Goal: Task Accomplishment & Management: Use online tool/utility

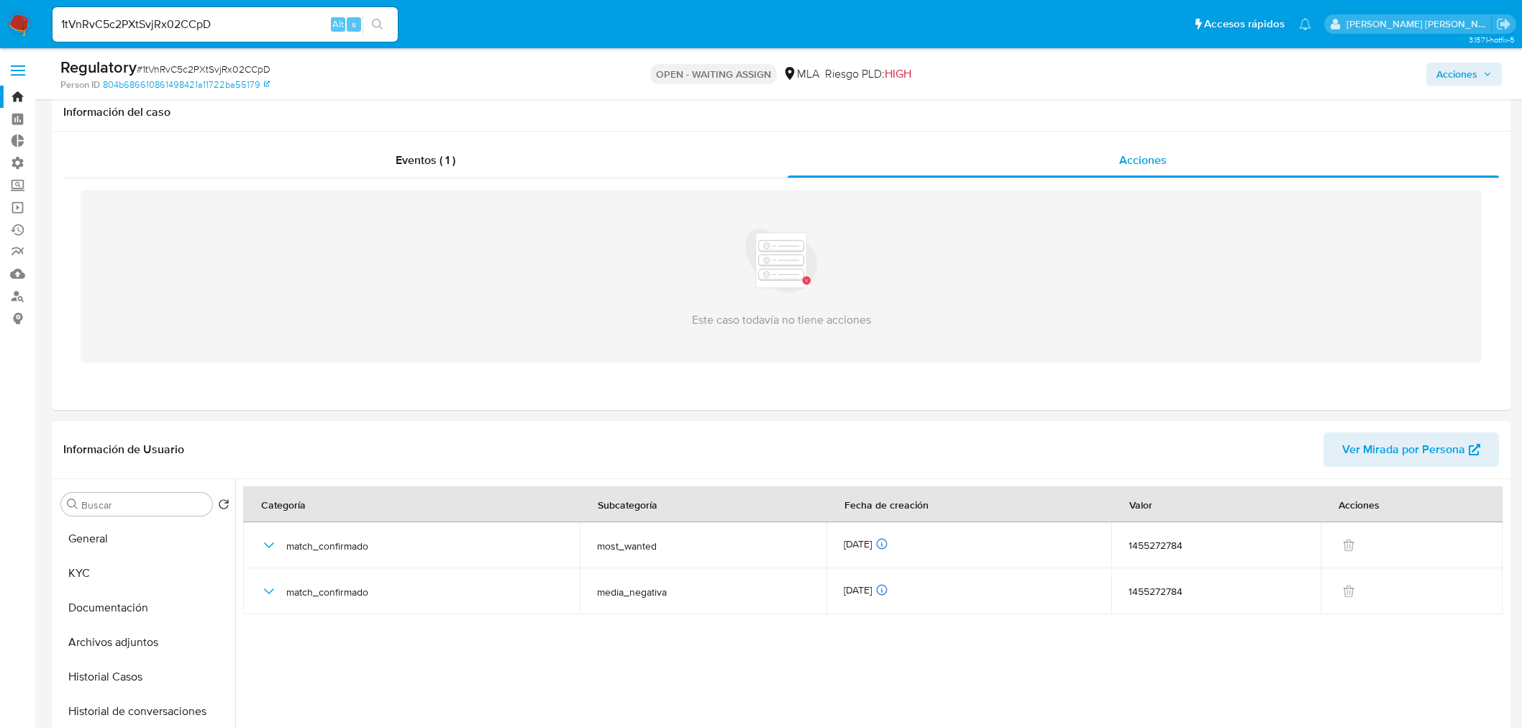
select select "10"
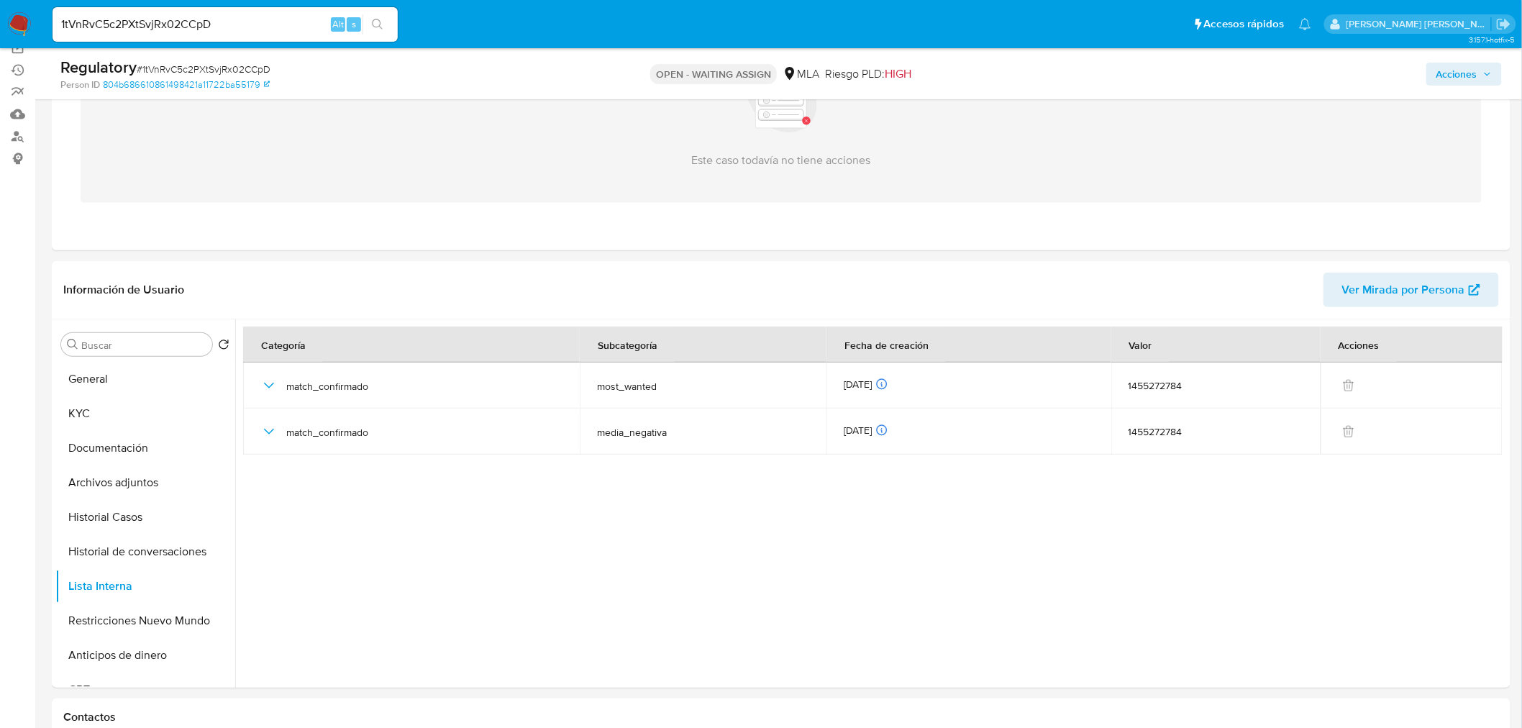
drag, startPoint x: 0, startPoint y: 0, endPoint x: 24, endPoint y: 23, distance: 33.6
click at [24, 23] on img at bounding box center [19, 24] width 24 height 24
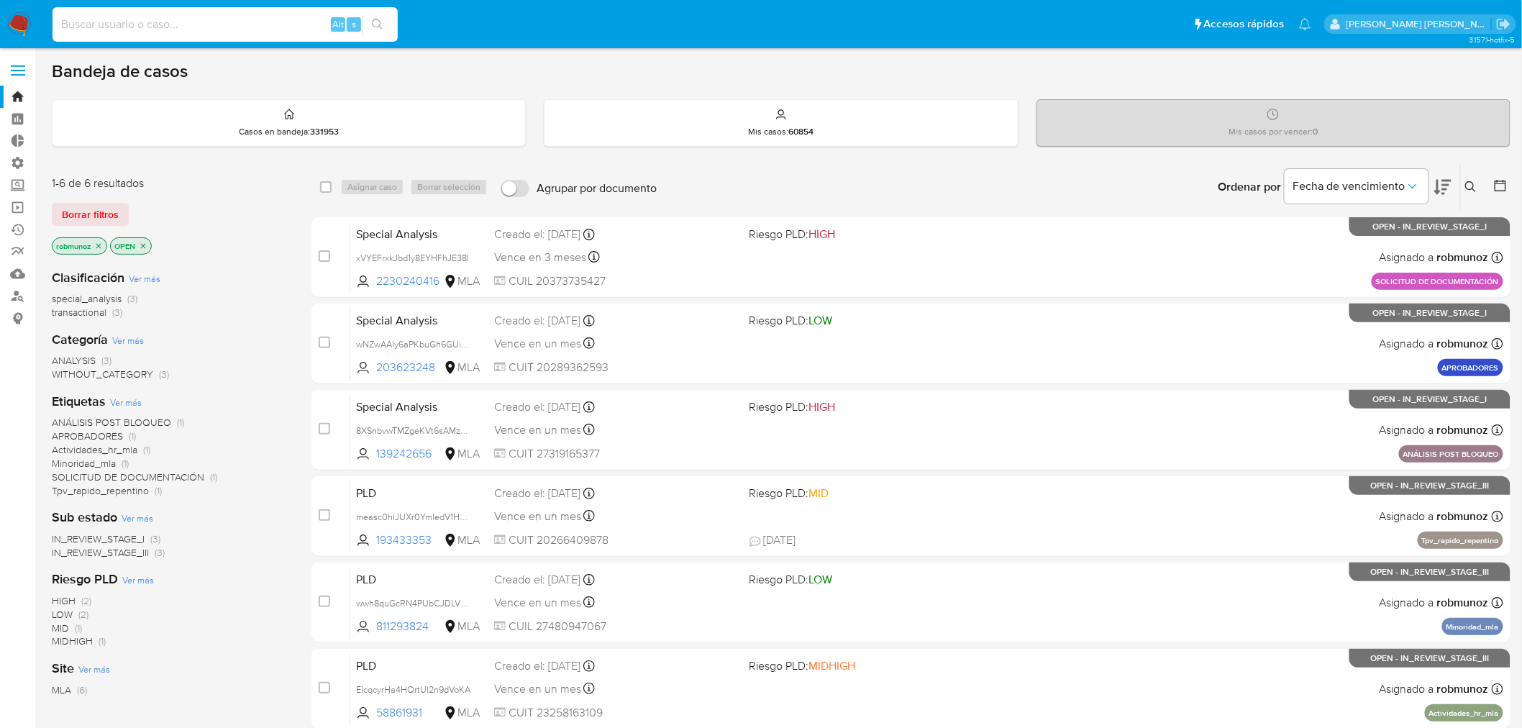
click at [176, 23] on input at bounding box center [224, 24] width 345 height 19
paste input "259988840"
type input "259988840"
click at [378, 19] on icon "search-icon" at bounding box center [378, 25] width 12 height 12
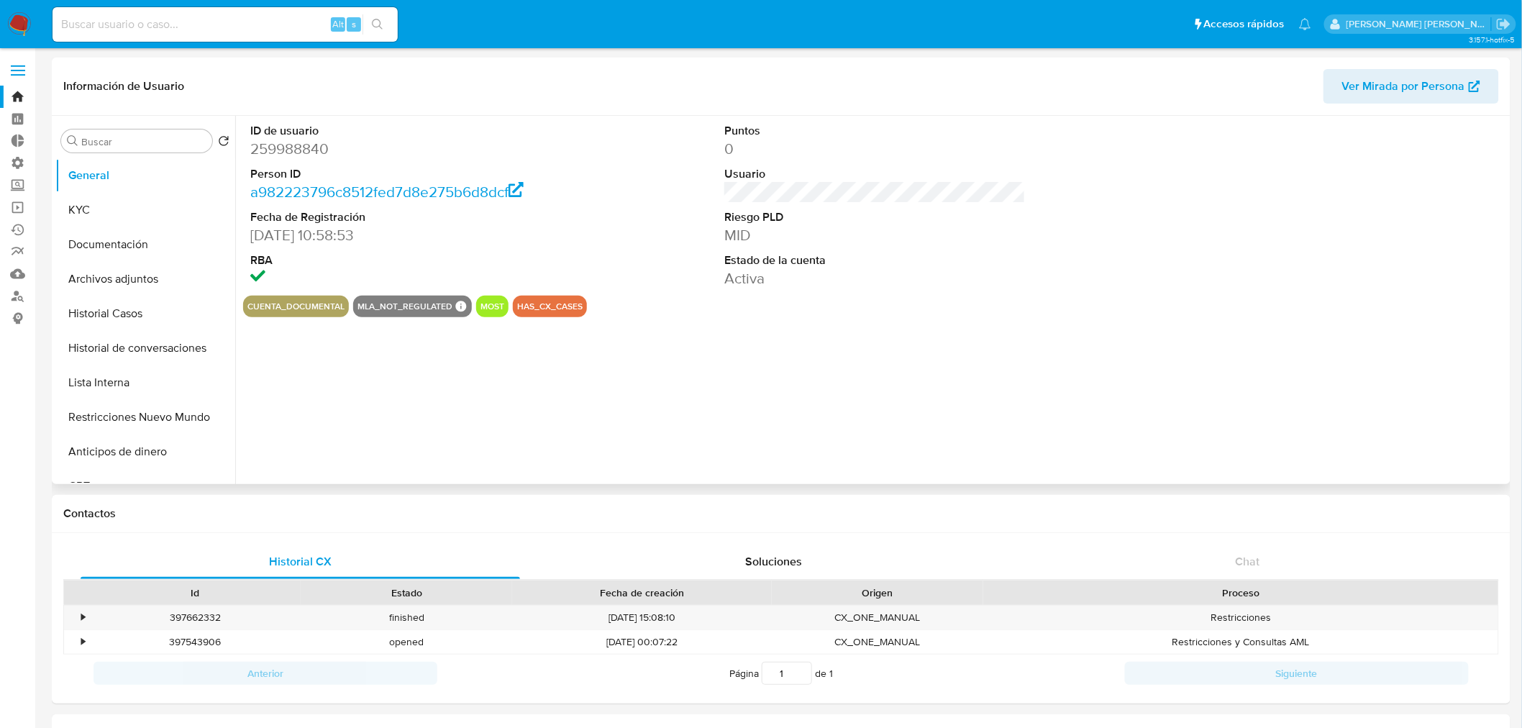
select select "10"
click at [119, 314] on button "Historial Casos" at bounding box center [139, 313] width 168 height 35
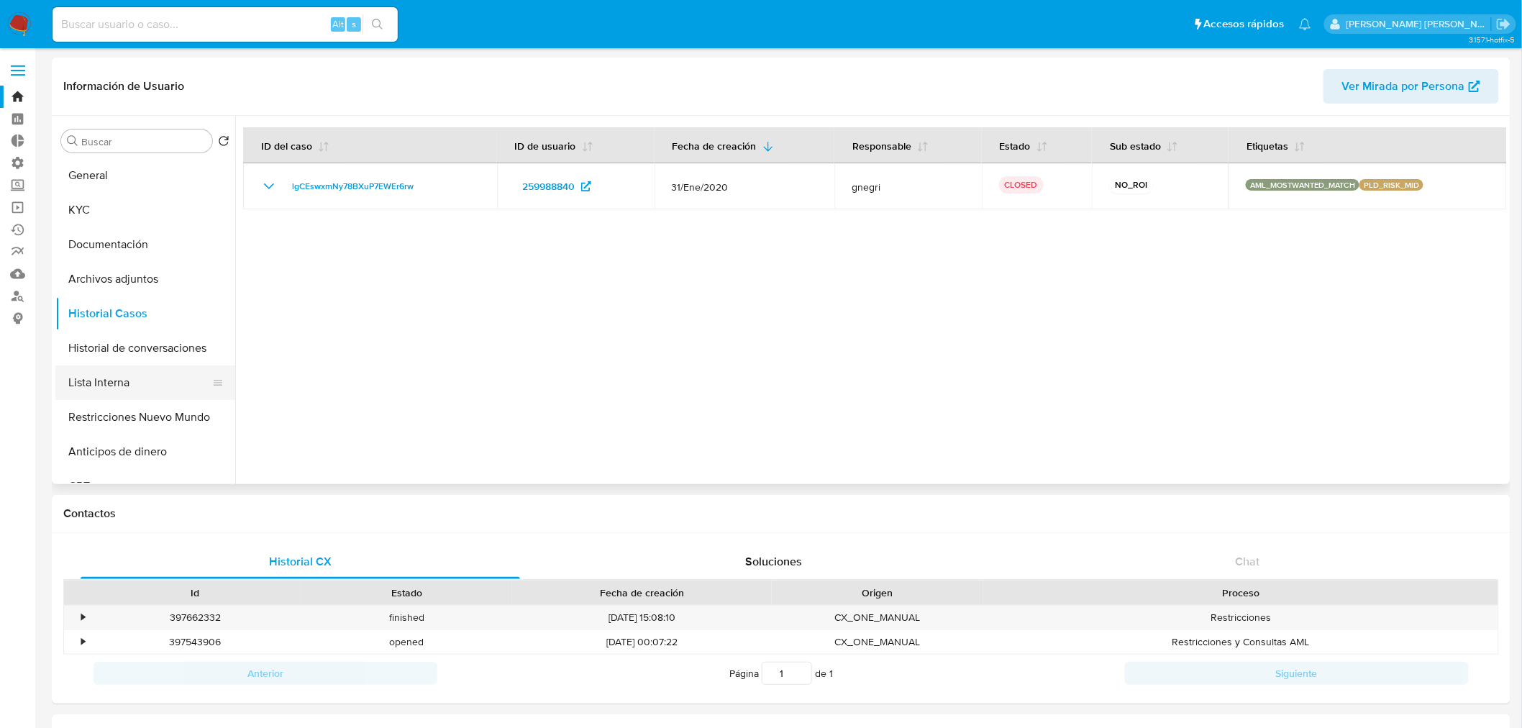
click at [147, 383] on button "Lista Interna" at bounding box center [139, 382] width 168 height 35
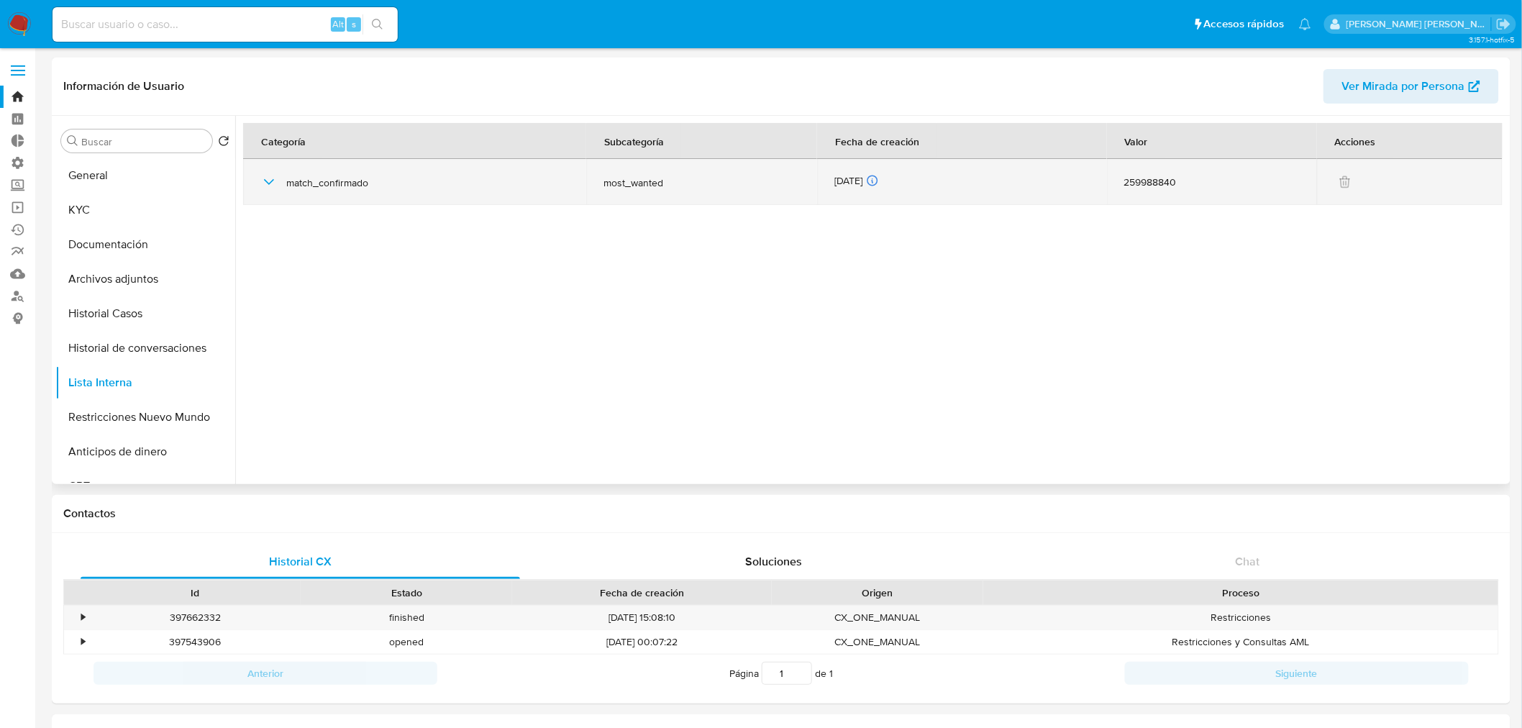
click at [265, 186] on icon "button" at bounding box center [268, 181] width 17 height 17
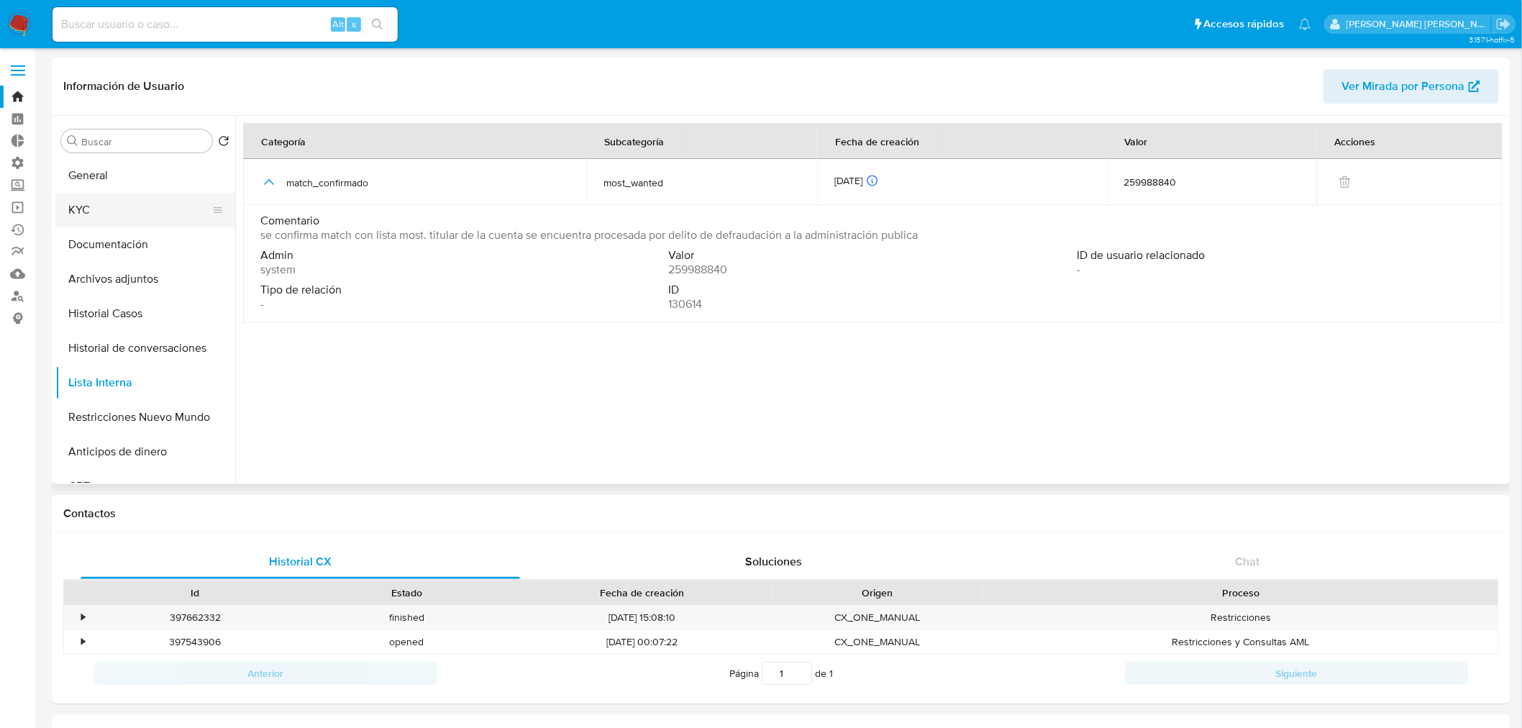
click at [126, 202] on button "KYC" at bounding box center [139, 210] width 168 height 35
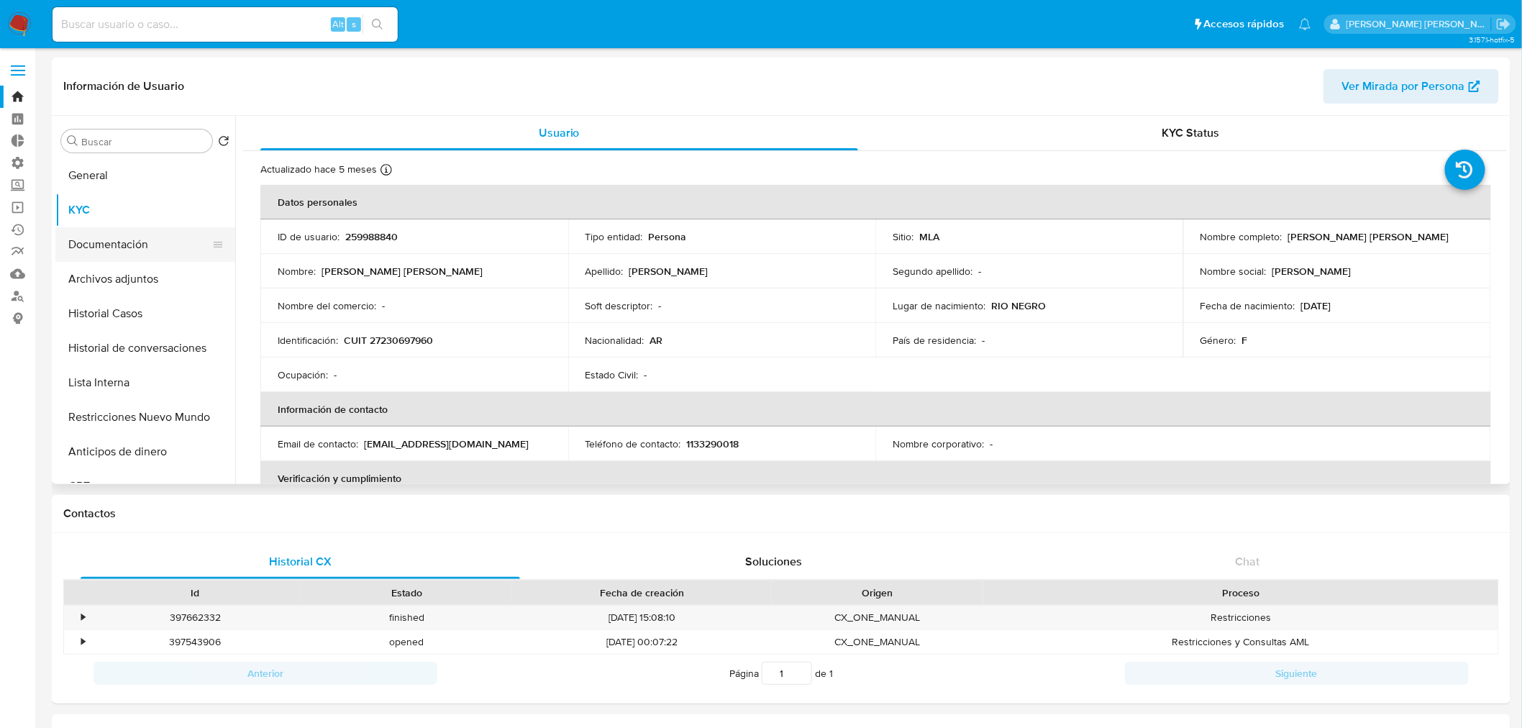
click at [129, 250] on button "Documentación" at bounding box center [139, 244] width 168 height 35
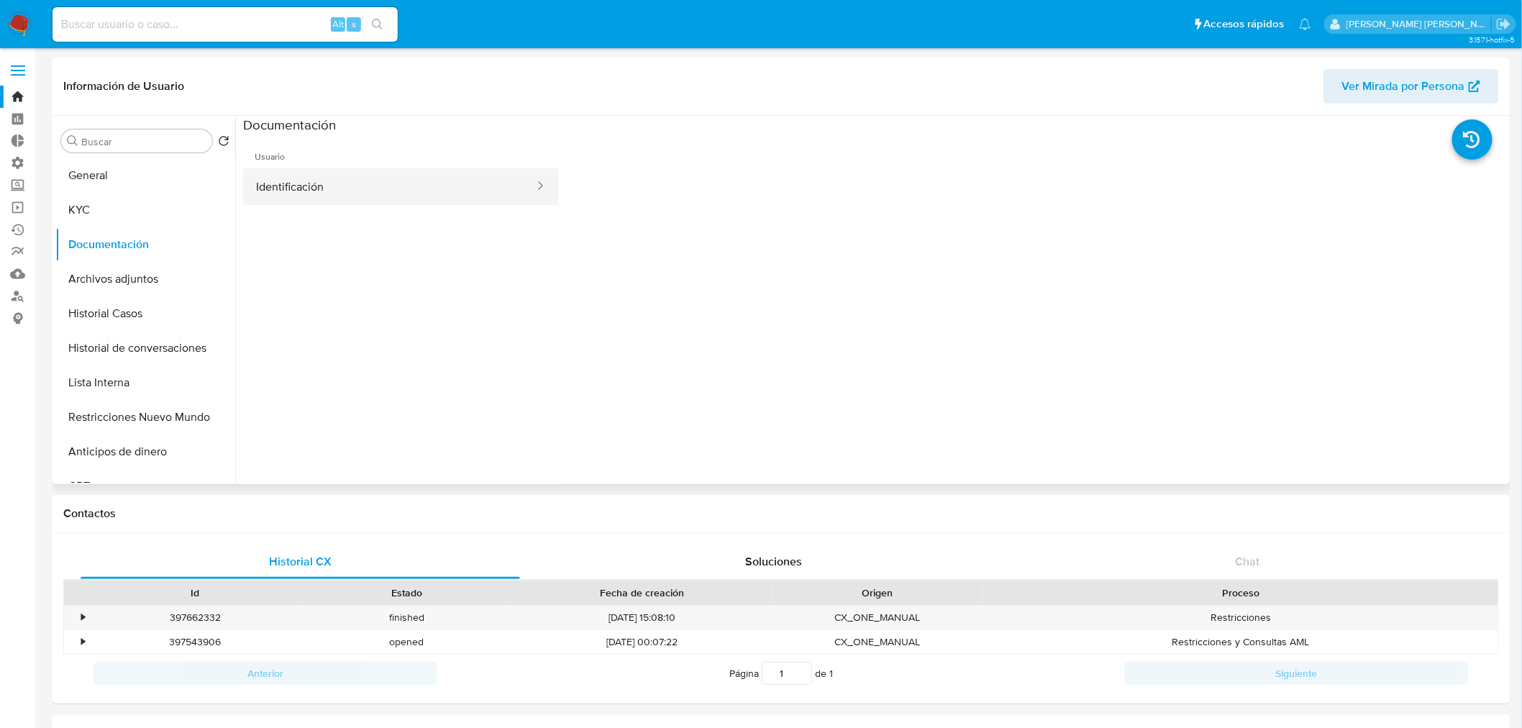
click at [367, 178] on button "Identificación" at bounding box center [389, 186] width 293 height 37
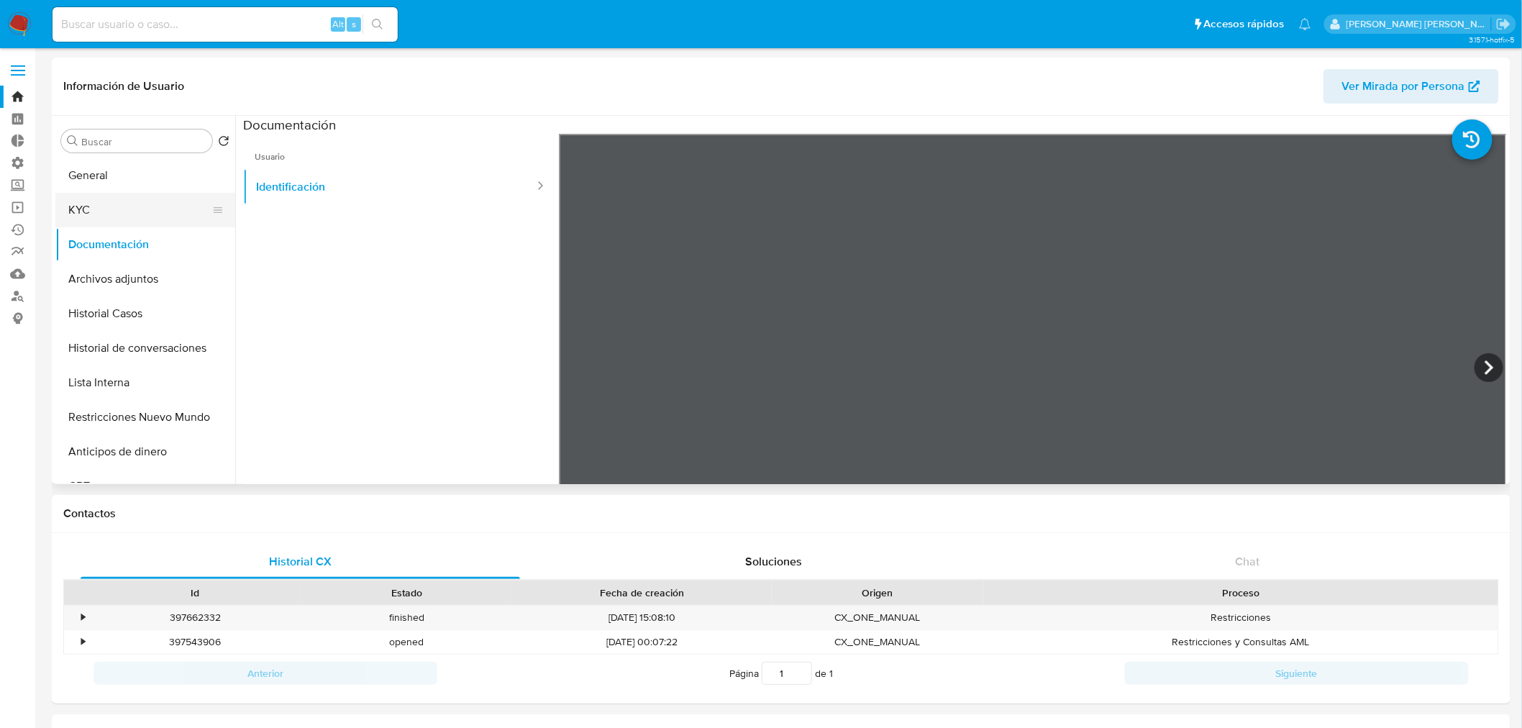
drag, startPoint x: 155, startPoint y: 206, endPoint x: 190, endPoint y: 211, distance: 34.8
click at [155, 209] on button "KYC" at bounding box center [139, 210] width 168 height 35
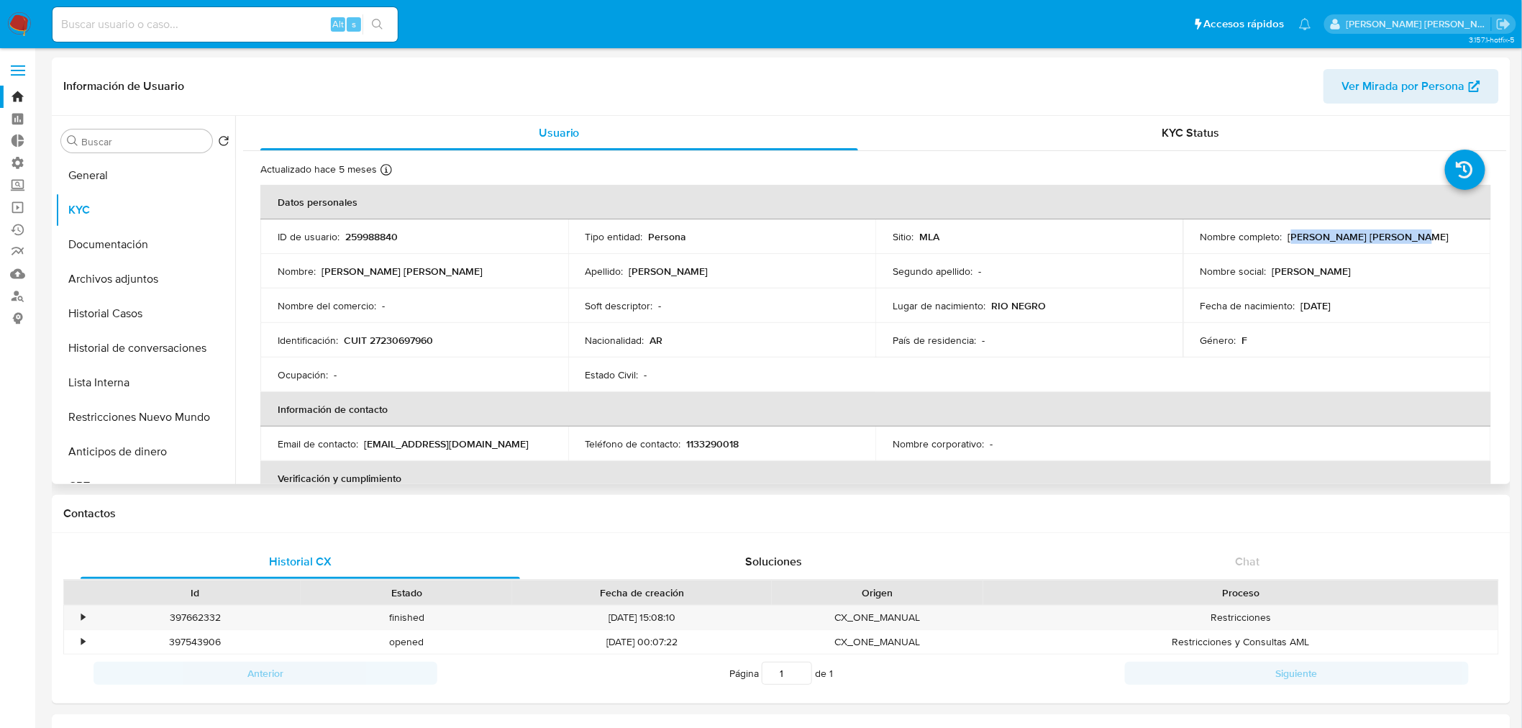
drag, startPoint x: 1287, startPoint y: 234, endPoint x: 1398, endPoint y: 232, distance: 110.8
click at [1398, 232] on p "Tamara Natalia Perez Balda" at bounding box center [1368, 236] width 161 height 13
click at [1288, 238] on p "Tamara Natalia Perez Balda" at bounding box center [1368, 236] width 161 height 13
drag, startPoint x: 1285, startPoint y: 238, endPoint x: 1424, endPoint y: 242, distance: 138.8
click at [1424, 242] on div "Nombre completo : Tamara Natalia Perez Balda" at bounding box center [1336, 236] width 273 height 13
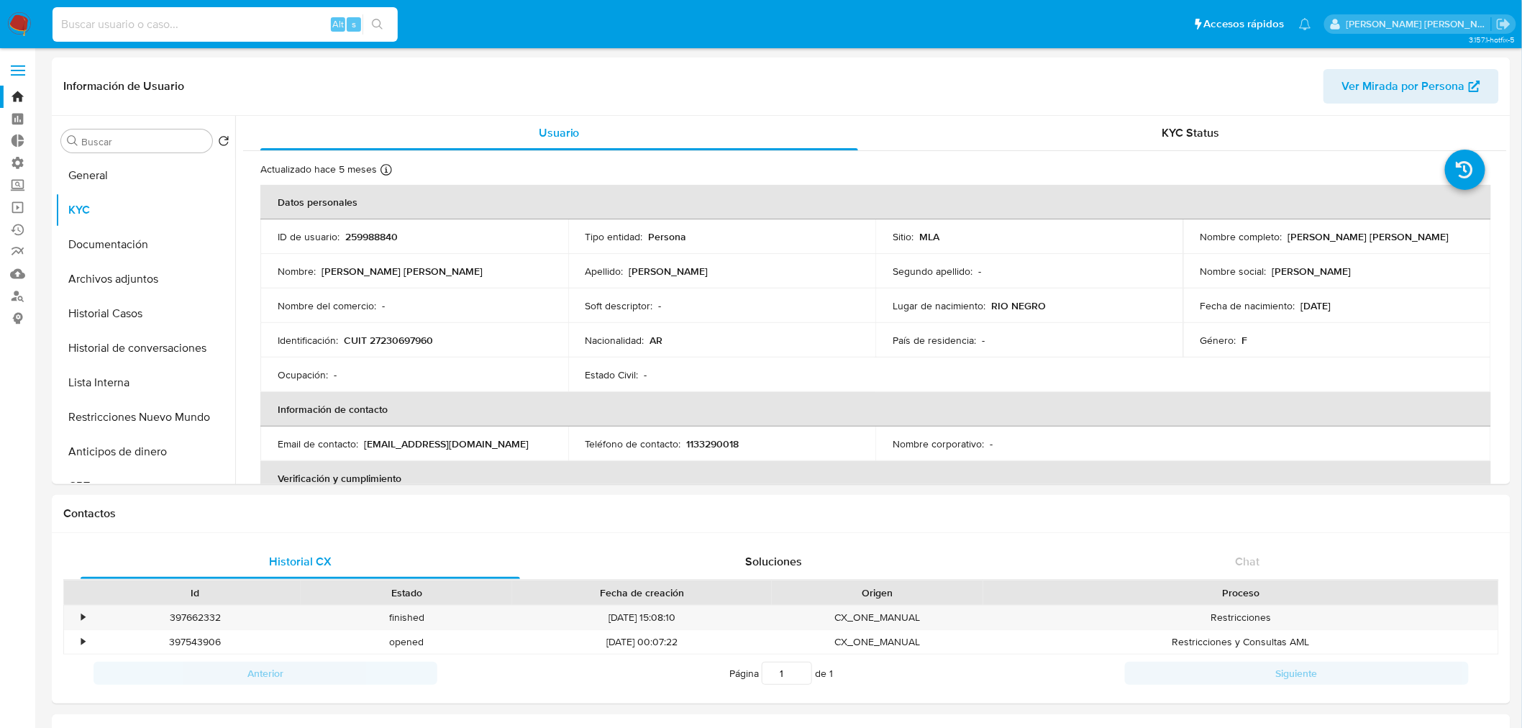
click at [291, 27] on input at bounding box center [224, 24] width 345 height 19
paste input "Hgwest@gmail.com"
type input "Hgwest@gmail.com"
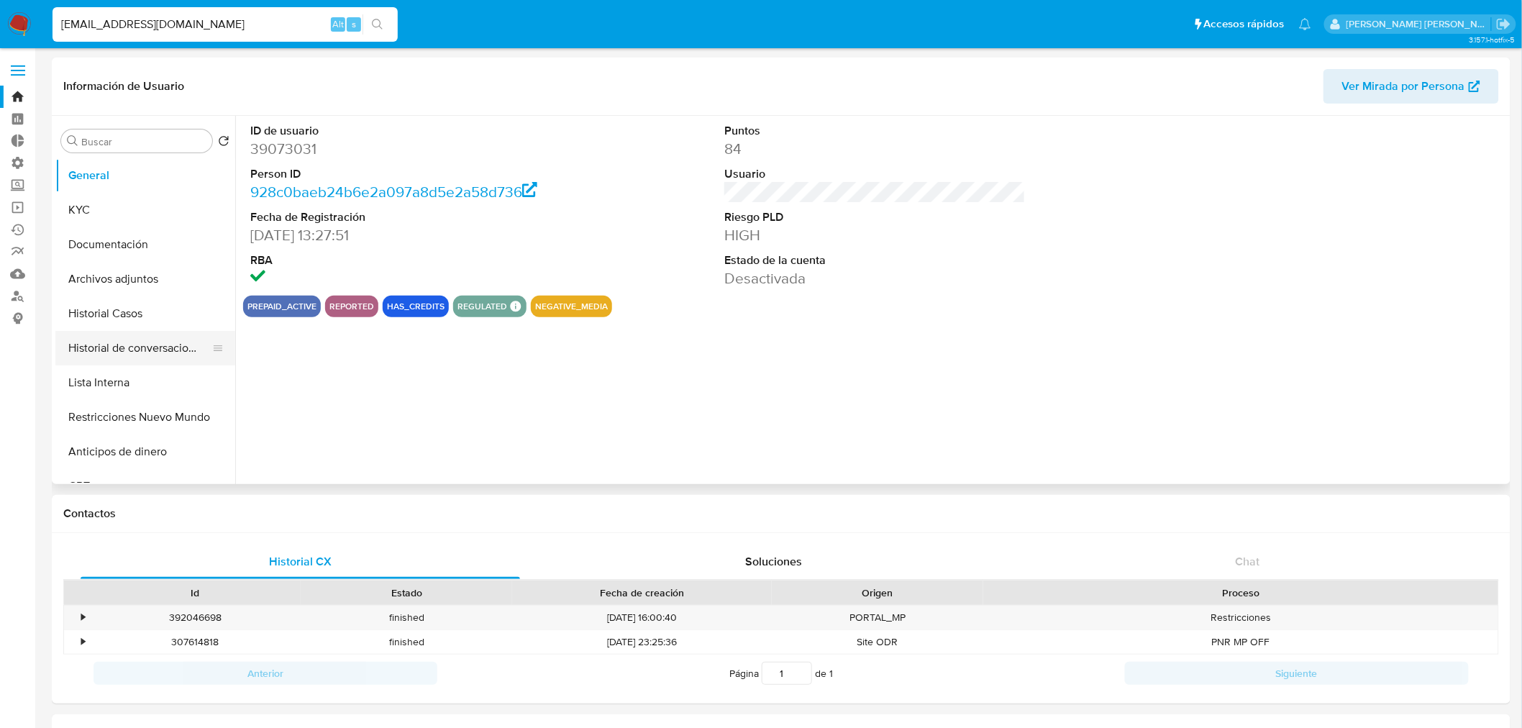
select select "10"
click at [148, 342] on button "Historial de conversaciones" at bounding box center [139, 348] width 168 height 35
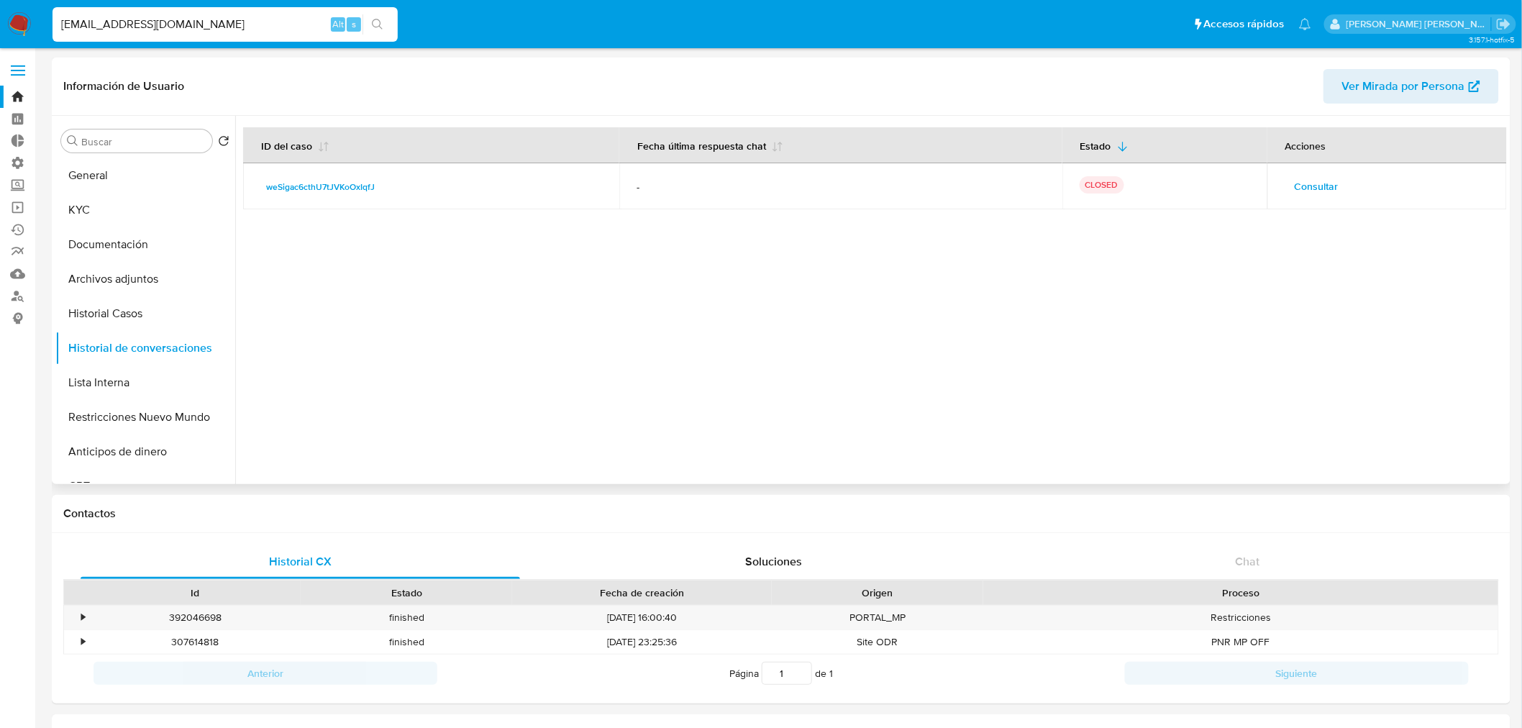
click at [1309, 186] on span "Consultar" at bounding box center [1316, 186] width 44 height 20
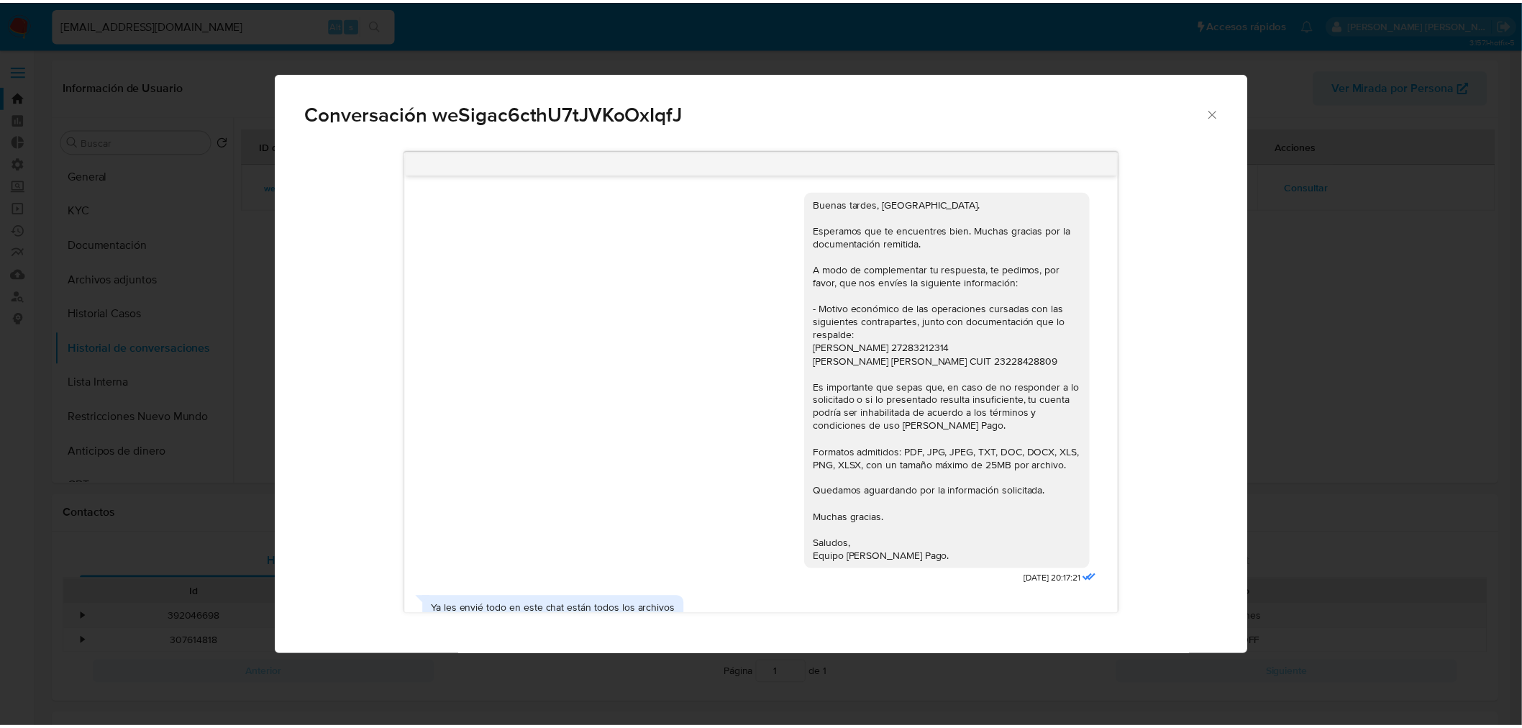
scroll to position [709, 0]
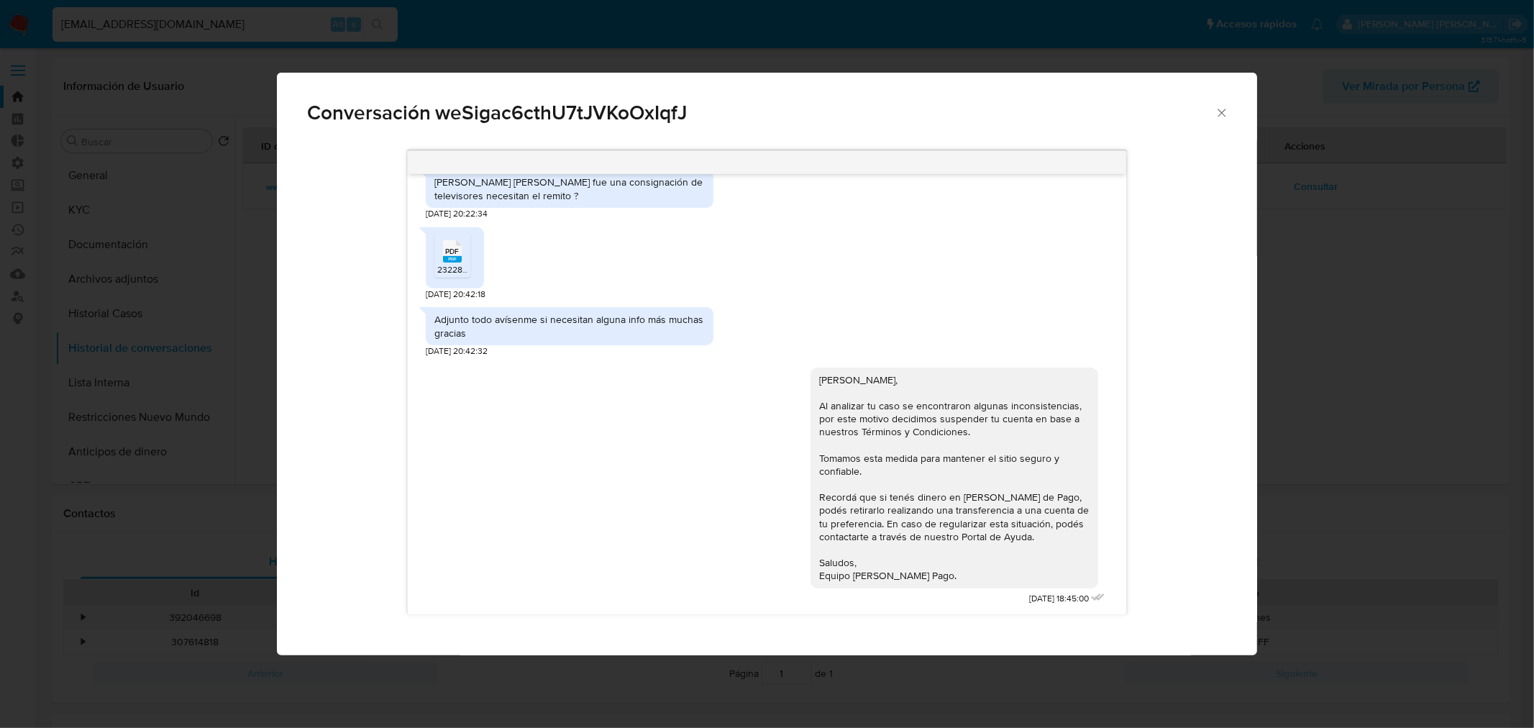
click at [1363, 317] on div "Conversación weSigac6cthU7tJVKoOxIqfJ Buenas tardes, Hernan. Esperamos que te e…" at bounding box center [767, 364] width 1534 height 728
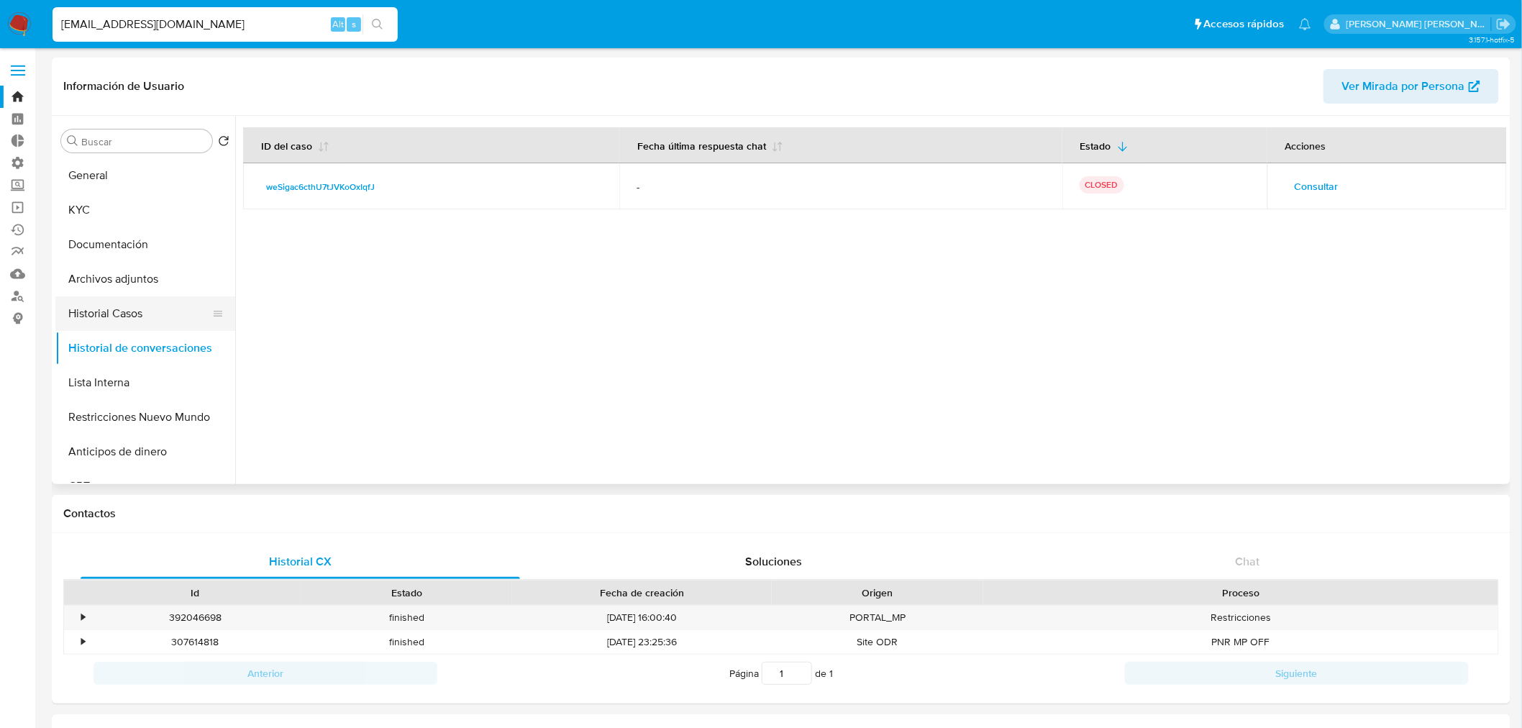
click at [152, 313] on button "Historial Casos" at bounding box center [139, 313] width 168 height 35
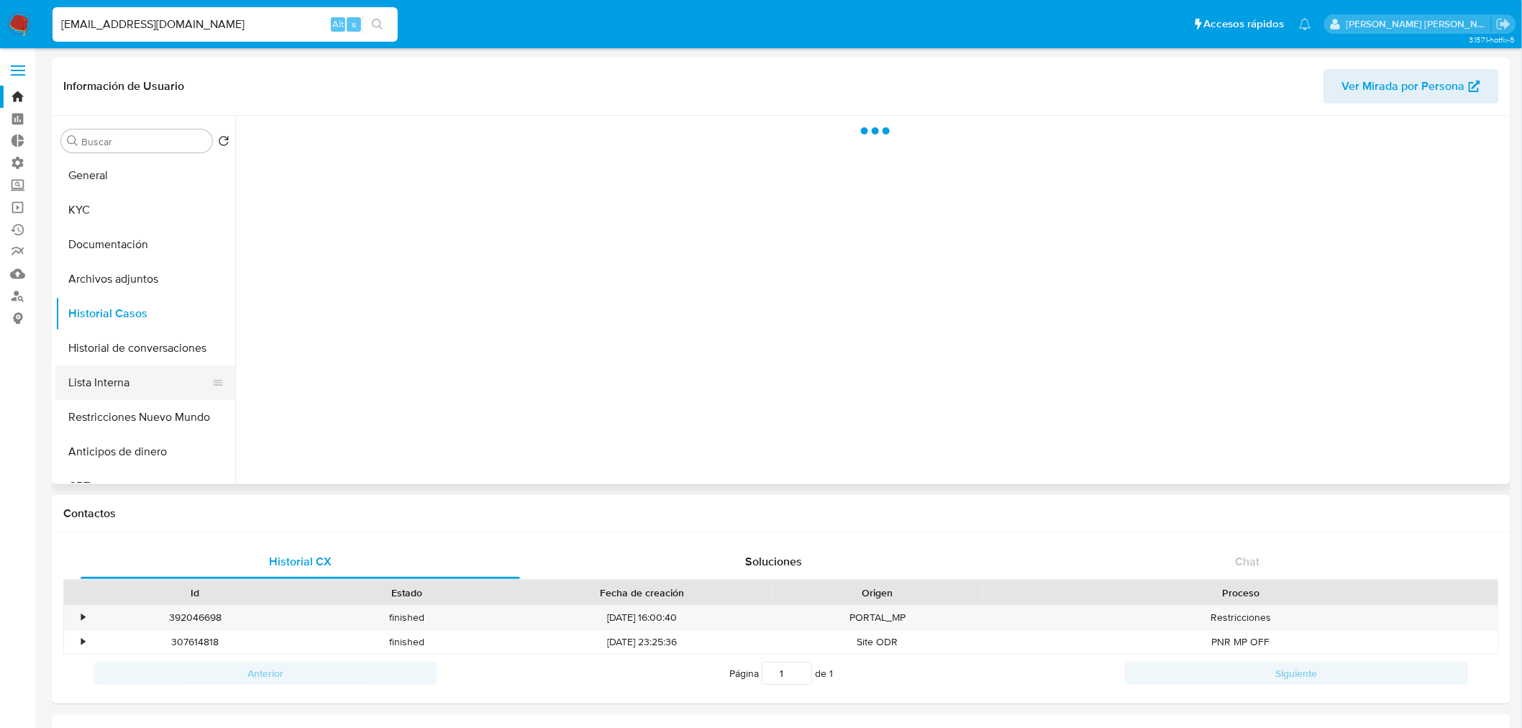
click at [132, 378] on button "Lista Interna" at bounding box center [139, 382] width 168 height 35
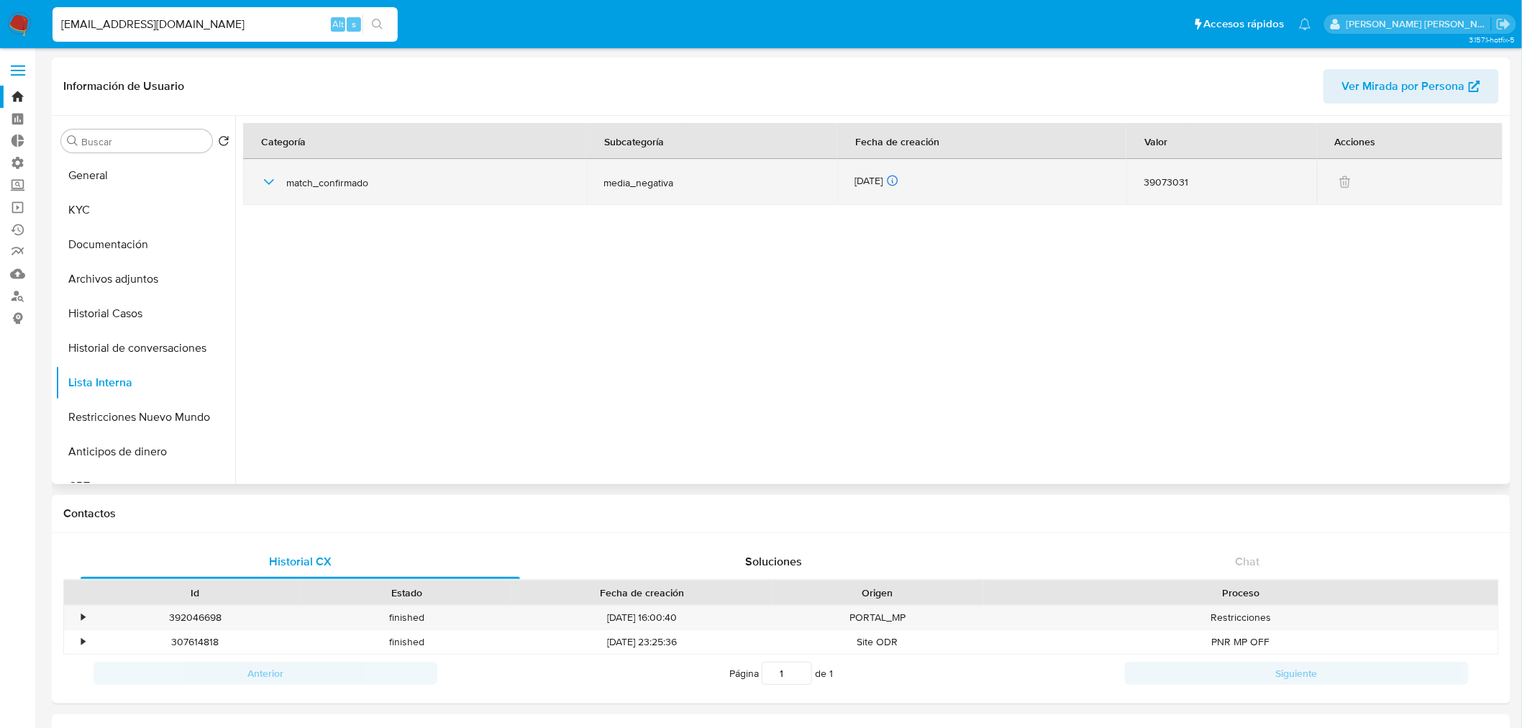
click at [264, 188] on icon "button" at bounding box center [268, 181] width 17 height 17
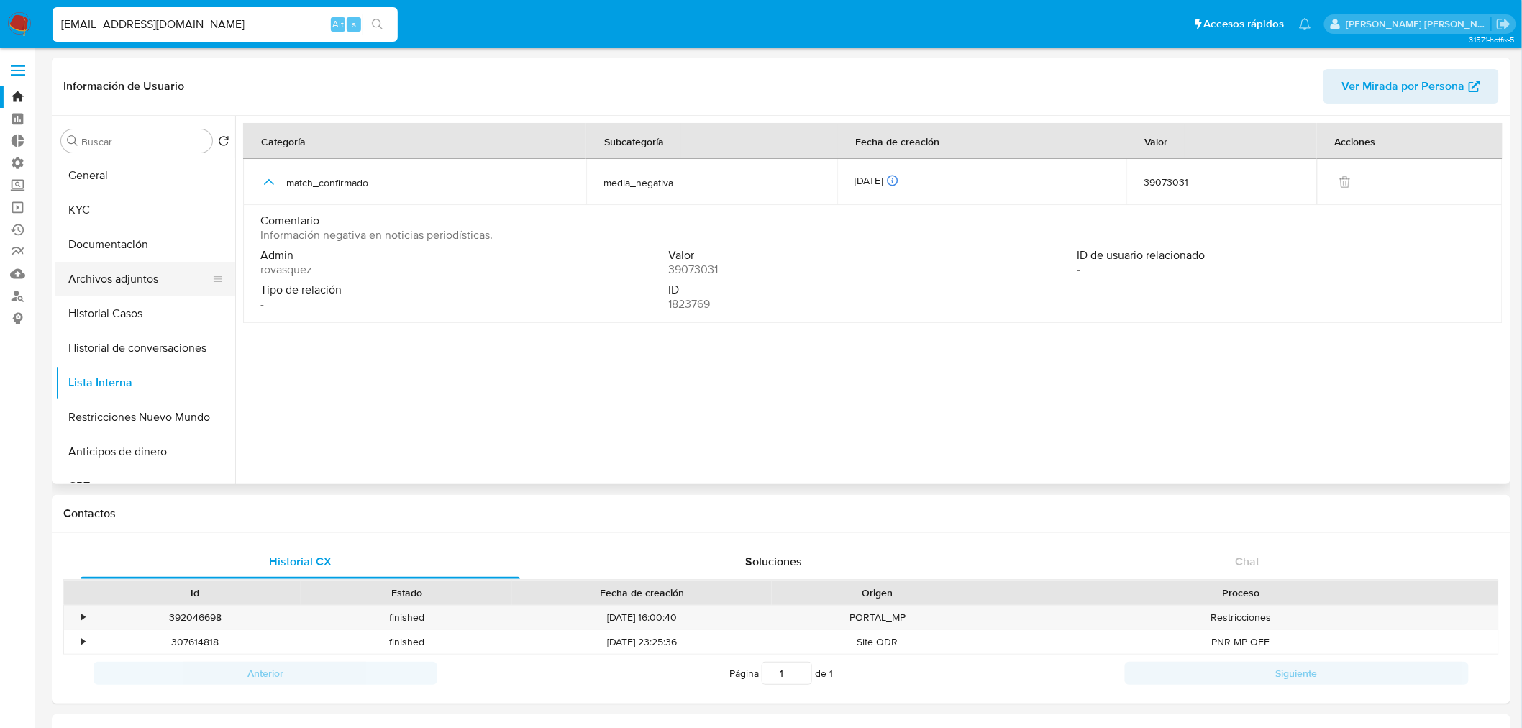
click at [168, 278] on button "Archivos adjuntos" at bounding box center [139, 279] width 168 height 35
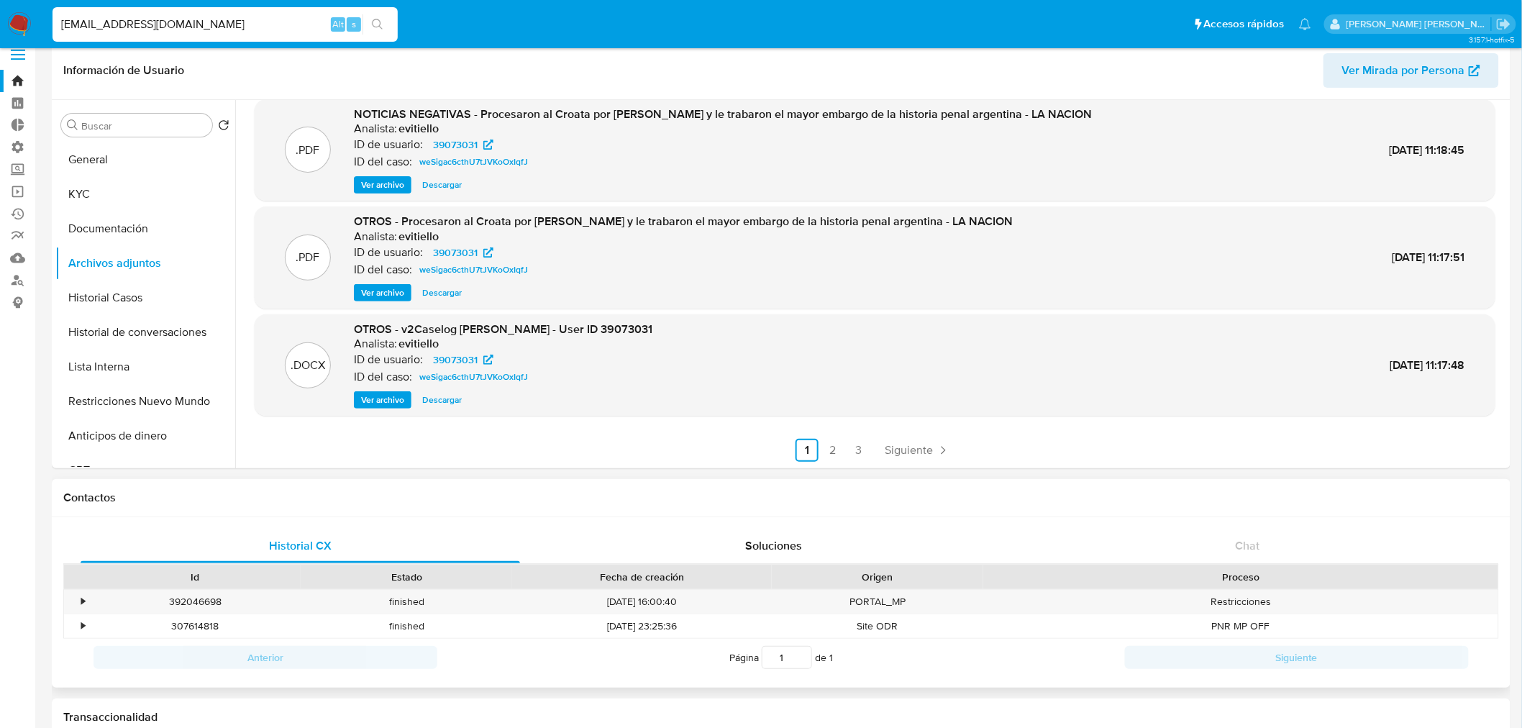
scroll to position [319, 0]
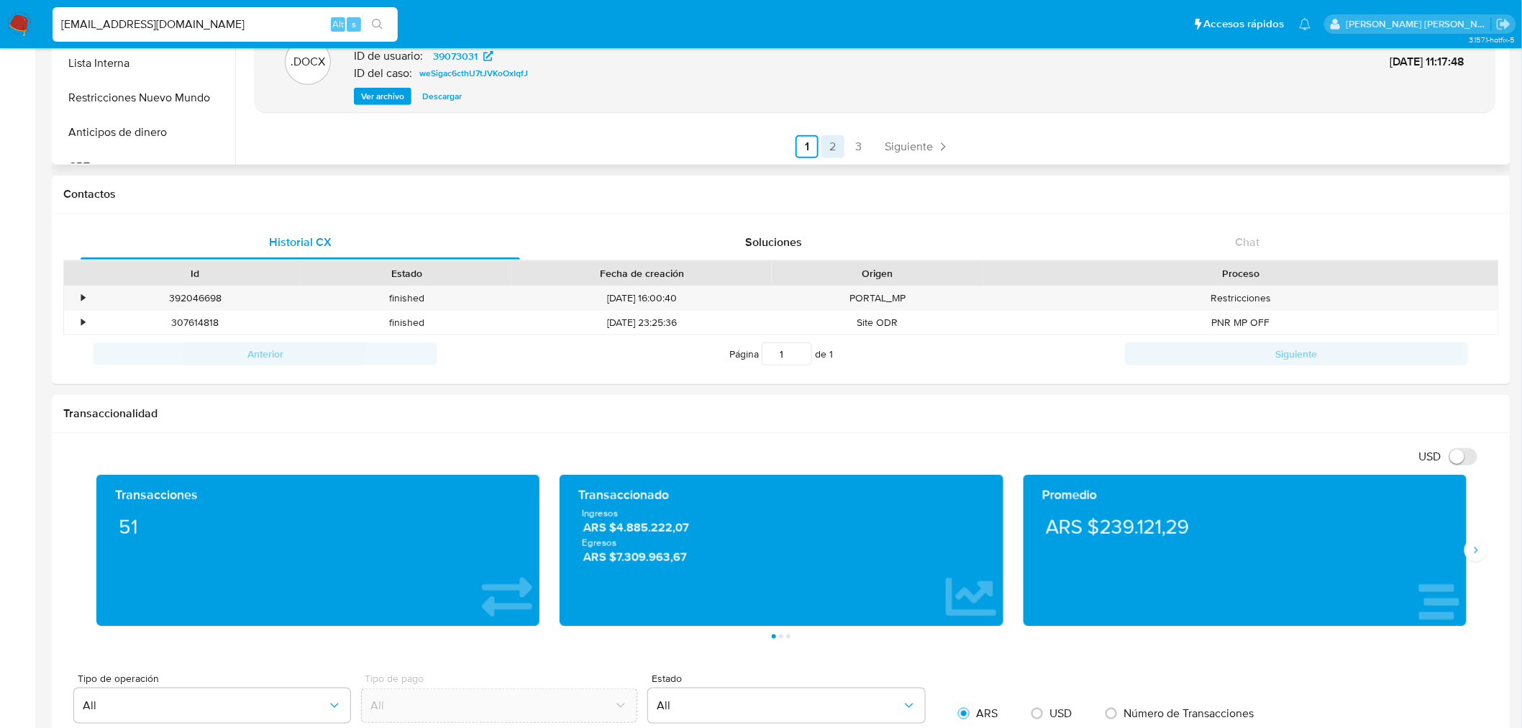
click at [827, 153] on link "2" at bounding box center [832, 146] width 23 height 23
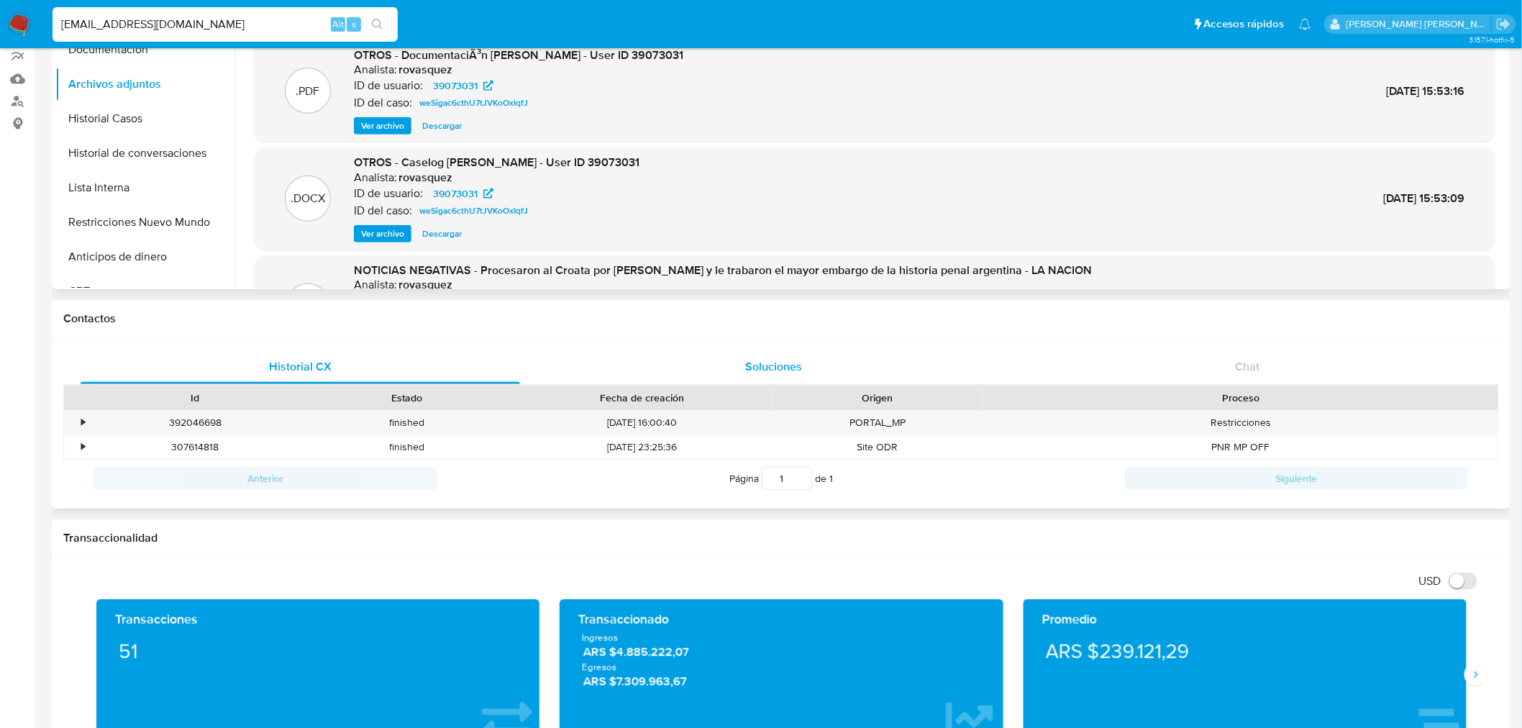
scroll to position [0, 0]
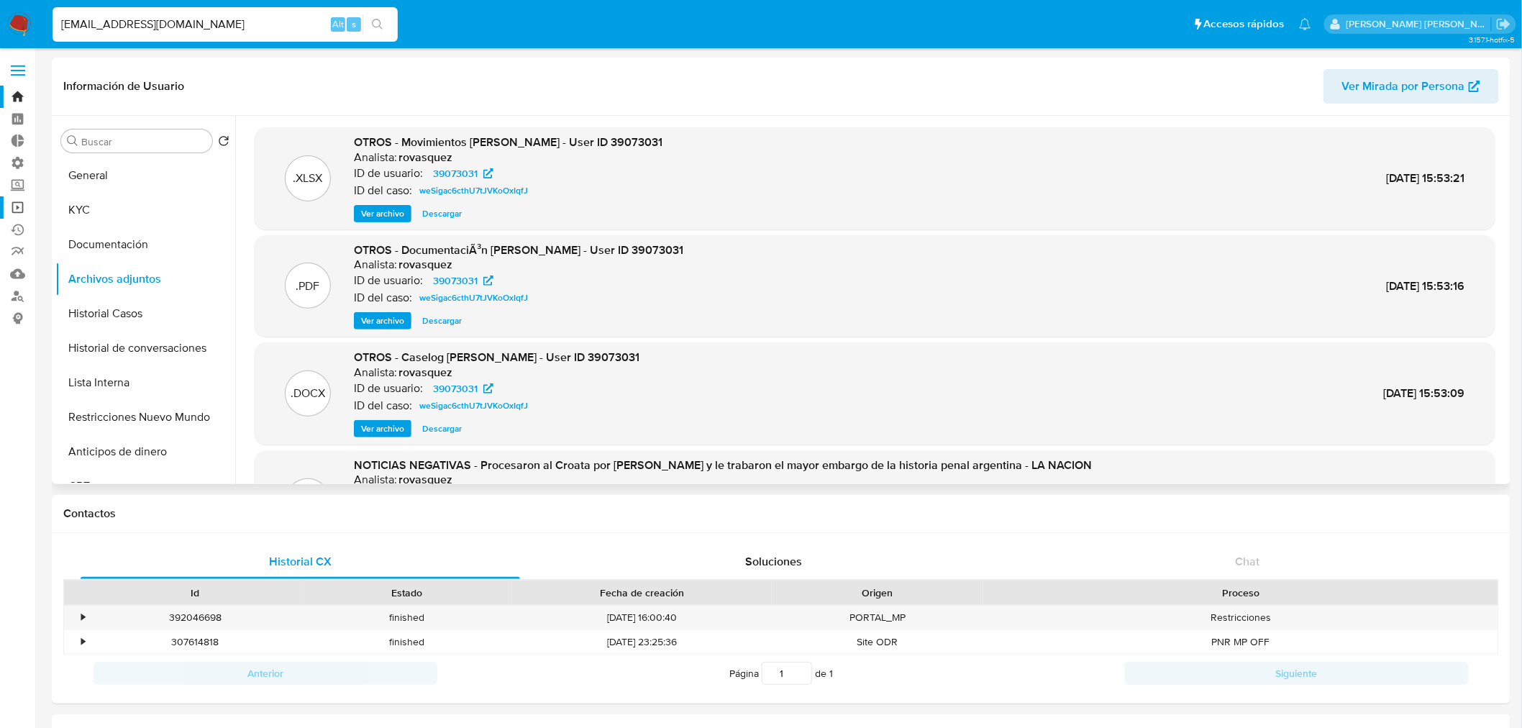
click at [15, 211] on link "Operaciones masivas" at bounding box center [85, 207] width 171 height 22
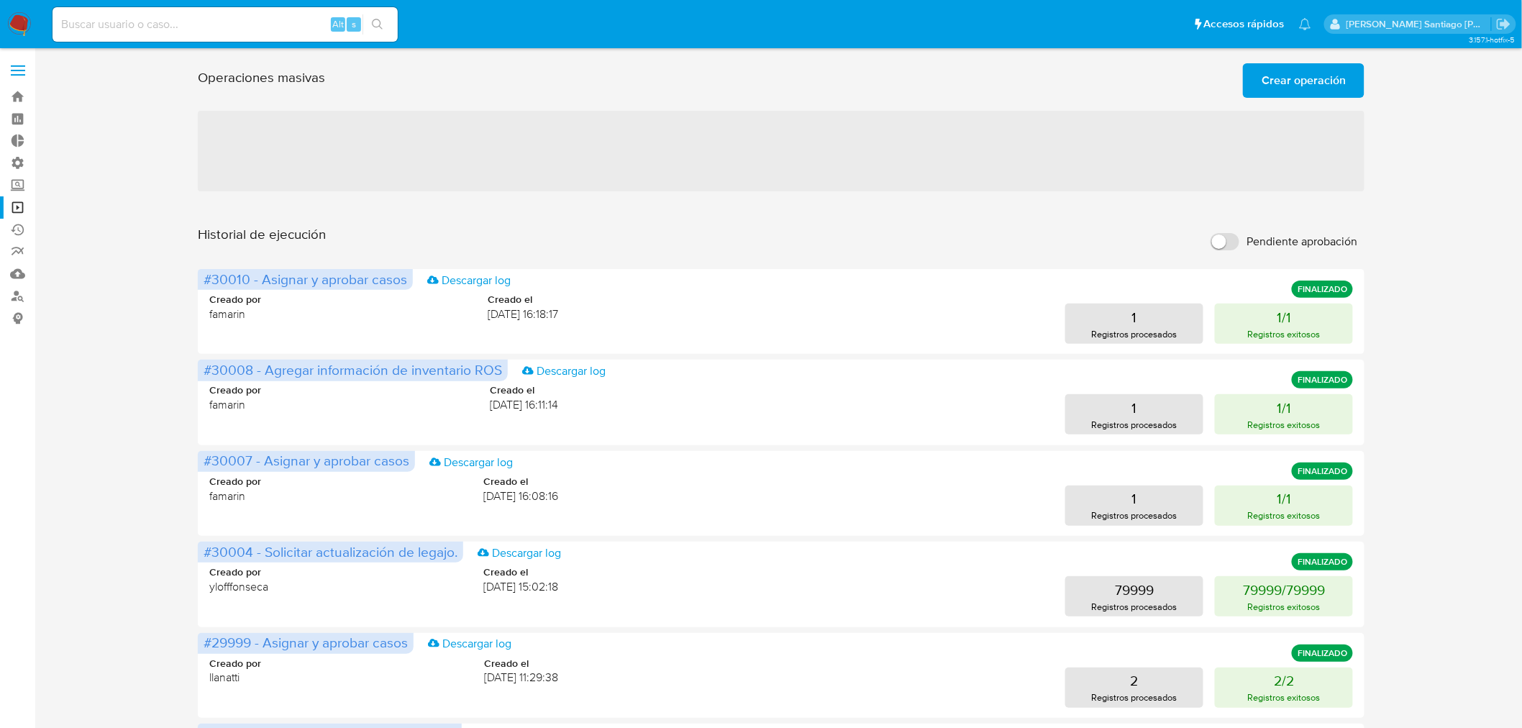
click at [1328, 79] on span "Crear operación" at bounding box center [1303, 81] width 84 height 32
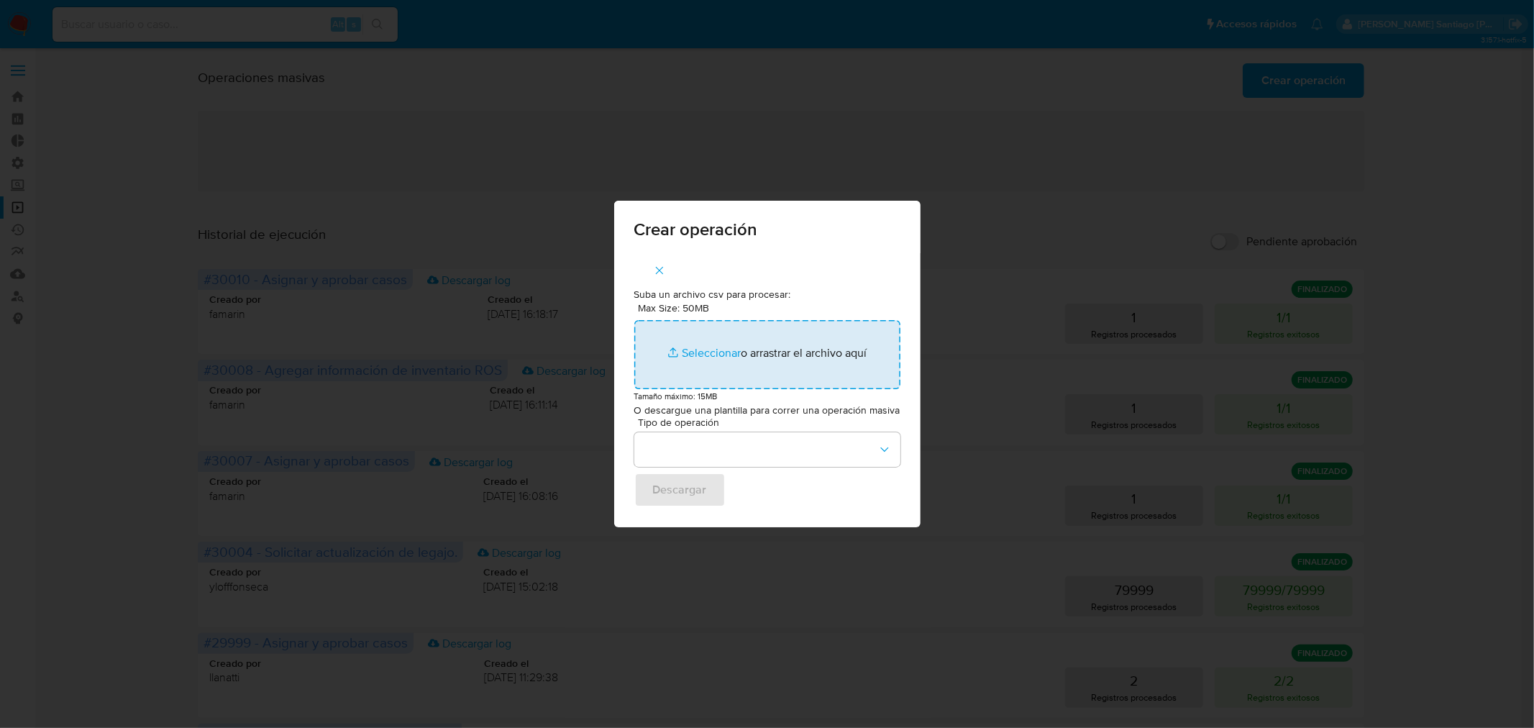
click at [772, 350] on input "Max Size: 50MB Seleccionar archivos" at bounding box center [767, 354] width 266 height 69
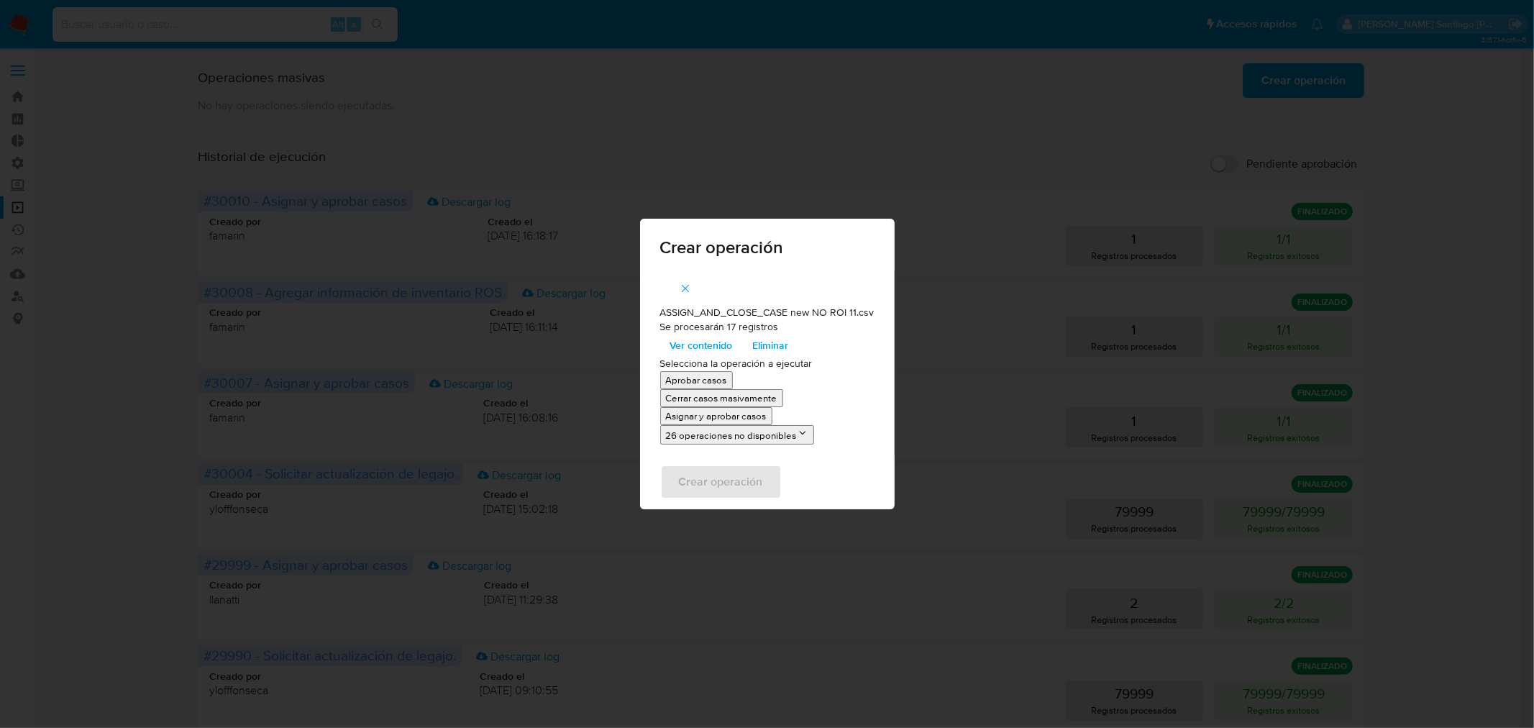
click at [737, 414] on p "Asignar y aprobar casos" at bounding box center [716, 416] width 101 height 14
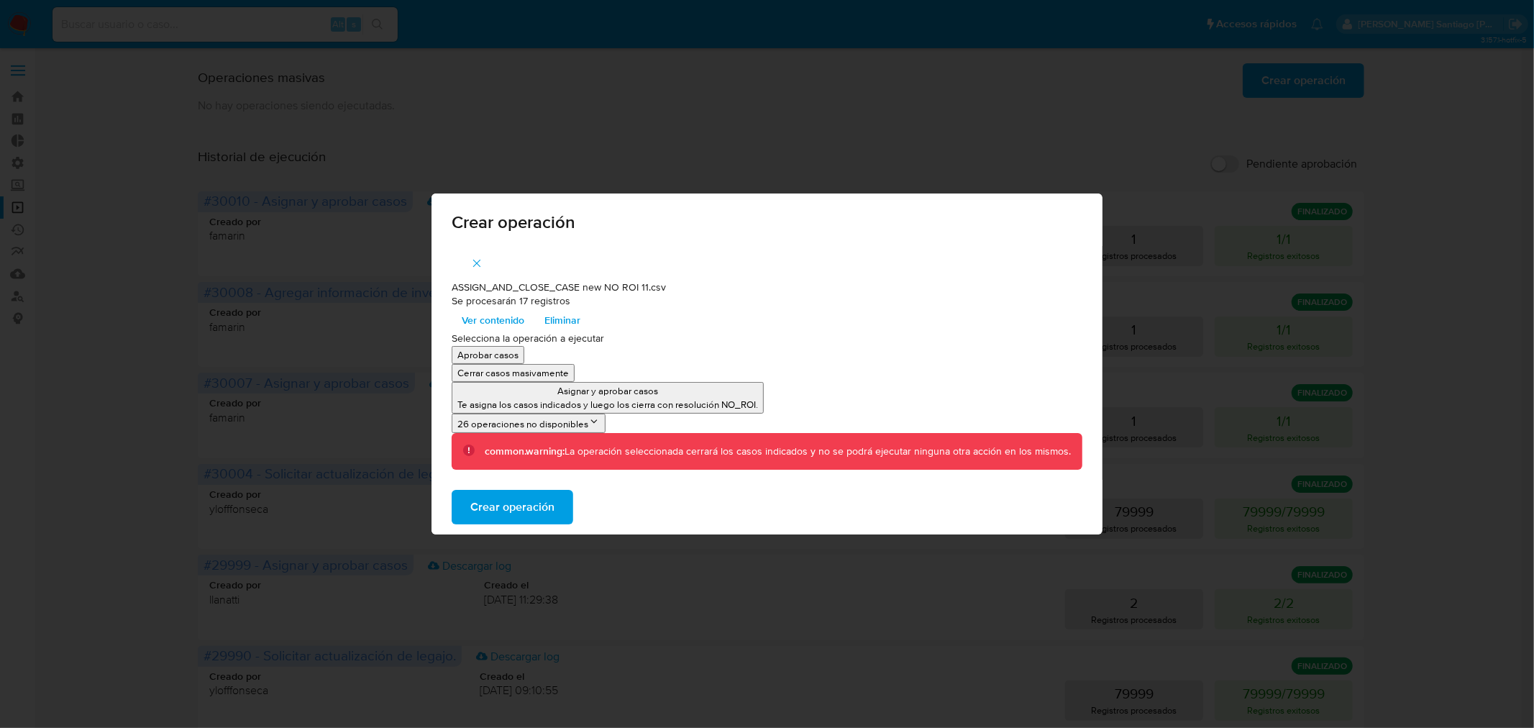
click at [557, 506] on button "Crear operación" at bounding box center [513, 507] width 122 height 35
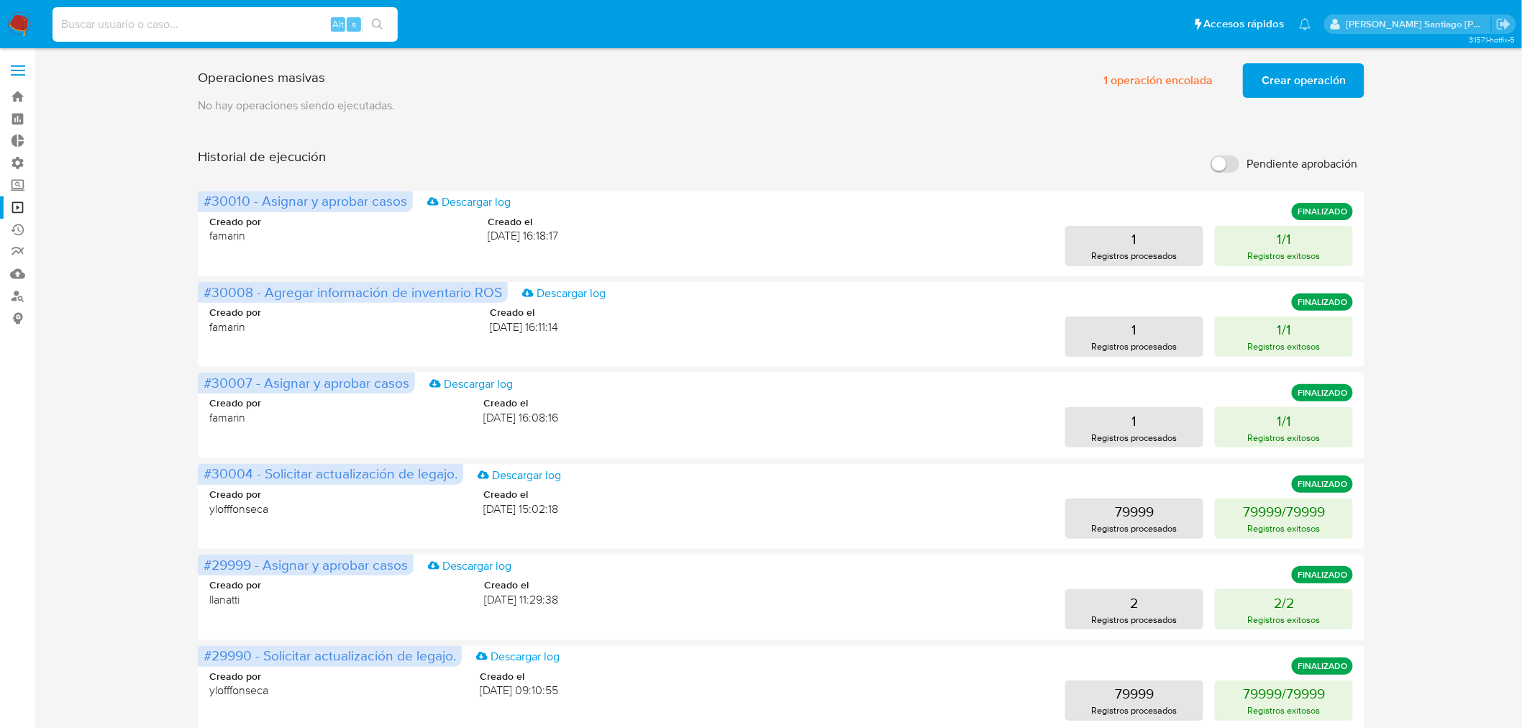
click at [104, 27] on input at bounding box center [224, 24] width 345 height 19
paste input "111603029"
type input "111603029"
click at [381, 7] on div "111603029 Alt s" at bounding box center [224, 24] width 345 height 35
click at [378, 22] on icon "search-icon" at bounding box center [378, 25] width 12 height 12
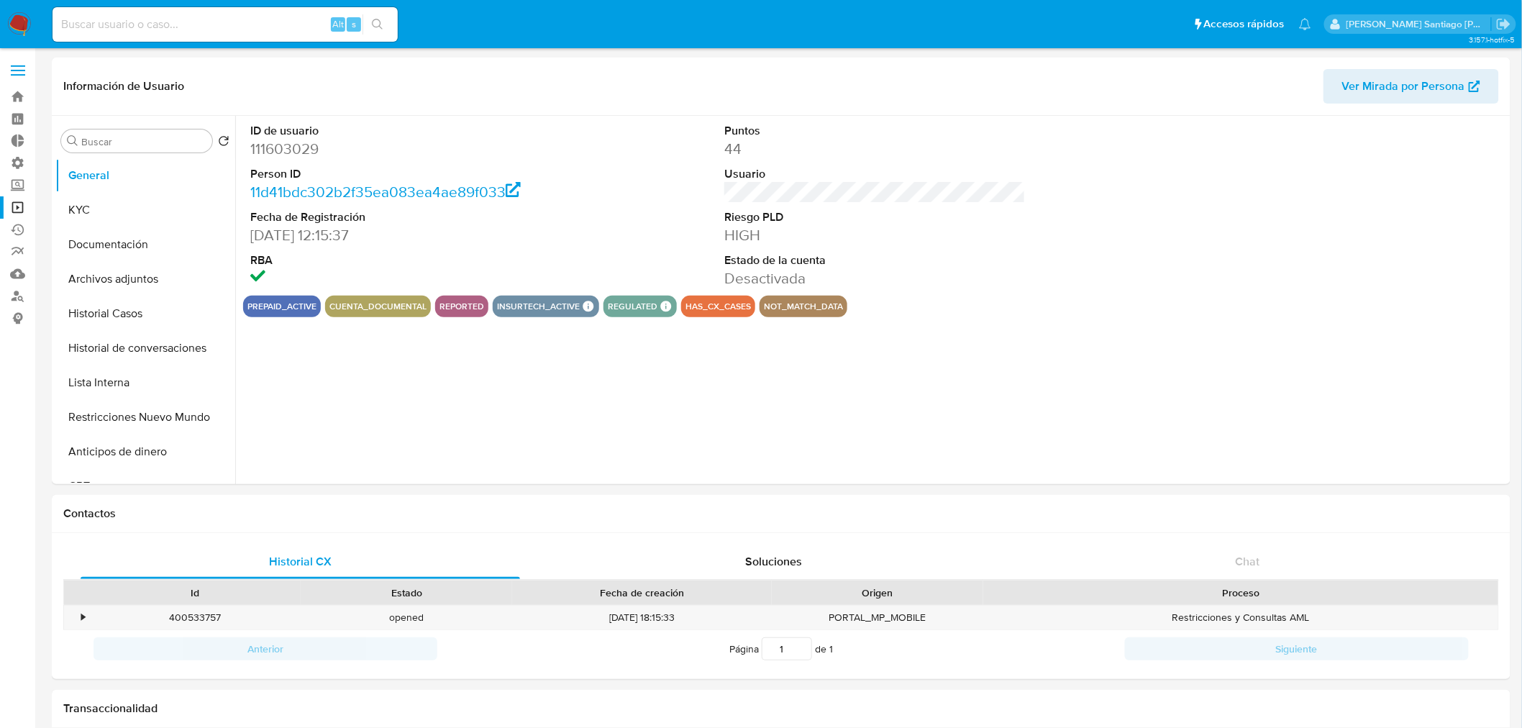
select select "10"
click at [145, 414] on button "Restricciones Nuevo Mundo" at bounding box center [139, 417] width 168 height 35
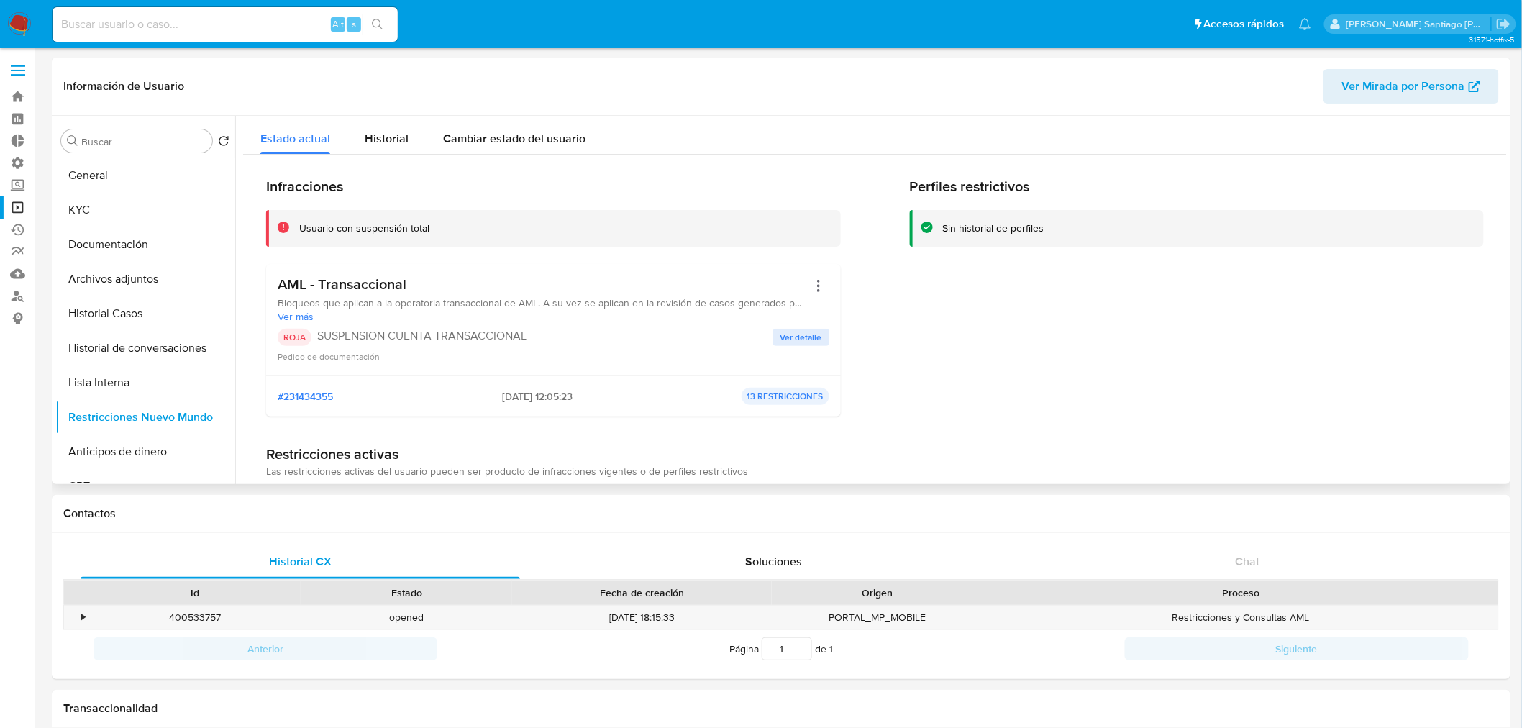
click at [1064, 385] on div "Perfiles restrictivos Sin historial de perfiles" at bounding box center [1197, 303] width 575 height 250
click at [1104, 441] on div "Infracciones Usuario con suspensión total AML - Transaccional Bloqueos que apli…" at bounding box center [874, 508] width 1263 height 706
click at [132, 384] on button "Lista Interna" at bounding box center [139, 382] width 168 height 35
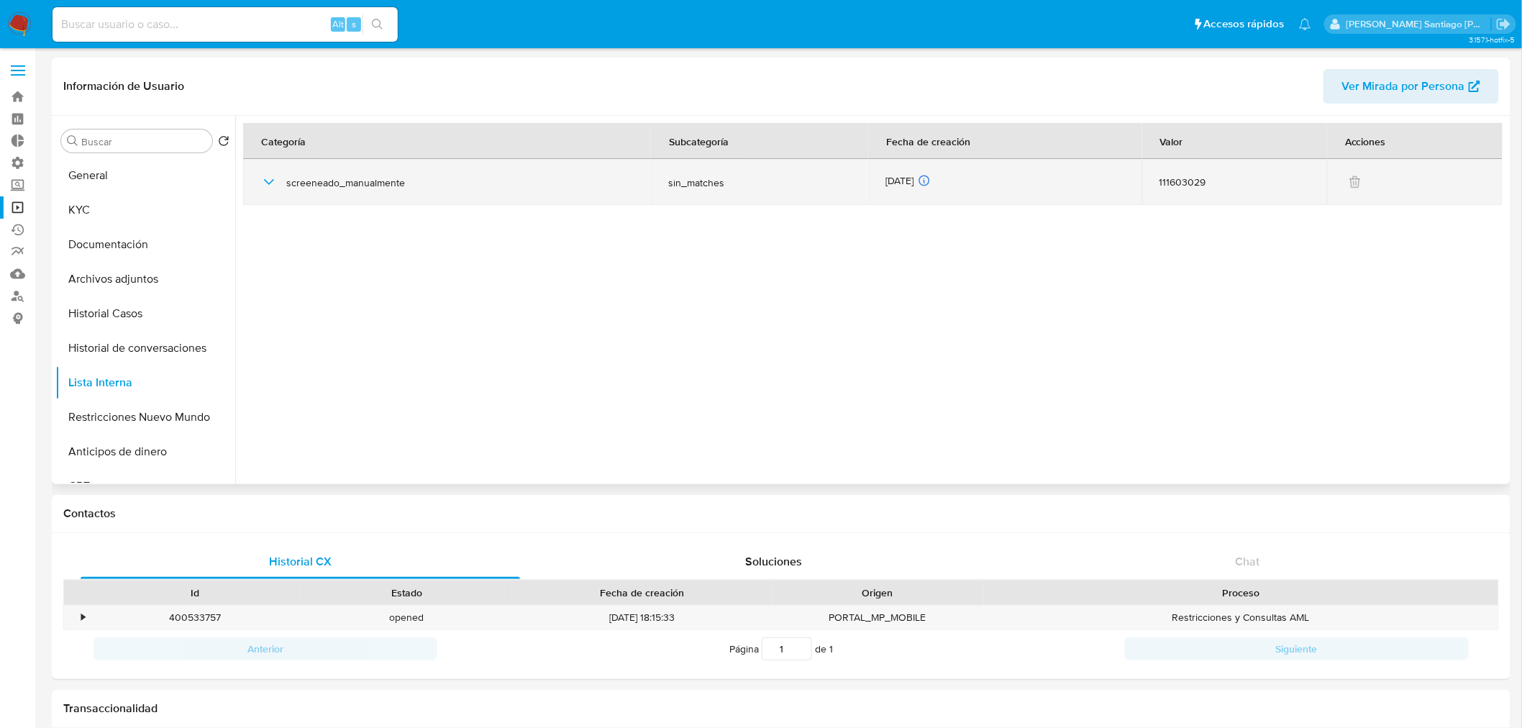
click at [279, 176] on div "screeneado_manualmente" at bounding box center [446, 182] width 373 height 46
click at [267, 184] on icon "button" at bounding box center [268, 181] width 17 height 17
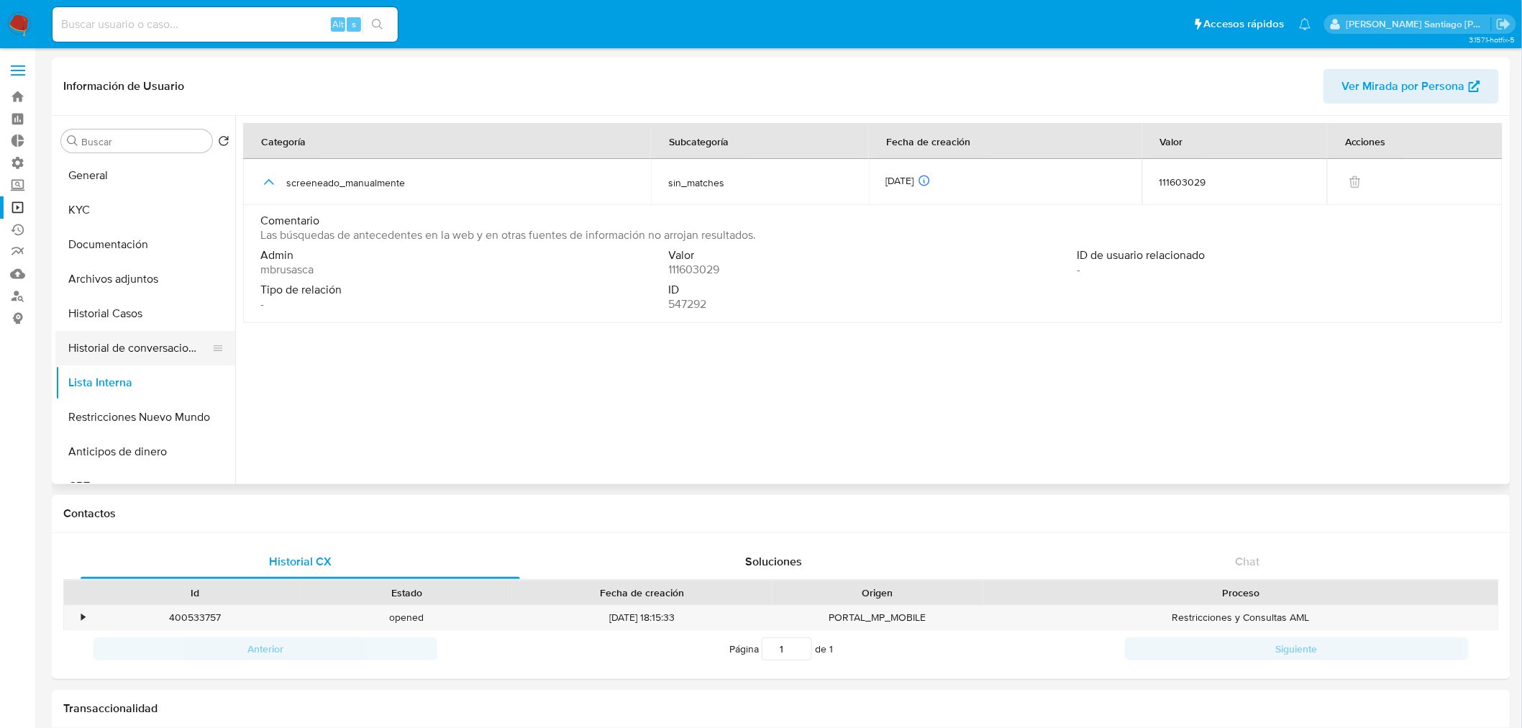
click at [122, 357] on button "Historial de conversaciones" at bounding box center [139, 348] width 168 height 35
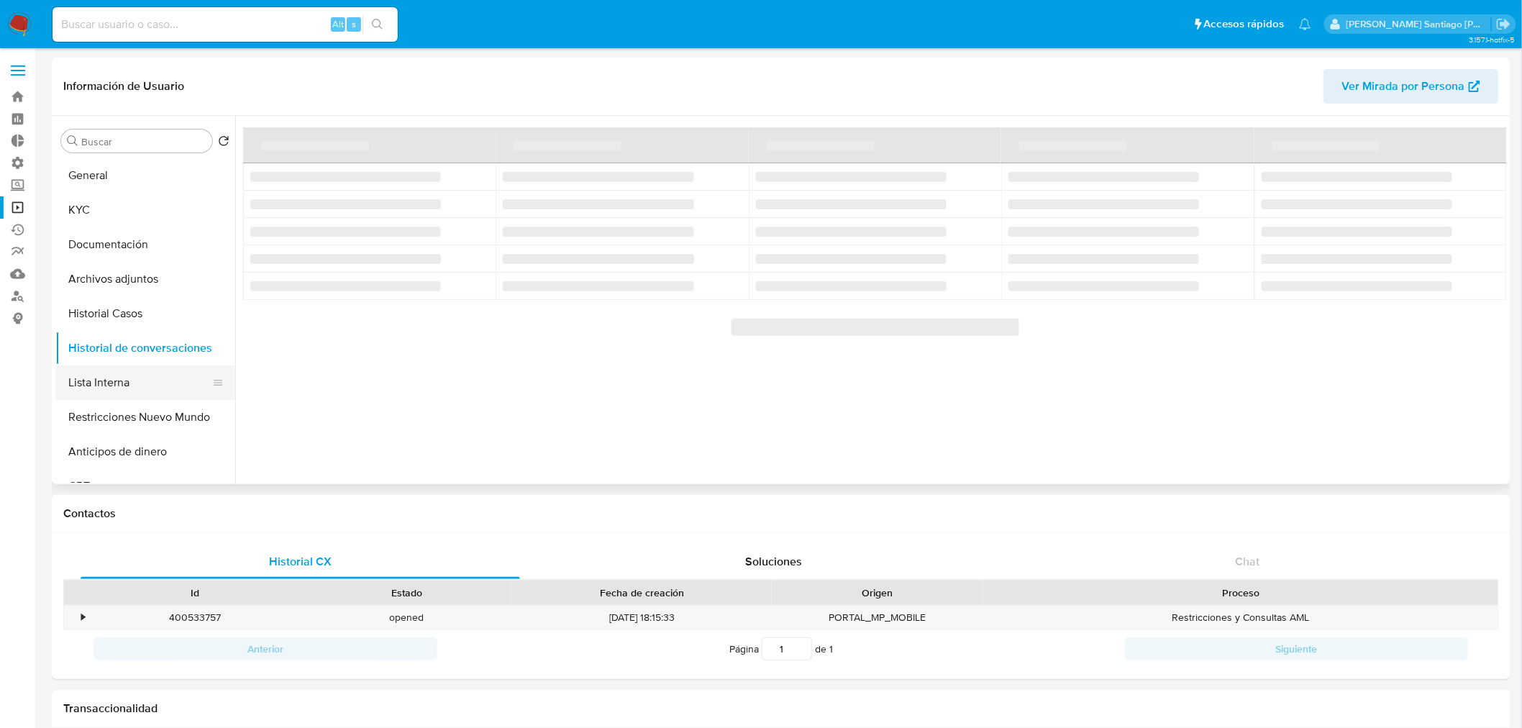
click at [137, 396] on button "Lista Interna" at bounding box center [139, 382] width 168 height 35
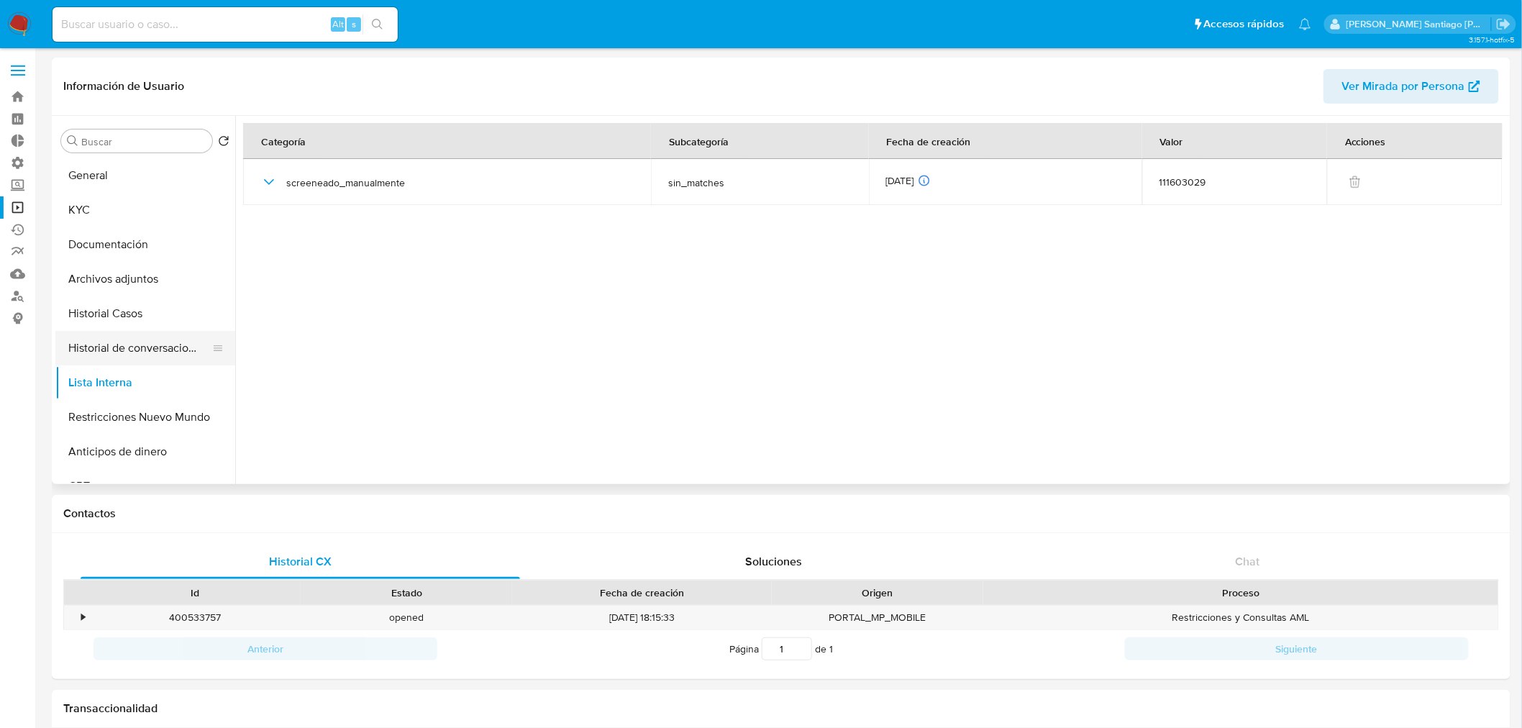
click at [96, 342] on button "Historial de conversaciones" at bounding box center [139, 348] width 168 height 35
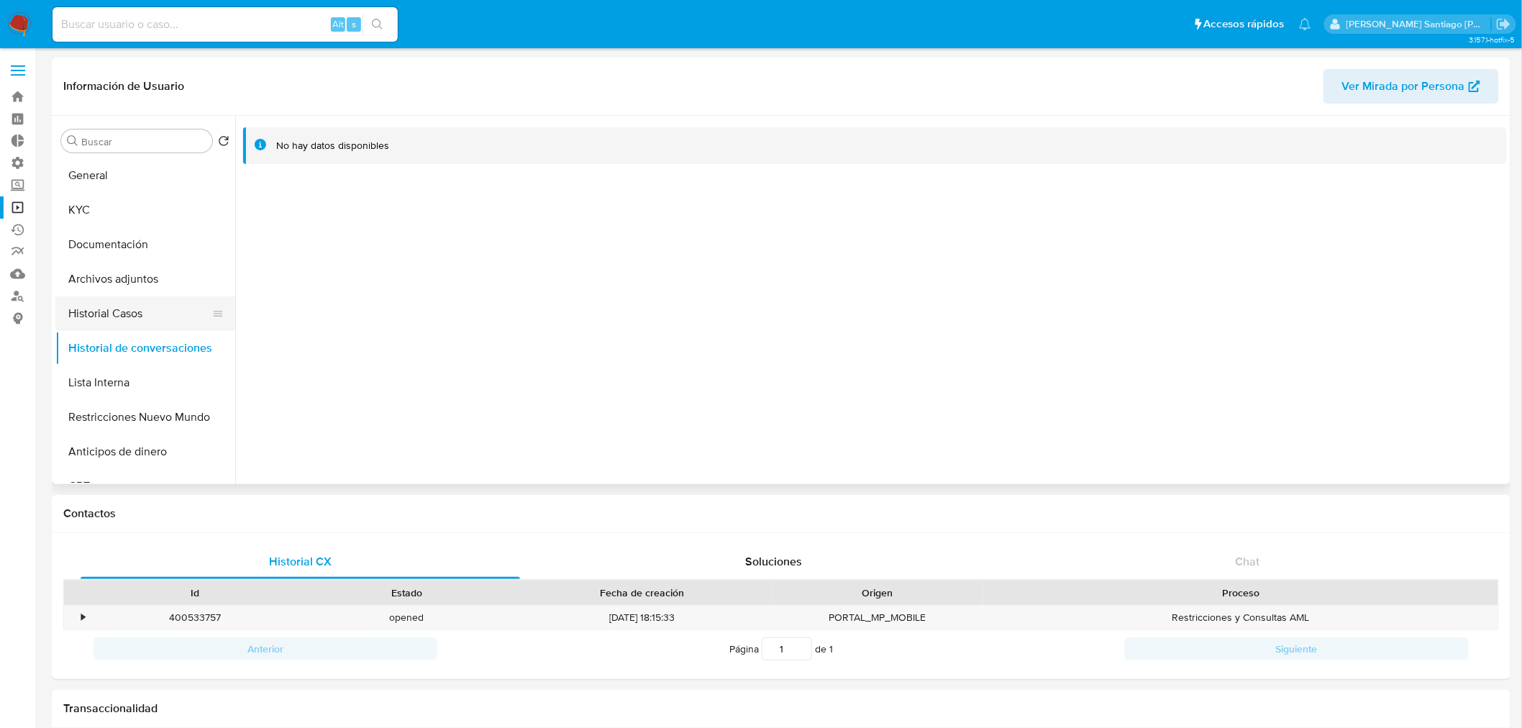
click at [106, 315] on button "Historial Casos" at bounding box center [139, 313] width 168 height 35
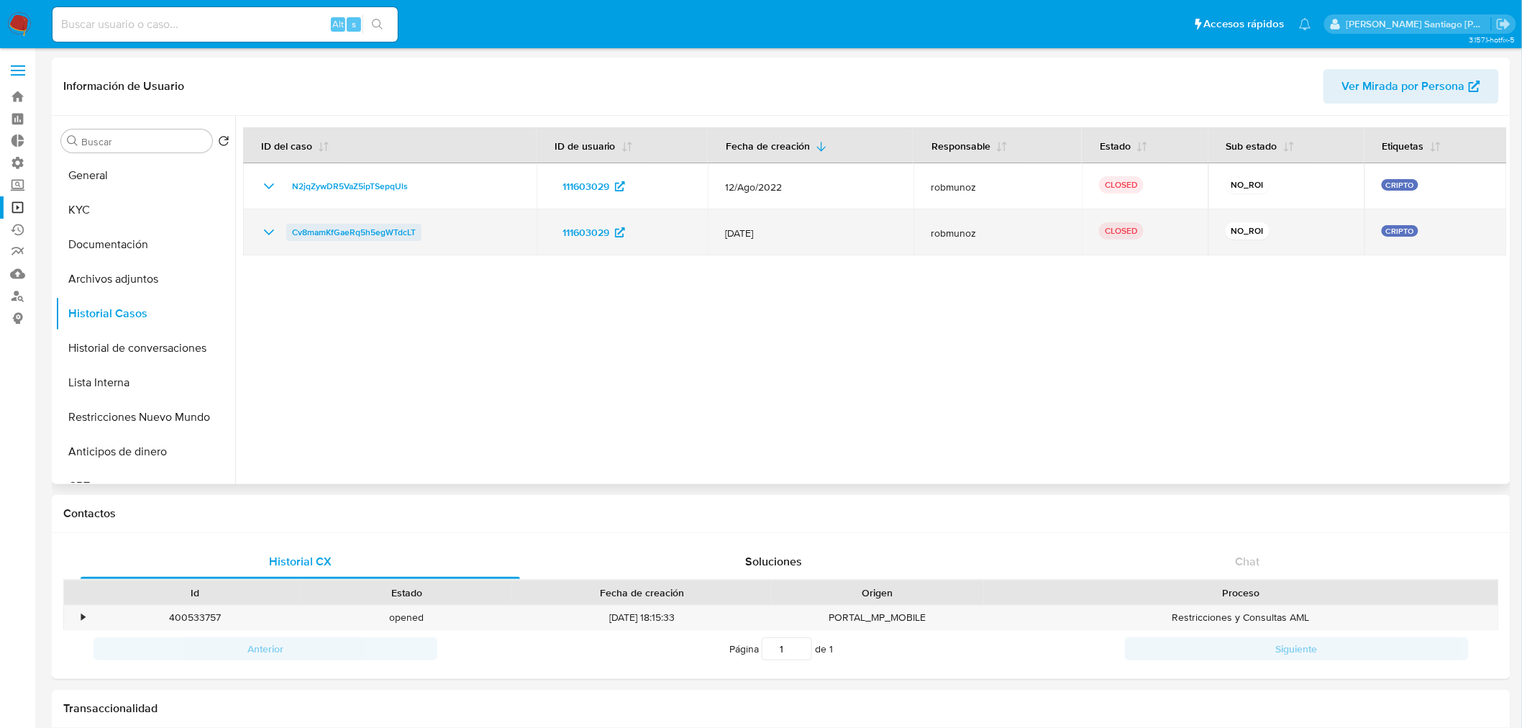
click at [304, 235] on span "Cv8mamKfGaeRq5h5egWTdcLT" at bounding box center [354, 232] width 124 height 17
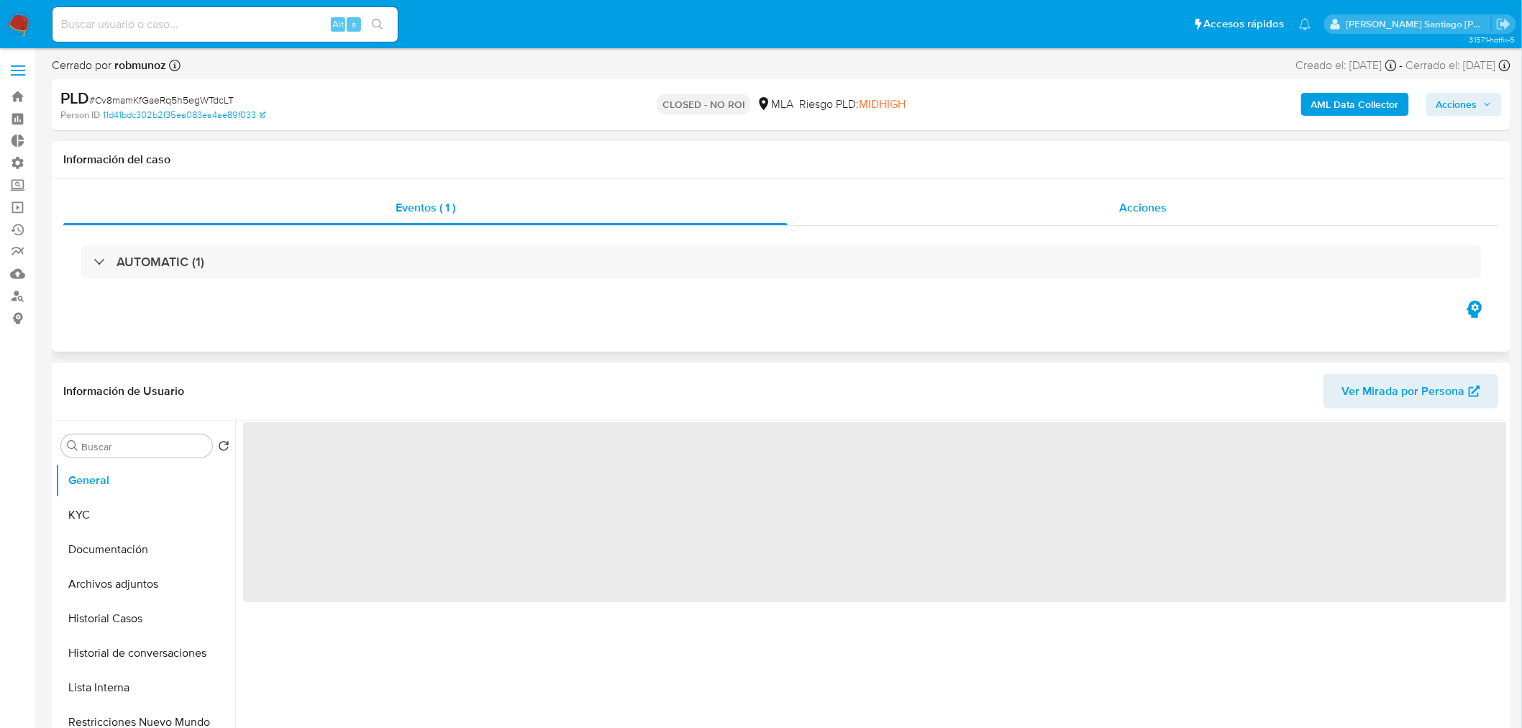
click at [1145, 203] on span "Acciones" at bounding box center [1142, 207] width 47 height 17
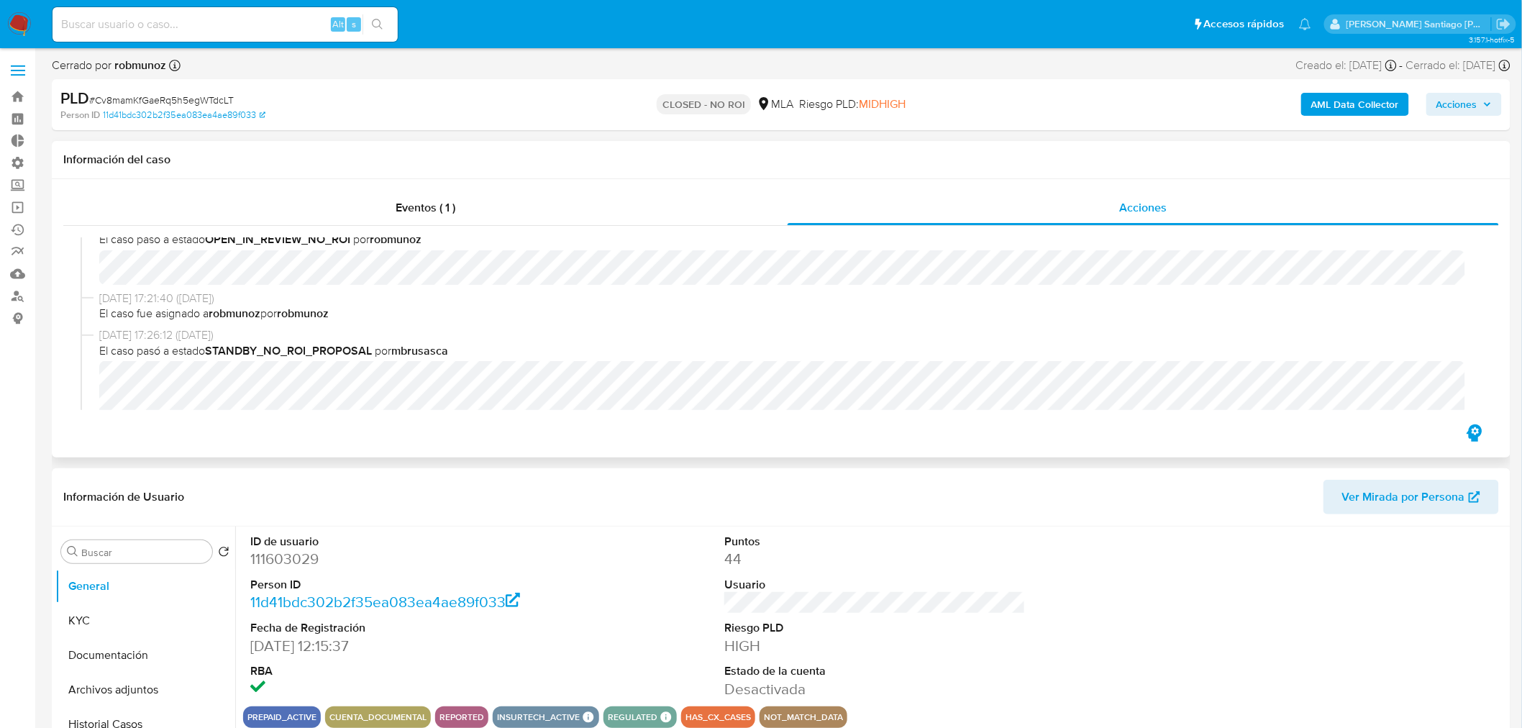
select select "10"
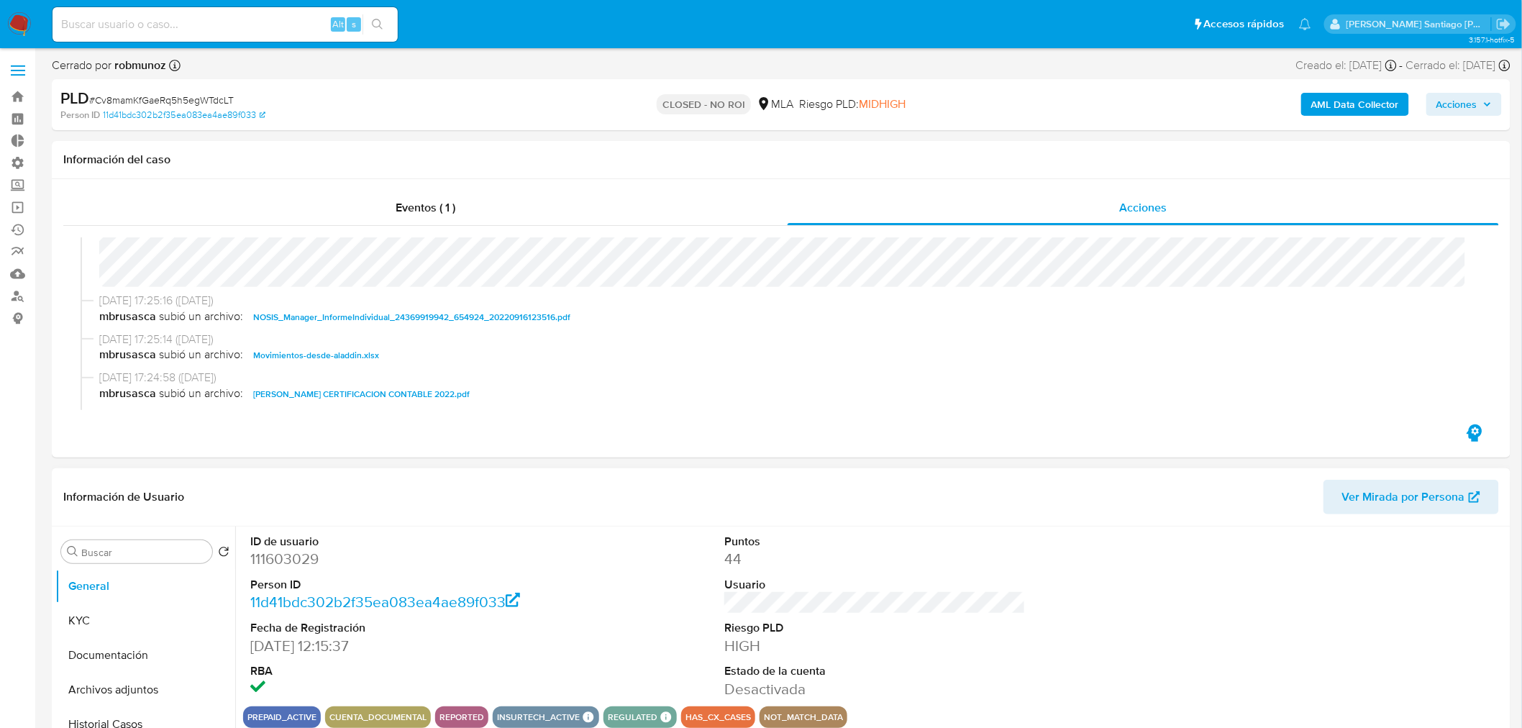
click at [1388, 498] on span "Ver Mirada por Persona" at bounding box center [1403, 497] width 123 height 35
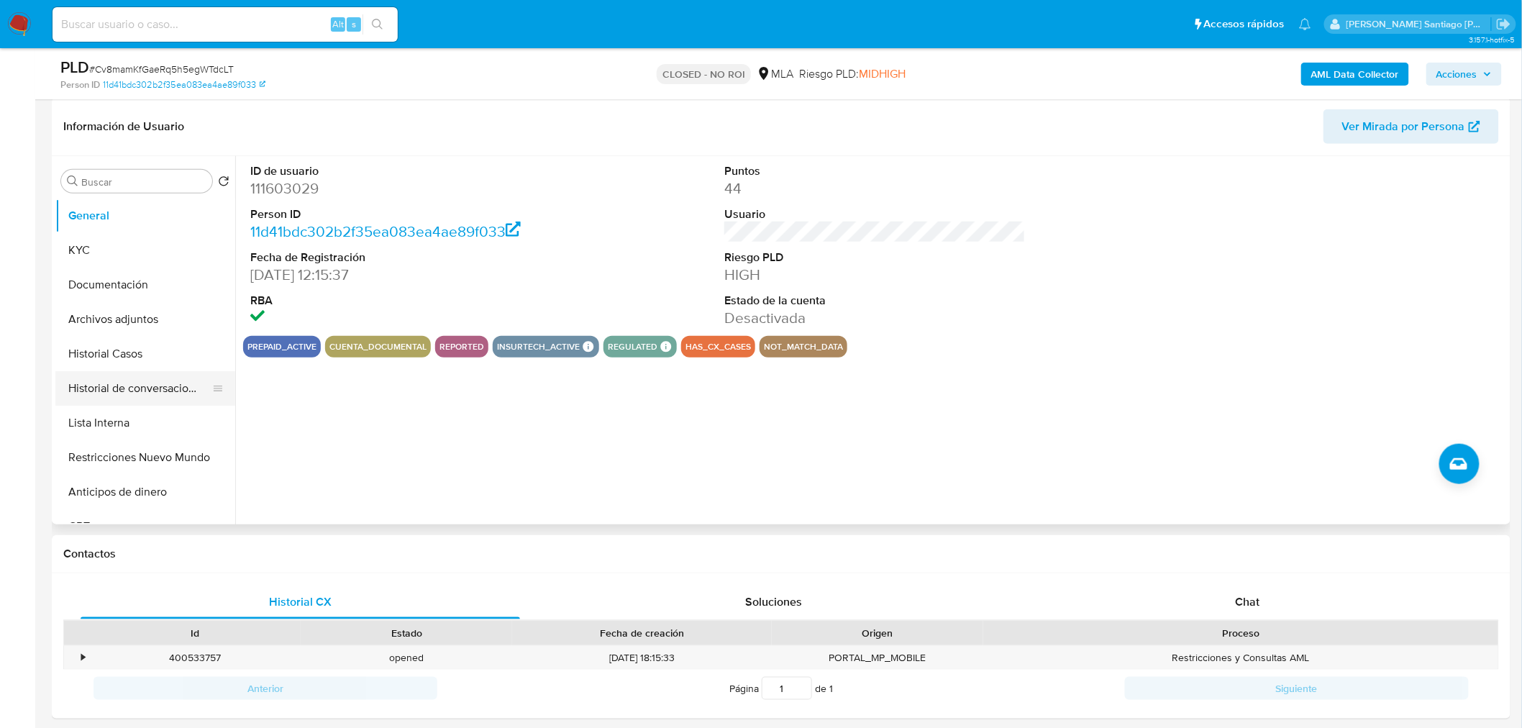
click at [104, 385] on button "Historial de conversaciones" at bounding box center [139, 388] width 168 height 35
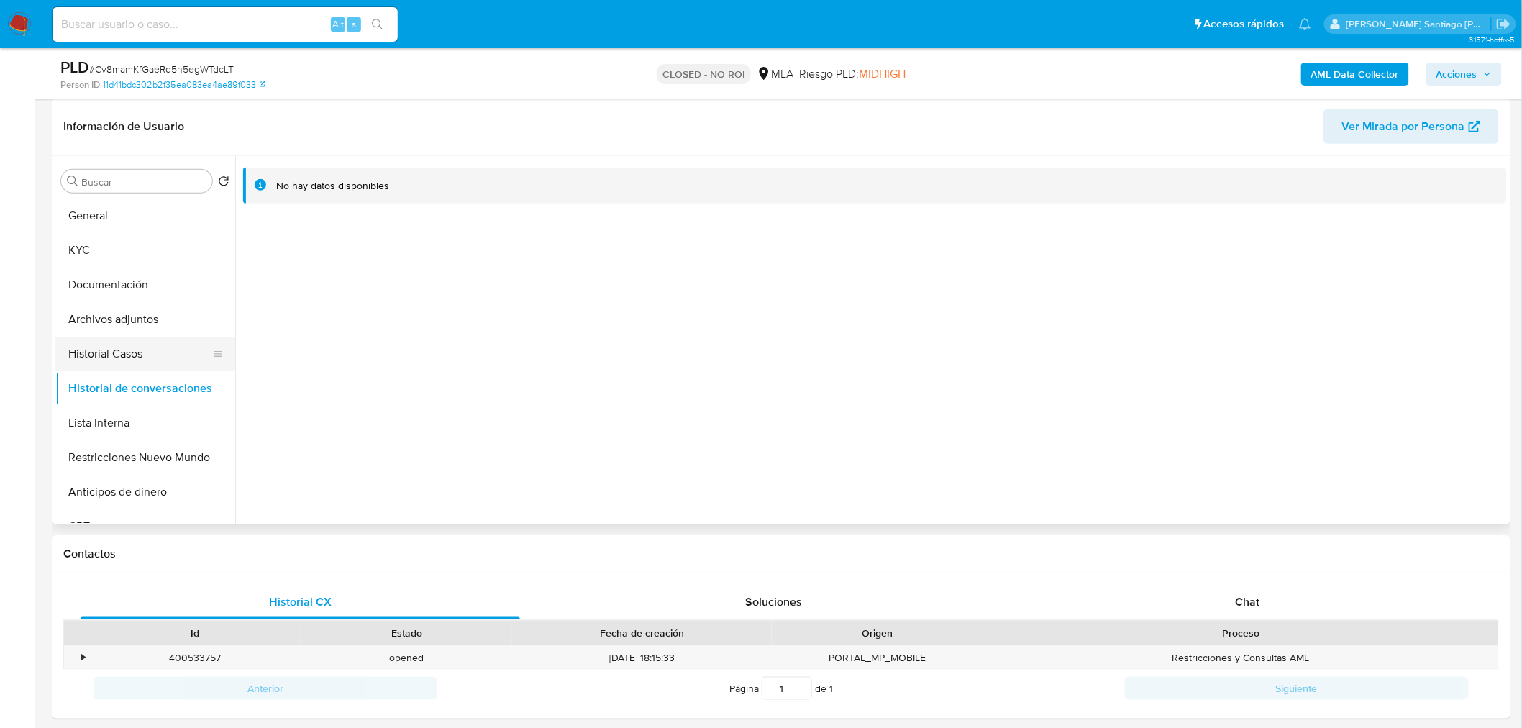
click at [108, 360] on button "Historial Casos" at bounding box center [139, 354] width 168 height 35
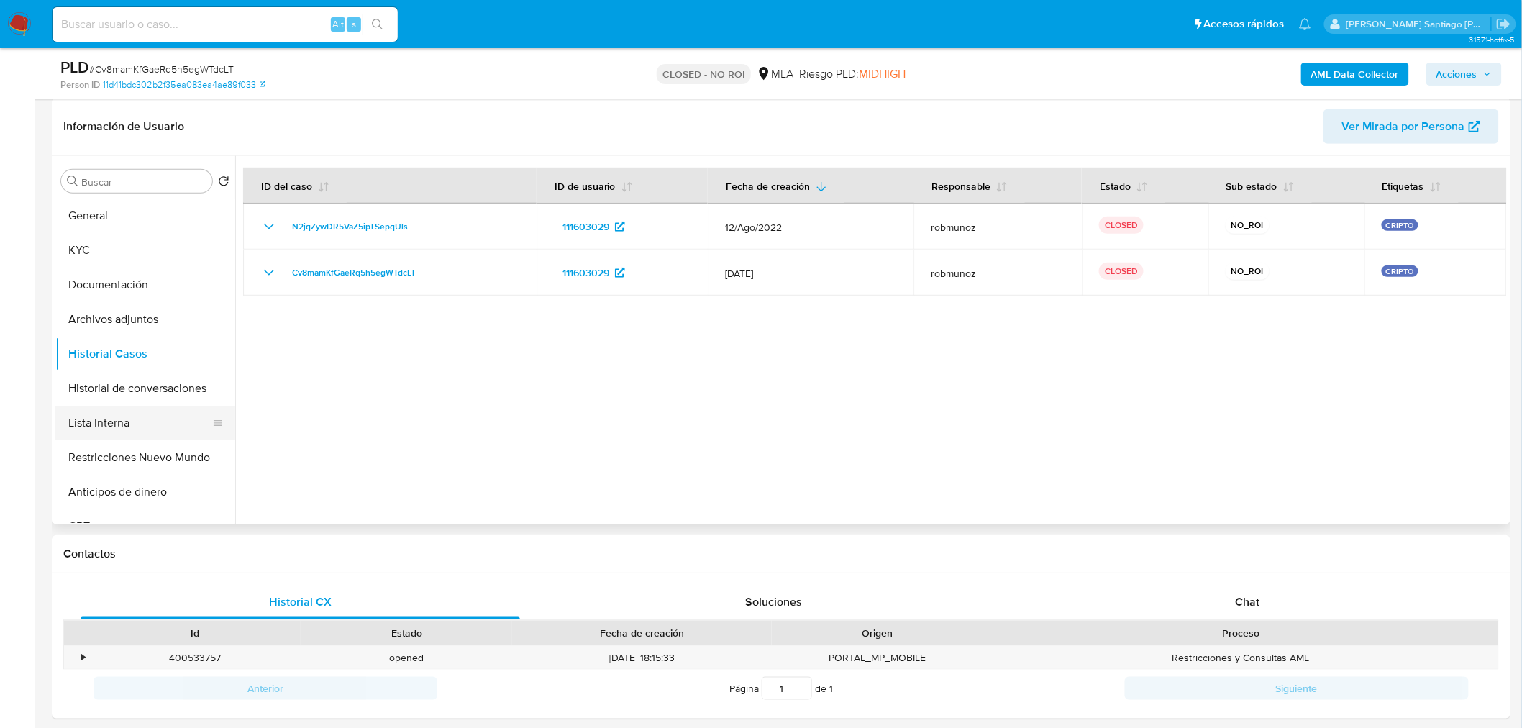
click at [115, 418] on button "Lista Interna" at bounding box center [139, 423] width 168 height 35
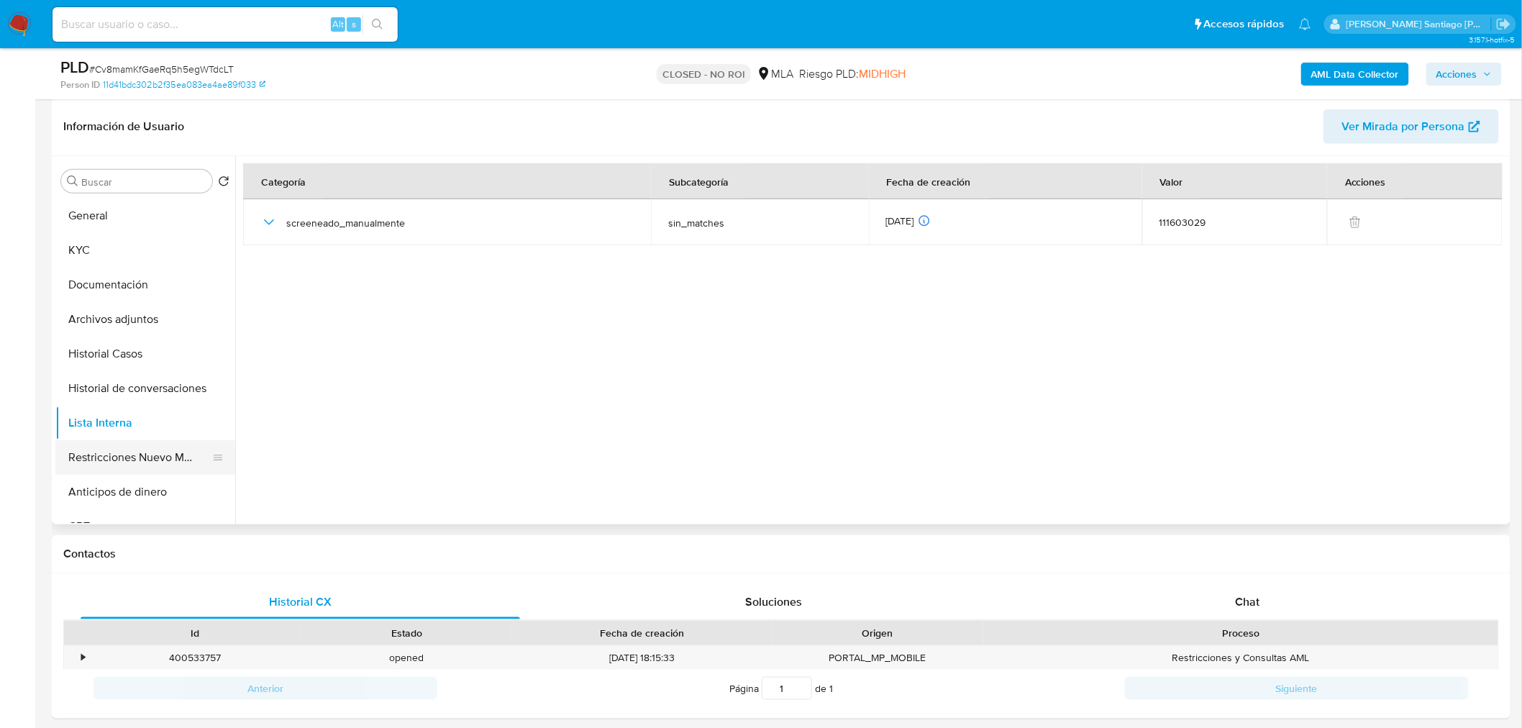
click at [132, 460] on button "Restricciones Nuevo Mundo" at bounding box center [139, 457] width 168 height 35
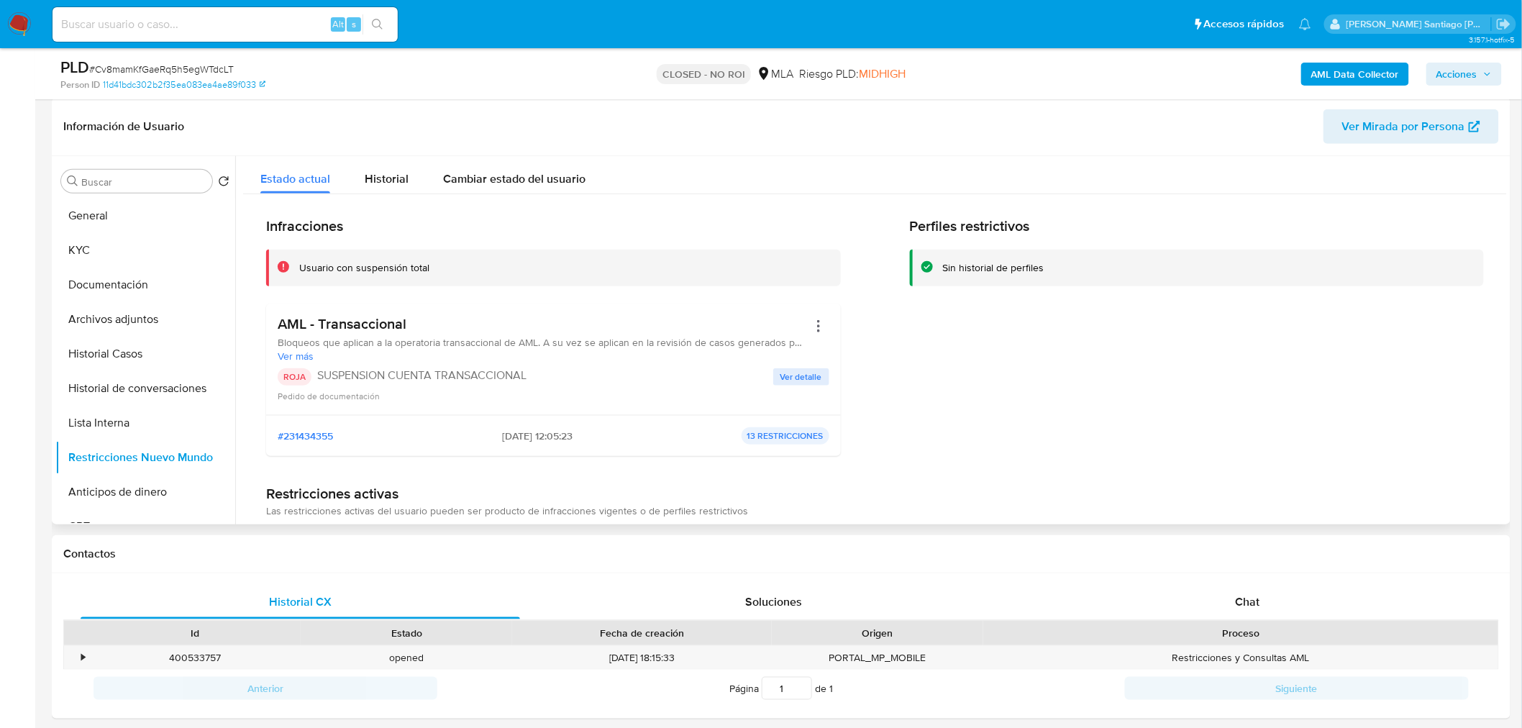
scroll to position [383, 0]
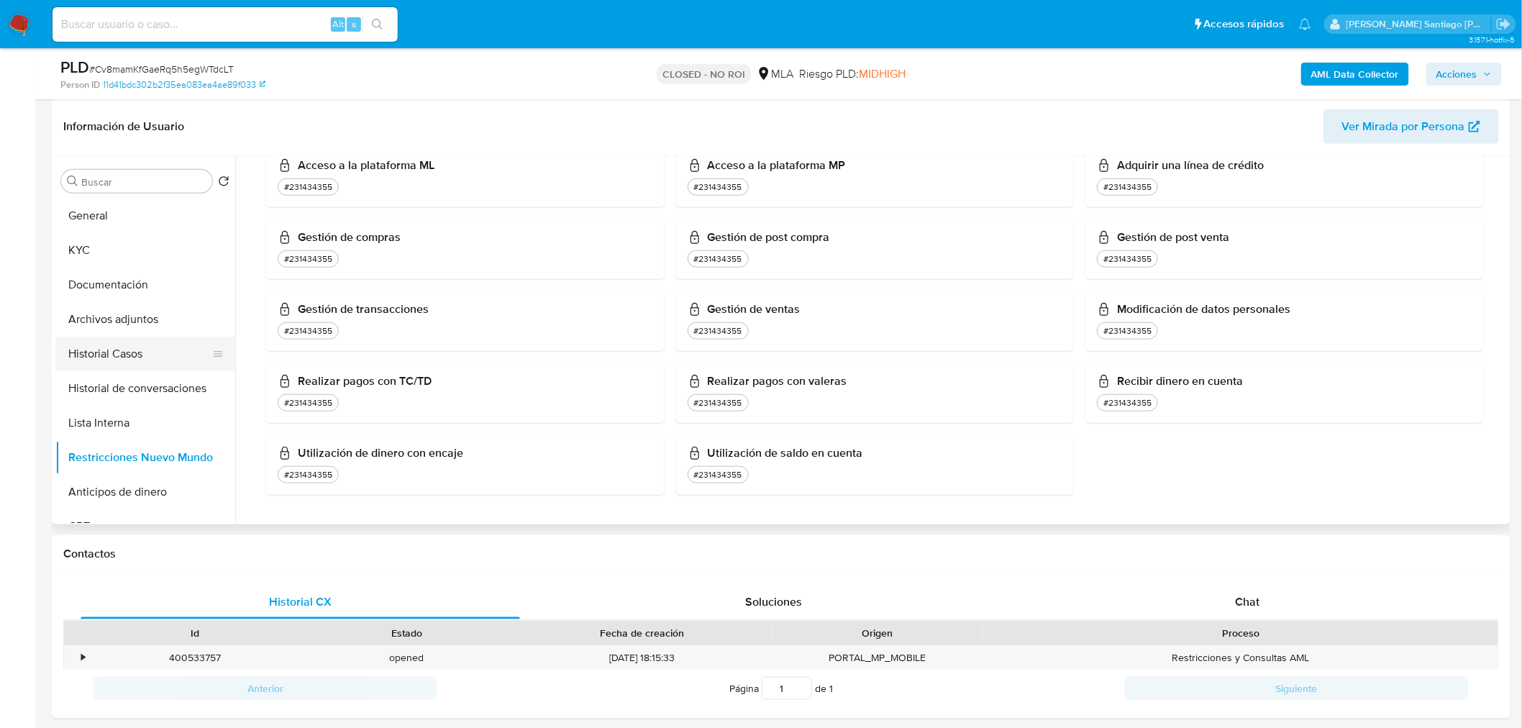
click at [93, 355] on button "Historial Casos" at bounding box center [139, 354] width 168 height 35
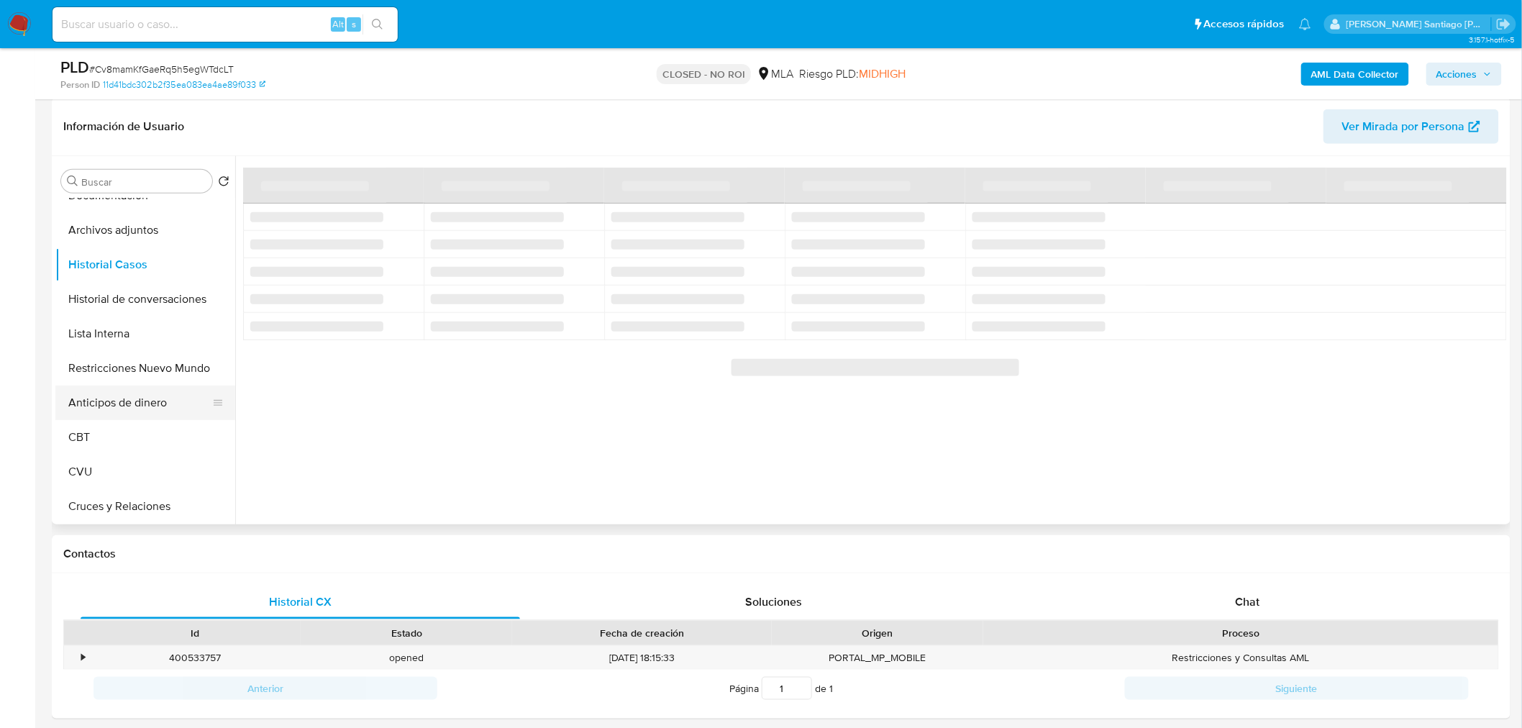
scroll to position [160, 0]
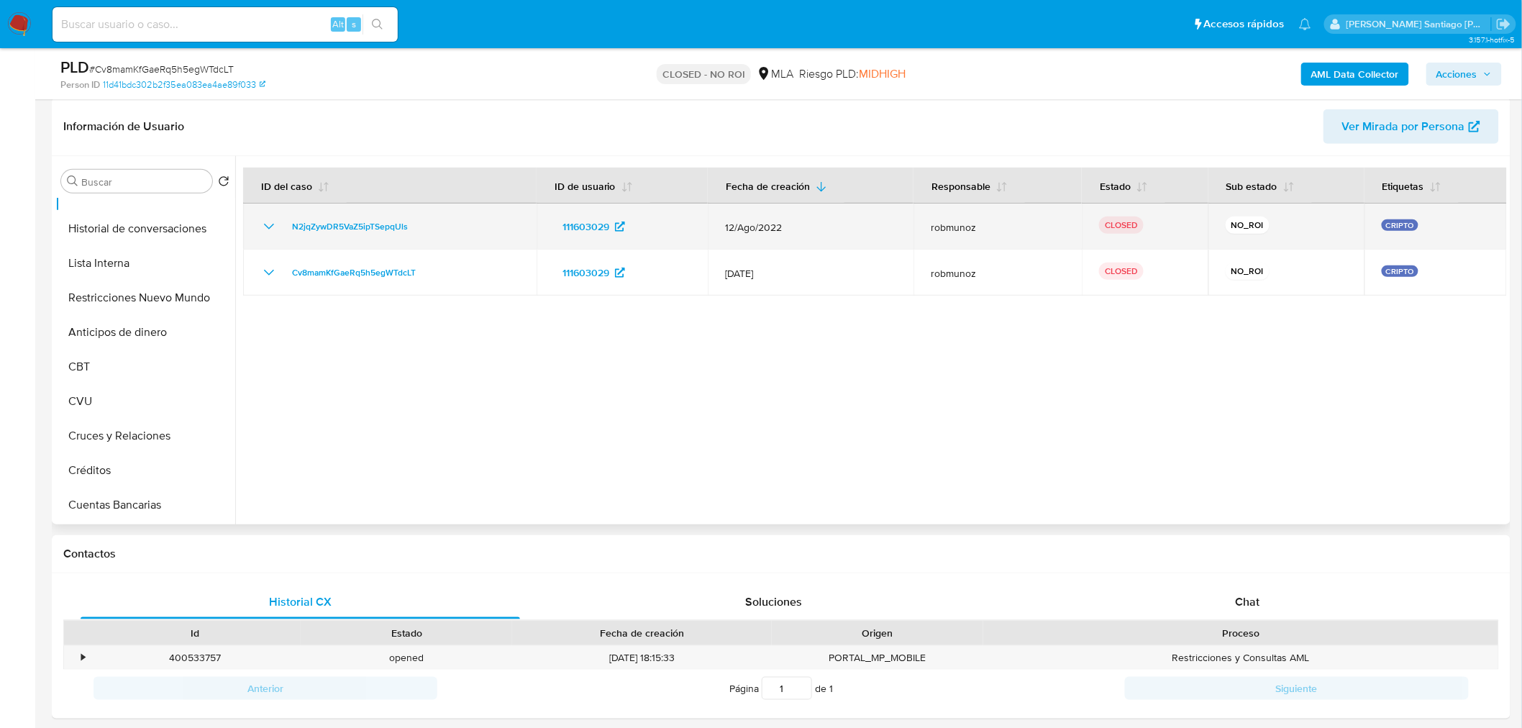
click at [260, 219] on icon "Mostrar/Ocultar" at bounding box center [268, 226] width 17 height 17
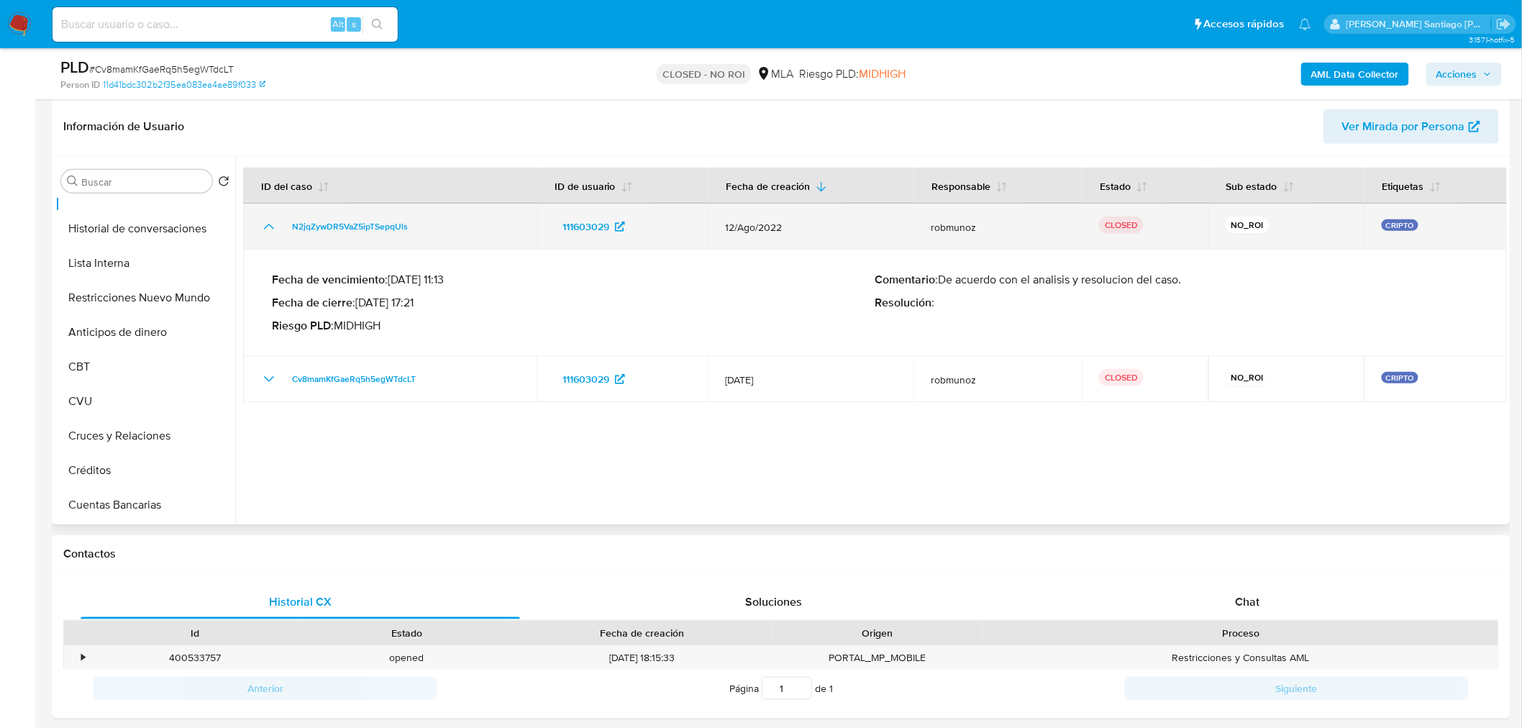
click at [260, 220] on icon "Mostrar/Ocultar" at bounding box center [268, 226] width 17 height 17
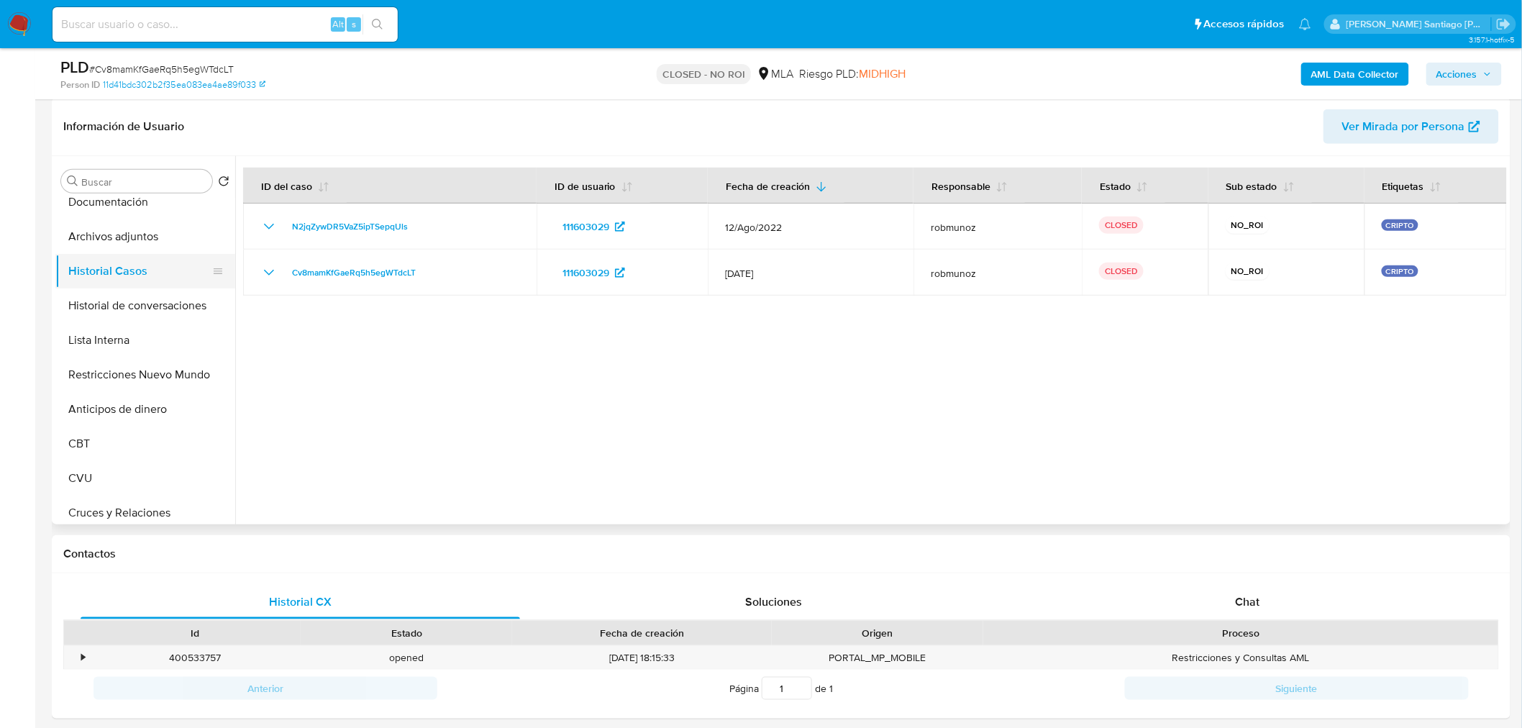
scroll to position [0, 0]
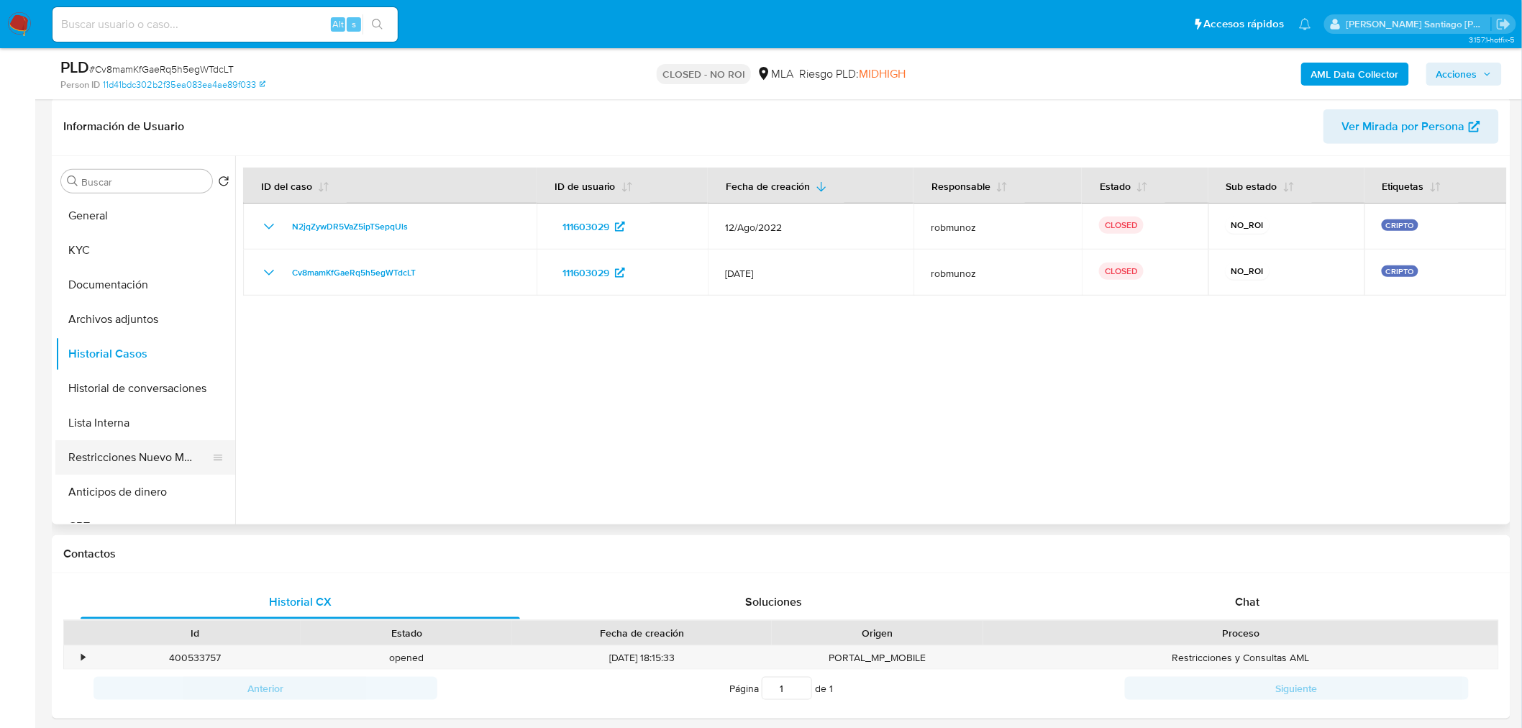
click at [153, 462] on button "Restricciones Nuevo Mundo" at bounding box center [139, 457] width 168 height 35
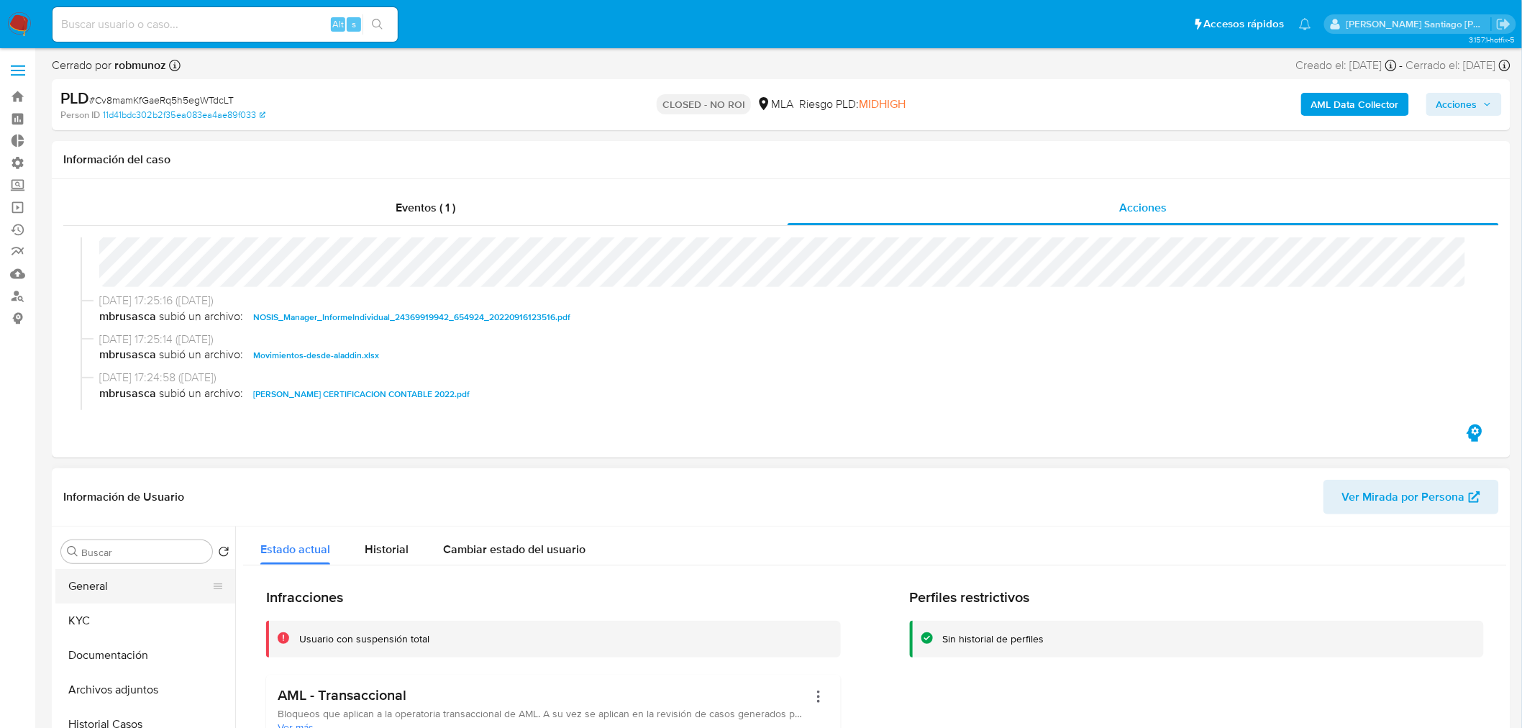
drag, startPoint x: 101, startPoint y: 581, endPoint x: 139, endPoint y: 580, distance: 38.1
click at [99, 581] on button "General" at bounding box center [139, 586] width 168 height 35
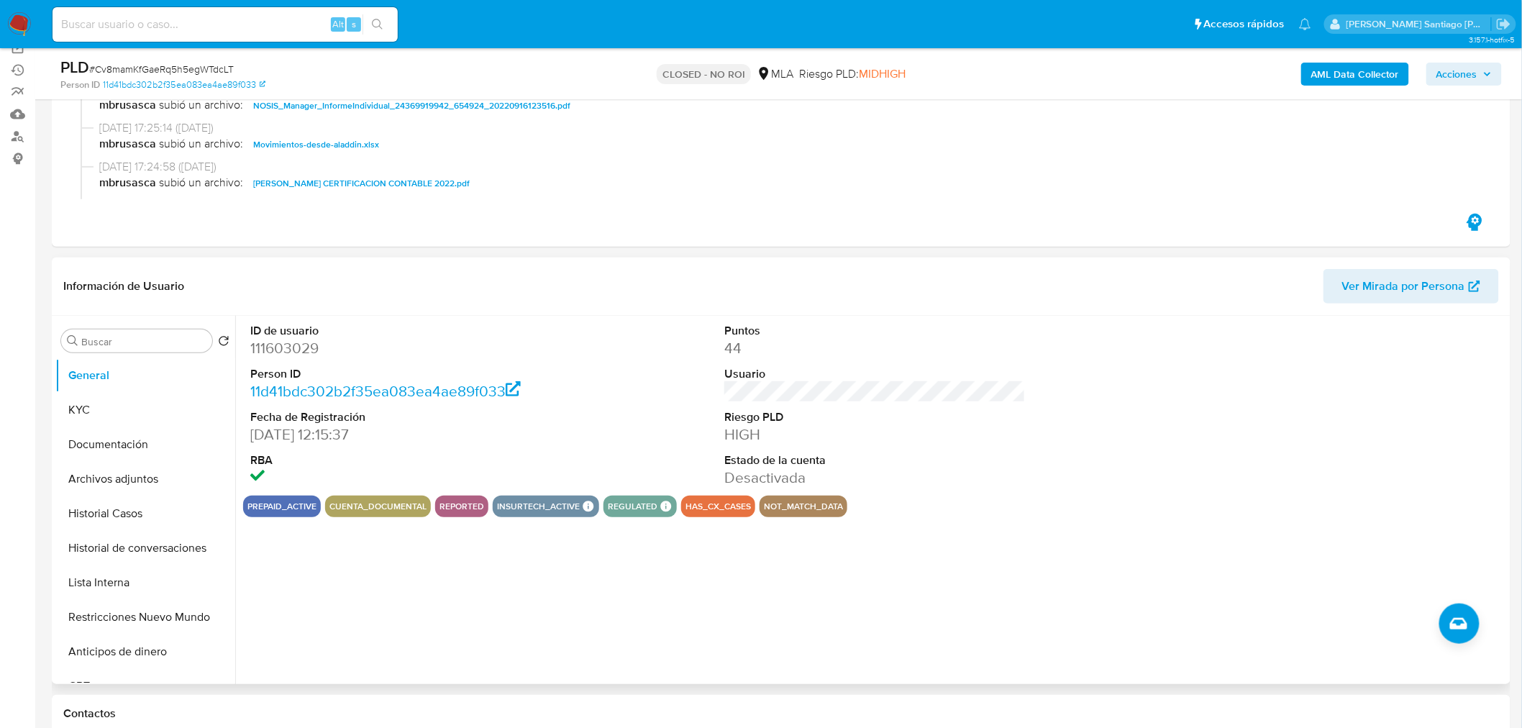
scroll to position [479, 0]
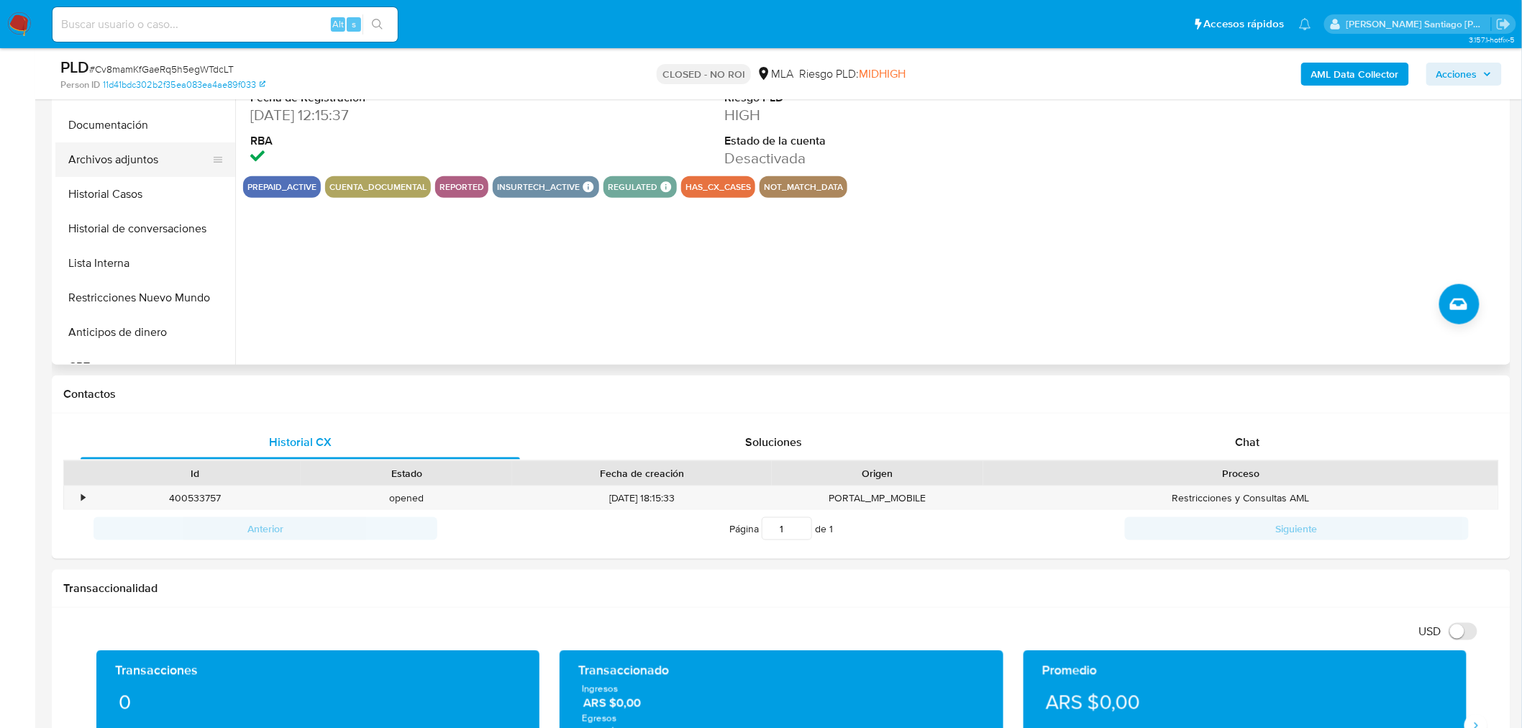
click at [139, 140] on button "Documentación" at bounding box center [145, 125] width 180 height 35
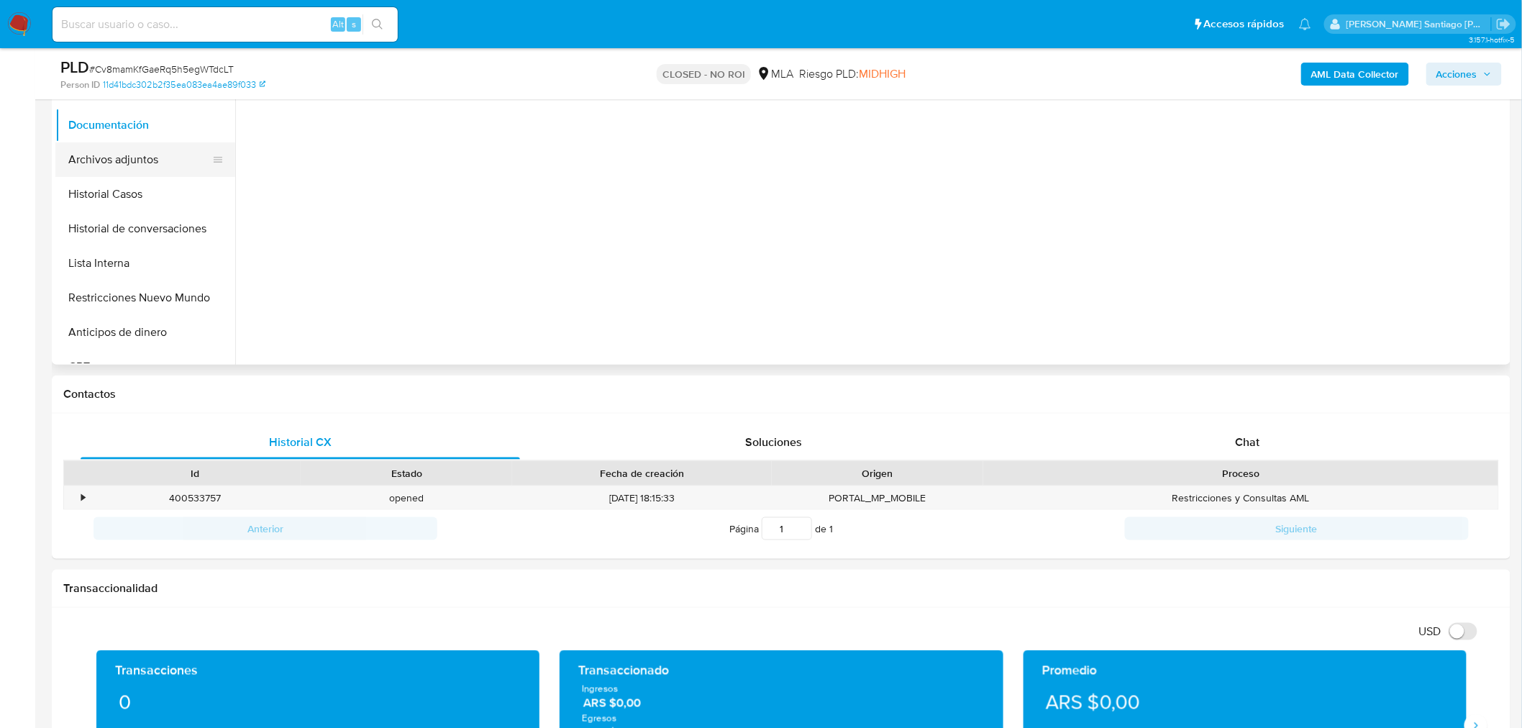
click at [130, 159] on button "Archivos adjuntos" at bounding box center [139, 159] width 168 height 35
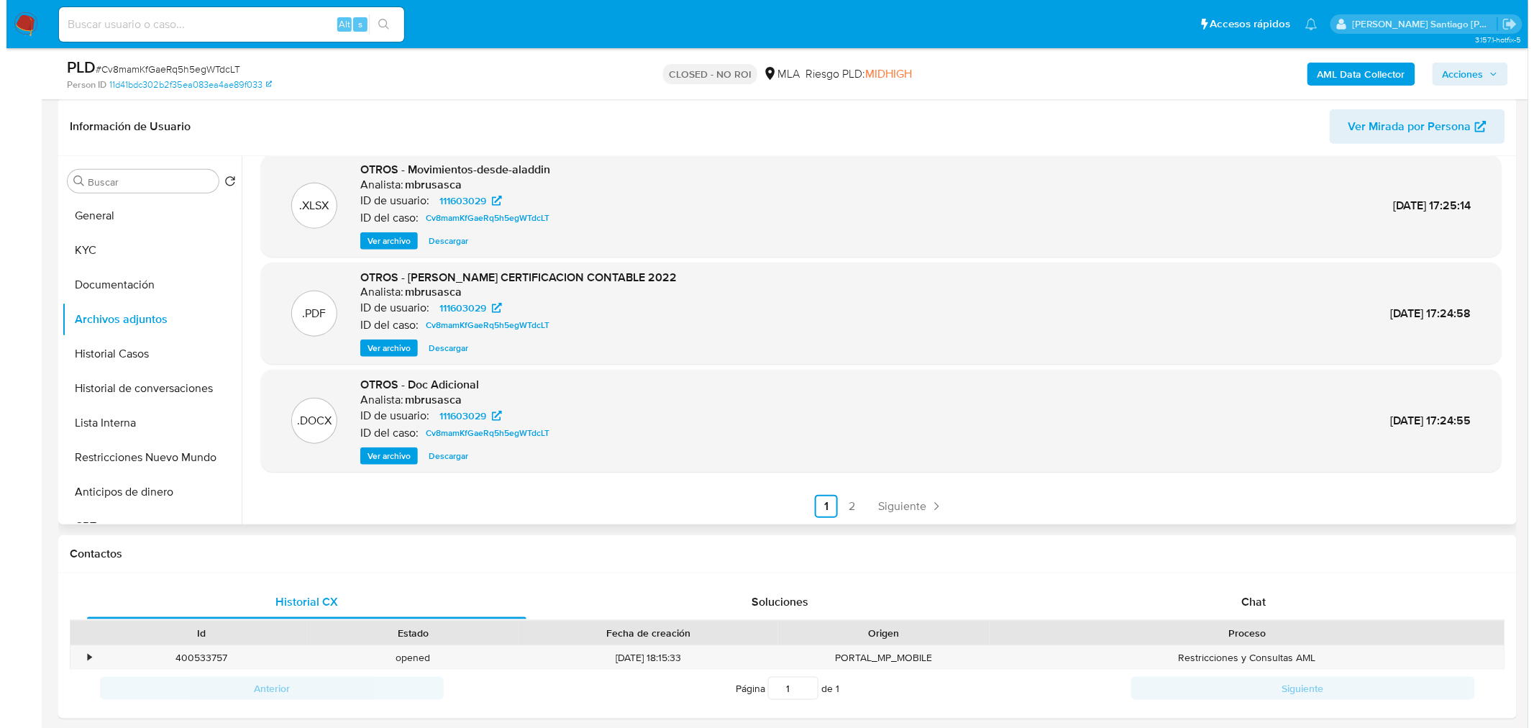
scroll to position [0, 0]
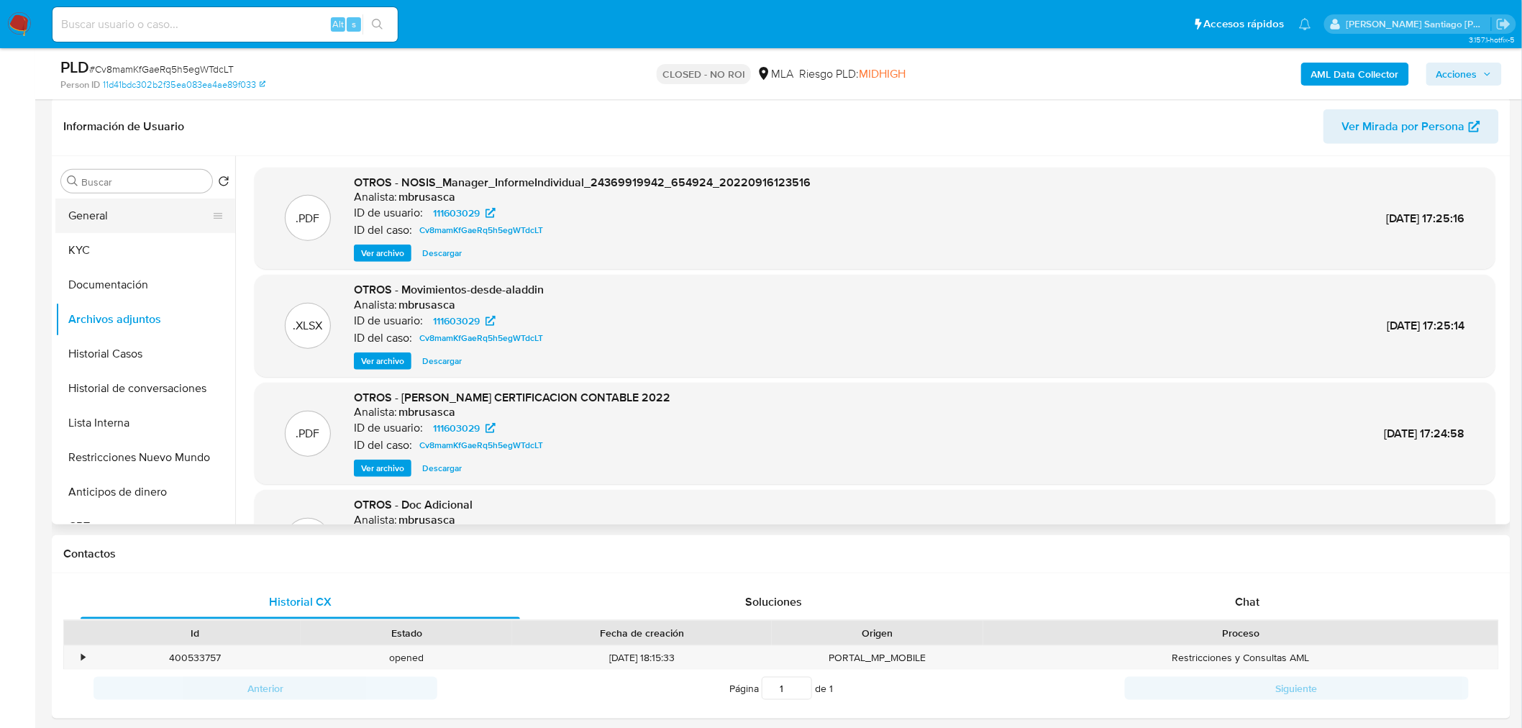
drag, startPoint x: 101, startPoint y: 214, endPoint x: 112, endPoint y: 216, distance: 11.7
click at [101, 216] on button "General" at bounding box center [139, 215] width 168 height 35
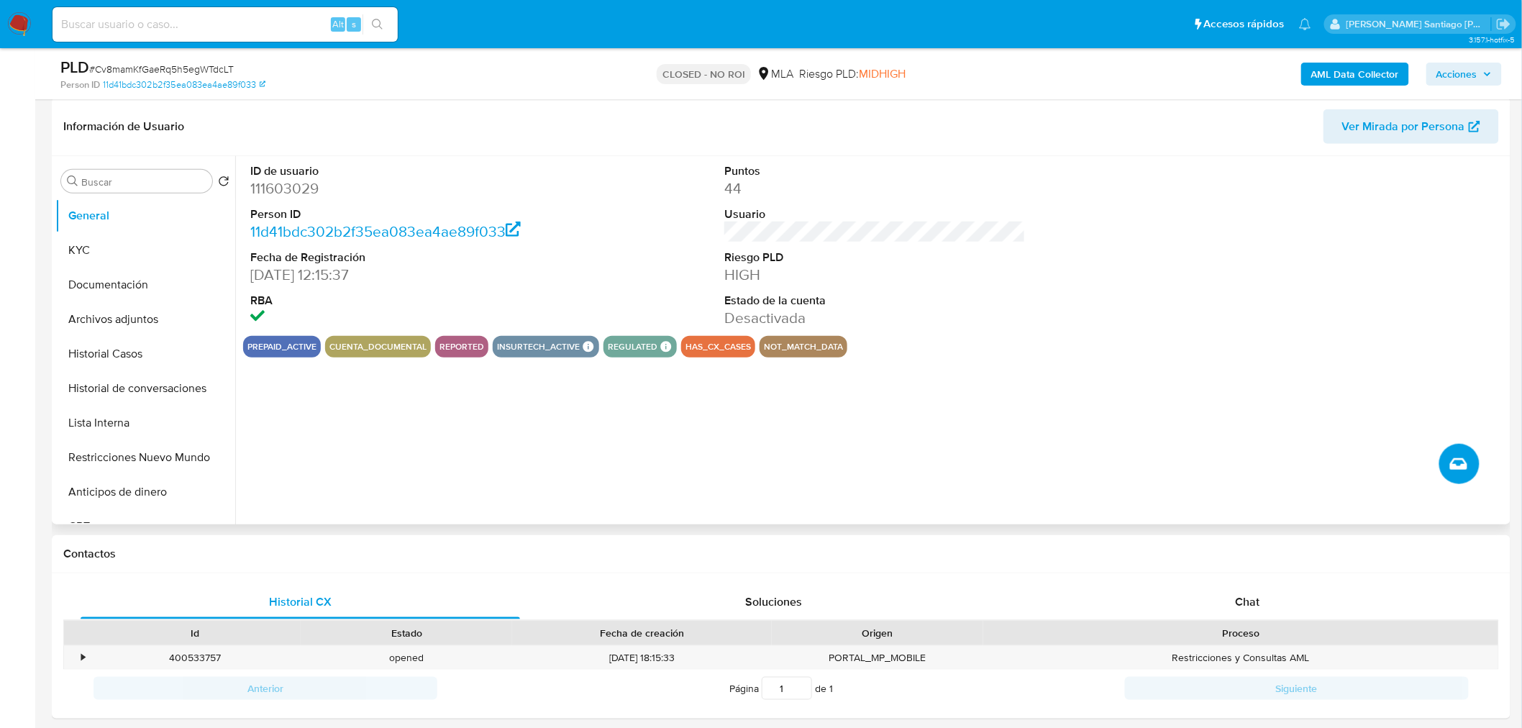
click at [1465, 465] on icon "Crear caso manual" at bounding box center [1458, 464] width 17 height 12
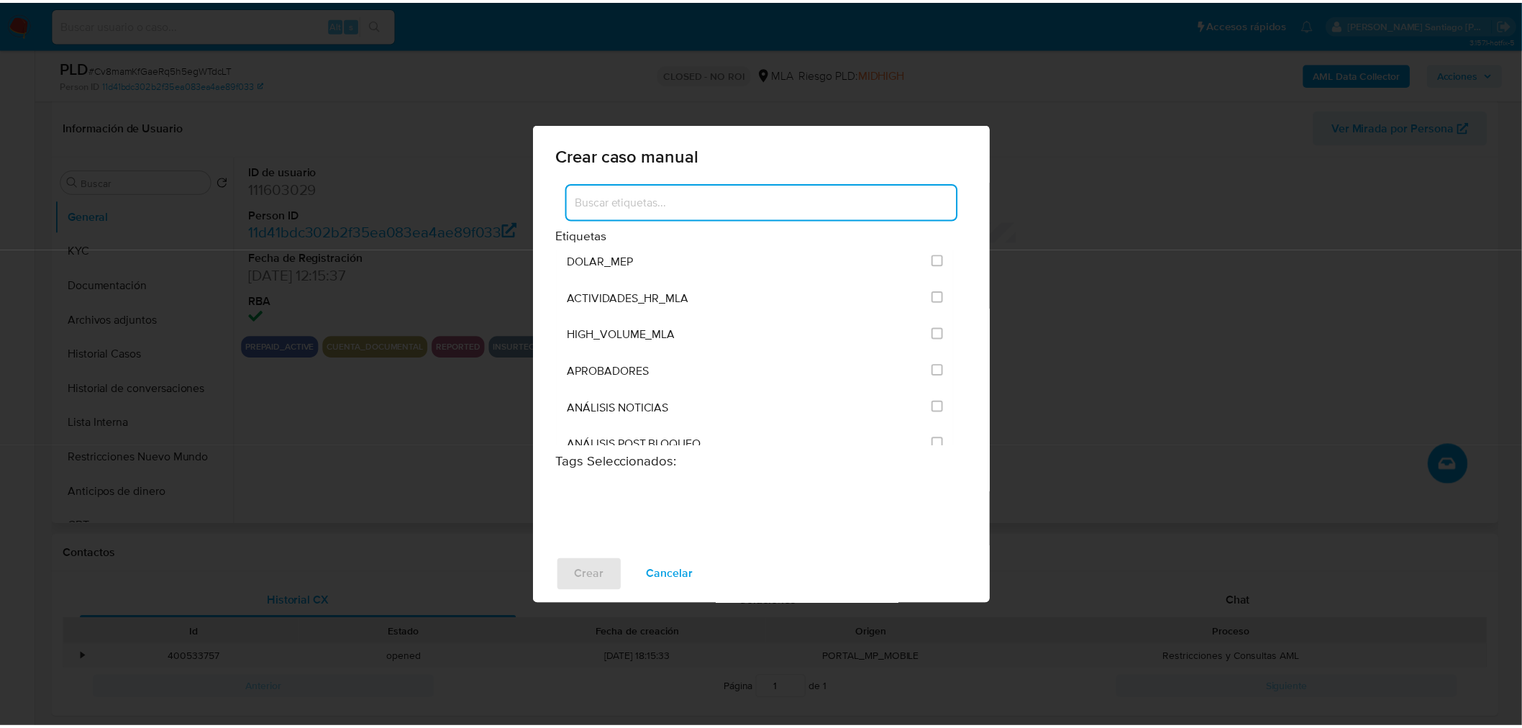
scroll to position [2876, 0]
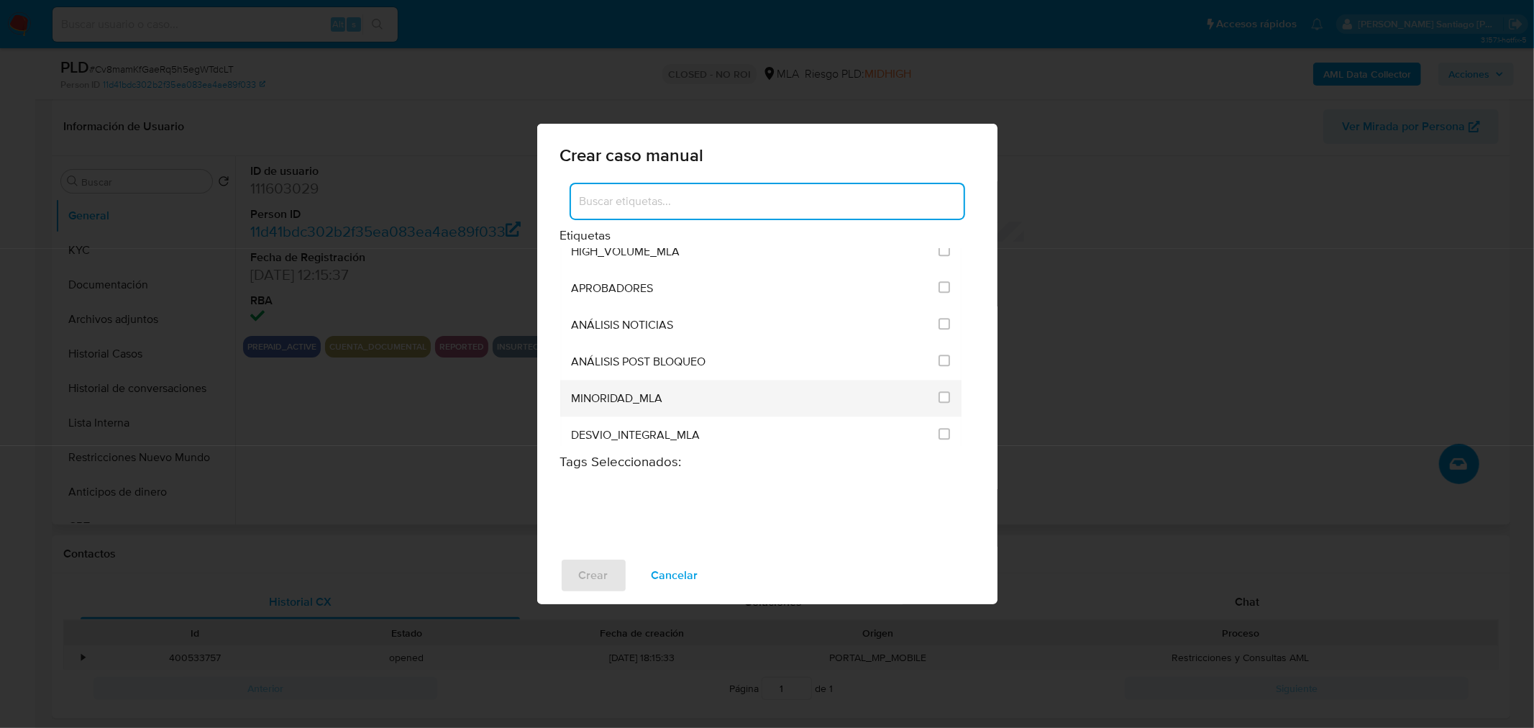
drag, startPoint x: 943, startPoint y: 327, endPoint x: 914, endPoint y: 358, distance: 42.2
click at [942, 354] on input "3249" at bounding box center [944, 360] width 12 height 12
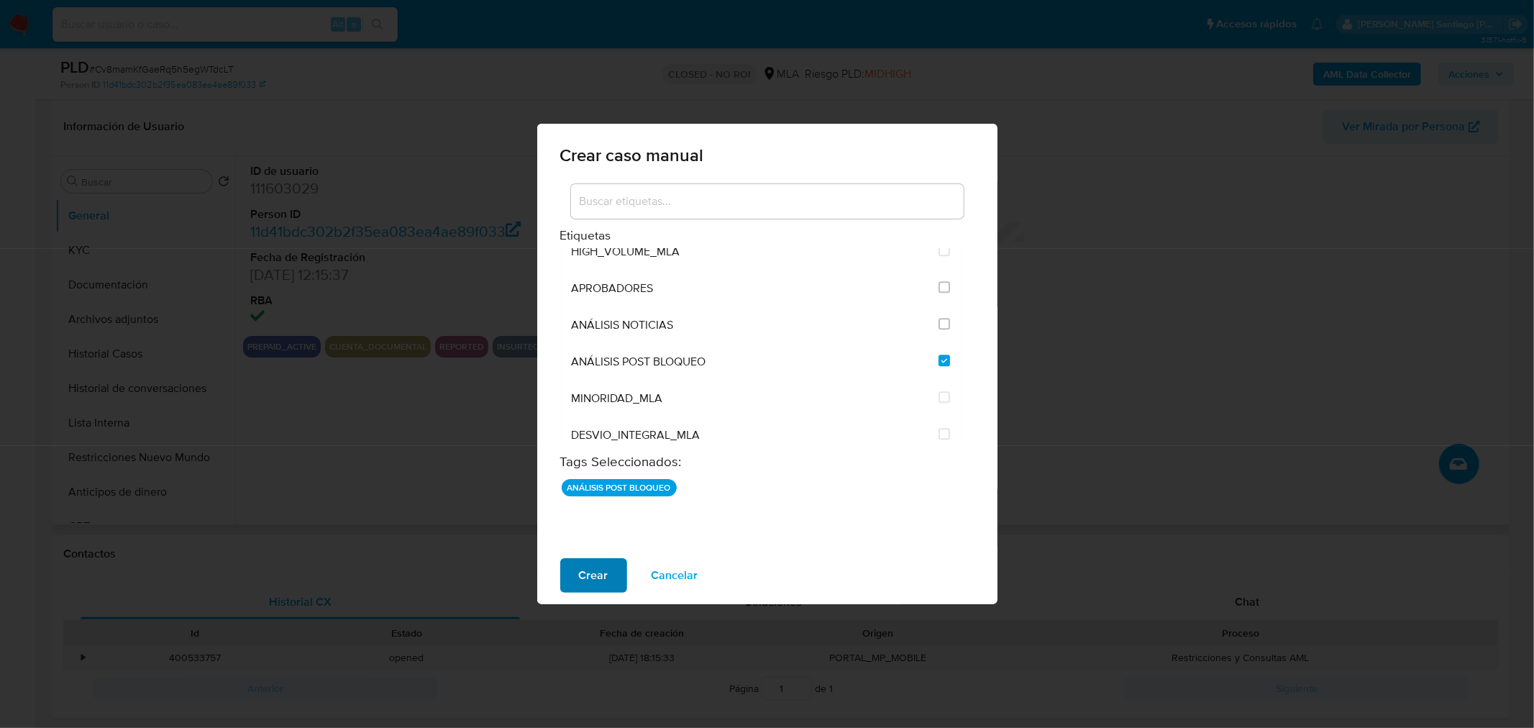
click at [601, 575] on span "Crear" at bounding box center [593, 575] width 29 height 32
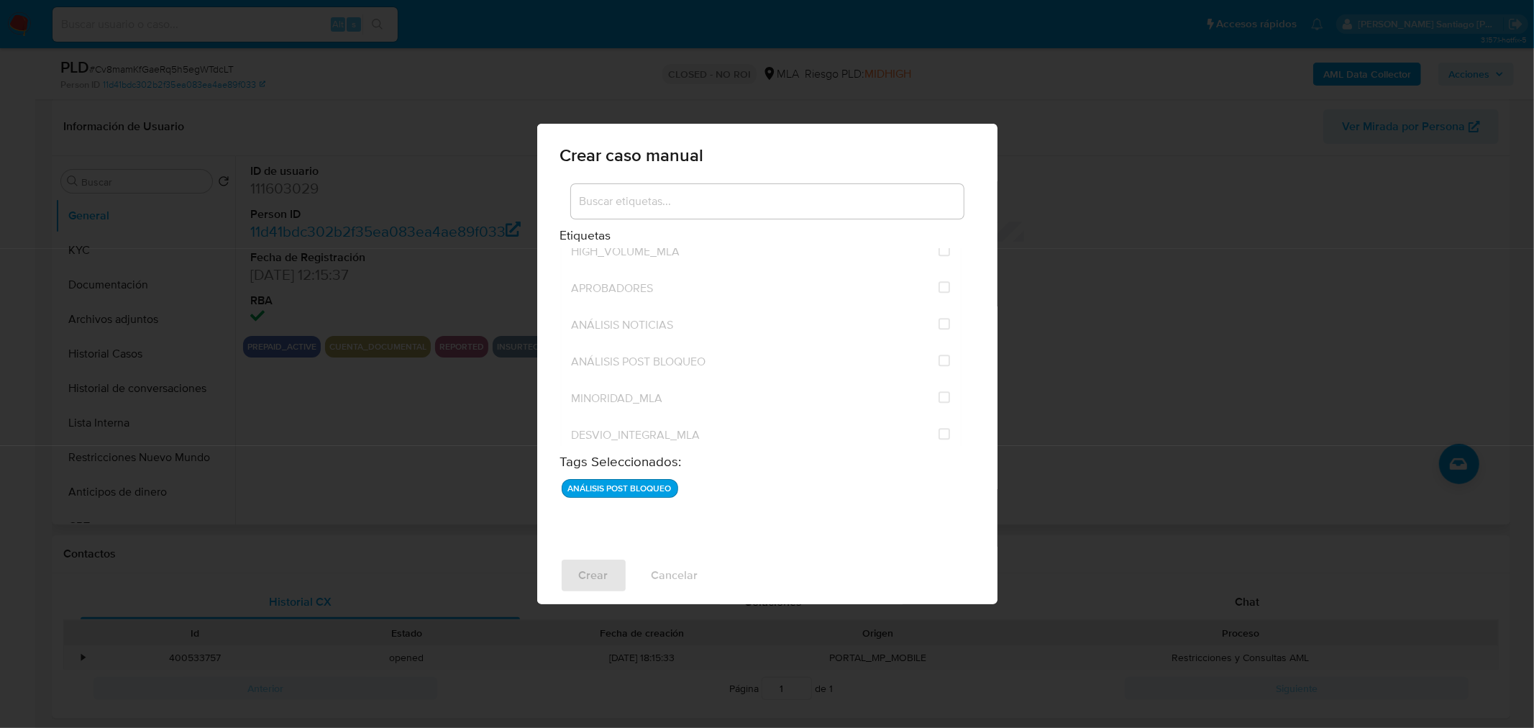
checkbox input "false"
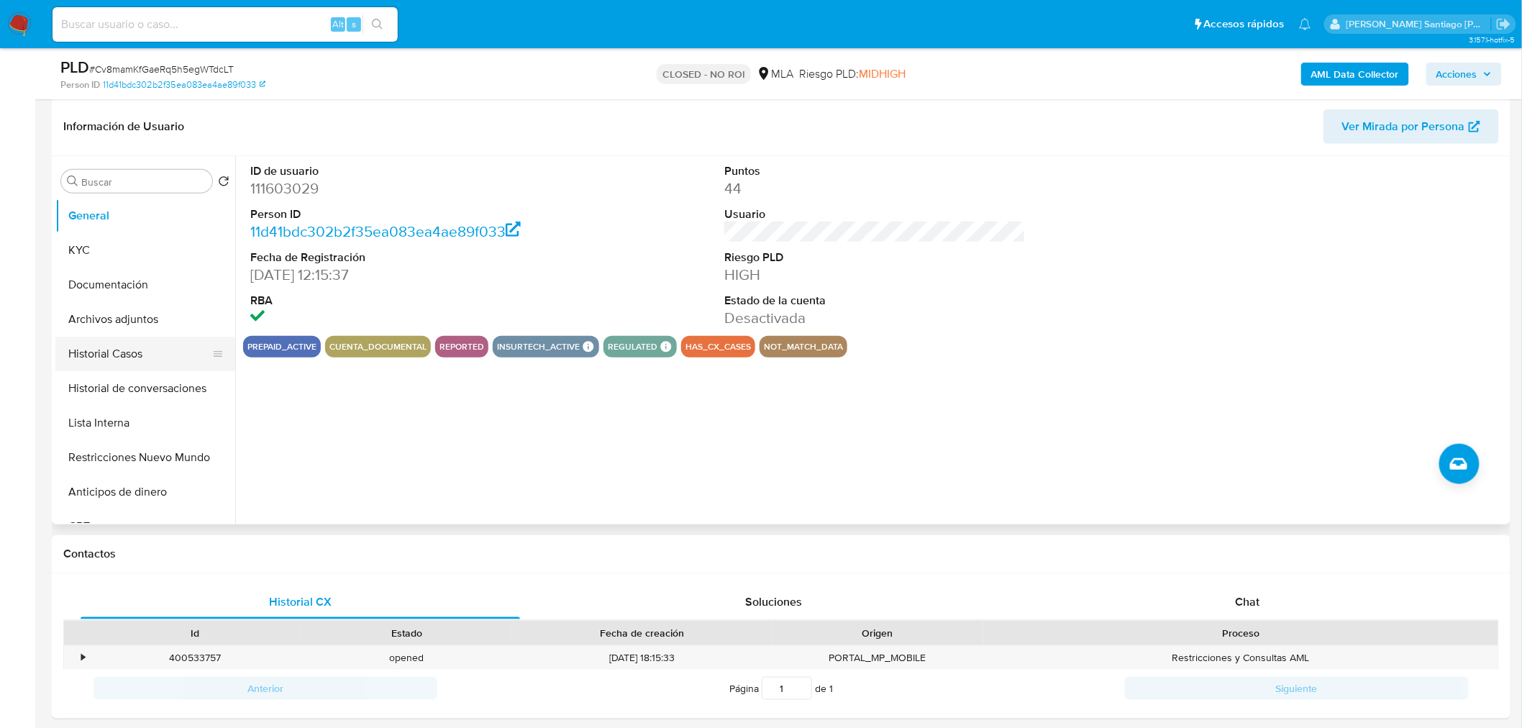
click at [117, 350] on button "Historial Casos" at bounding box center [139, 354] width 168 height 35
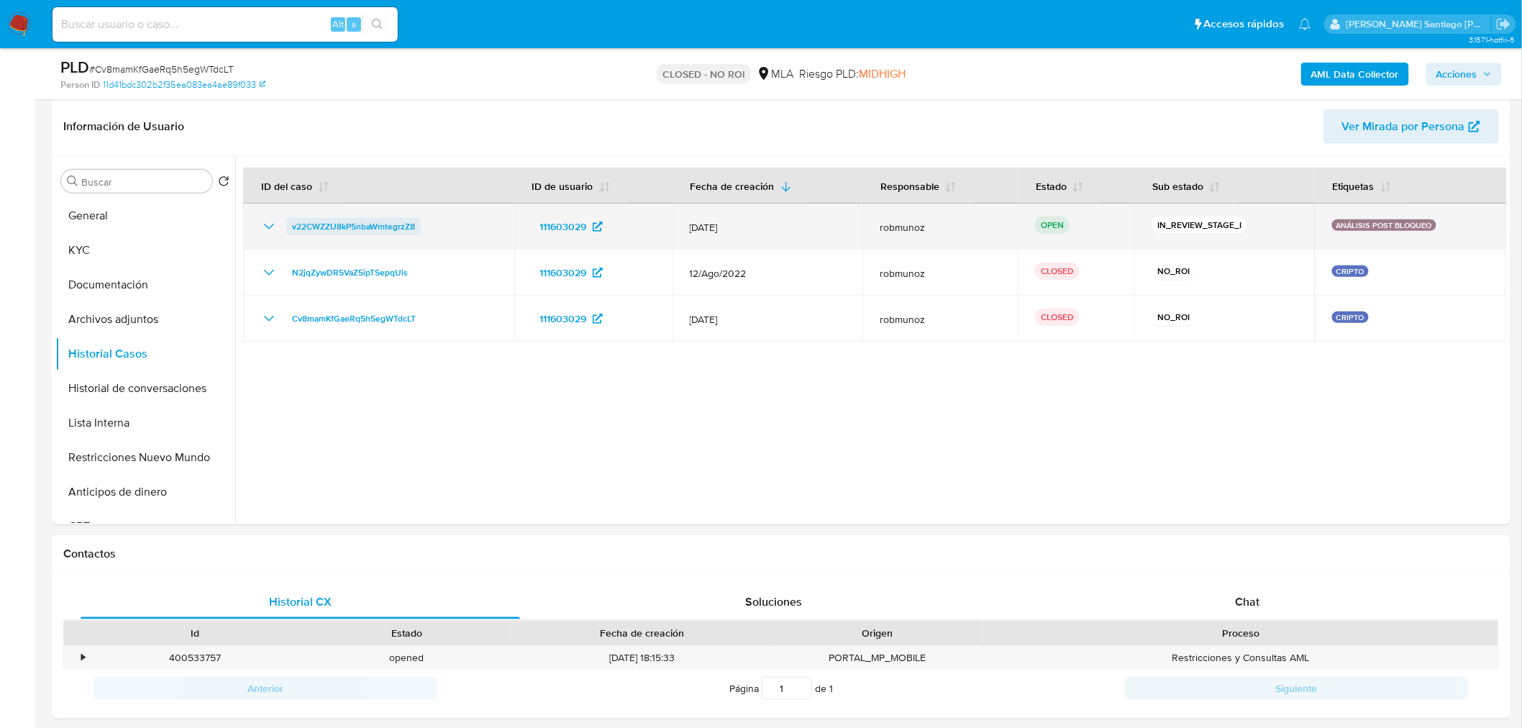
click at [393, 225] on span "v22CWZZU8kP5nbaWmtegrzZ8" at bounding box center [353, 226] width 123 height 17
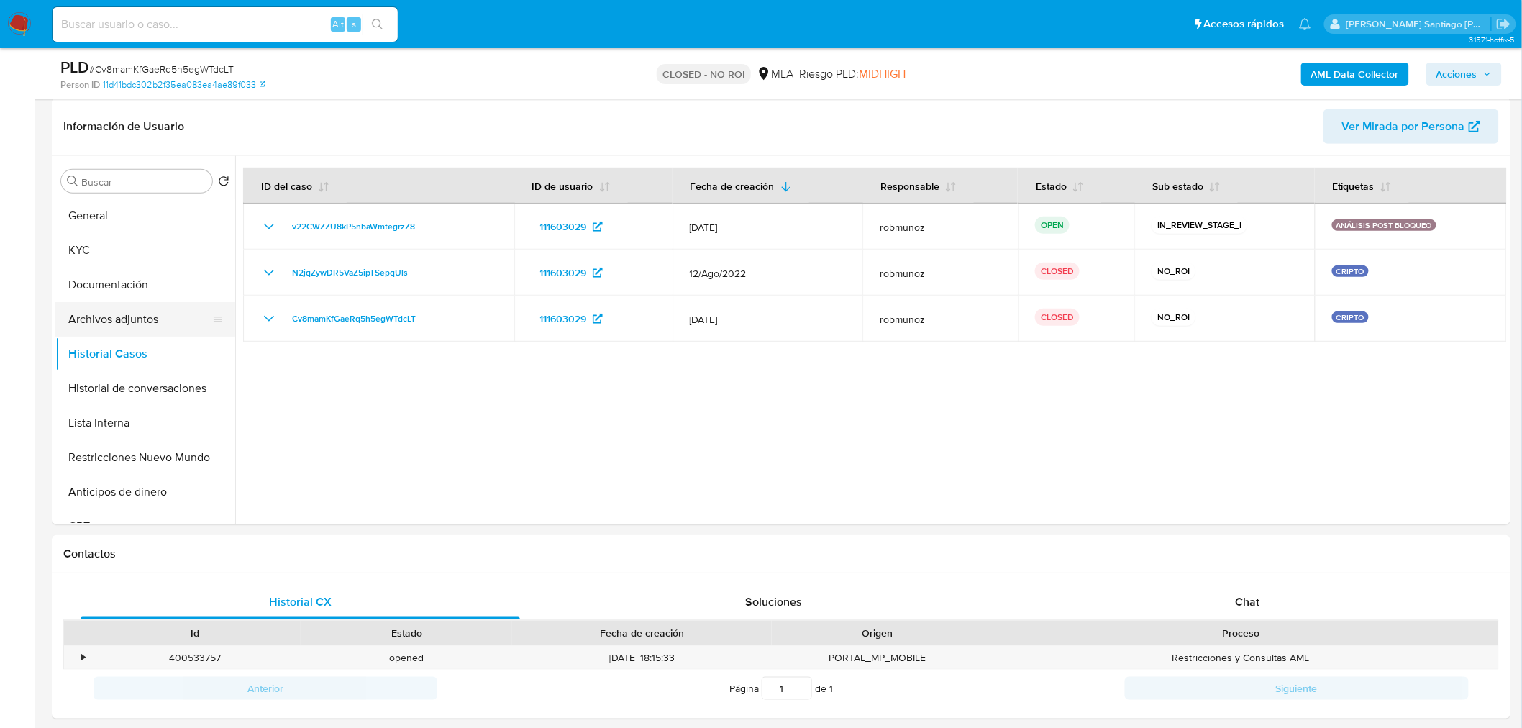
click at [146, 317] on button "Archivos adjuntos" at bounding box center [139, 319] width 168 height 35
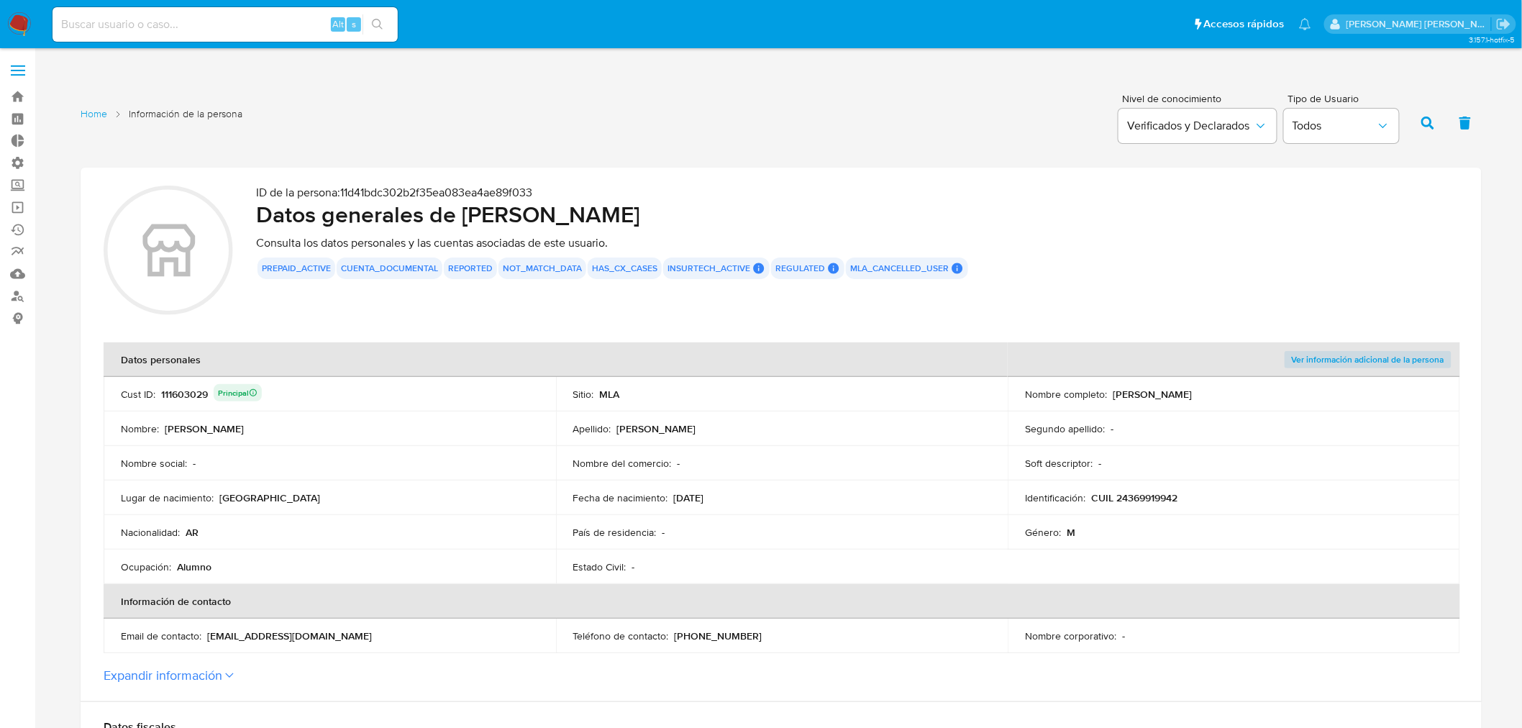
click at [1089, 290] on div "ID de la persona : 11d41bdc302b2f35ea083ea4ae89f033 Datos generales de [PERSON_…" at bounding box center [857, 253] width 1202 height 134
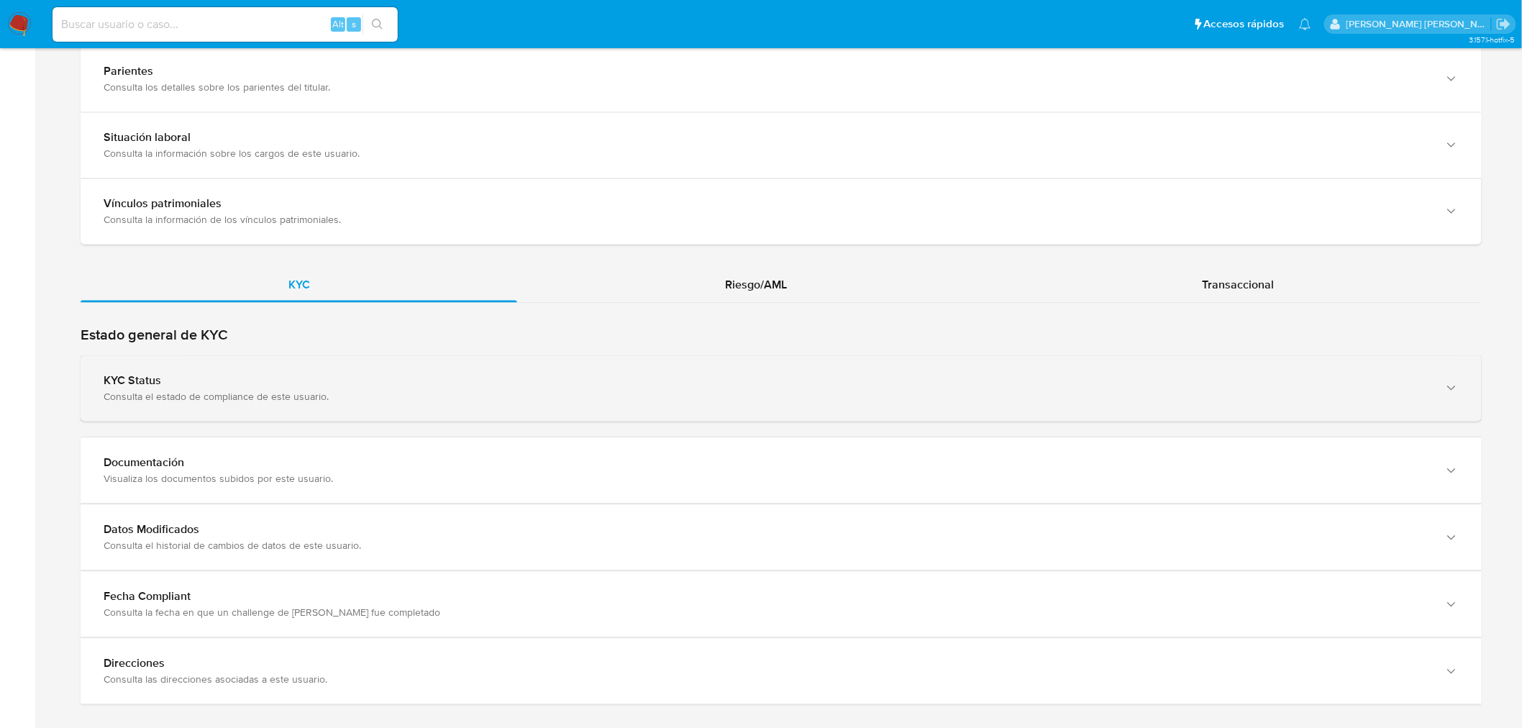
scroll to position [1118, 0]
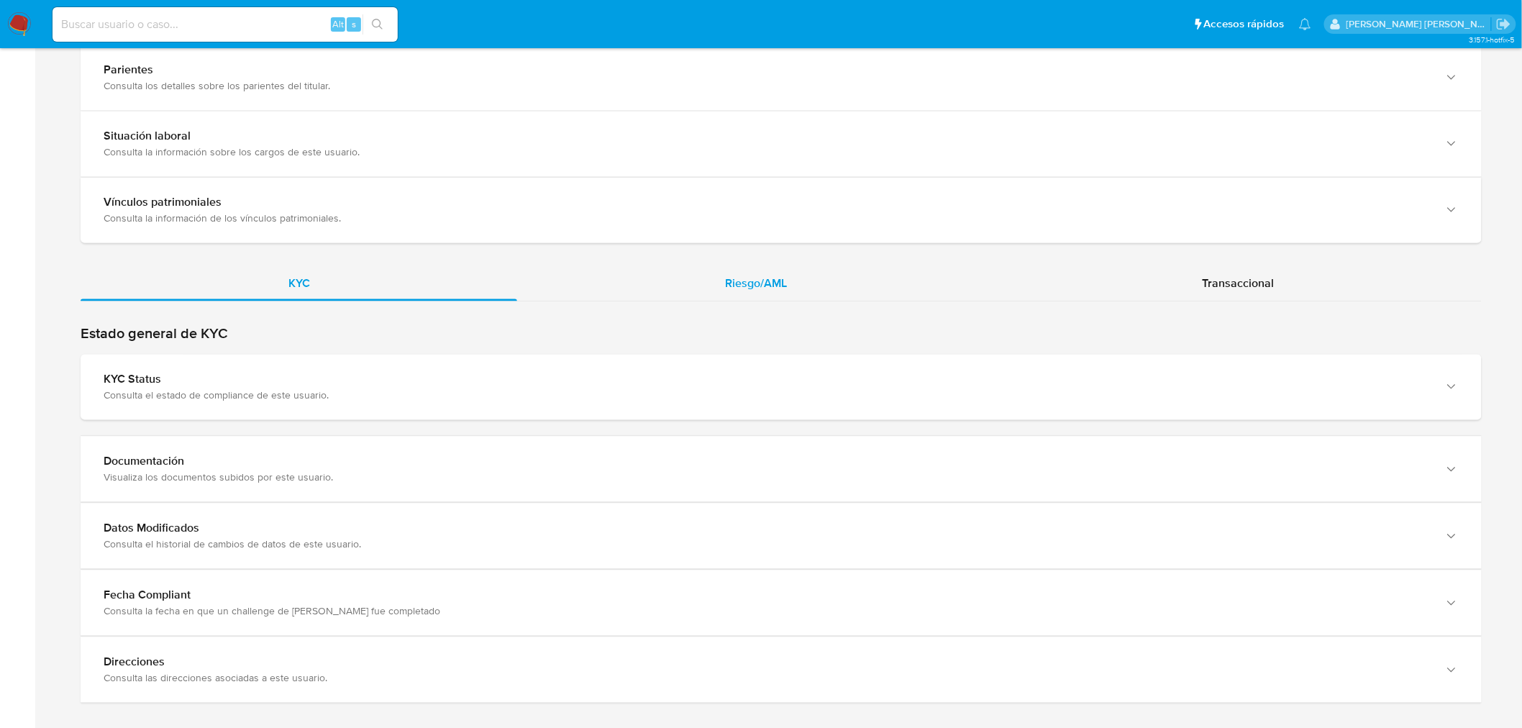
drag, startPoint x: 782, startPoint y: 274, endPoint x: 777, endPoint y: 282, distance: 9.0
click at [782, 275] on span "Riesgo/AML" at bounding box center [756, 283] width 62 height 17
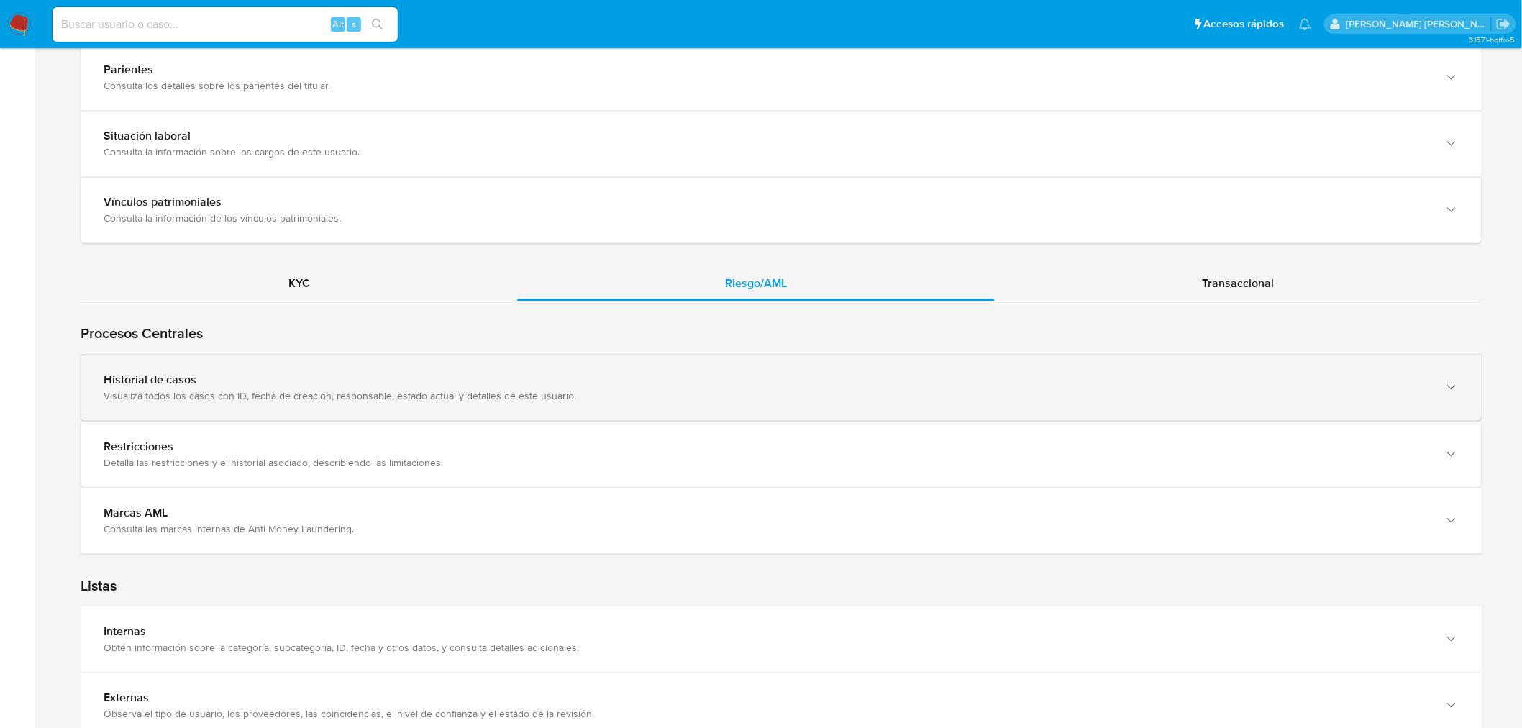
click at [607, 383] on div "Historial de casos" at bounding box center [767, 380] width 1326 height 14
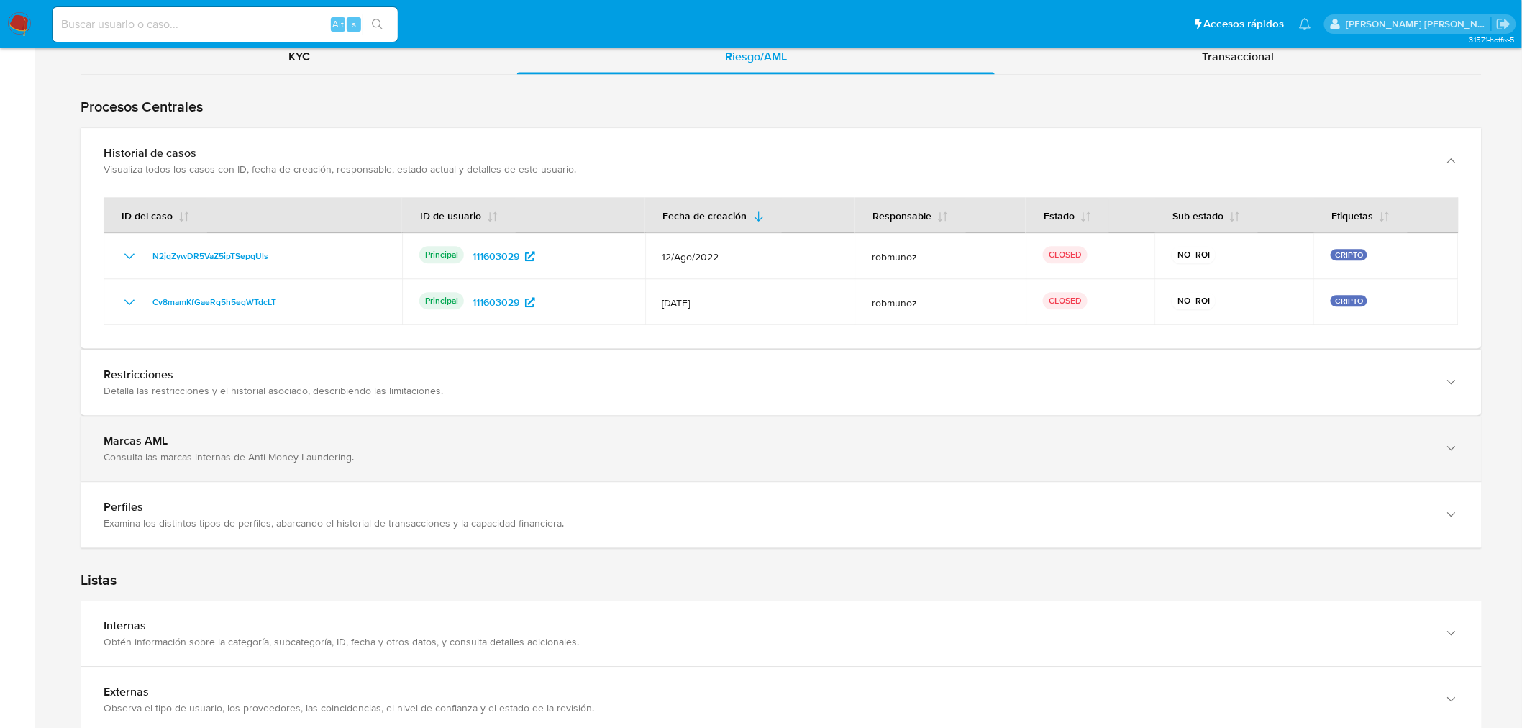
scroll to position [1358, 0]
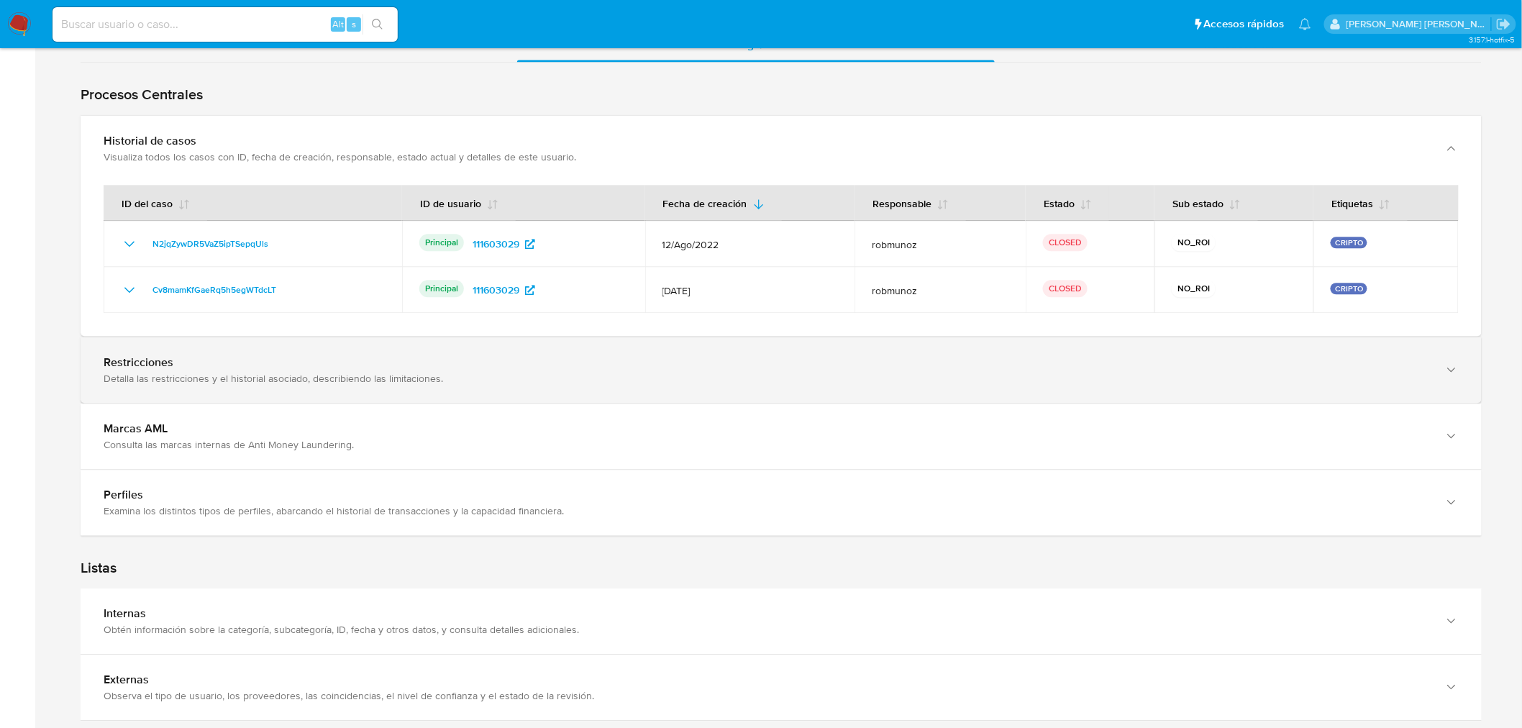
click at [624, 377] on div "Detalla las restricciones y el historial asociado, describiendo las limitacione…" at bounding box center [767, 378] width 1326 height 13
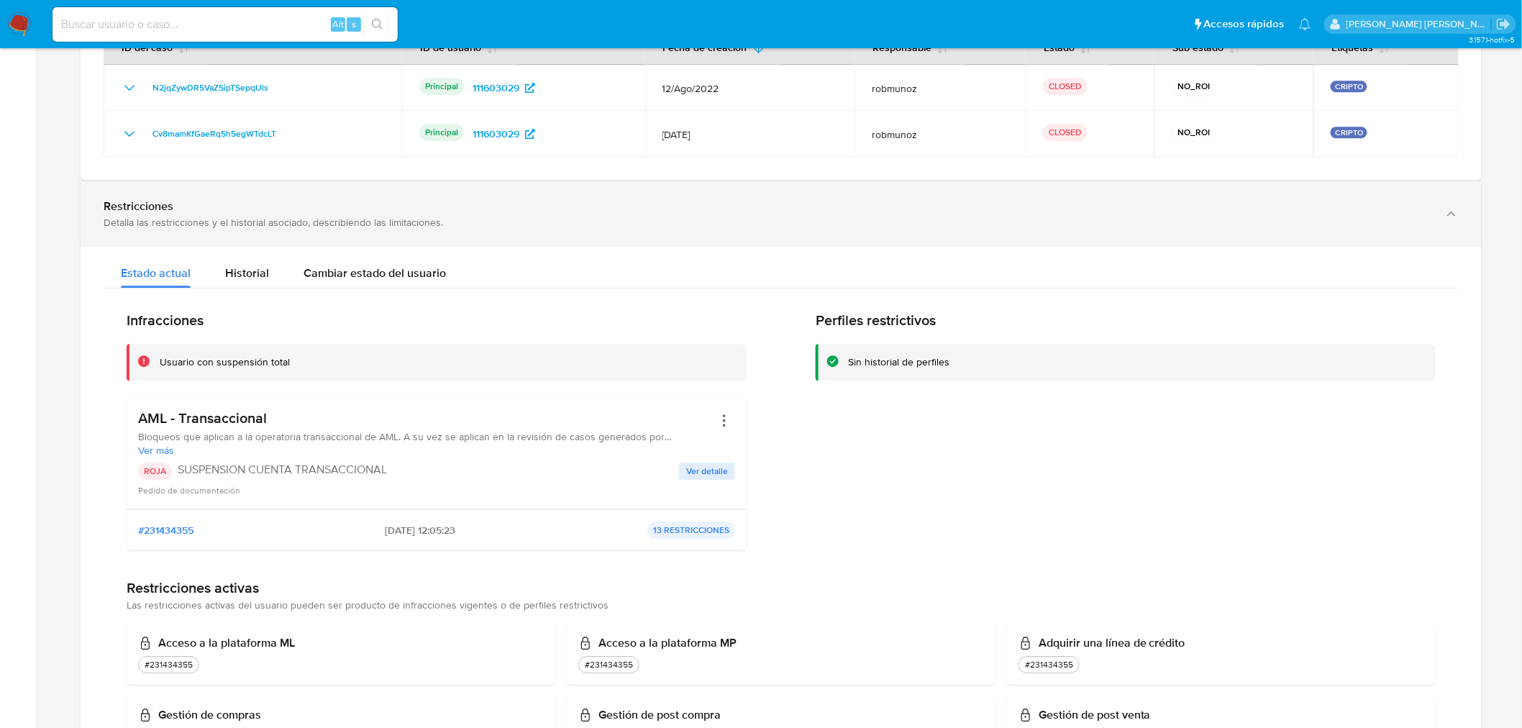
scroll to position [1518, 0]
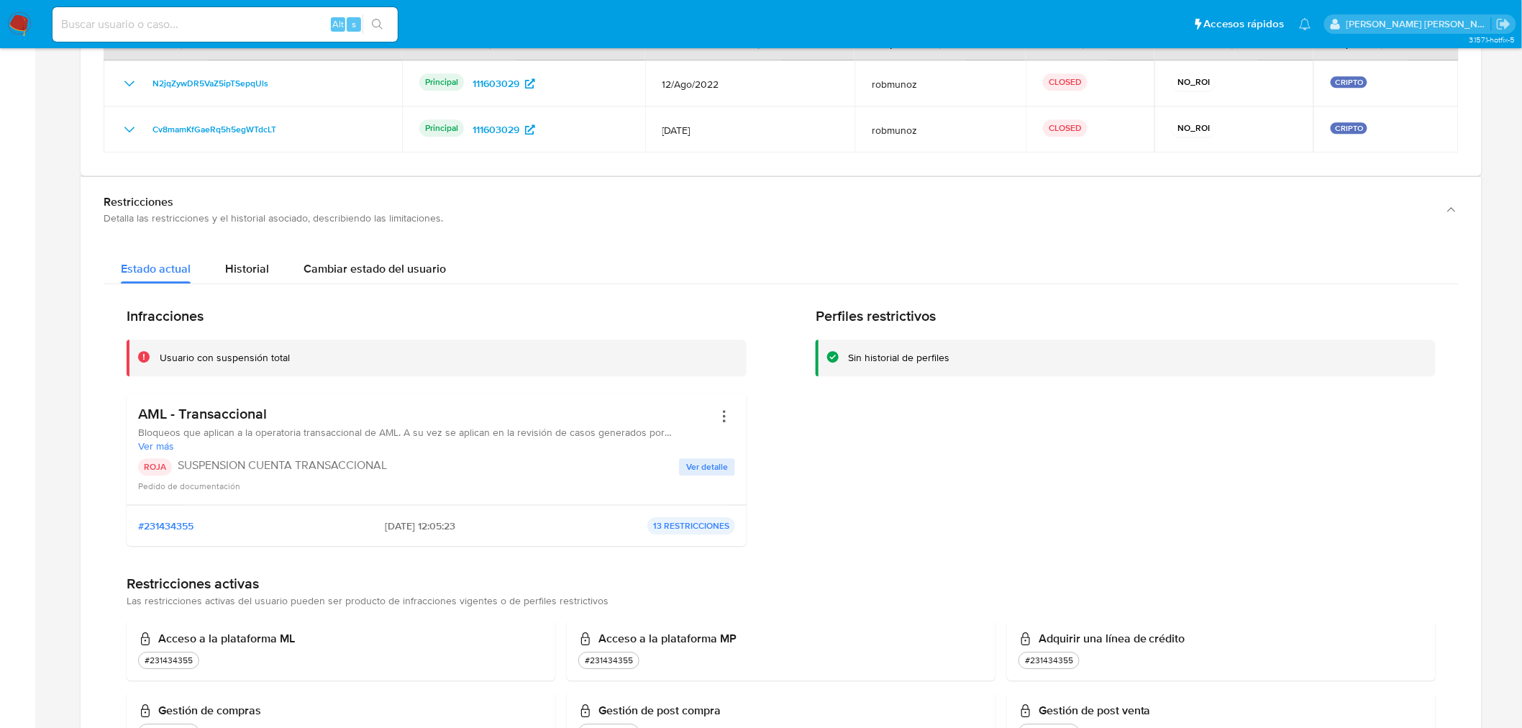
click at [690, 460] on span "Ver detalle" at bounding box center [707, 466] width 42 height 14
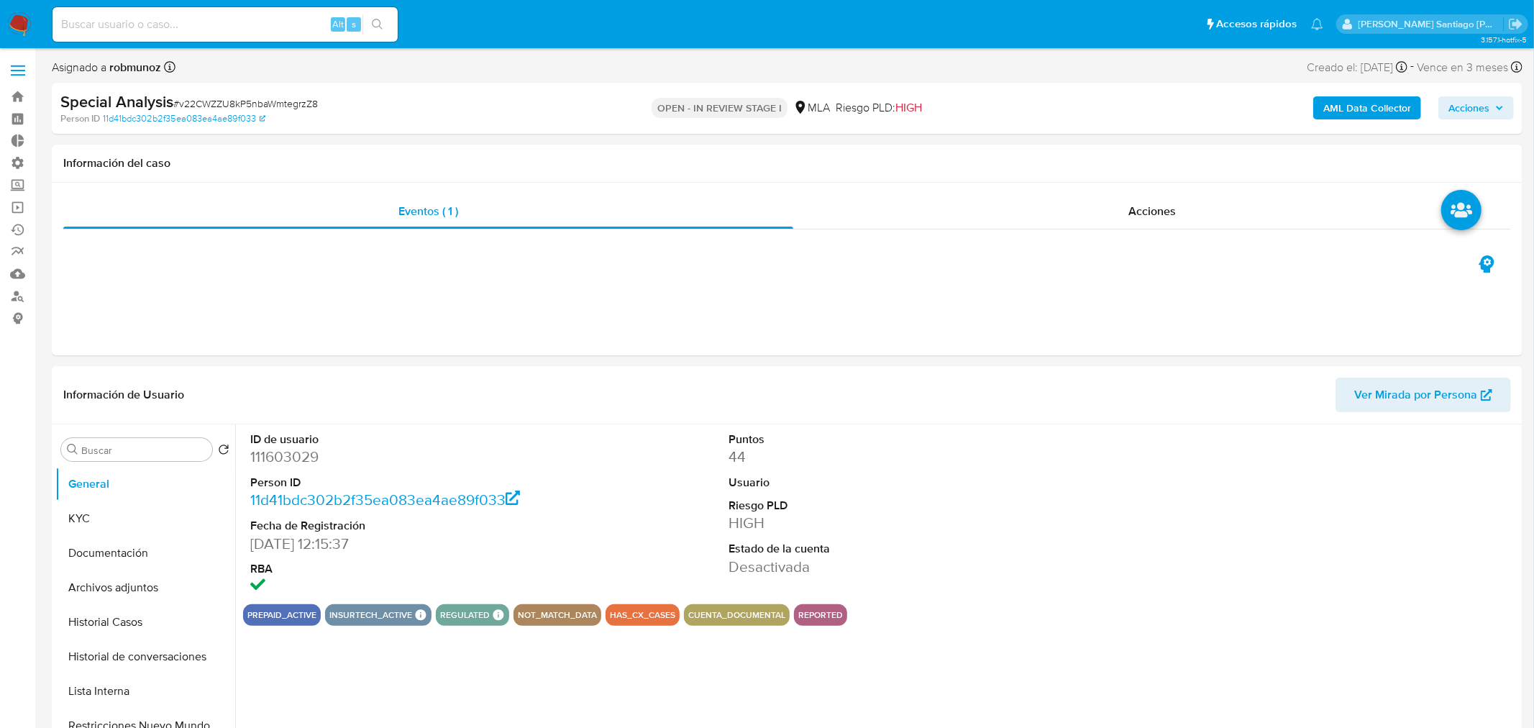
select select "10"
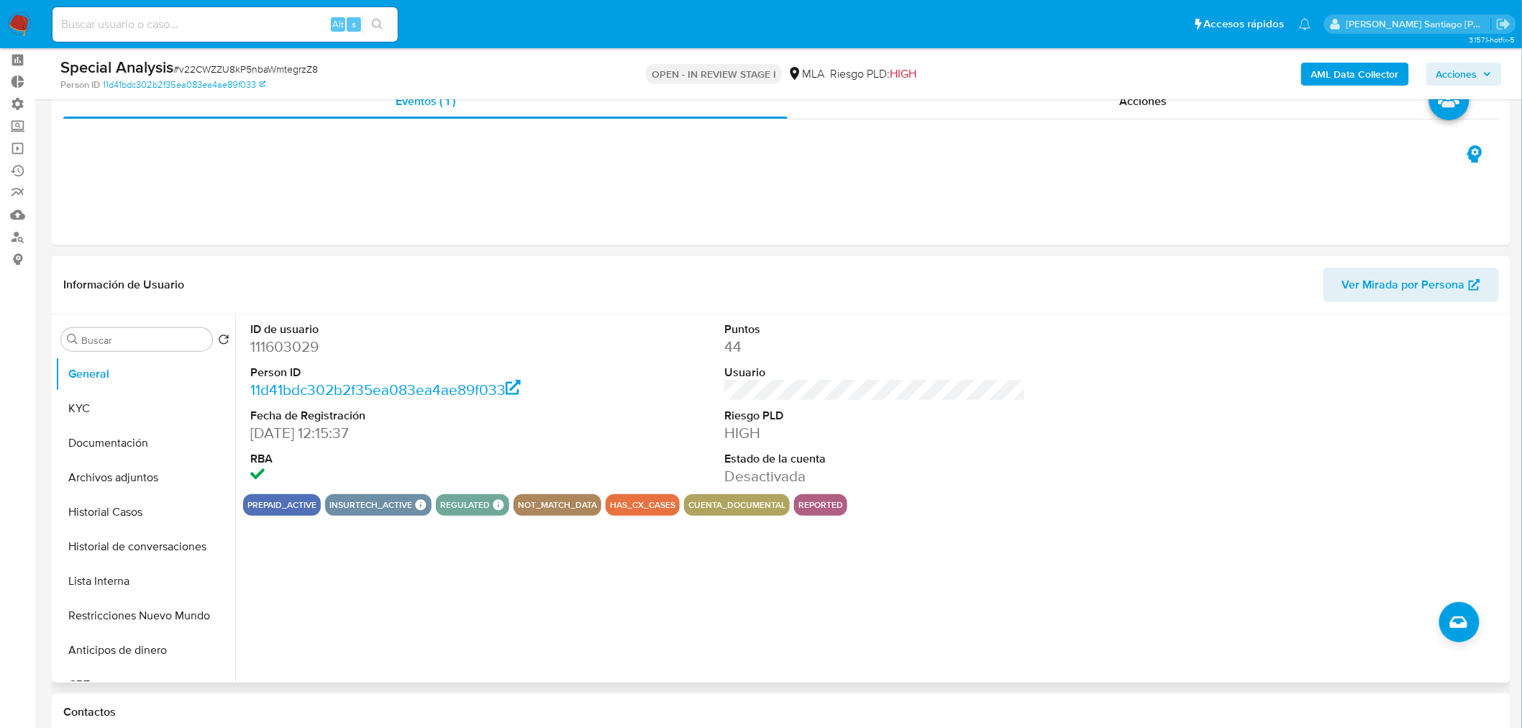
scroll to position [239, 0]
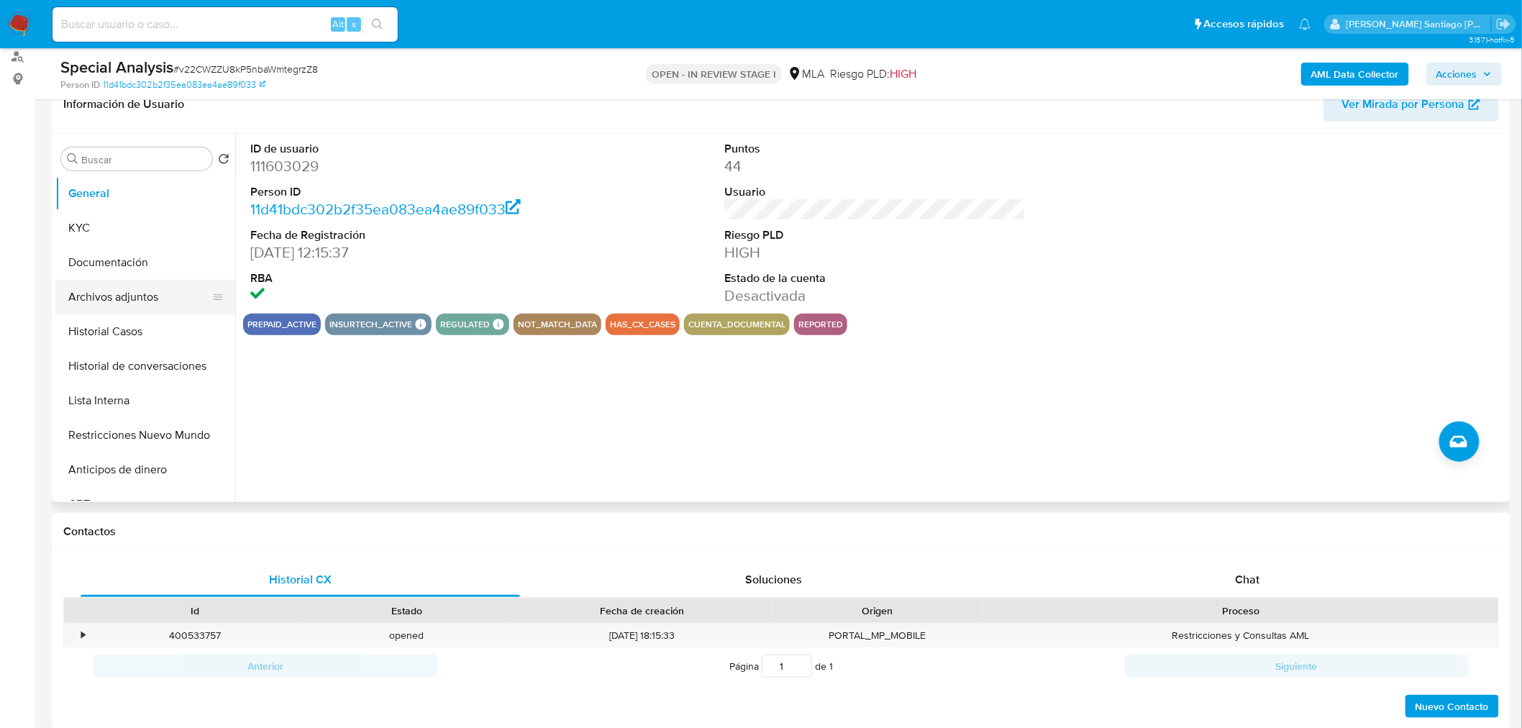
click at [121, 300] on button "Archivos adjuntos" at bounding box center [139, 297] width 168 height 35
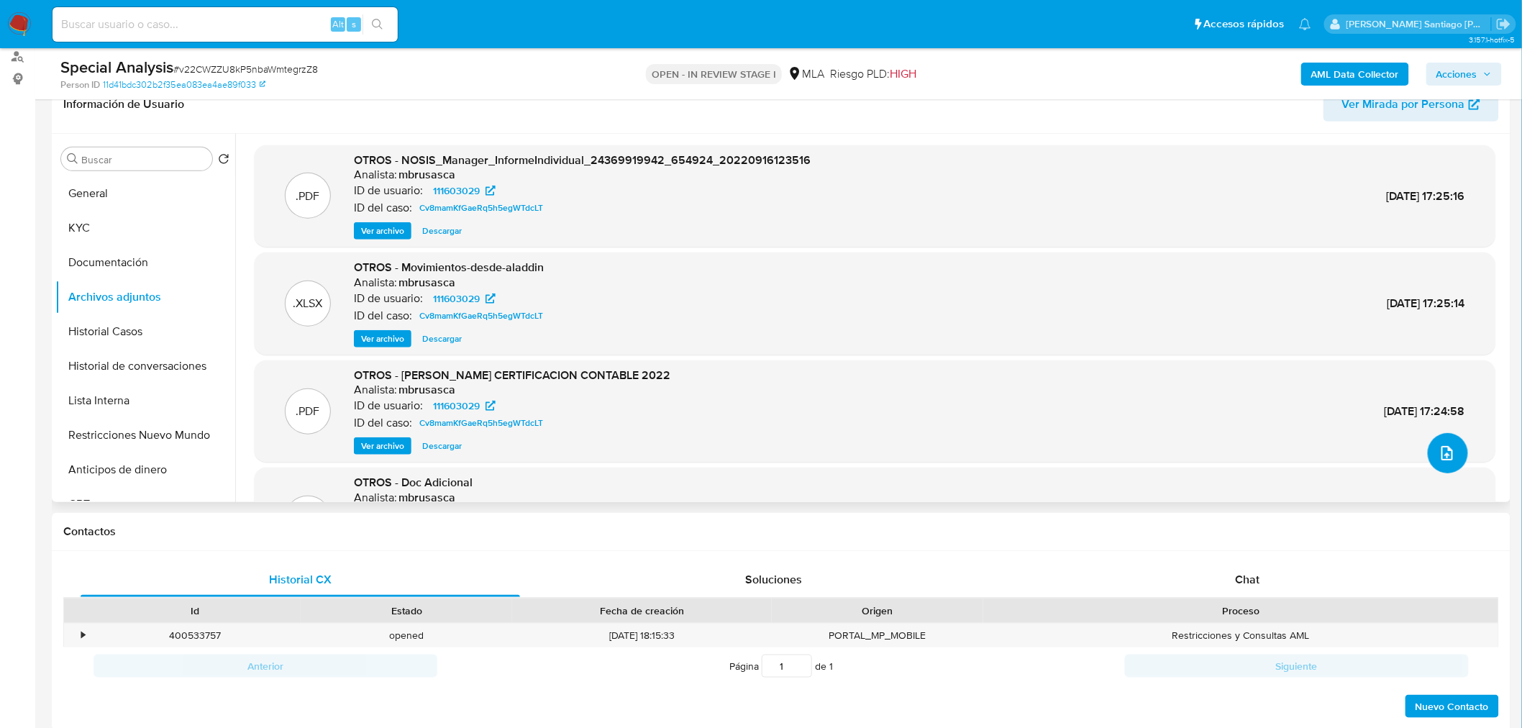
click at [1442, 452] on icon "upload-file" at bounding box center [1446, 452] width 17 height 17
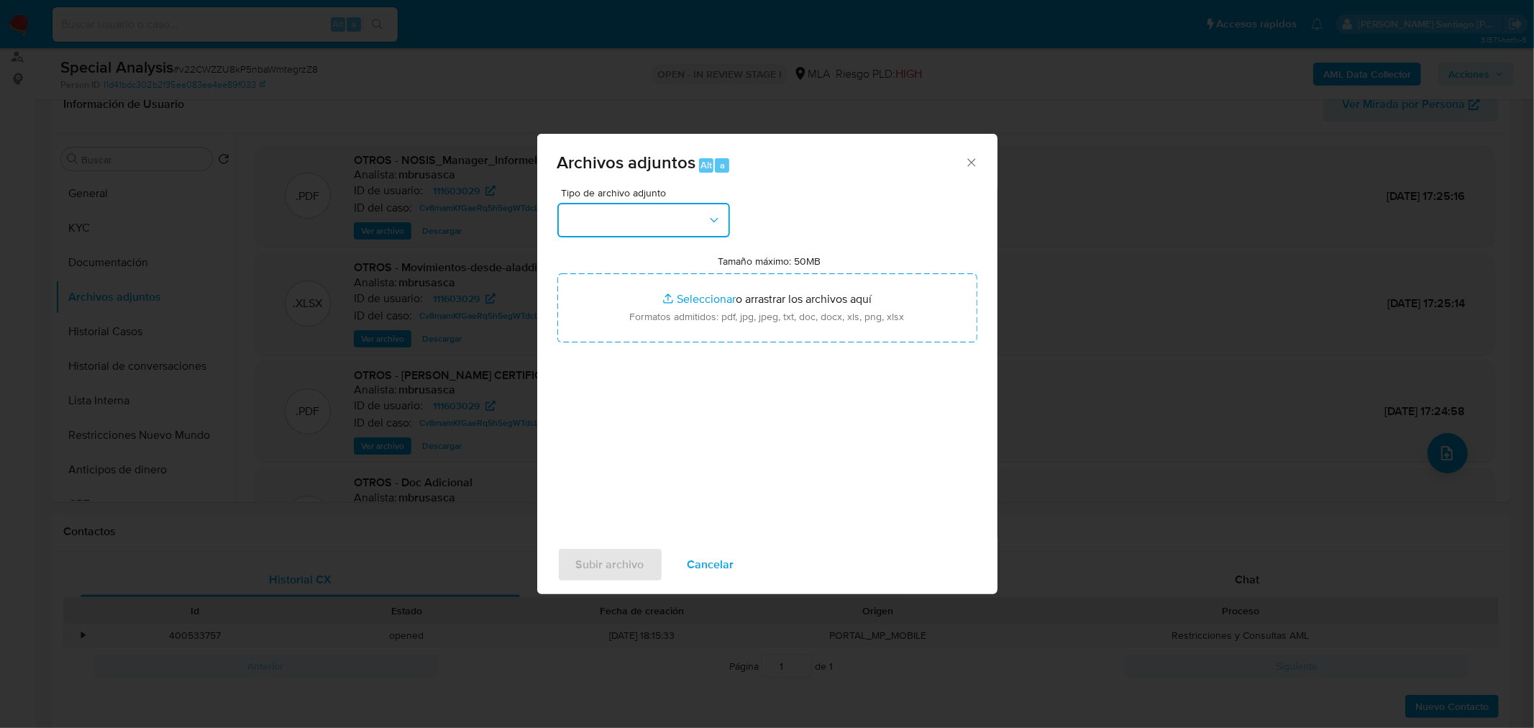
click at [655, 214] on button "button" at bounding box center [643, 220] width 173 height 35
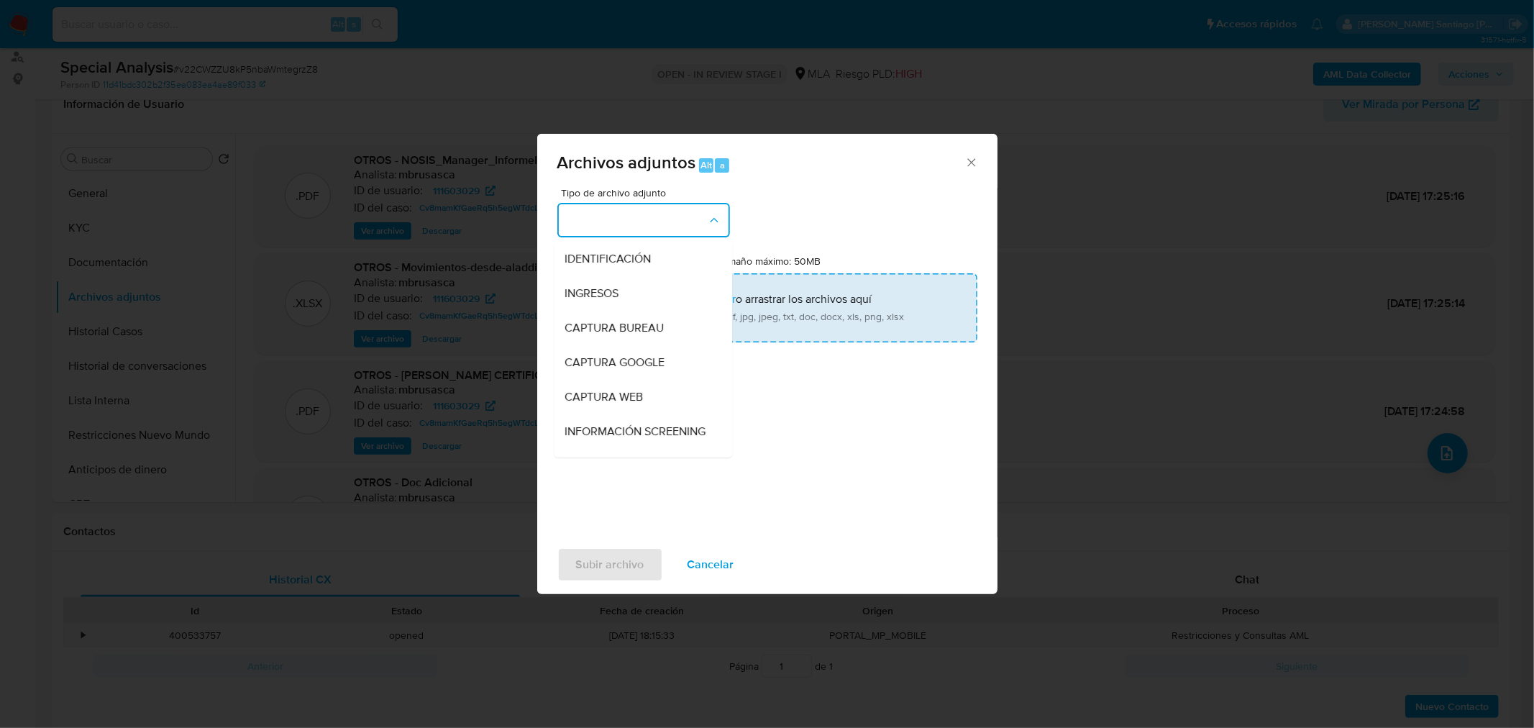
drag, startPoint x: 628, startPoint y: 262, endPoint x: 648, endPoint y: 296, distance: 38.4
click at [628, 263] on span "IDENTIFICACIÓN" at bounding box center [608, 258] width 86 height 14
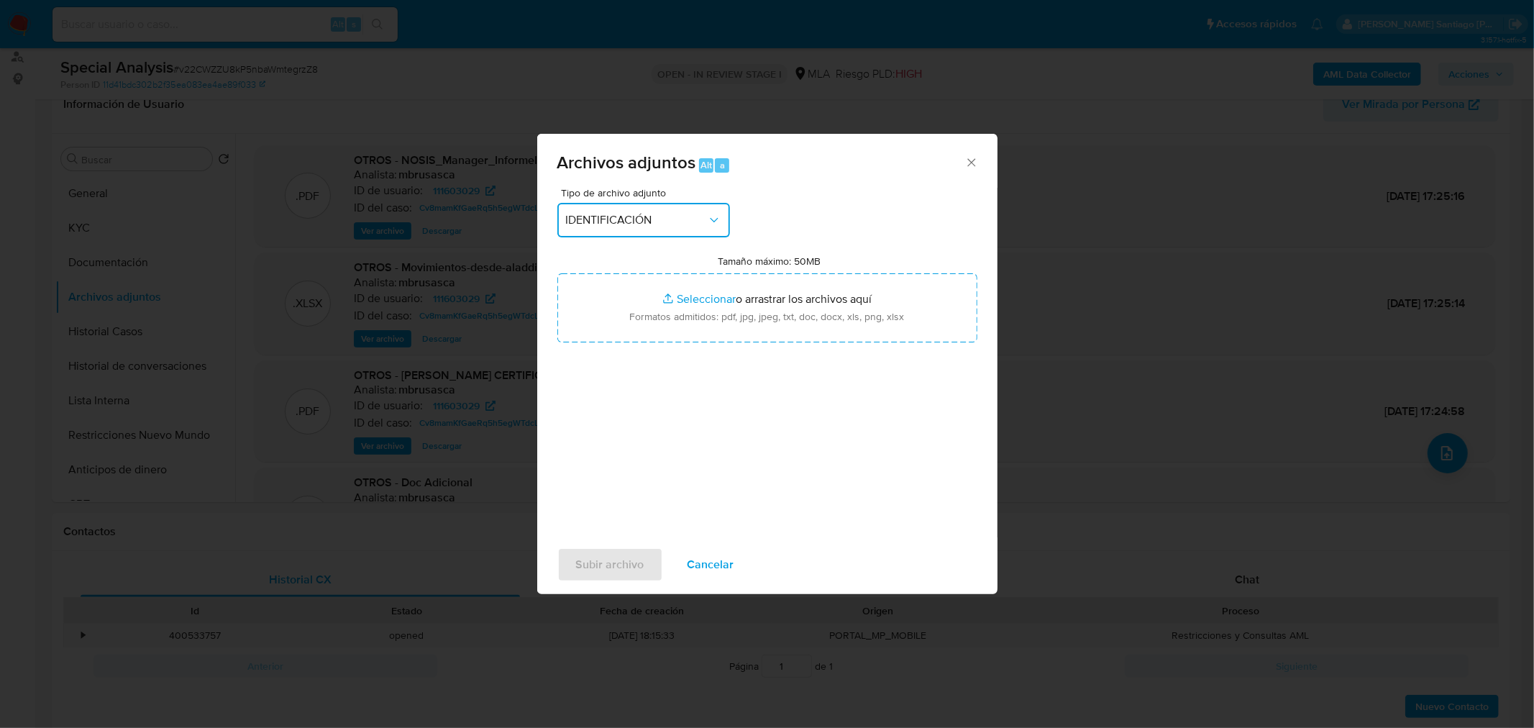
click at [665, 227] on button "IDENTIFICACIÓN" at bounding box center [643, 220] width 173 height 35
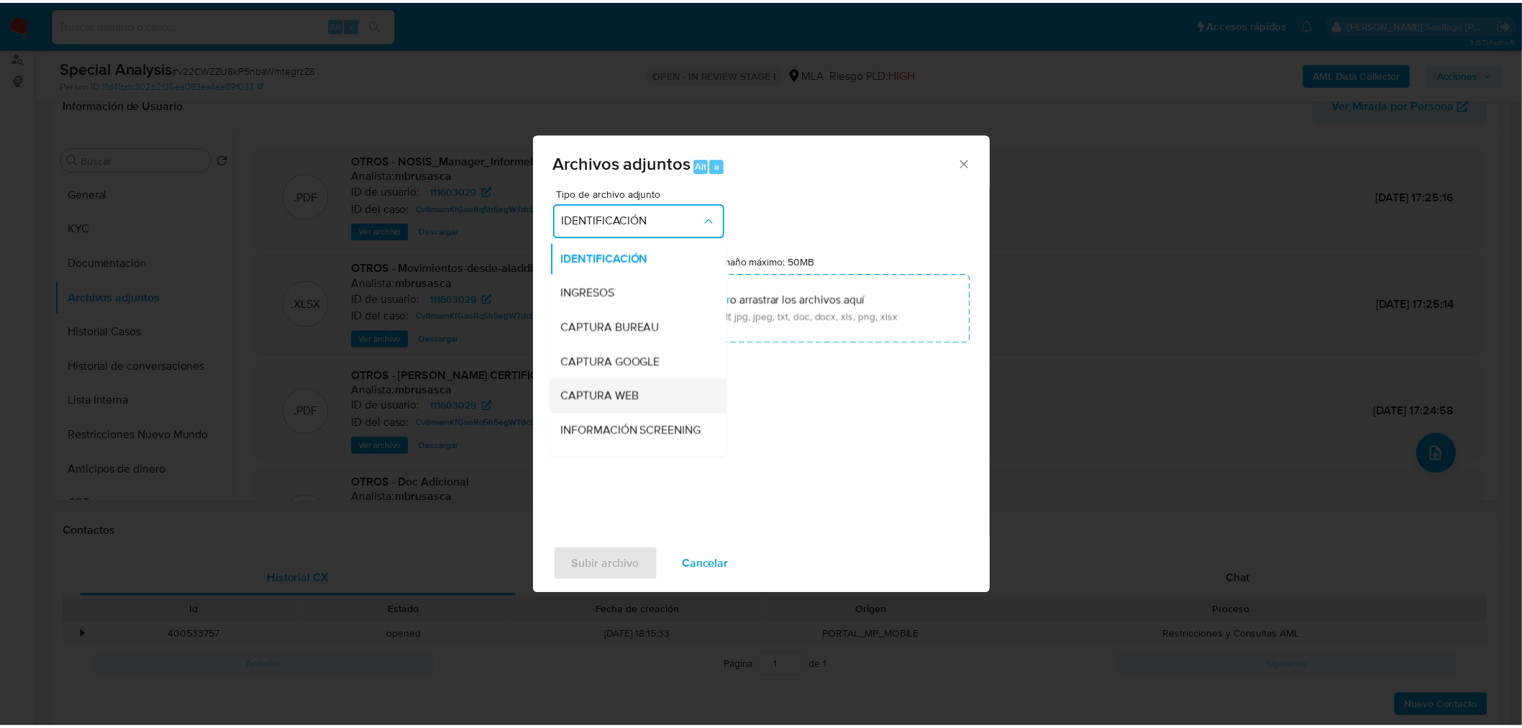
scroll to position [0, 0]
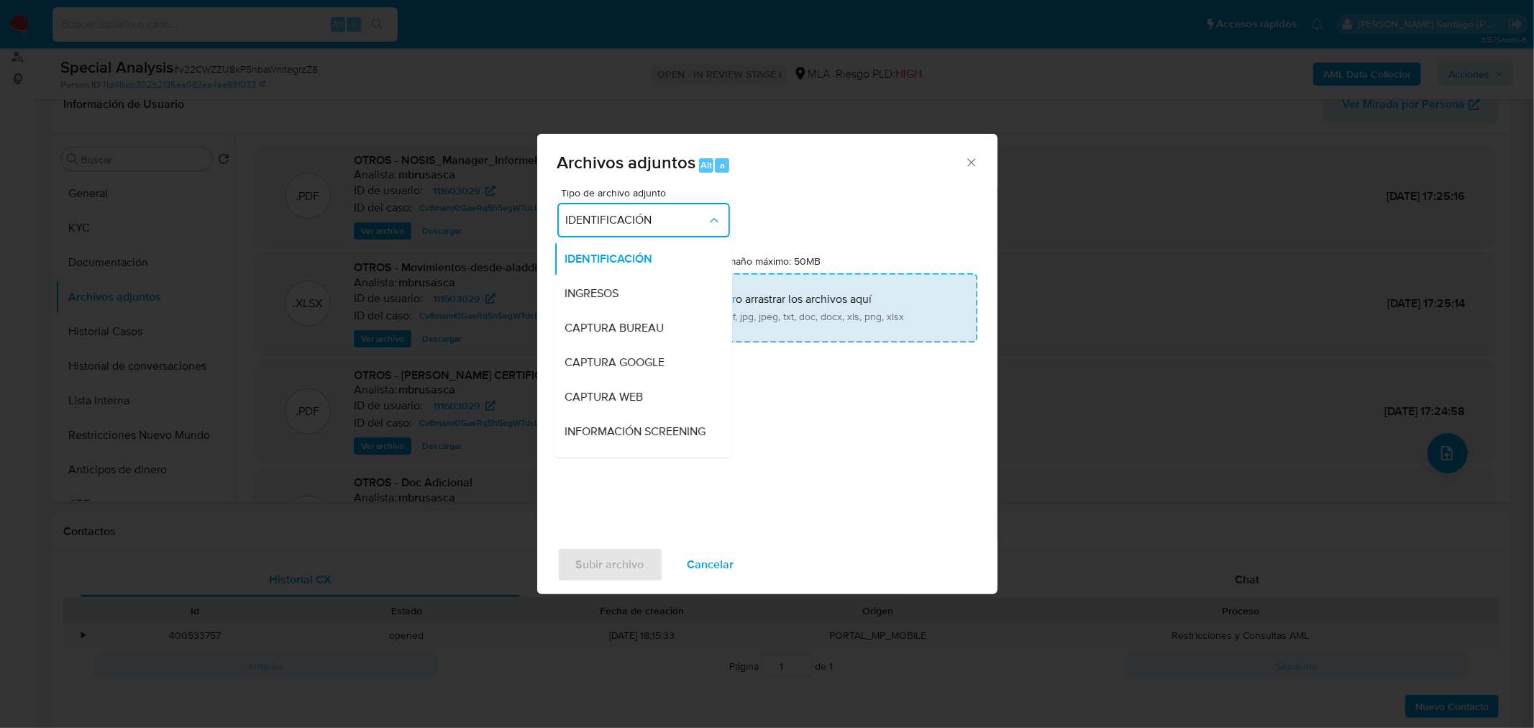
drag, startPoint x: 649, startPoint y: 288, endPoint x: 653, endPoint y: 296, distance: 9.6
click at [649, 288] on div "INGRESOS" at bounding box center [638, 292] width 147 height 35
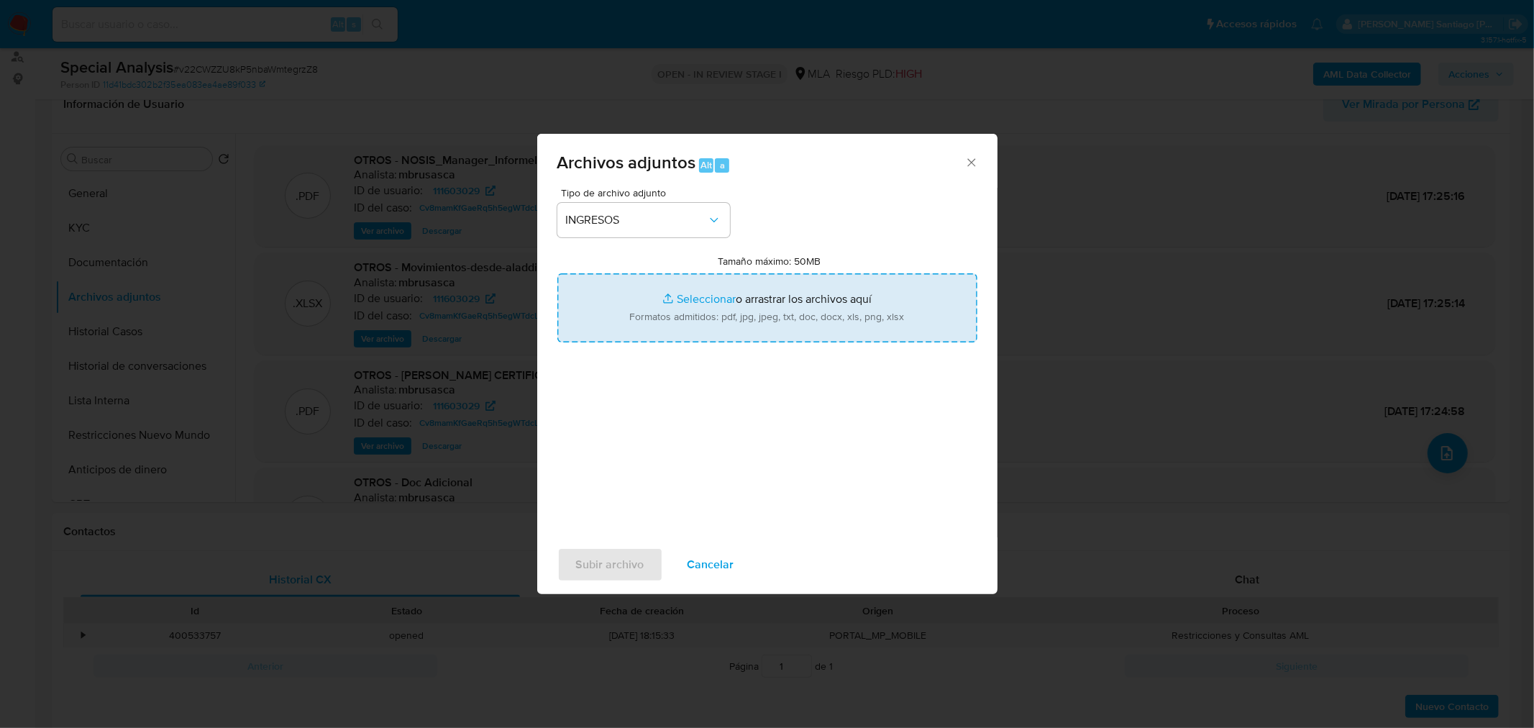
click at [671, 302] on input "Tamaño máximo: 50MB Seleccionar archivos" at bounding box center [767, 307] width 420 height 69
type input "C:\fakepath\Certificacion contable periodo extendido.pdf"
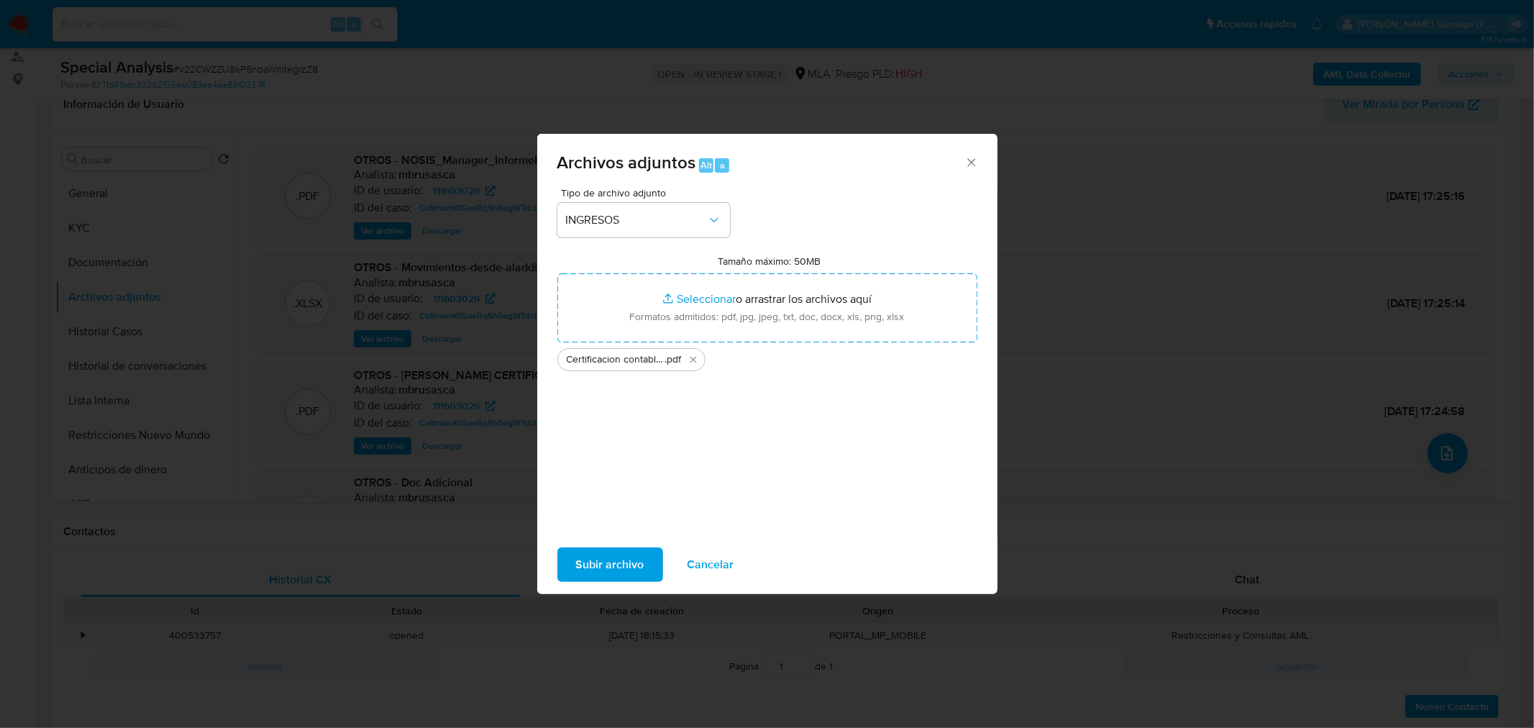
click at [633, 569] on span "Subir archivo" at bounding box center [610, 565] width 68 height 32
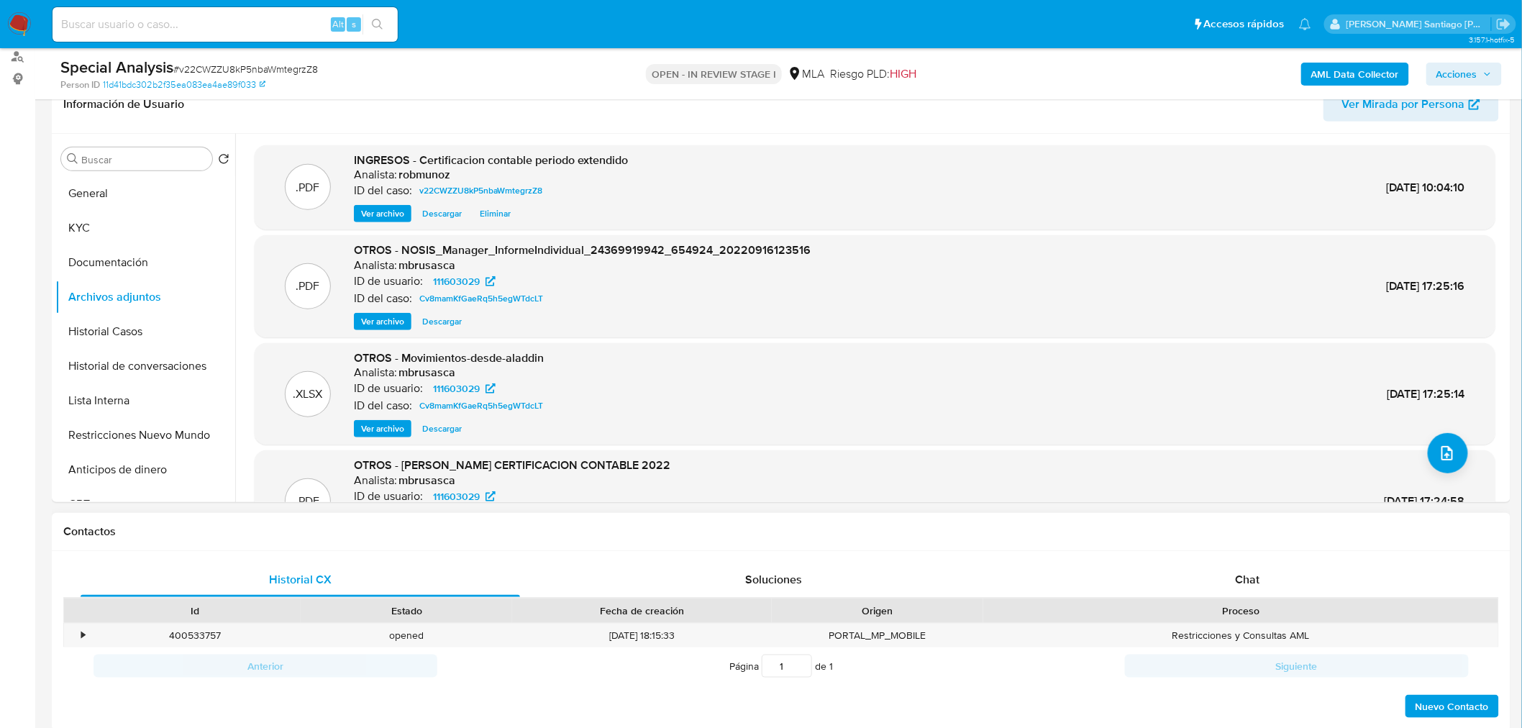
click at [1082, 548] on div "Contactos" at bounding box center [781, 532] width 1458 height 38
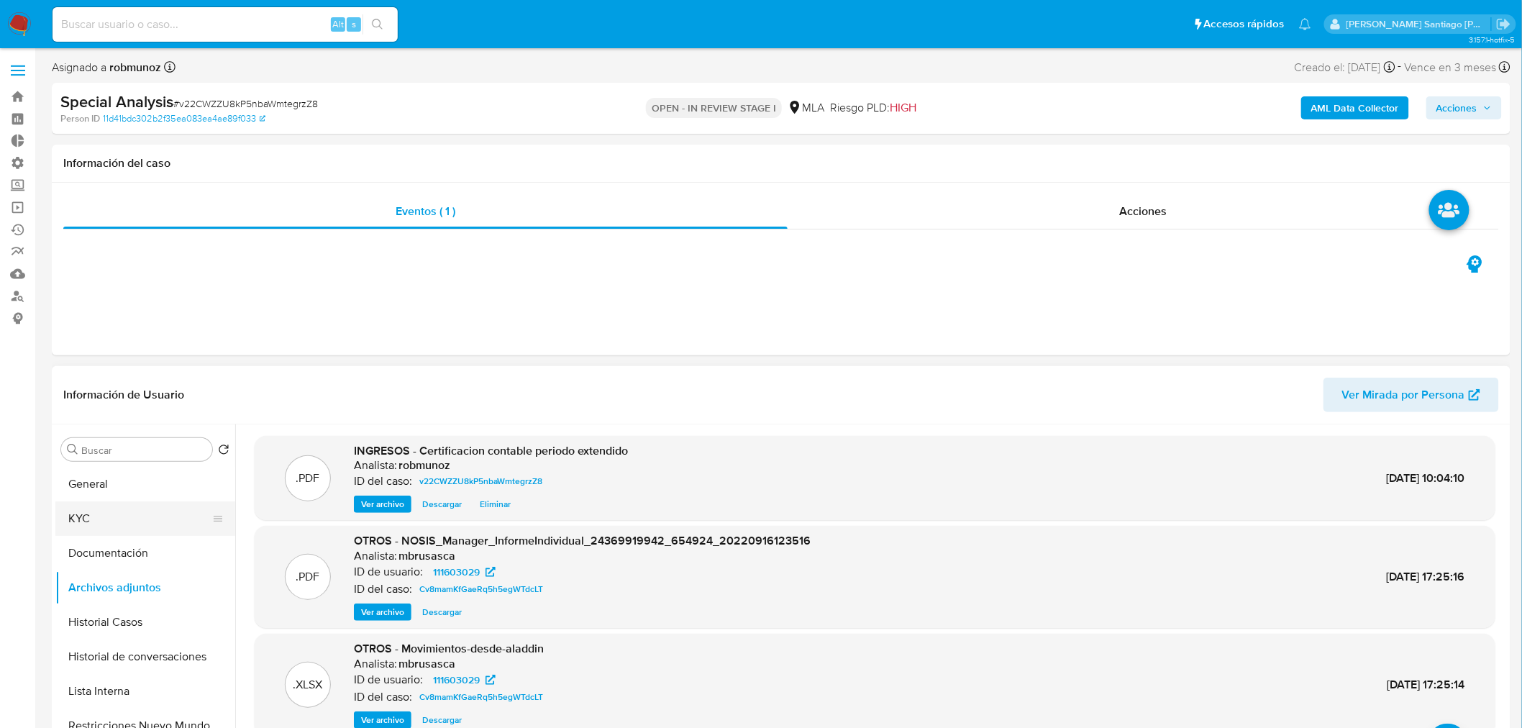
click at [61, 516] on button "KYC" at bounding box center [139, 518] width 168 height 35
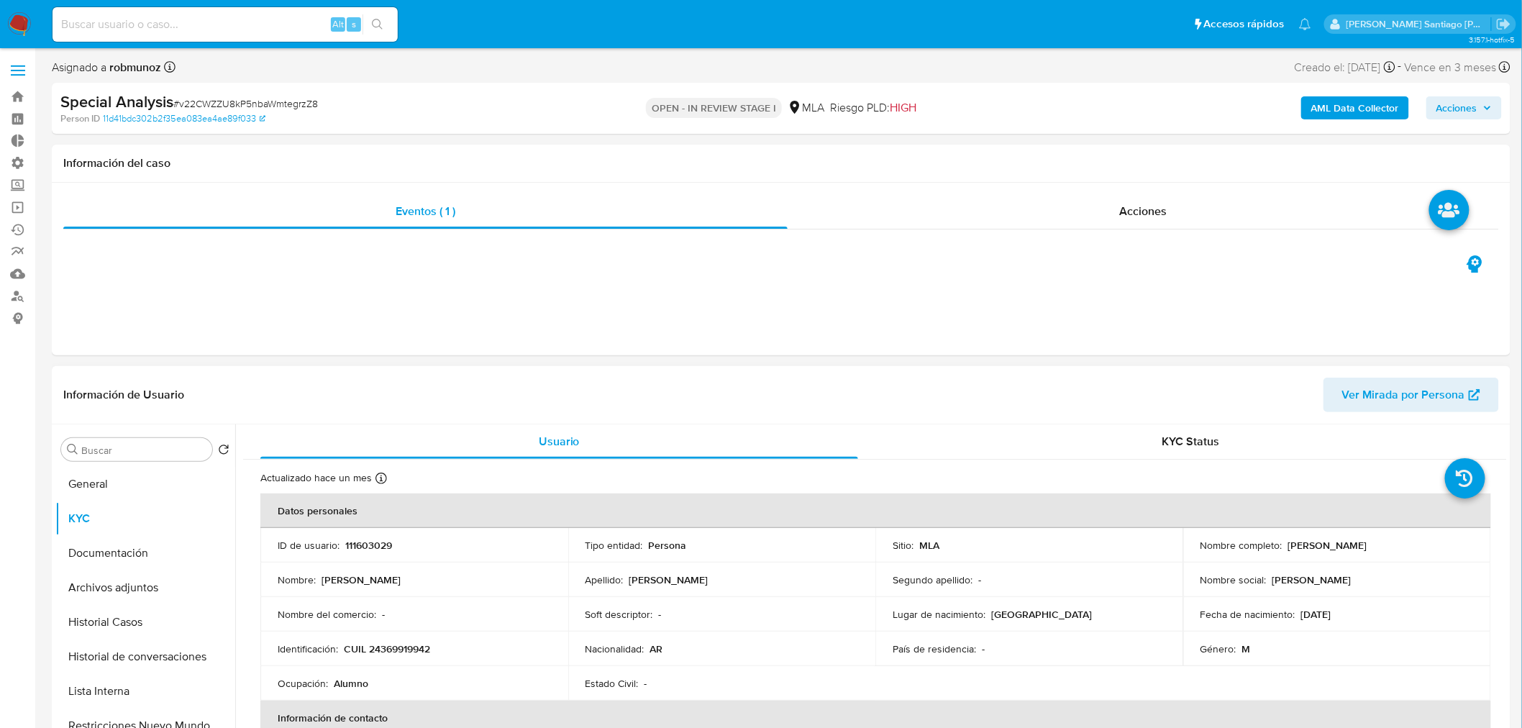
click at [395, 642] on p "CUIL 24369919942" at bounding box center [387, 648] width 86 height 13
copy p "24369919942"
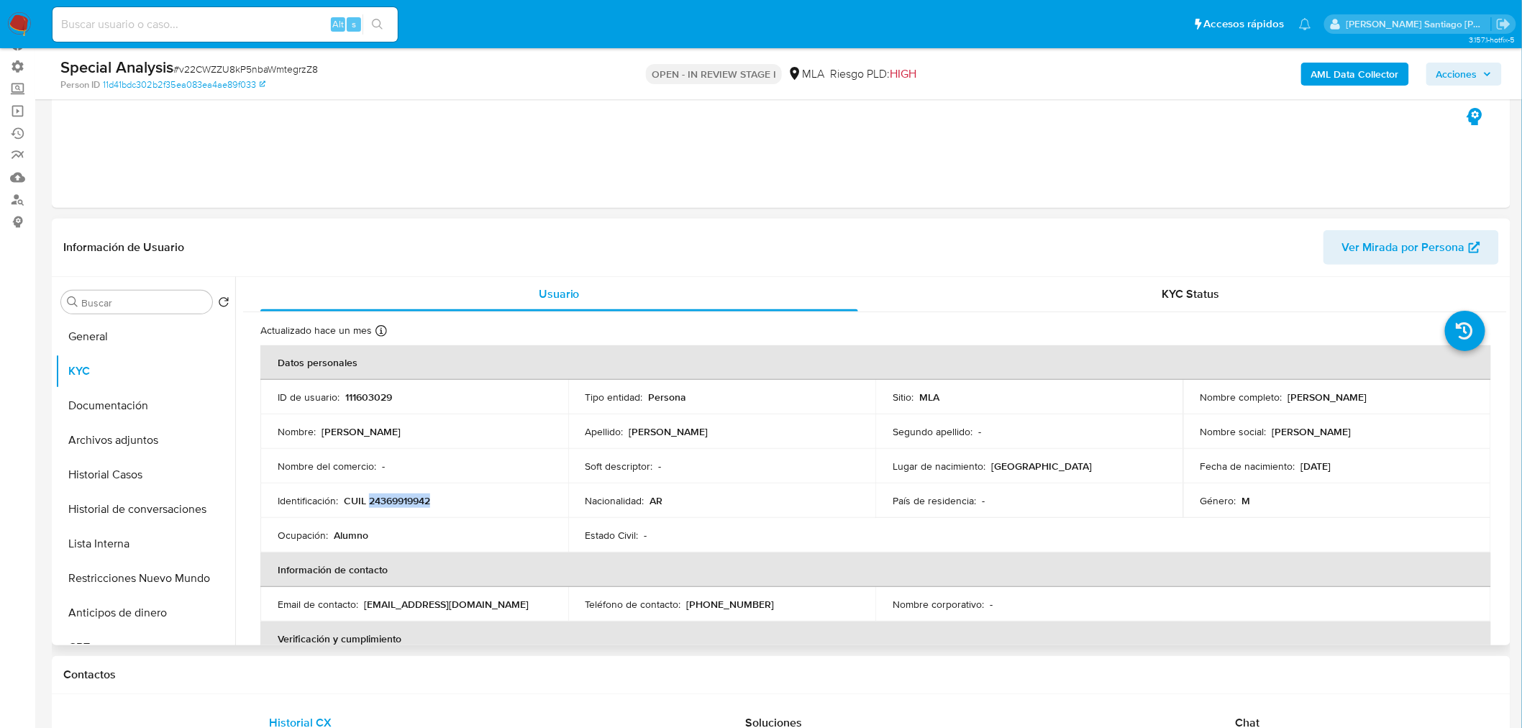
scroll to position [160, 0]
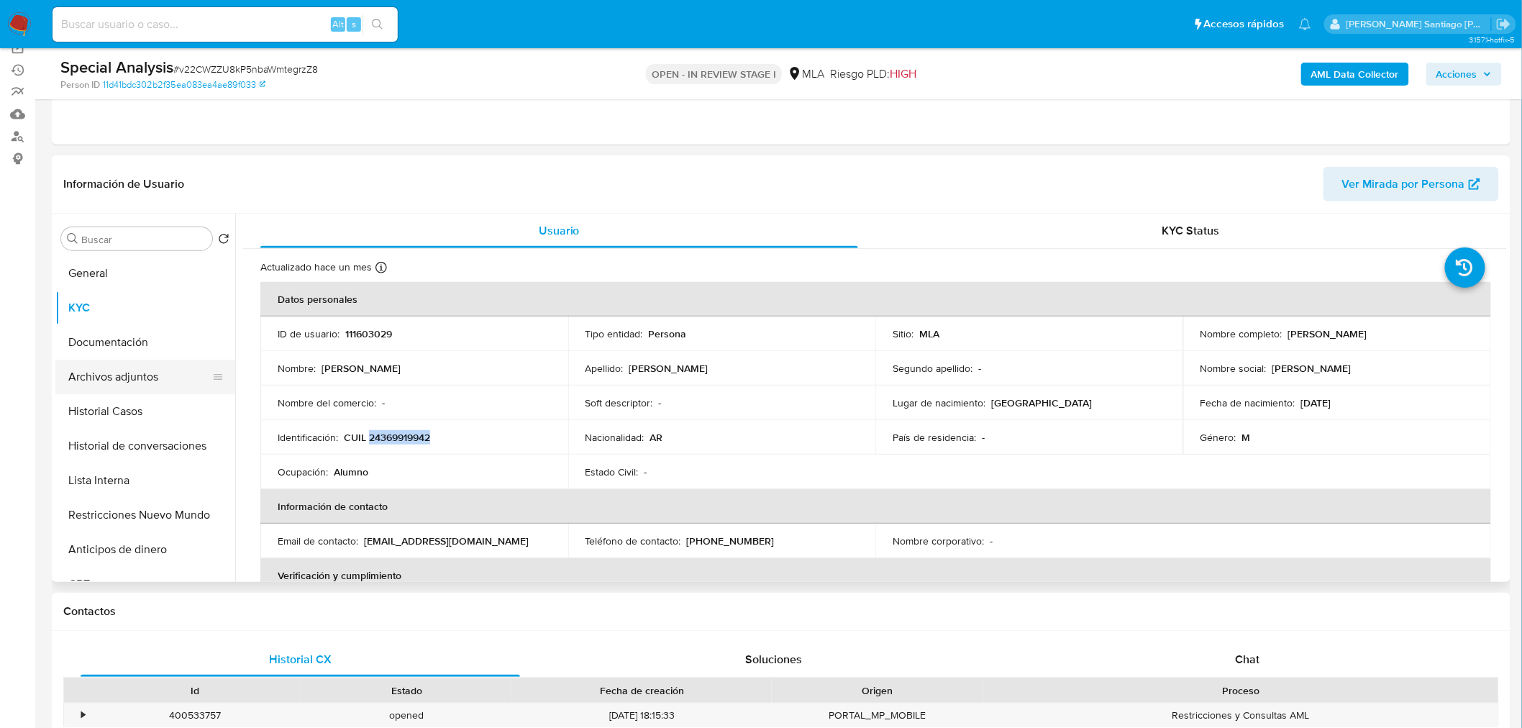
click at [111, 385] on button "Archivos adjuntos" at bounding box center [139, 377] width 168 height 35
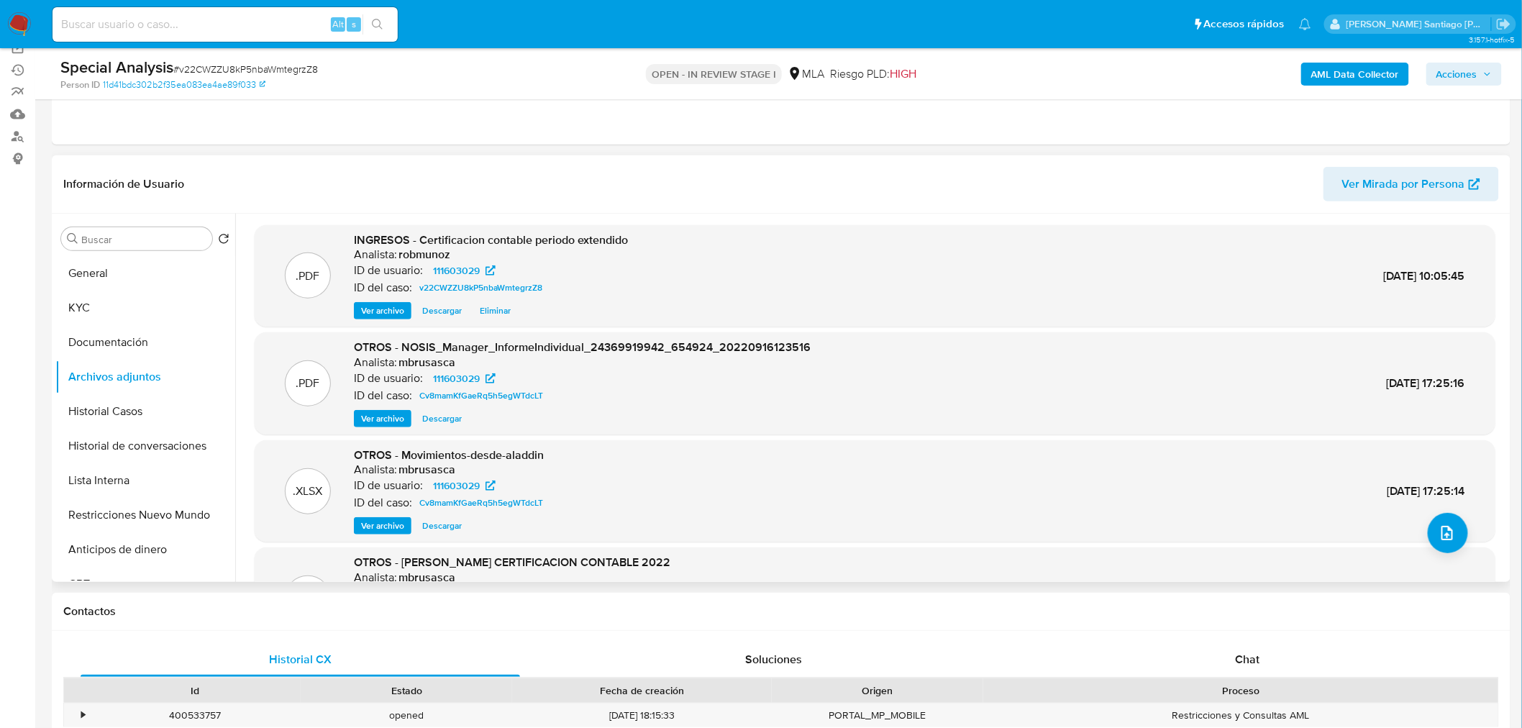
click at [398, 311] on span "Ver archivo" at bounding box center [382, 310] width 43 height 14
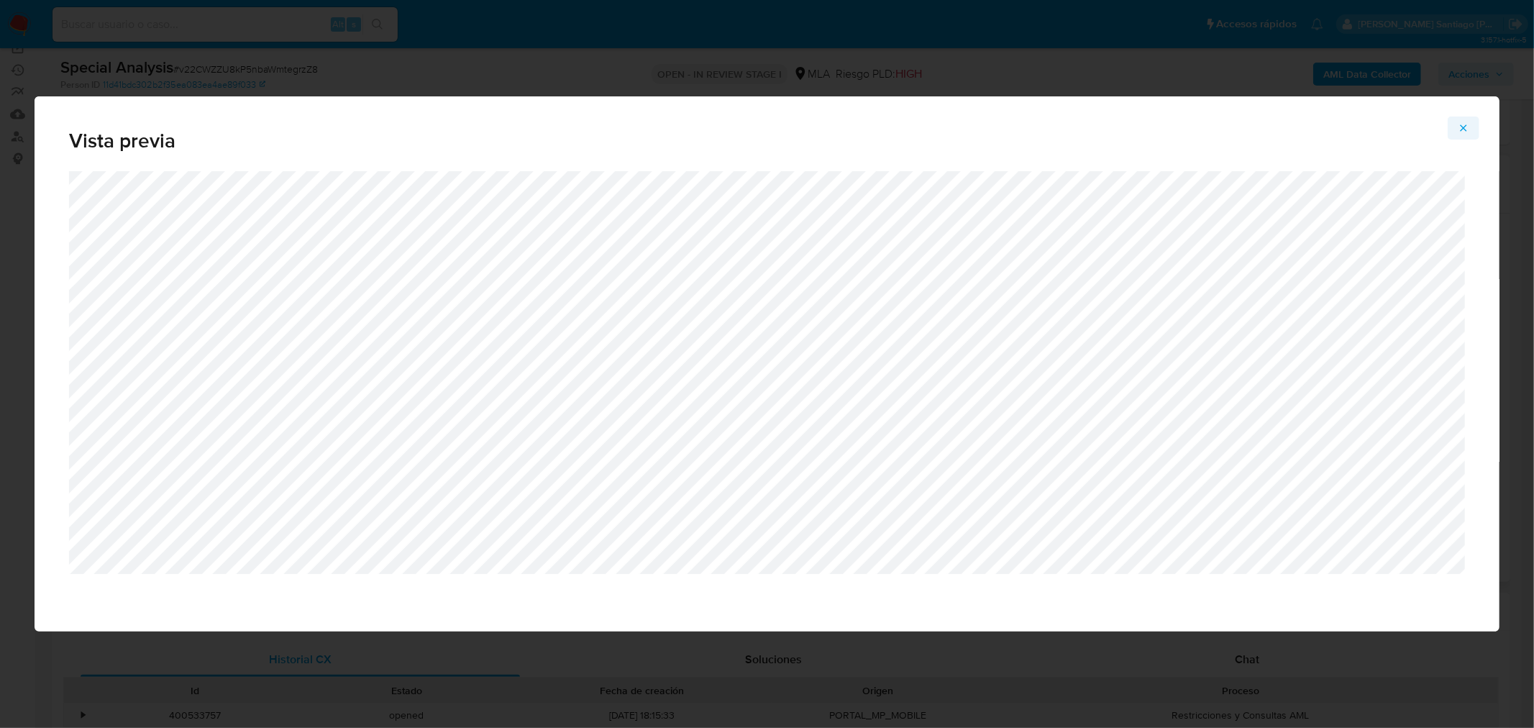
click at [1458, 131] on icon "Attachment preview" at bounding box center [1464, 128] width 12 height 12
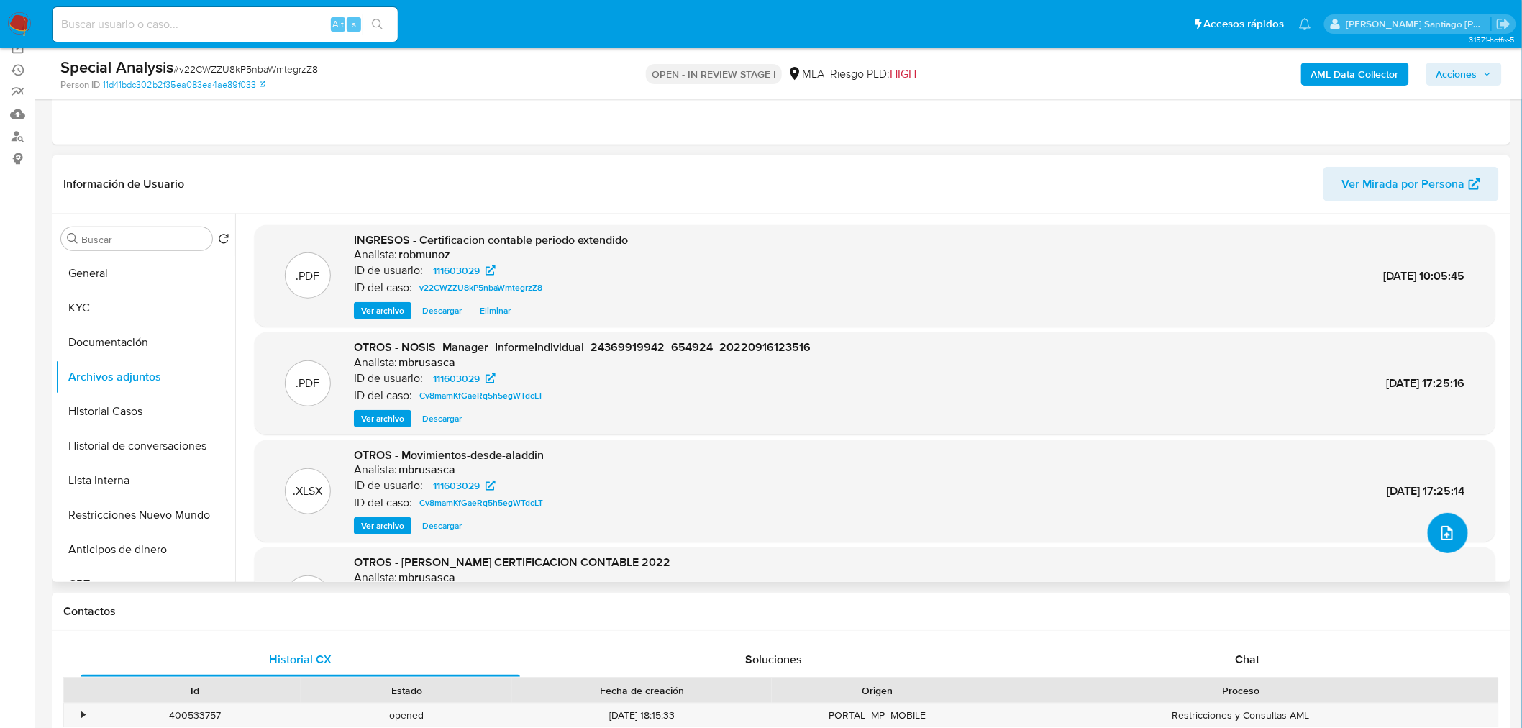
click at [1445, 530] on icon "upload-file" at bounding box center [1446, 532] width 17 height 17
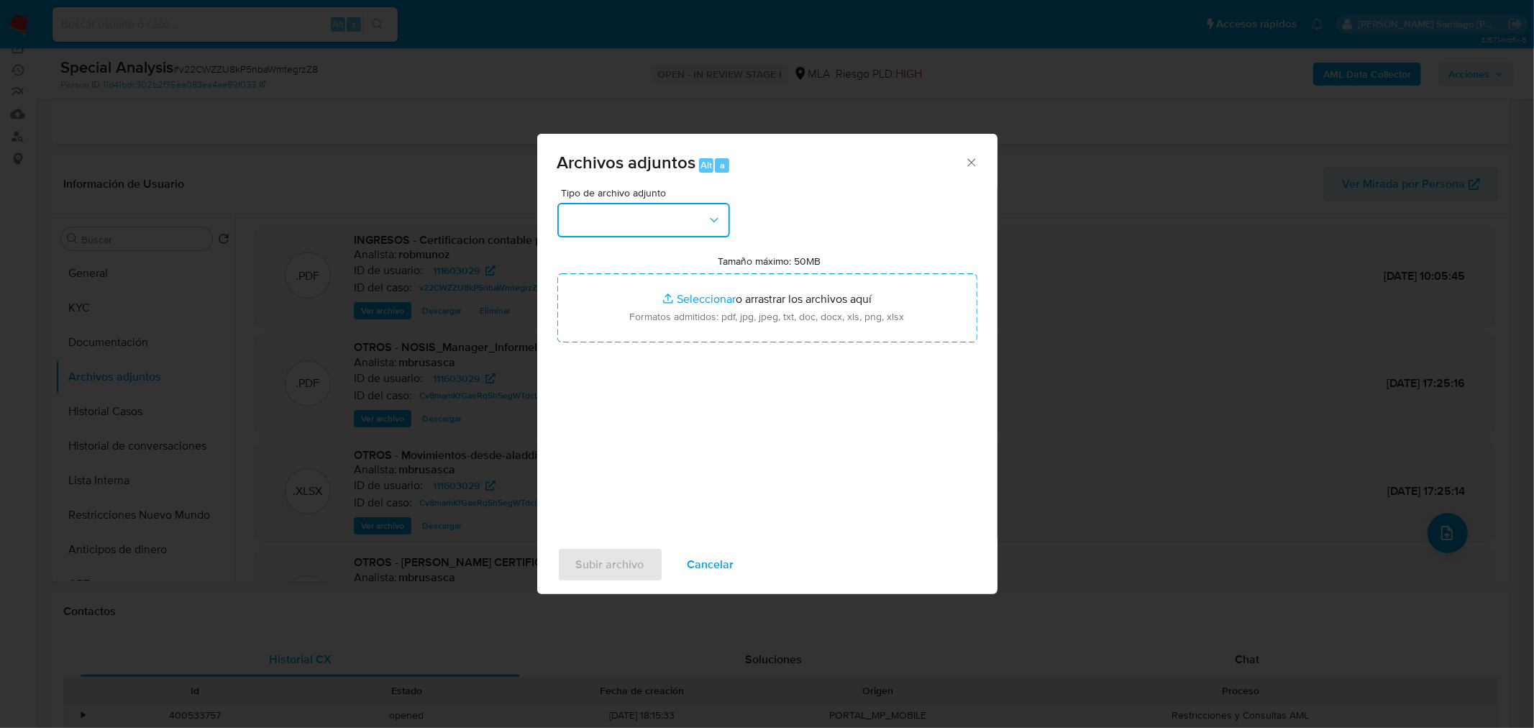
click at [713, 220] on icon "button" at bounding box center [714, 219] width 8 height 4
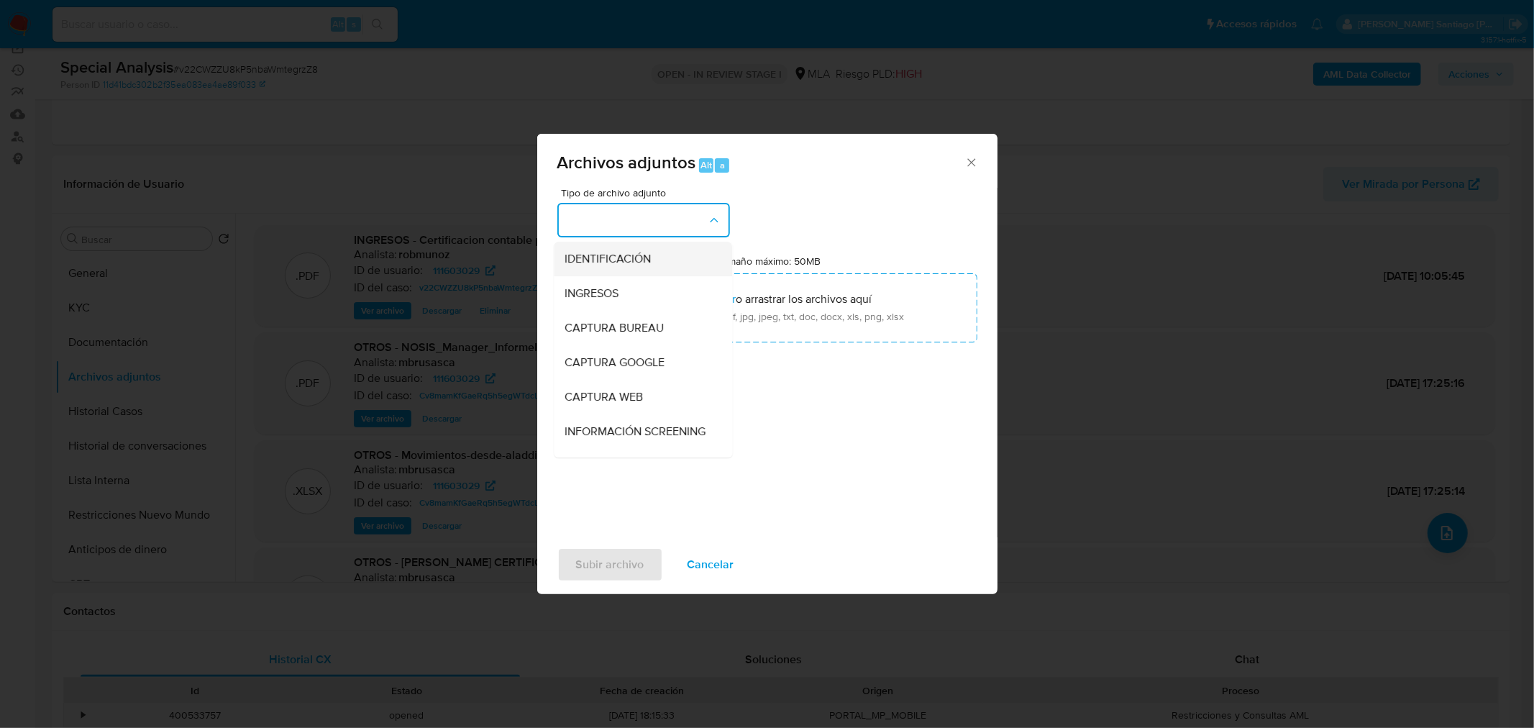
click at [699, 260] on div "IDENTIFICACIÓN" at bounding box center [638, 258] width 147 height 35
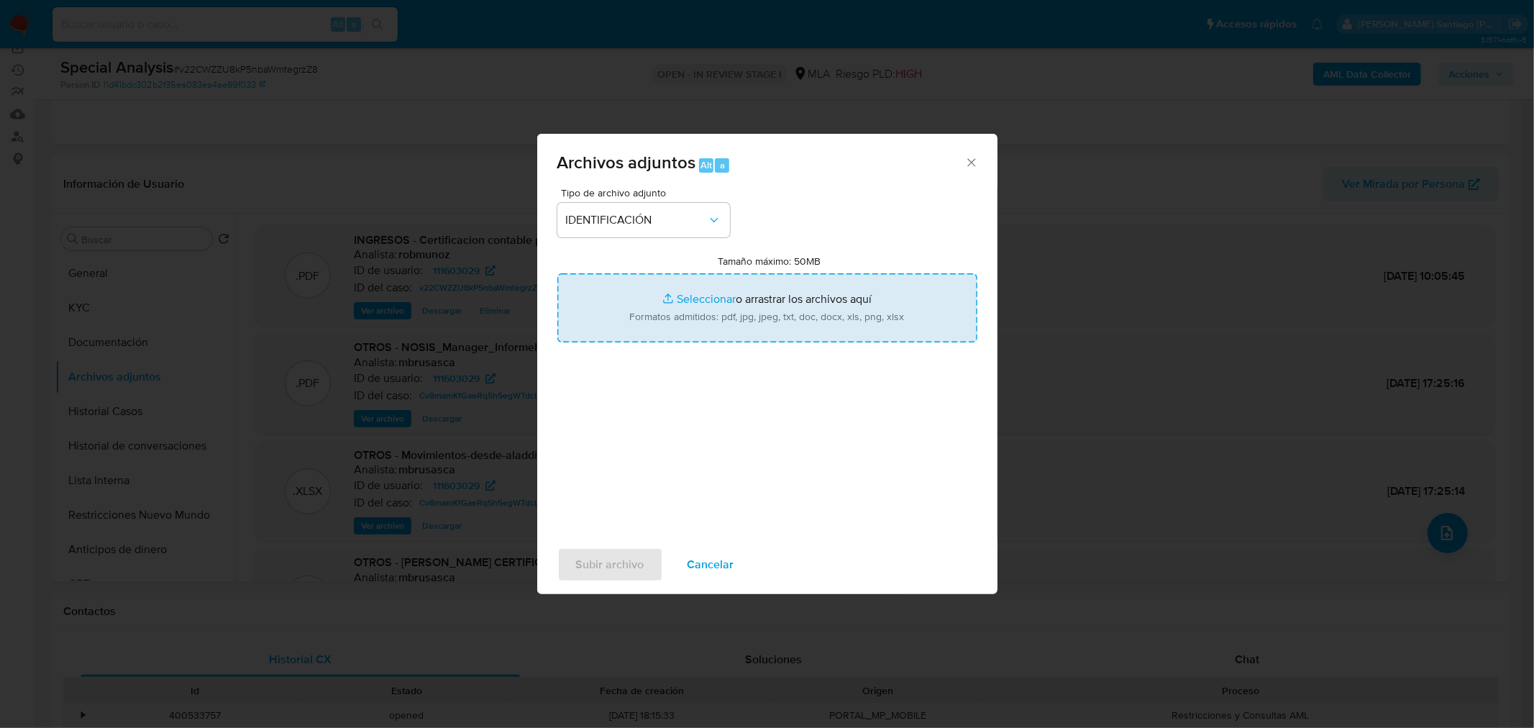
click at [730, 313] on input "Tamaño máximo: 50MB Seleccionar archivos" at bounding box center [767, 307] width 420 height 69
type input "C:\fakepath\NOSIS_Manager_InformeIndividual_24369919942_654927_20250902101608.p…"
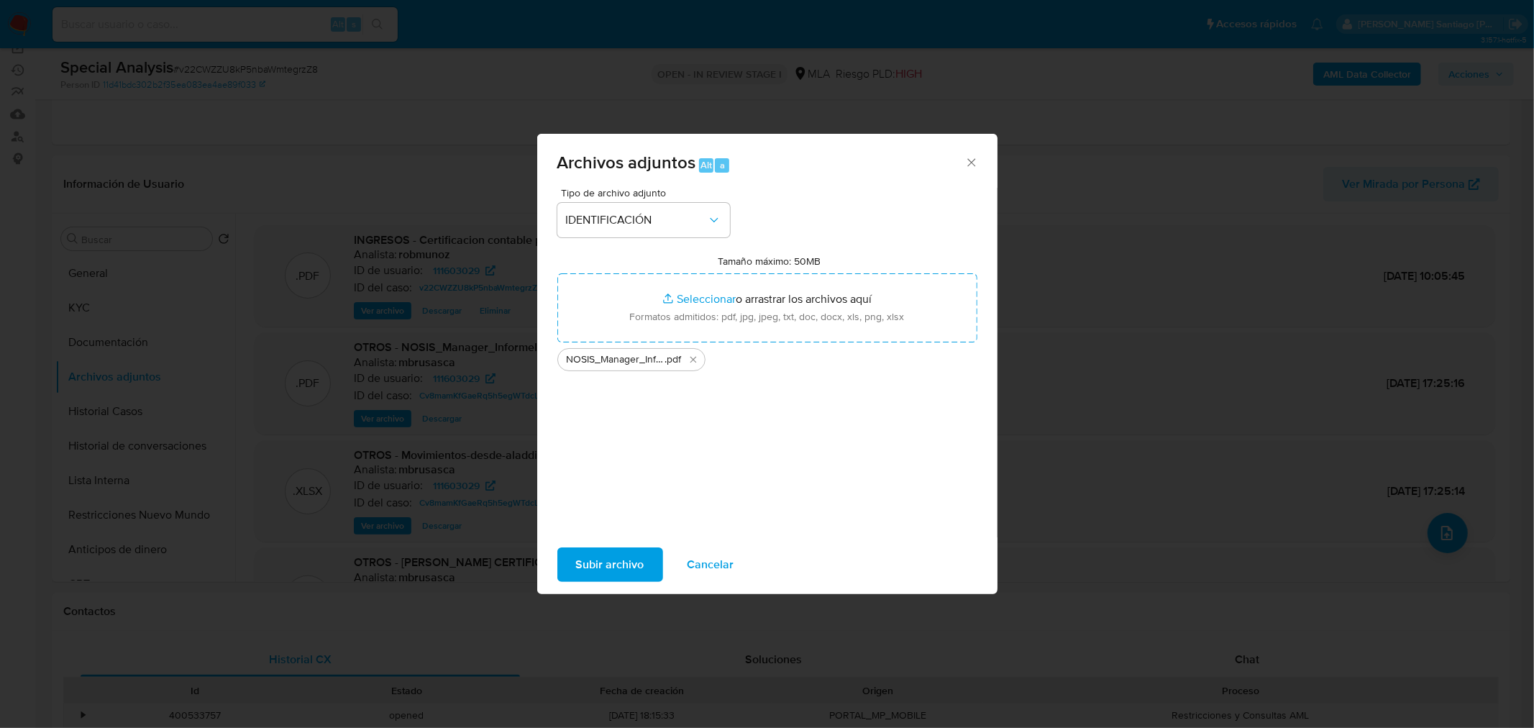
click at [633, 557] on span "Subir archivo" at bounding box center [610, 565] width 68 height 32
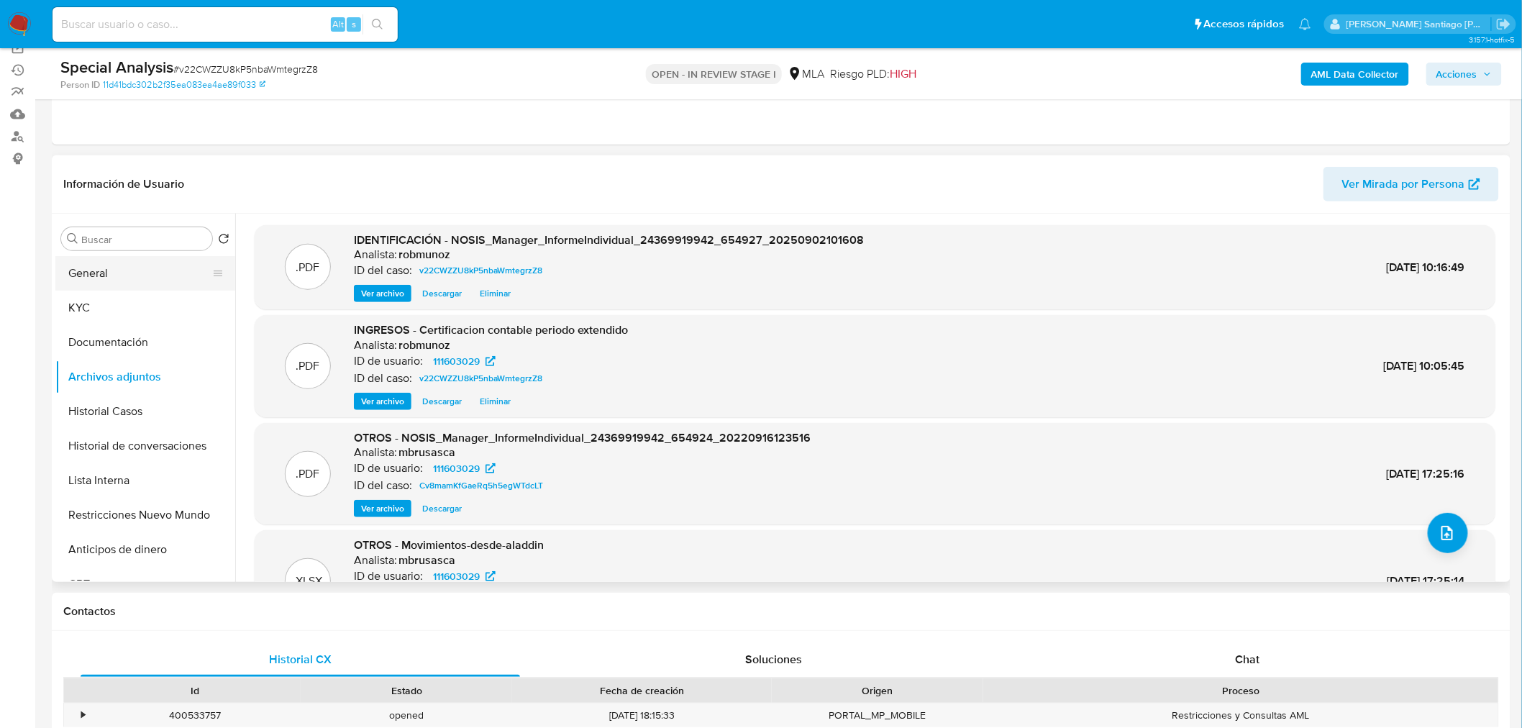
click at [99, 280] on button "General" at bounding box center [139, 273] width 168 height 35
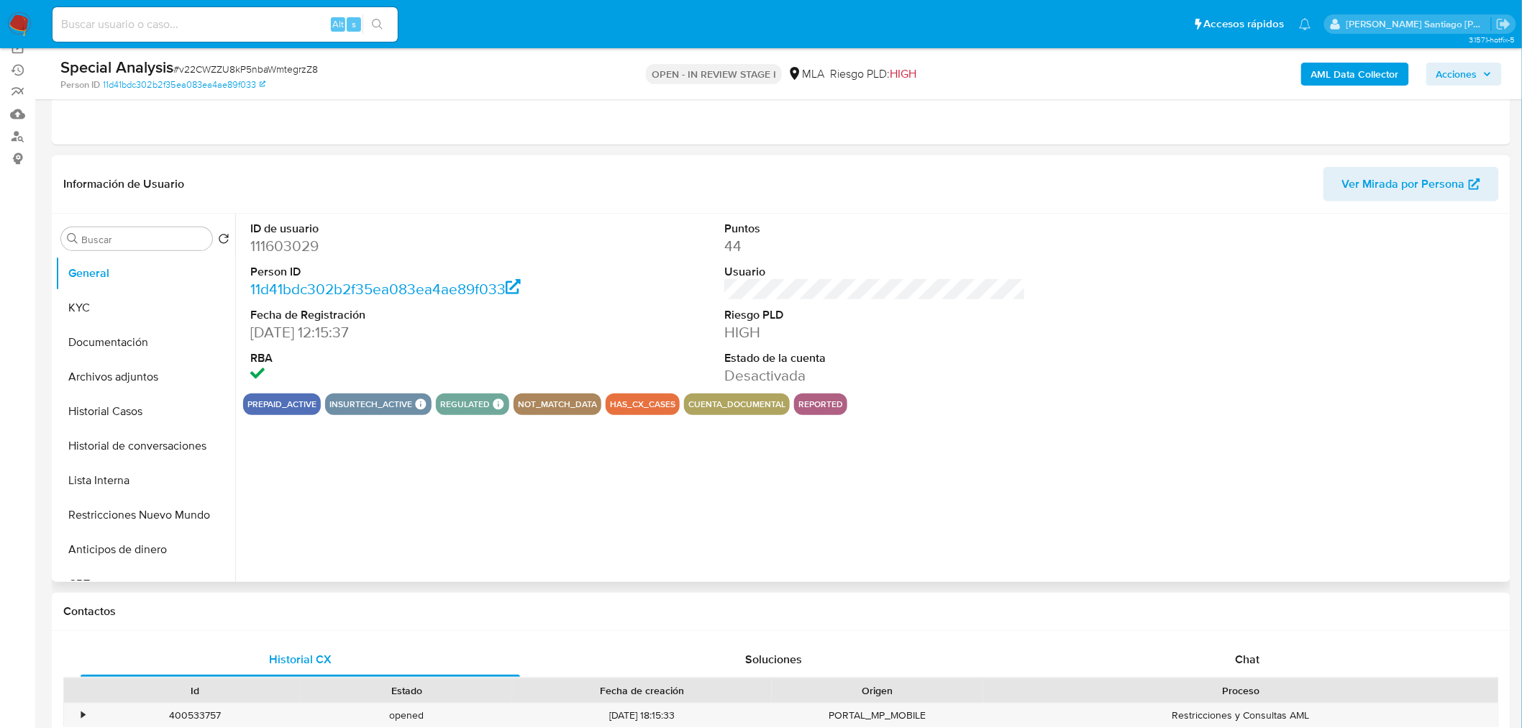
click at [299, 240] on dd "111603029" at bounding box center [400, 246] width 301 height 20
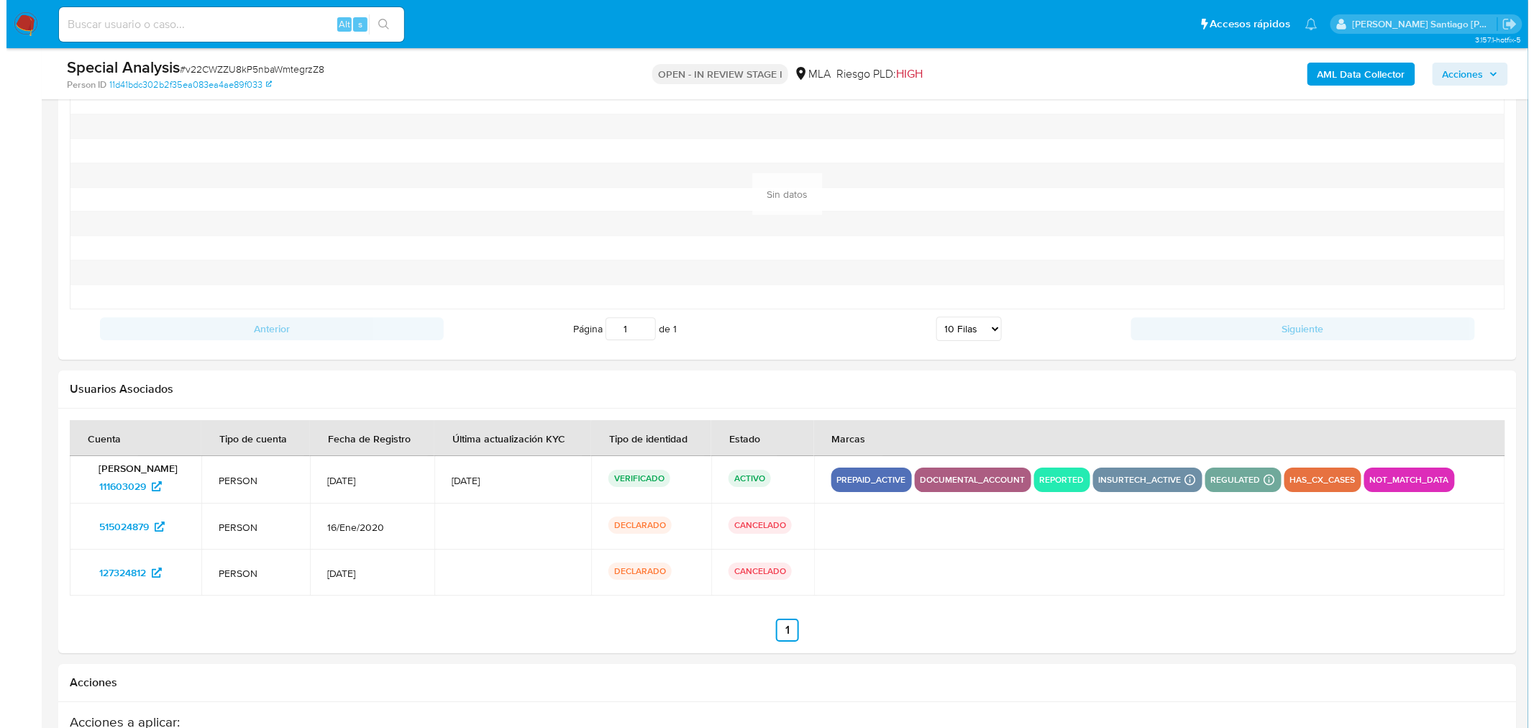
scroll to position [1990, 0]
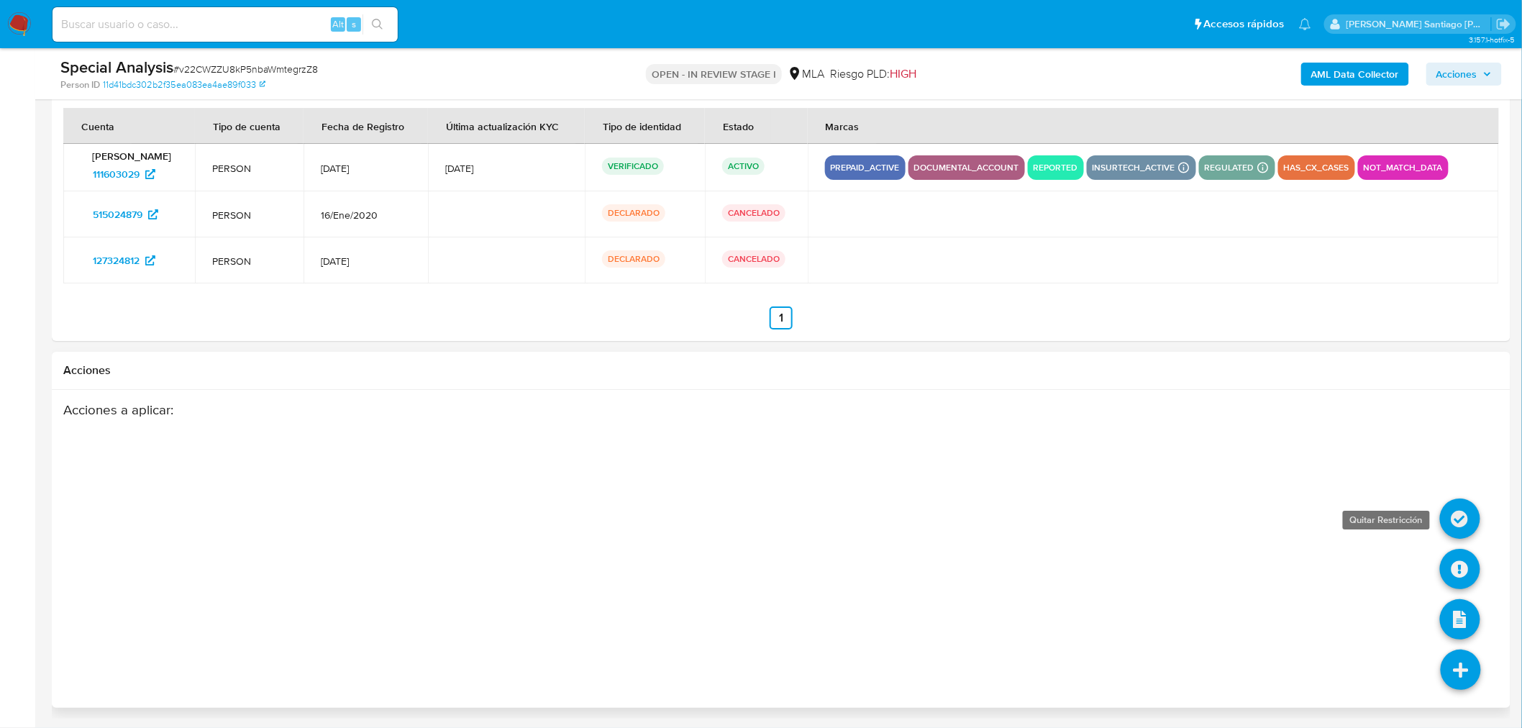
click at [1465, 516] on icon at bounding box center [1460, 518] width 40 height 40
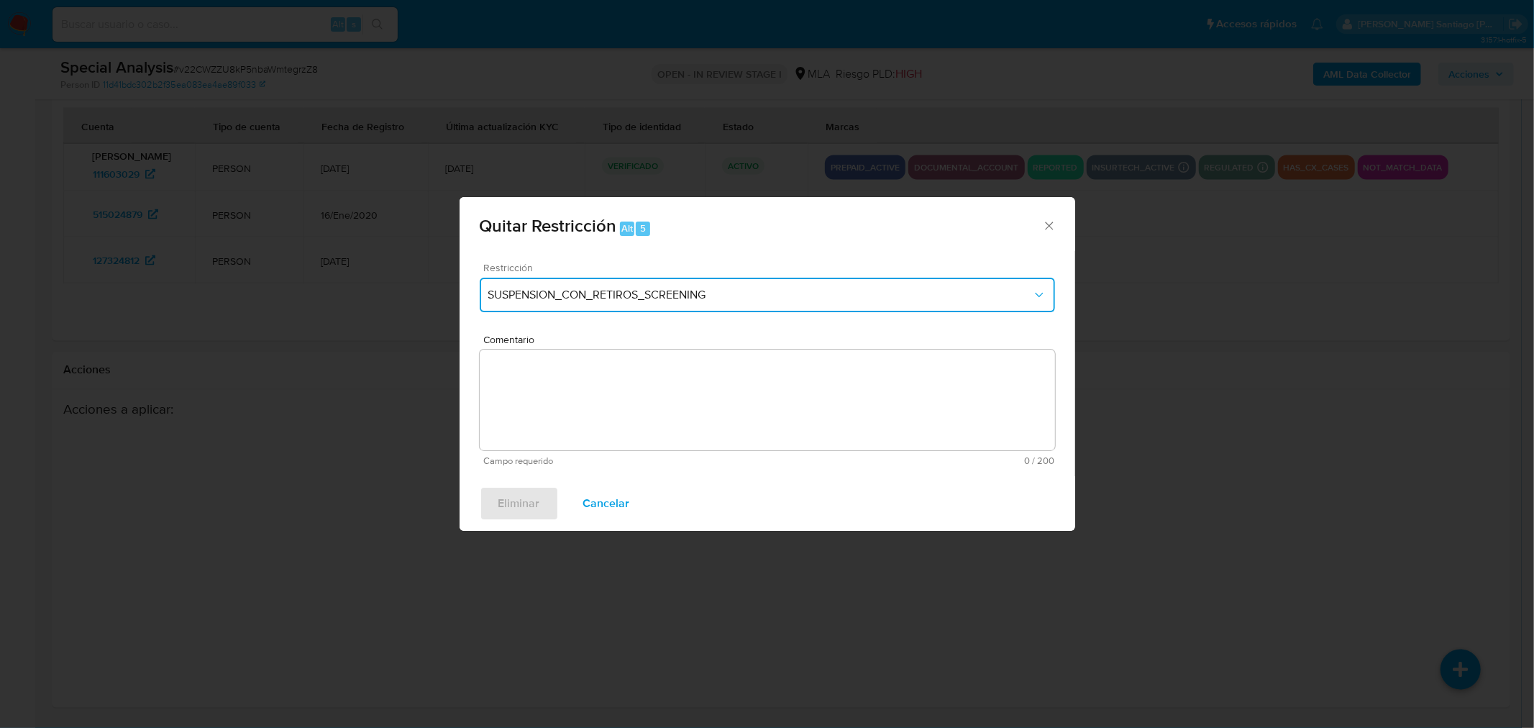
click at [601, 299] on span "SUSPENSION_CON_RETIROS_SCREENING" at bounding box center [760, 295] width 544 height 14
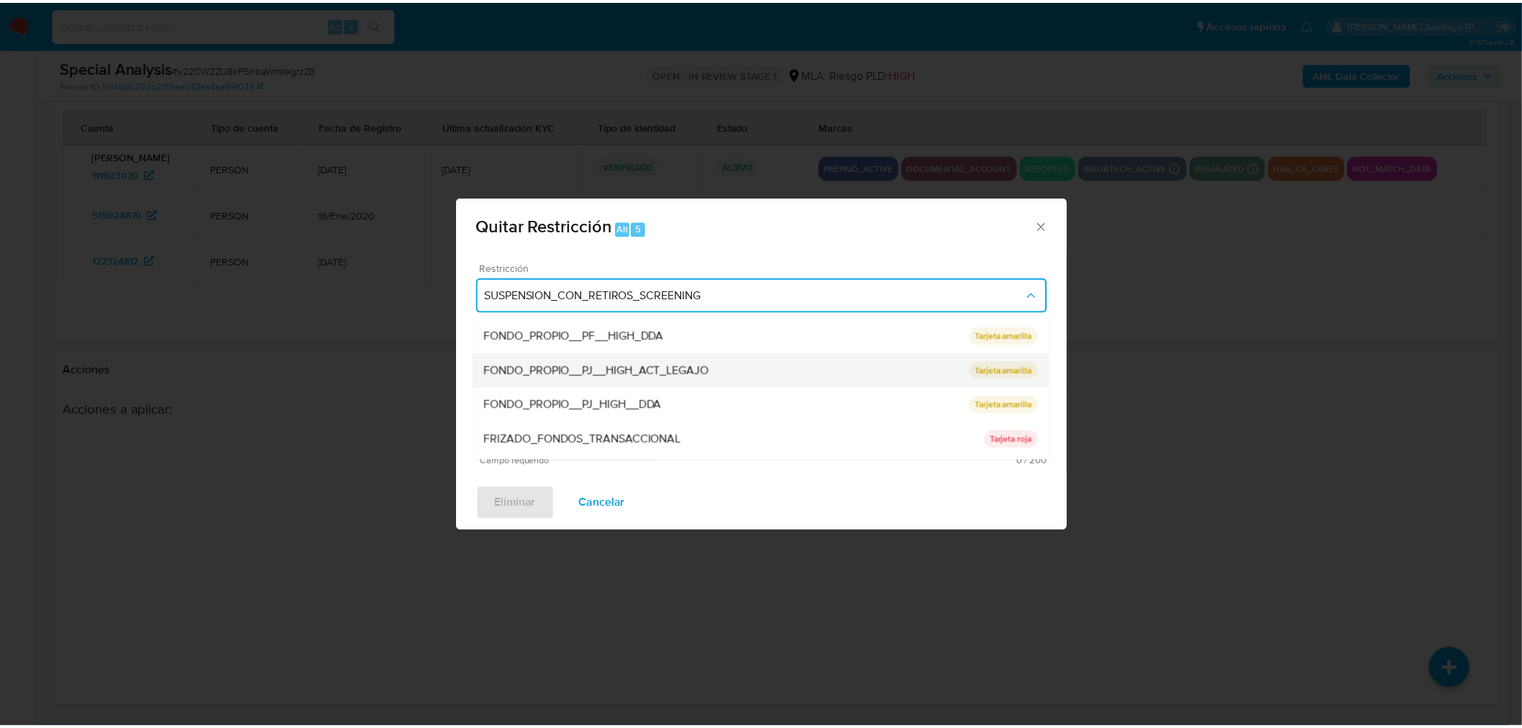
scroll to position [374, 0]
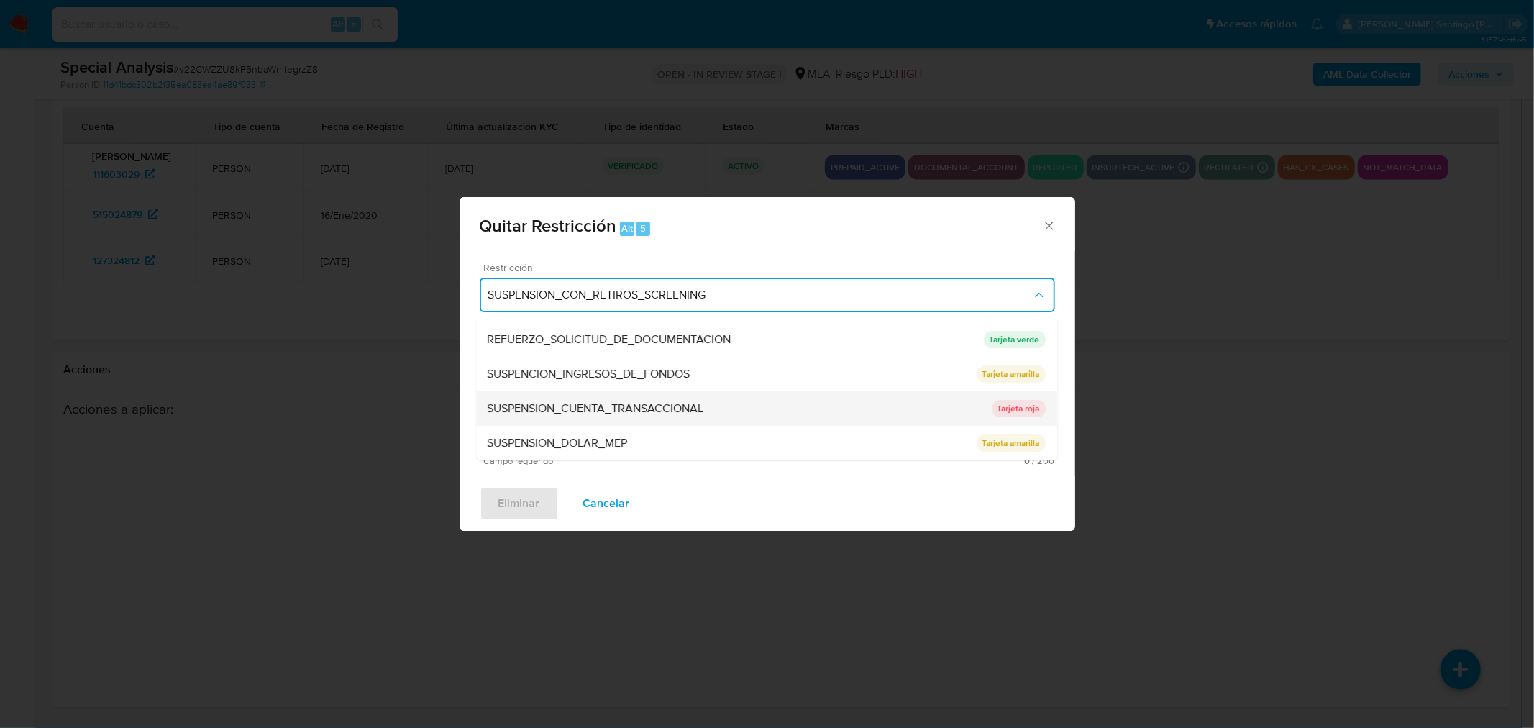
click at [688, 415] on span "SUSPENSION_CUENTA_TRANSACCIONAL" at bounding box center [596, 408] width 216 height 14
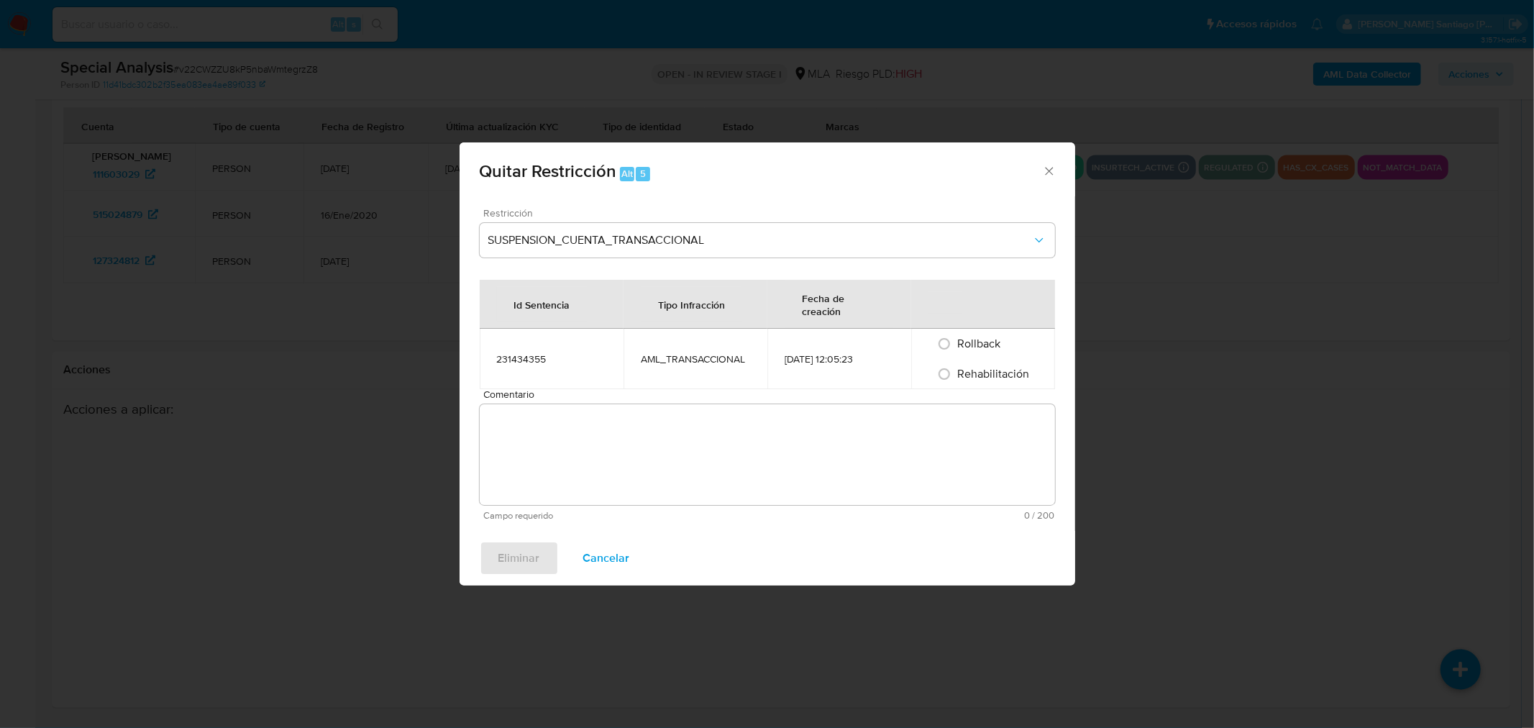
drag, startPoint x: 994, startPoint y: 372, endPoint x: 944, endPoint y: 461, distance: 101.4
click at [990, 381] on span "Rehabilitación" at bounding box center [993, 373] width 72 height 17
click at [941, 464] on textarea "Comentario" at bounding box center [767, 454] width 575 height 101
click at [942, 372] on input "Rehabilitación" at bounding box center [944, 373] width 23 height 23
radio input "true"
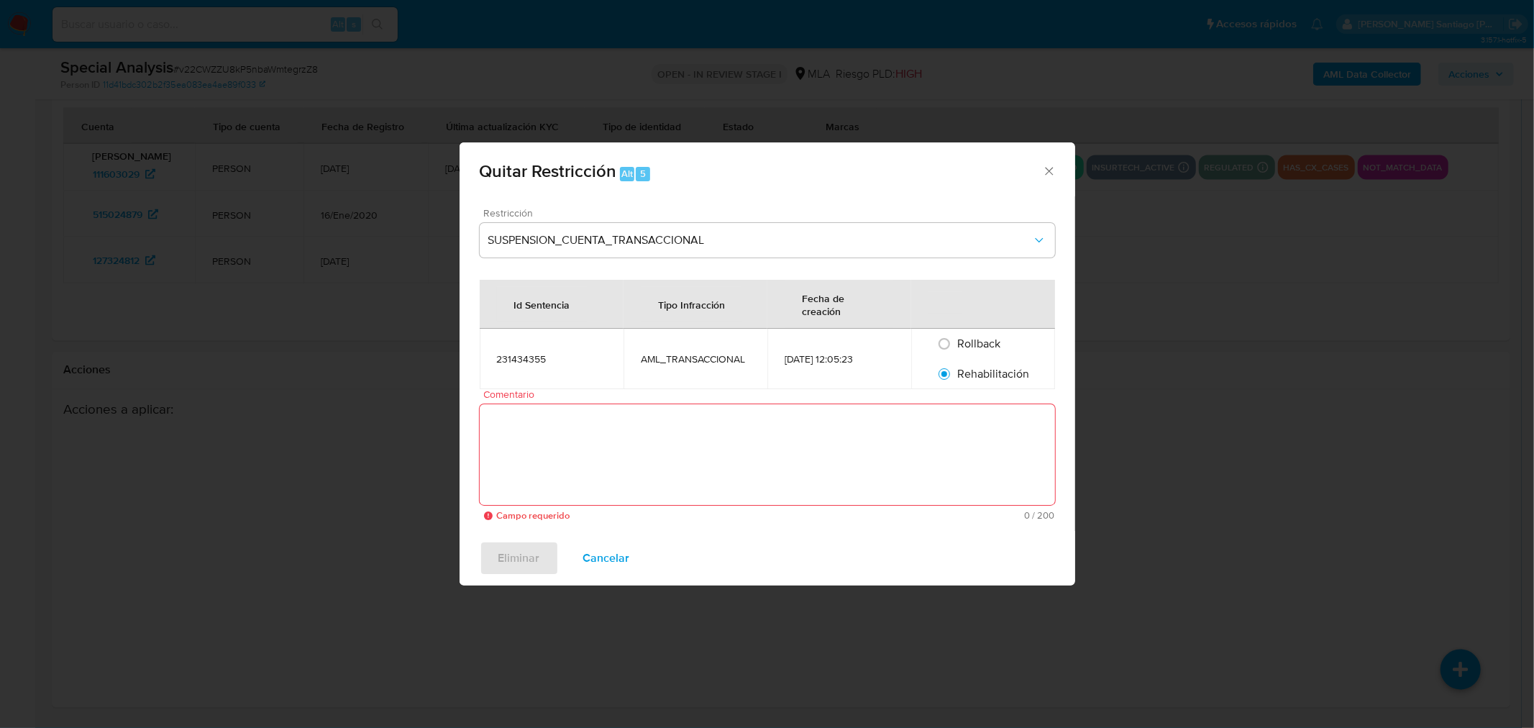
click at [930, 451] on textarea "Comentario" at bounding box center [767, 454] width 575 height 101
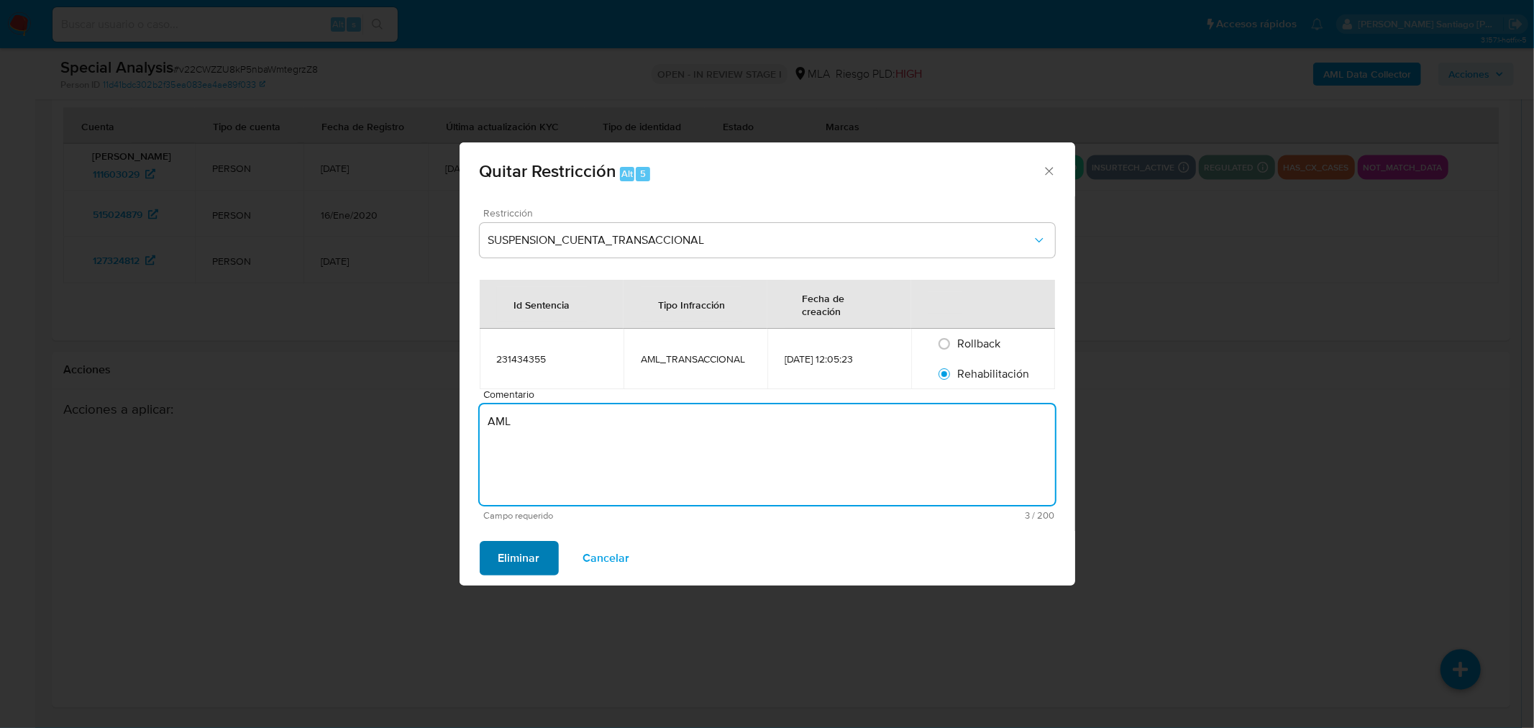
type textarea "AML"
click at [536, 552] on span "Eliminar" at bounding box center [519, 558] width 42 height 32
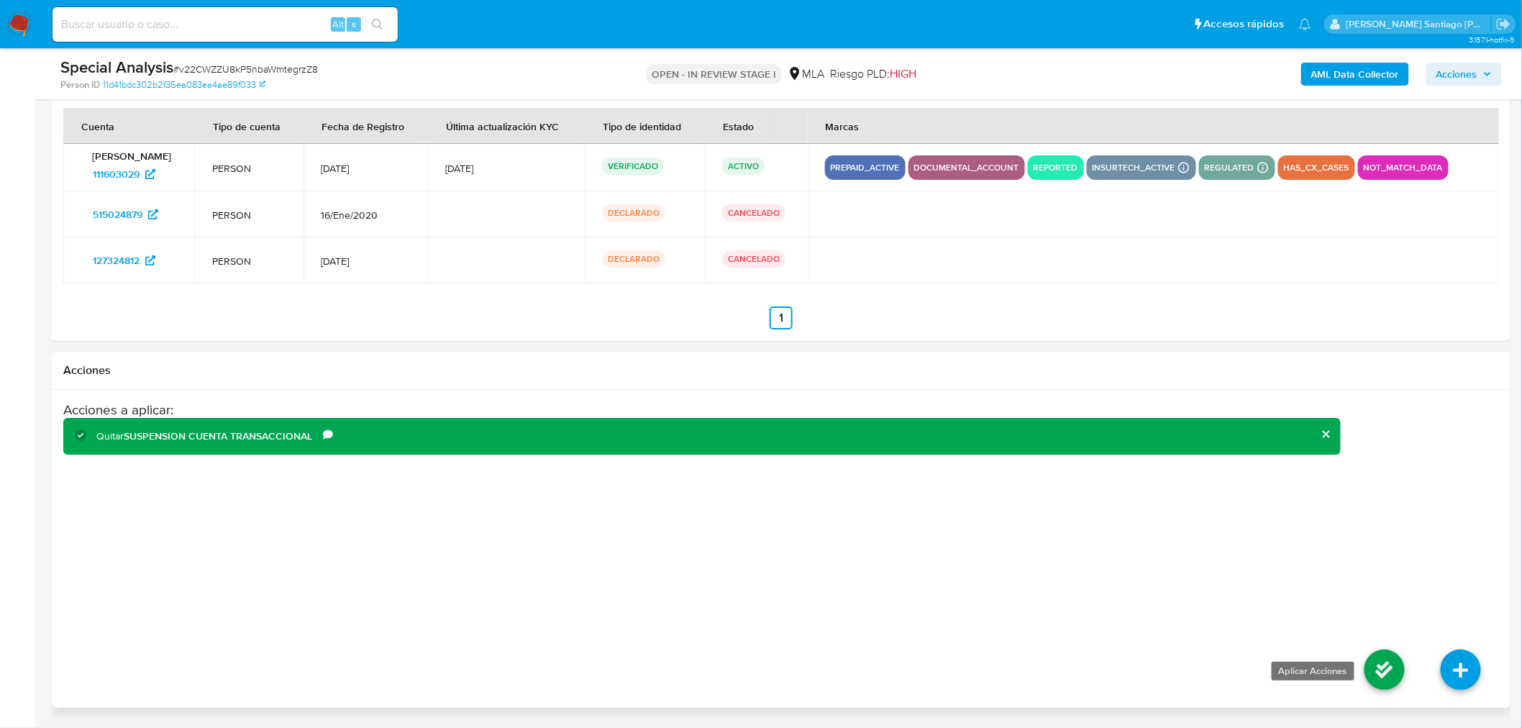
click at [1389, 656] on icon at bounding box center [1384, 669] width 40 height 40
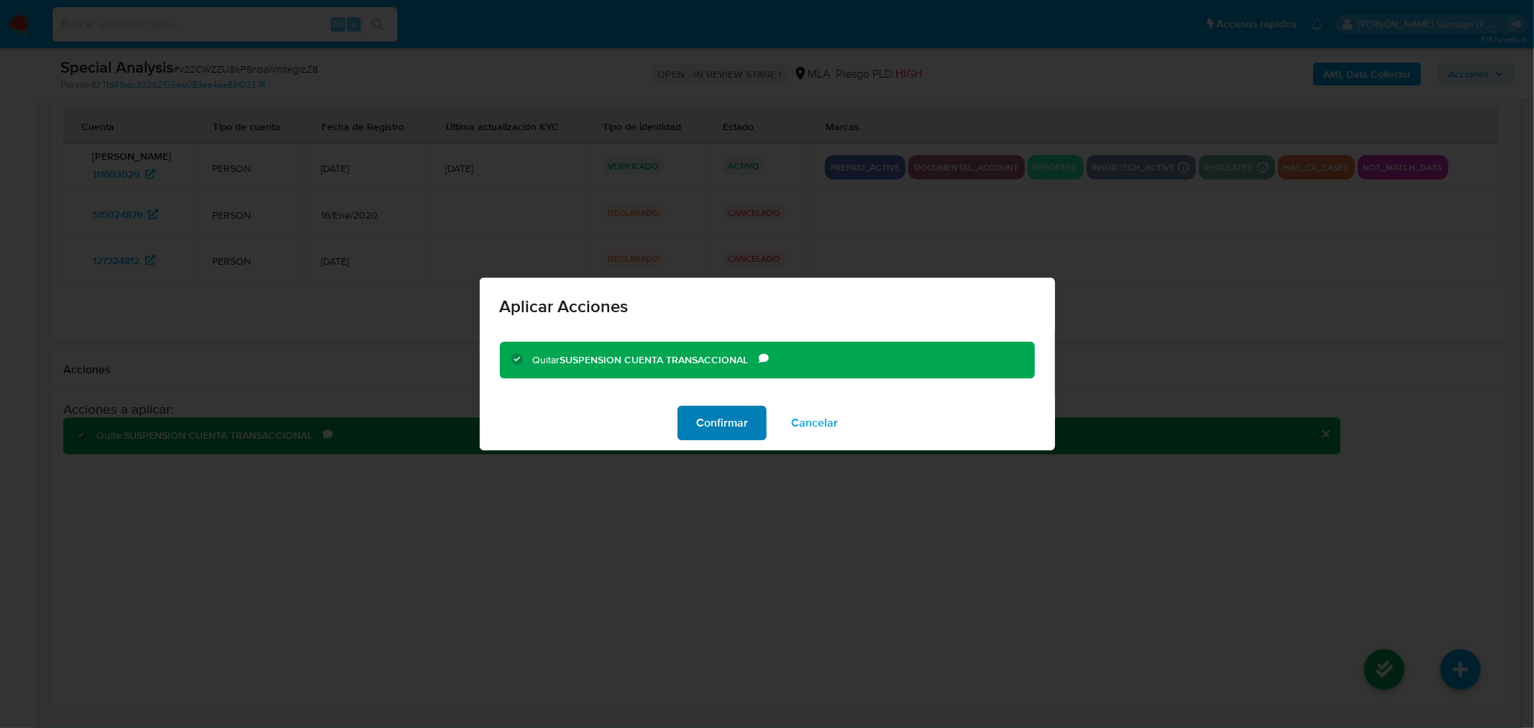
click at [734, 424] on span "Confirmar" at bounding box center [722, 423] width 52 height 32
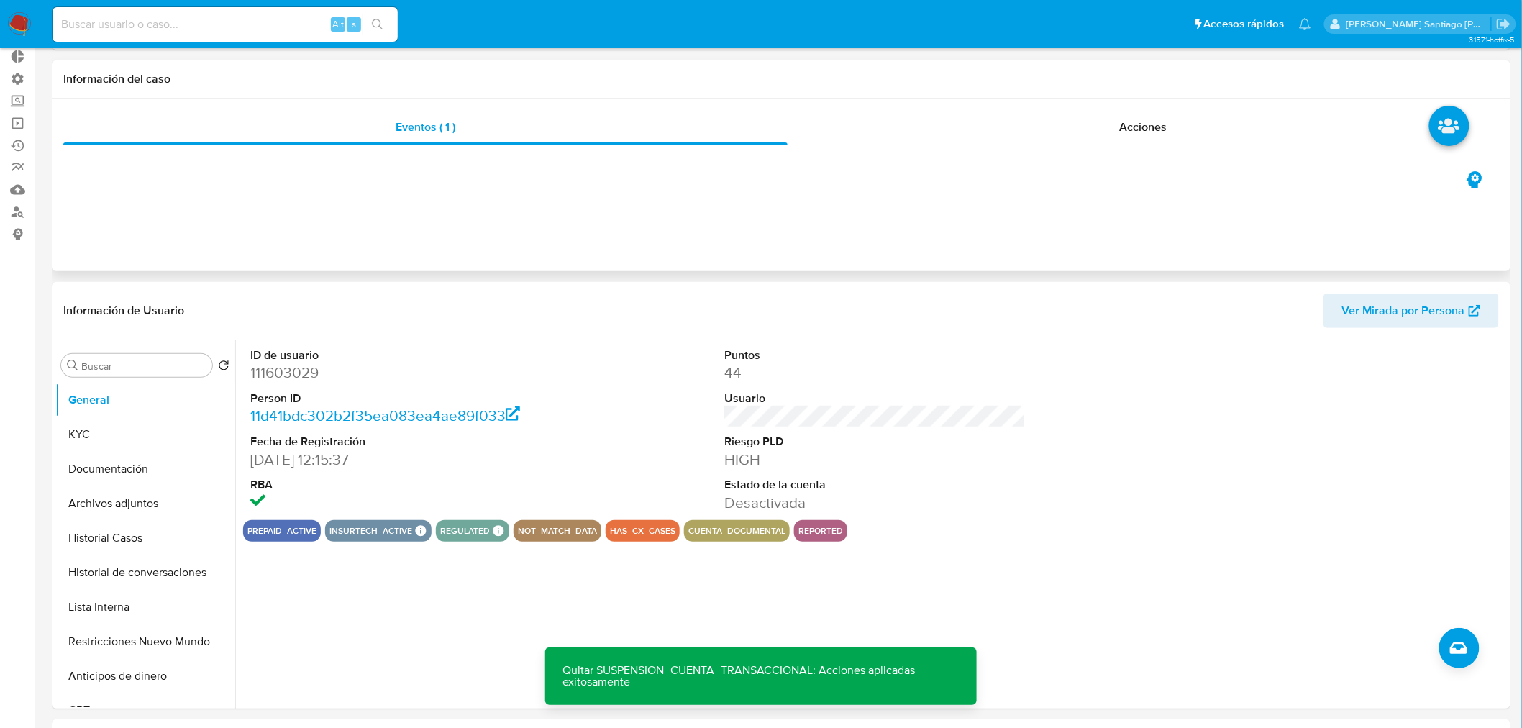
scroll to position [0, 0]
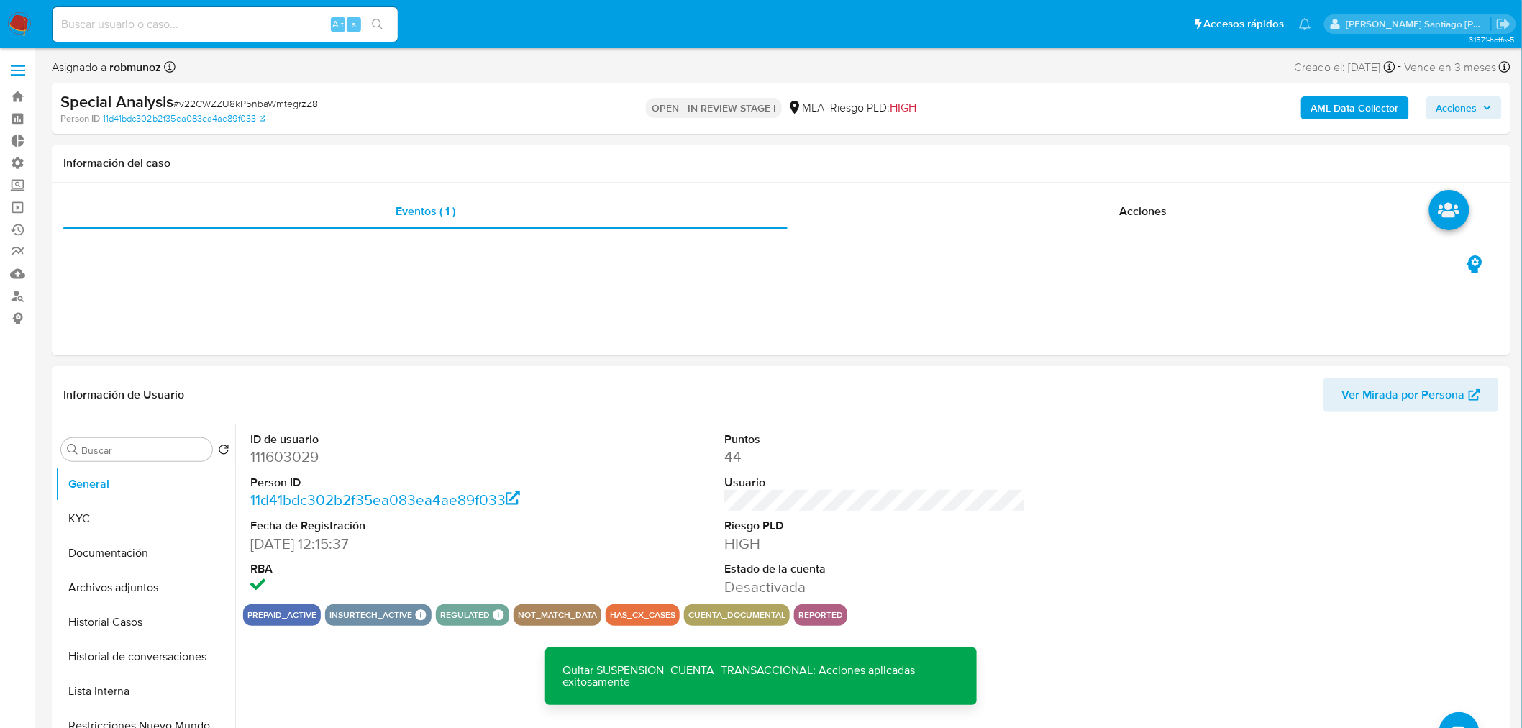
click at [312, 449] on dd "111603029" at bounding box center [400, 457] width 301 height 20
copy dd "111603029"
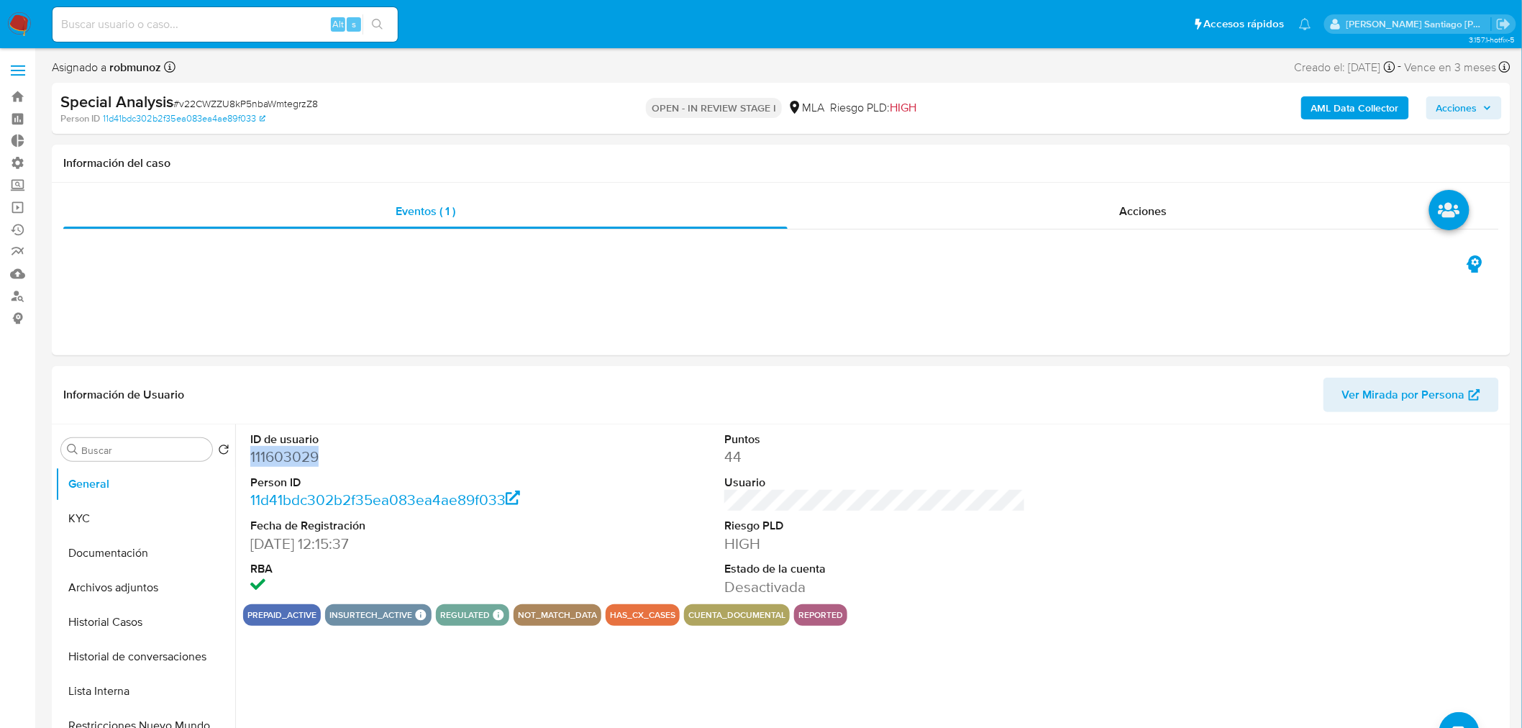
click at [1457, 103] on span "Acciones" at bounding box center [1456, 107] width 41 height 23
click at [1025, 145] on span "Resolución del caso" at bounding box center [1055, 153] width 103 height 17
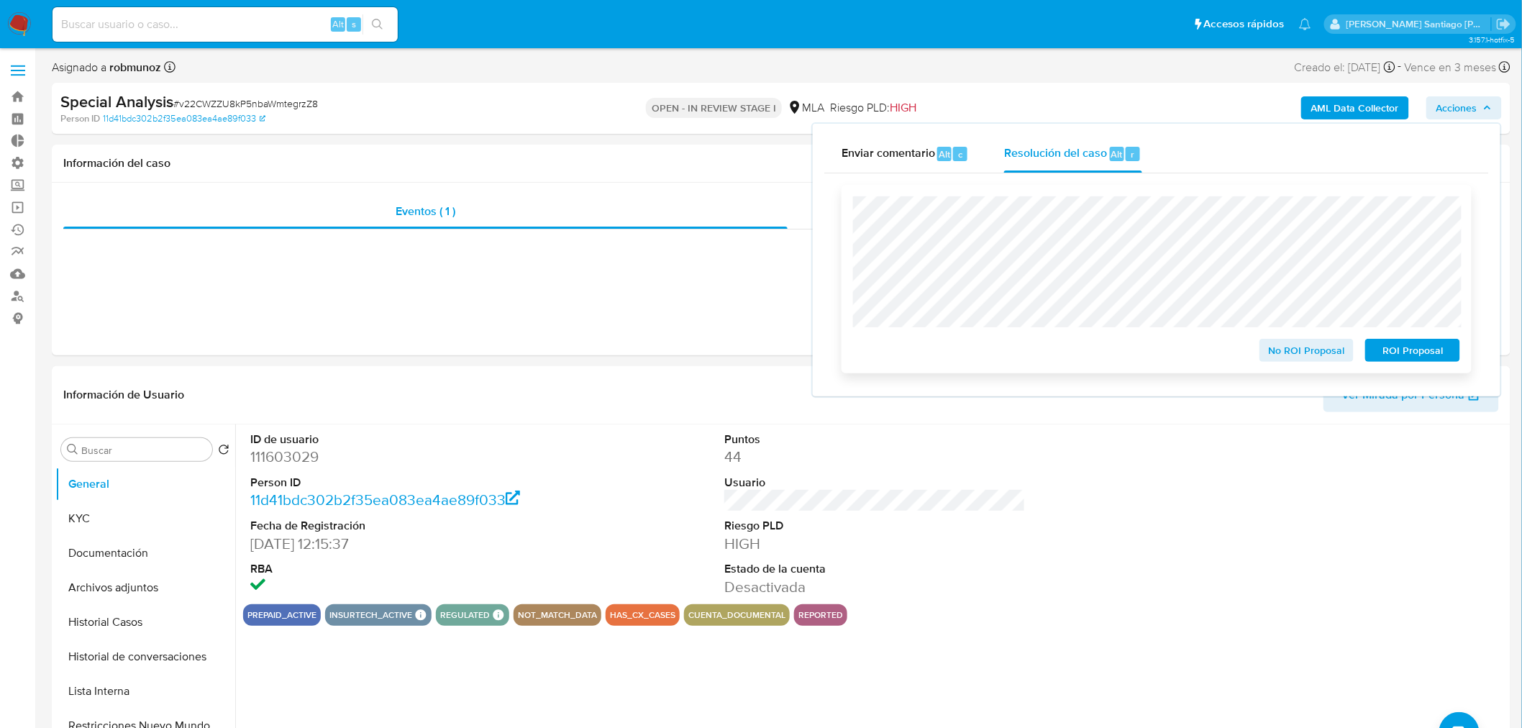
click at [1278, 349] on span "No ROI Proposal" at bounding box center [1306, 350] width 75 height 20
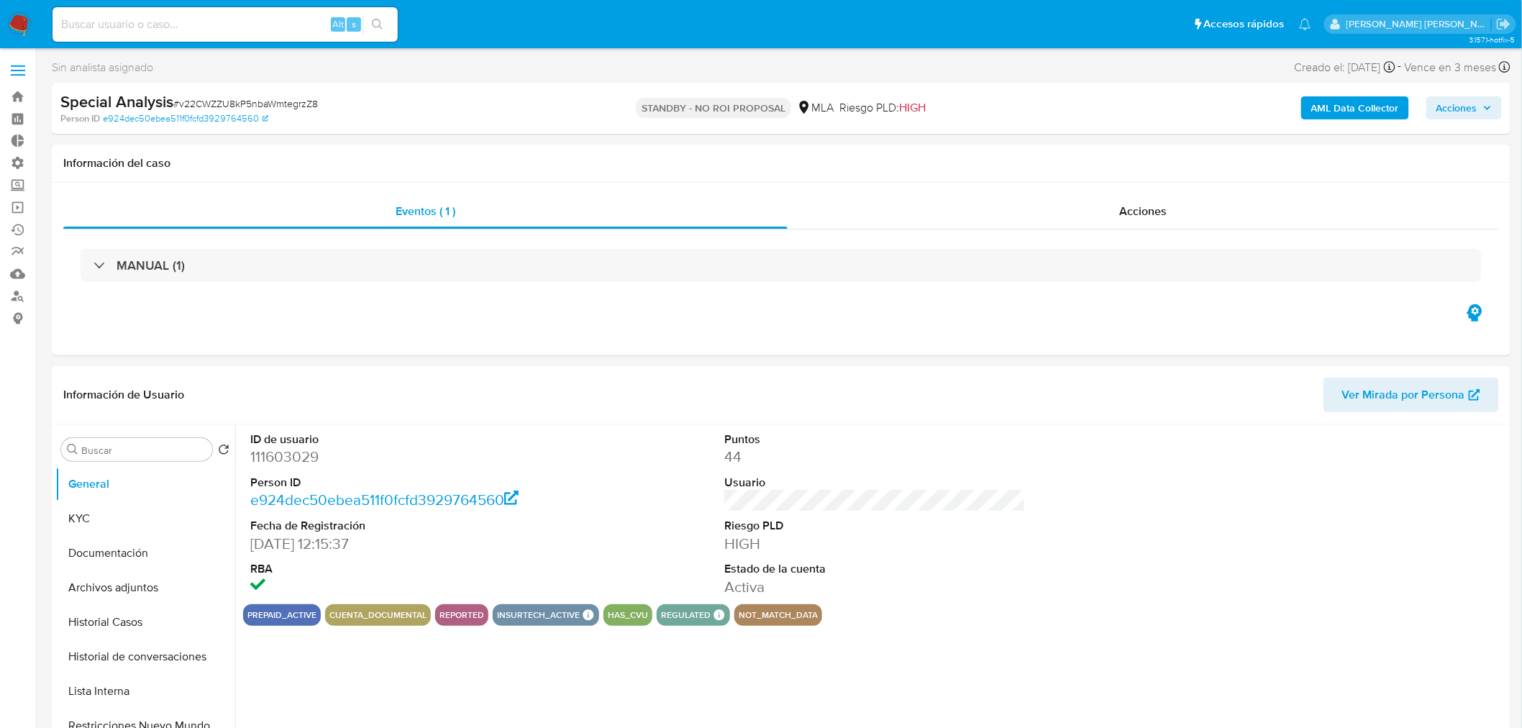
select select "10"
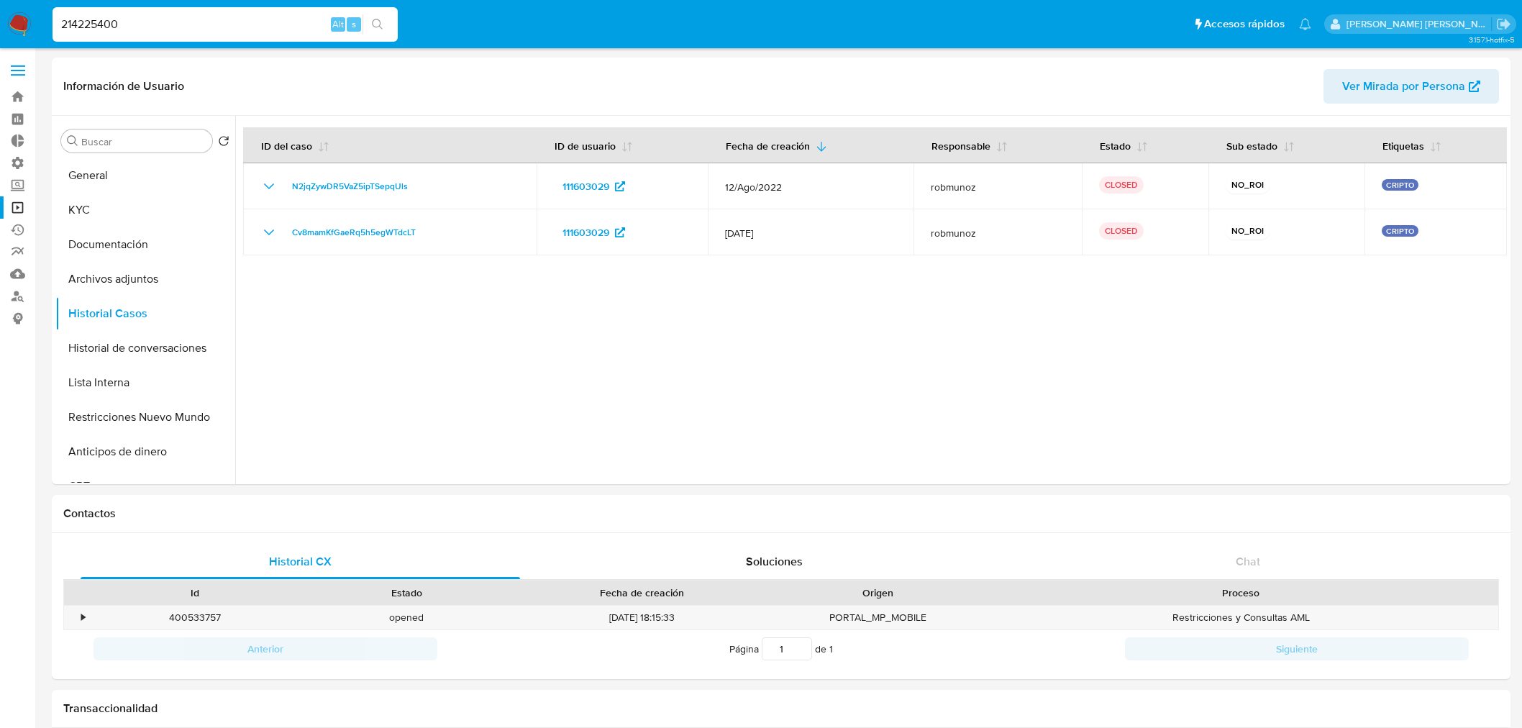
select select "10"
type input "214225400"
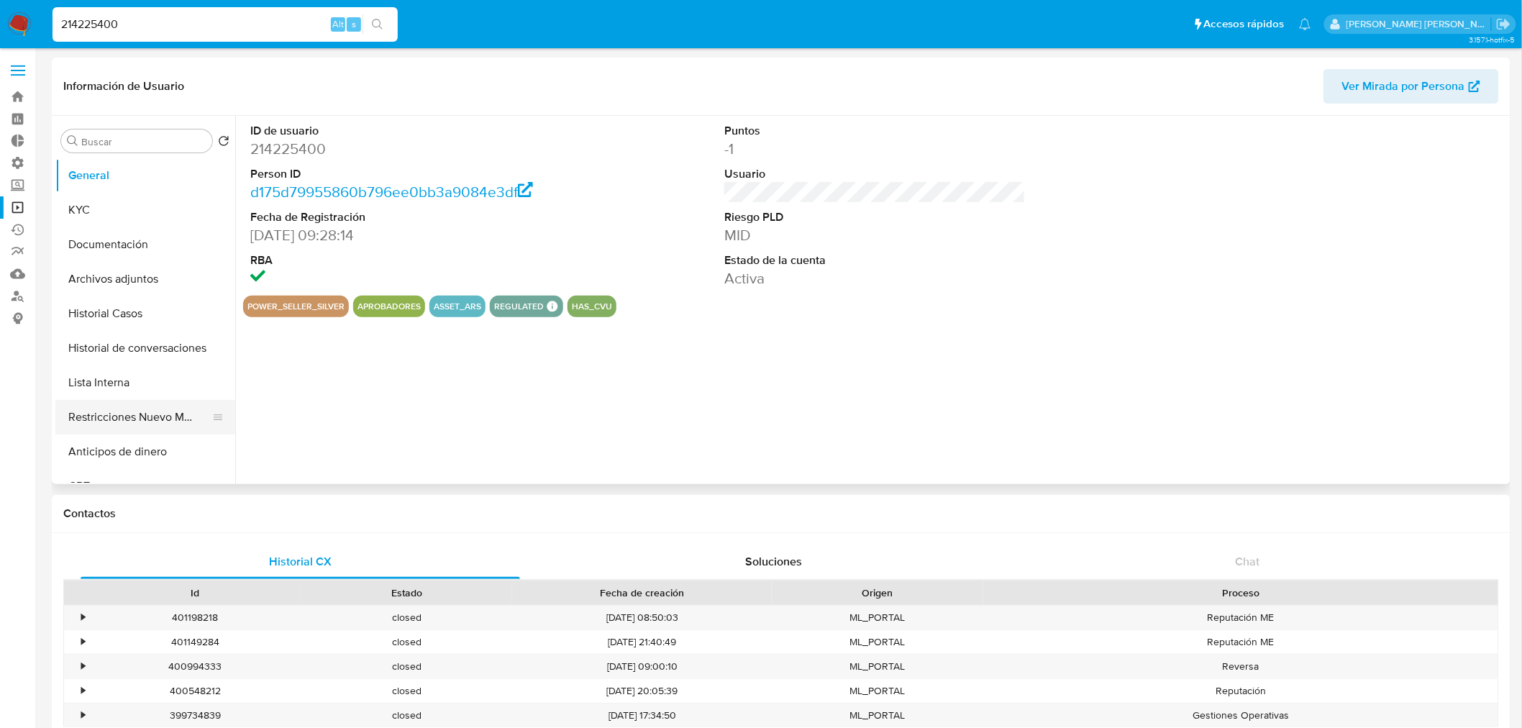
select select "10"
click at [138, 412] on button "Restricciones Nuevo Mundo" at bounding box center [139, 417] width 168 height 35
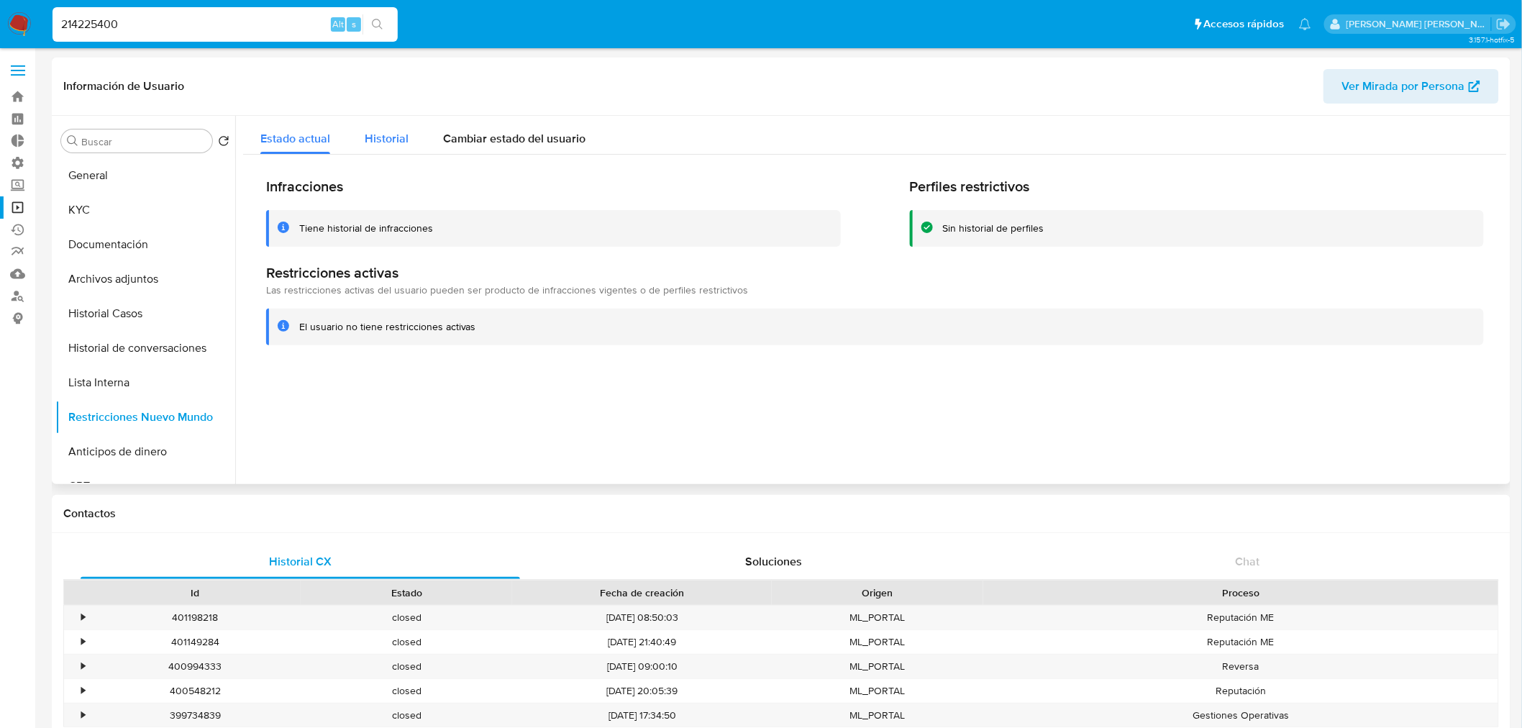
click at [383, 142] on span "Historial" at bounding box center [387, 138] width 44 height 17
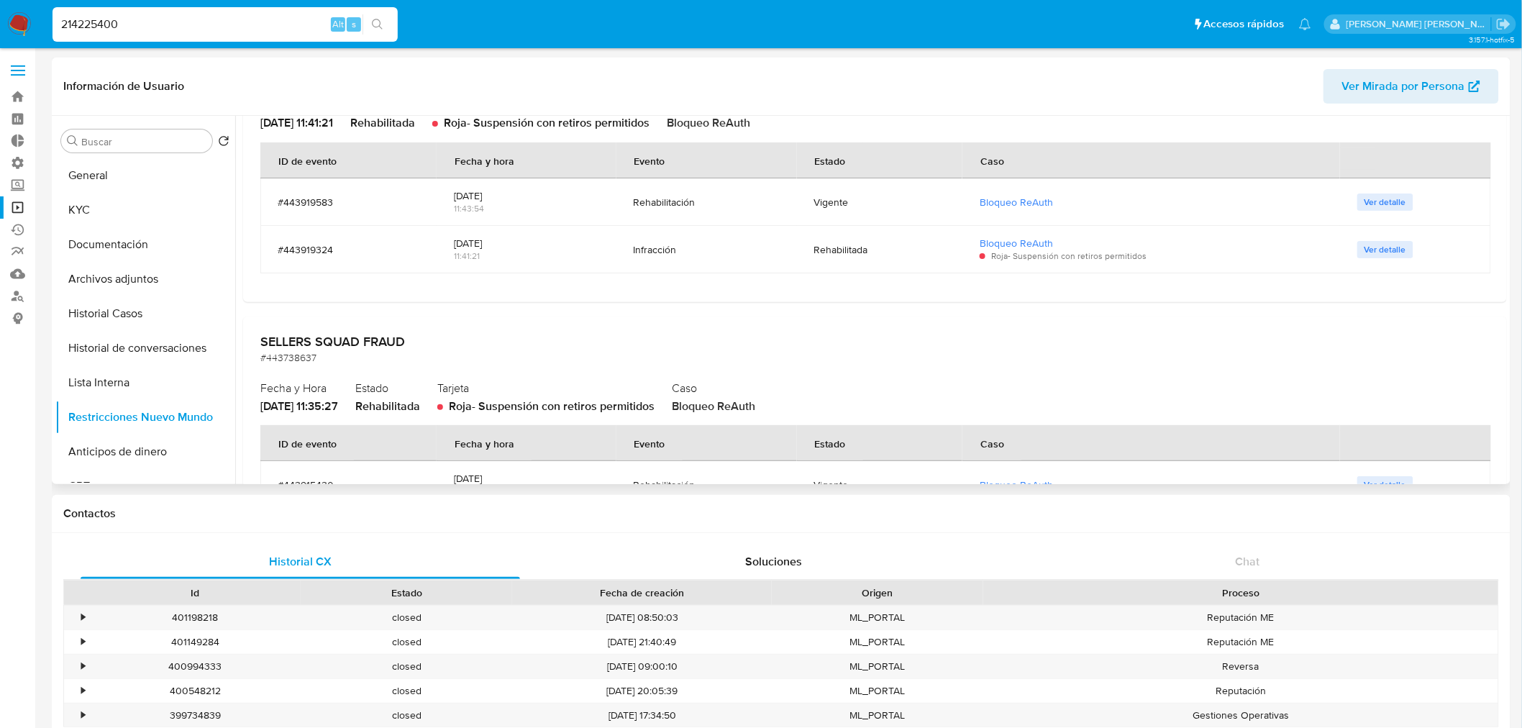
scroll to position [291, 0]
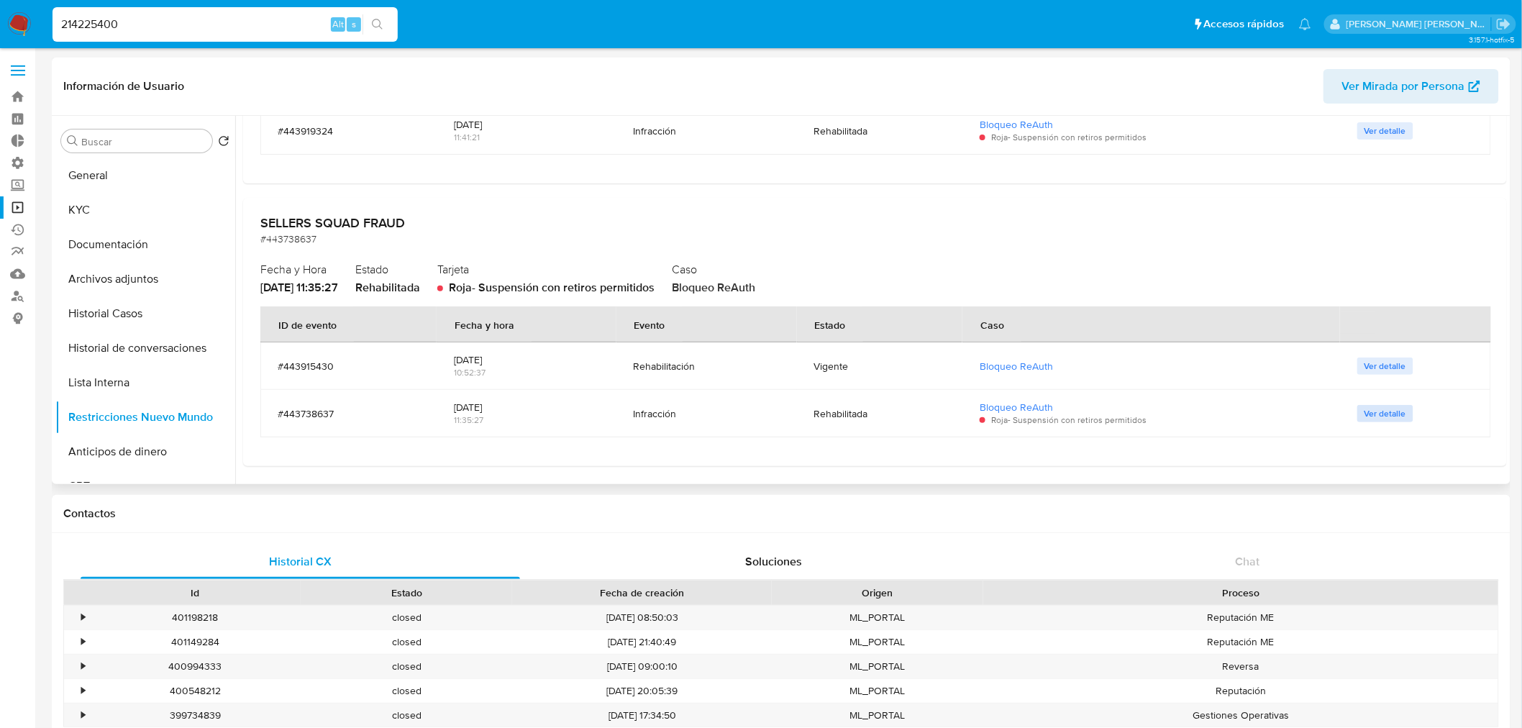
click at [1381, 415] on span "Ver detalle" at bounding box center [1385, 413] width 42 height 14
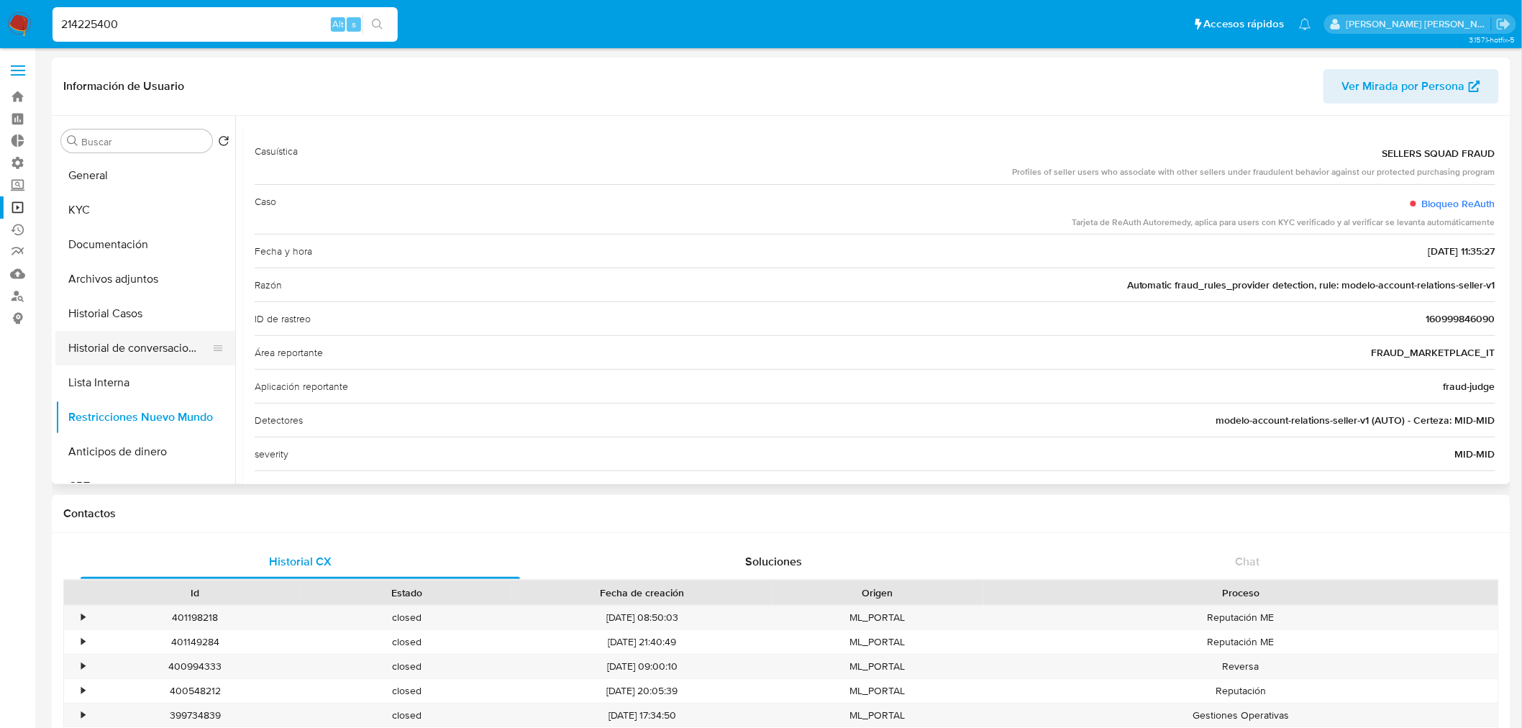
scroll to position [59, 0]
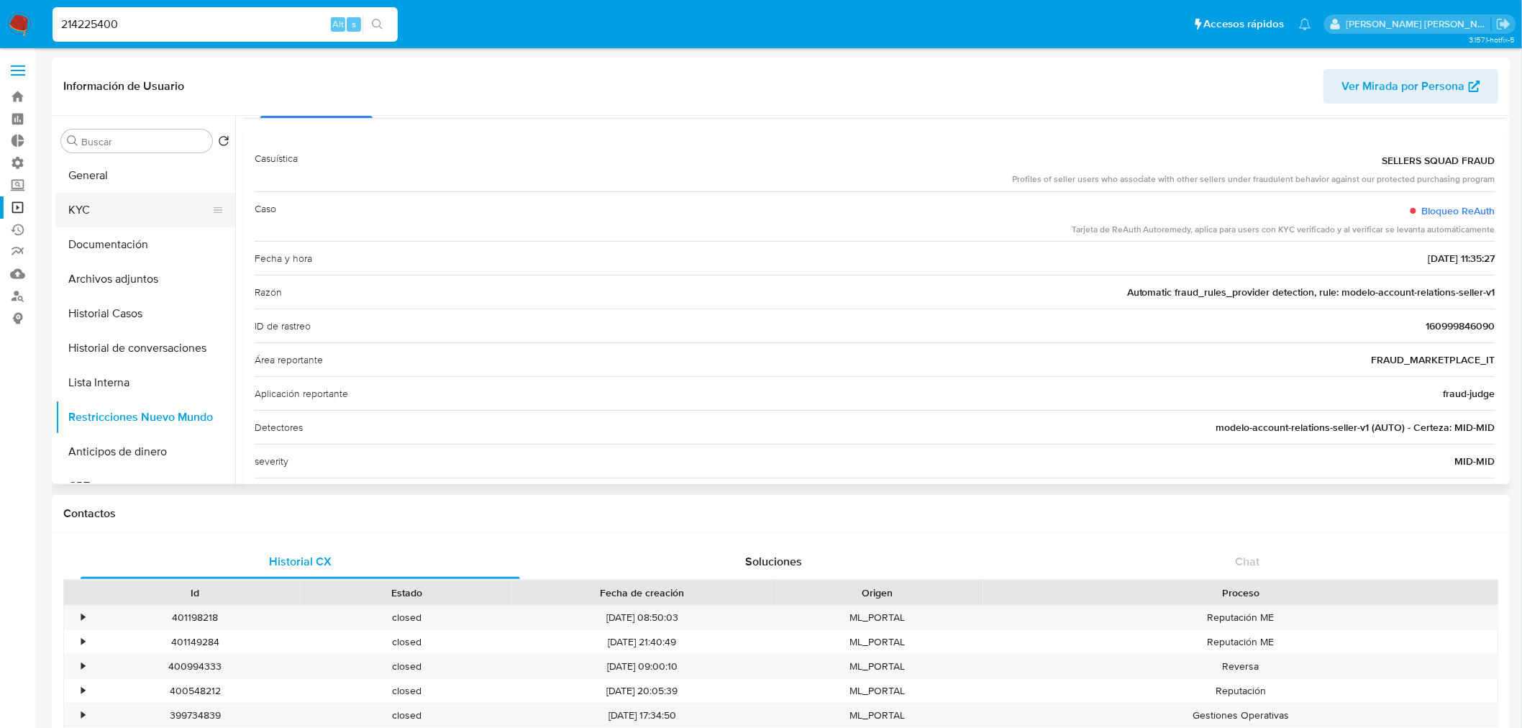
click at [102, 195] on button "KYC" at bounding box center [139, 210] width 168 height 35
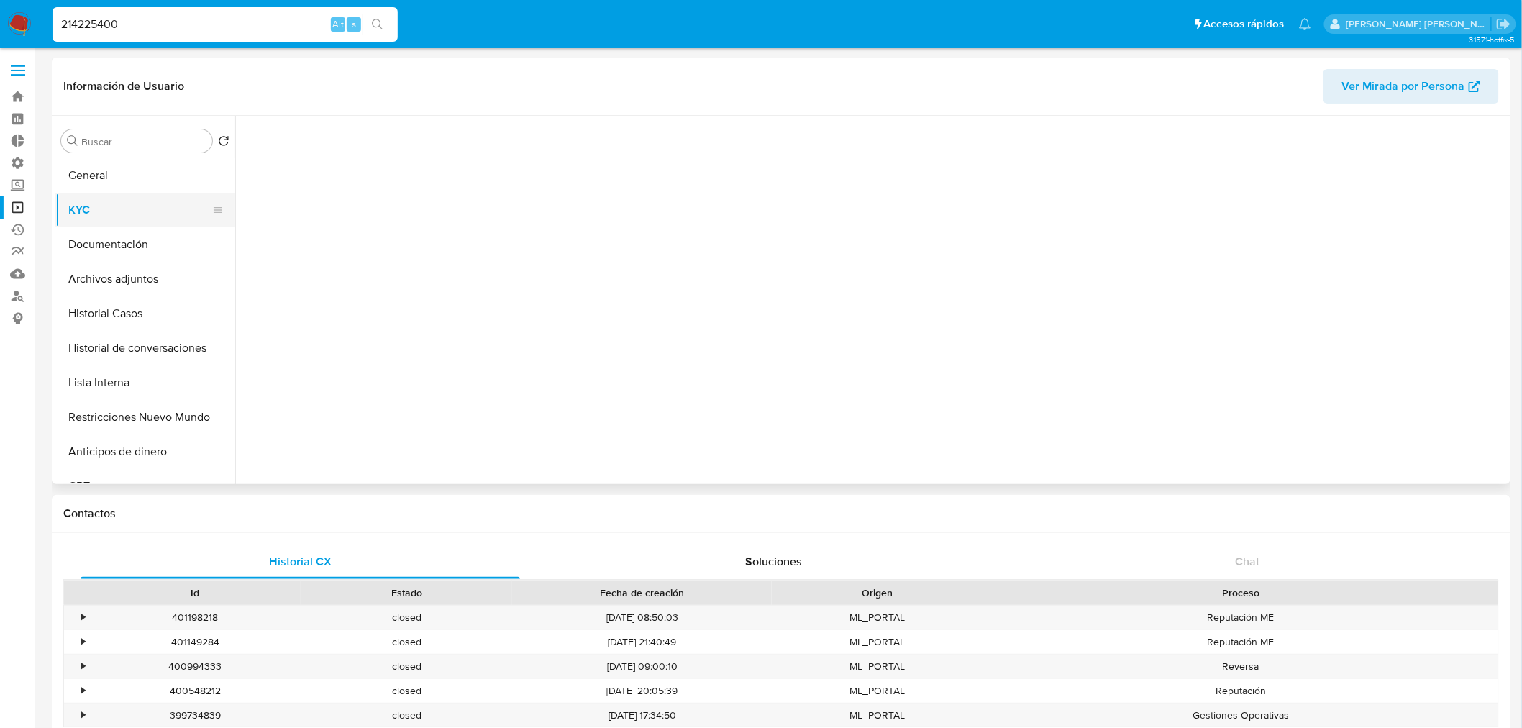
scroll to position [0, 0]
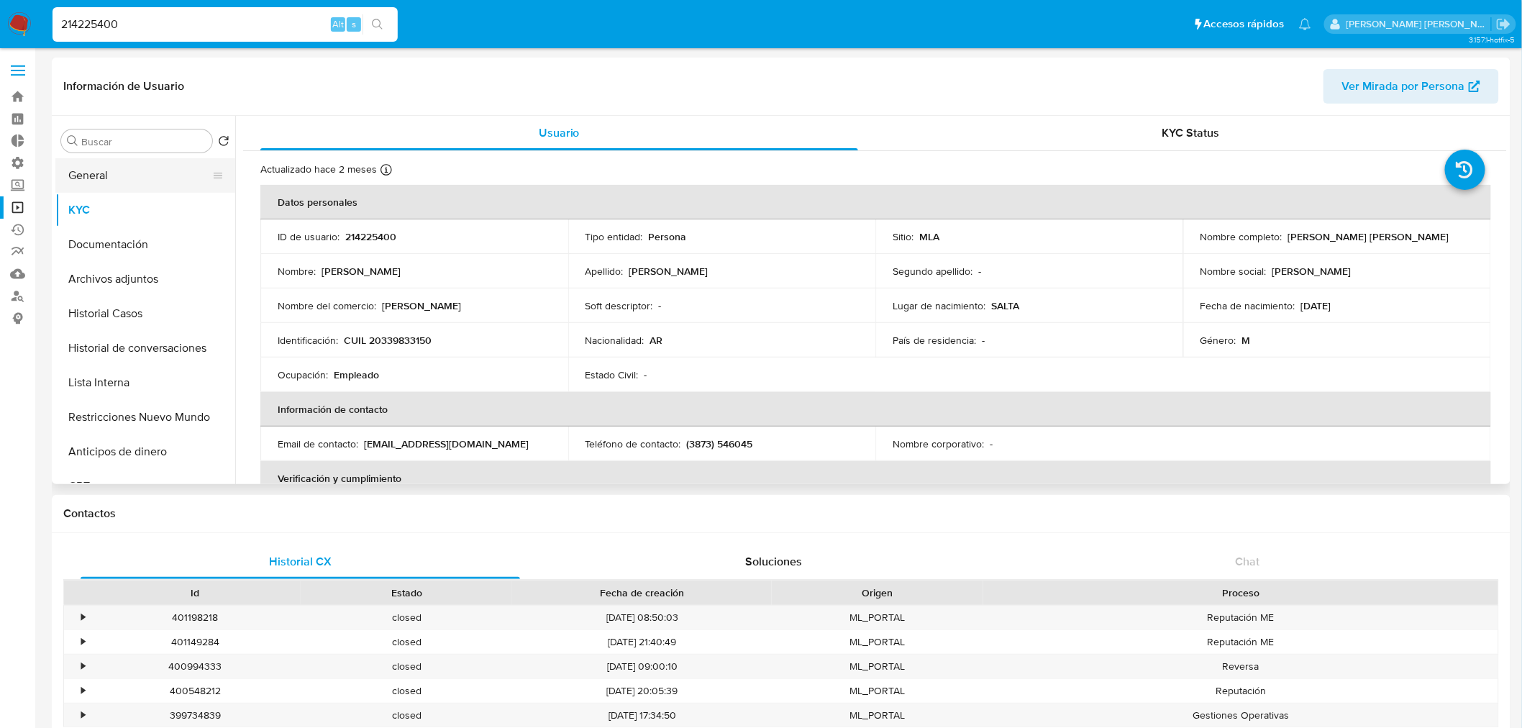
click at [111, 173] on button "General" at bounding box center [139, 175] width 168 height 35
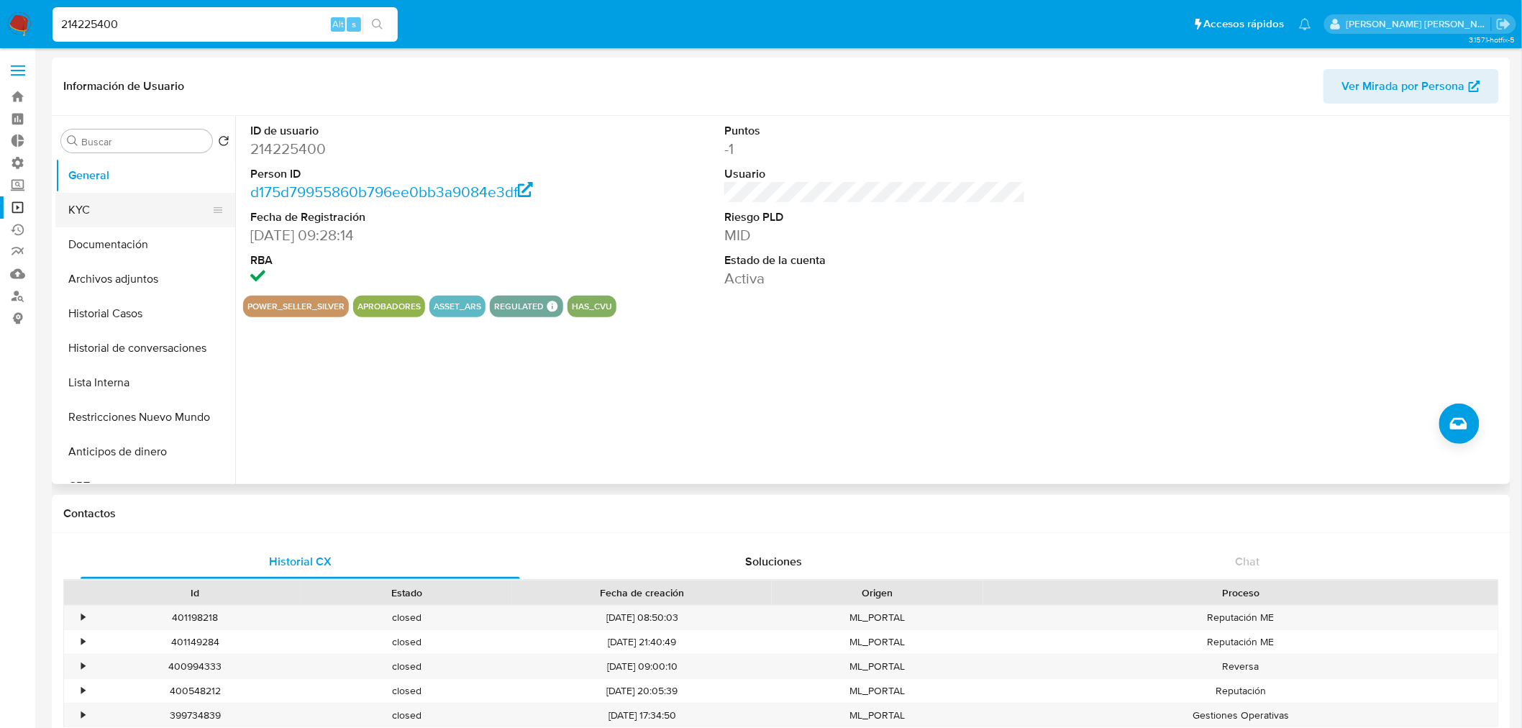
click at [96, 223] on button "KYC" at bounding box center [139, 210] width 168 height 35
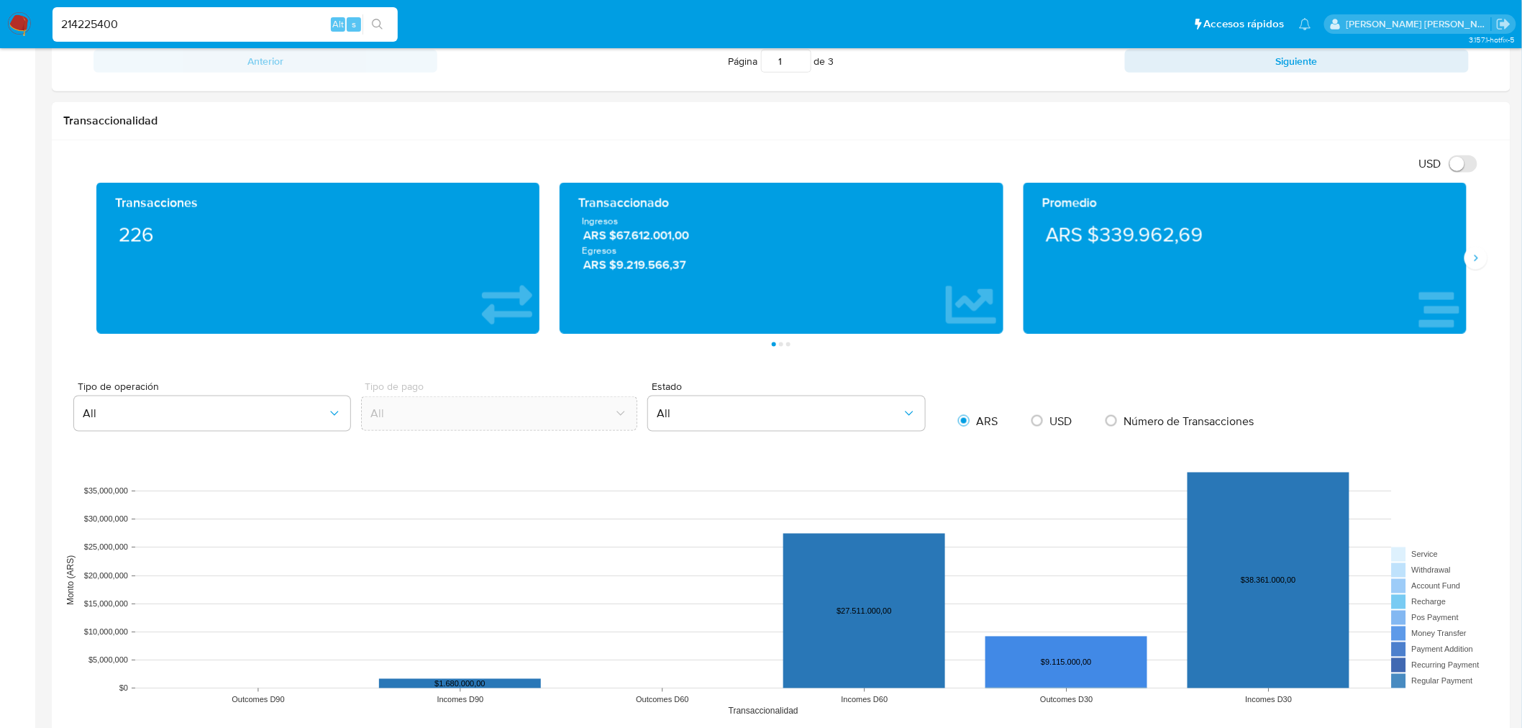
scroll to position [639, 0]
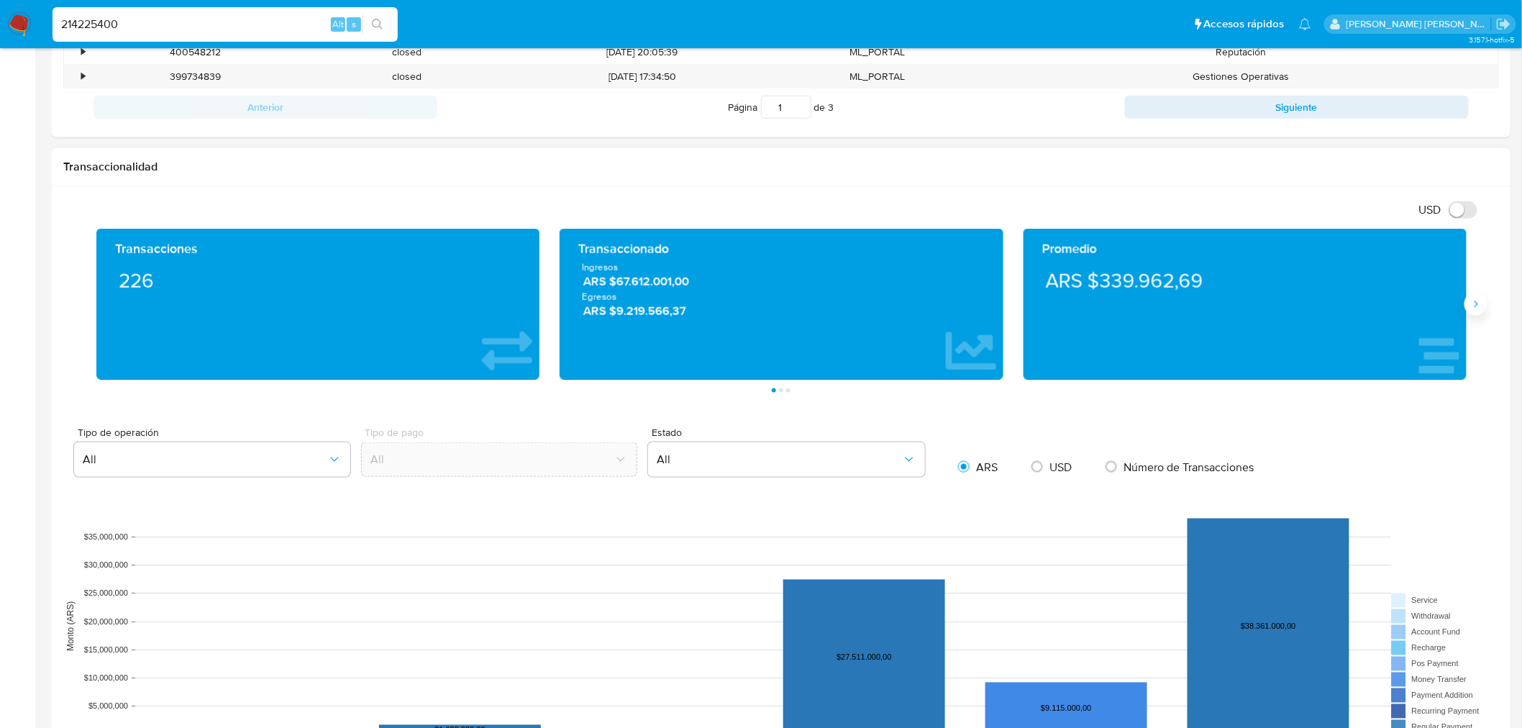
click at [1477, 303] on icon "Siguiente" at bounding box center [1476, 304] width 12 height 12
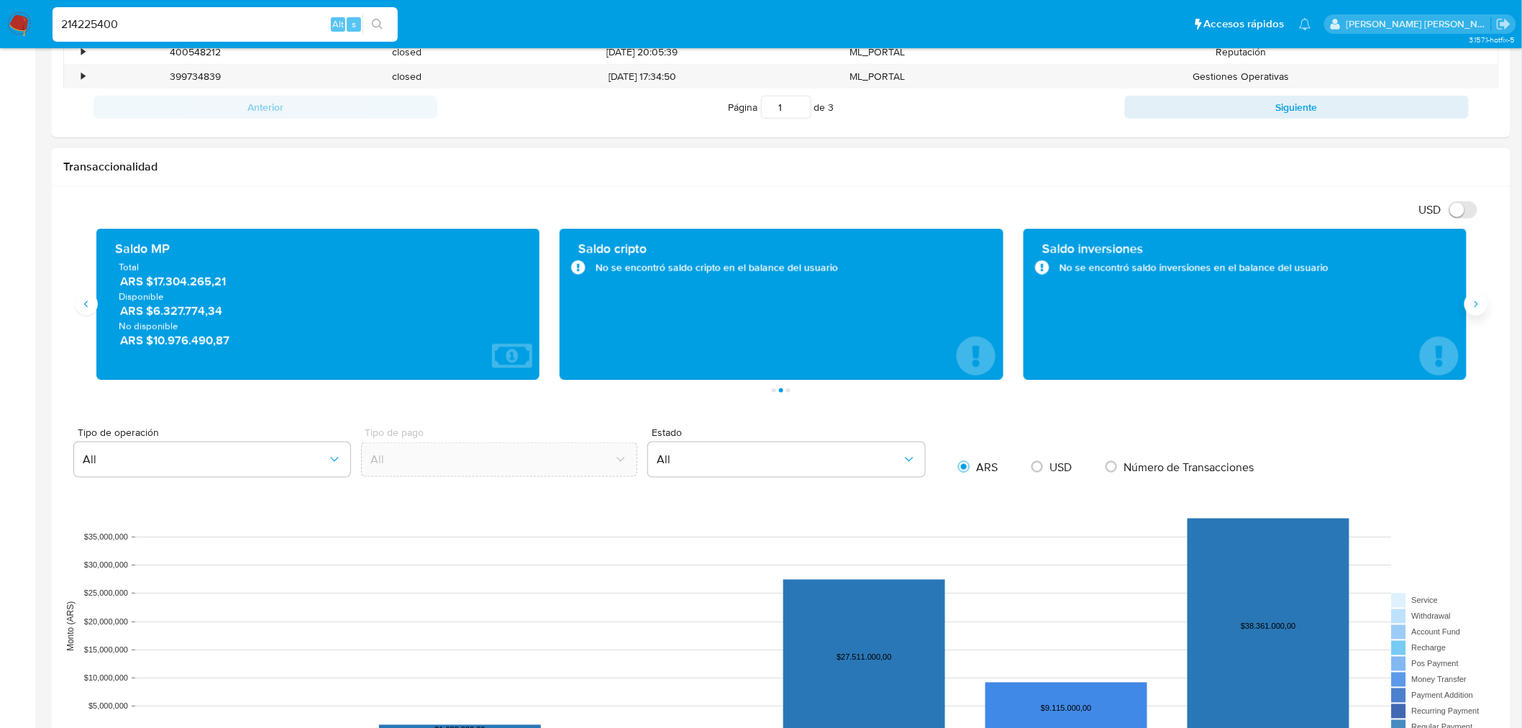
click at [1480, 306] on icon "Siguiente" at bounding box center [1476, 304] width 12 height 12
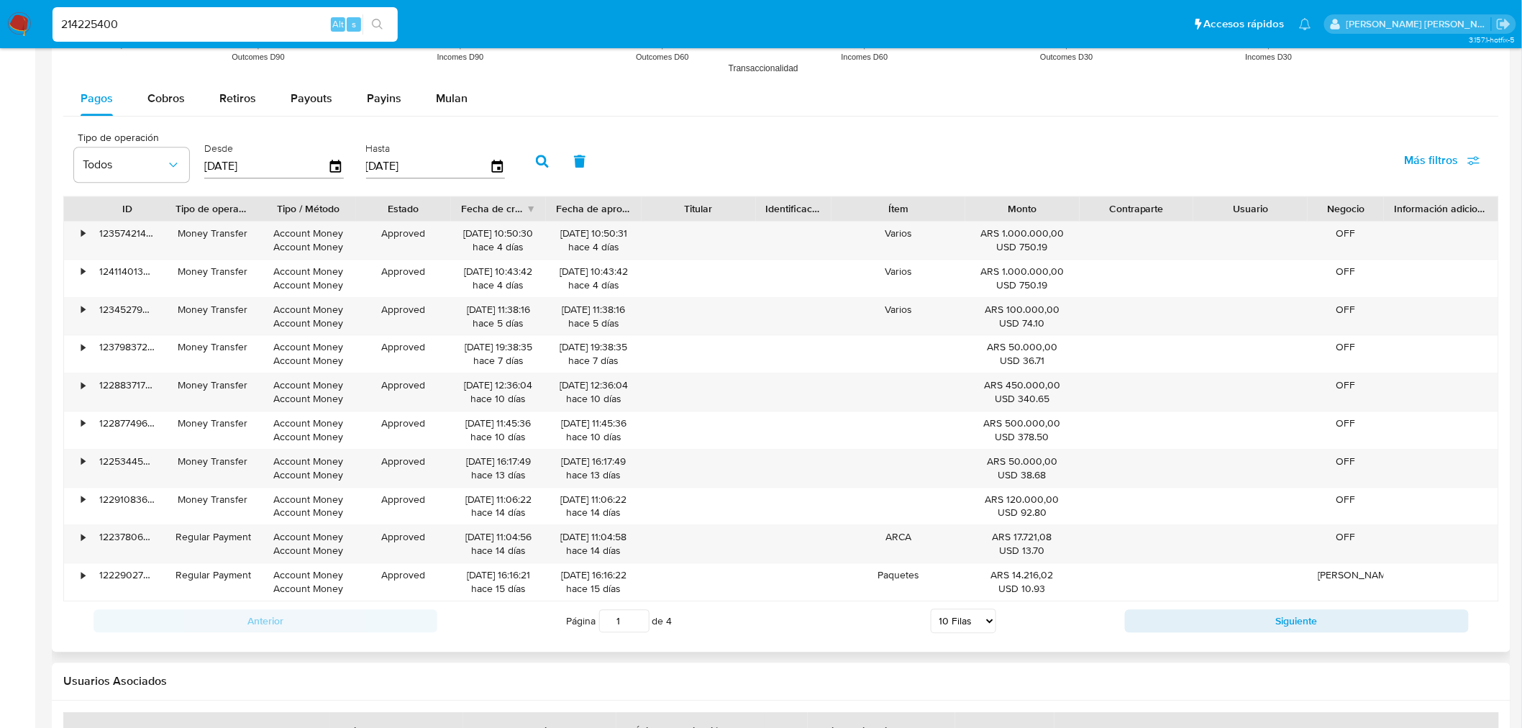
scroll to position [1358, 0]
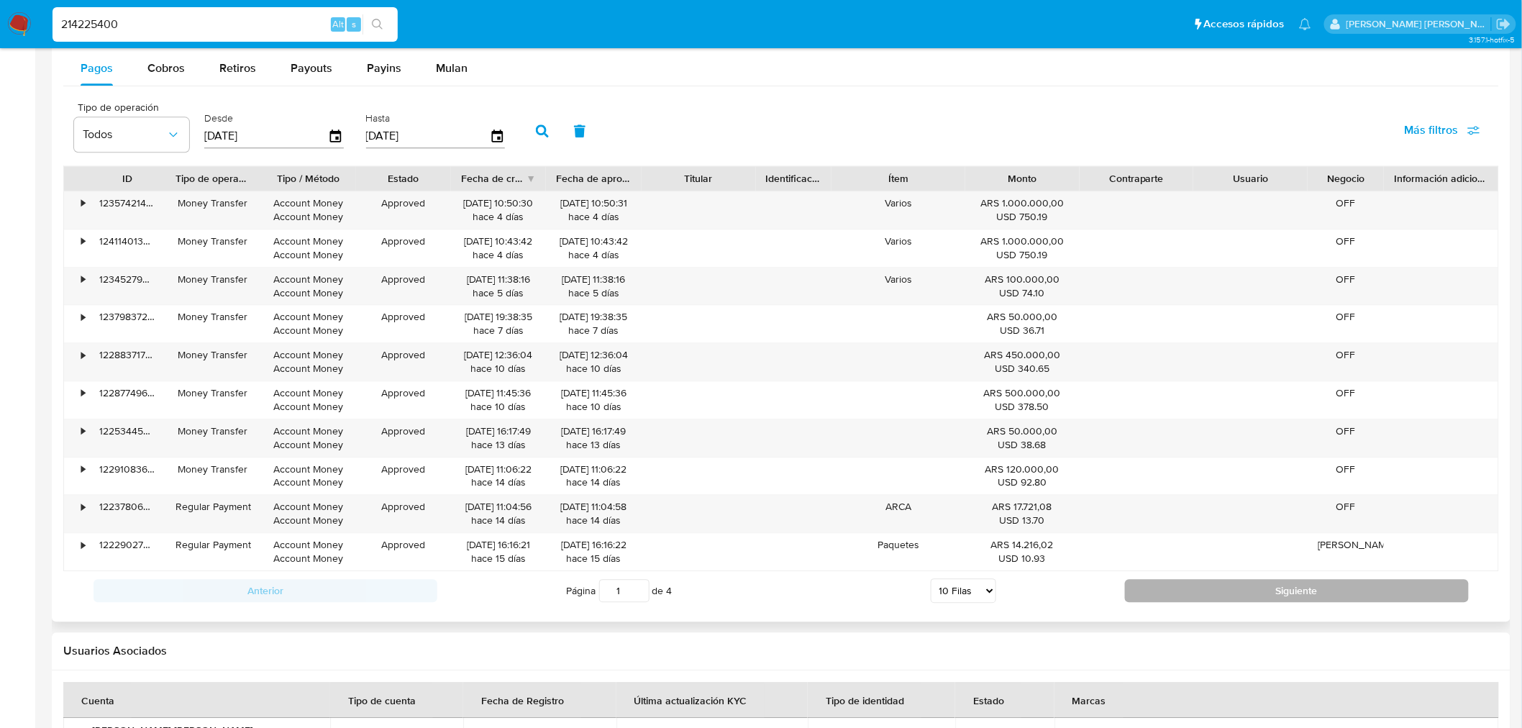
click at [1381, 595] on button "Siguiente" at bounding box center [1297, 590] width 344 height 23
type input "2"
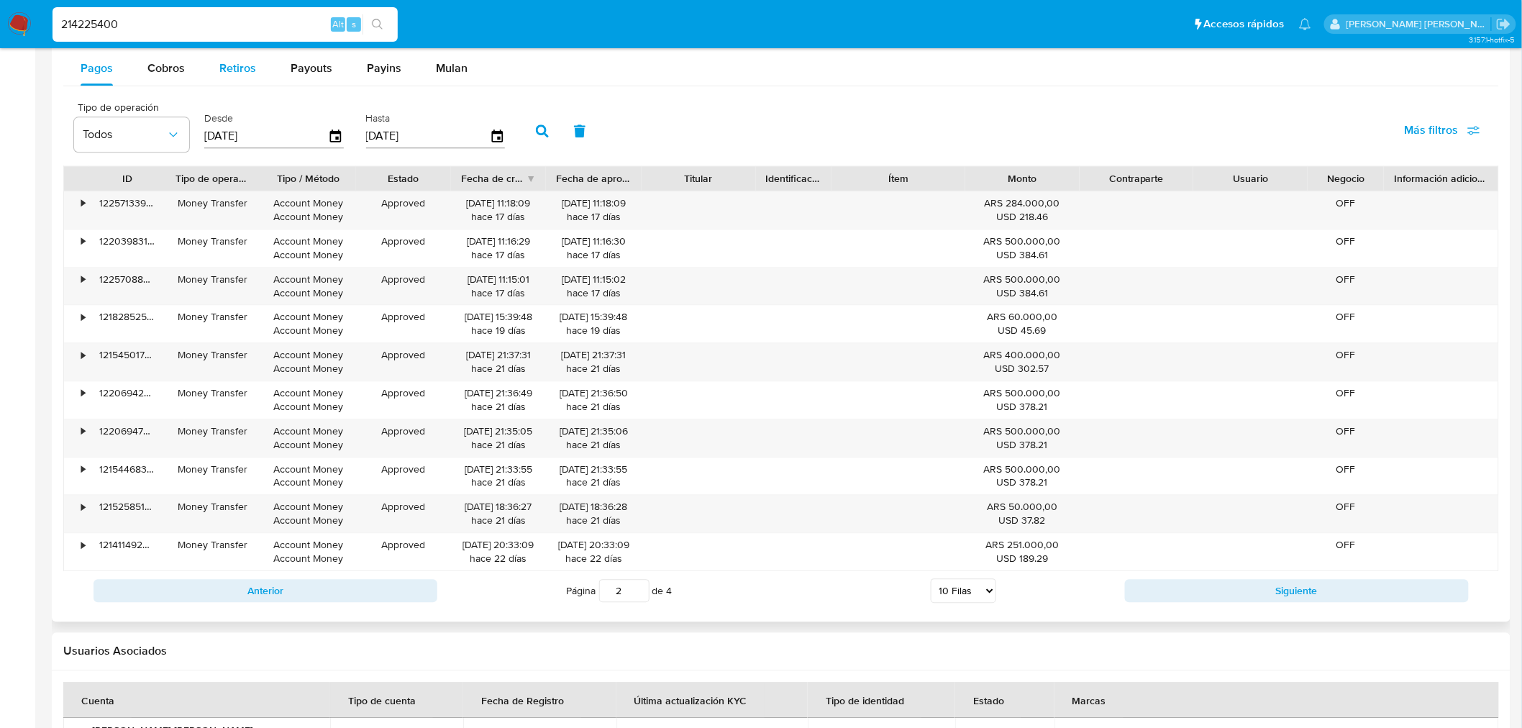
drag, startPoint x: 170, startPoint y: 63, endPoint x: 202, endPoint y: 92, distance: 43.3
click at [170, 63] on span "Cobros" at bounding box center [165, 68] width 37 height 17
select select "10"
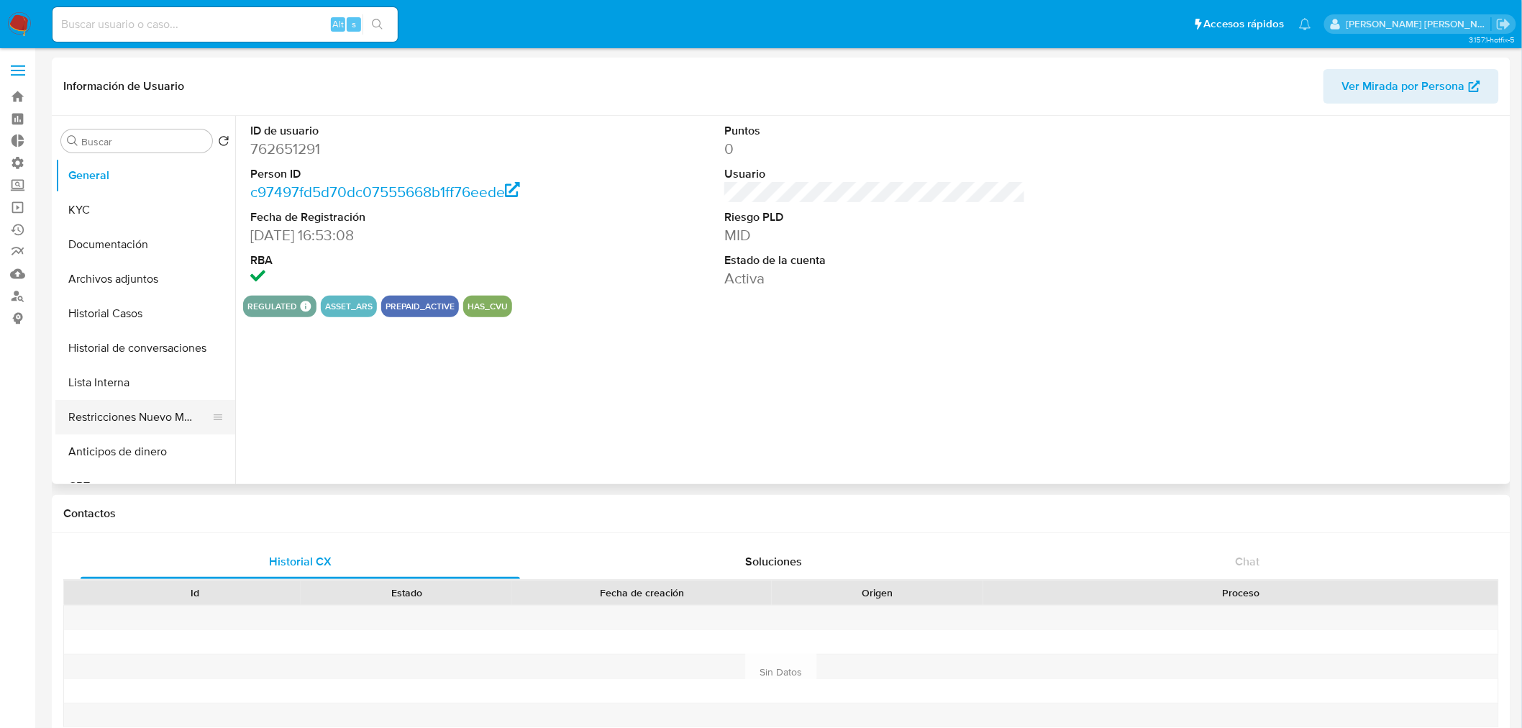
click at [173, 417] on button "Restricciones Nuevo Mundo" at bounding box center [139, 417] width 168 height 35
select select "10"
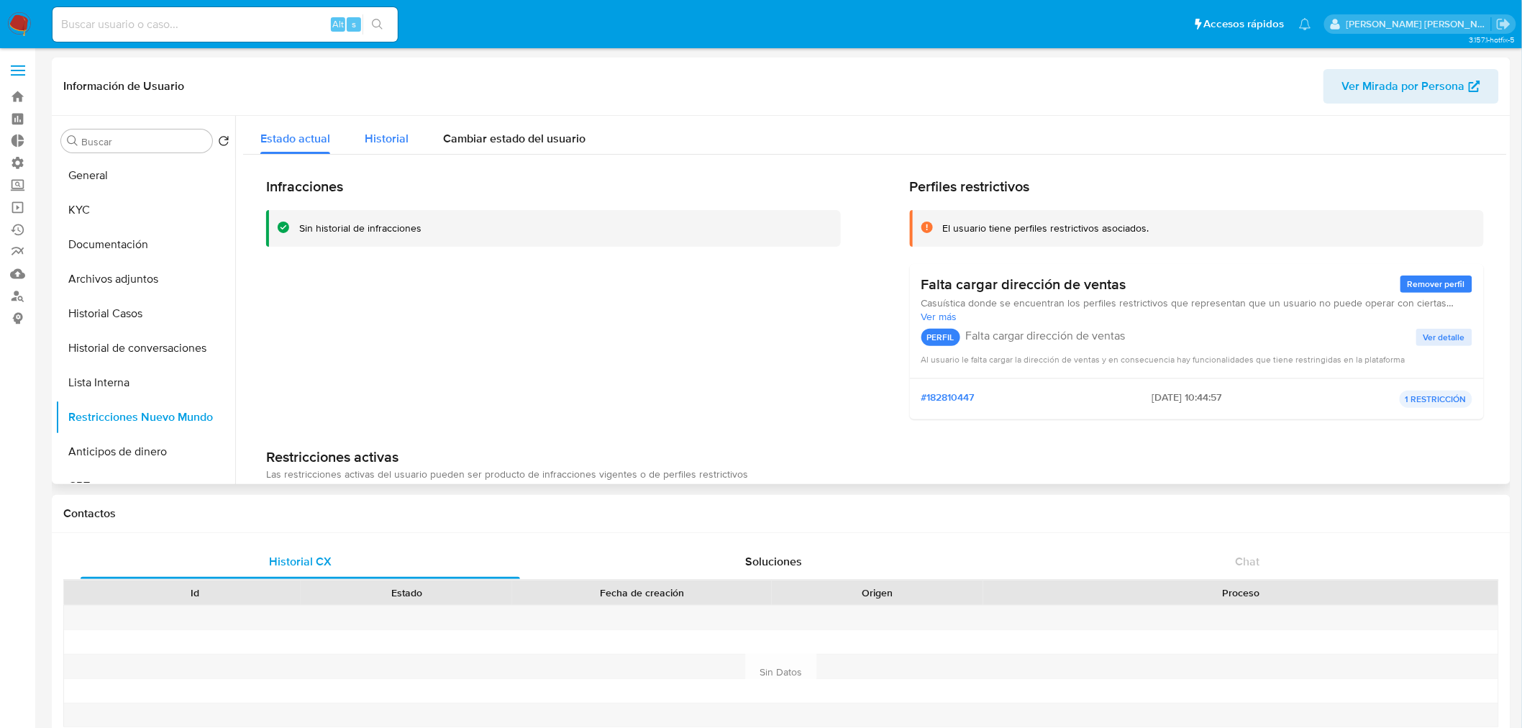
click at [401, 139] on span "Historial" at bounding box center [387, 138] width 44 height 17
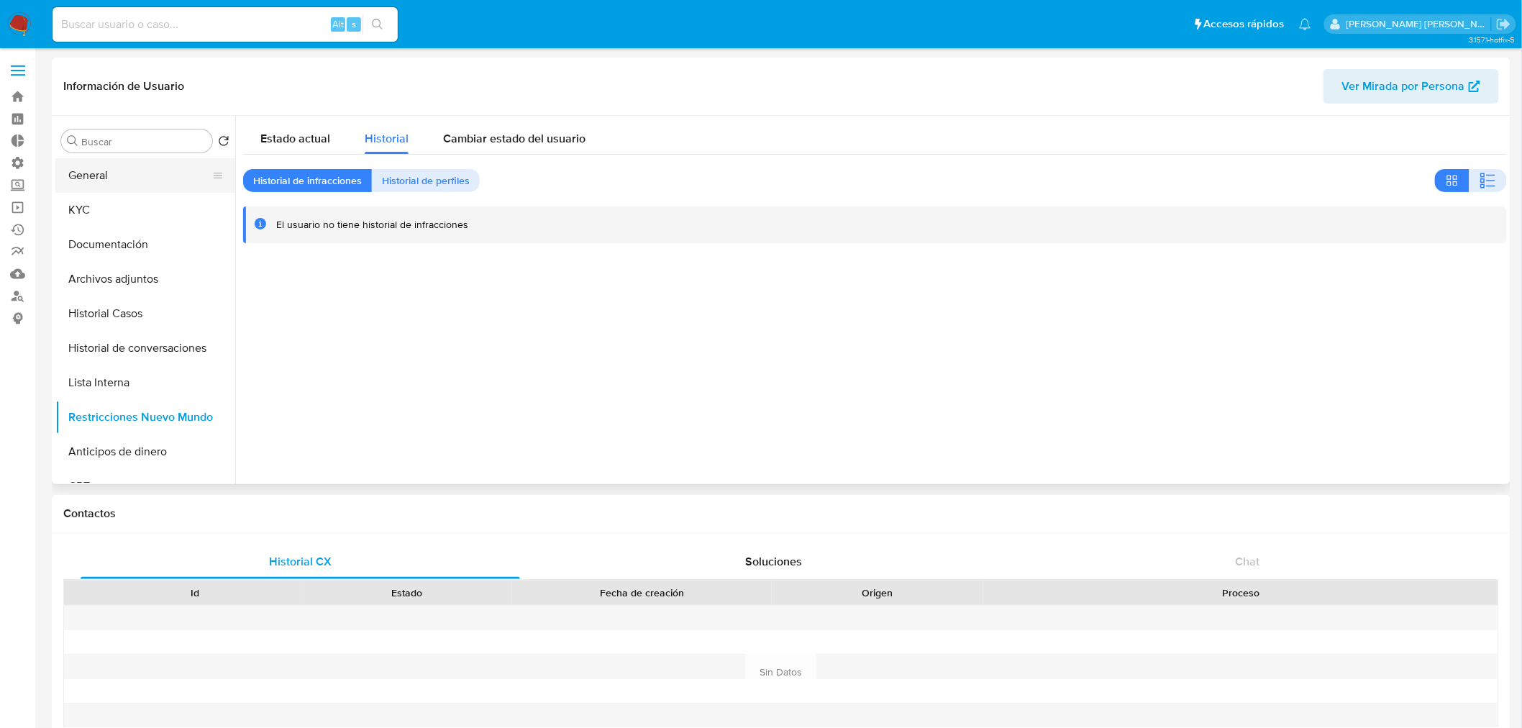
click at [110, 187] on button "General" at bounding box center [139, 175] width 168 height 35
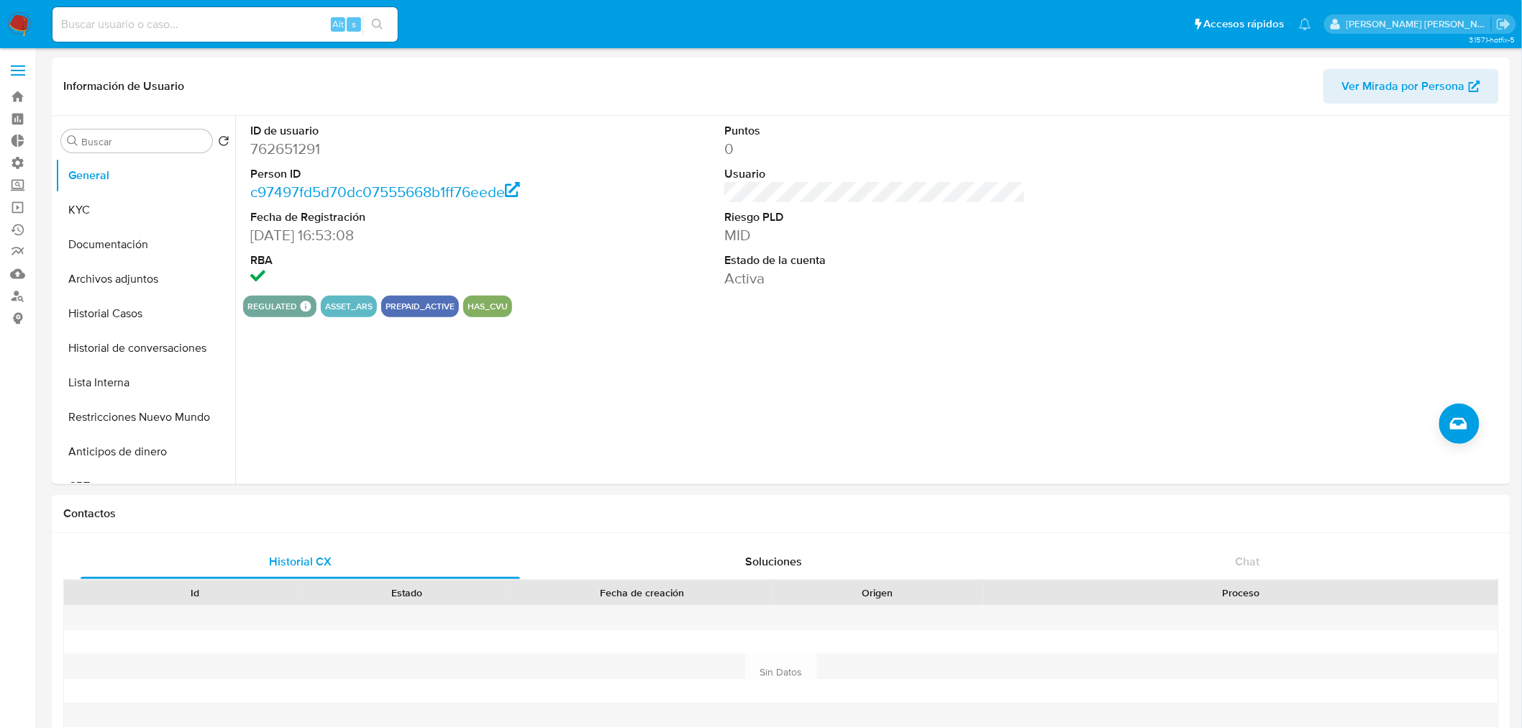
click at [242, 24] on input at bounding box center [224, 24] width 345 height 19
paste input "214225400"
type input "214225400"
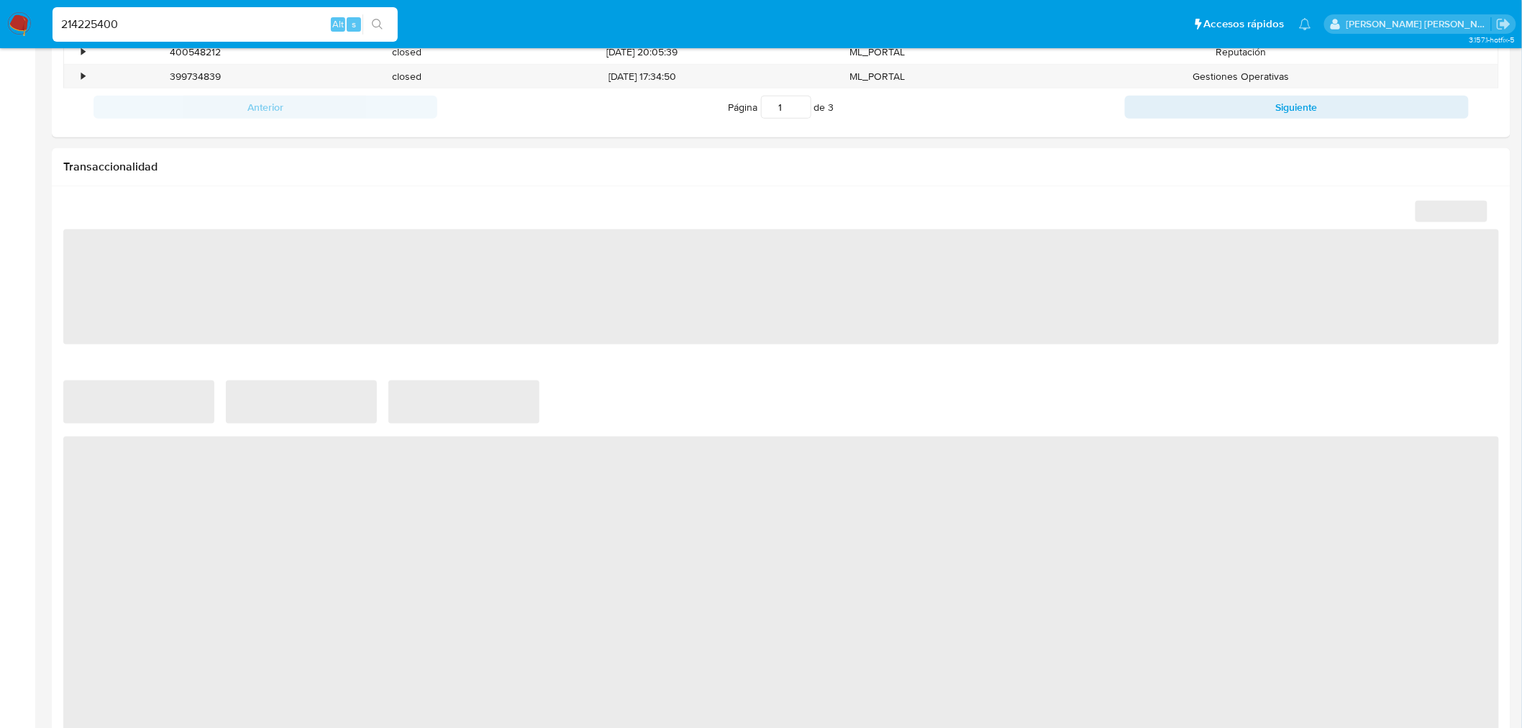
select select "10"
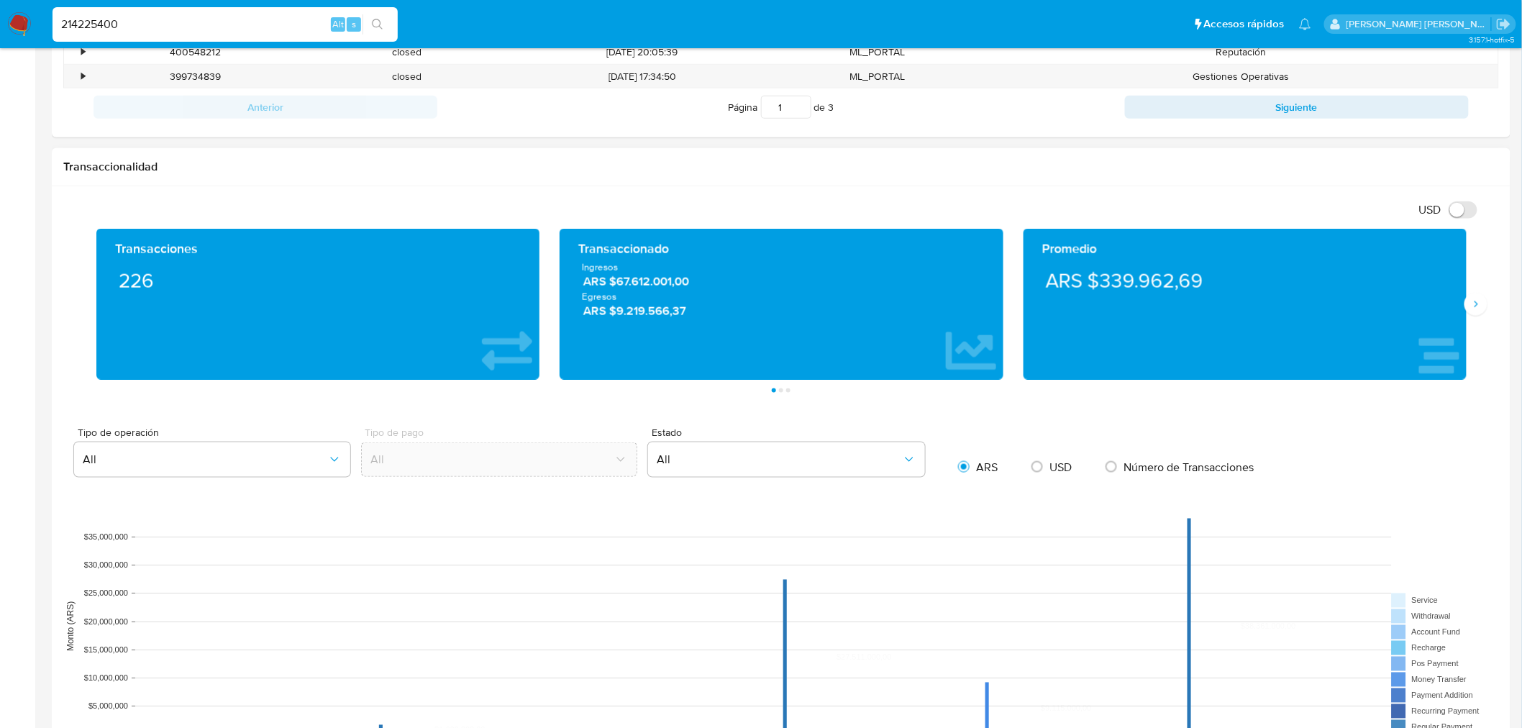
scroll to position [1038, 0]
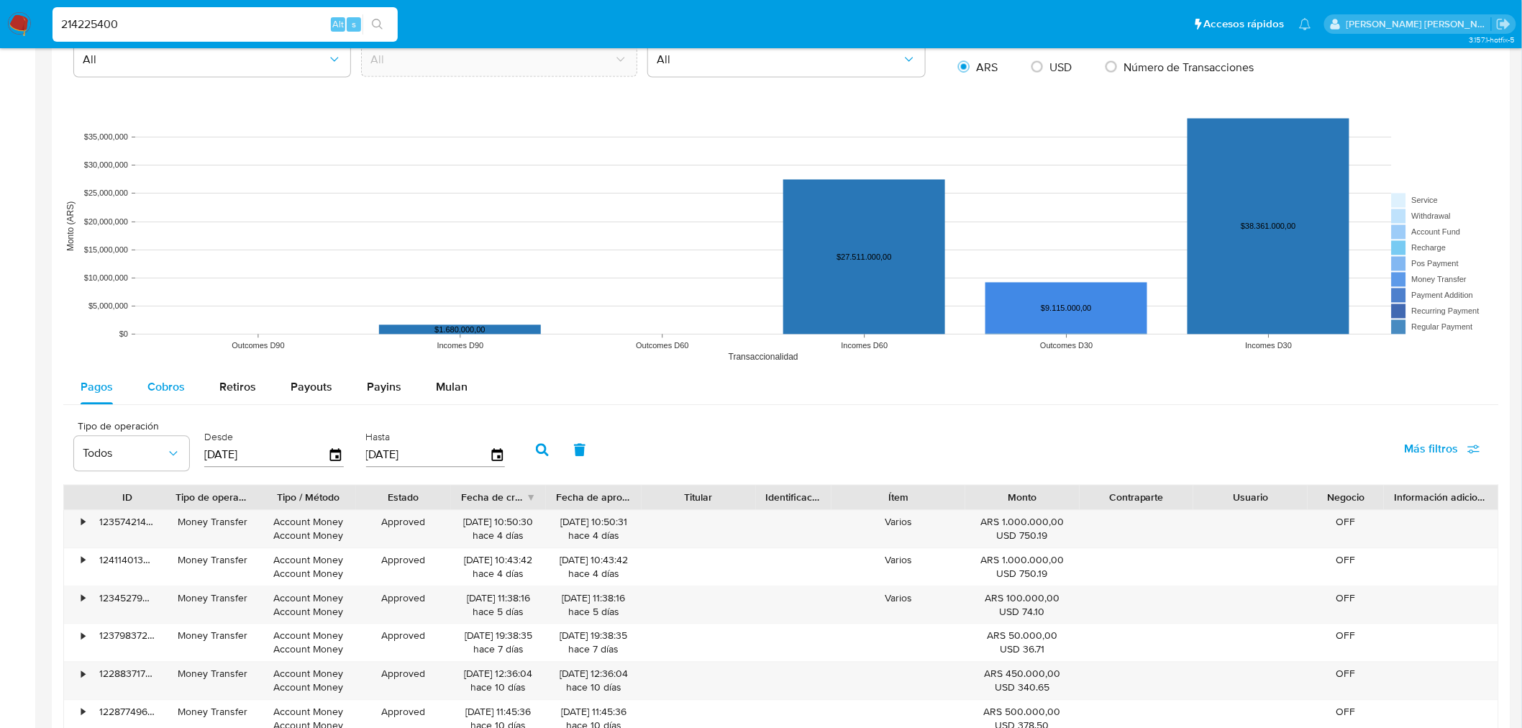
click at [153, 403] on div "Cobros" at bounding box center [165, 387] width 37 height 35
select select "10"
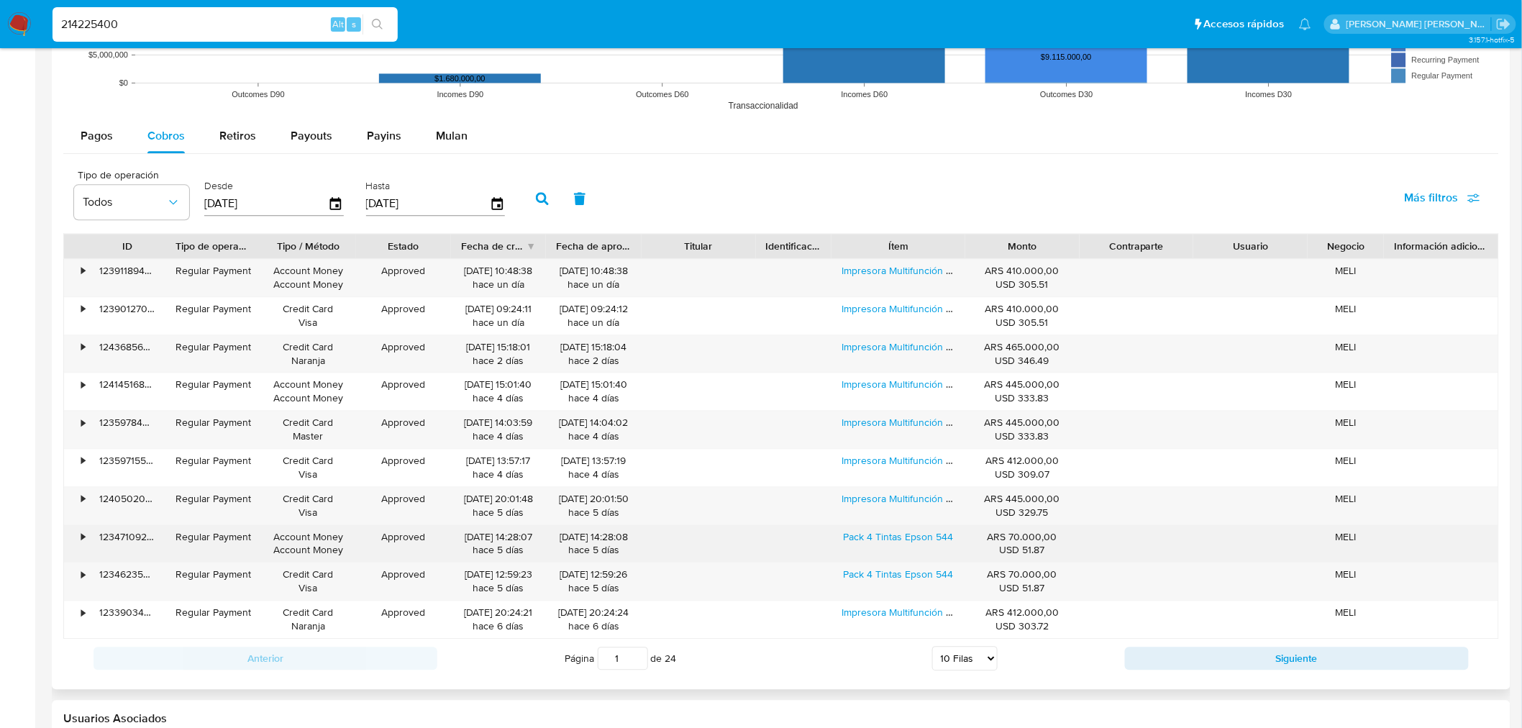
scroll to position [1338, 0]
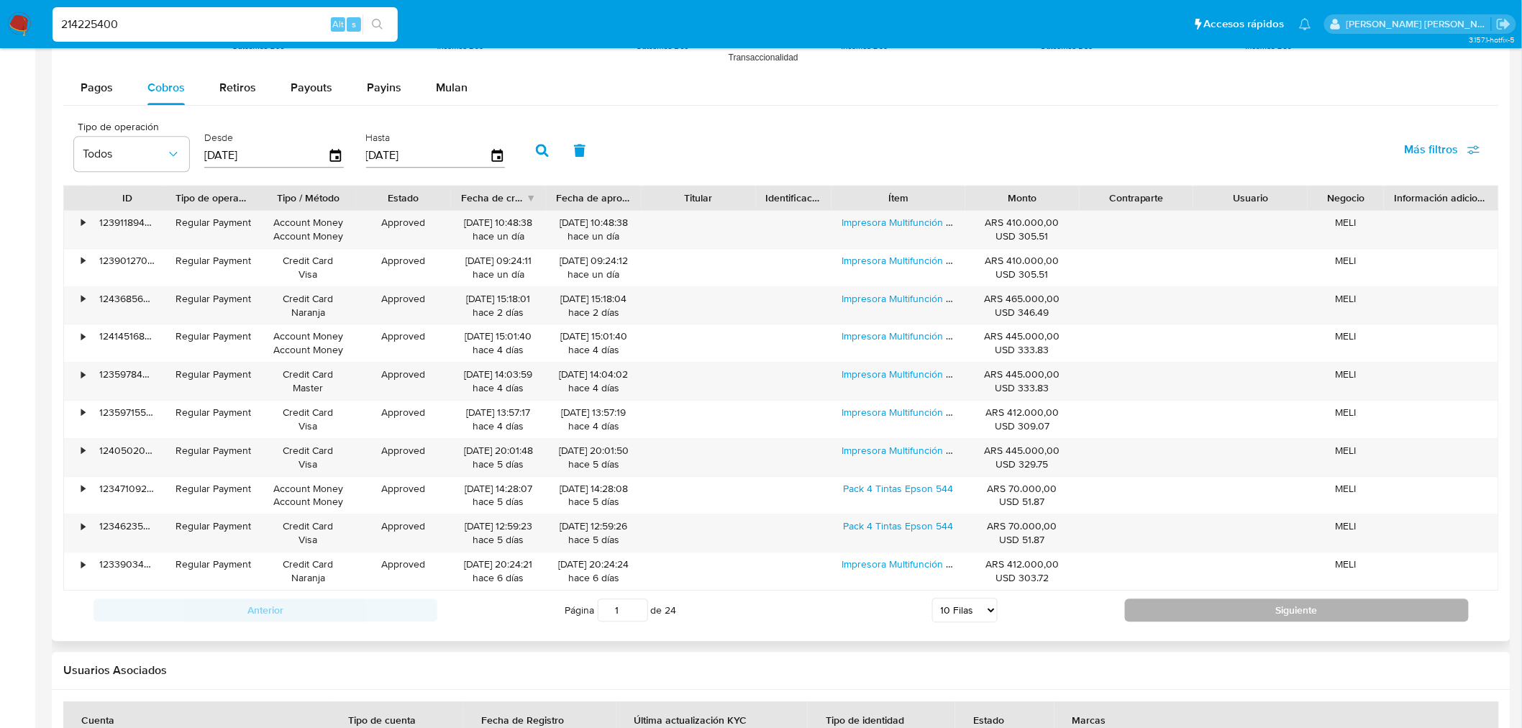
click at [1237, 621] on button "Siguiente" at bounding box center [1297, 609] width 344 height 23
type input "2"
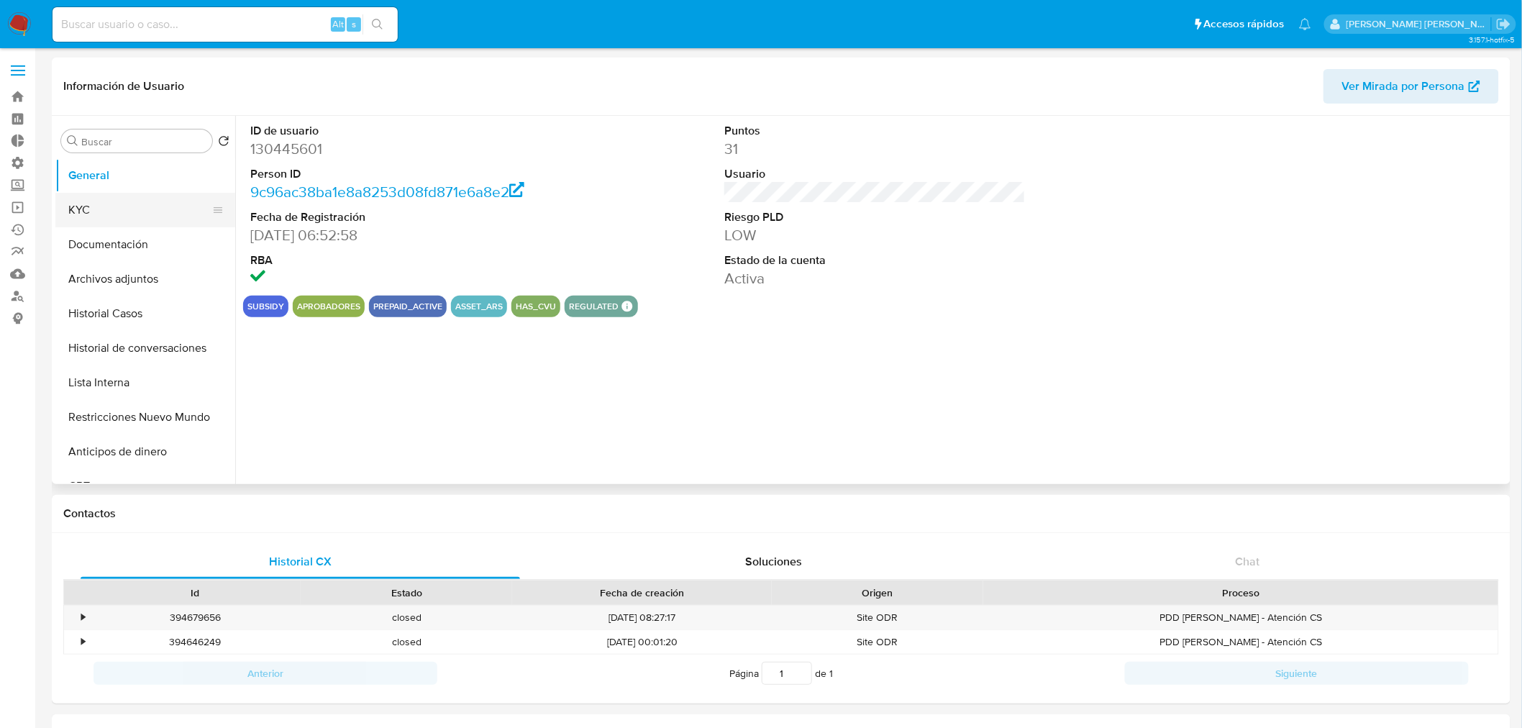
click at [83, 207] on button "KYC" at bounding box center [139, 210] width 168 height 35
select select "10"
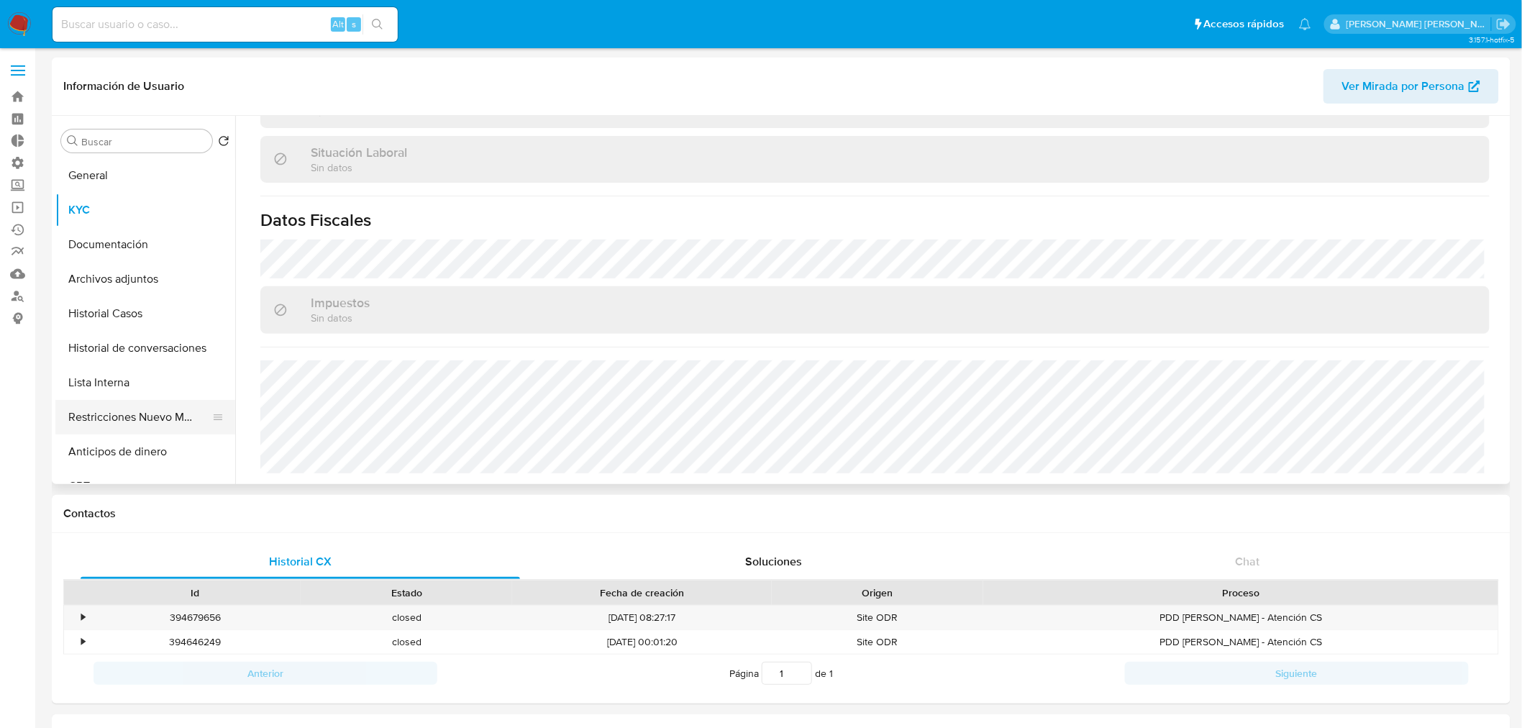
click at [133, 421] on button "Restricciones Nuevo Mundo" at bounding box center [139, 417] width 168 height 35
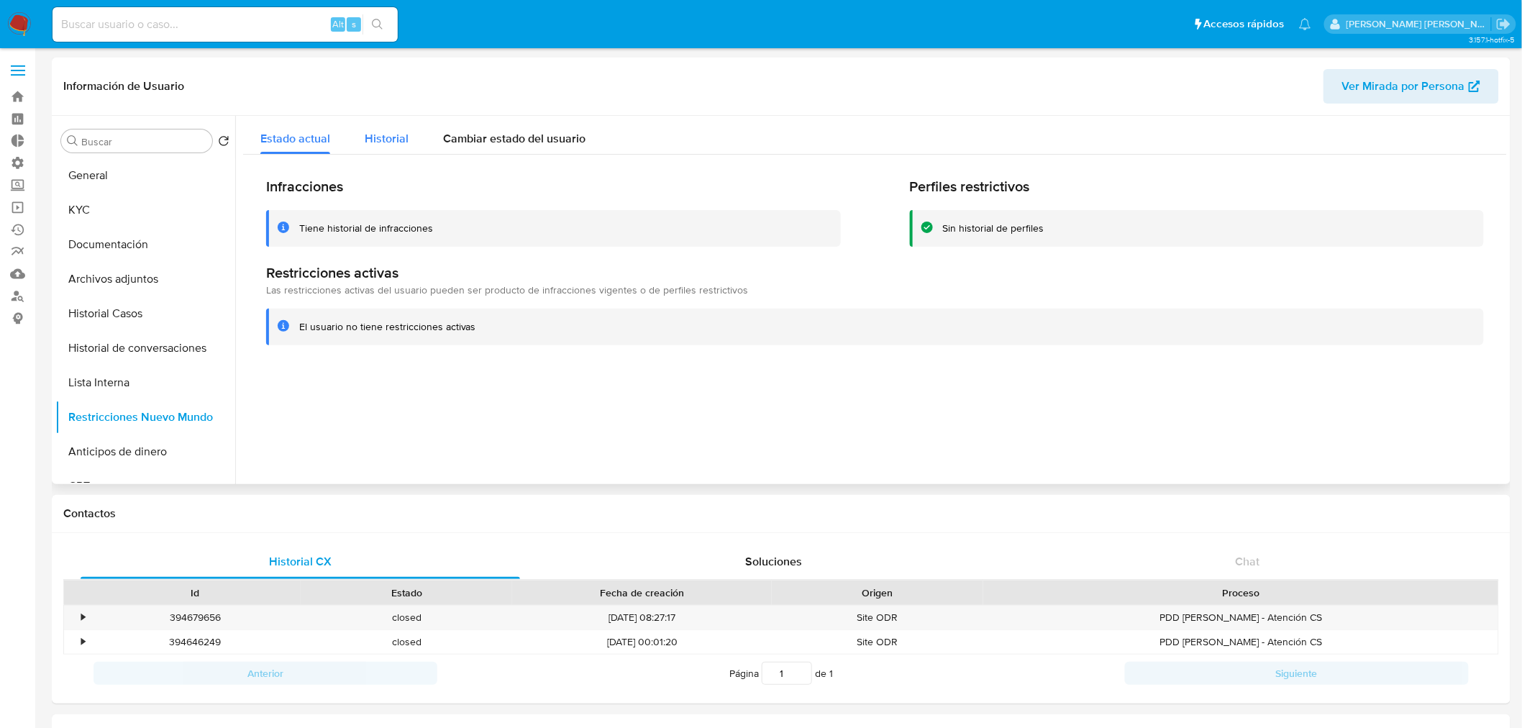
click at [383, 139] on span "Historial" at bounding box center [387, 138] width 44 height 17
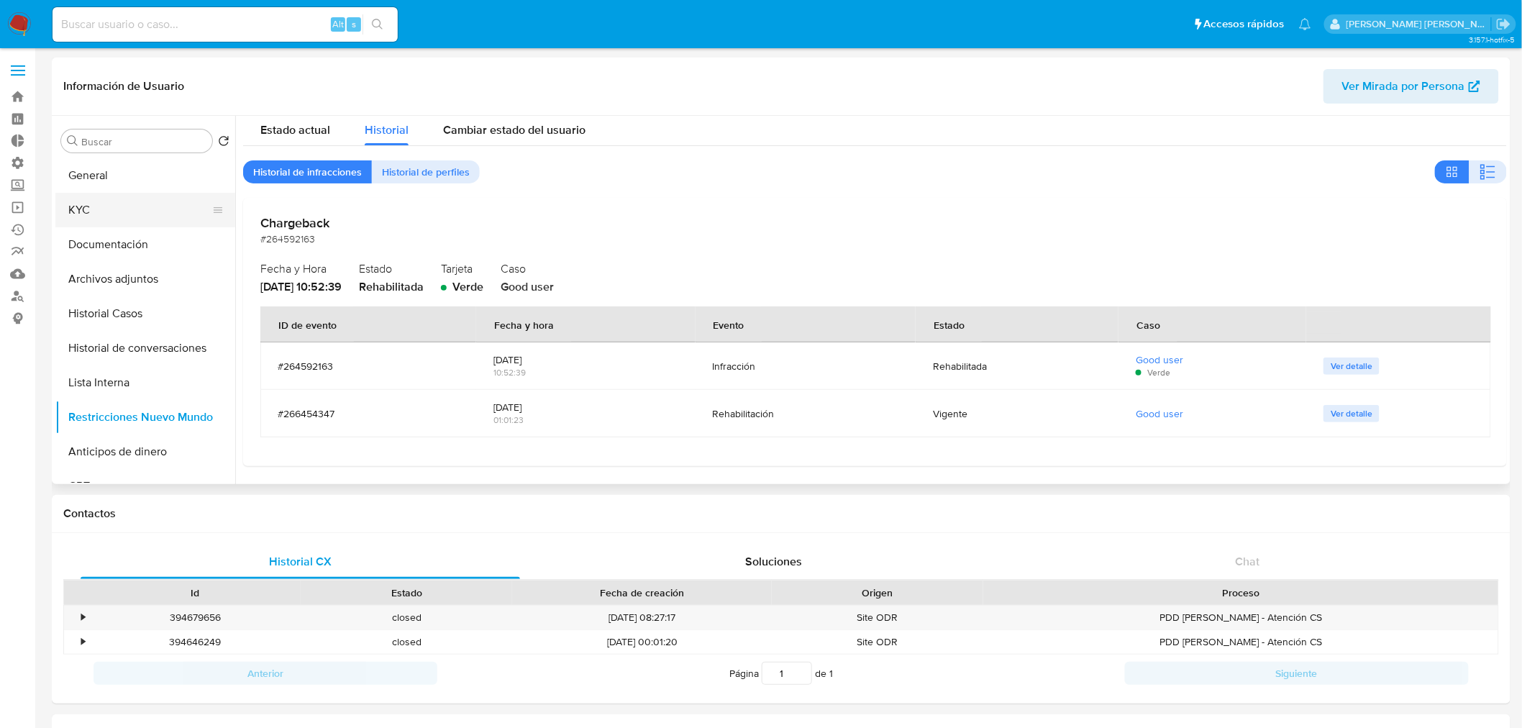
click at [140, 216] on button "KYC" at bounding box center [139, 210] width 168 height 35
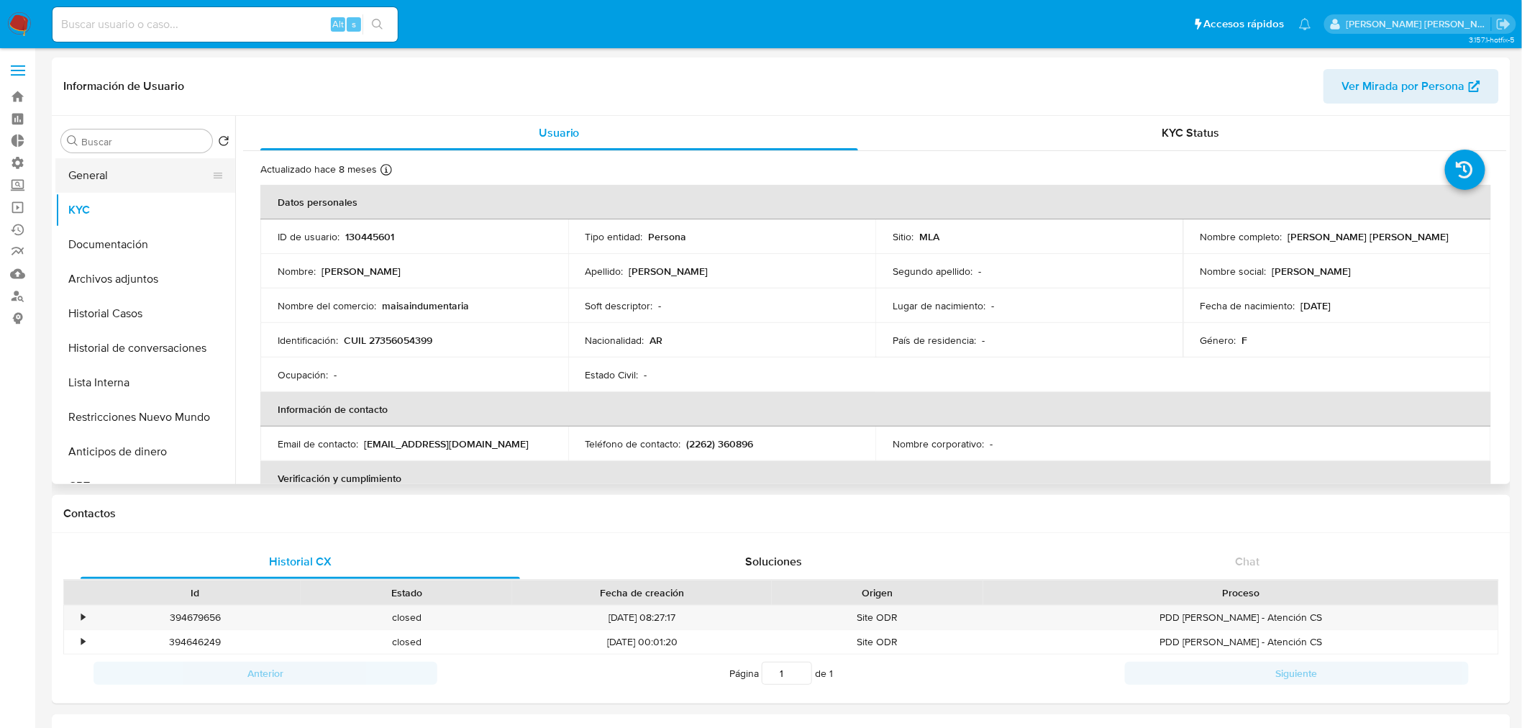
click at [109, 184] on button "General" at bounding box center [139, 175] width 168 height 35
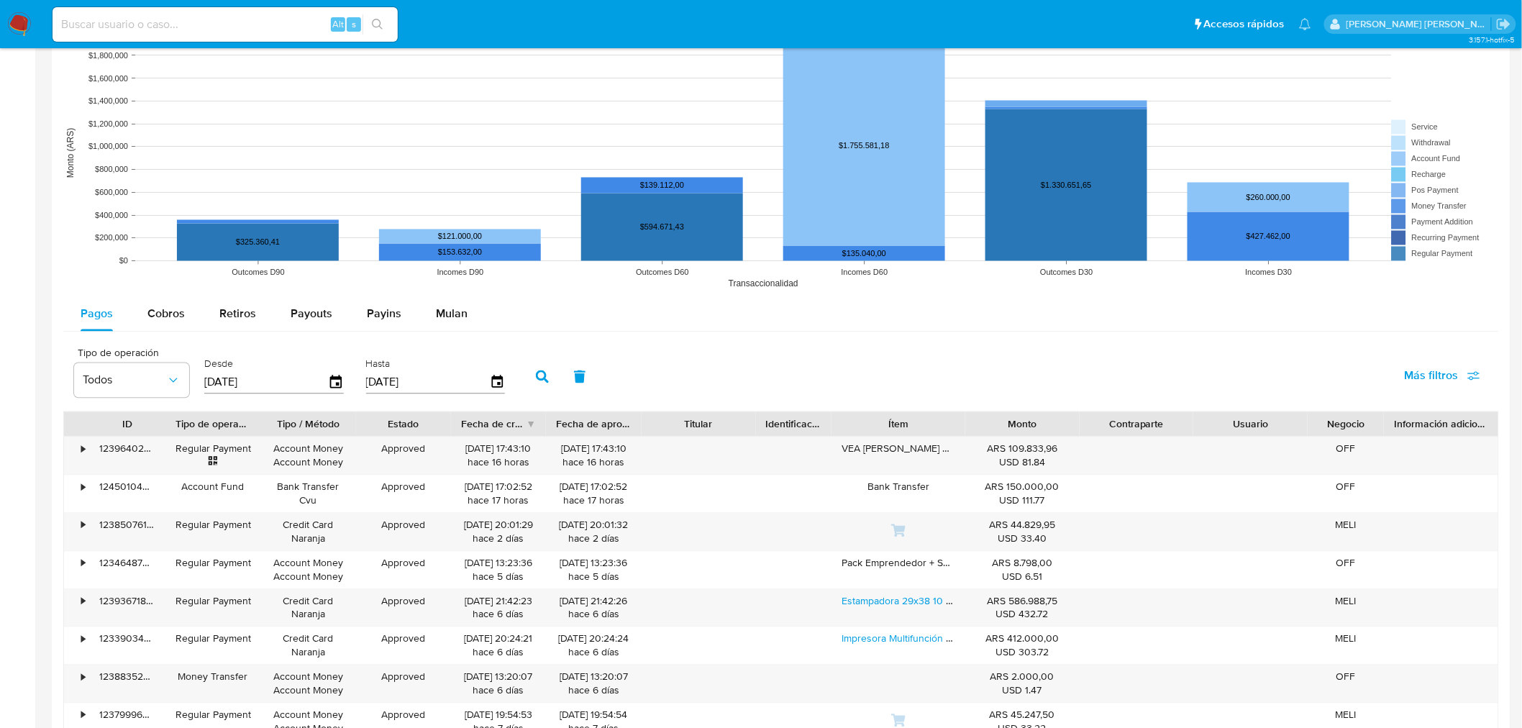
scroll to position [1358, 0]
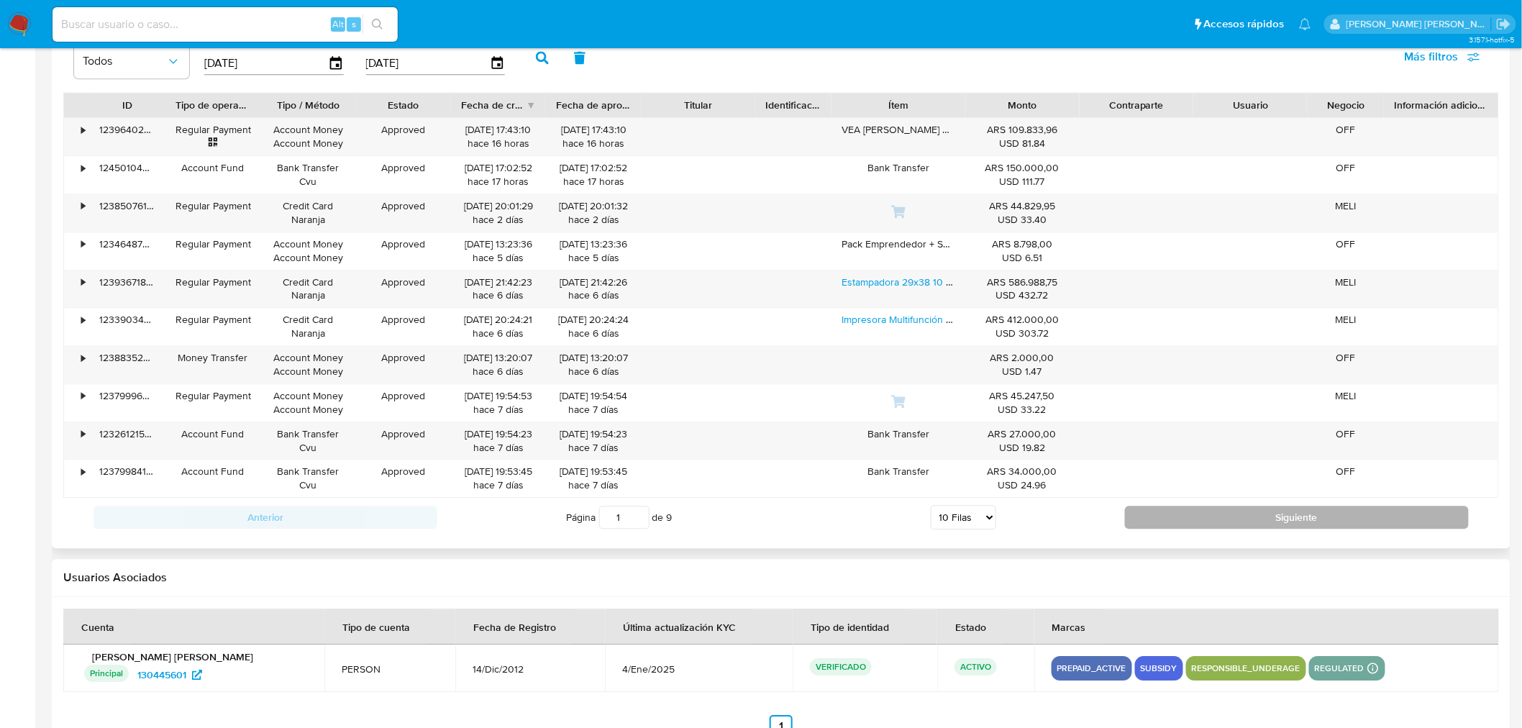
click at [1170, 511] on button "Siguiente" at bounding box center [1297, 516] width 344 height 23
type input "2"
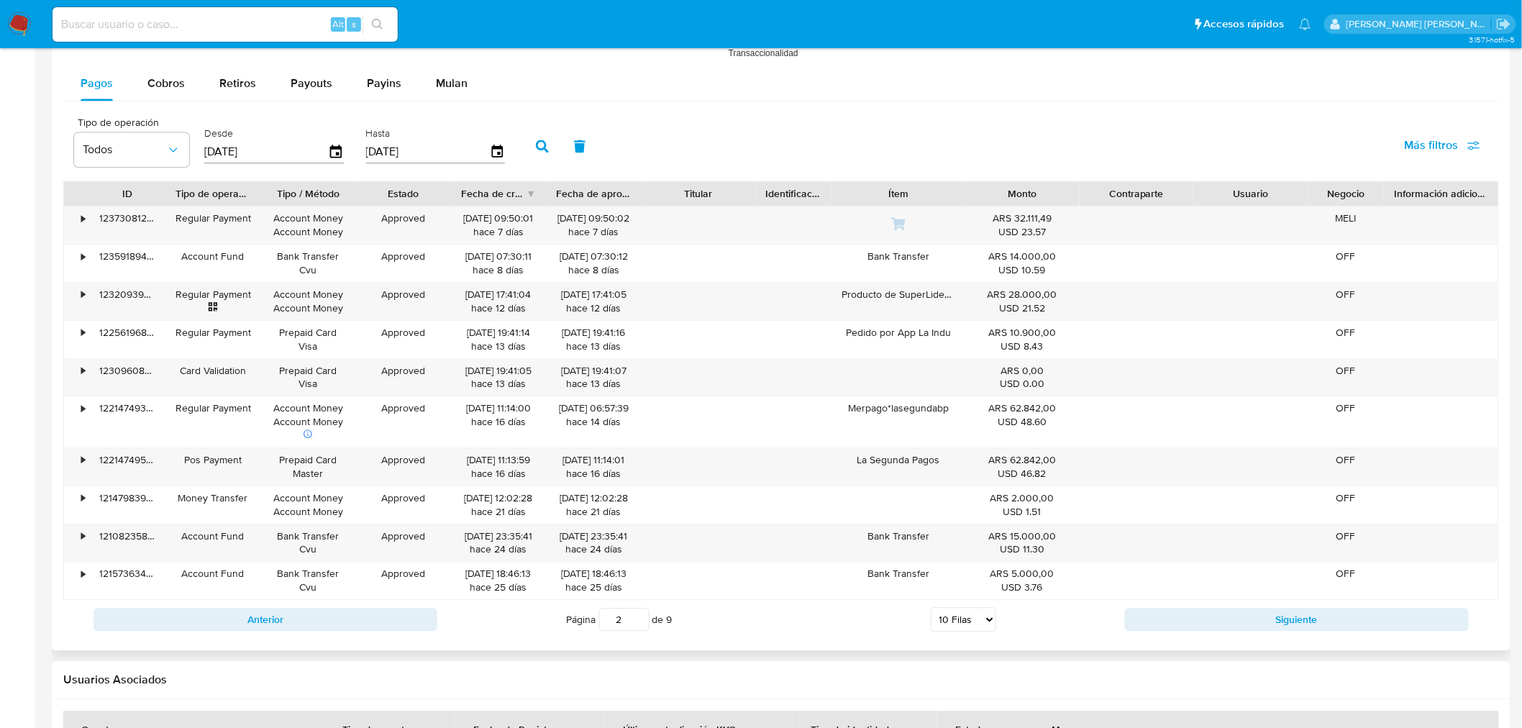
scroll to position [1118, 0]
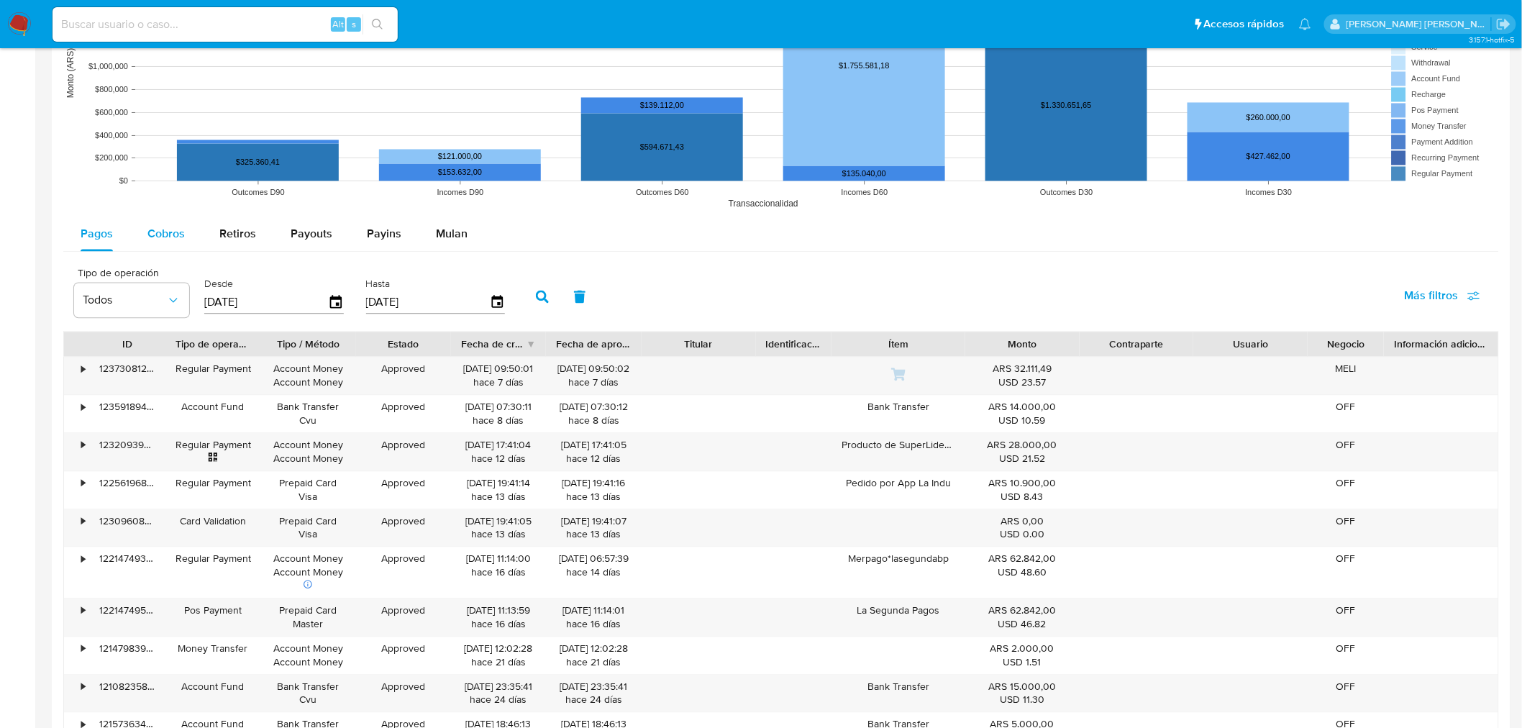
drag, startPoint x: 175, startPoint y: 231, endPoint x: 184, endPoint y: 235, distance: 9.6
click at [175, 232] on span "Cobros" at bounding box center [165, 234] width 37 height 17
select select "10"
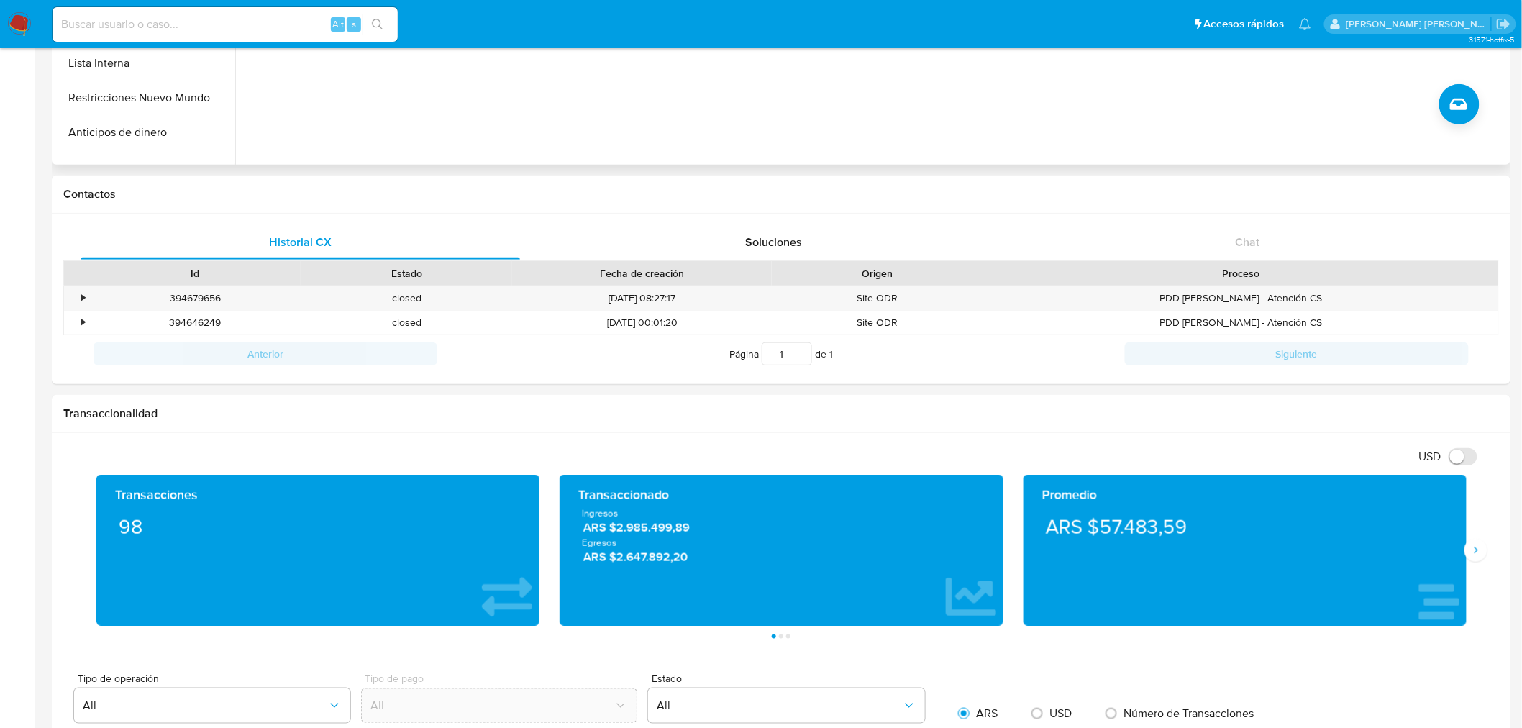
scroll to position [0, 0]
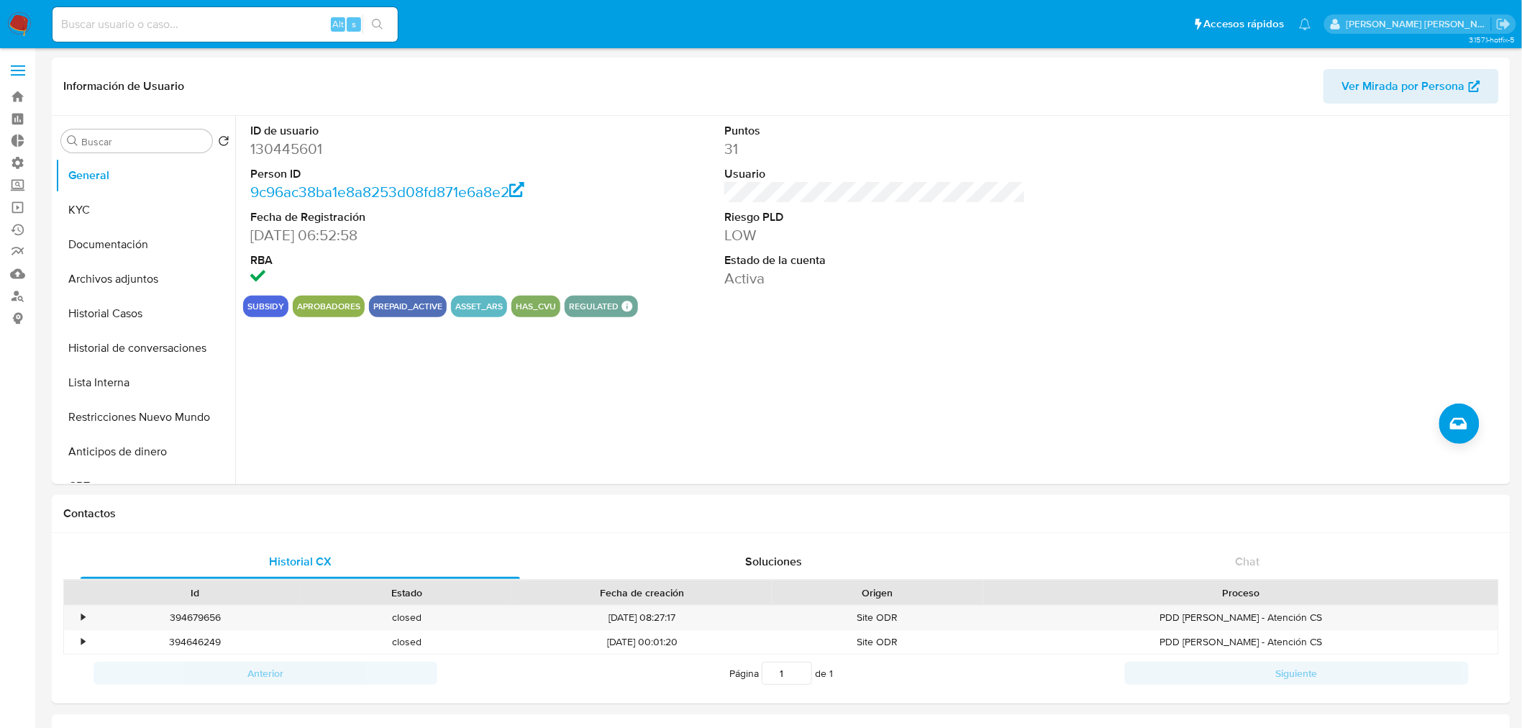
click at [249, 25] on input at bounding box center [224, 24] width 345 height 19
paste input "214225400"
type input "214225400"
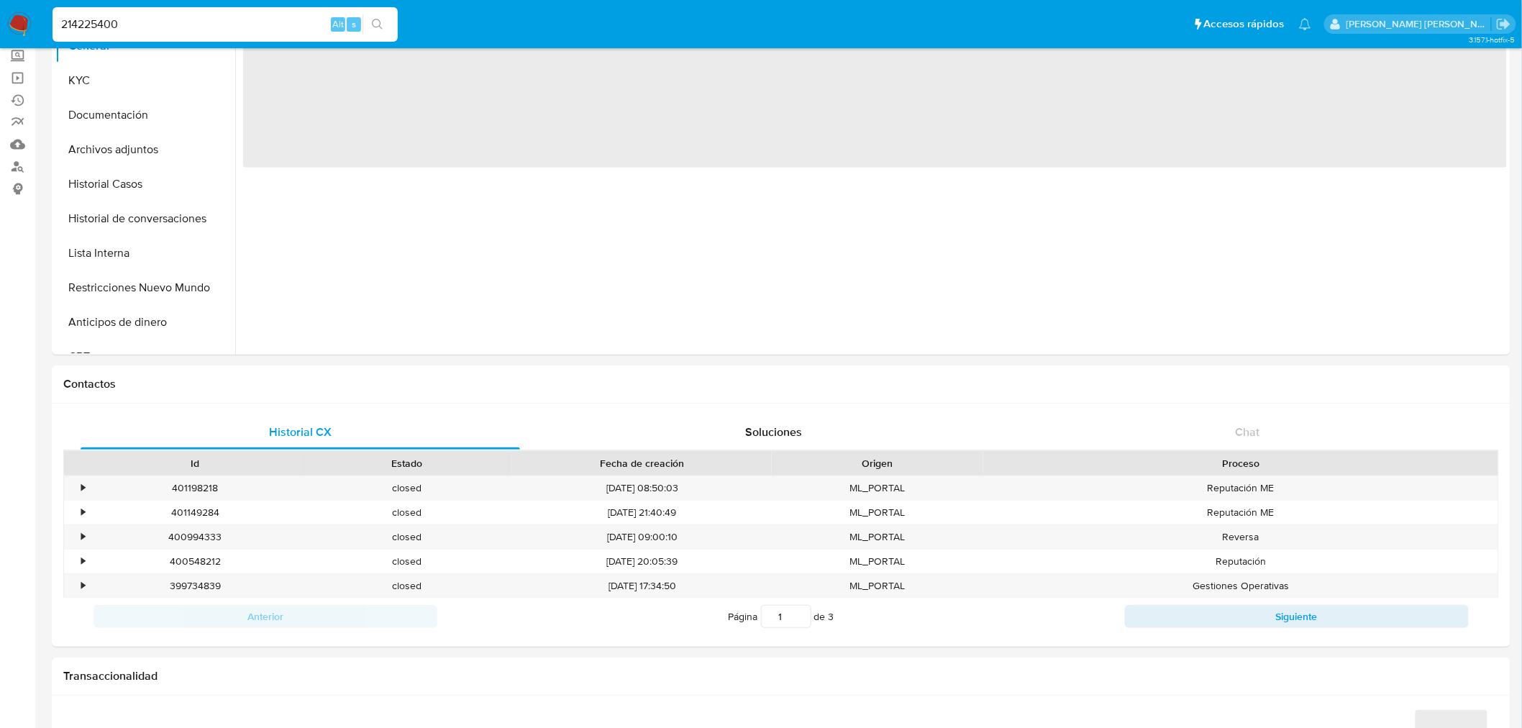
scroll to position [559, 0]
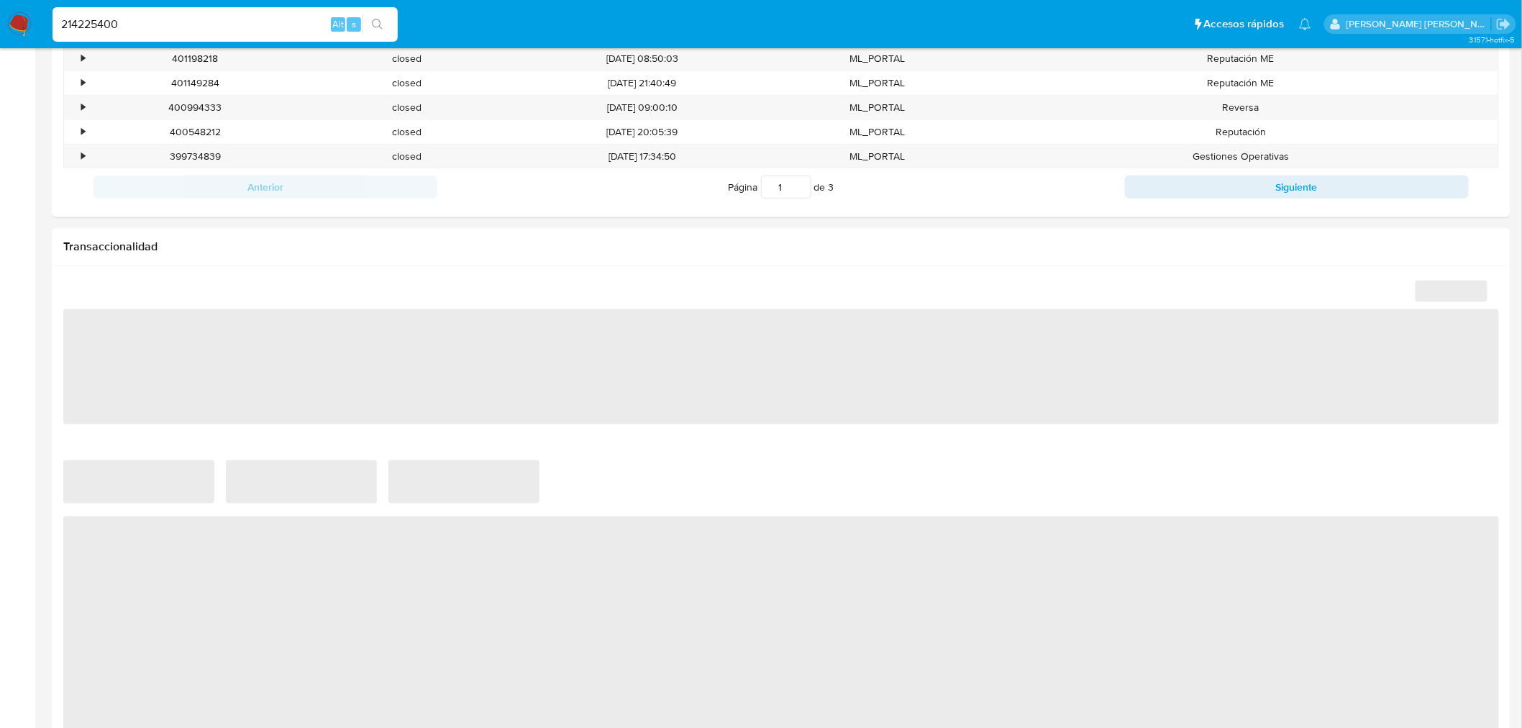
select select "10"
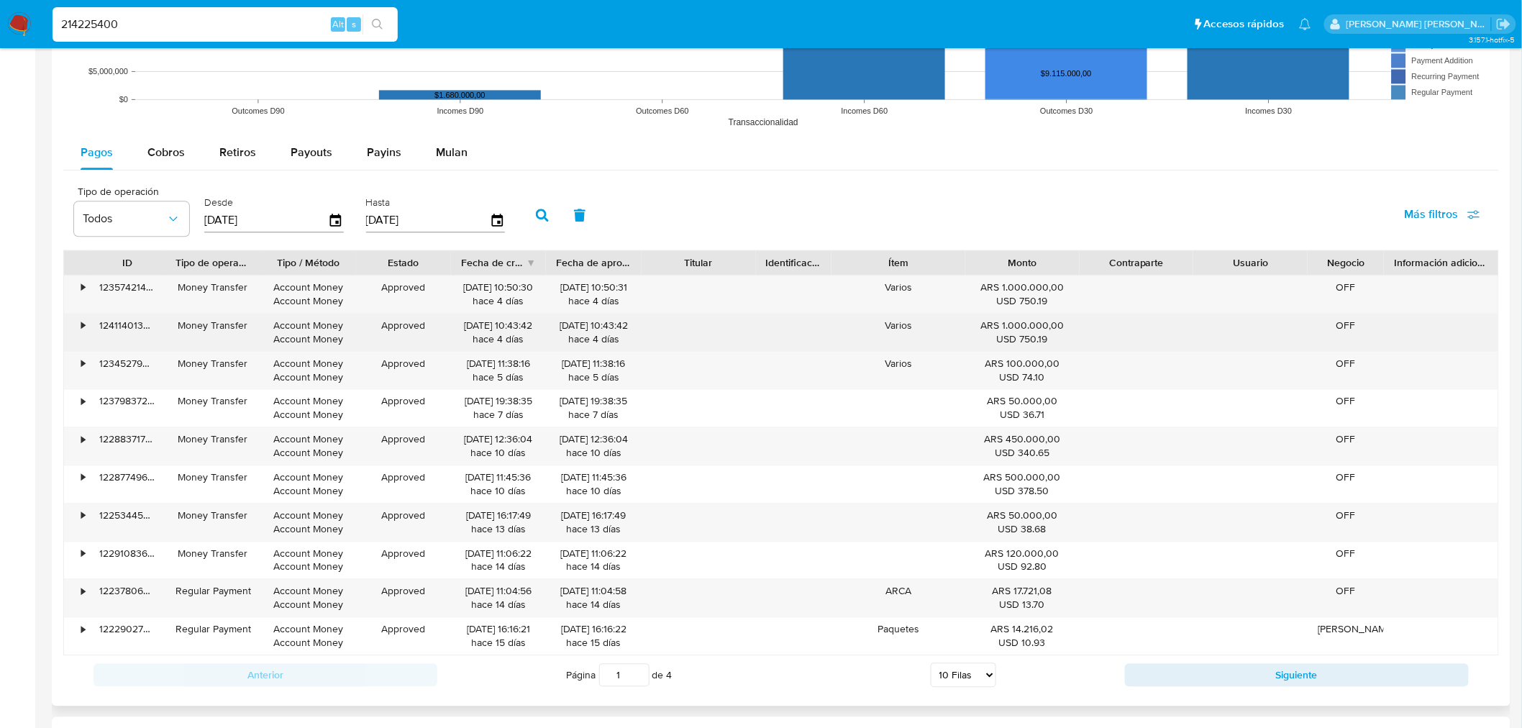
scroll to position [1278, 0]
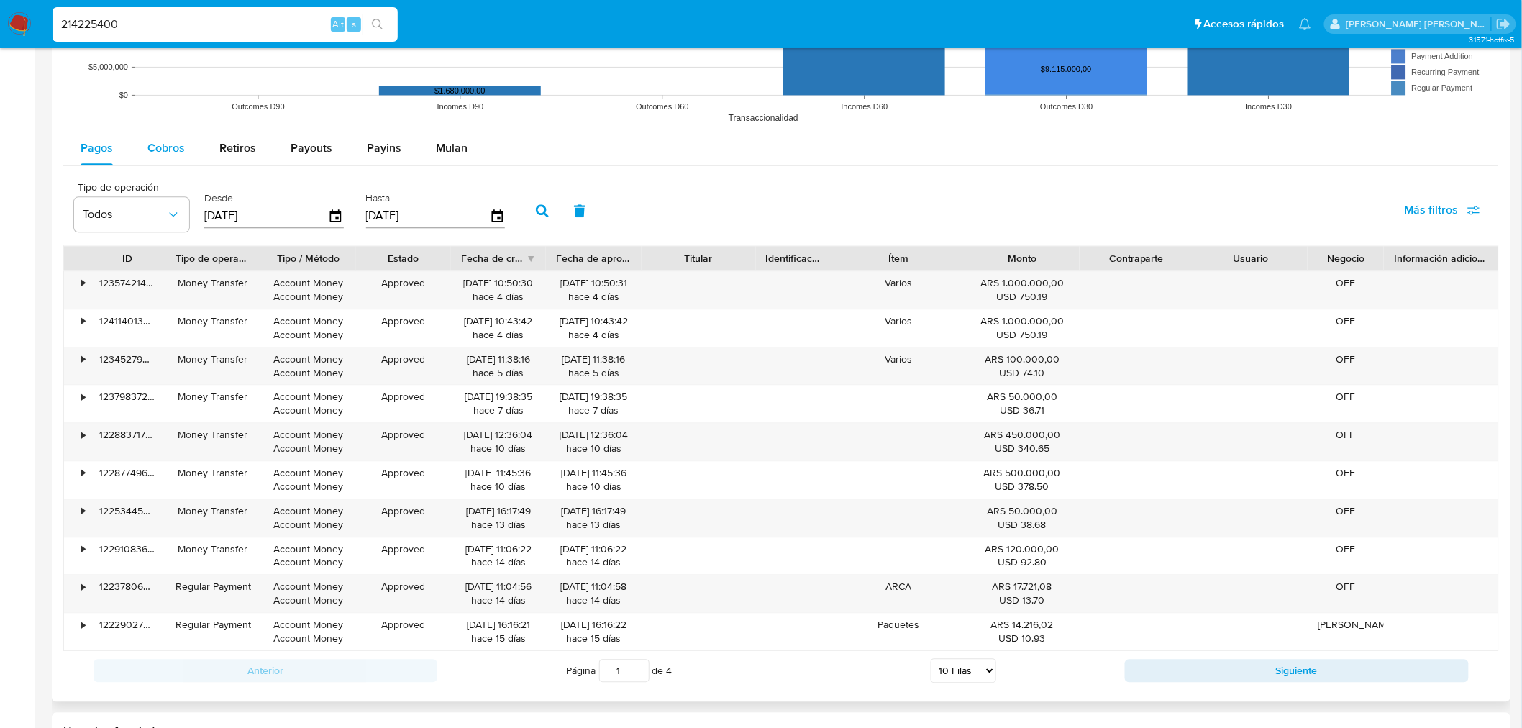
click at [169, 142] on span "Cobros" at bounding box center [165, 147] width 37 height 17
select select "10"
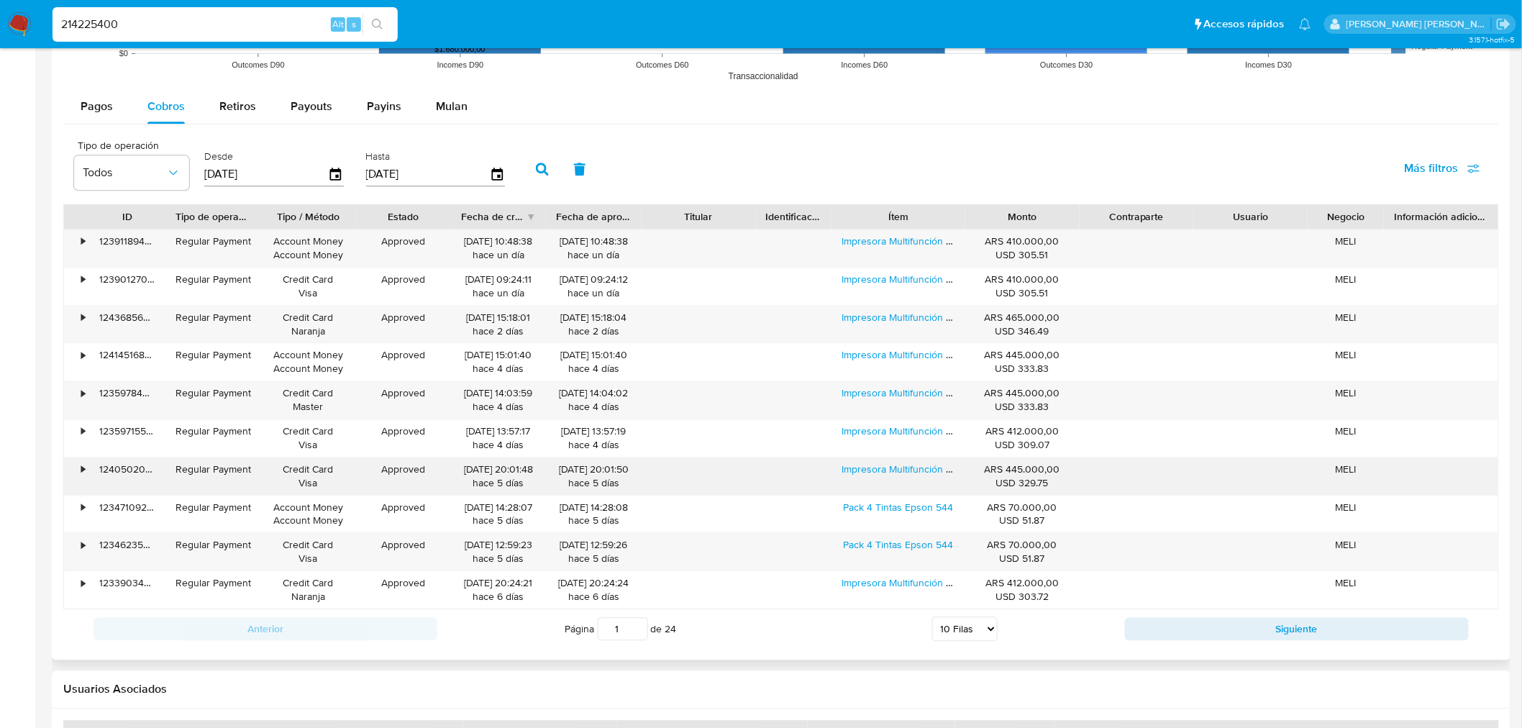
scroll to position [1358, 0]
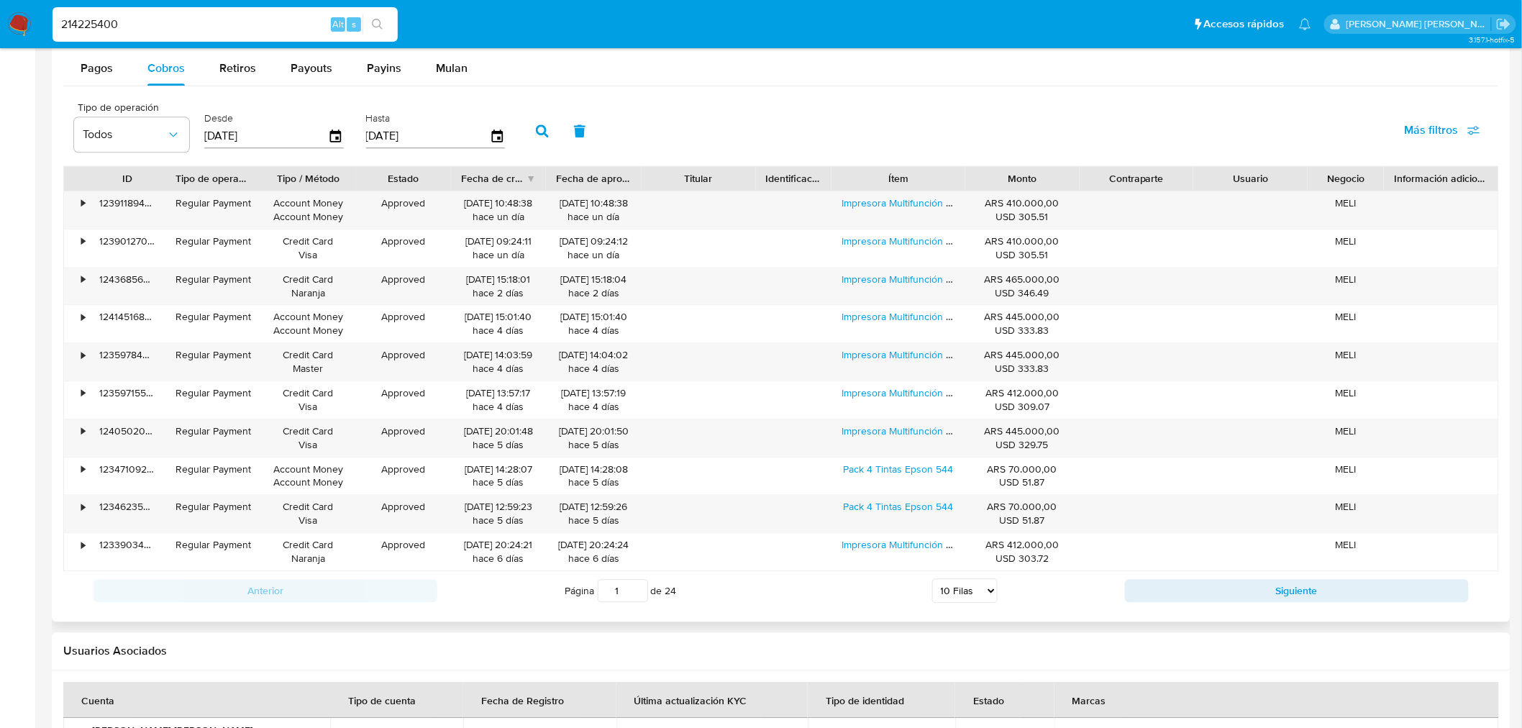
click at [1230, 578] on div "Anterior Página 1 de 24 5 Filas 10 Filas 20 Filas 25 Filas 50 Filas 100 Filas S…" at bounding box center [780, 590] width 1435 height 39
click at [1235, 590] on button "Siguiente" at bounding box center [1297, 590] width 344 height 23
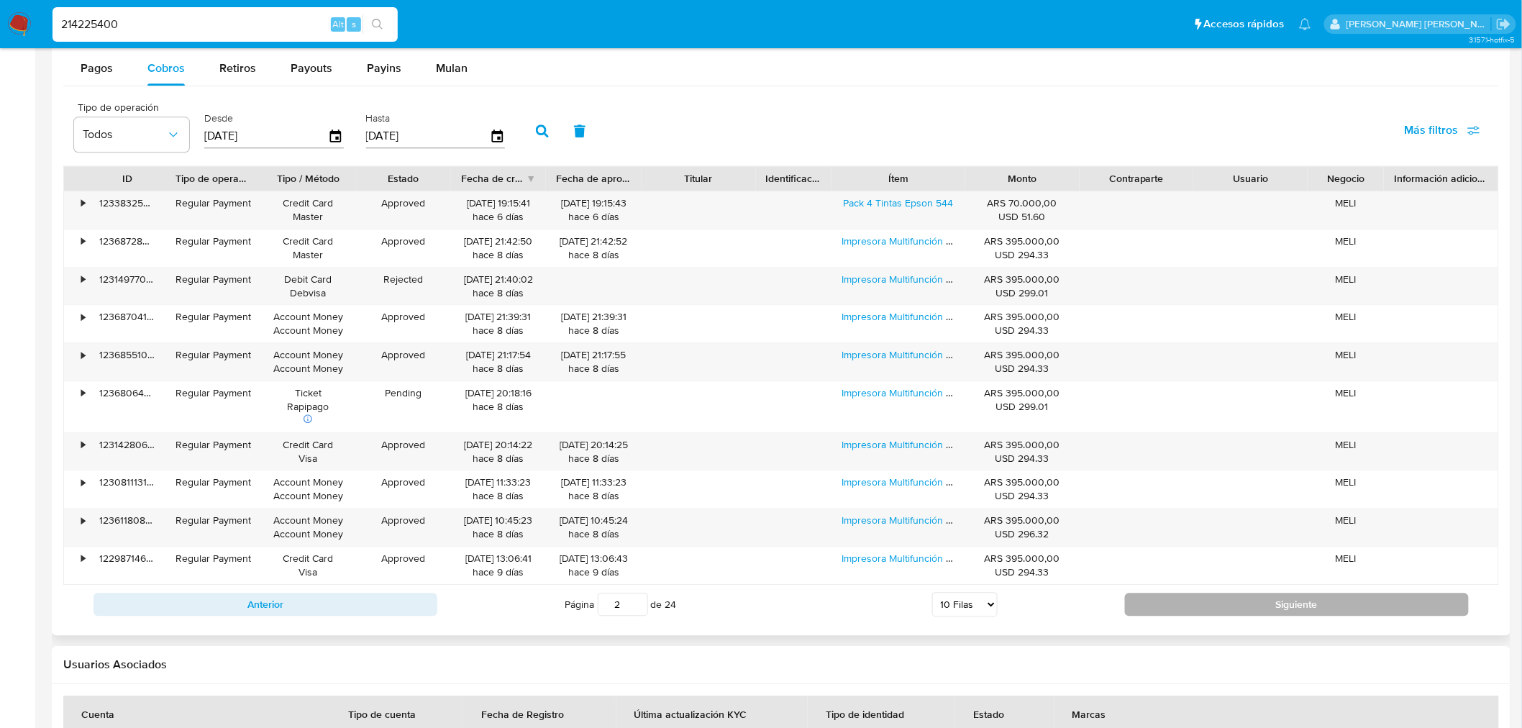
click at [1297, 600] on button "Siguiente" at bounding box center [1297, 603] width 344 height 23
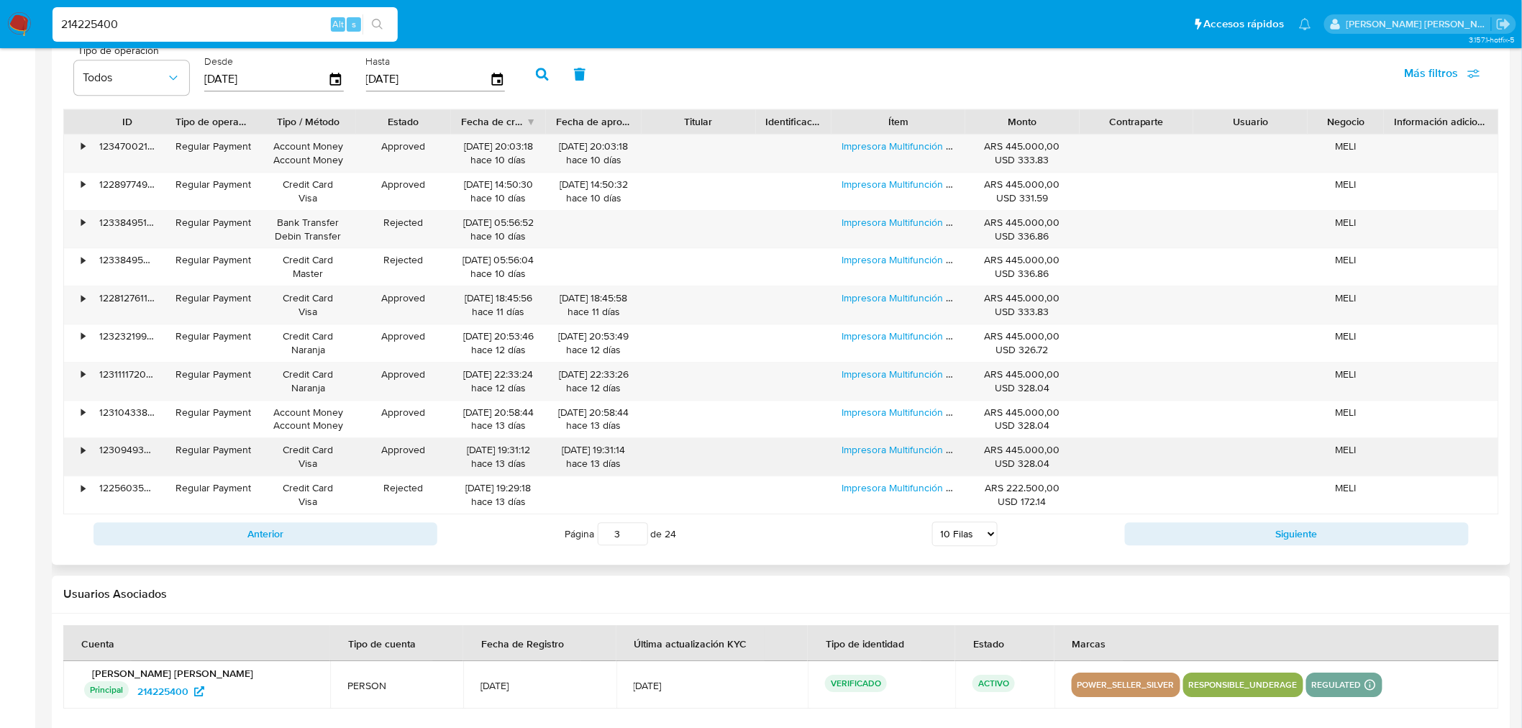
scroll to position [1474, 0]
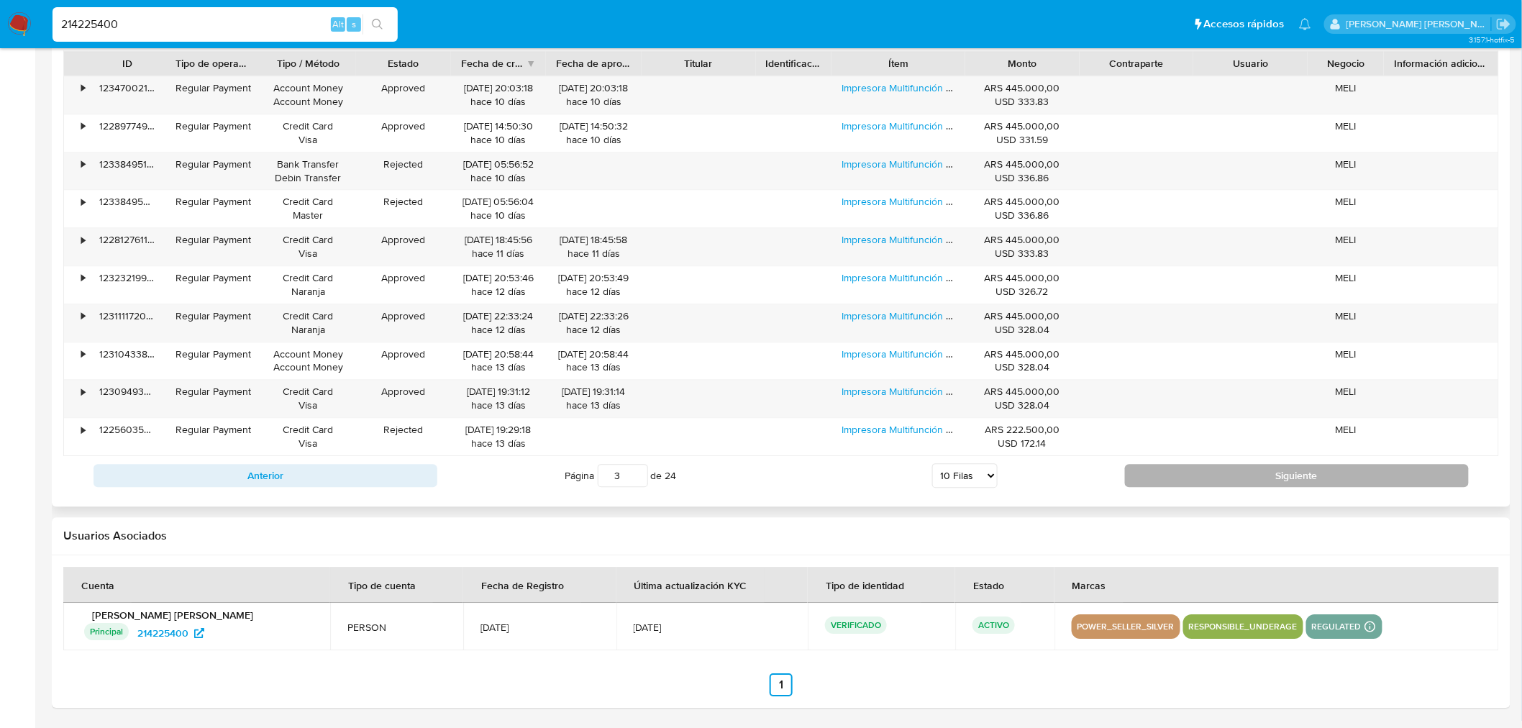
click at [1204, 467] on button "Siguiente" at bounding box center [1297, 475] width 344 height 23
click at [1201, 477] on button "Siguiente" at bounding box center [1297, 475] width 344 height 23
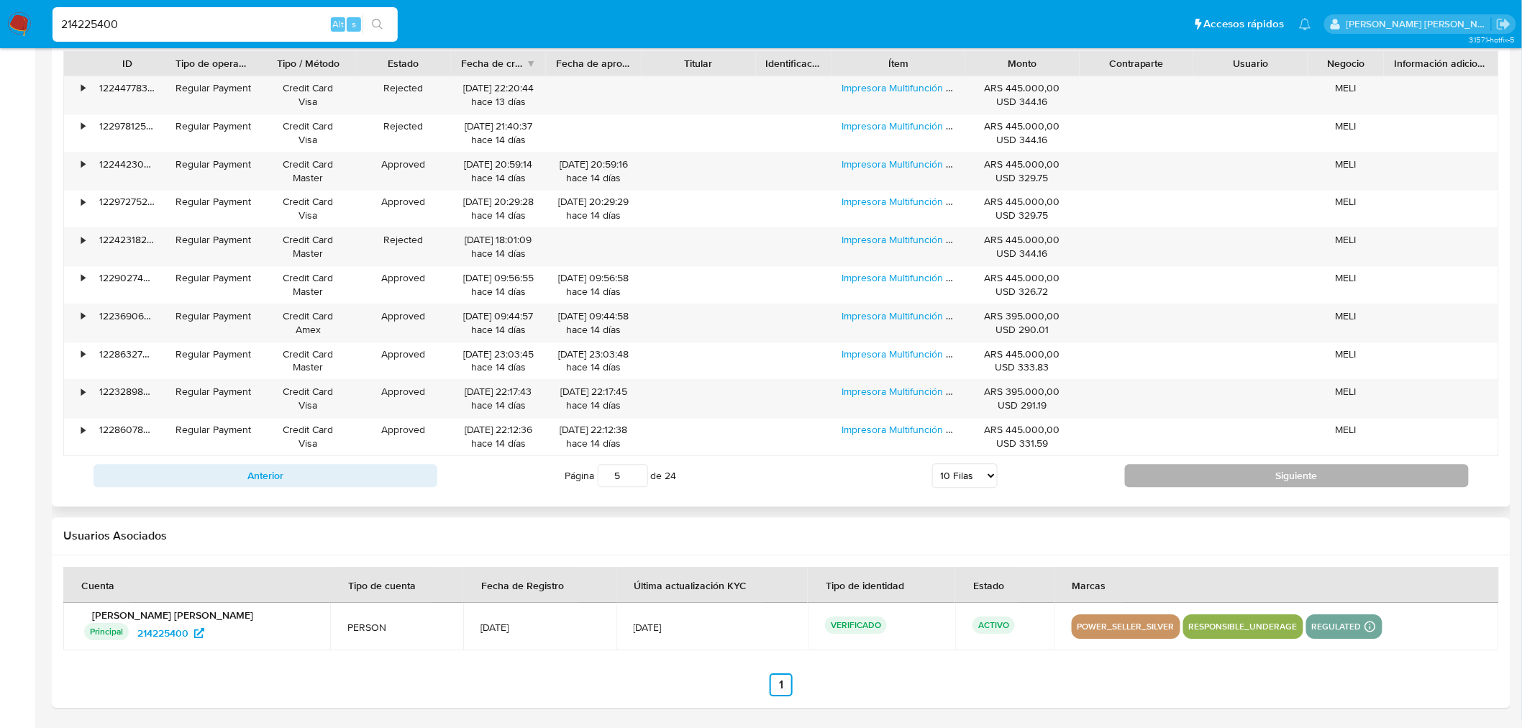
click at [1269, 471] on button "Siguiente" at bounding box center [1297, 475] width 344 height 23
type input "6"
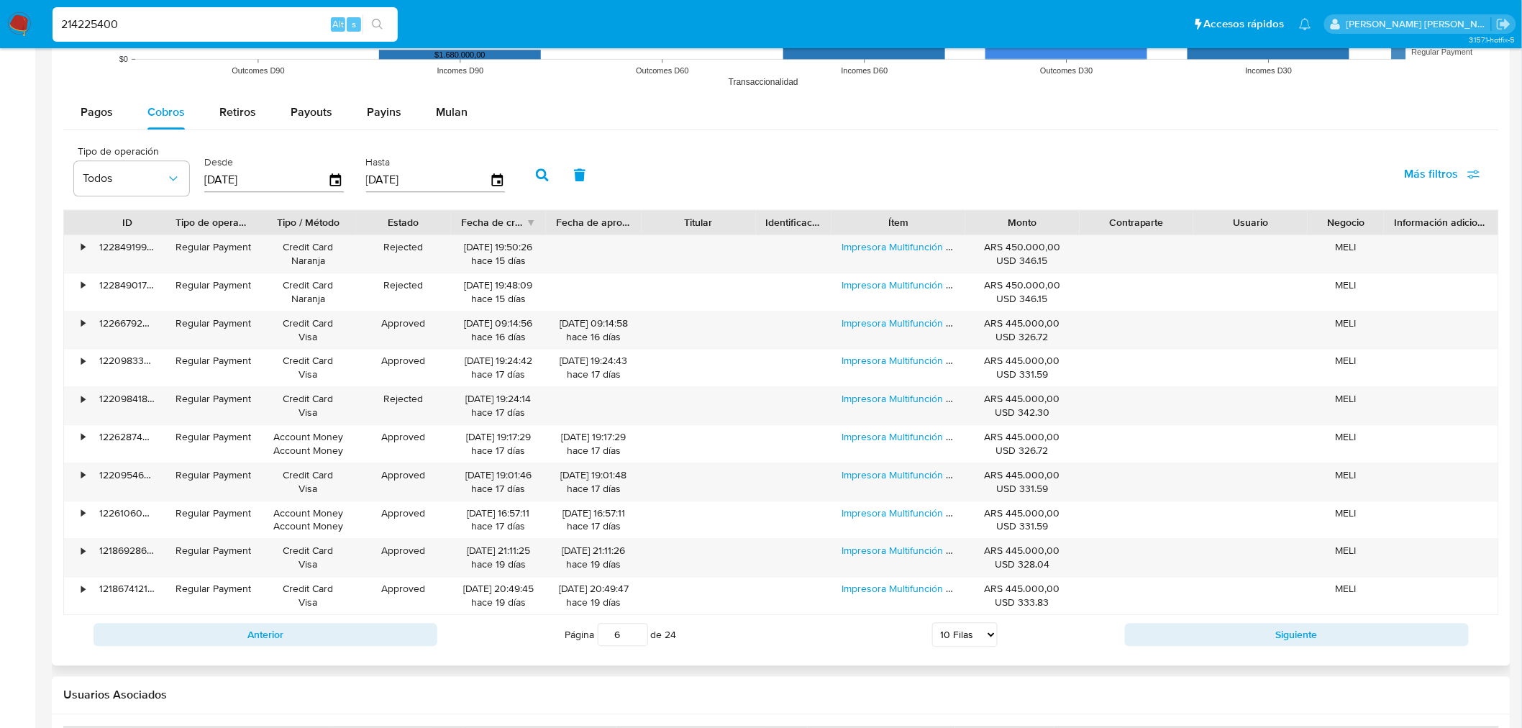
scroll to position [1234, 0]
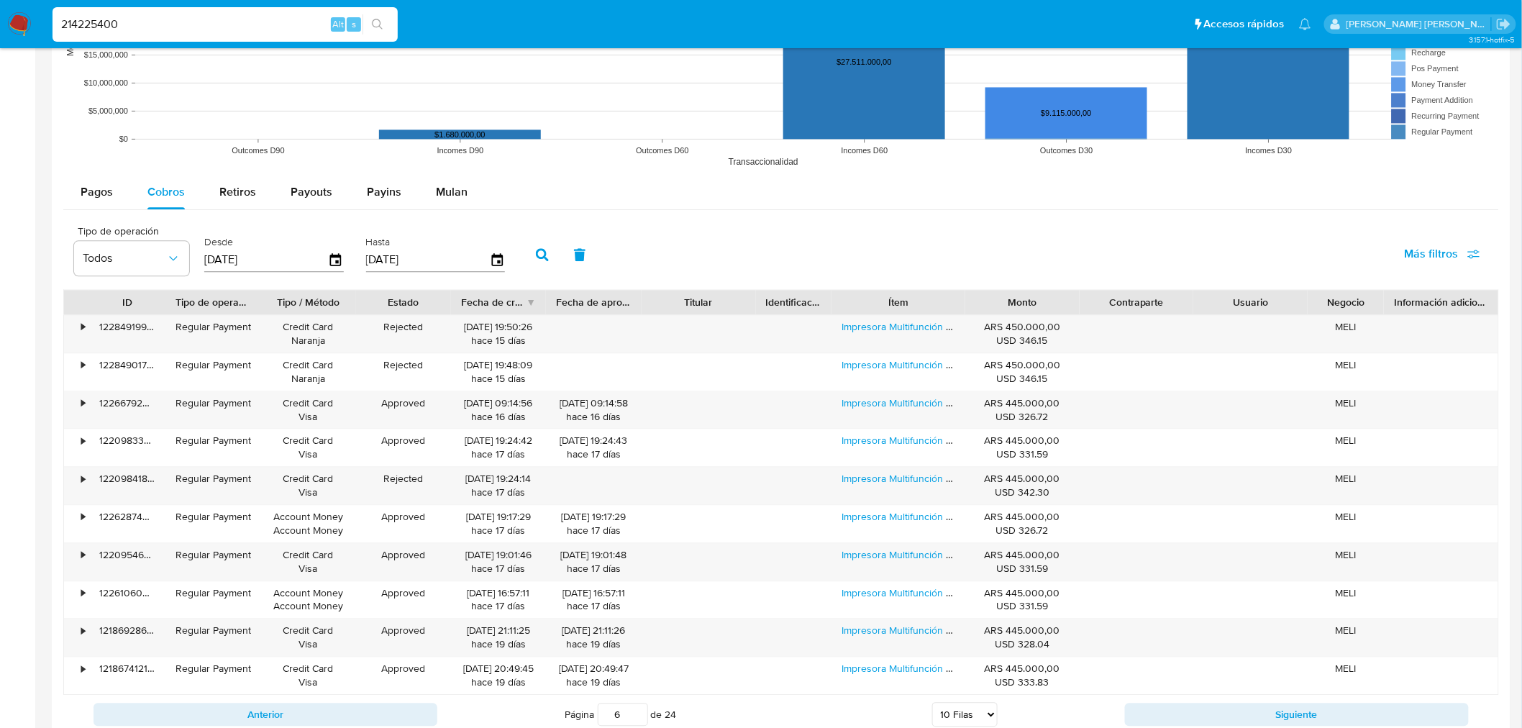
click at [19, 29] on img at bounding box center [19, 24] width 24 height 24
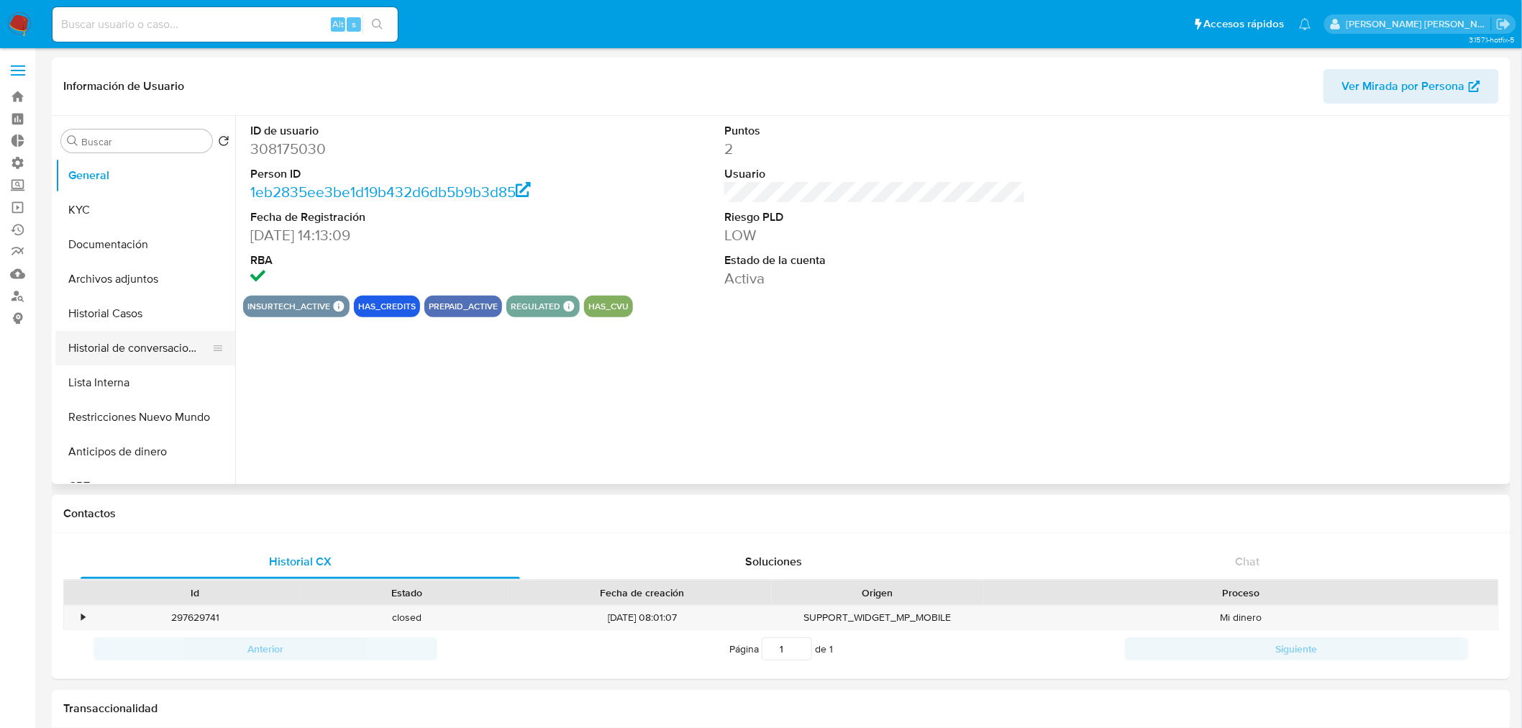
click at [85, 356] on button "Historial de conversaciones" at bounding box center [139, 348] width 168 height 35
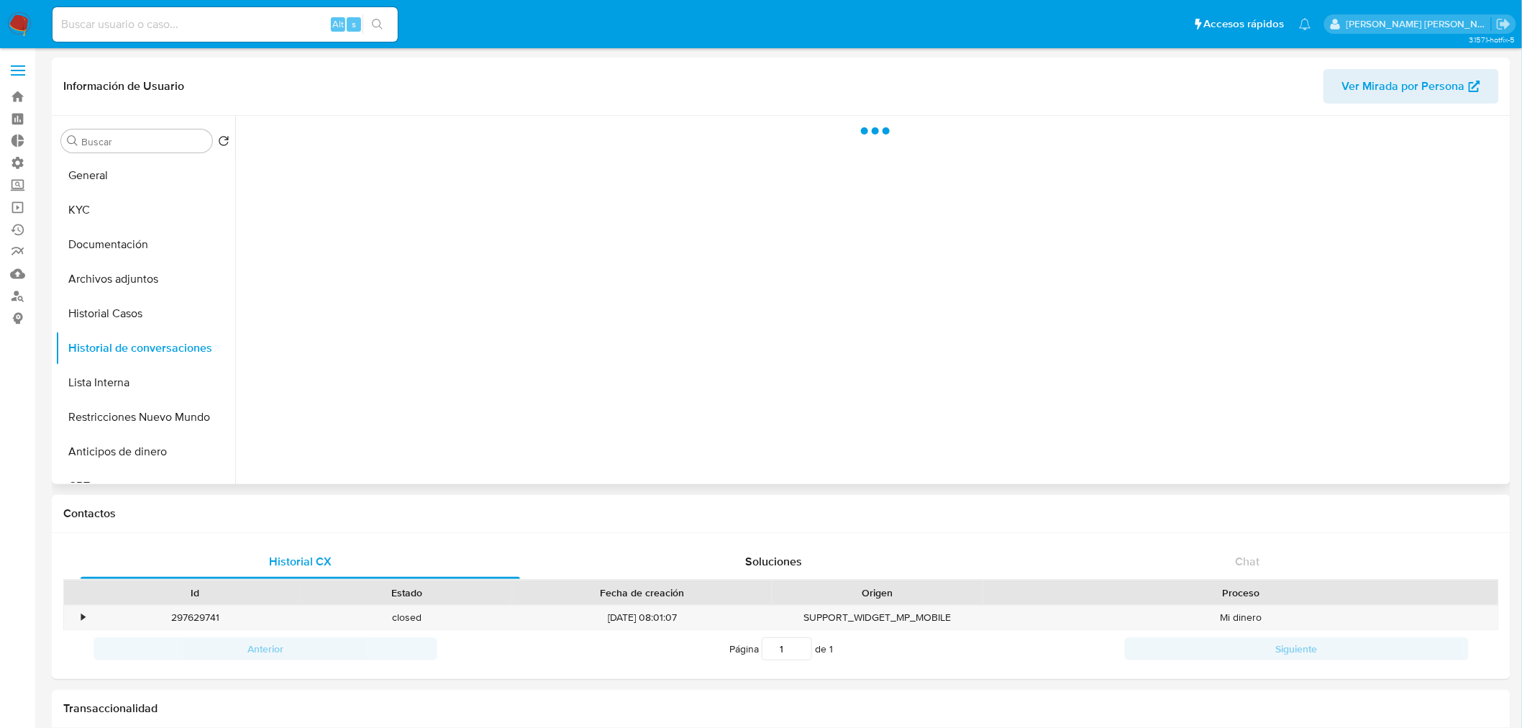
select select "10"
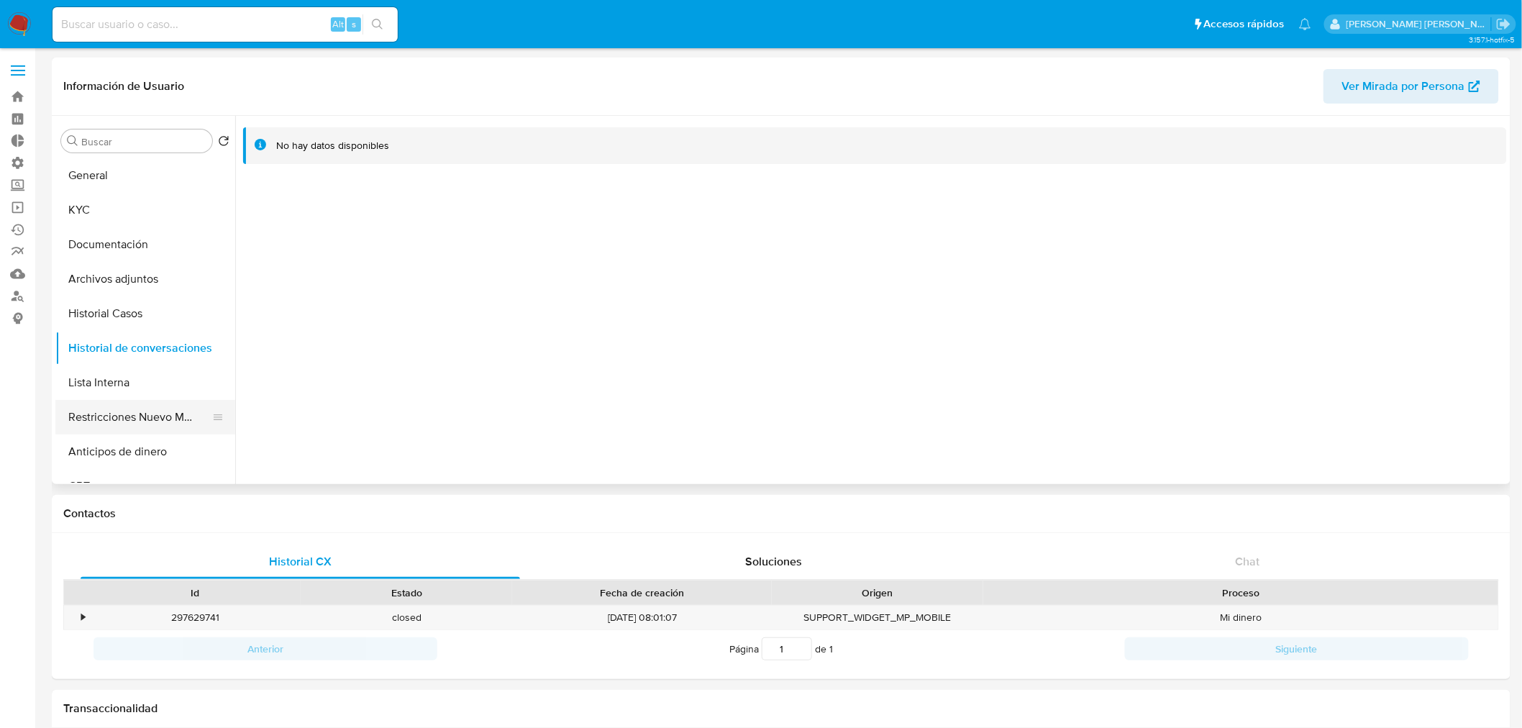
click at [170, 422] on button "Restricciones Nuevo Mundo" at bounding box center [139, 417] width 168 height 35
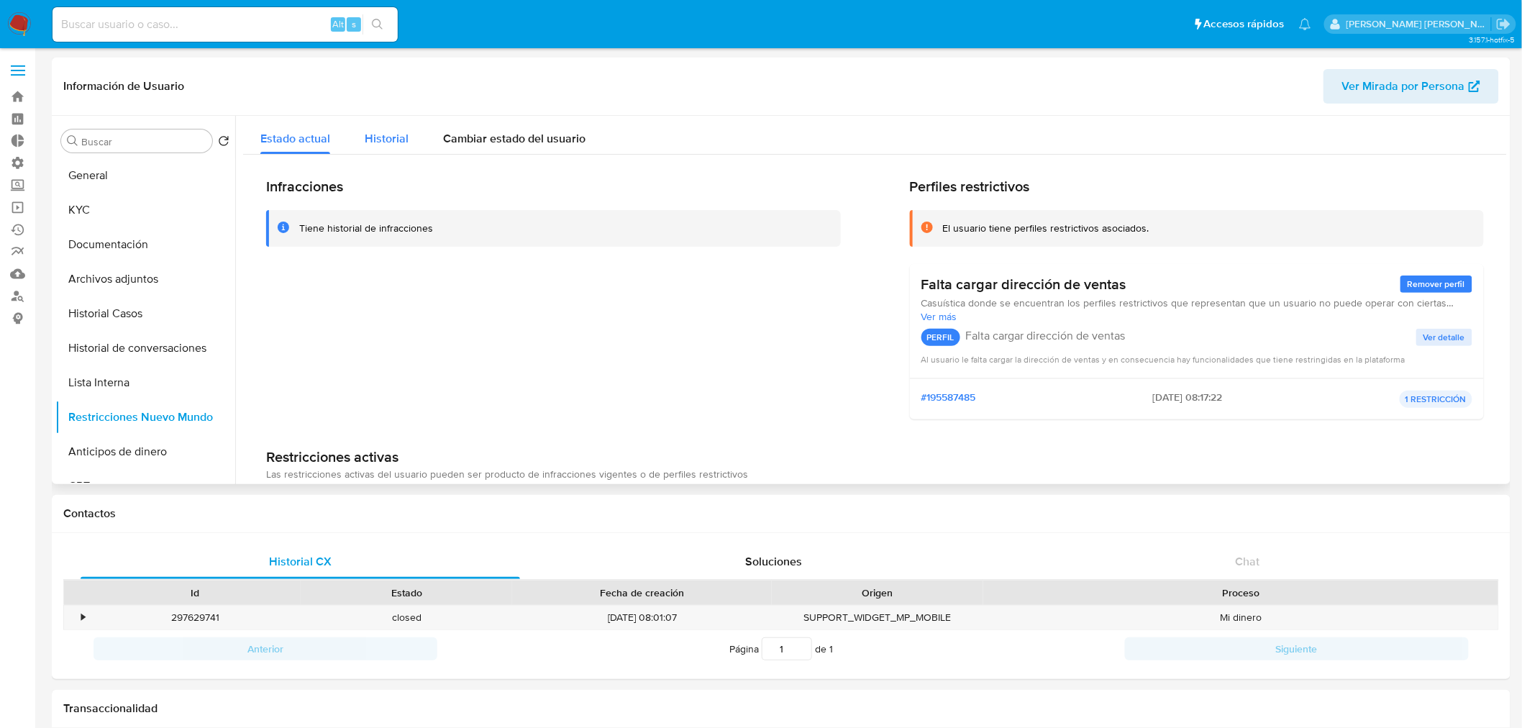
click at [407, 138] on button "Historial" at bounding box center [386, 135] width 78 height 38
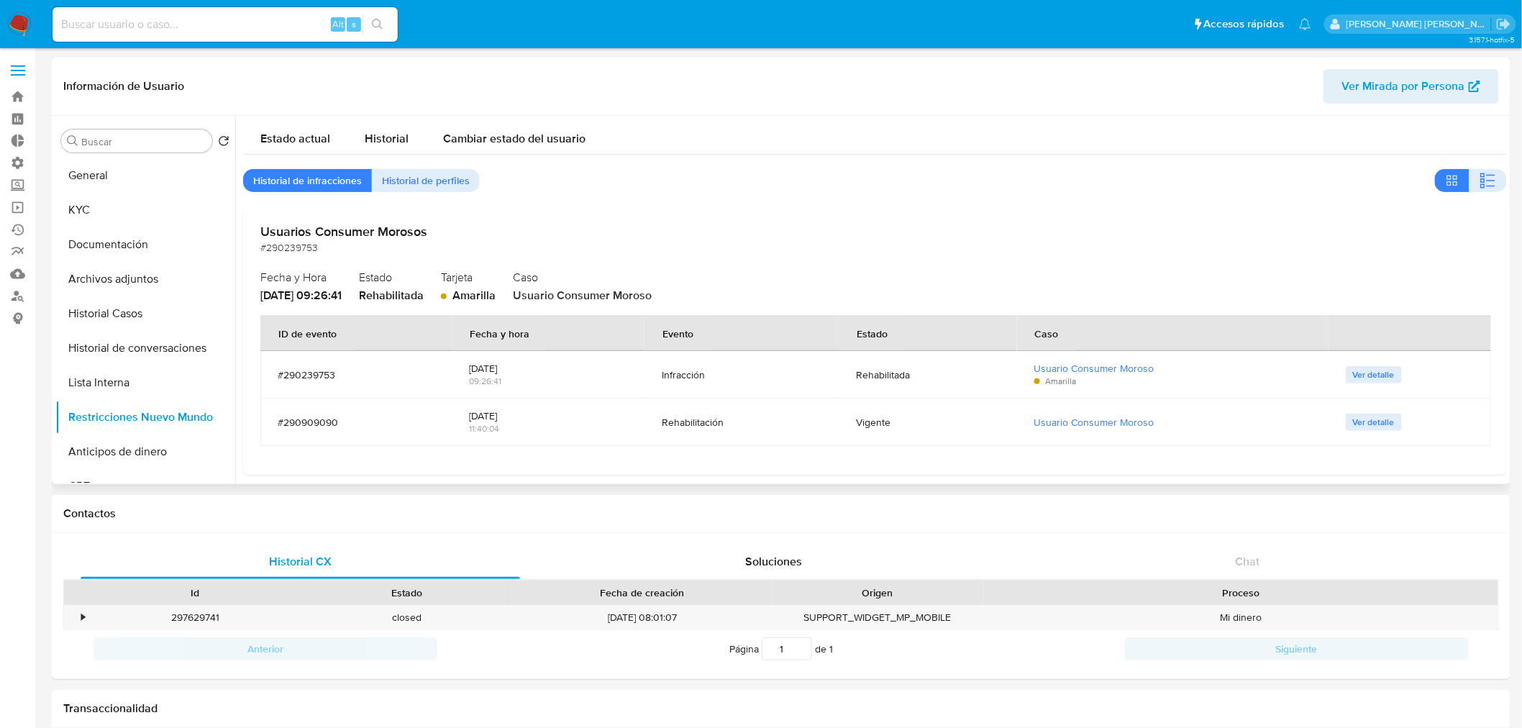
drag, startPoint x: 636, startPoint y: 293, endPoint x: 923, endPoint y: 278, distance: 287.3
click at [923, 278] on div "Caso Usuario Consumer Moroso" at bounding box center [1001, 284] width 976 height 37
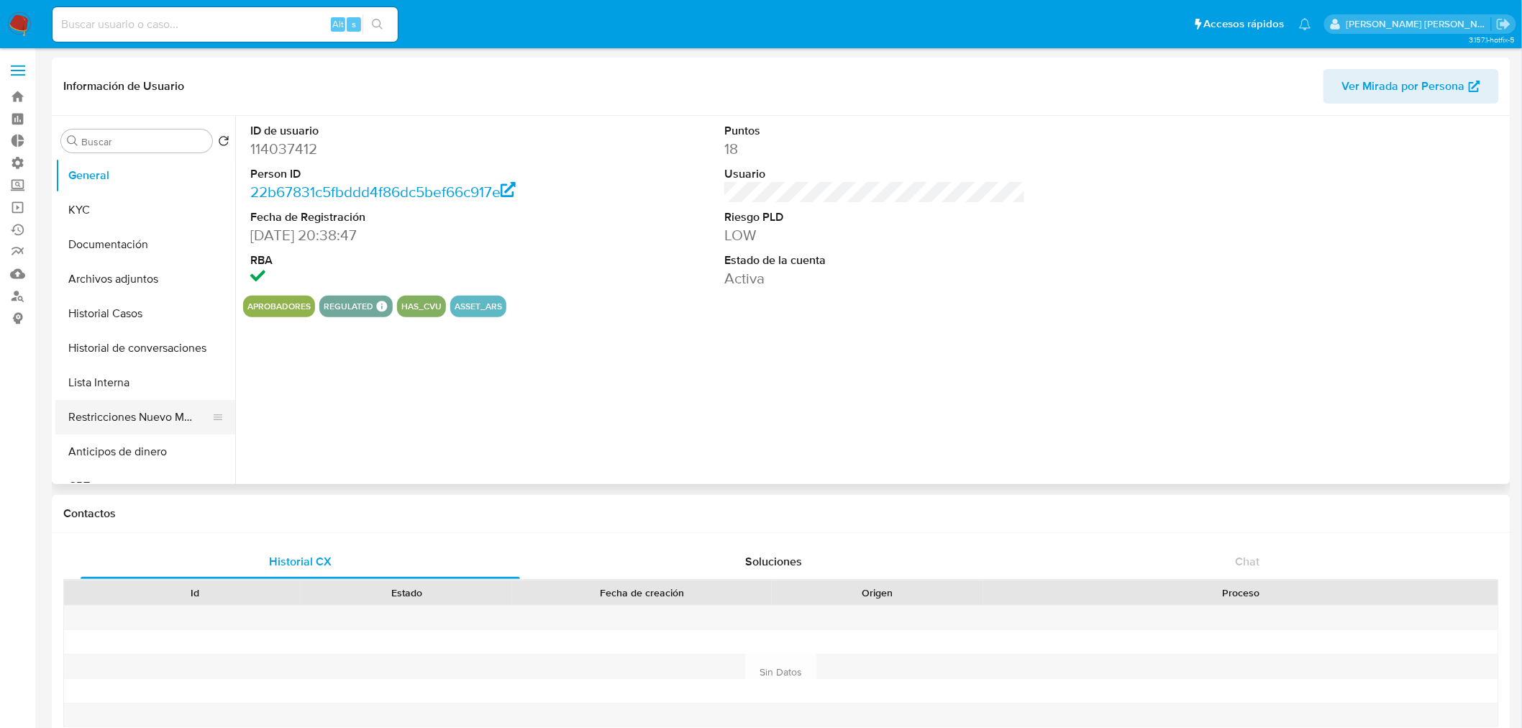
select select "10"
click at [152, 413] on button "Restricciones Nuevo Mundo" at bounding box center [139, 417] width 168 height 35
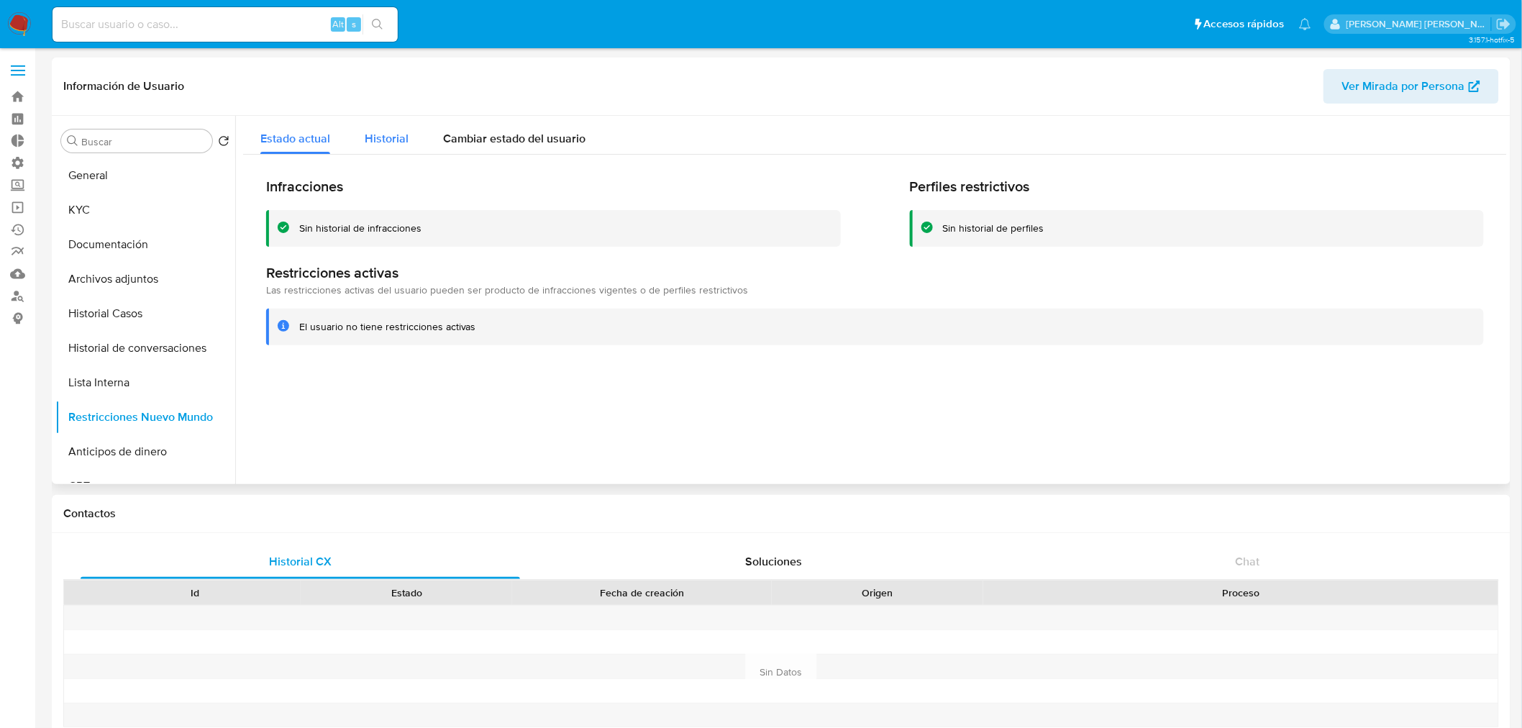
click at [377, 139] on span "Historial" at bounding box center [387, 138] width 44 height 17
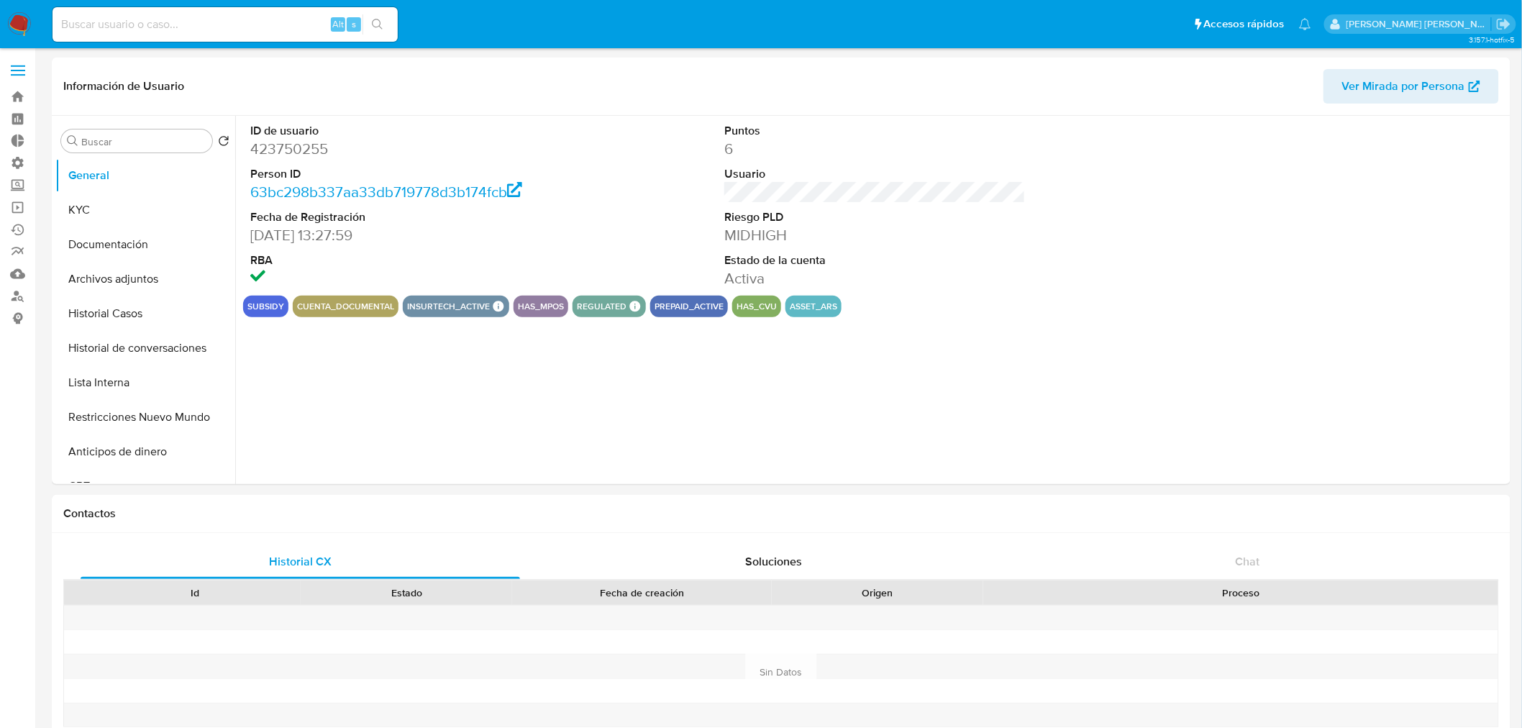
select select "10"
click at [152, 418] on button "Restricciones Nuevo Mundo" at bounding box center [139, 417] width 168 height 35
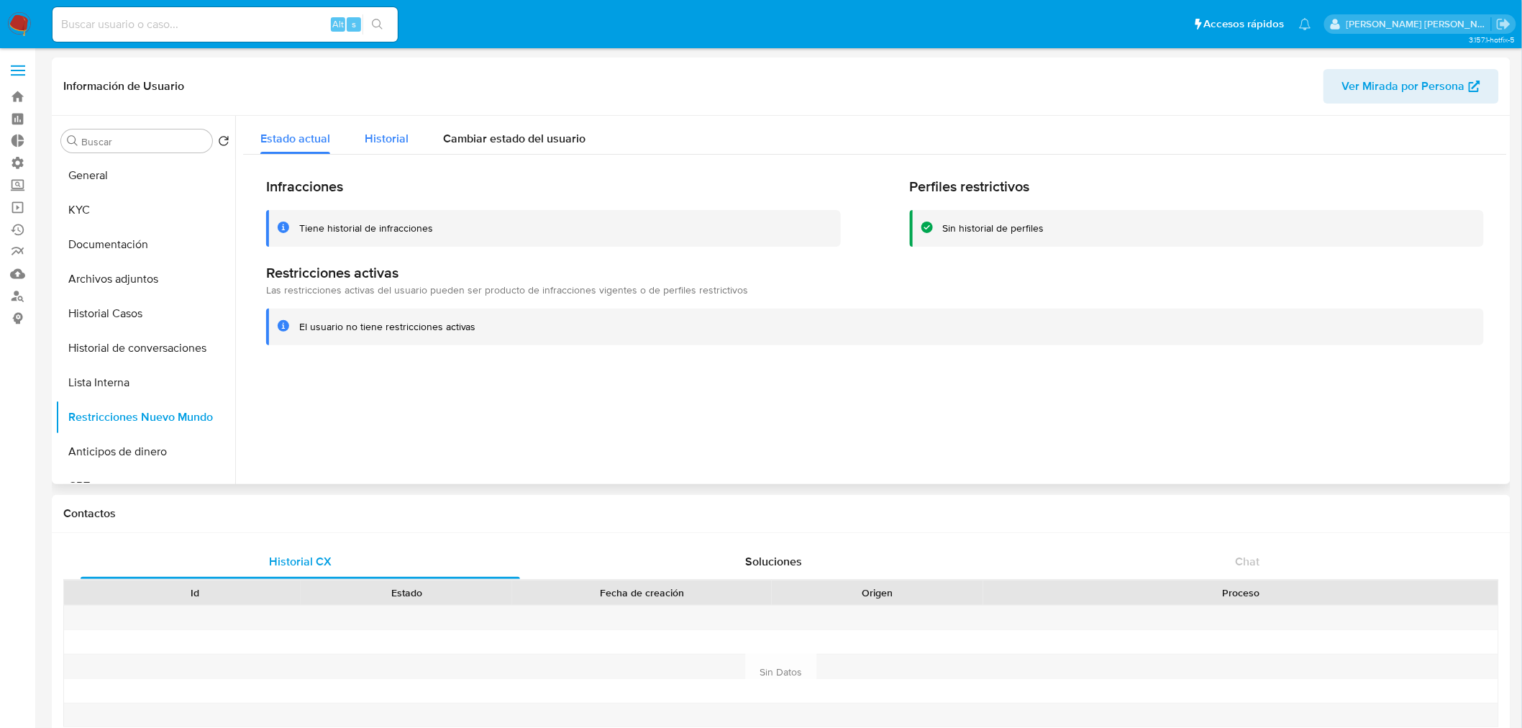
click at [395, 119] on div "Historial" at bounding box center [387, 135] width 44 height 38
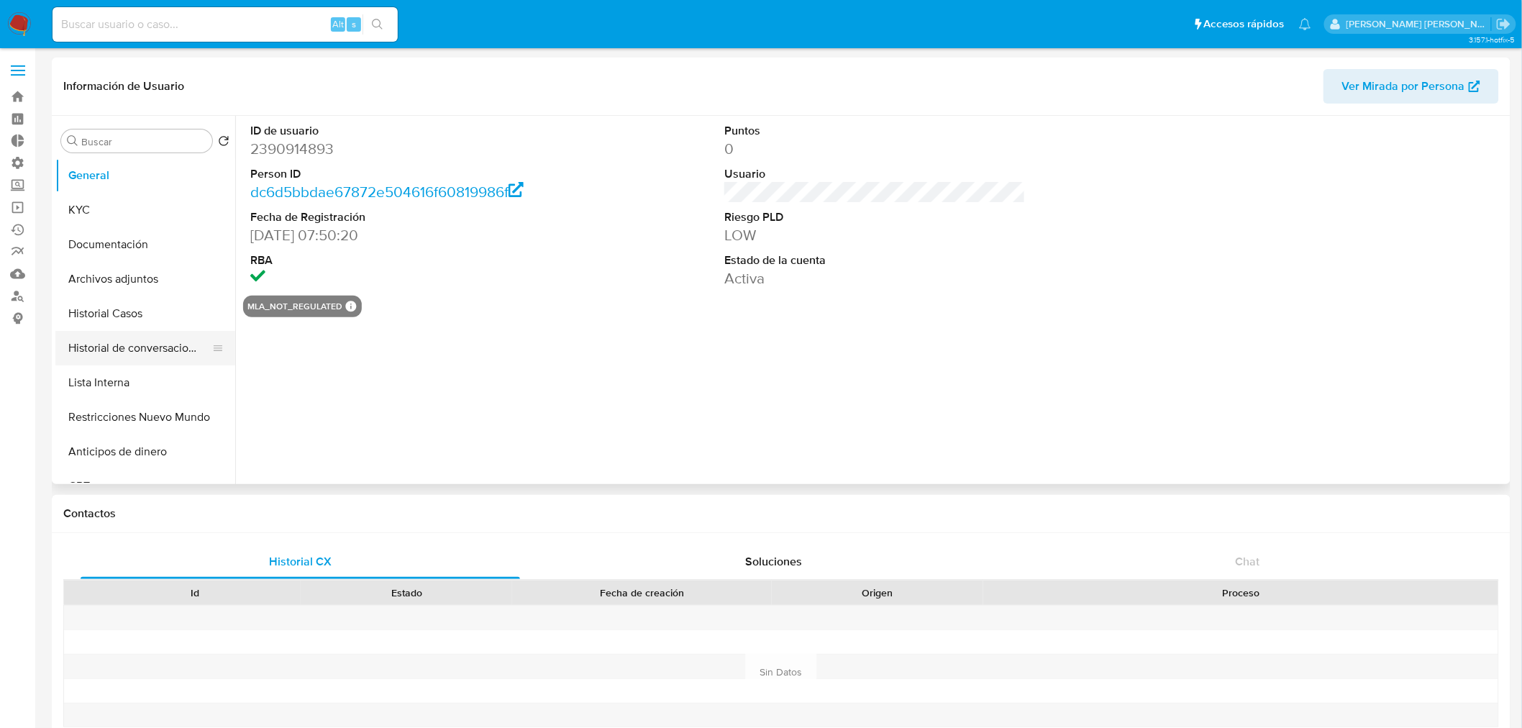
select select "10"
click at [145, 414] on button "Restricciones Nuevo Mundo" at bounding box center [139, 417] width 168 height 35
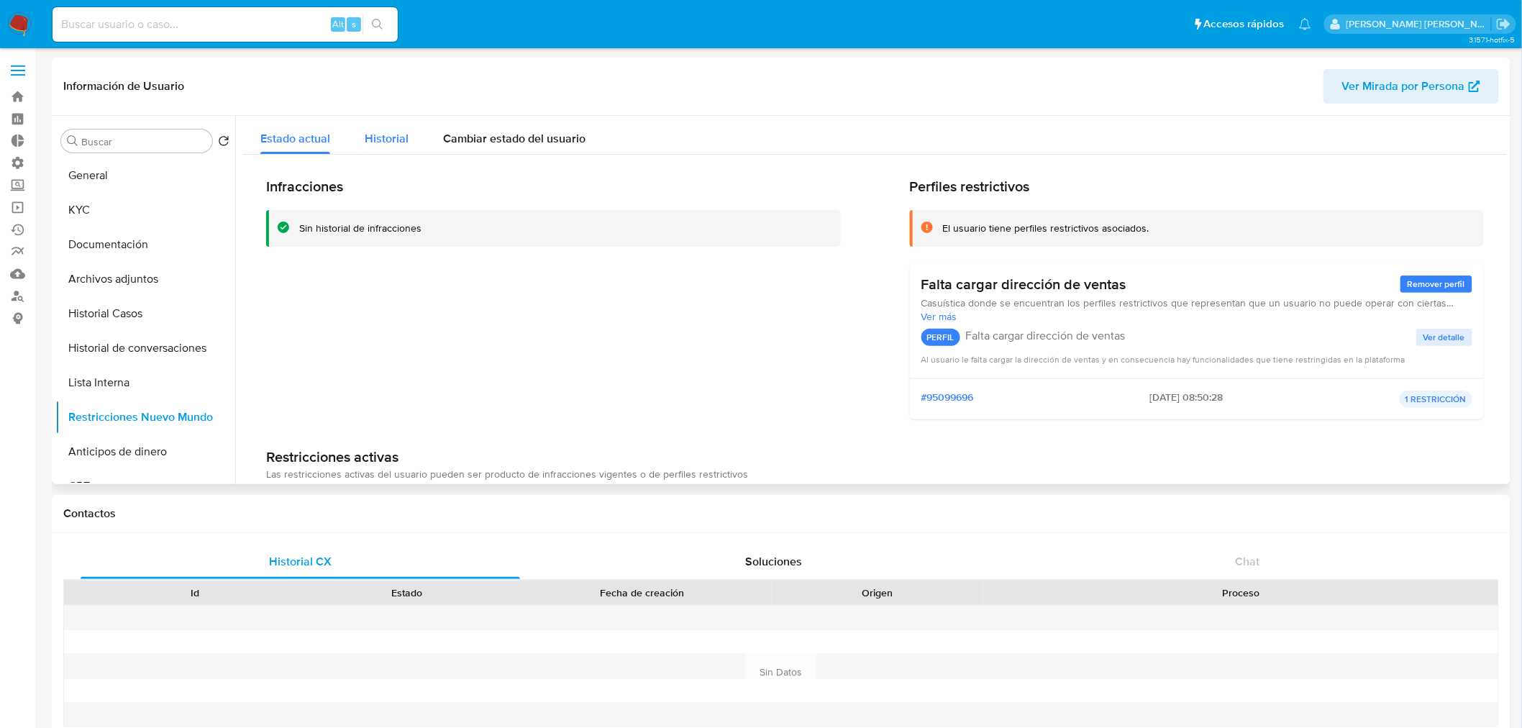
drag, startPoint x: 380, startPoint y: 137, endPoint x: 381, endPoint y: 145, distance: 8.0
click at [380, 138] on span "Historial" at bounding box center [387, 138] width 44 height 17
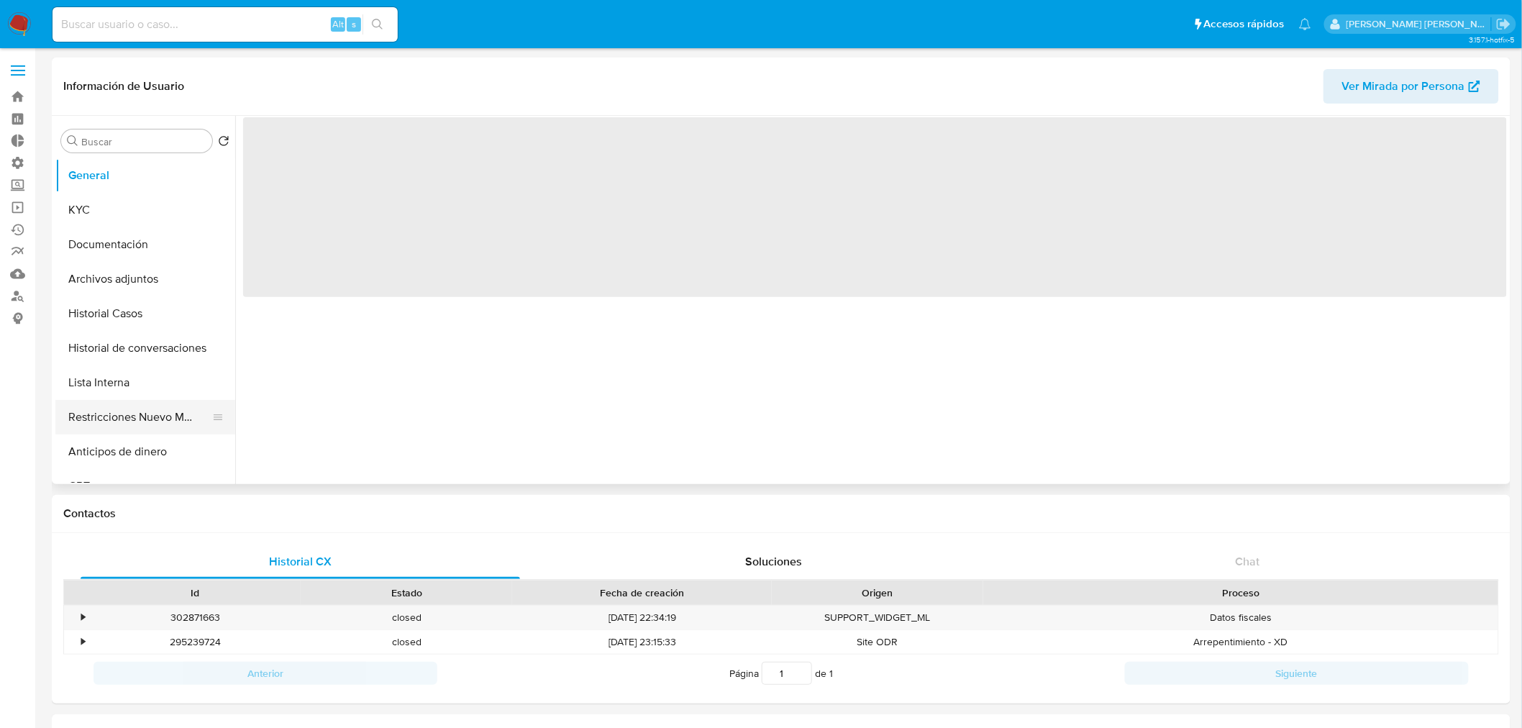
click at [141, 413] on button "Restricciones Nuevo Mundo" at bounding box center [139, 417] width 168 height 35
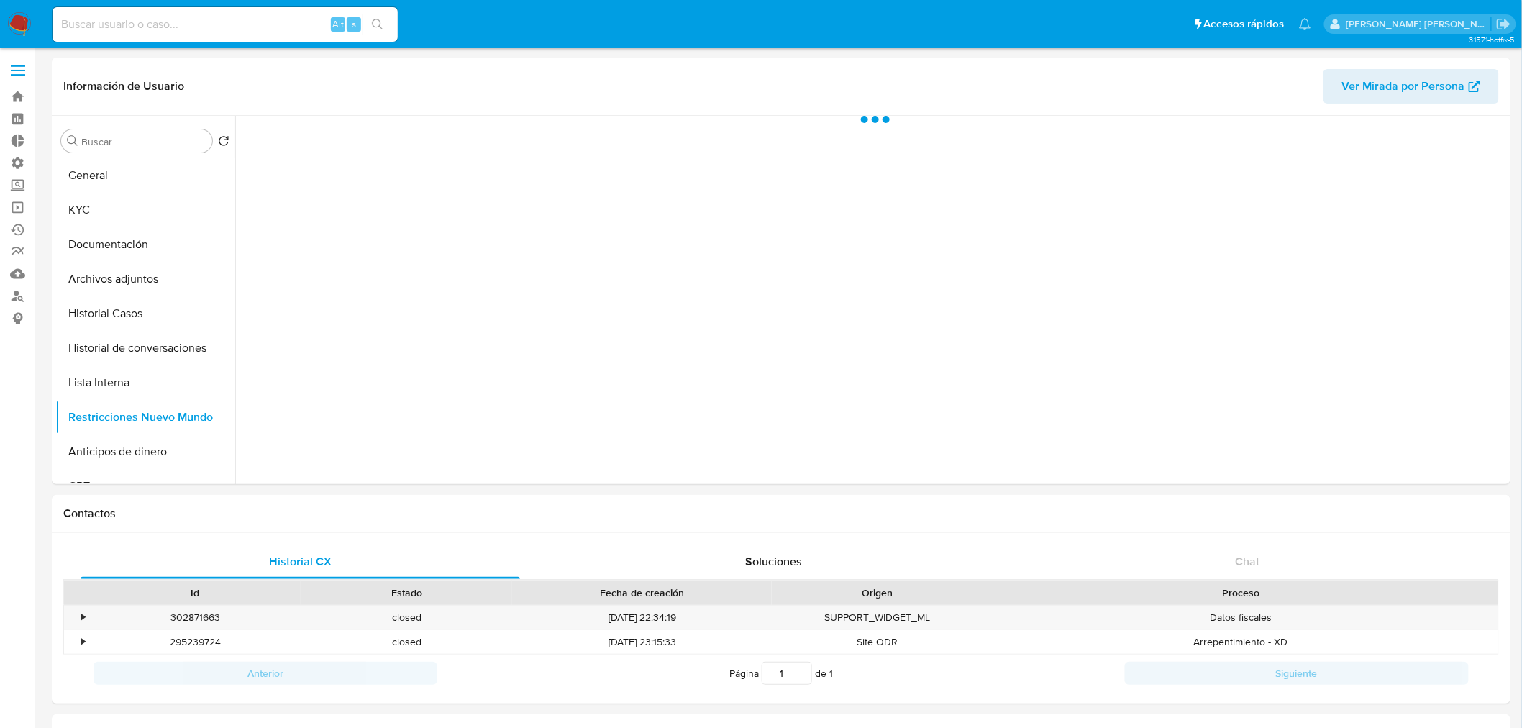
select select "10"
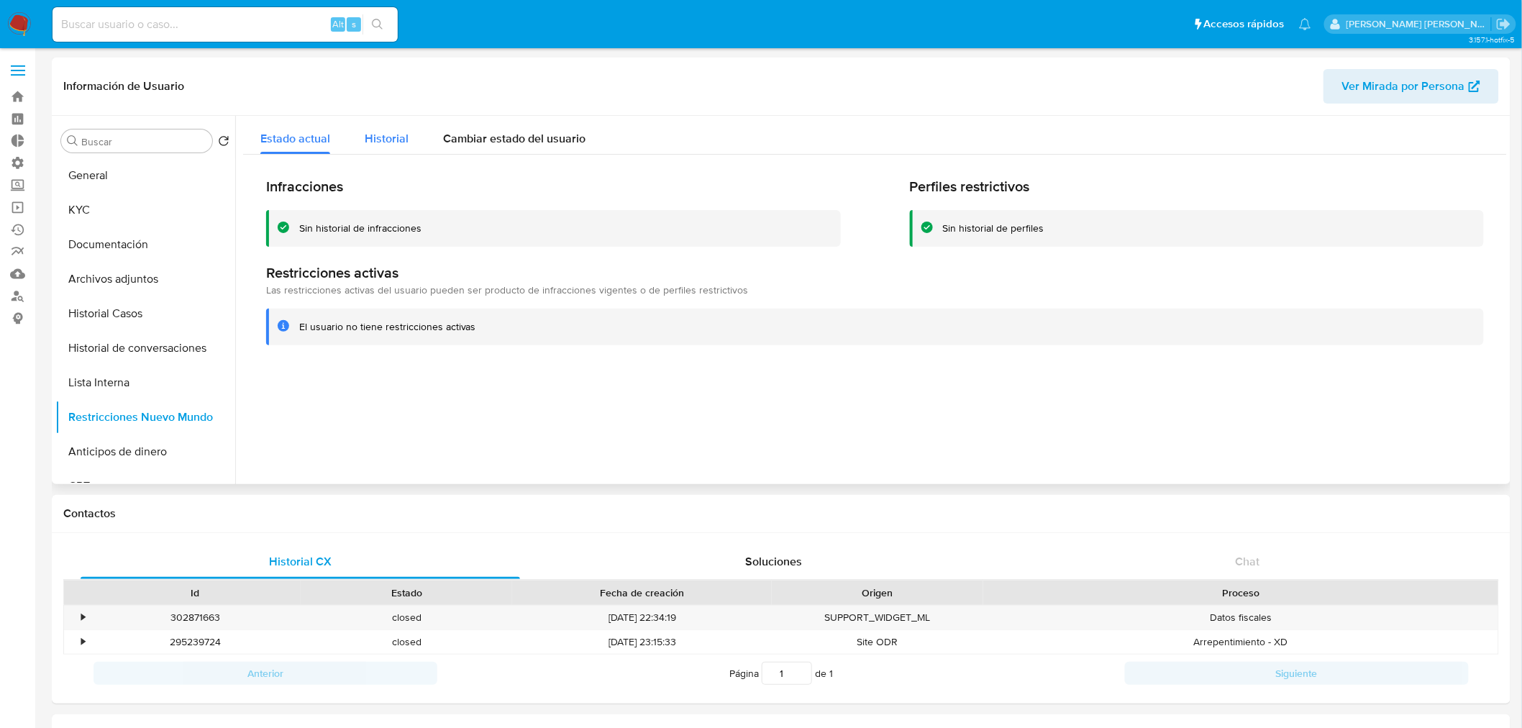
click at [384, 140] on span "Historial" at bounding box center [387, 138] width 44 height 17
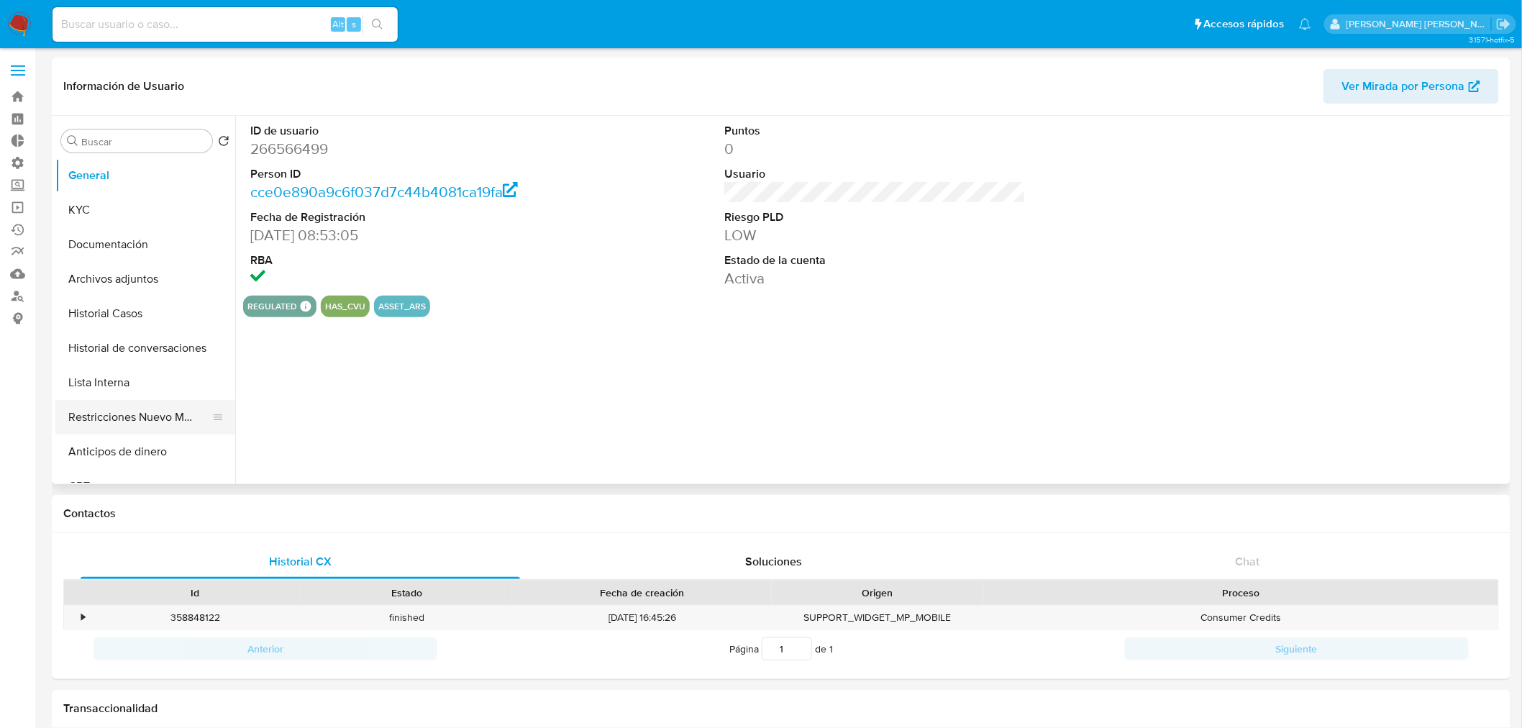
click at [159, 421] on button "Restricciones Nuevo Mundo" at bounding box center [139, 417] width 168 height 35
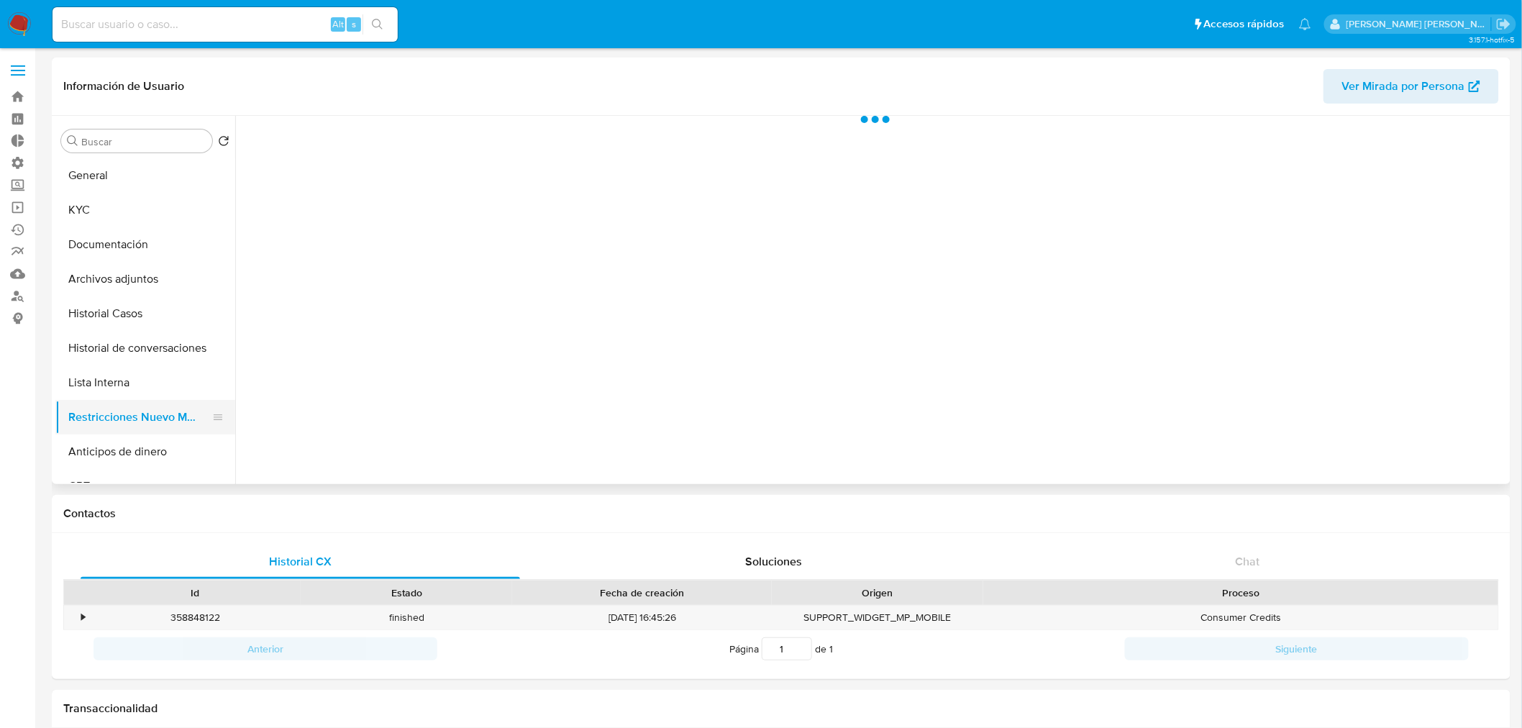
select select "10"
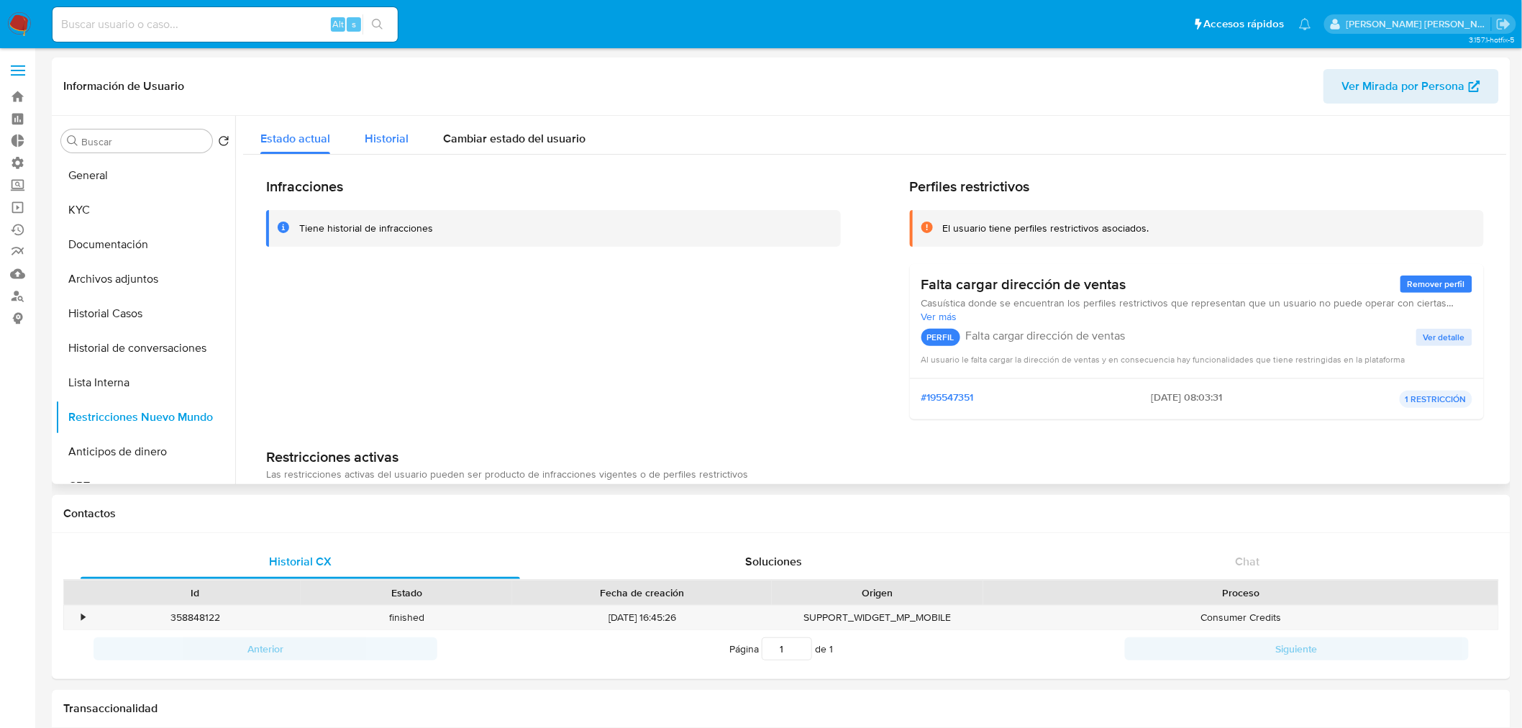
click at [399, 142] on span "Historial" at bounding box center [387, 138] width 44 height 17
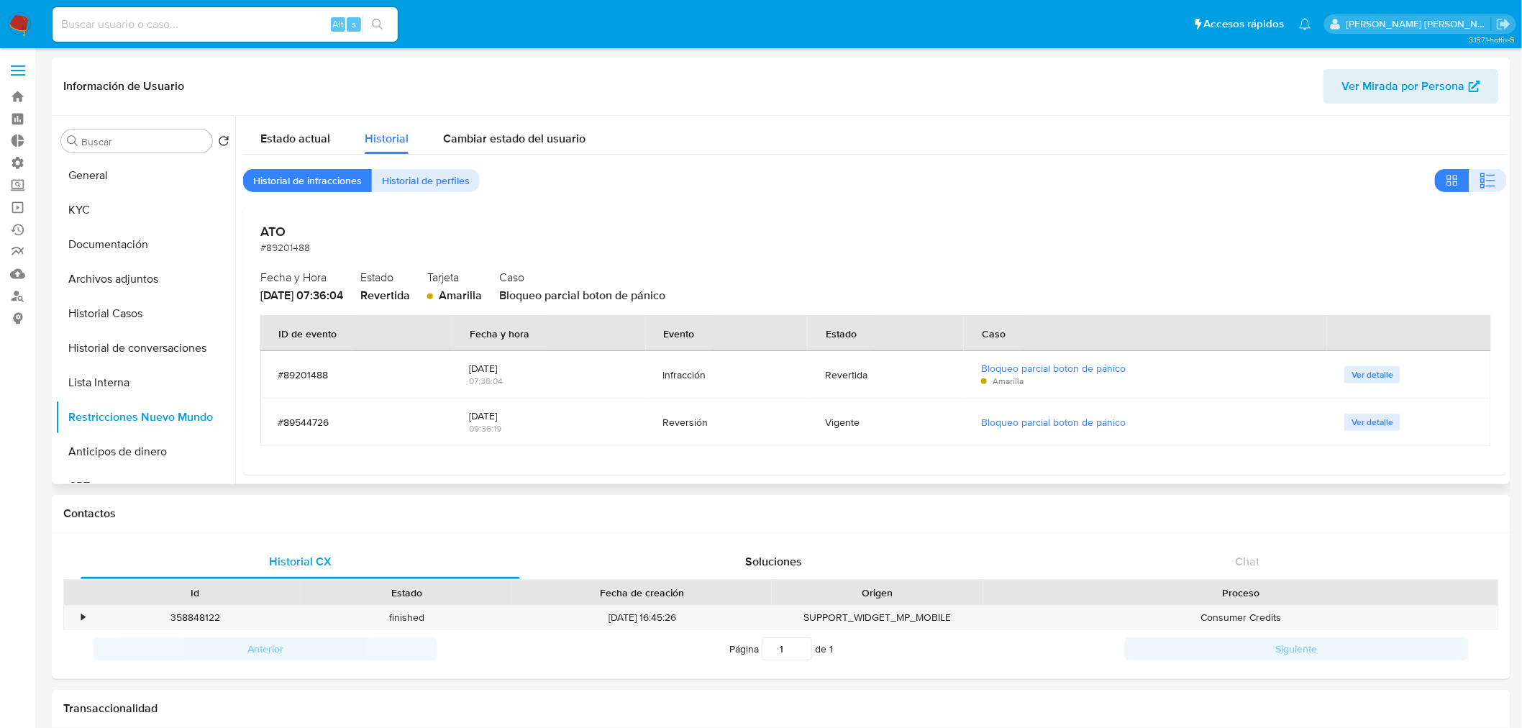
scroll to position [9, 0]
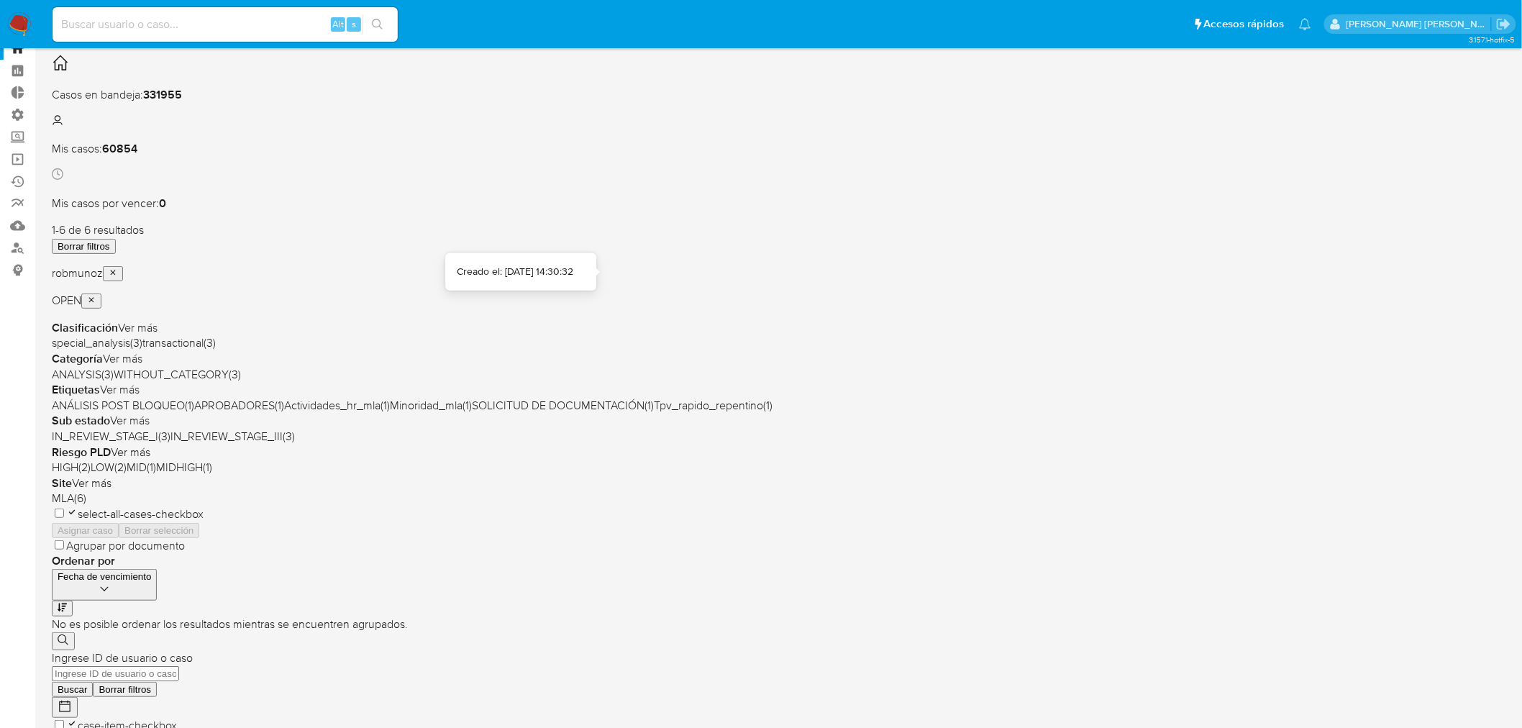
scroll to position [96, 0]
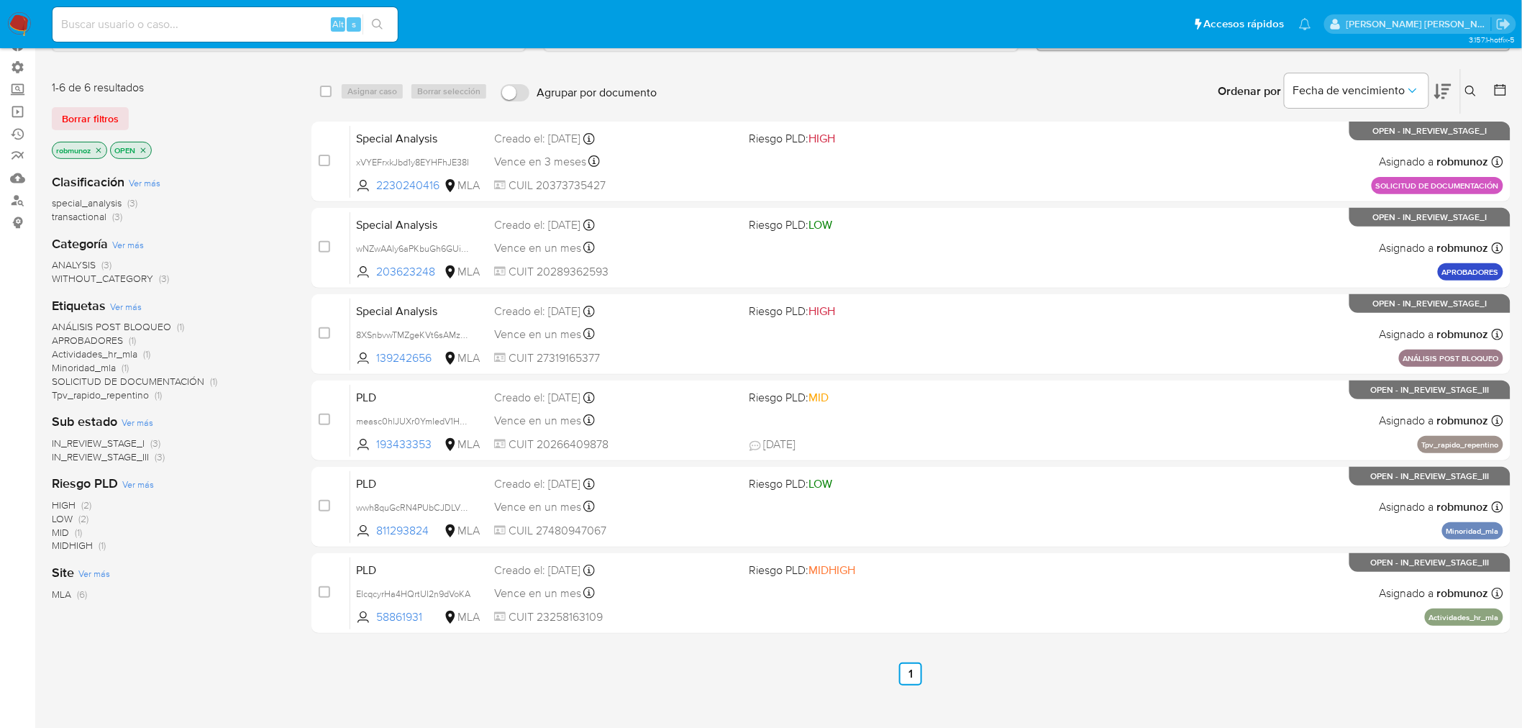
click at [158, 12] on div "Alt s" at bounding box center [224, 24] width 345 height 35
click at [162, 24] on input at bounding box center [224, 24] width 345 height 19
paste input "1253652036"
type input "1253652036"
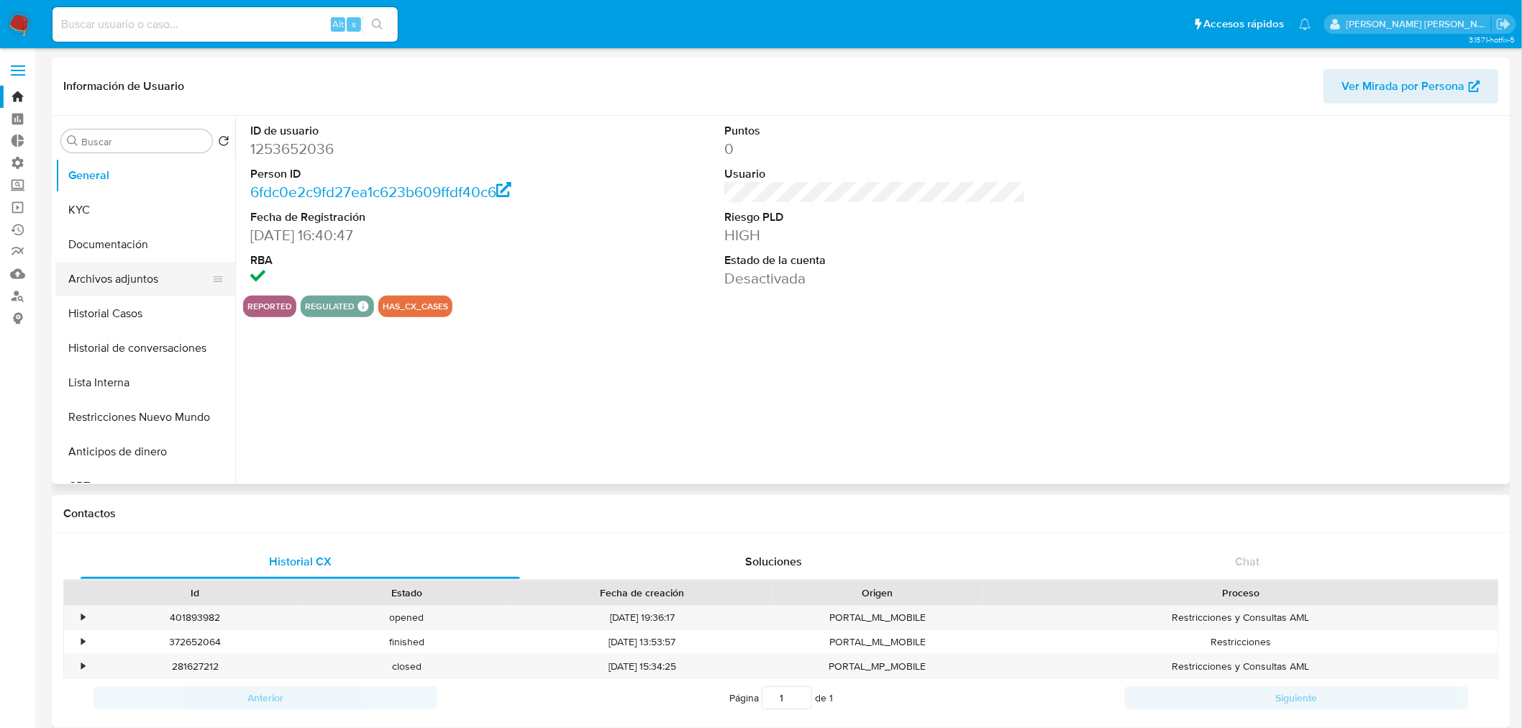
click at [125, 285] on button "Archivos adjuntos" at bounding box center [139, 279] width 168 height 35
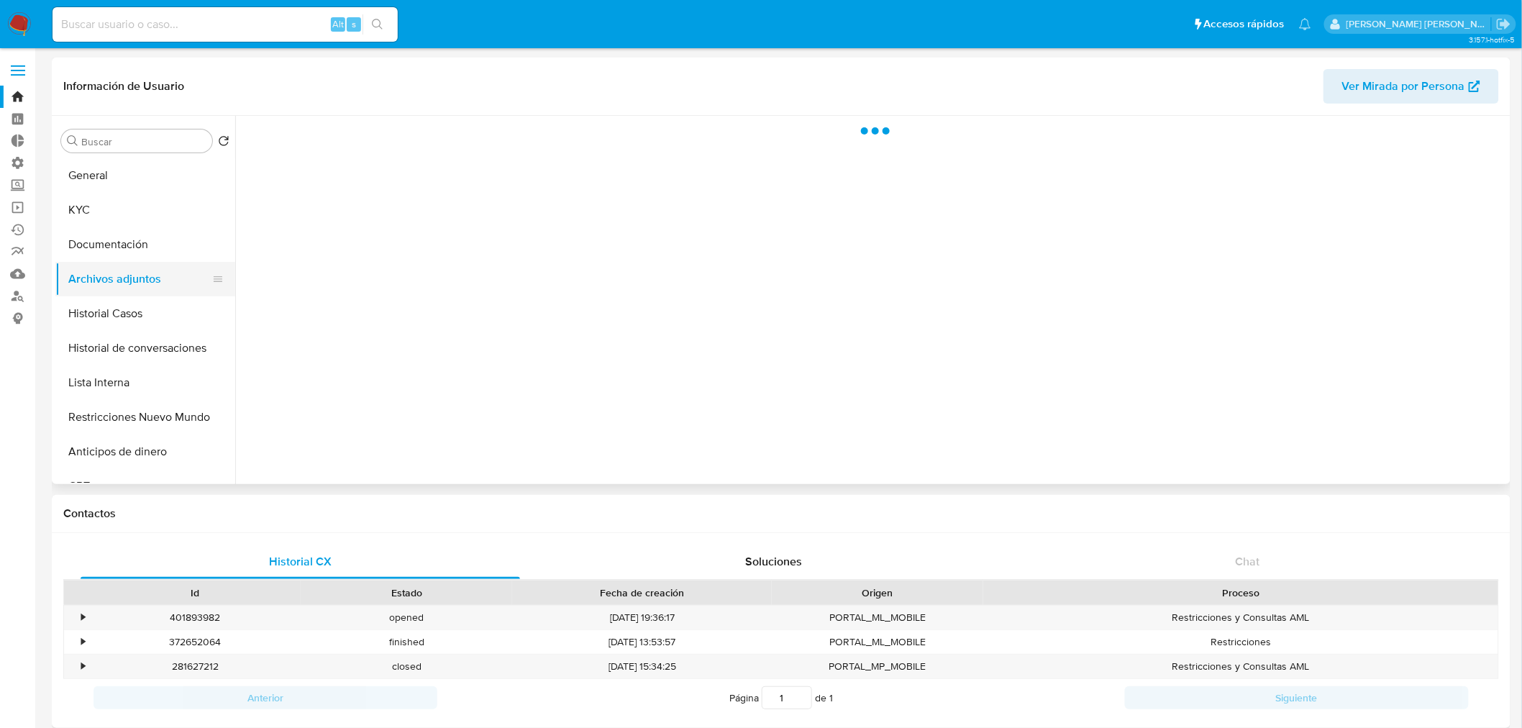
select select "10"
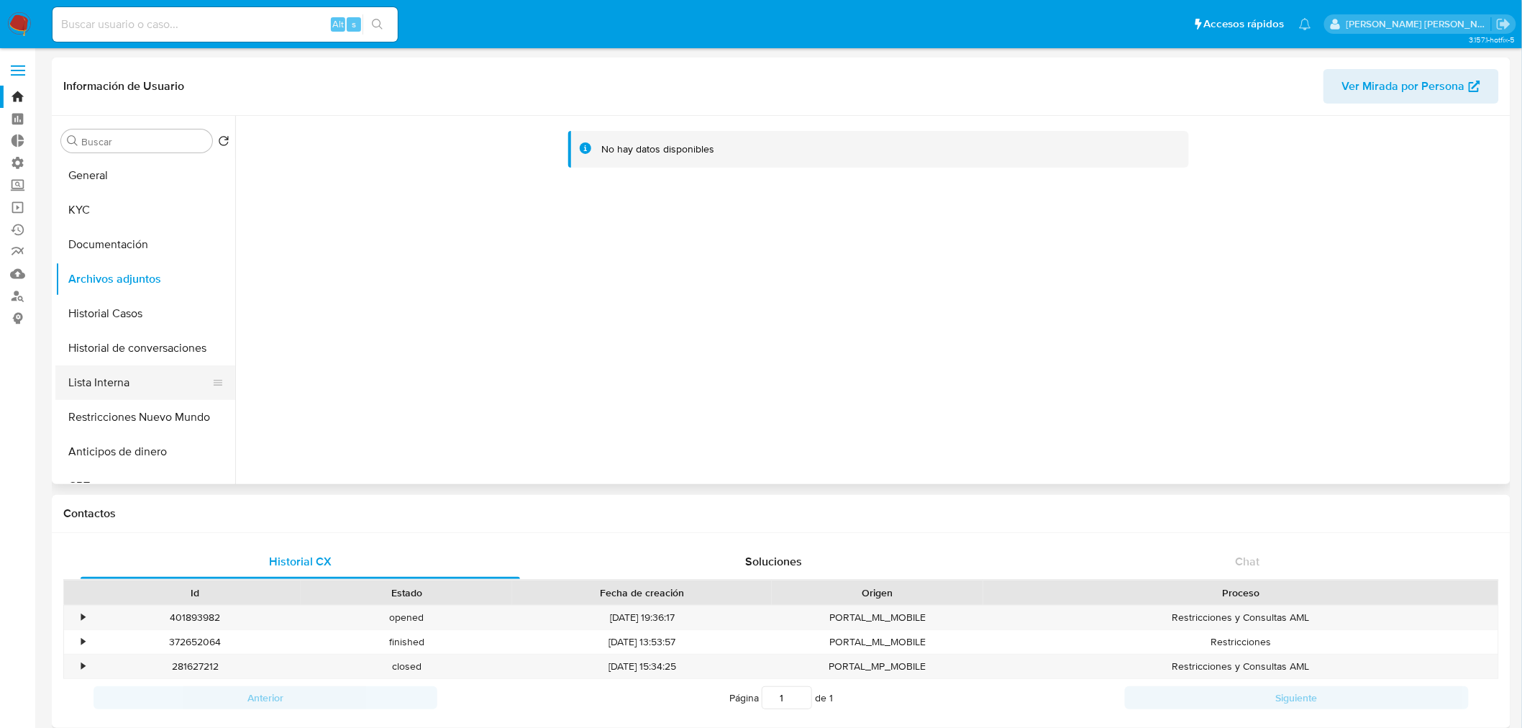
click at [145, 385] on button "Lista Interna" at bounding box center [139, 382] width 168 height 35
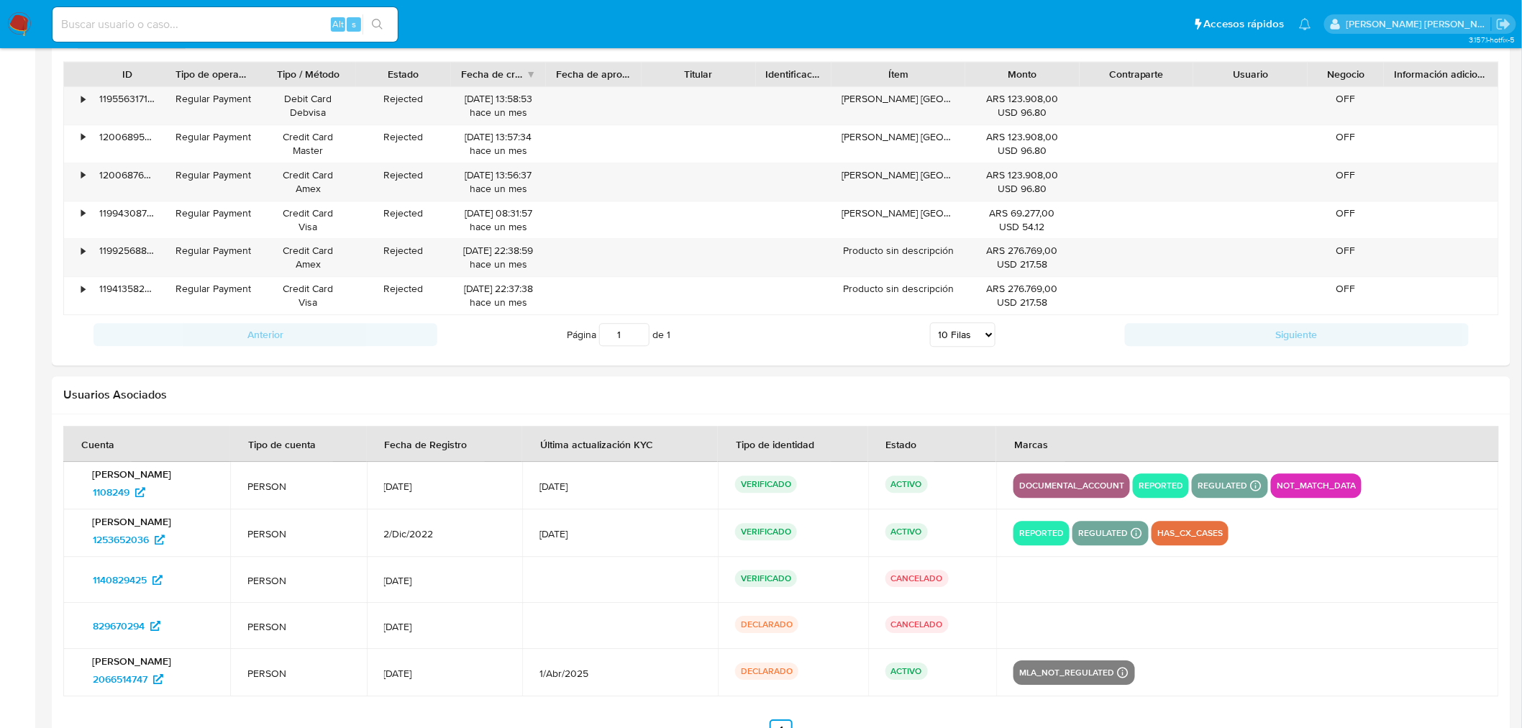
scroll to position [1438, 0]
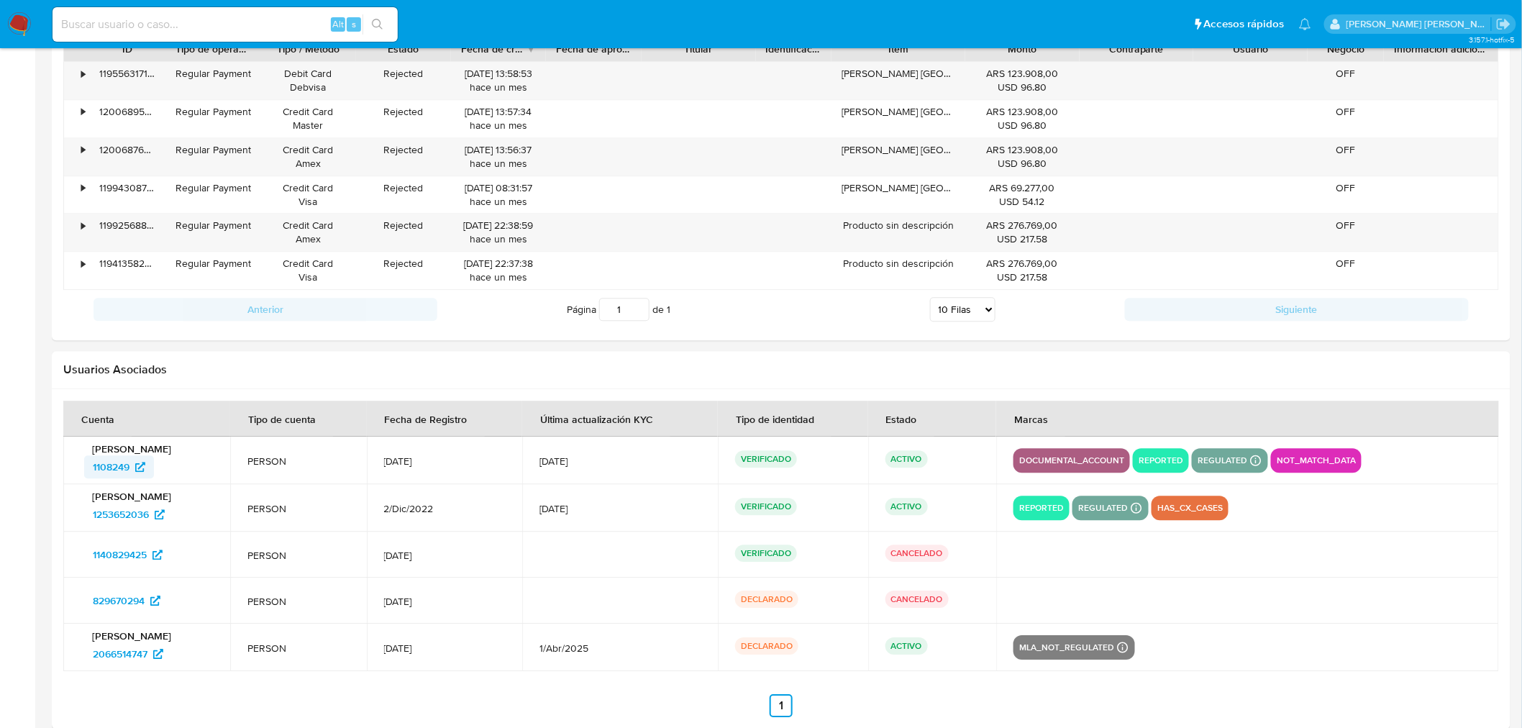
click at [113, 473] on span "1108249" at bounding box center [111, 466] width 37 height 23
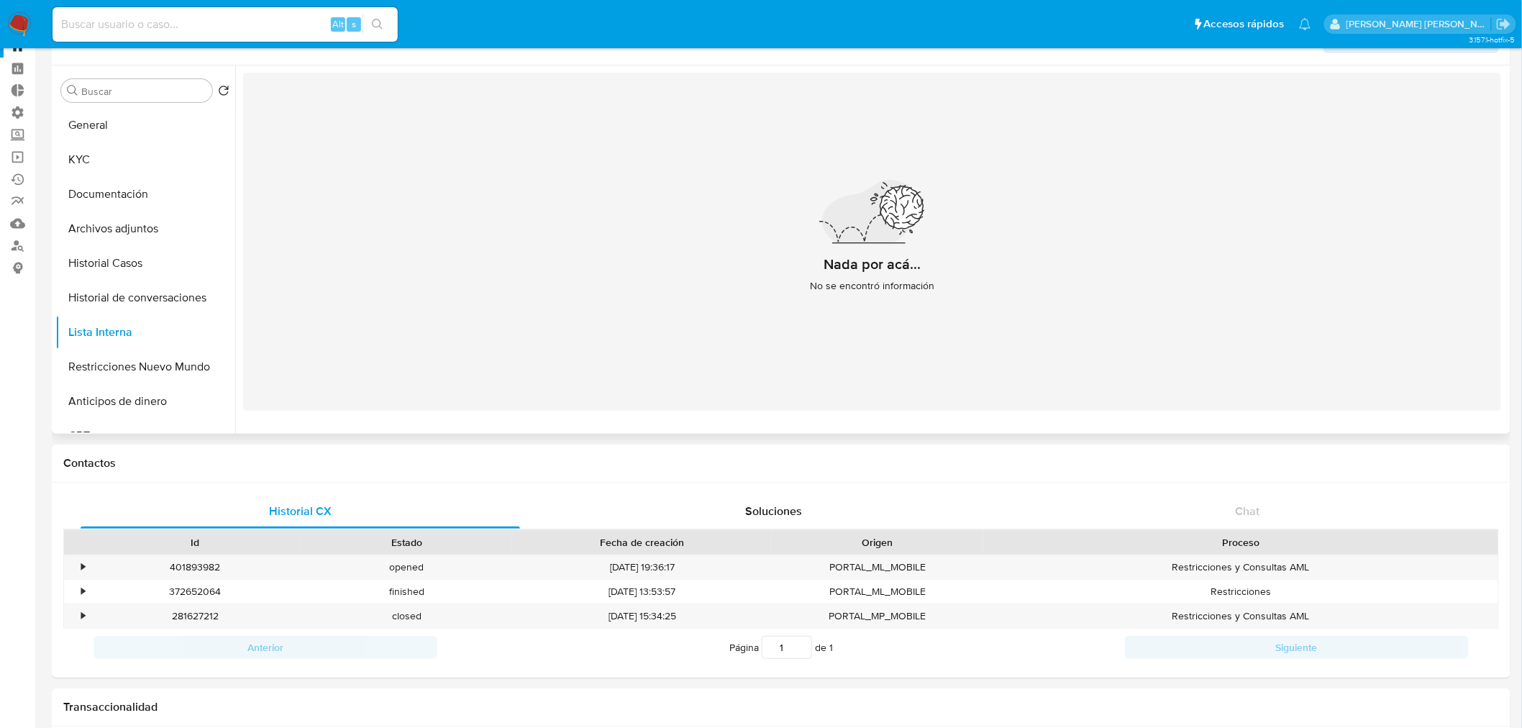
scroll to position [0, 0]
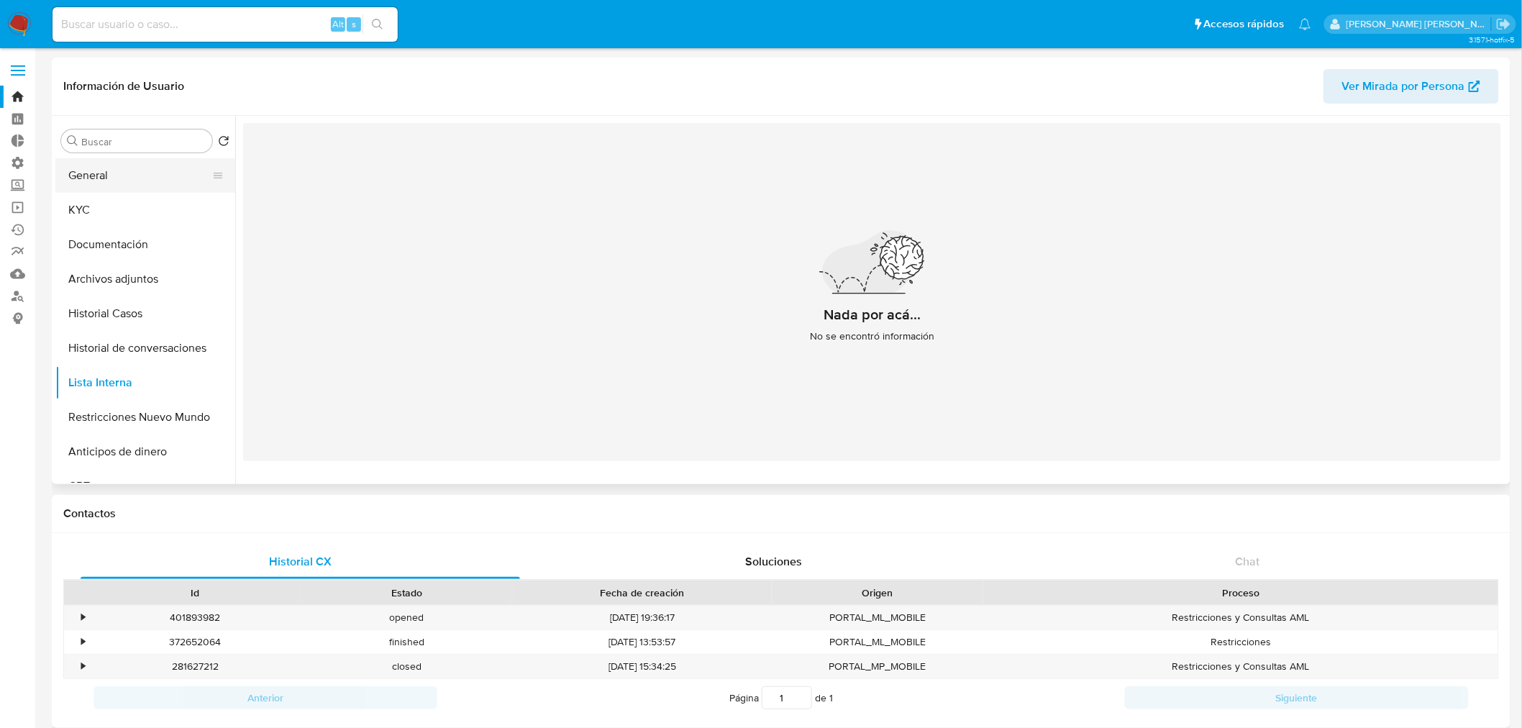
click at [104, 180] on button "General" at bounding box center [139, 175] width 168 height 35
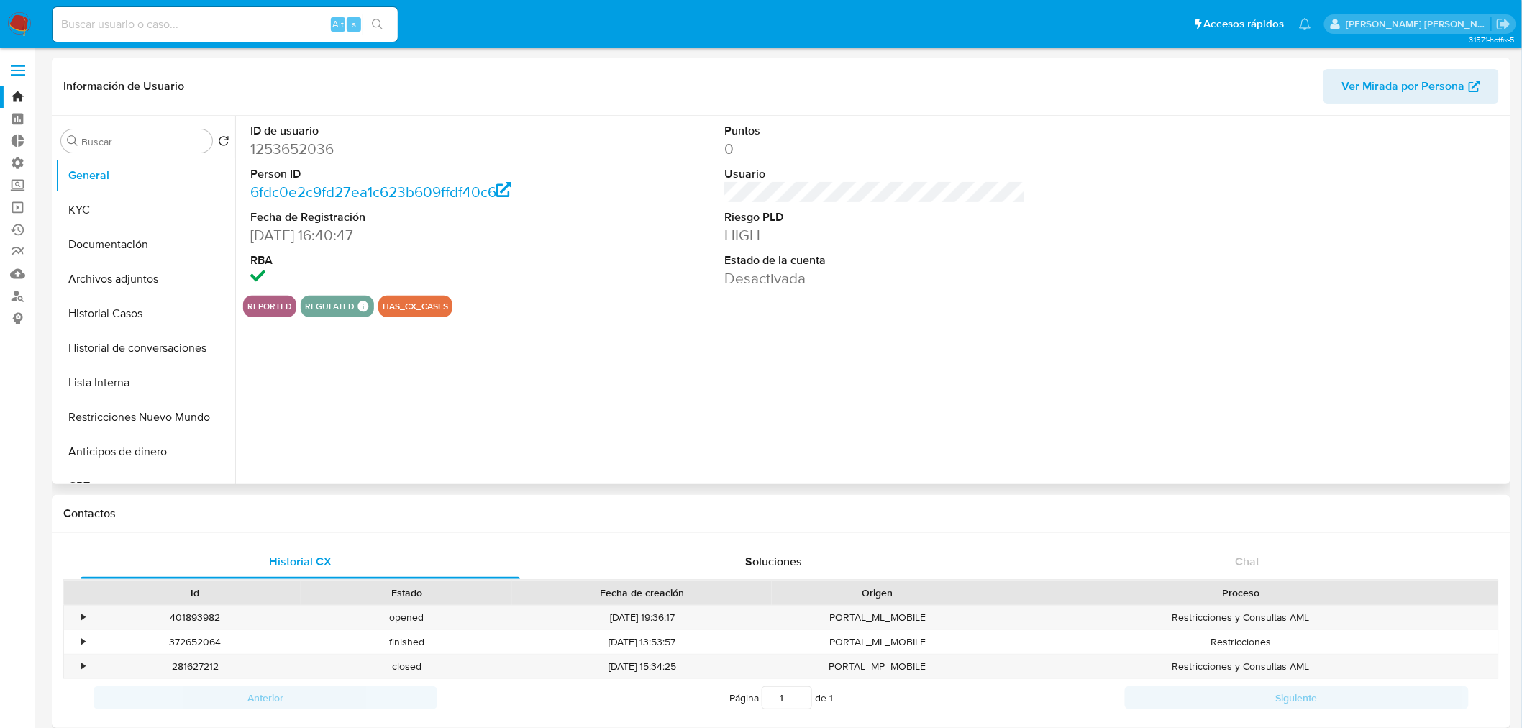
click at [293, 145] on dd "1253652036" at bounding box center [400, 149] width 301 height 20
copy dd "1253652036"
click at [97, 218] on button "KYC" at bounding box center [139, 210] width 168 height 35
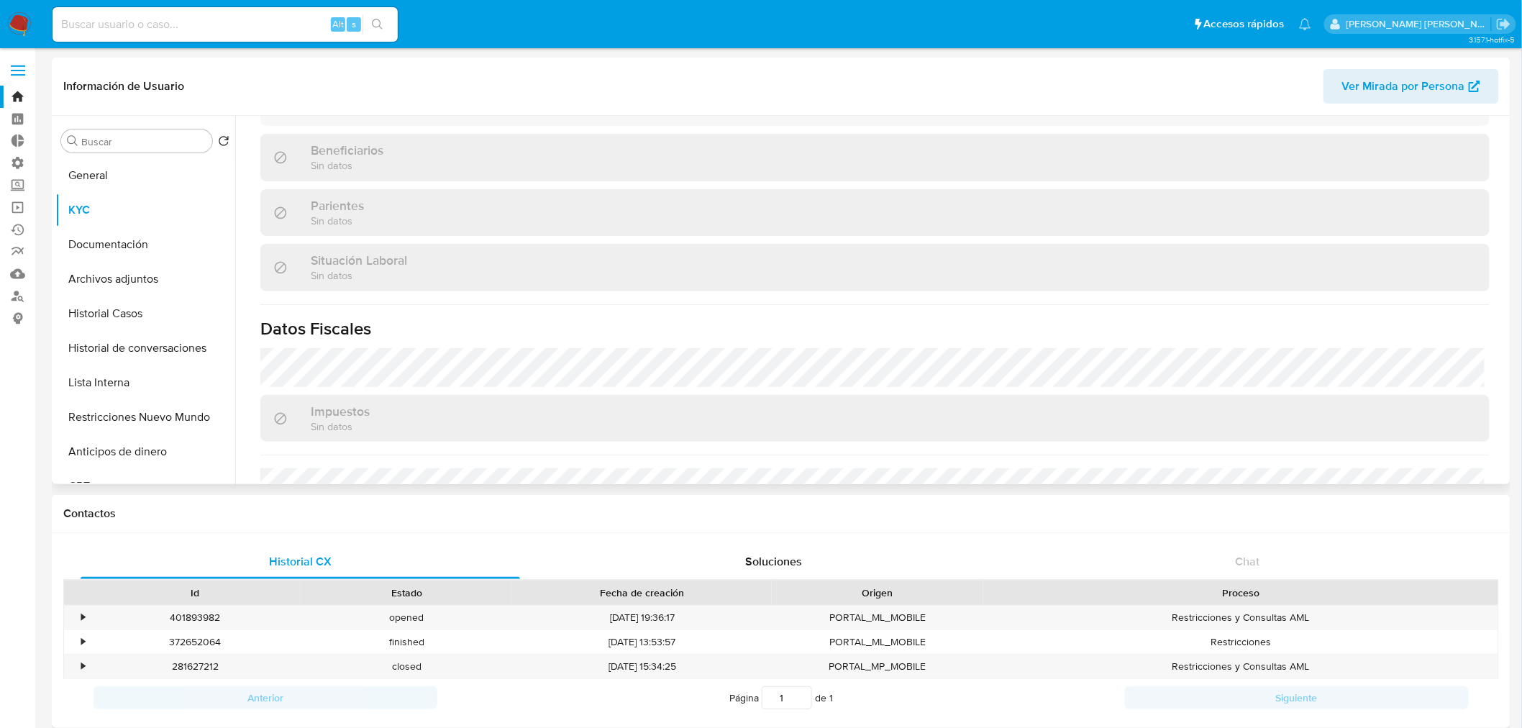
scroll to position [719, 0]
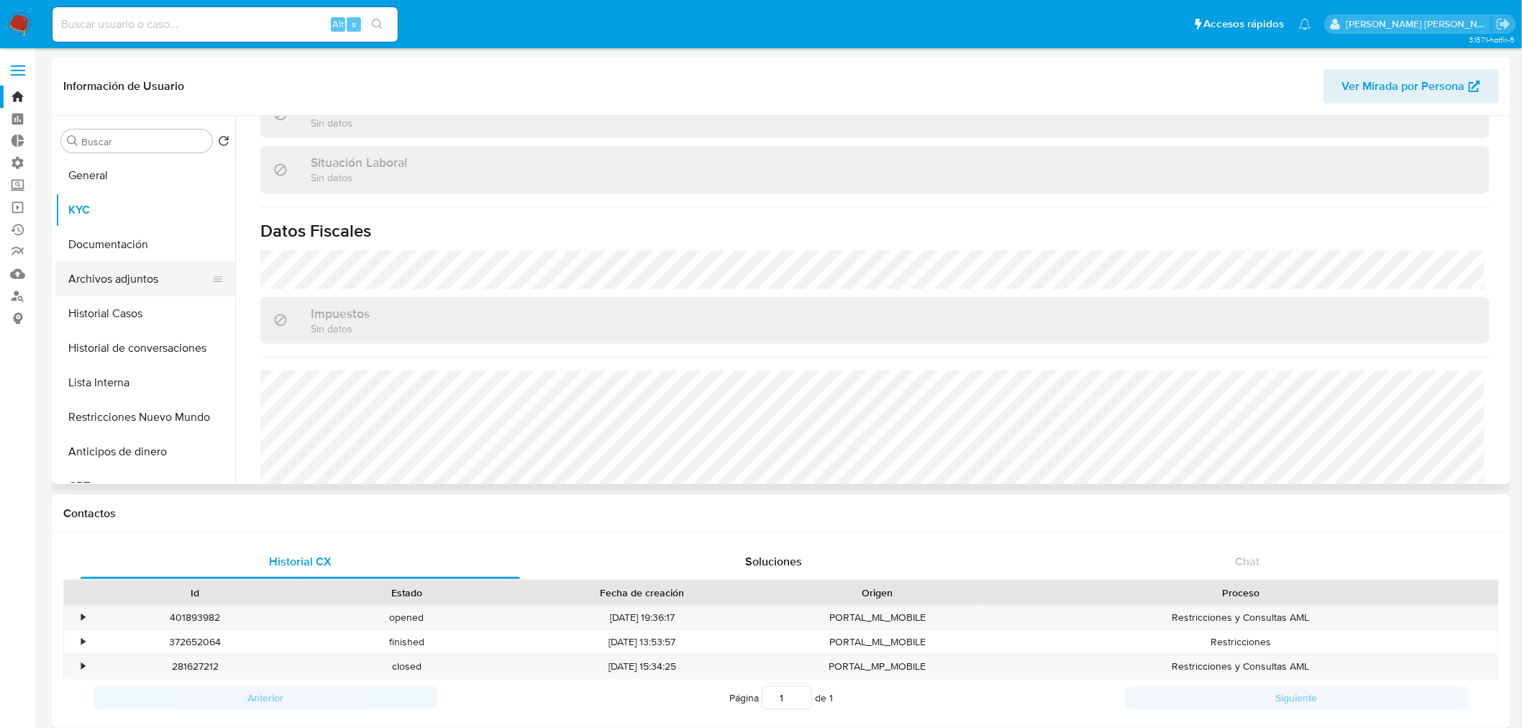
click at [146, 269] on button "Archivos adjuntos" at bounding box center [139, 279] width 168 height 35
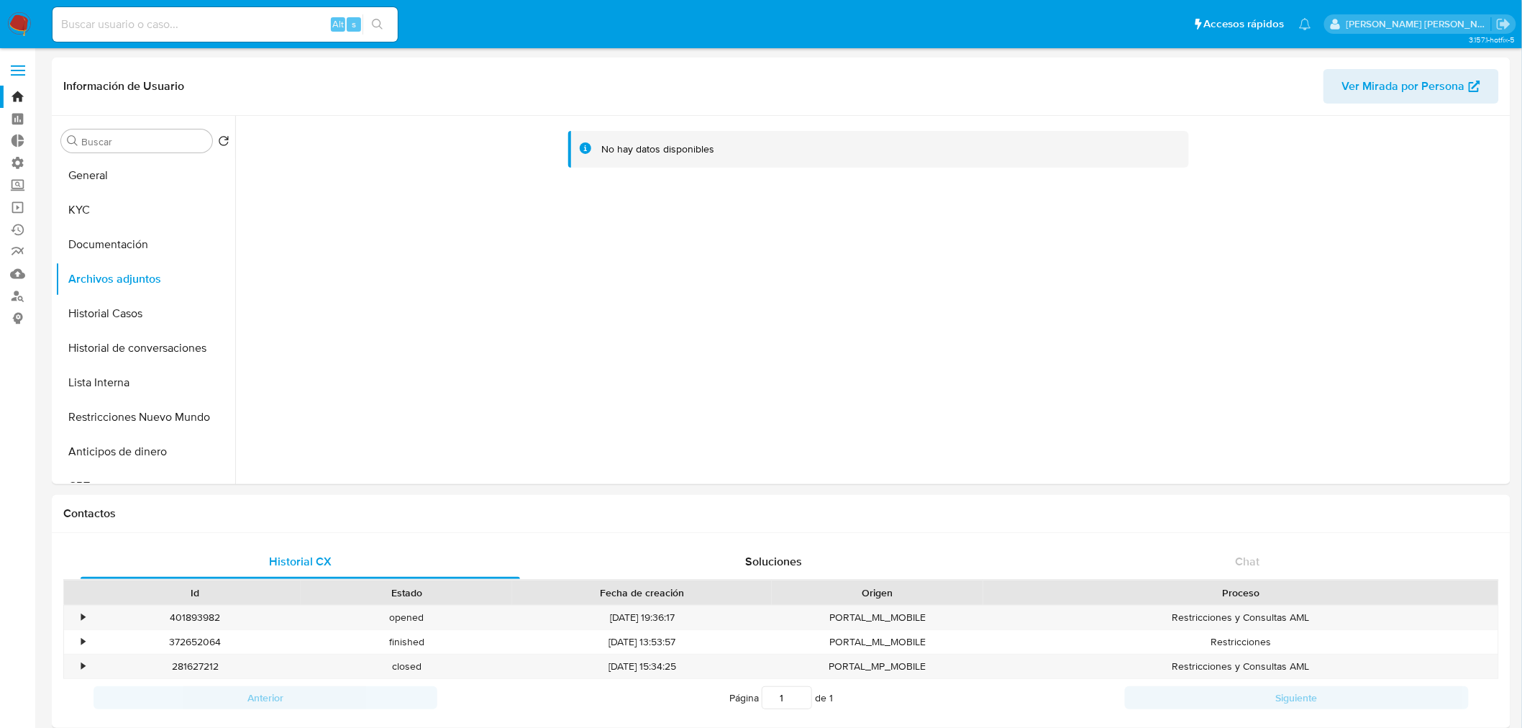
click at [116, 20] on input at bounding box center [224, 24] width 345 height 19
paste input "gCX0zM8WTvMR9XmJI5UgGZ6H"
type input "gCX0zM8WTvMR9XmJI5UgGZ6H"
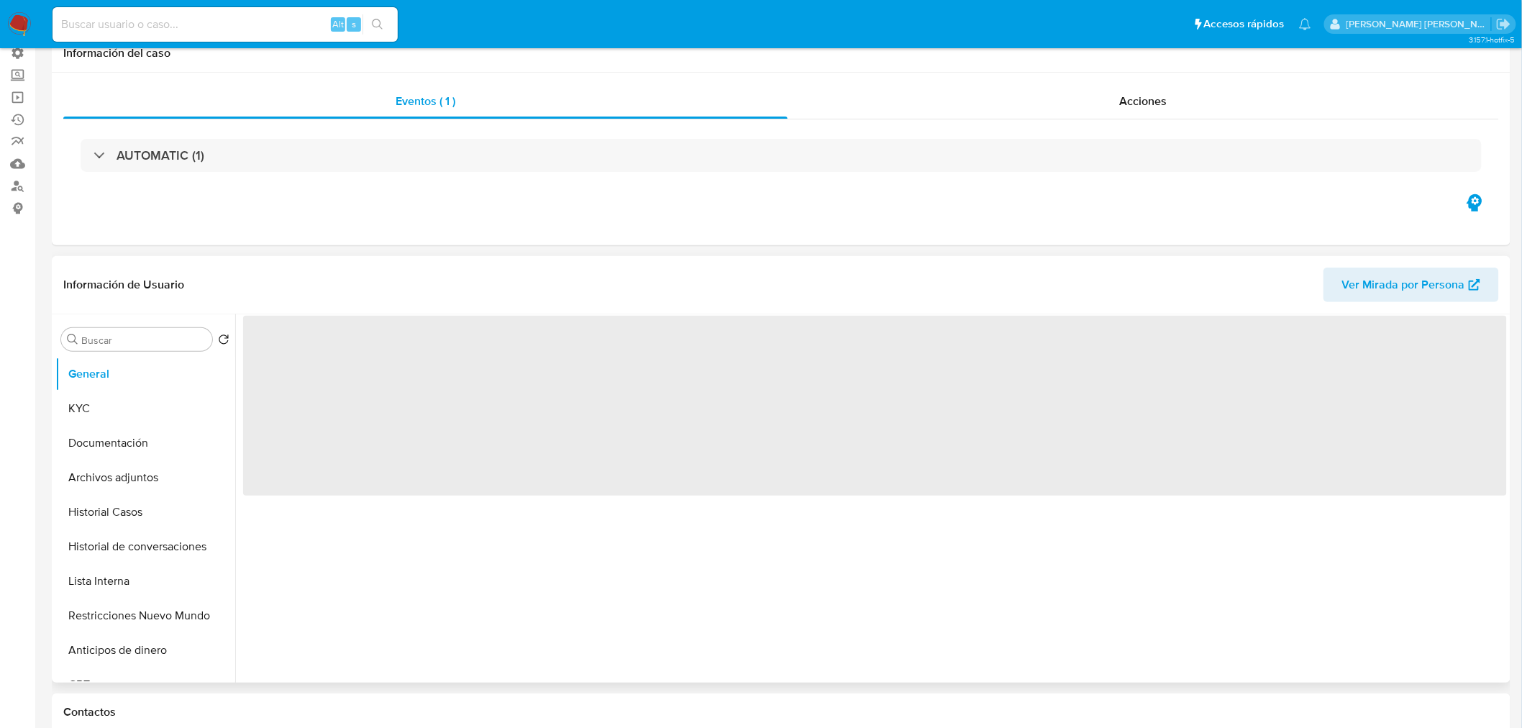
scroll to position [319, 0]
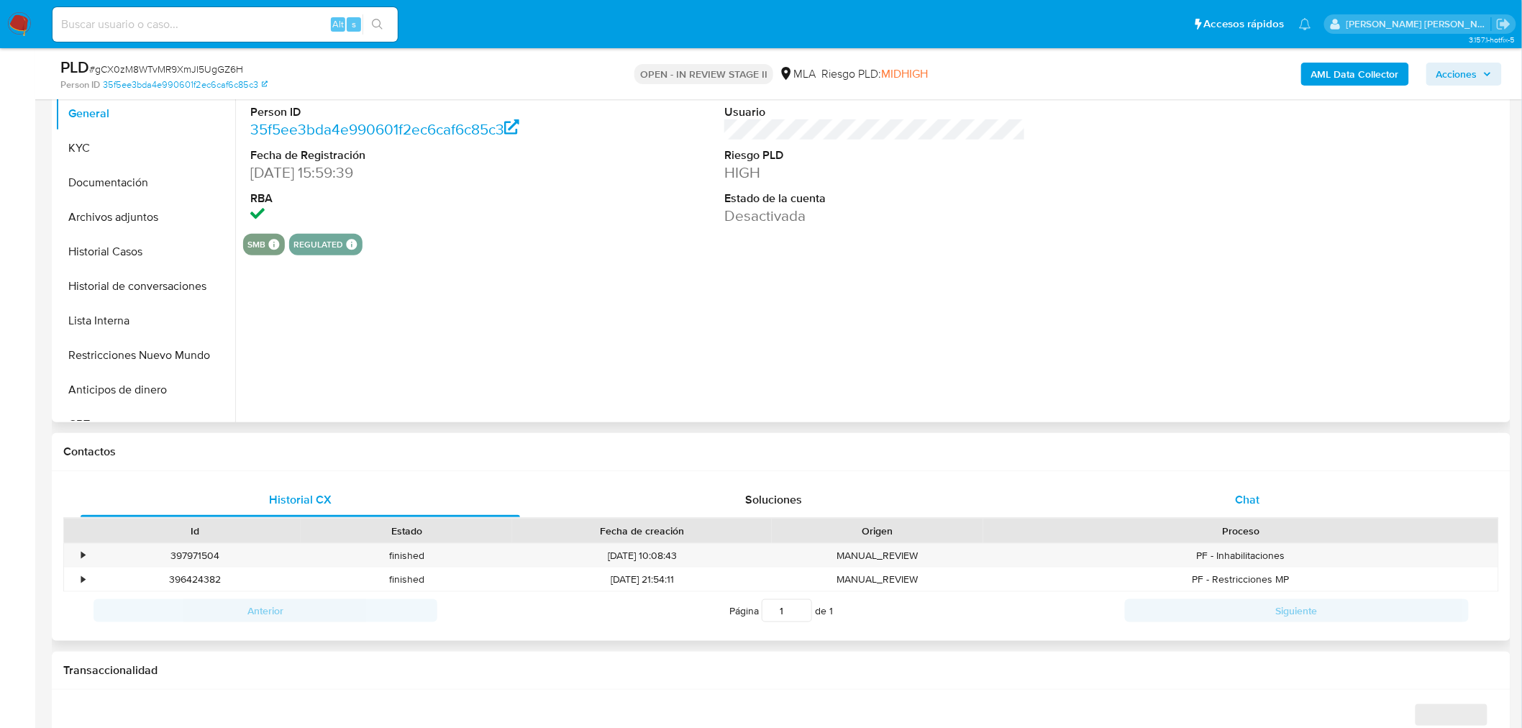
select select "10"
click at [1303, 498] on div "Chat" at bounding box center [1247, 499] width 439 height 35
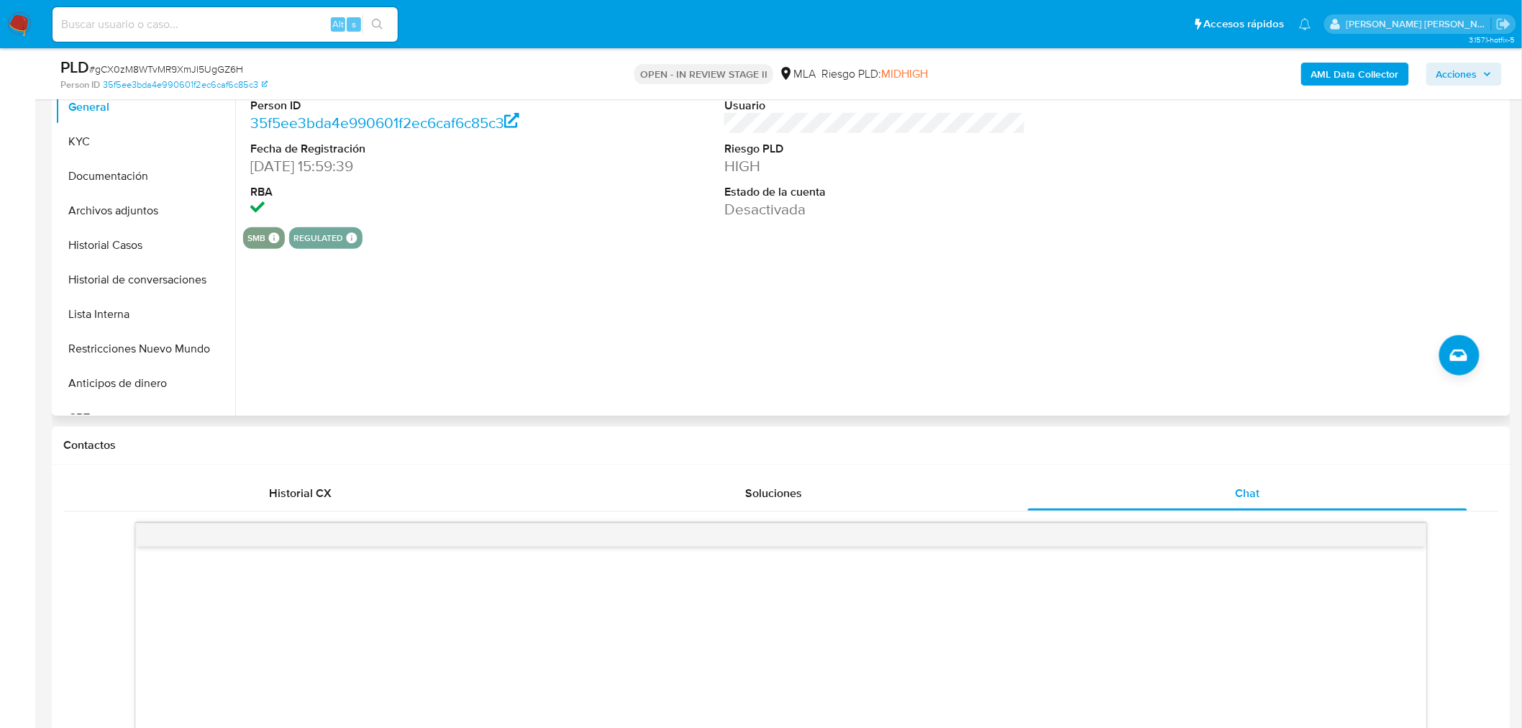
scroll to position [160, 0]
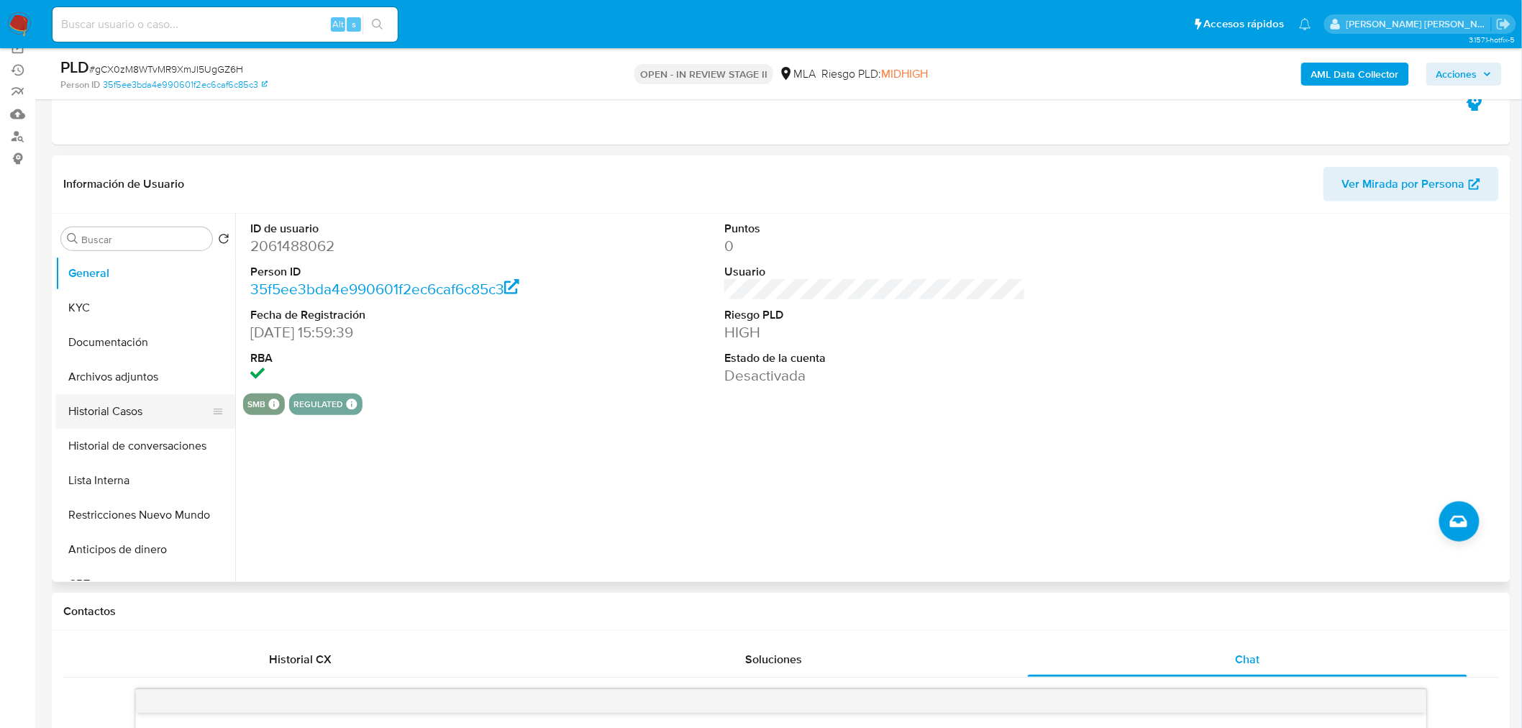
click at [130, 404] on button "Historial Casos" at bounding box center [139, 411] width 168 height 35
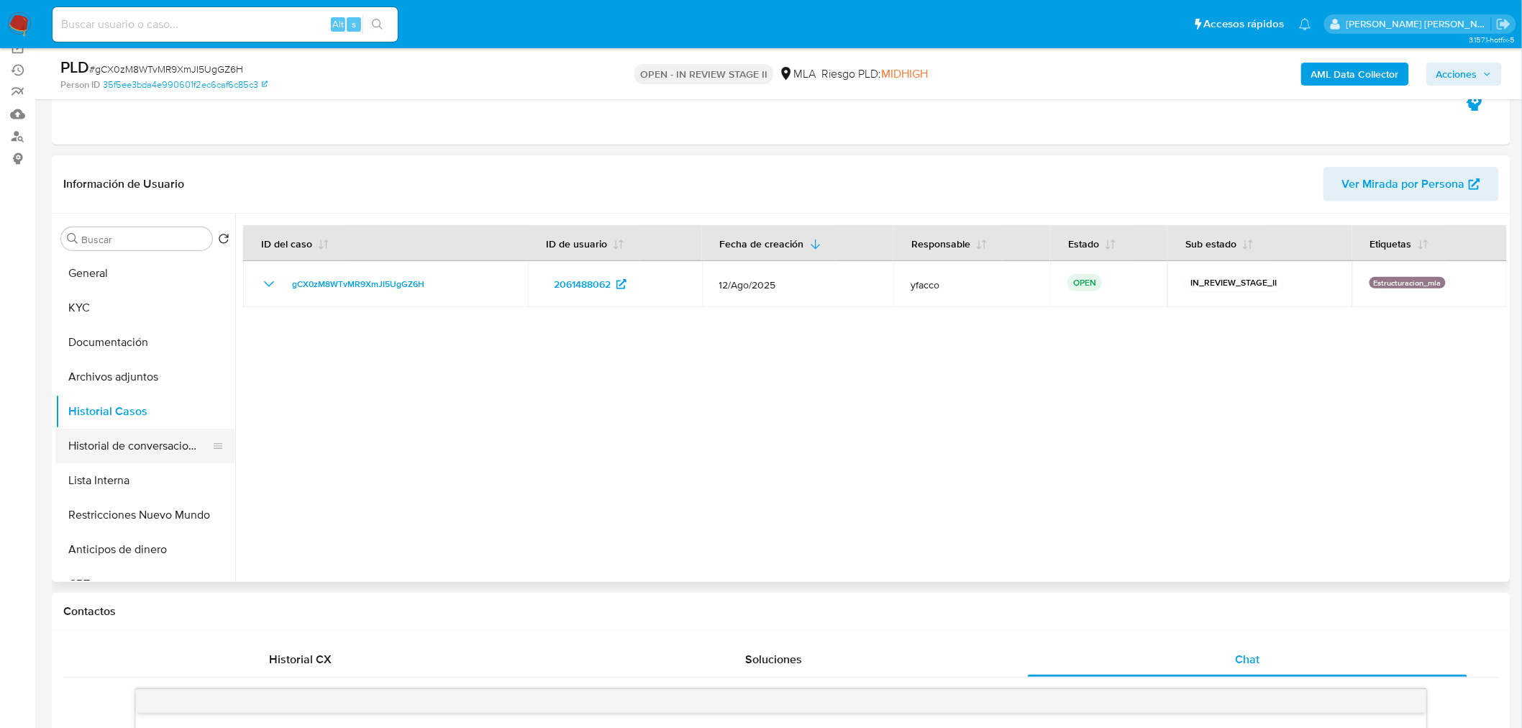
click at [106, 446] on button "Historial de conversaciones" at bounding box center [139, 446] width 168 height 35
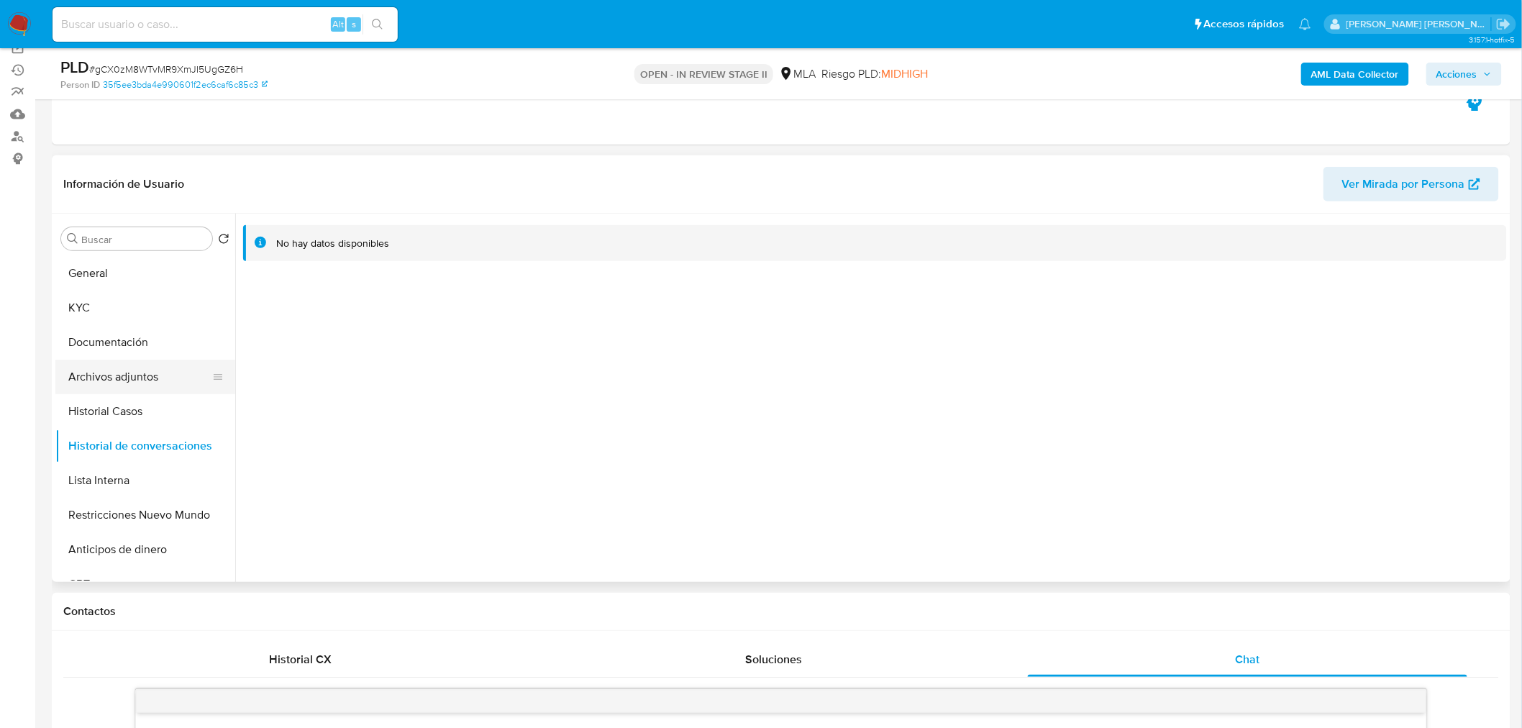
click at [87, 377] on button "Archivos adjuntos" at bounding box center [139, 377] width 168 height 35
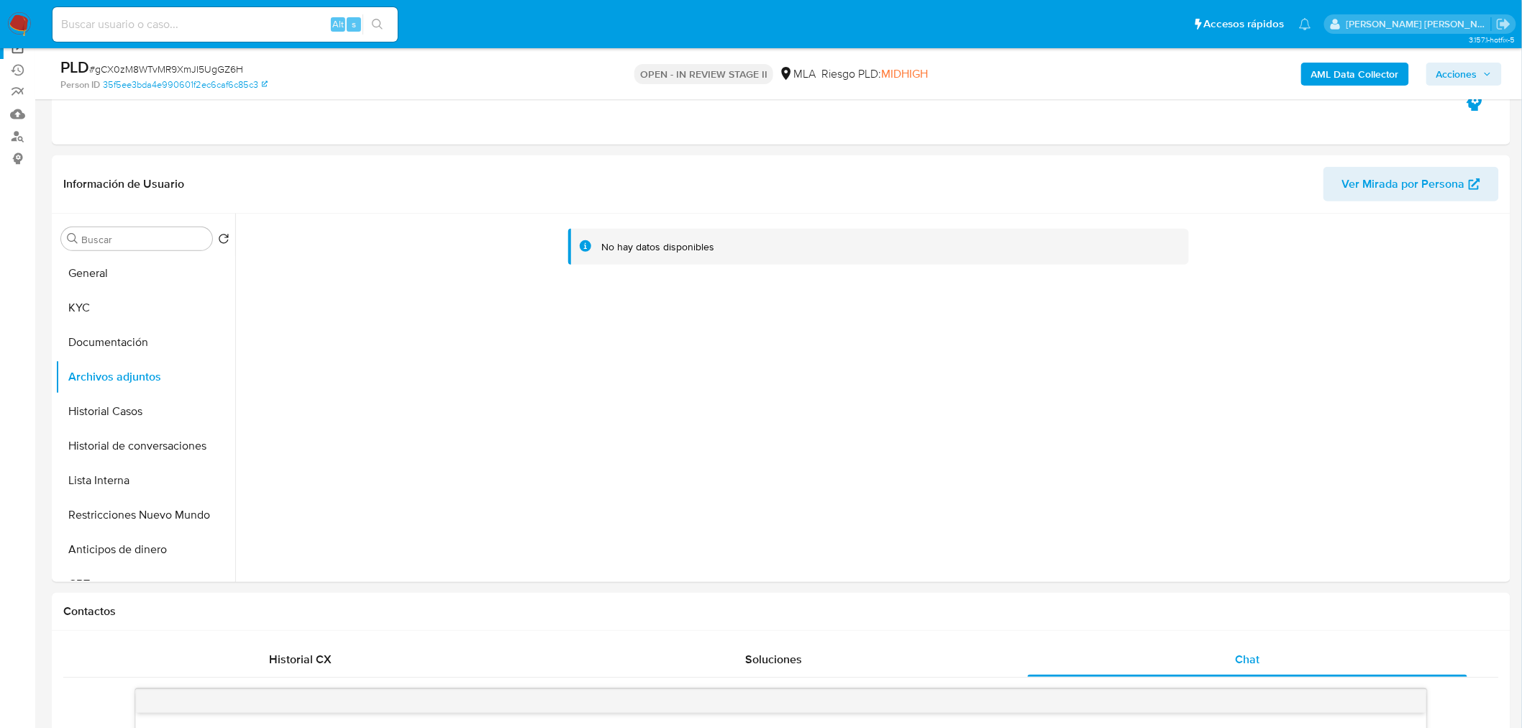
click at [18, 53] on link "Operaciones masivas" at bounding box center [85, 48] width 171 height 22
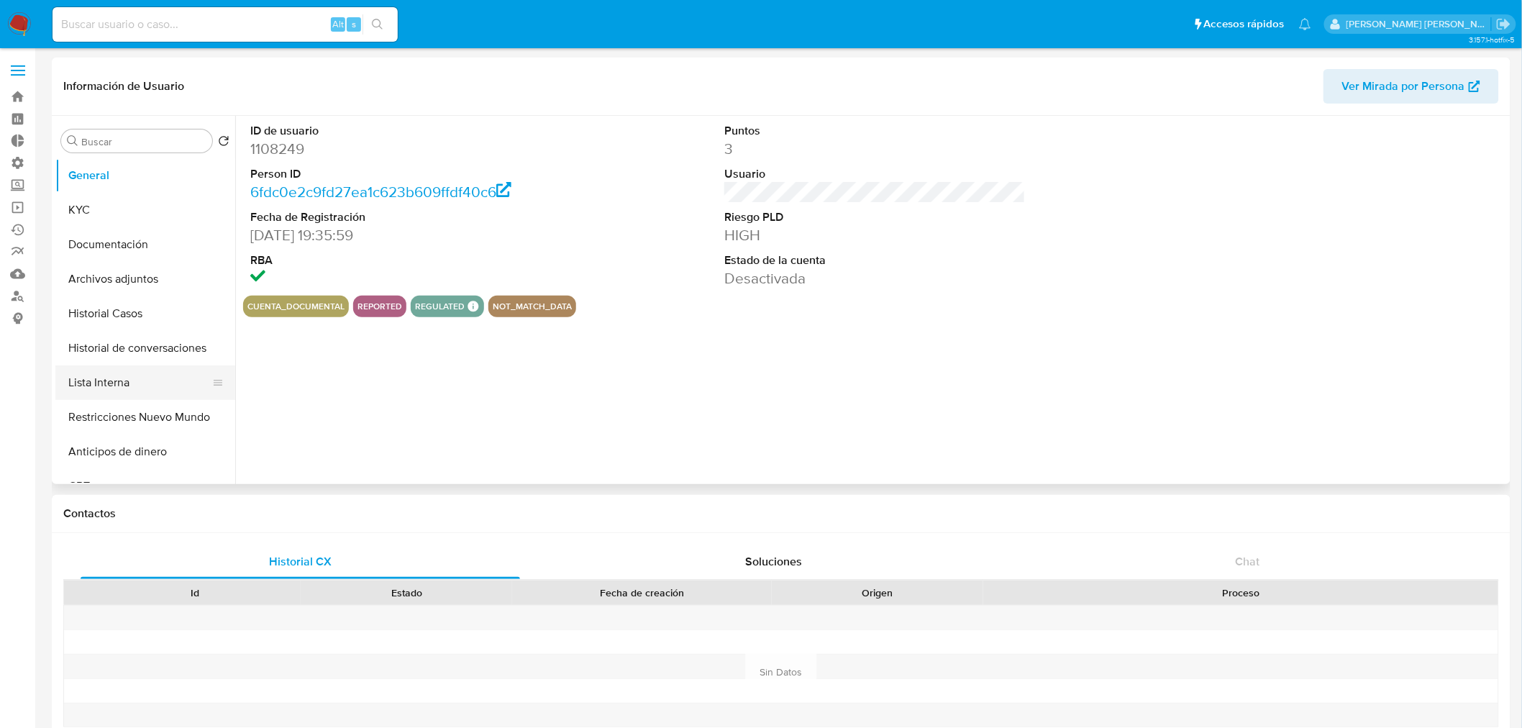
click at [127, 384] on button "Lista Interna" at bounding box center [139, 382] width 168 height 35
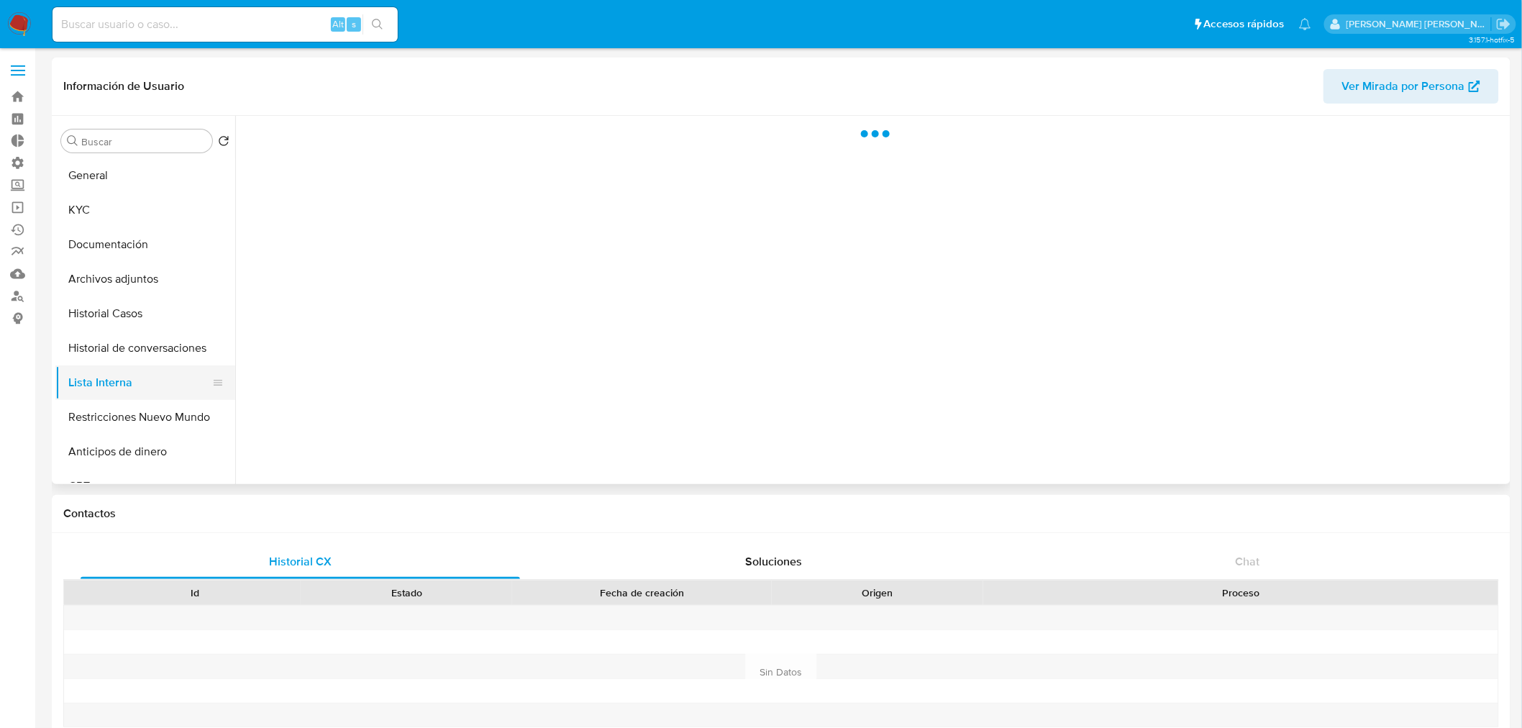
select select "10"
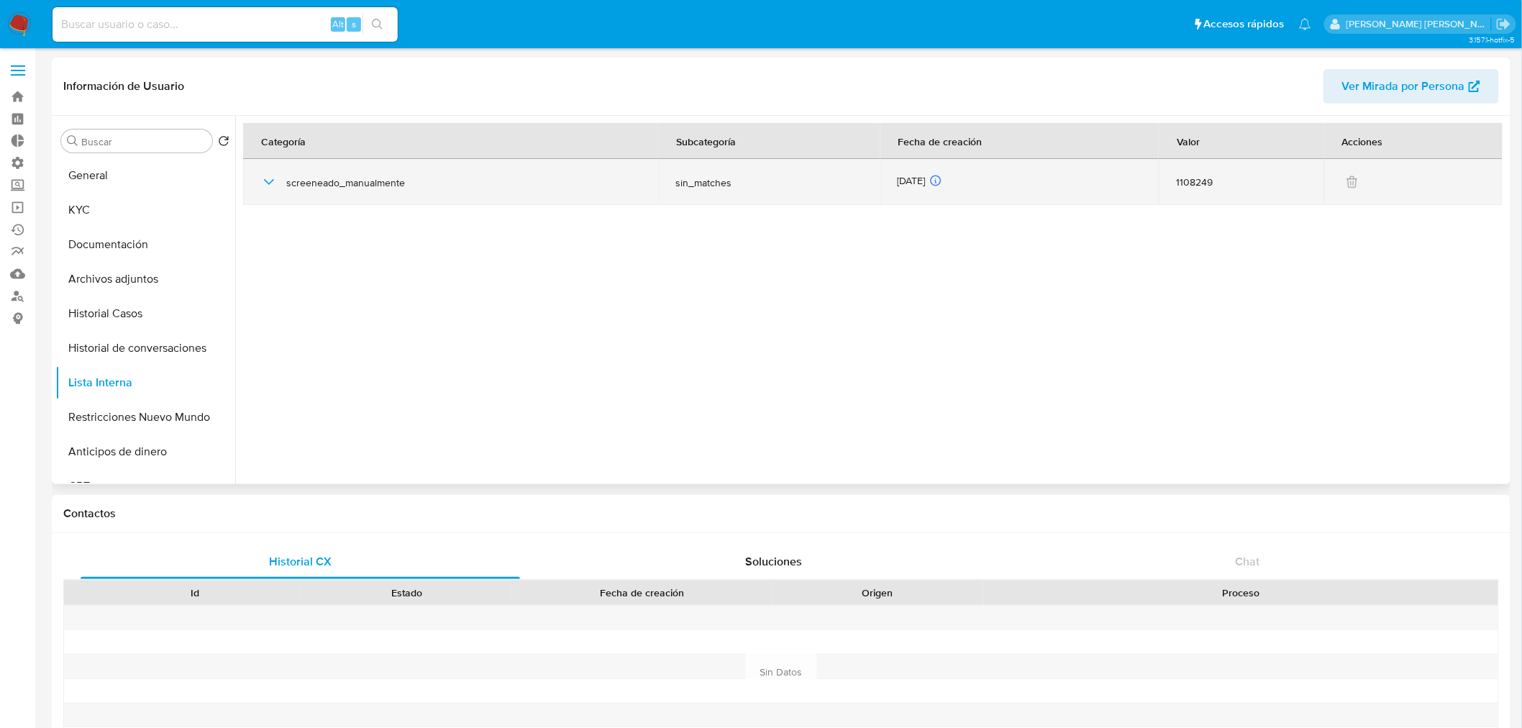
click at [268, 177] on icon "button" at bounding box center [268, 181] width 17 height 17
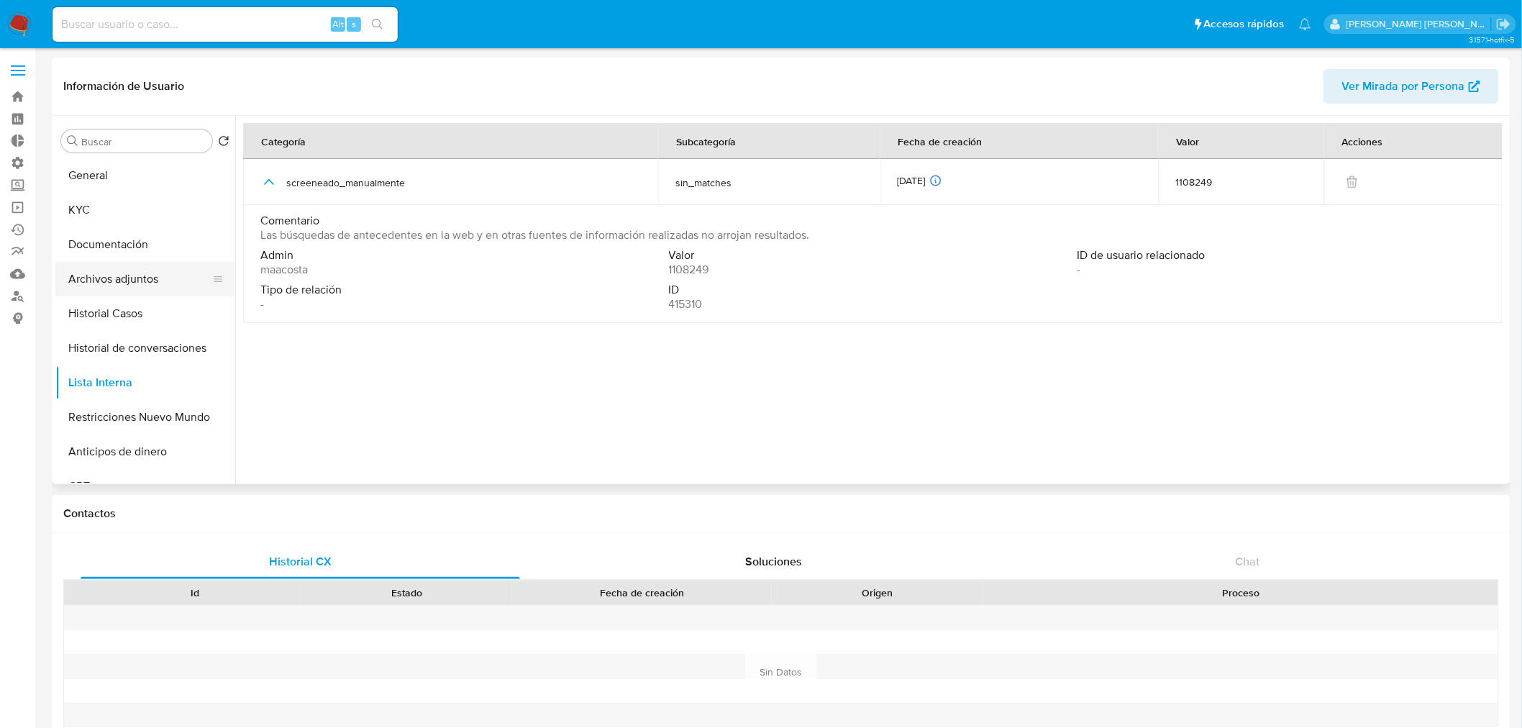
click at [116, 274] on button "Archivos adjuntos" at bounding box center [139, 279] width 168 height 35
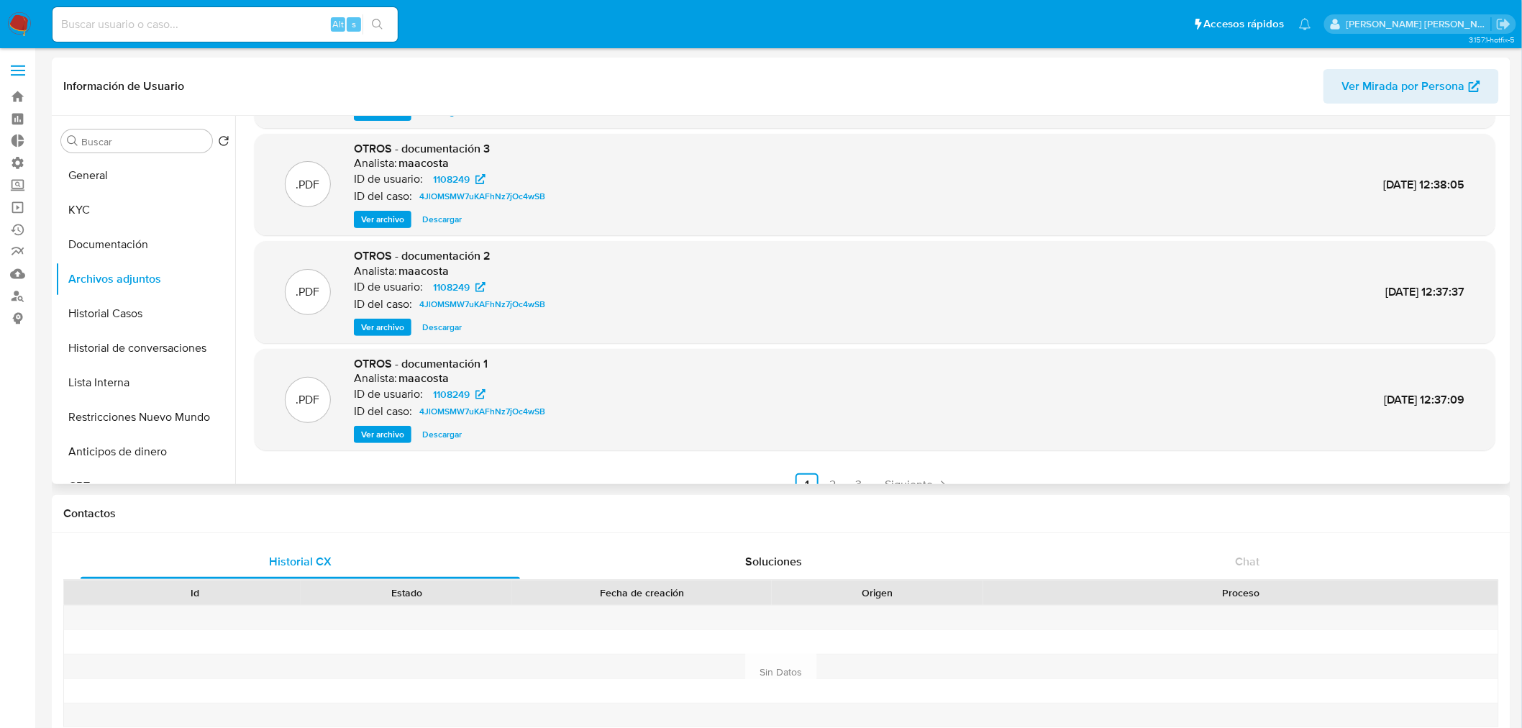
scroll to position [120, 0]
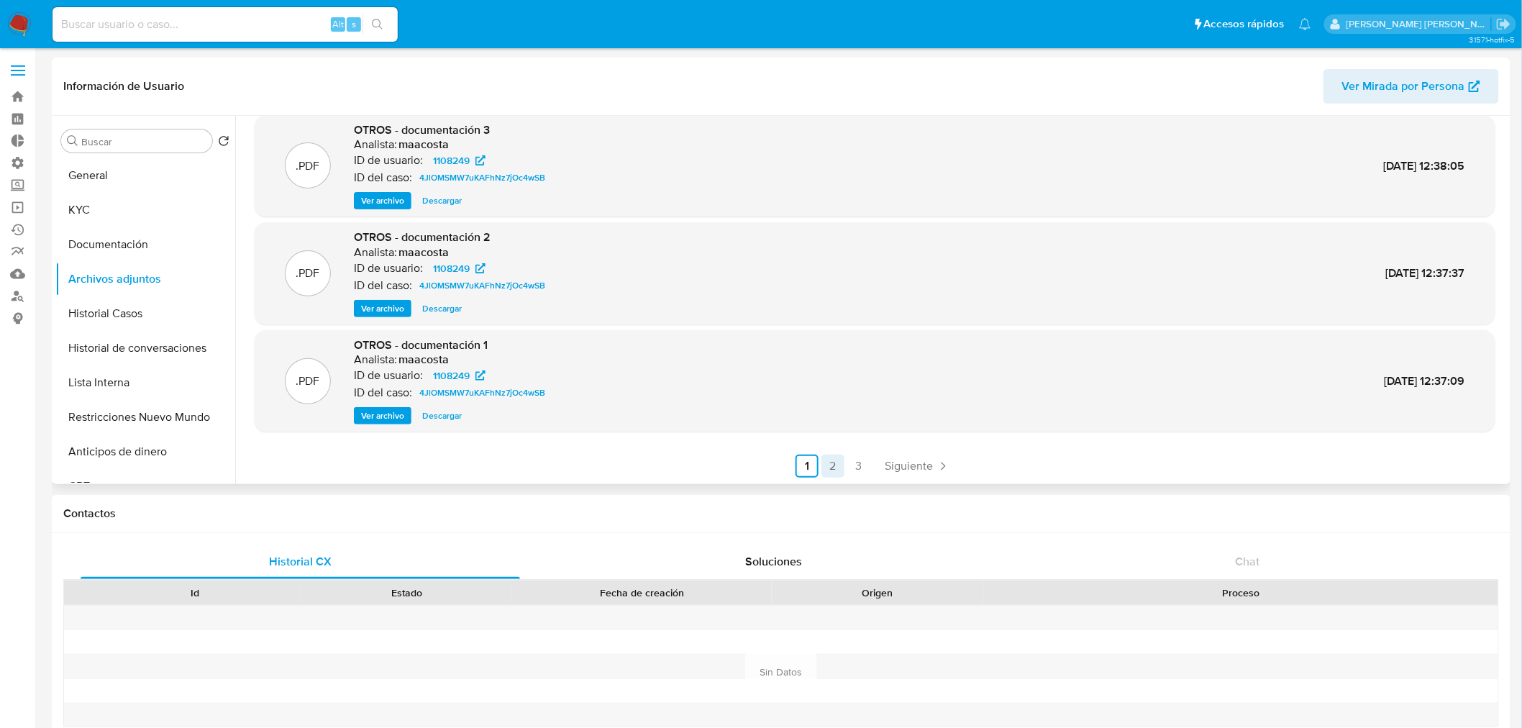
click at [836, 469] on link "2" at bounding box center [832, 465] width 23 height 23
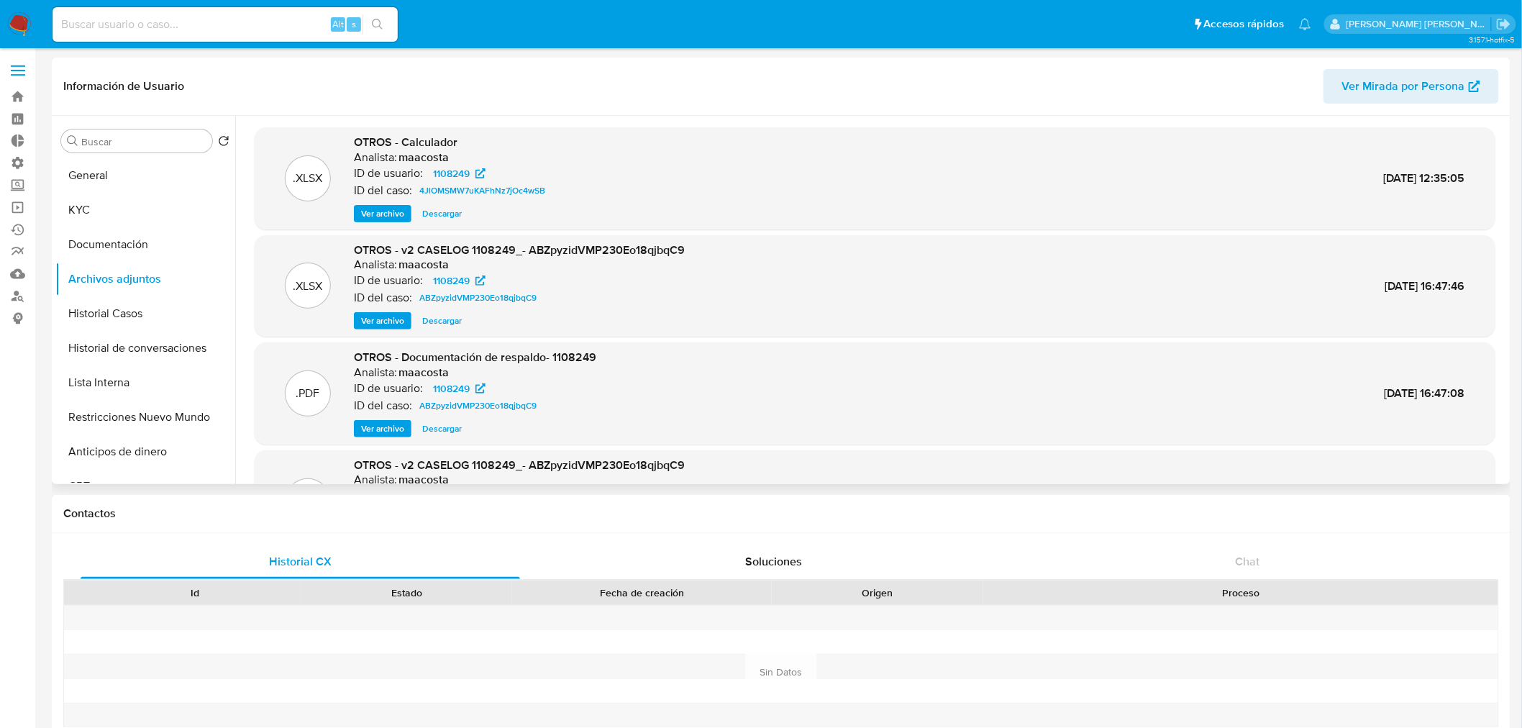
click at [381, 324] on span "Ver archivo" at bounding box center [382, 321] width 43 height 14
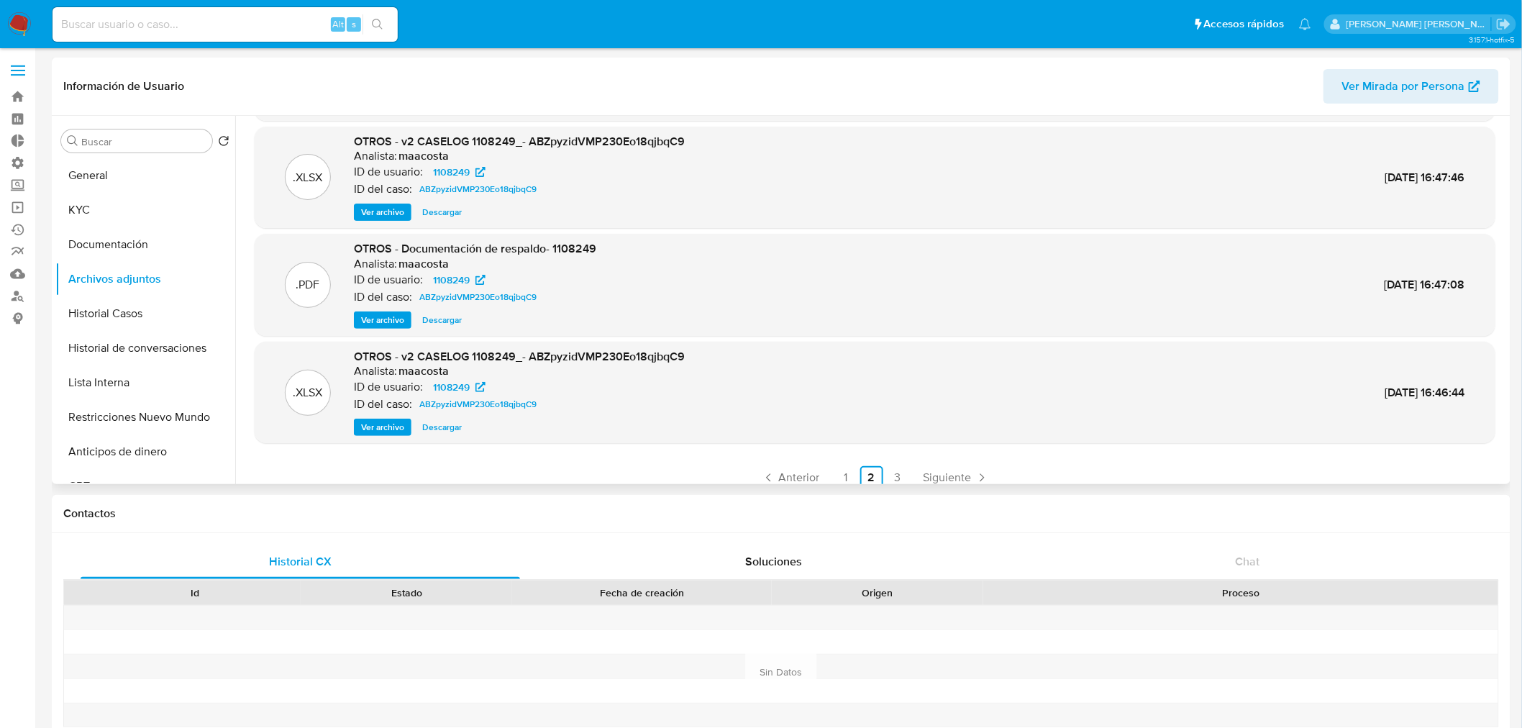
scroll to position [120, 0]
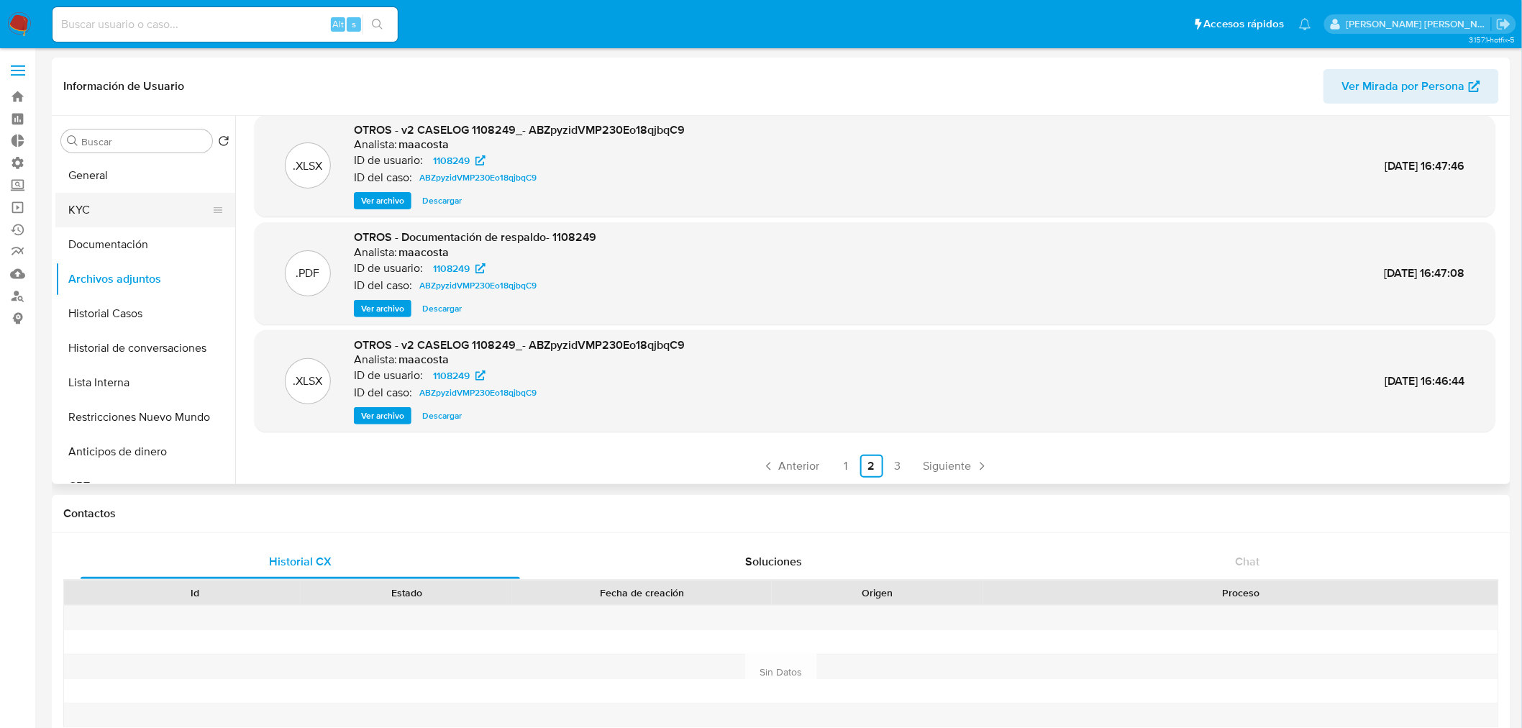
click at [86, 211] on button "KYC" at bounding box center [139, 210] width 168 height 35
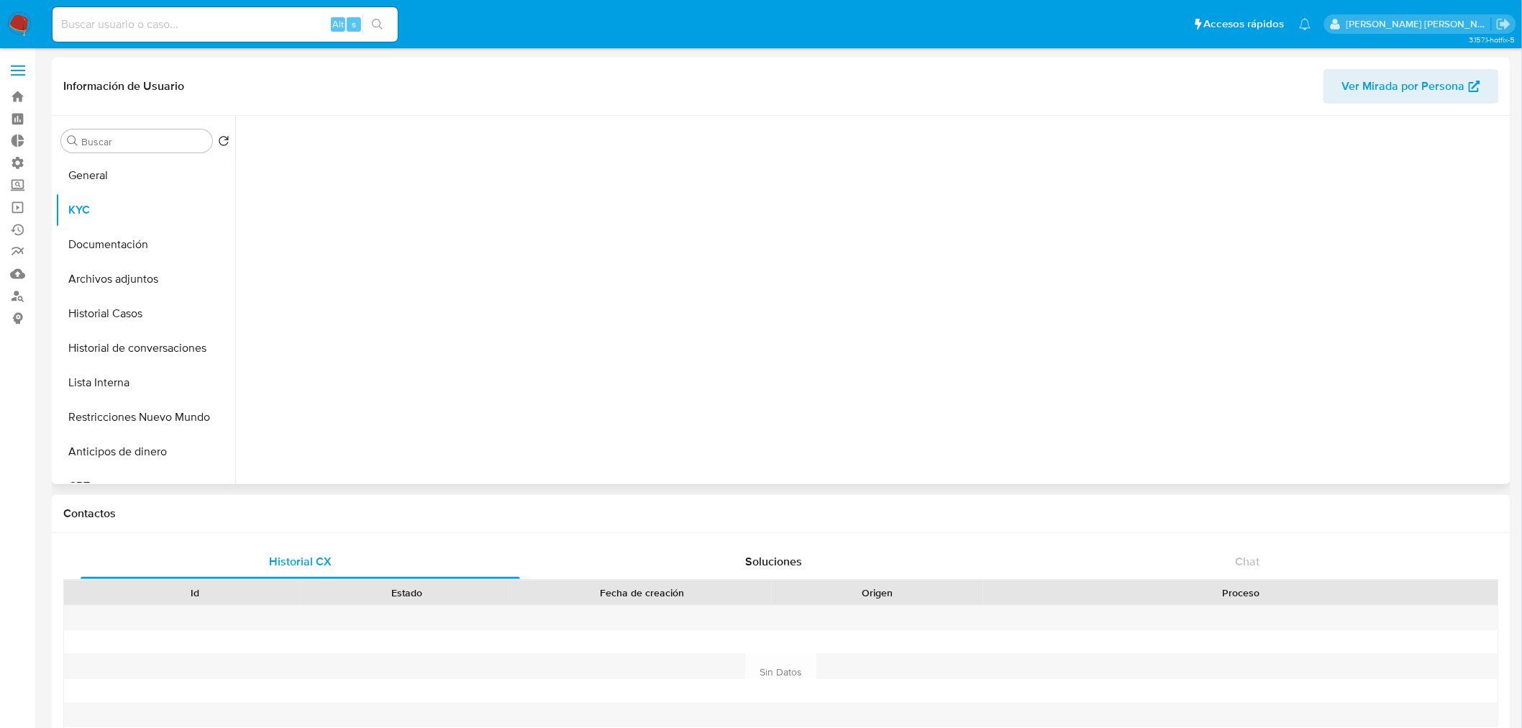
scroll to position [0, 0]
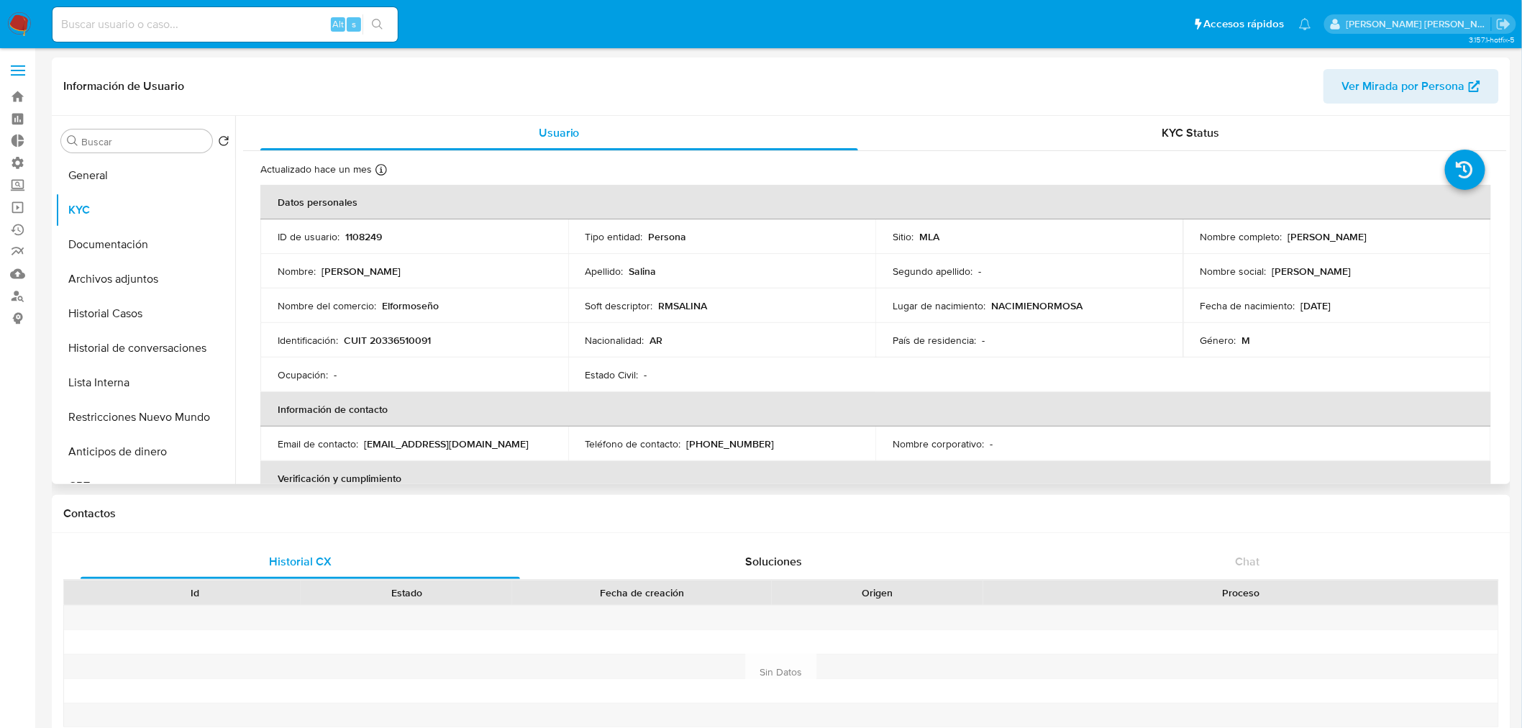
click at [1307, 237] on p "[PERSON_NAME]" at bounding box center [1327, 236] width 79 height 13
click at [1307, 236] on p "[PERSON_NAME]" at bounding box center [1327, 236] width 79 height 13
drag, startPoint x: 1290, startPoint y: 237, endPoint x: 1390, endPoint y: 242, distance: 100.1
click at [1390, 242] on div "Nombre completo : Raul Maximiliano Salina" at bounding box center [1336, 236] width 273 height 13
click at [96, 178] on button "General" at bounding box center [139, 175] width 168 height 35
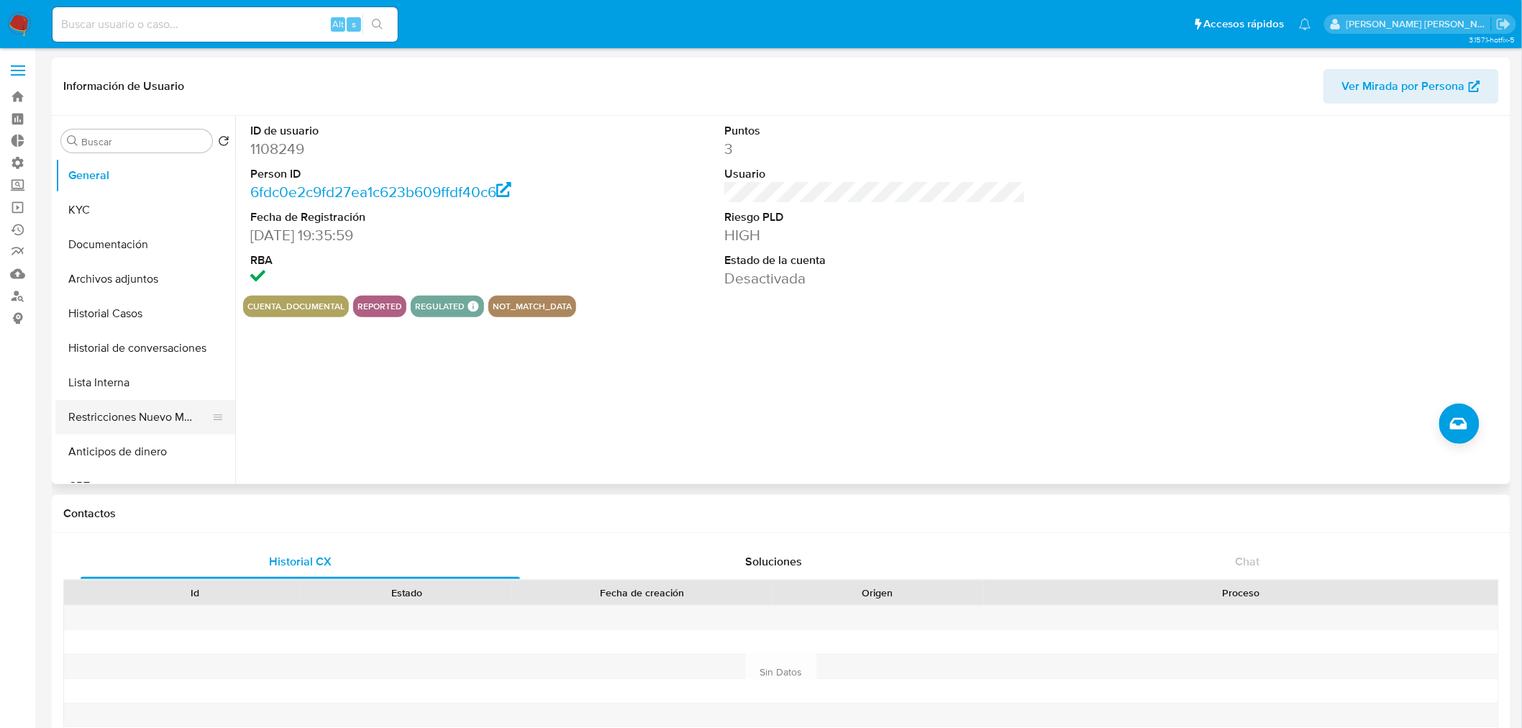
click at [119, 411] on button "Restricciones Nuevo Mundo" at bounding box center [139, 417] width 168 height 35
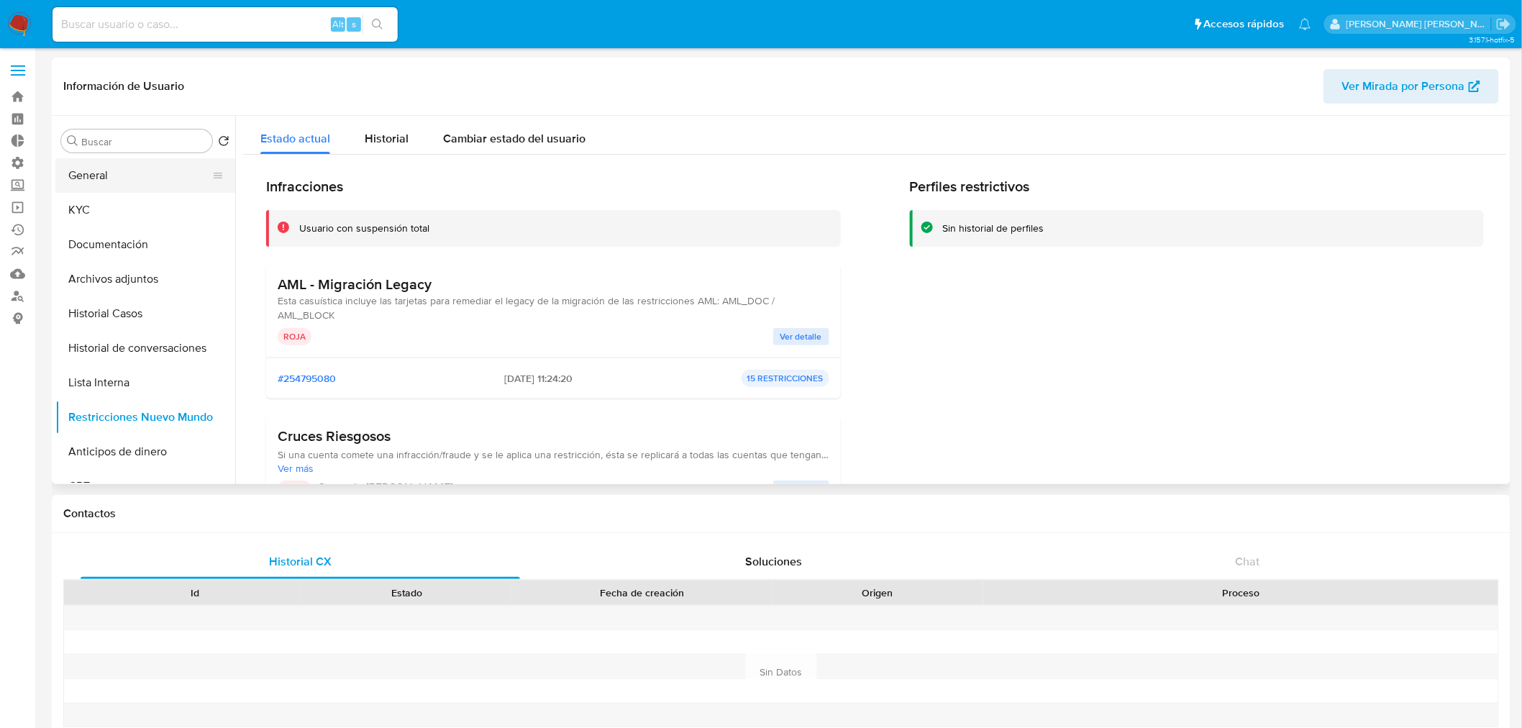
click at [104, 168] on button "General" at bounding box center [139, 175] width 168 height 35
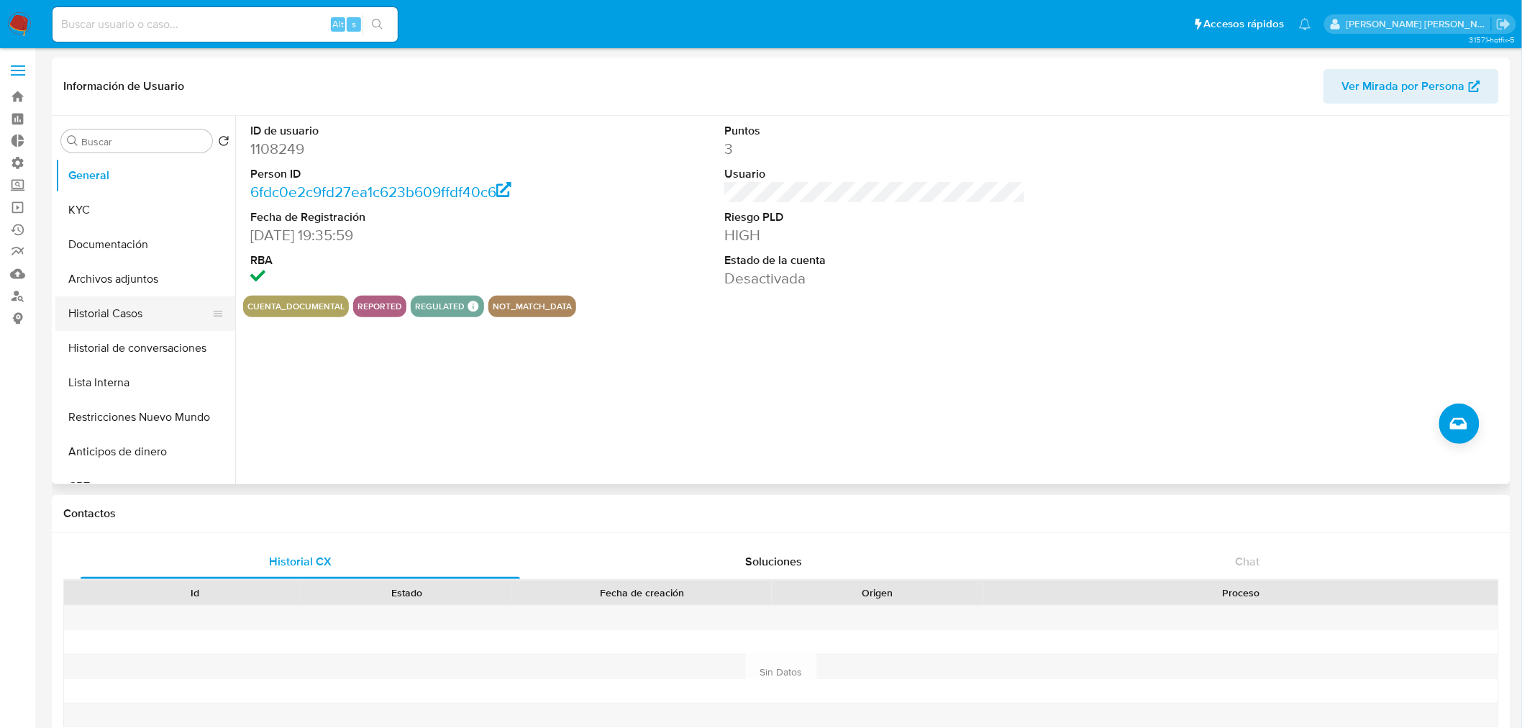
click at [131, 303] on button "Historial Casos" at bounding box center [139, 313] width 168 height 35
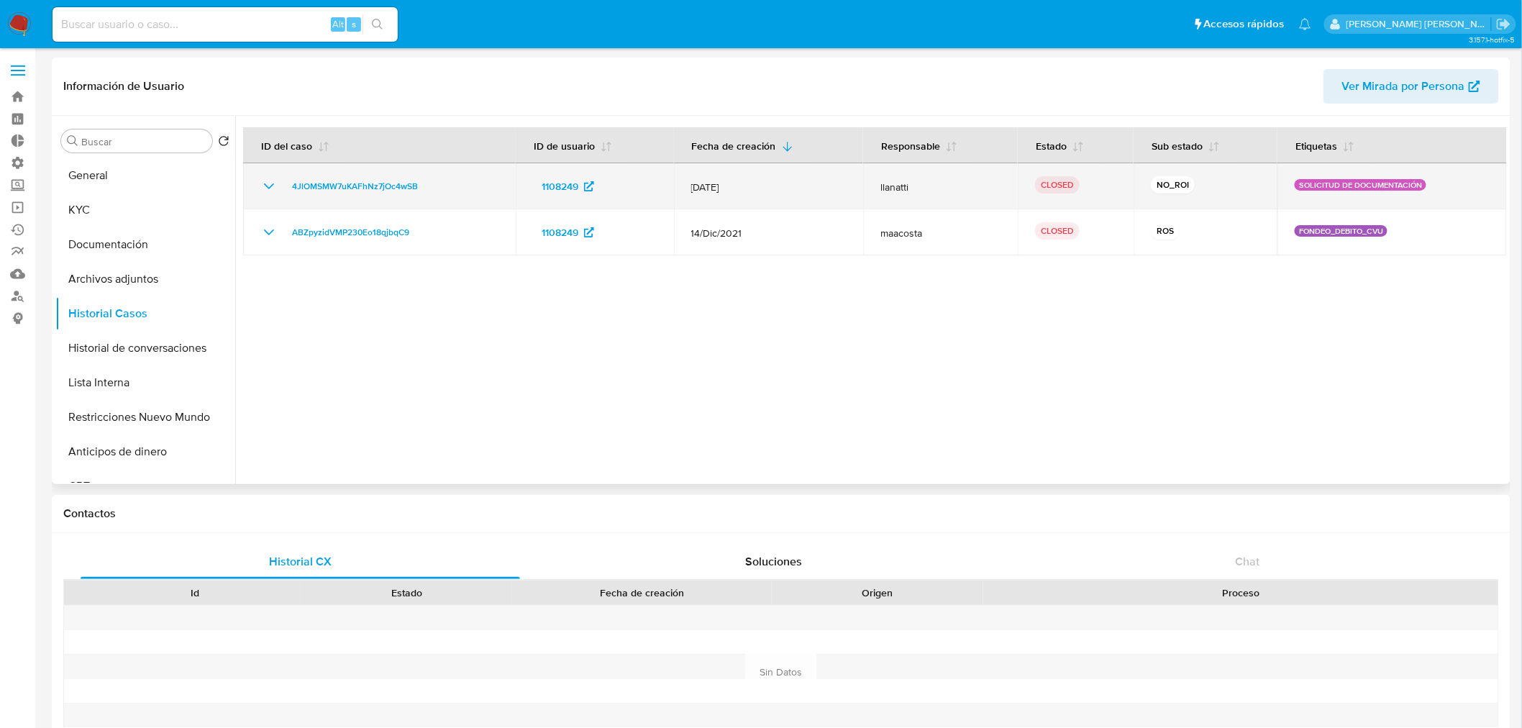
drag, startPoint x: 265, startPoint y: 183, endPoint x: 279, endPoint y: 187, distance: 15.0
click at [265, 183] on icon "Mostrar/Ocultar" at bounding box center [268, 186] width 17 height 17
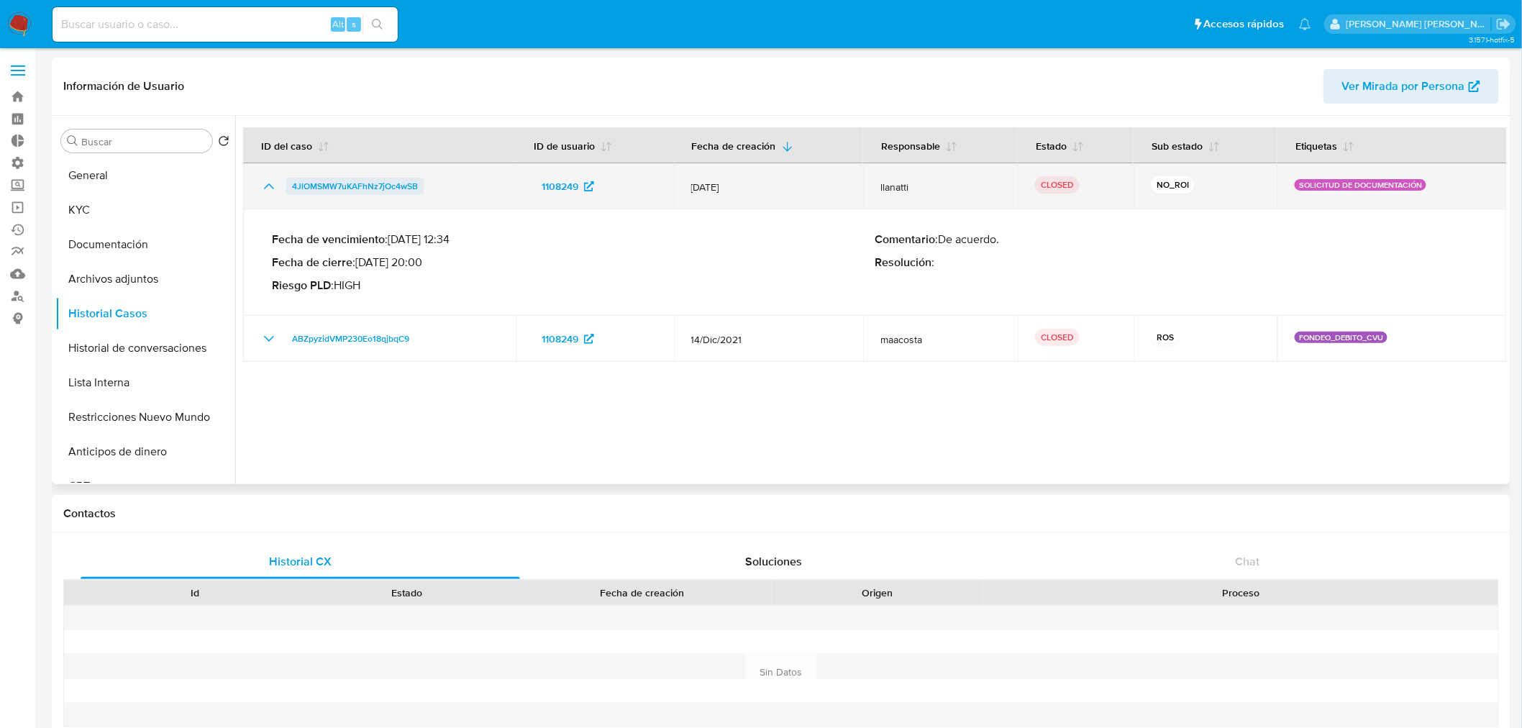
click at [365, 178] on span "4JlOMSMW7uKAFhNz7jOc4wSB" at bounding box center [355, 186] width 126 height 17
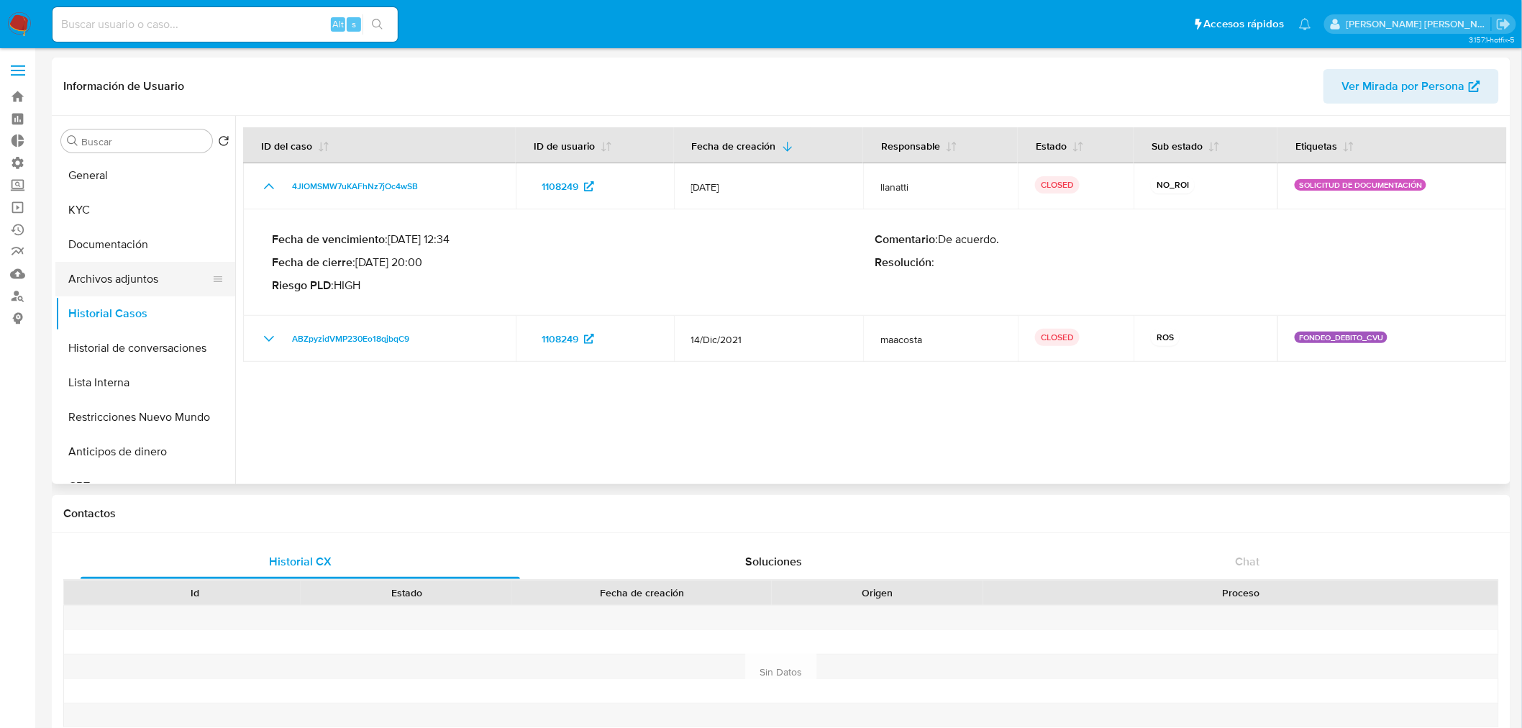
click at [137, 278] on button "Archivos adjuntos" at bounding box center [139, 279] width 168 height 35
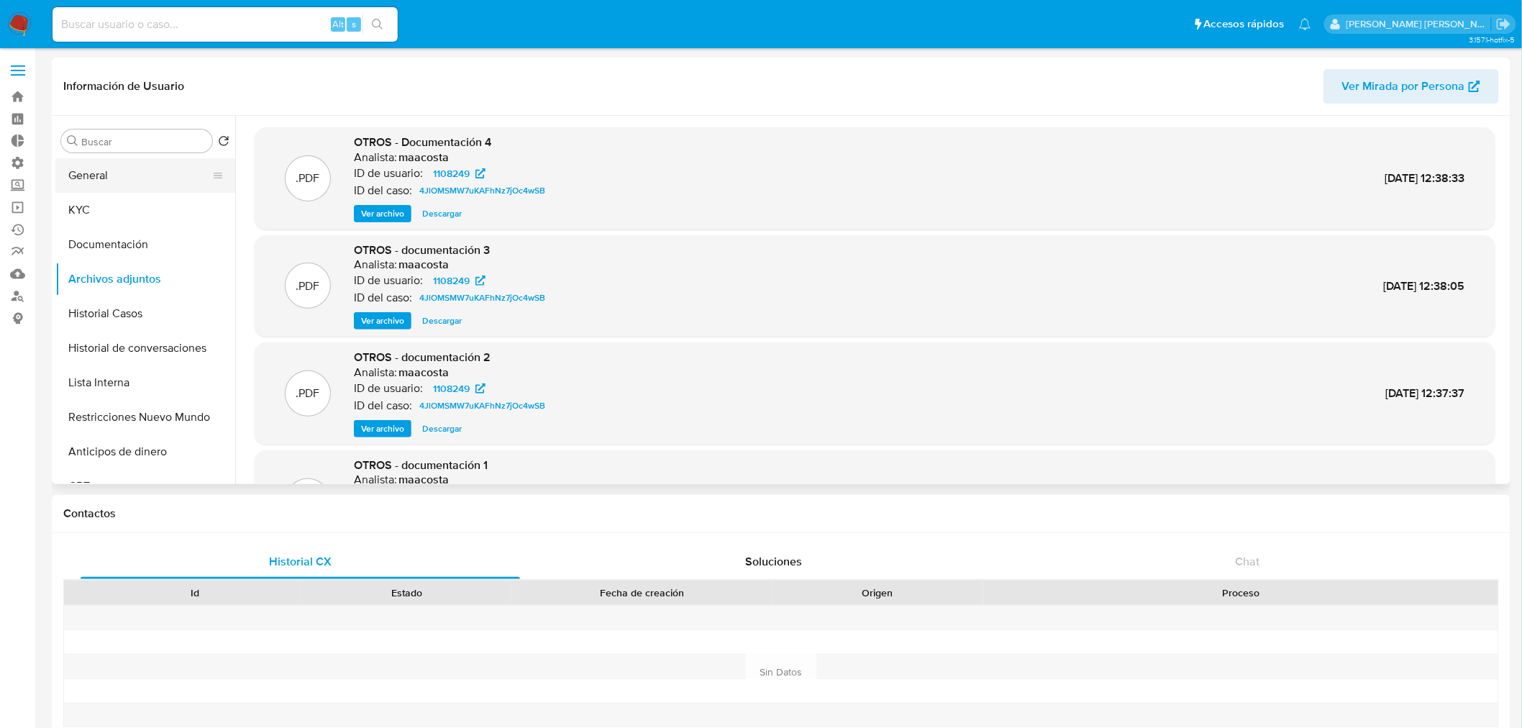
click at [177, 168] on button "General" at bounding box center [139, 175] width 168 height 35
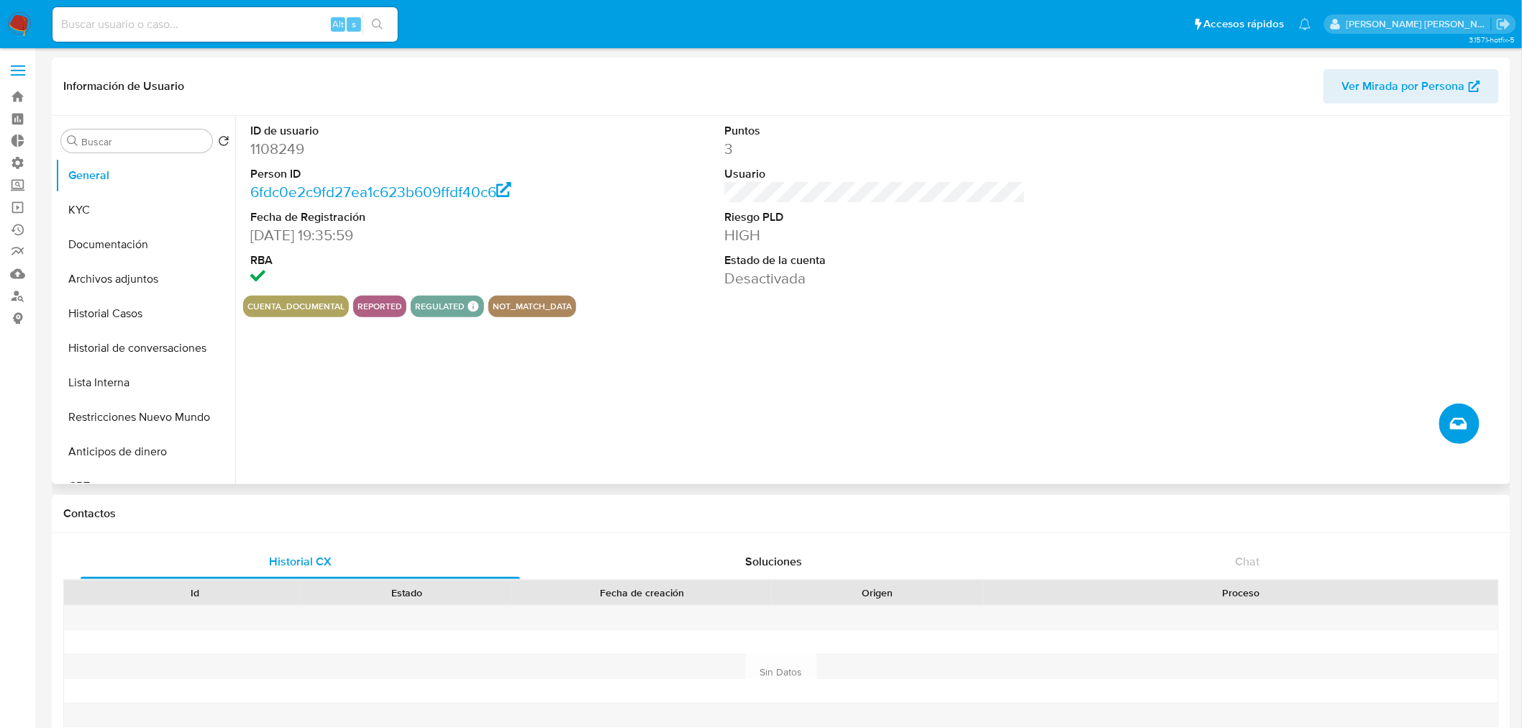
click at [1463, 426] on icon "Crear caso manual" at bounding box center [1458, 424] width 17 height 12
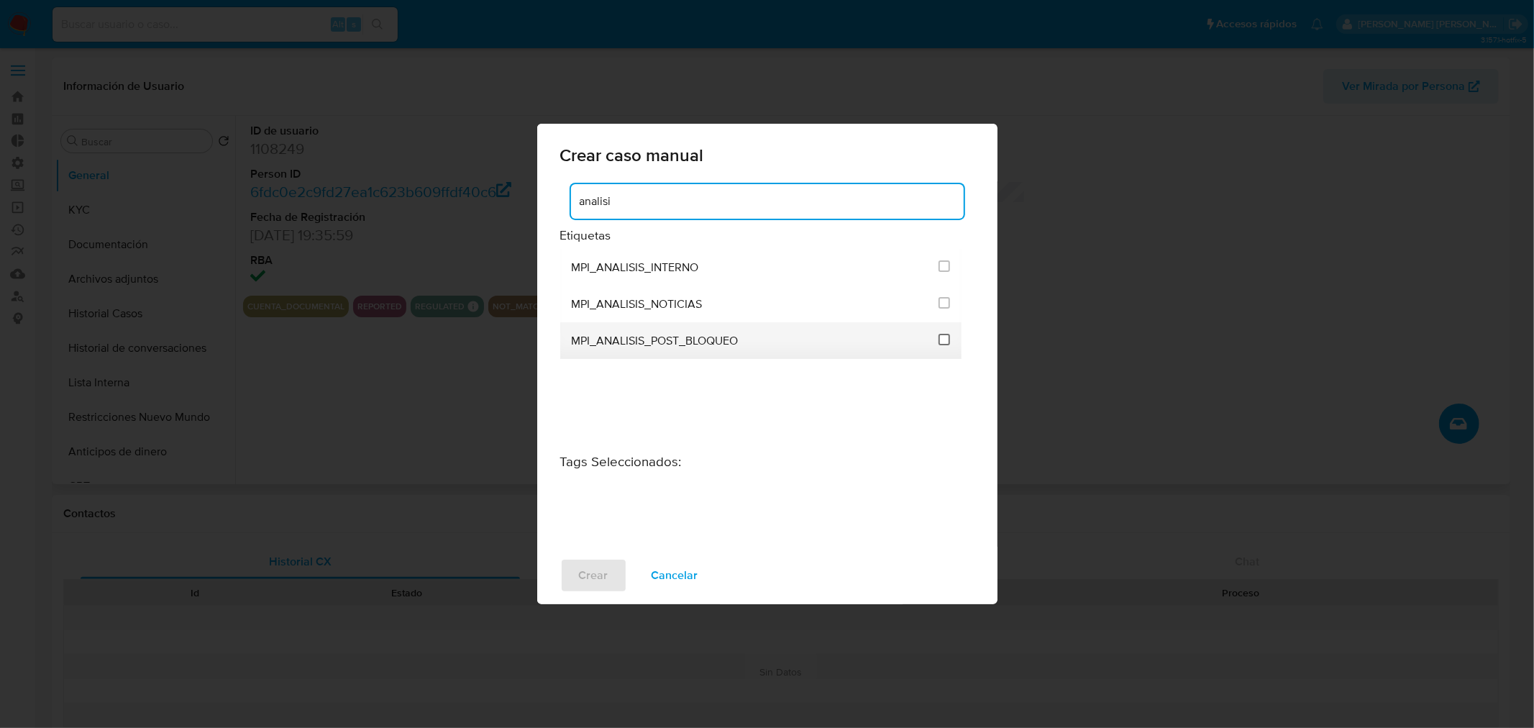
type input "analisi"
click at [946, 338] on input "3286" at bounding box center [944, 340] width 12 height 12
checkbox input "true"
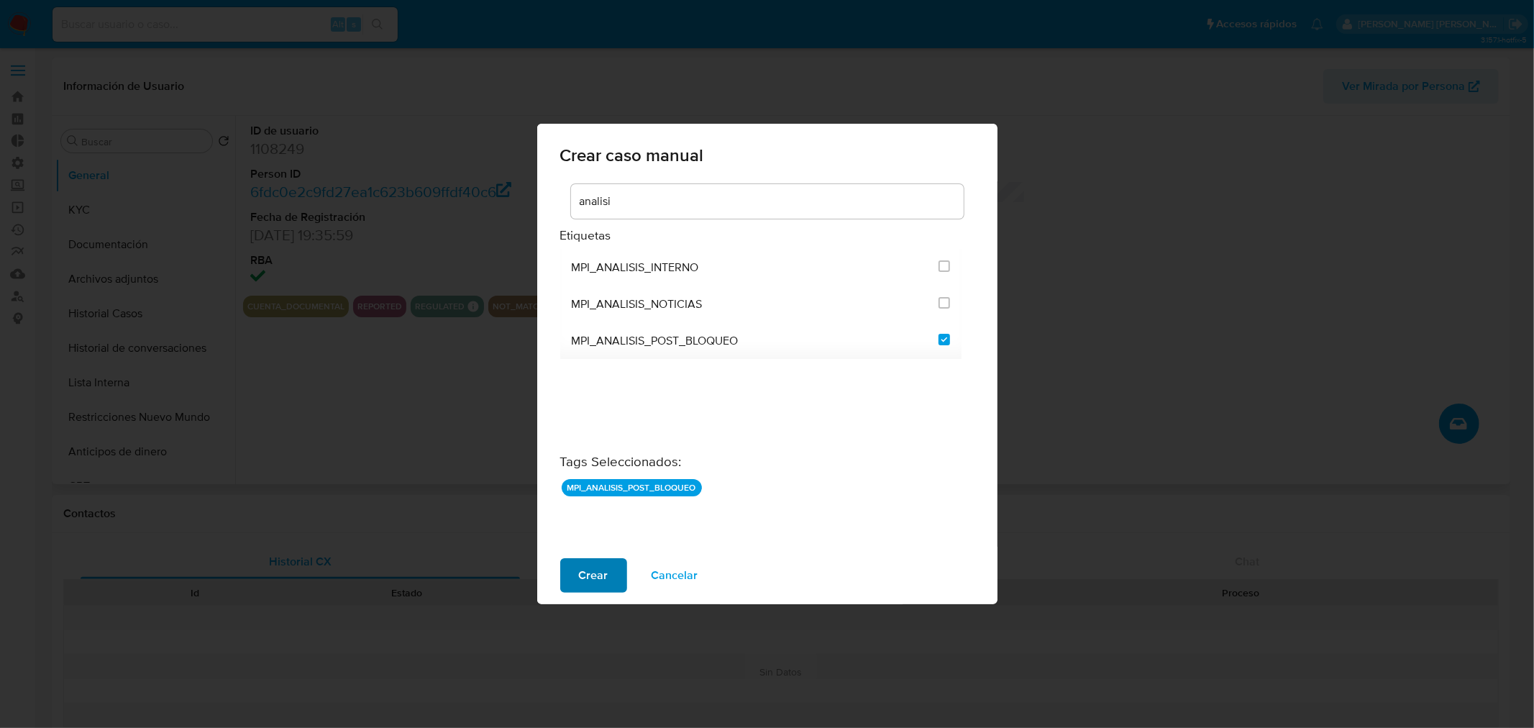
click at [598, 580] on span "Crear" at bounding box center [593, 575] width 29 height 32
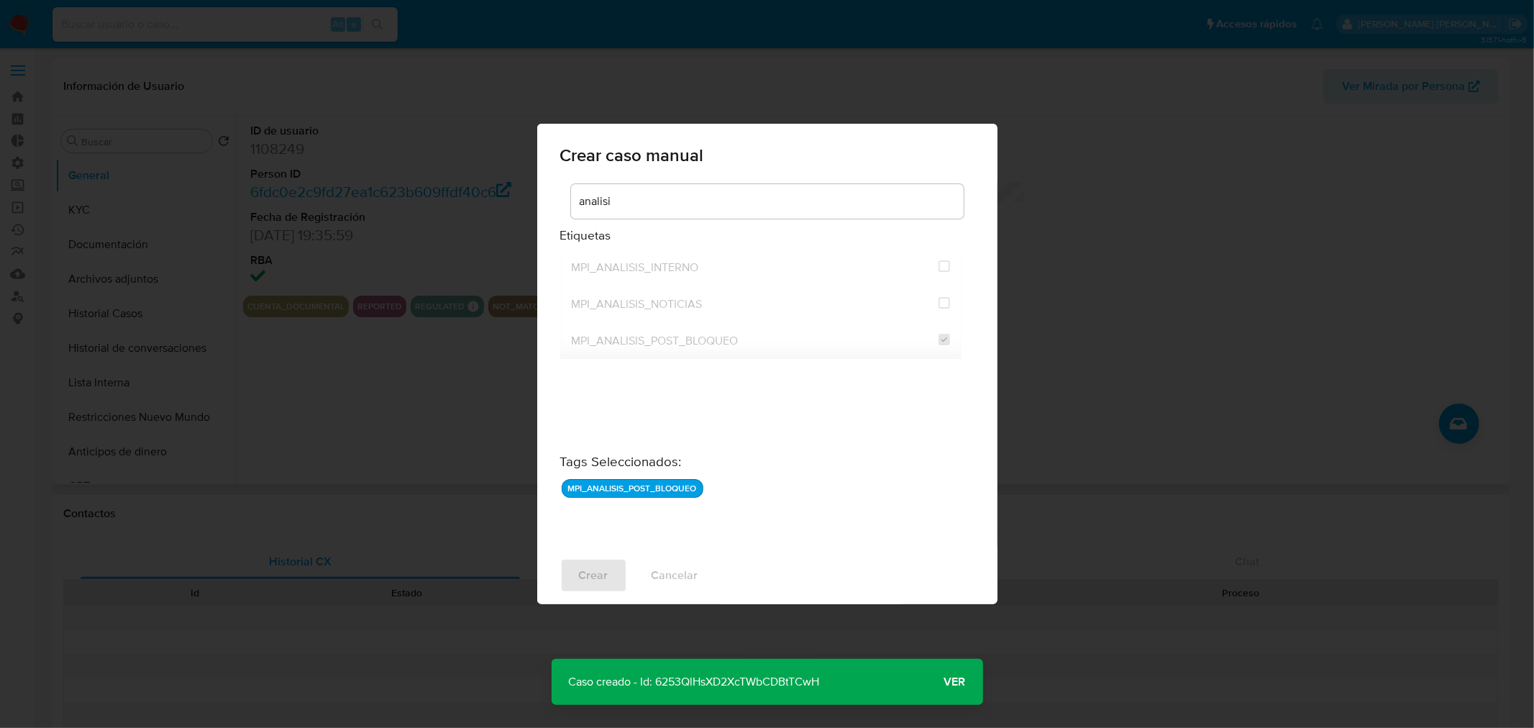
click at [965, 682] on span "Ver" at bounding box center [955, 682] width 22 height 0
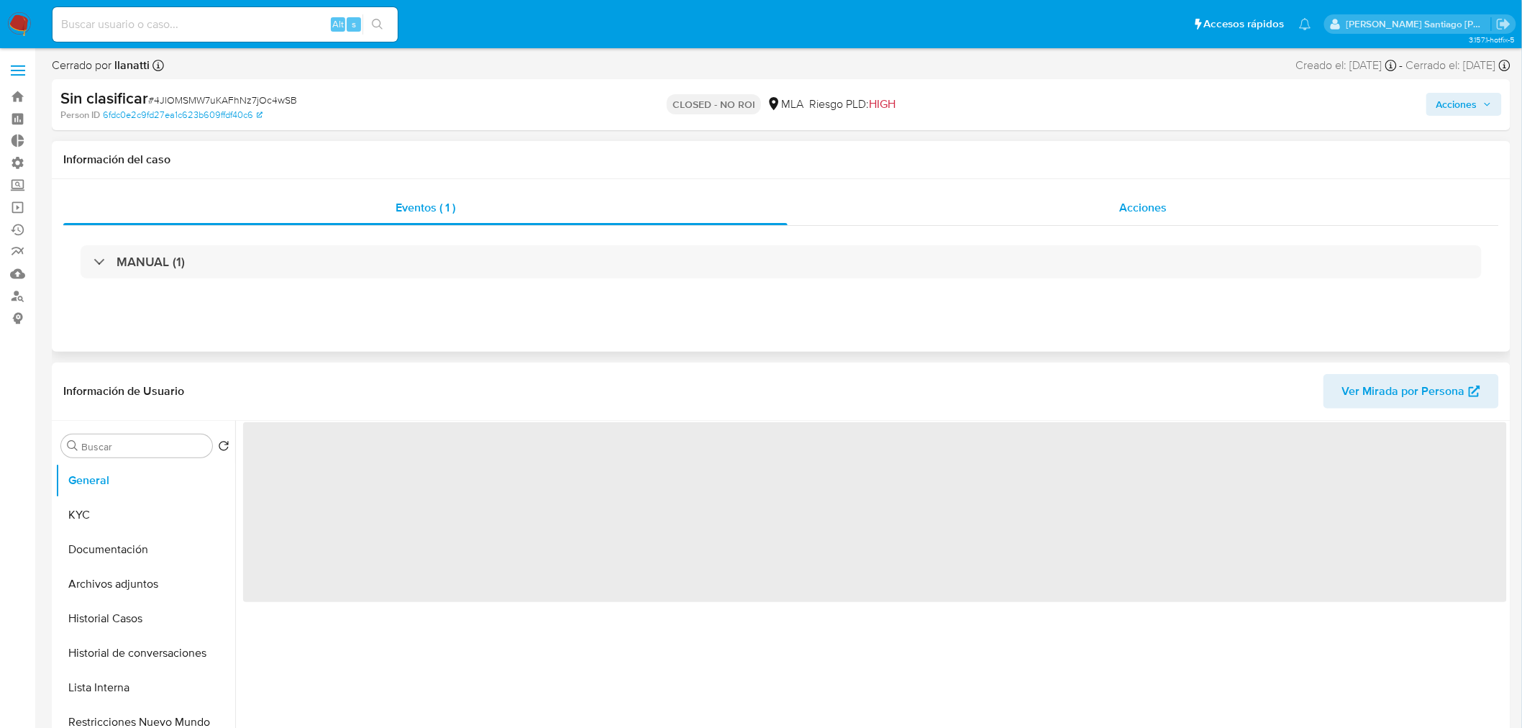
click at [1125, 220] on div "Acciones" at bounding box center [1143, 208] width 712 height 35
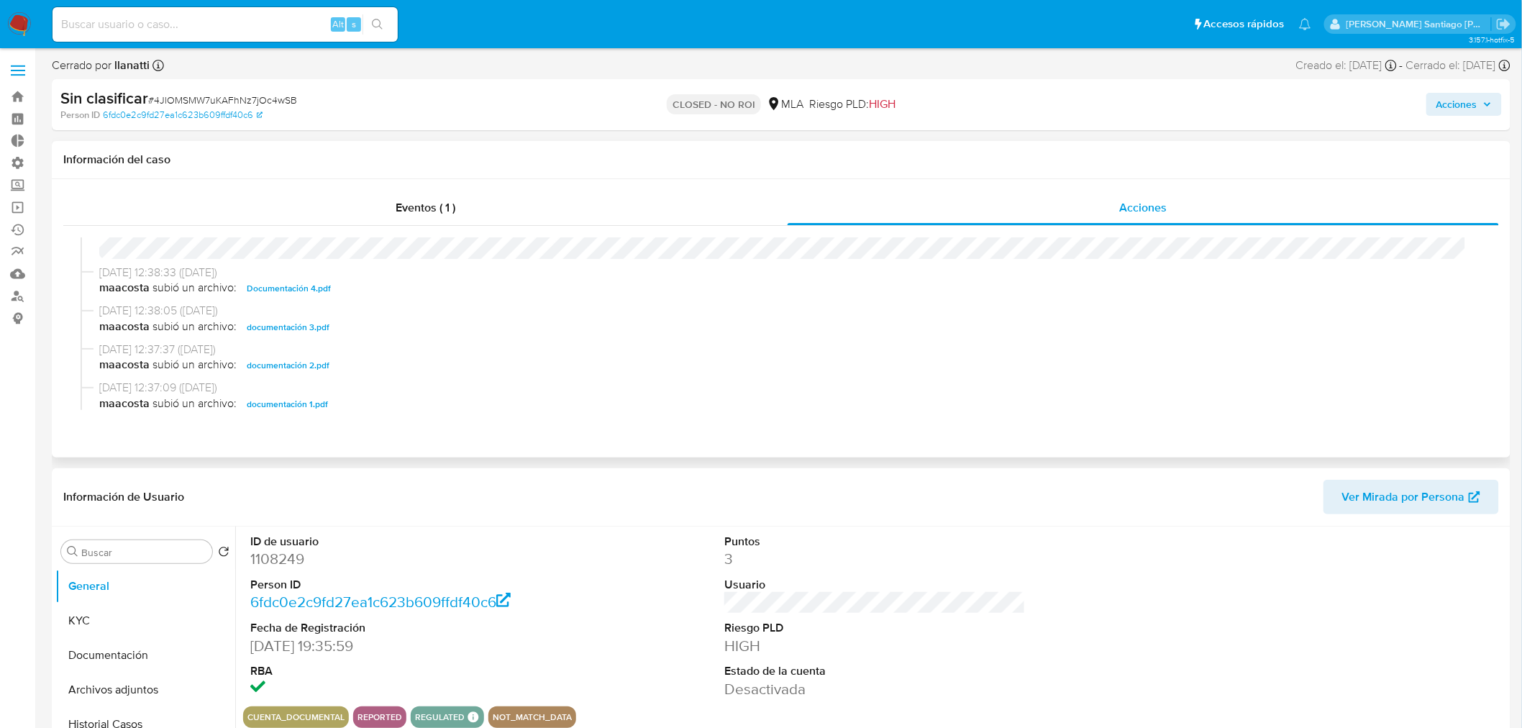
select select "10"
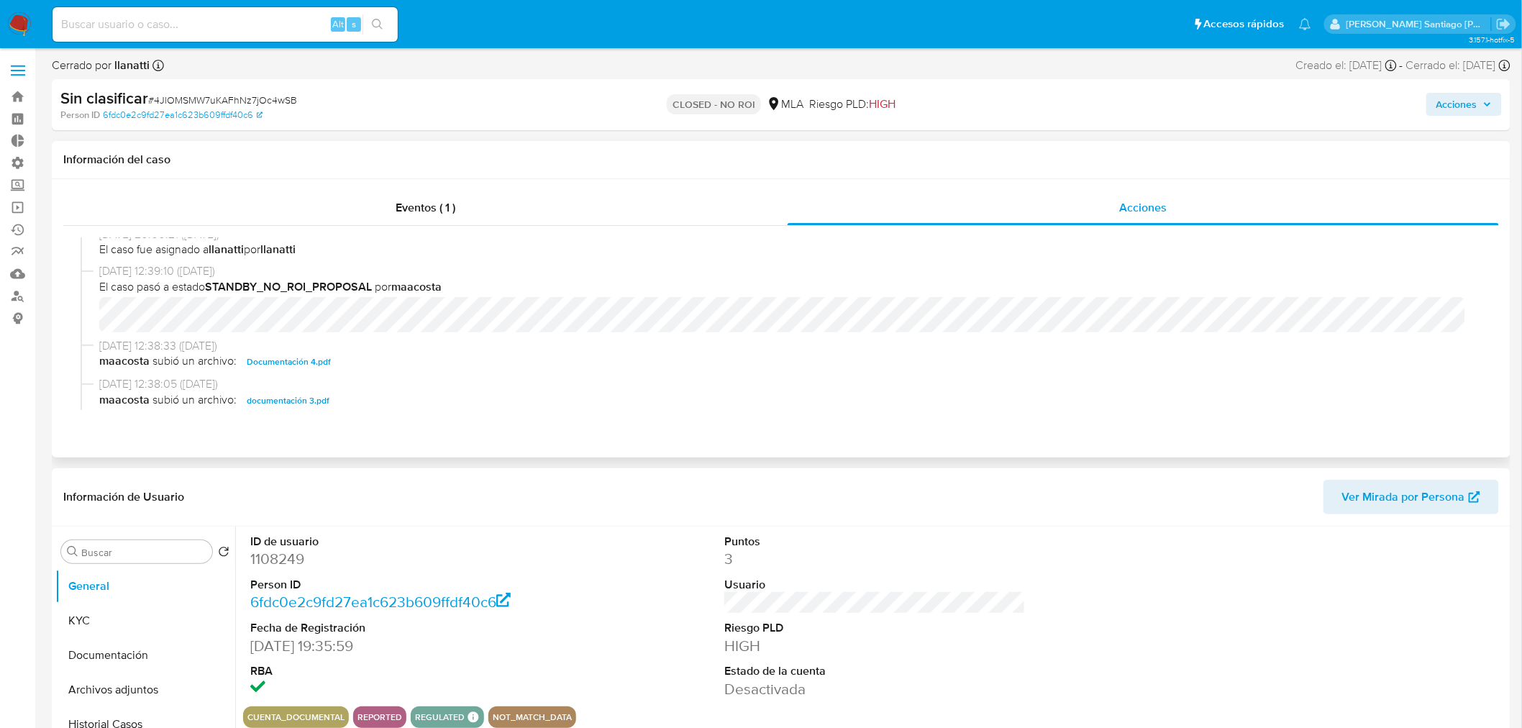
click at [564, 338] on div "[DATE] 20:00:21 ([DATE]) El caso pasó a estado CLOSED_NO_ROI por llanatti [DATE…" at bounding box center [781, 323] width 1401 height 173
click at [569, 338] on span "[DATE] 12:38:33 ([DATE])" at bounding box center [787, 346] width 1376 height 16
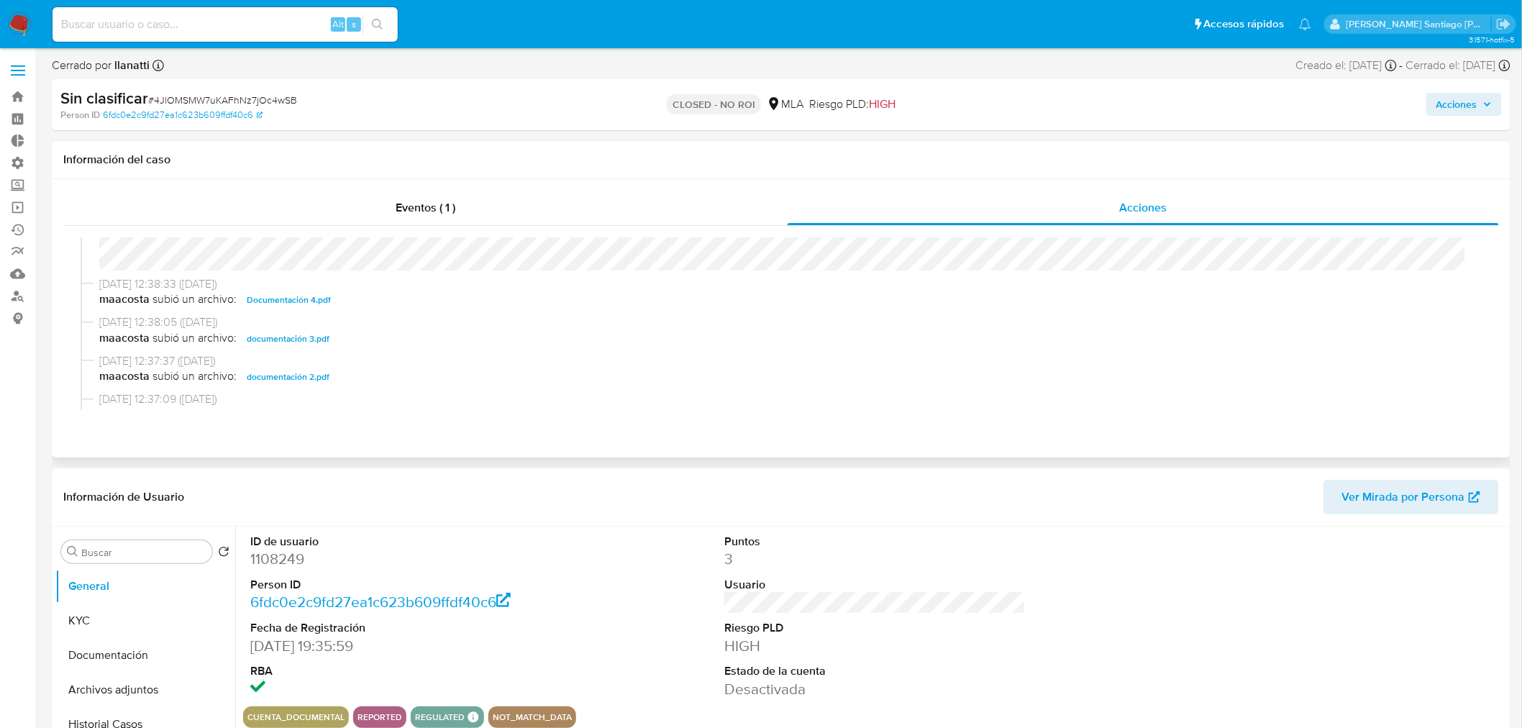
scroll to position [239, 0]
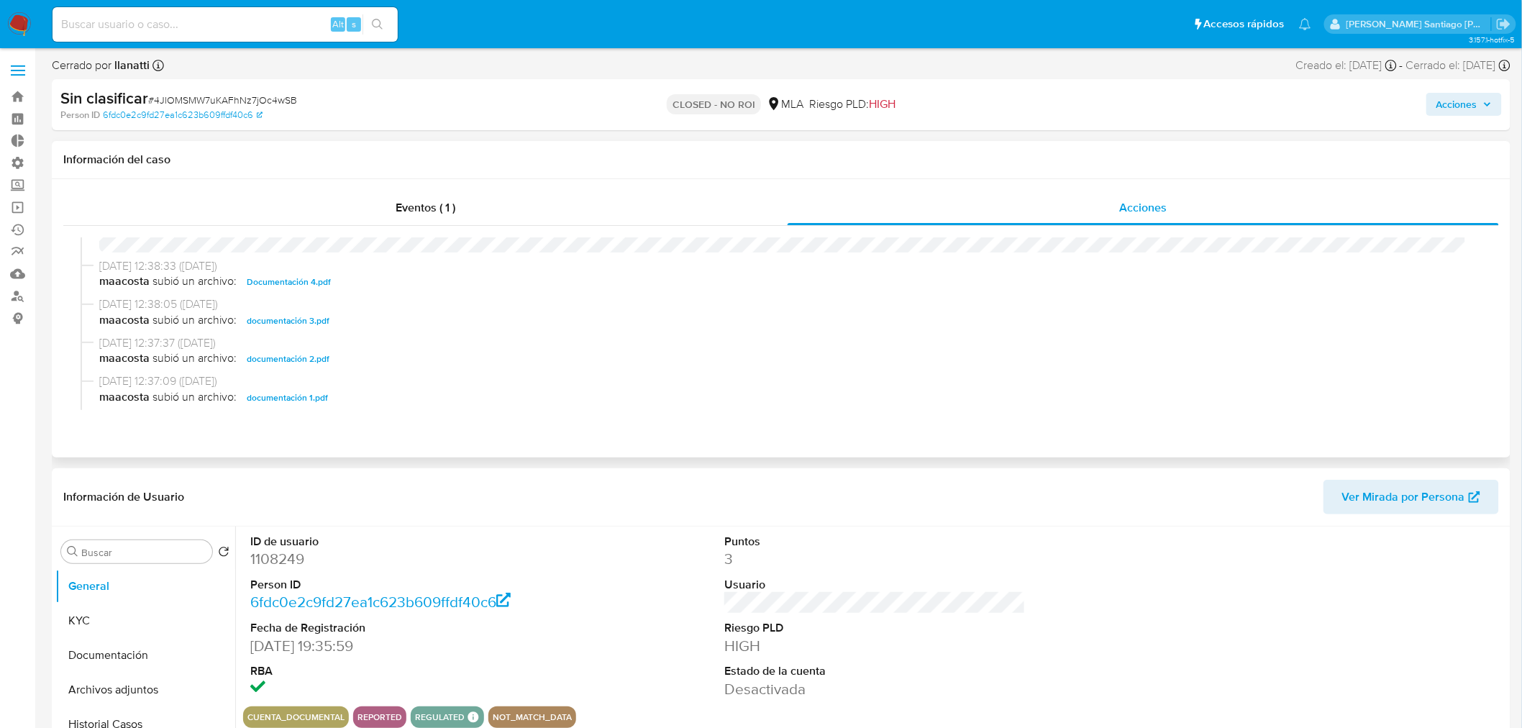
click at [311, 320] on span "documentación 3.pdf" at bounding box center [288, 320] width 83 height 17
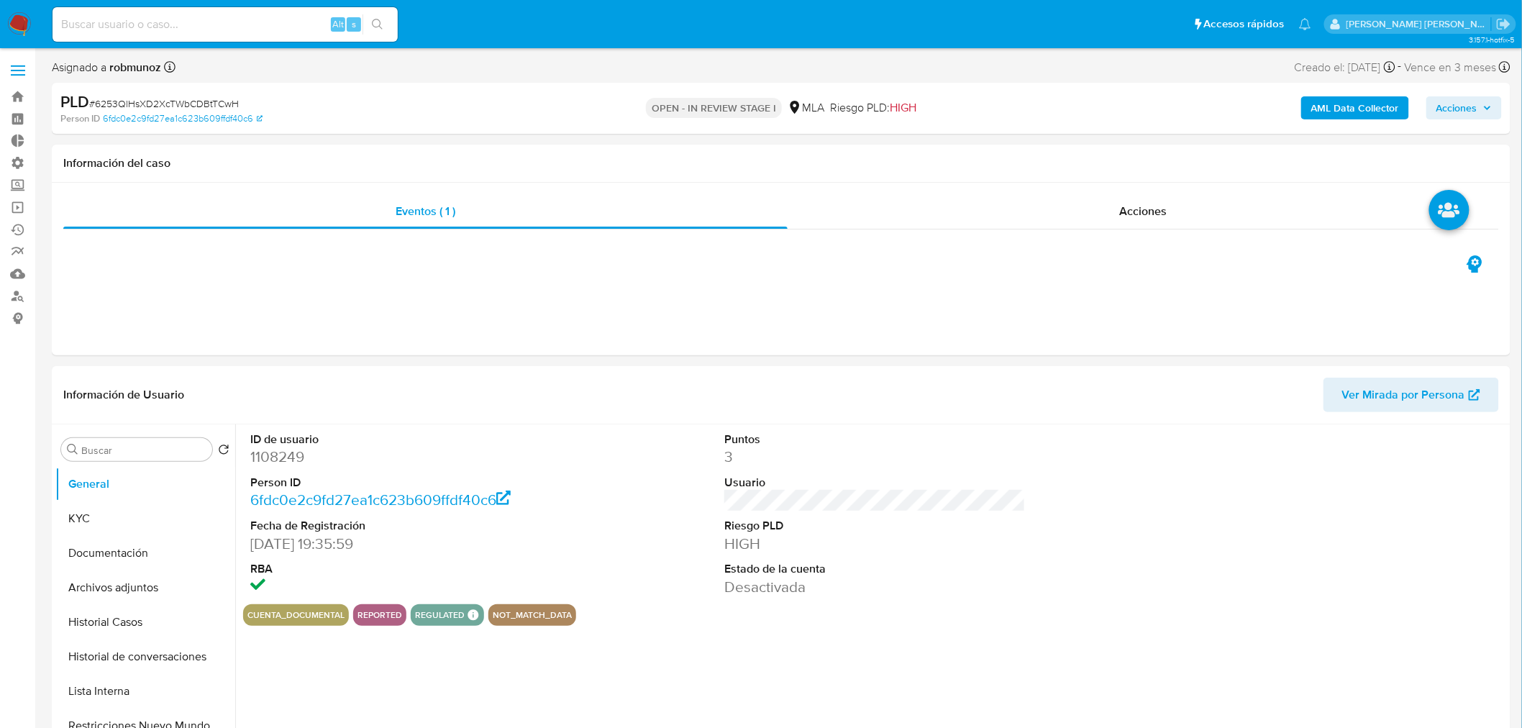
select select "10"
click at [130, 587] on button "Archivos adjuntos" at bounding box center [139, 587] width 168 height 35
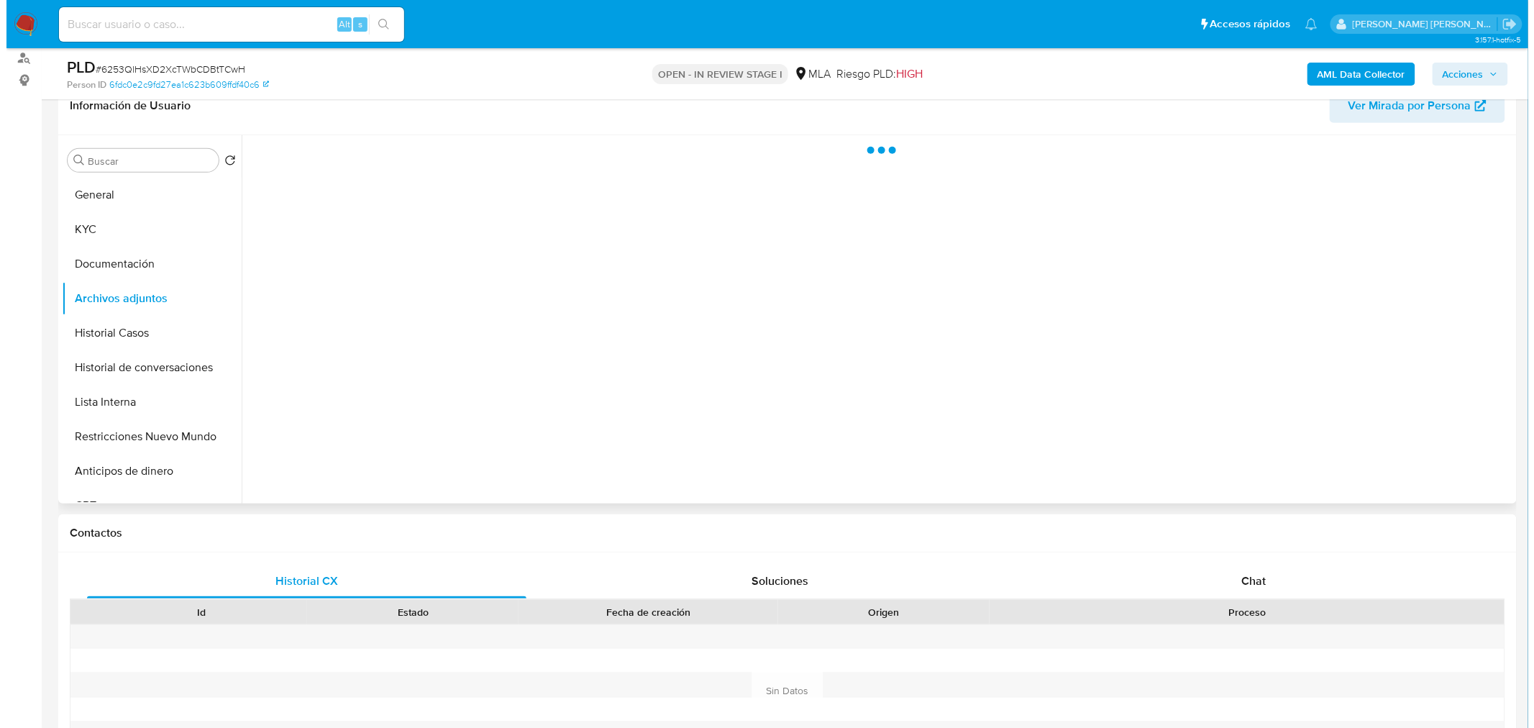
scroll to position [239, 0]
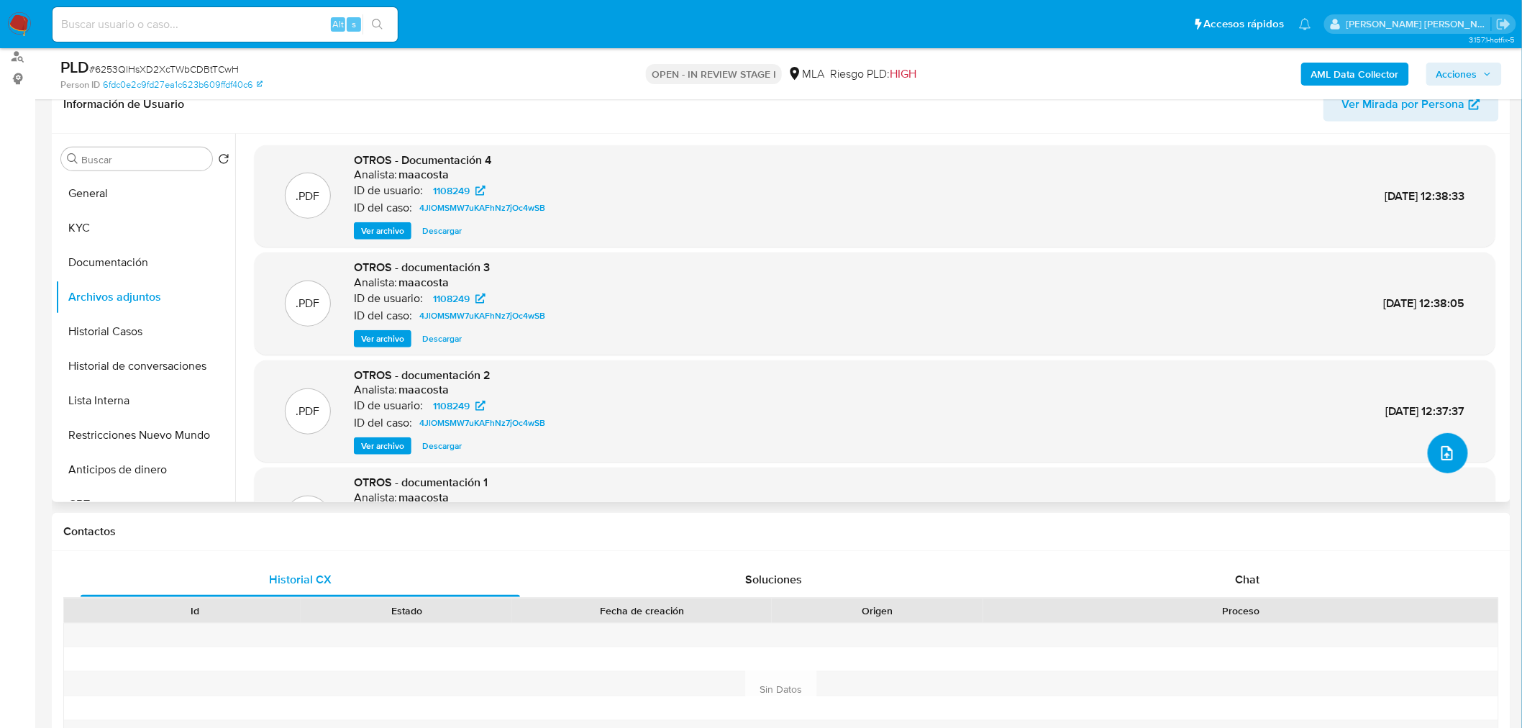
click at [1449, 456] on span "upload-file" at bounding box center [1446, 452] width 17 height 17
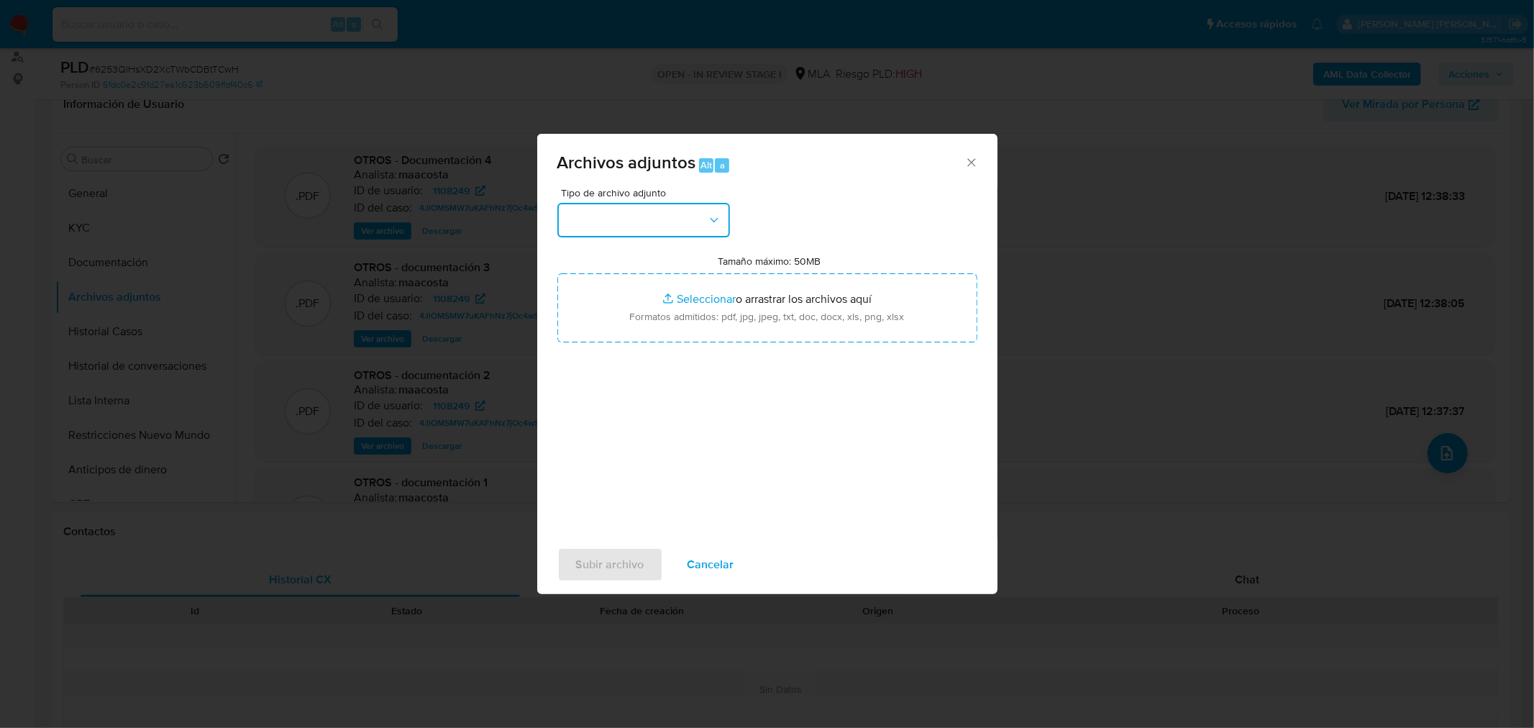
drag, startPoint x: 708, startPoint y: 218, endPoint x: 699, endPoint y: 230, distance: 15.0
click at [708, 219] on icon "button" at bounding box center [714, 220] width 14 height 14
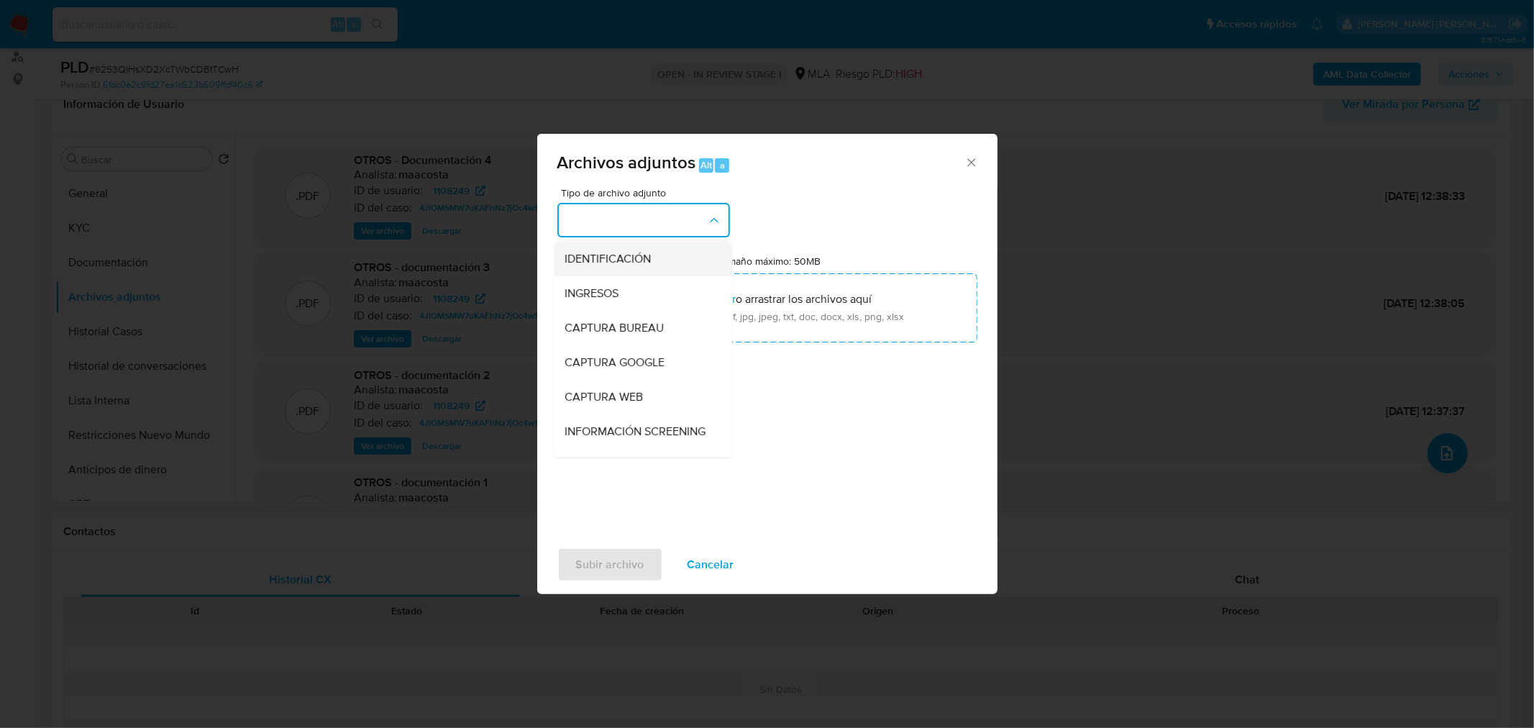
click at [688, 244] on div "IDENTIFICACIÓN" at bounding box center [638, 258] width 147 height 35
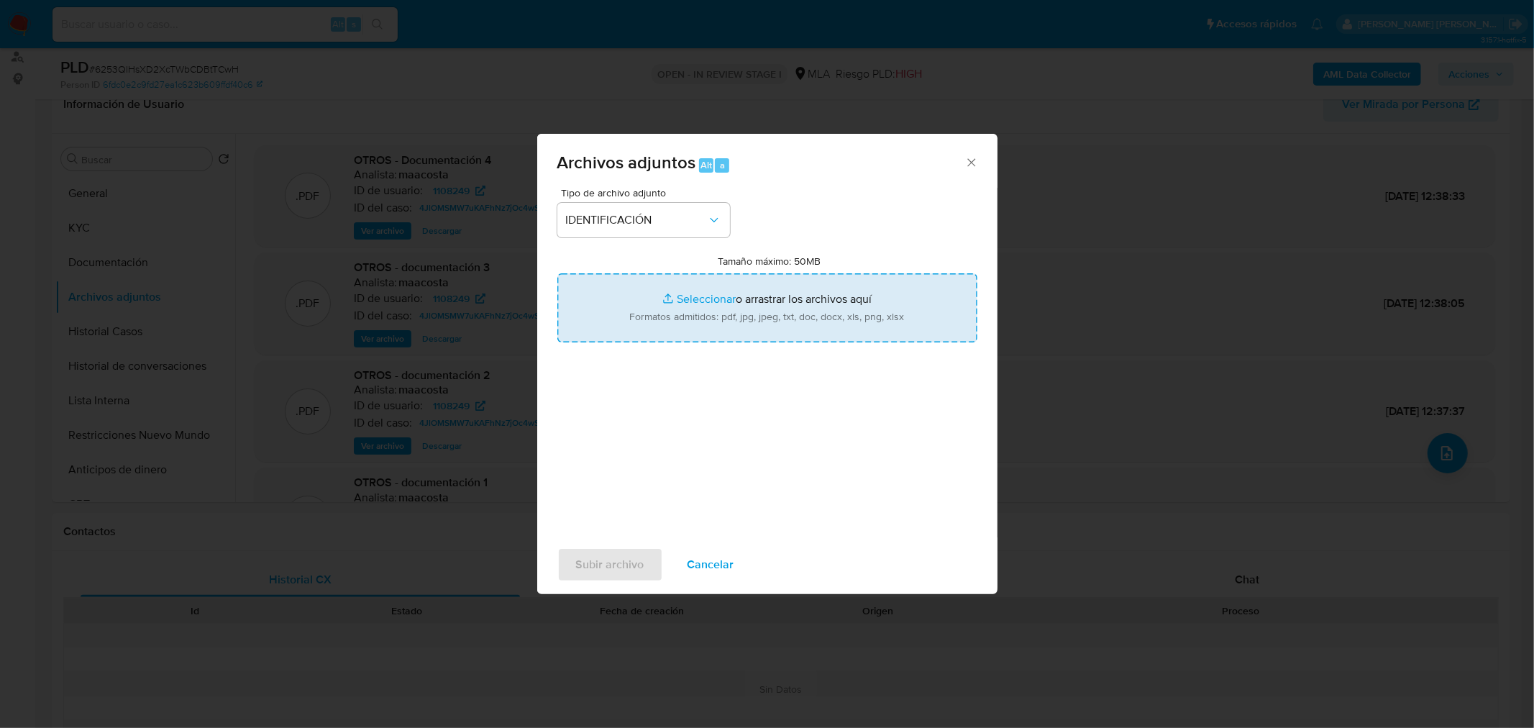
click at [748, 324] on input "Tamaño máximo: 50MB Seleccionar archivos" at bounding box center [767, 307] width 420 height 69
type input "C:\fakepath\Factura A 2025 4.pdf"
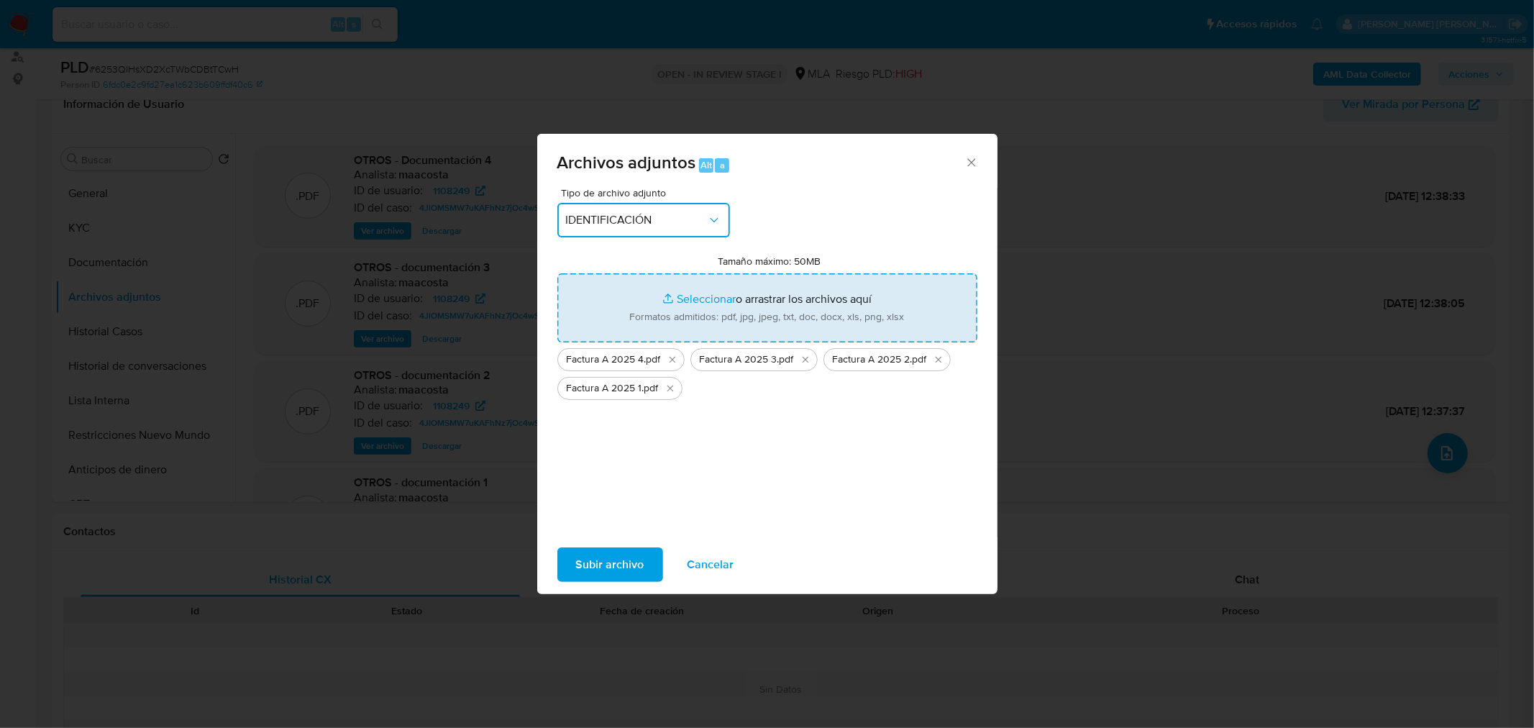
click at [651, 221] on span "IDENTIFICACIÓN" at bounding box center [636, 220] width 141 height 14
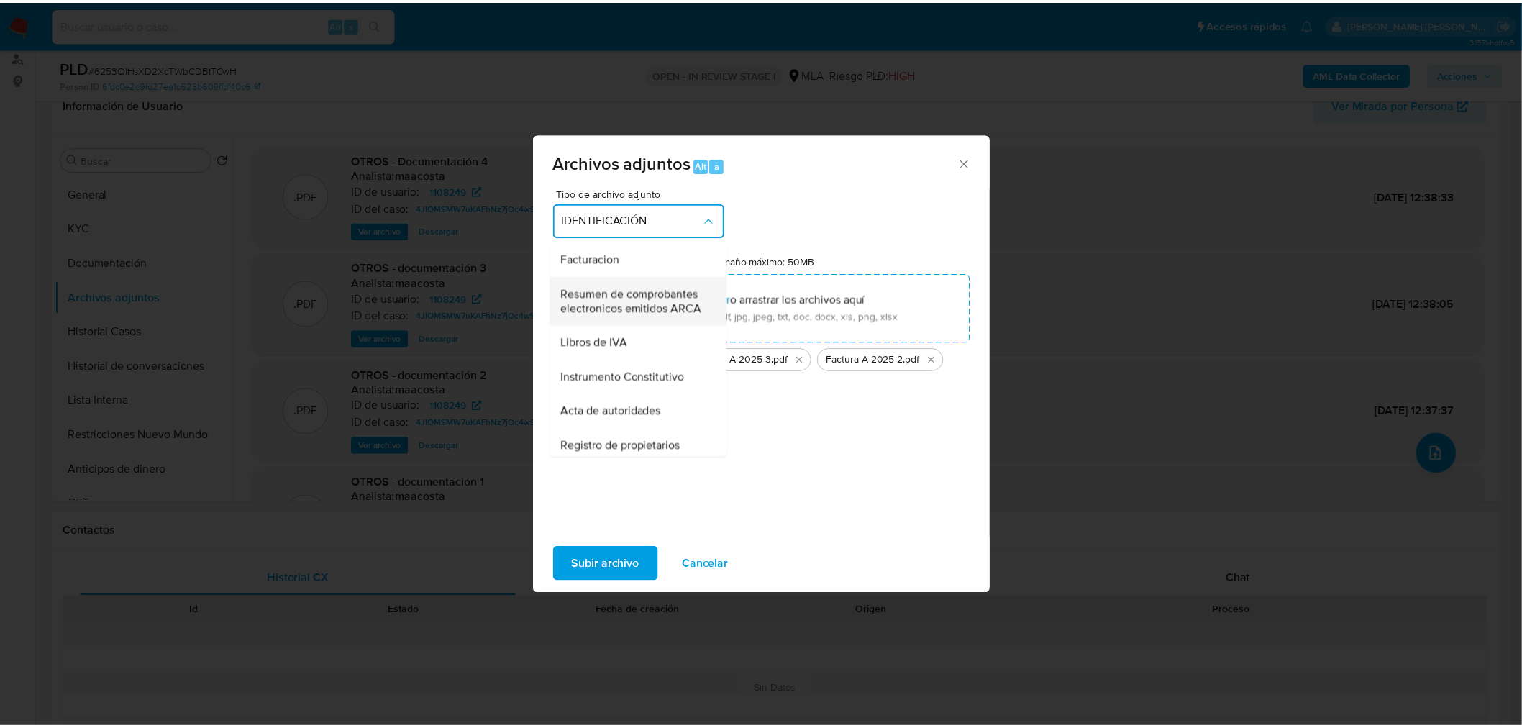
scroll to position [570, 0]
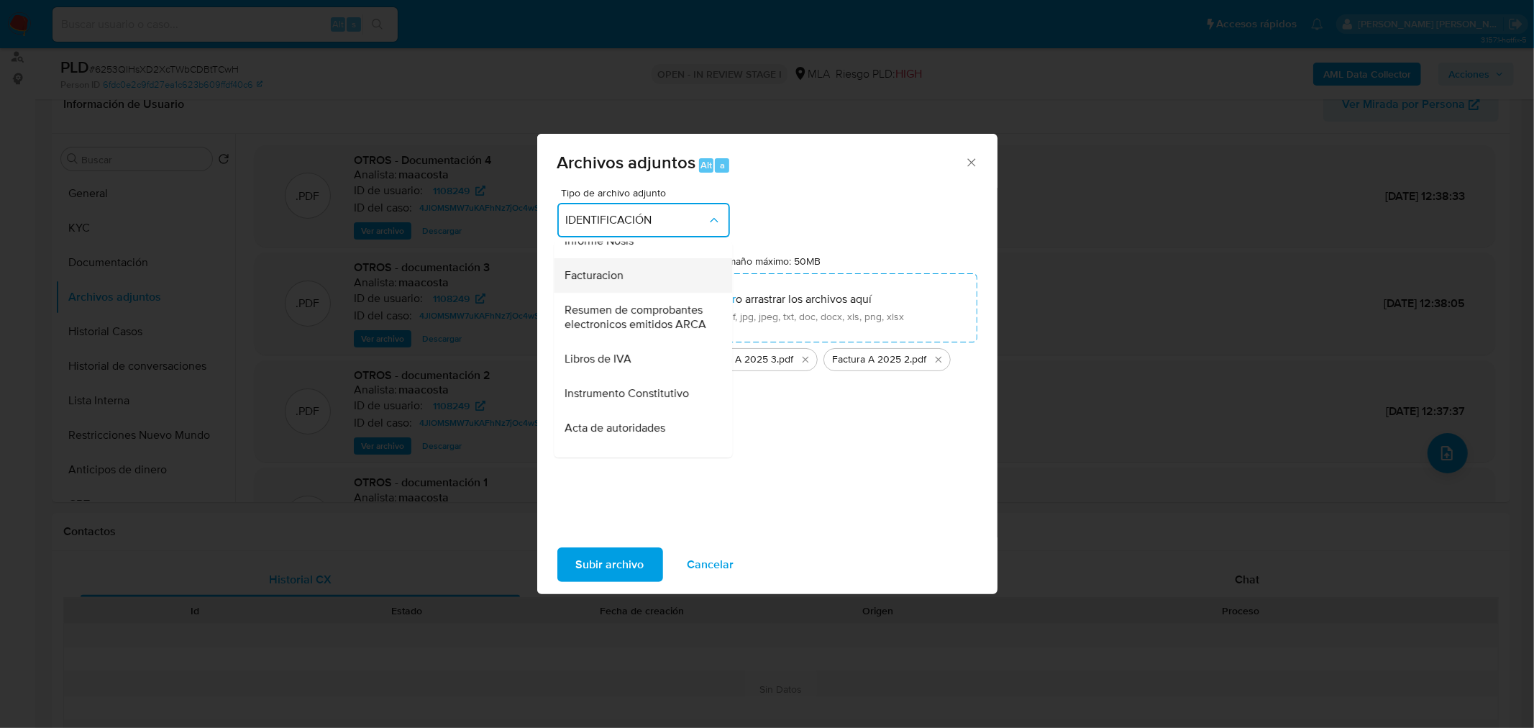
click at [609, 282] on span "Facturacion" at bounding box center [594, 274] width 59 height 14
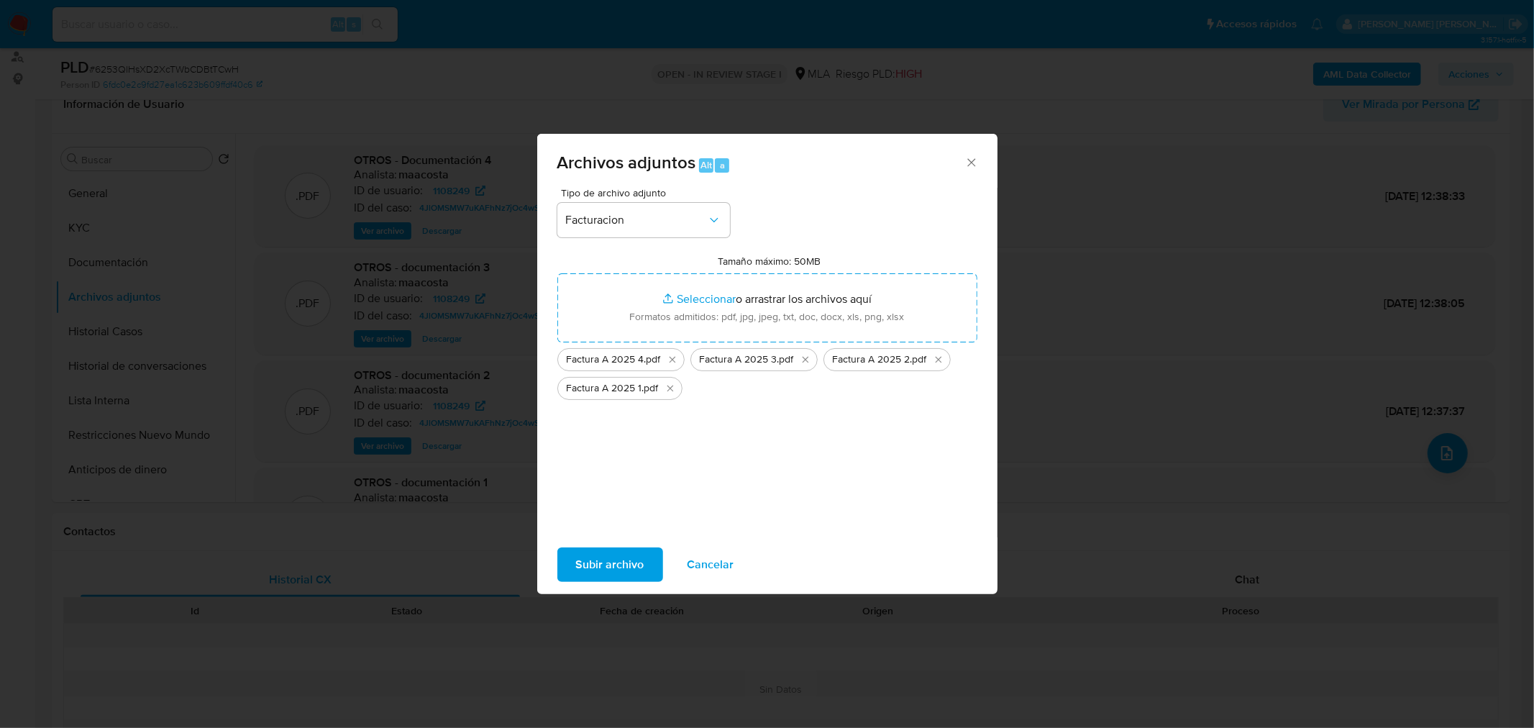
click at [610, 551] on span "Subir archivo" at bounding box center [610, 565] width 68 height 32
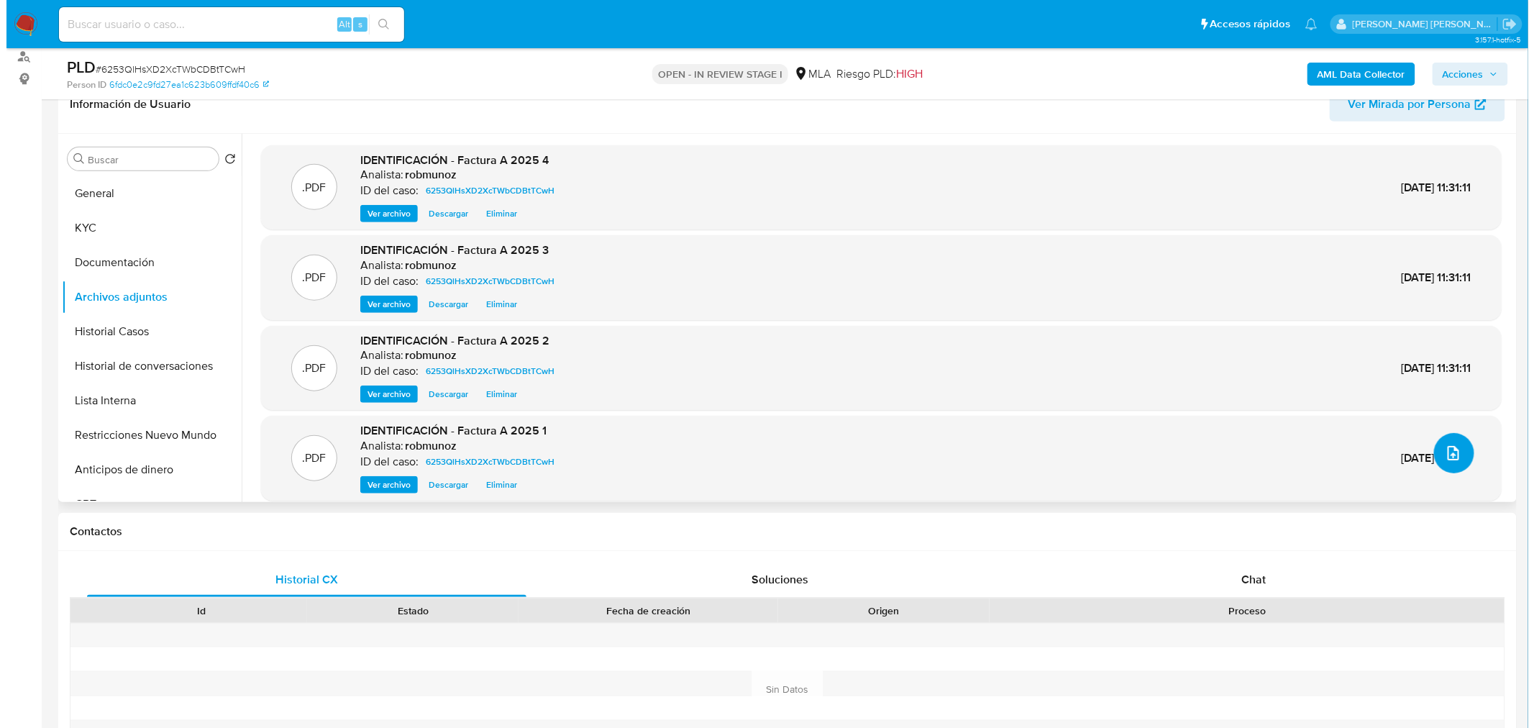
scroll to position [52, 0]
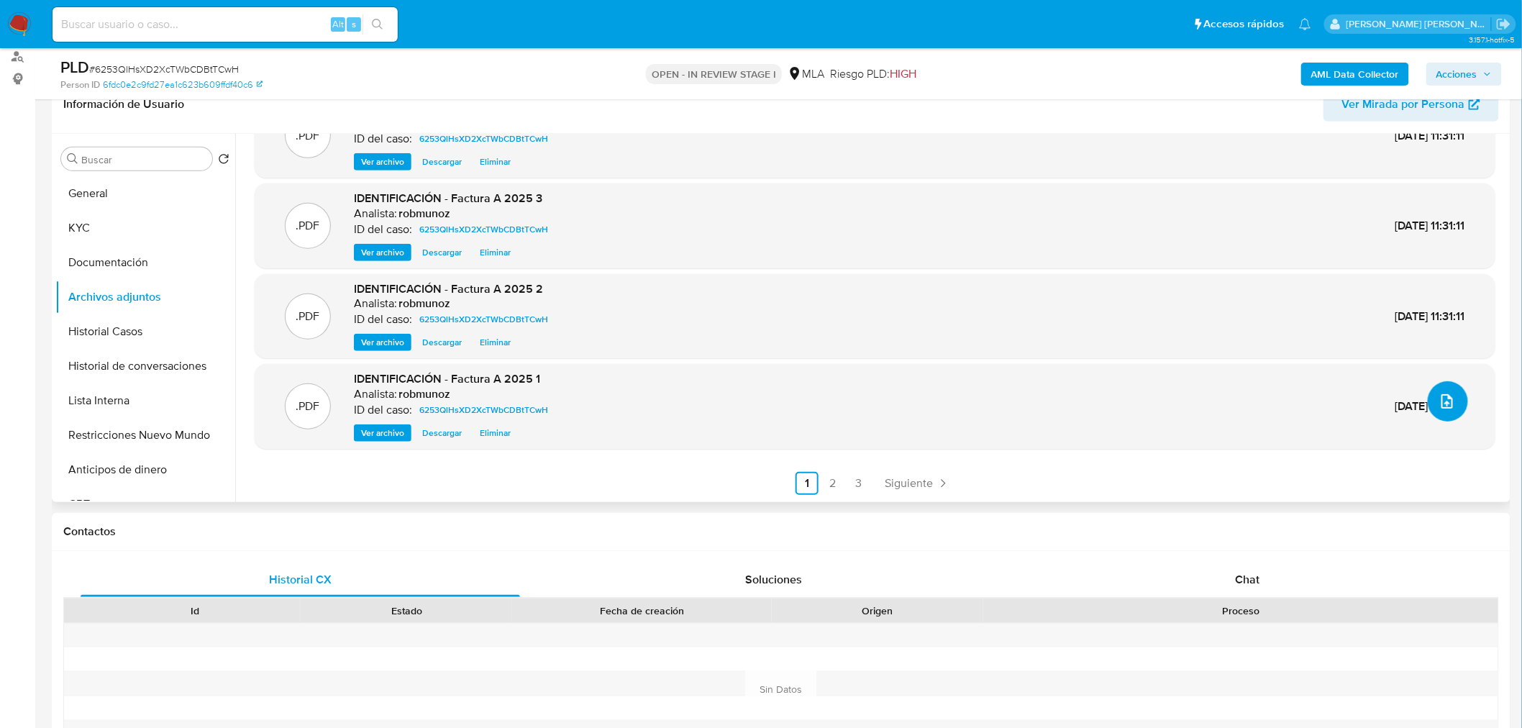
click at [1455, 406] on button "upload-file" at bounding box center [1447, 401] width 40 height 40
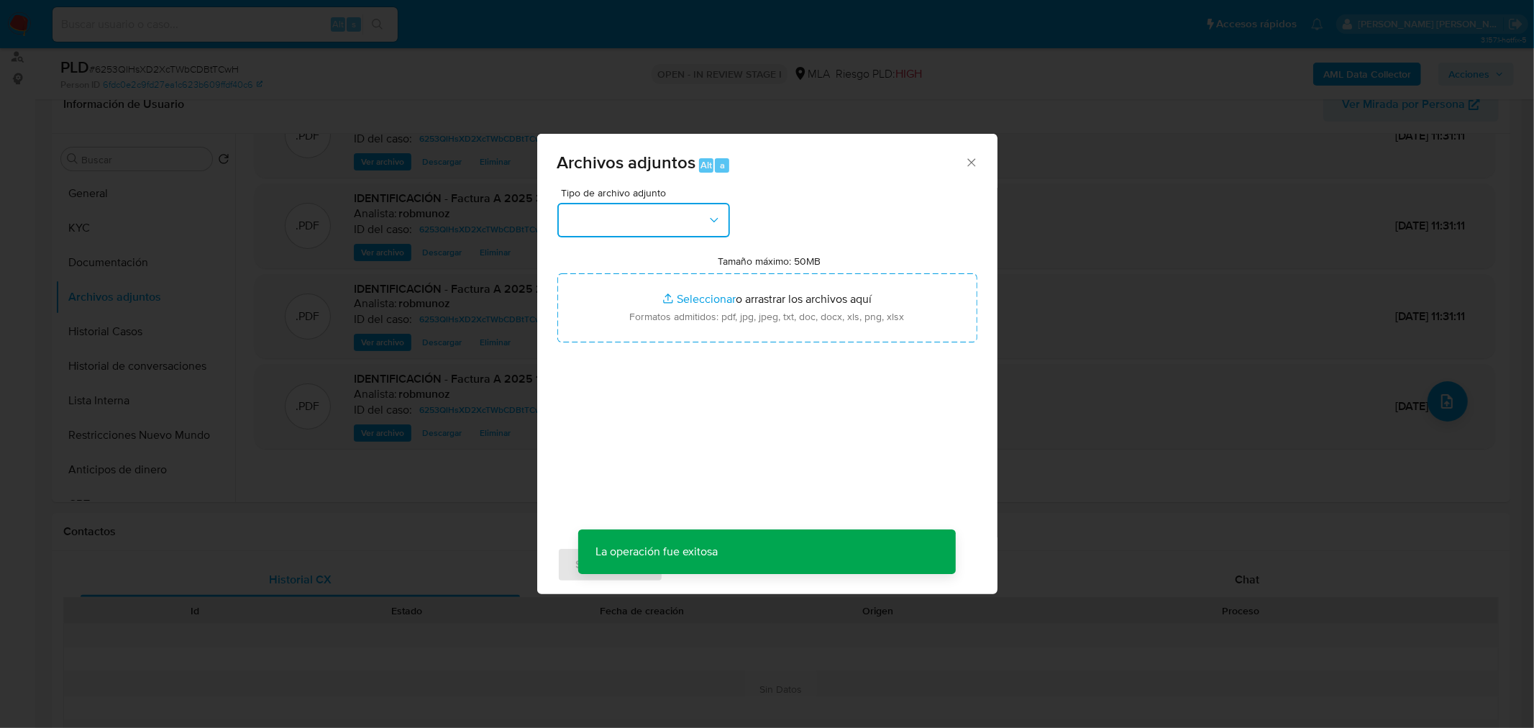
drag, startPoint x: 703, startPoint y: 221, endPoint x: 708, endPoint y: 233, distance: 13.2
click at [703, 221] on button "button" at bounding box center [643, 220] width 173 height 35
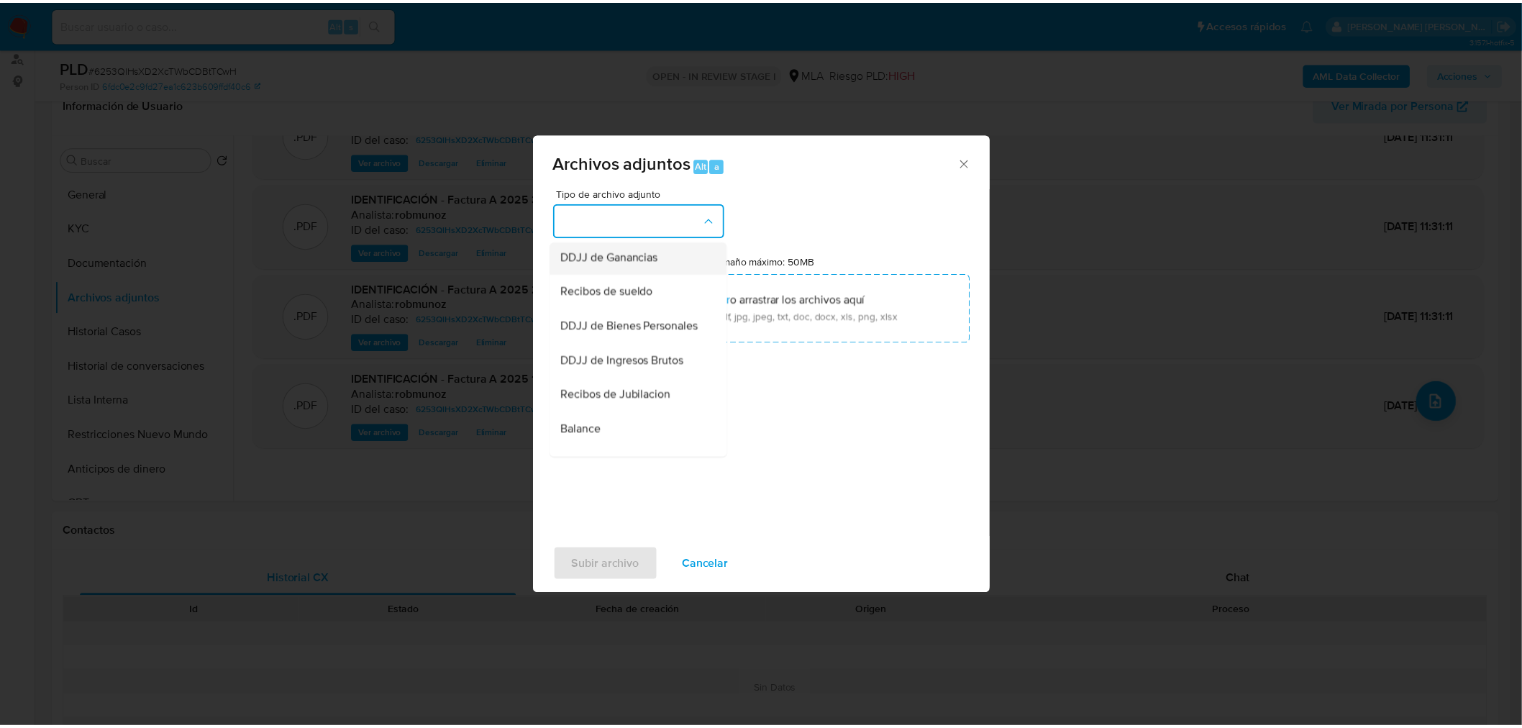
scroll to position [319, 0]
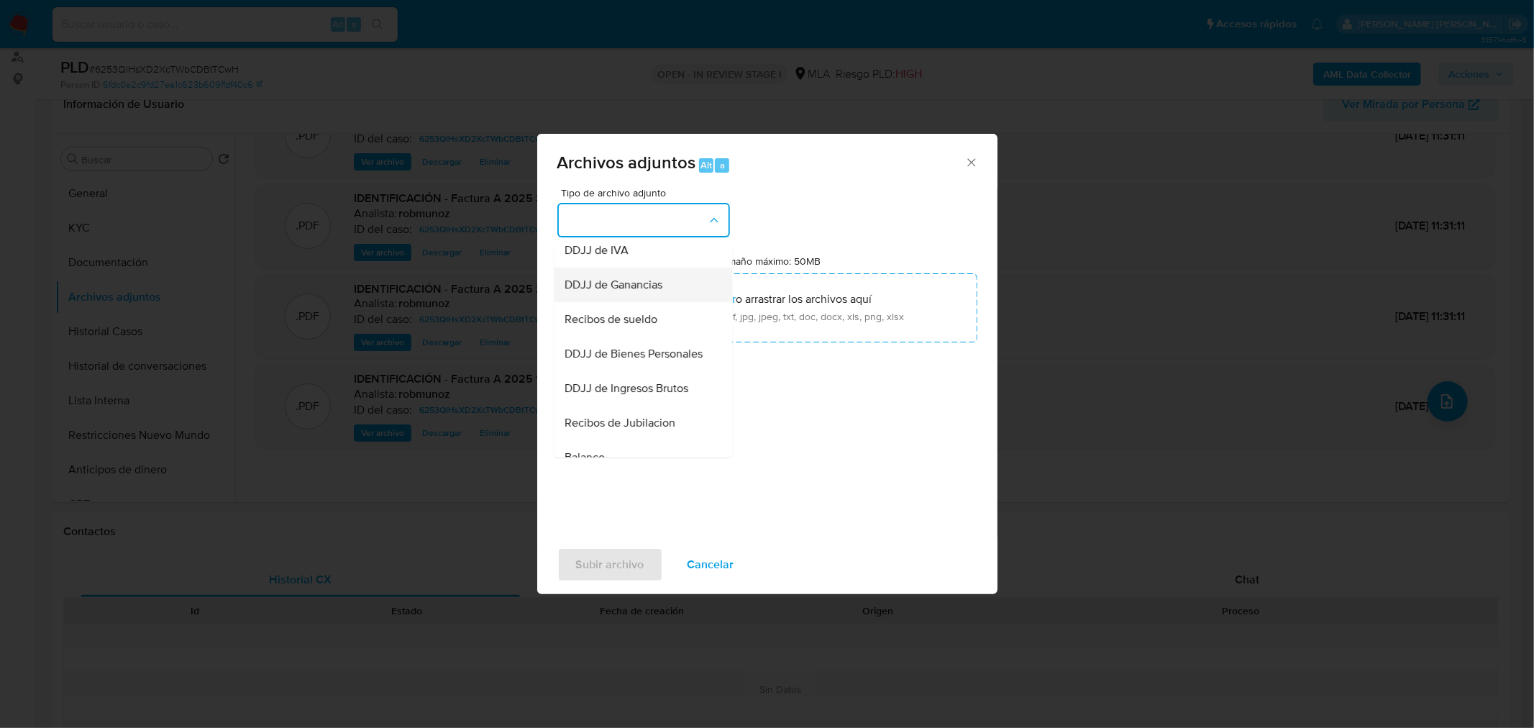
click at [655, 291] on span "DDJJ de Ganancias" at bounding box center [614, 284] width 98 height 14
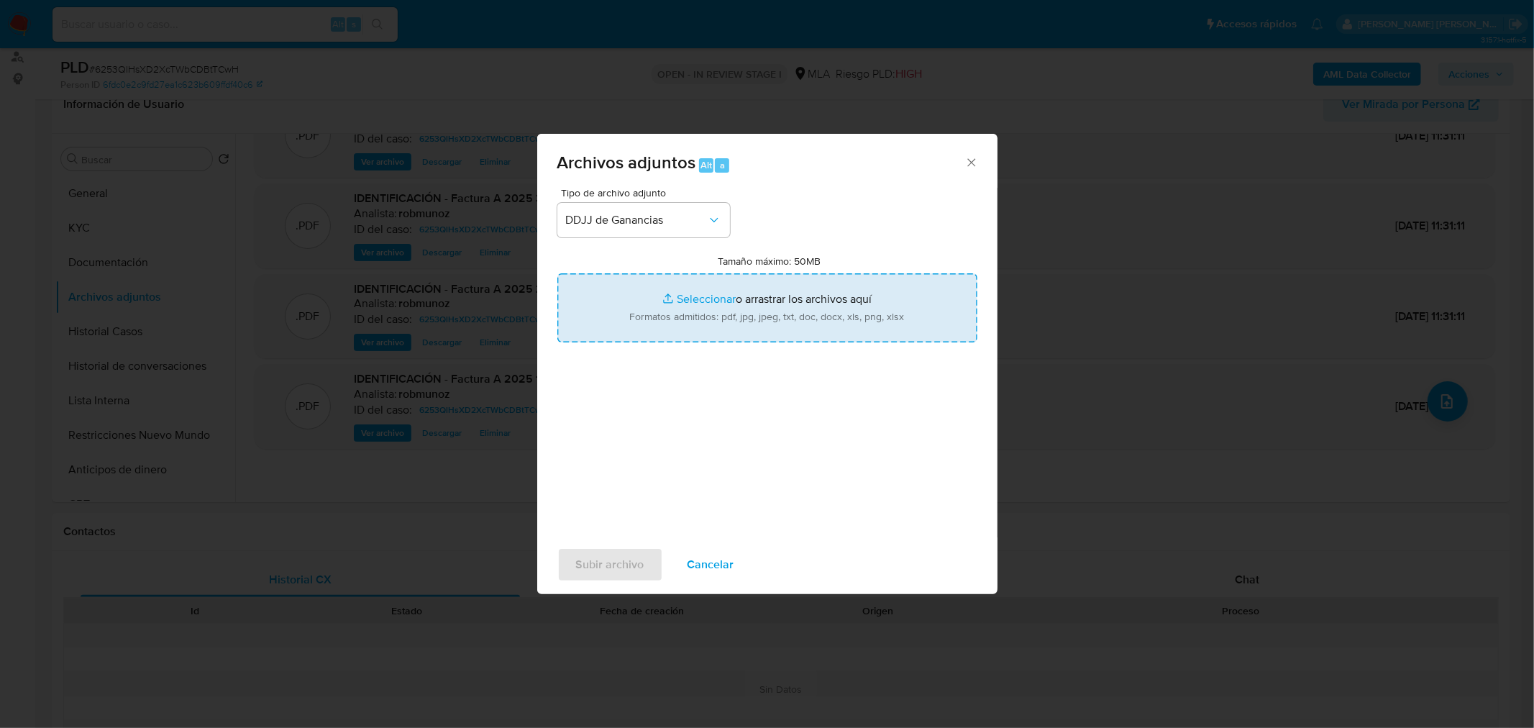
click at [730, 302] on input "Tamaño máximo: 50MB Seleccionar archivos" at bounding box center [767, 307] width 420 height 69
type input "C:\fakepath\DDJJ Ganancias 2023.pdf"
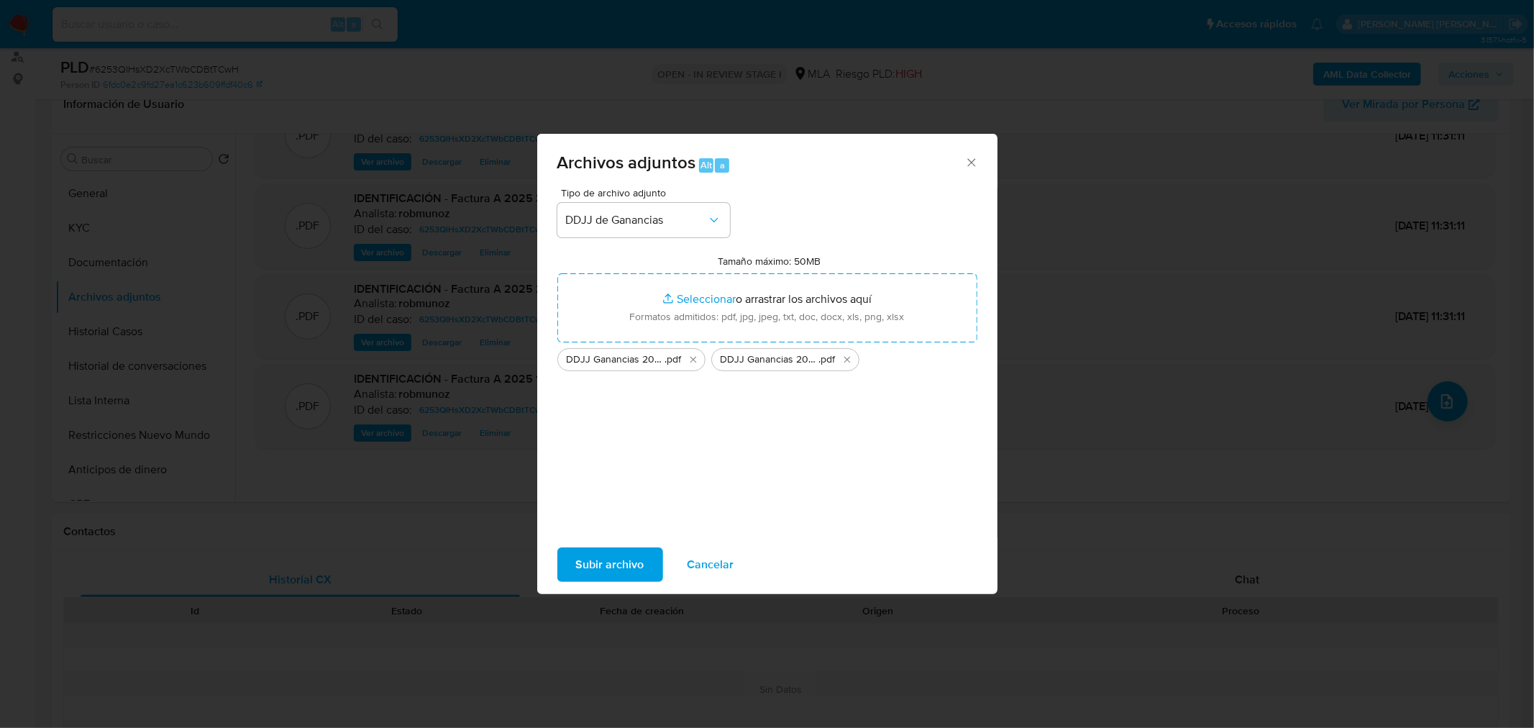
drag, startPoint x: 730, startPoint y: 302, endPoint x: 646, endPoint y: 559, distance: 270.8
click at [646, 559] on button "Subir archivo" at bounding box center [610, 564] width 106 height 35
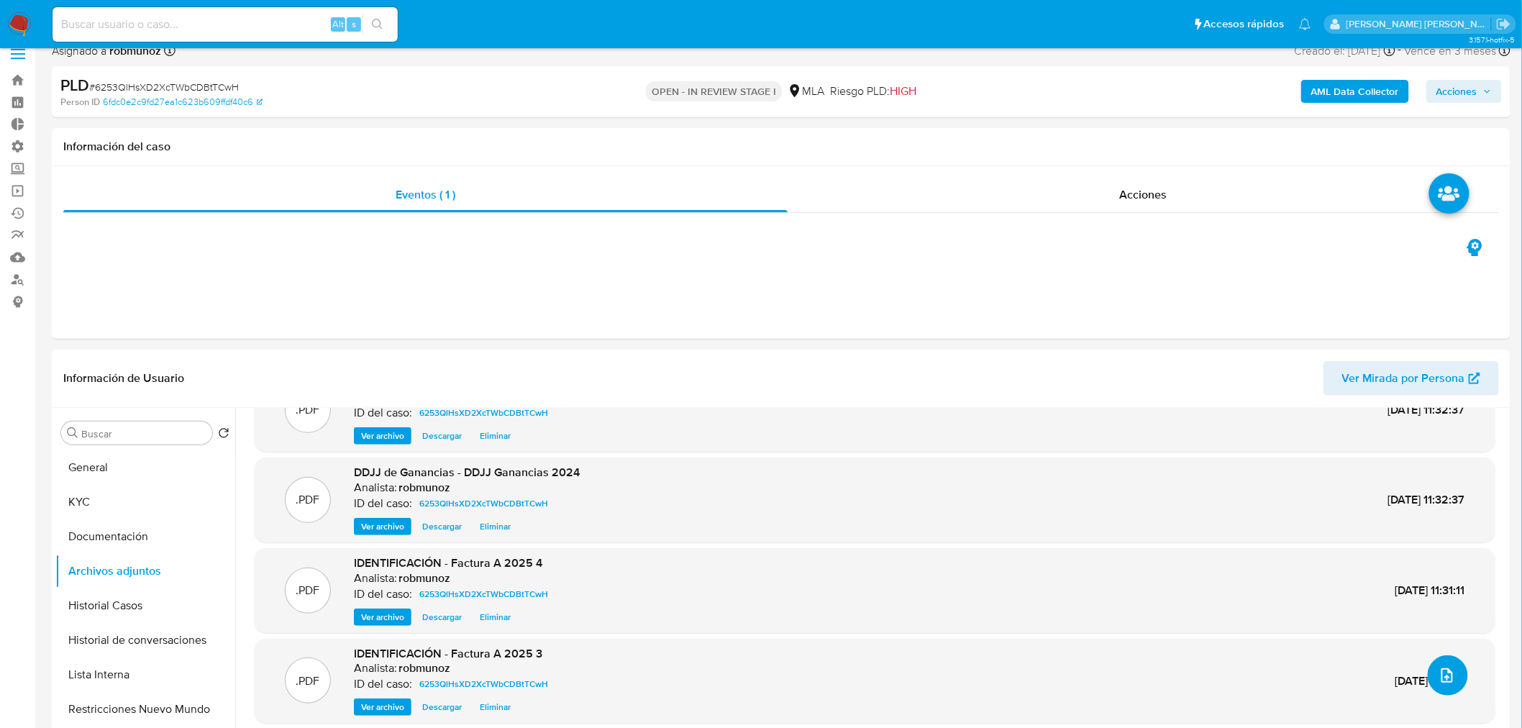
scroll to position [0, 0]
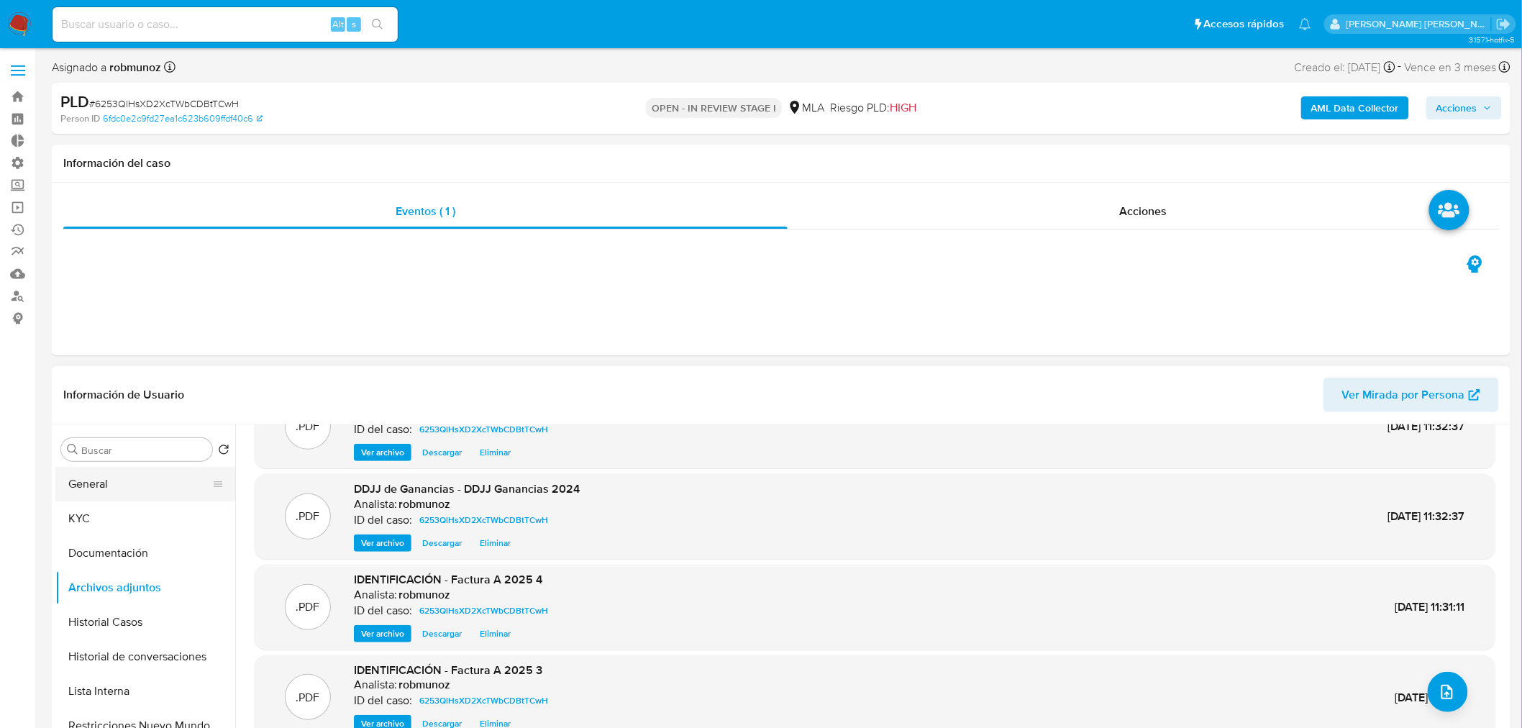
click at [138, 478] on button "General" at bounding box center [139, 484] width 168 height 35
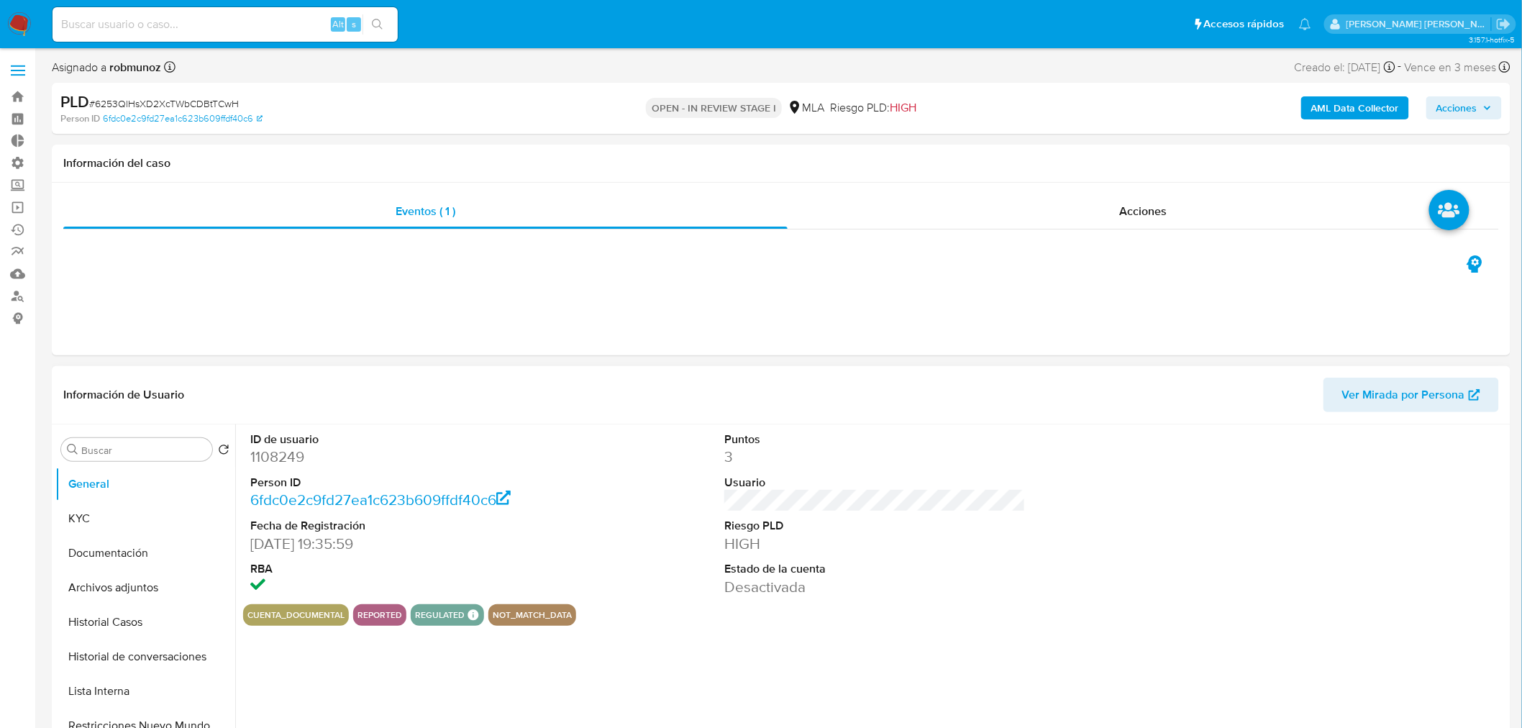
click at [288, 458] on dd "1108249" at bounding box center [400, 457] width 301 height 20
copy dd "1108249"
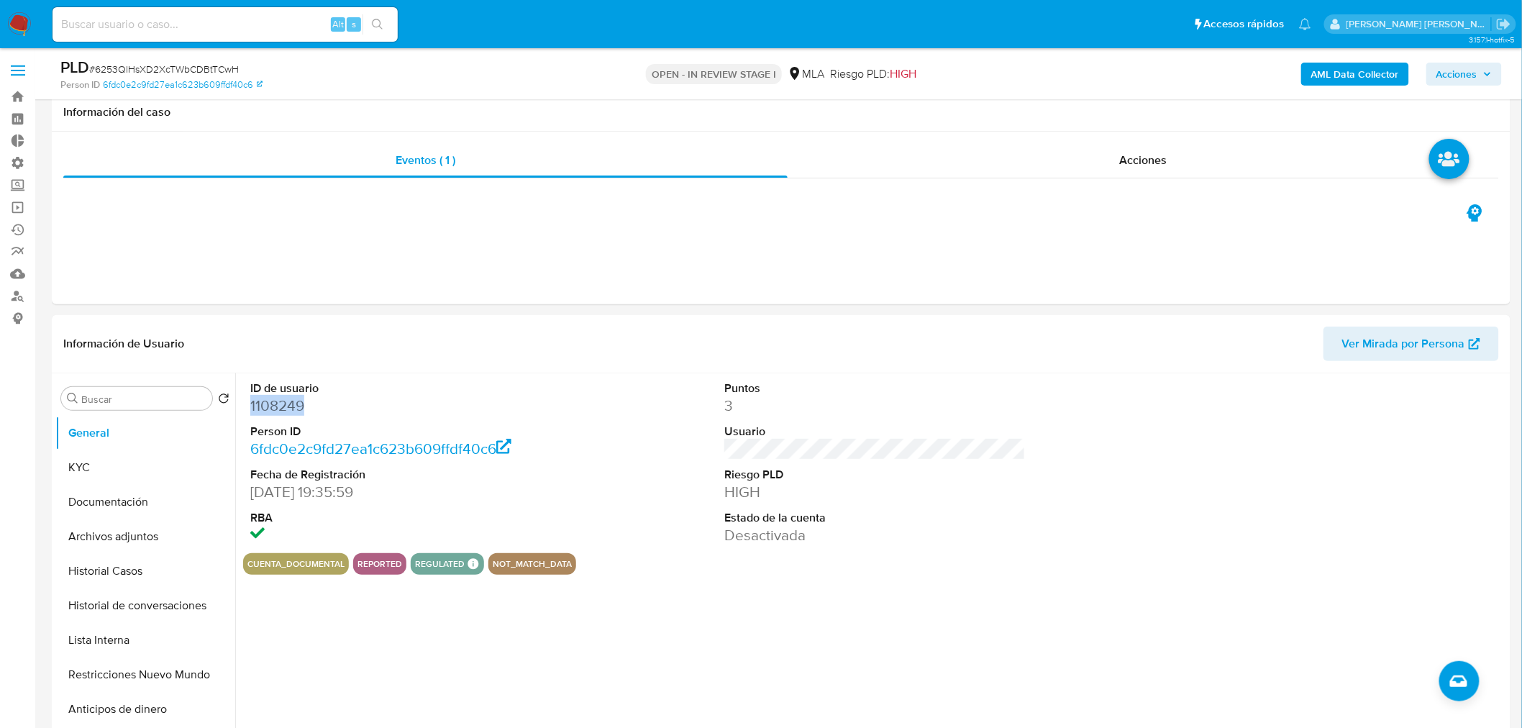
scroll to position [138, 0]
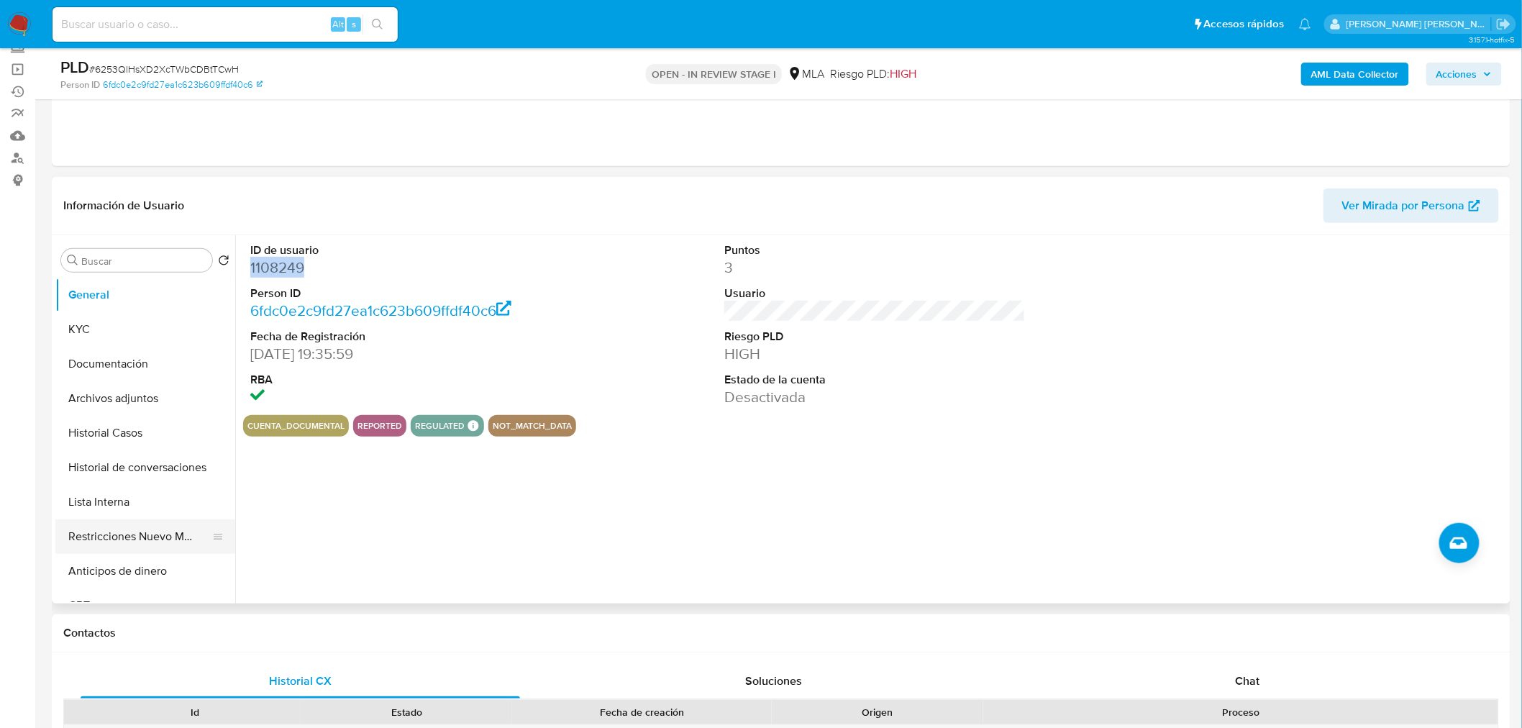
click at [134, 544] on button "Restricciones Nuevo Mundo" at bounding box center [139, 536] width 168 height 35
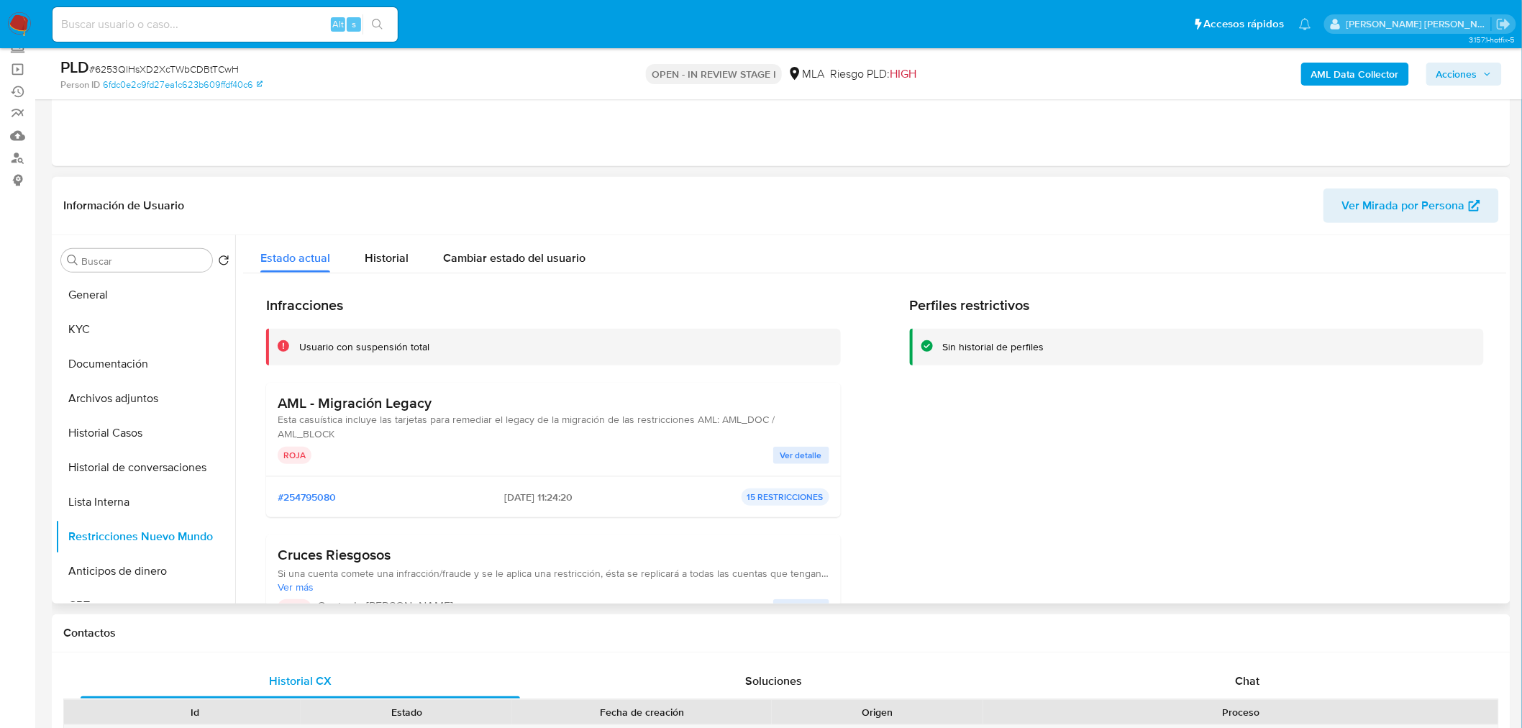
click at [806, 451] on span "Ver detalle" at bounding box center [801, 455] width 42 height 14
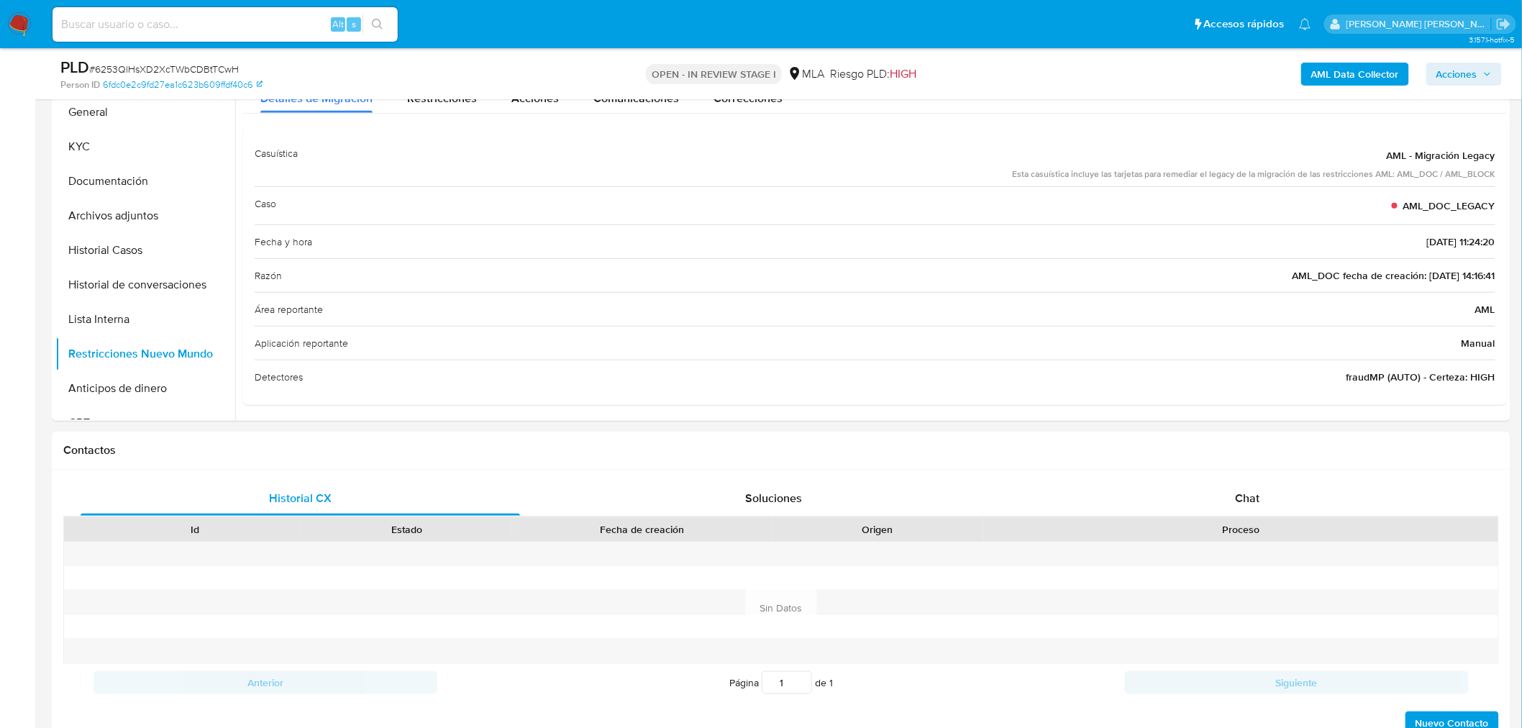
scroll to position [295, 0]
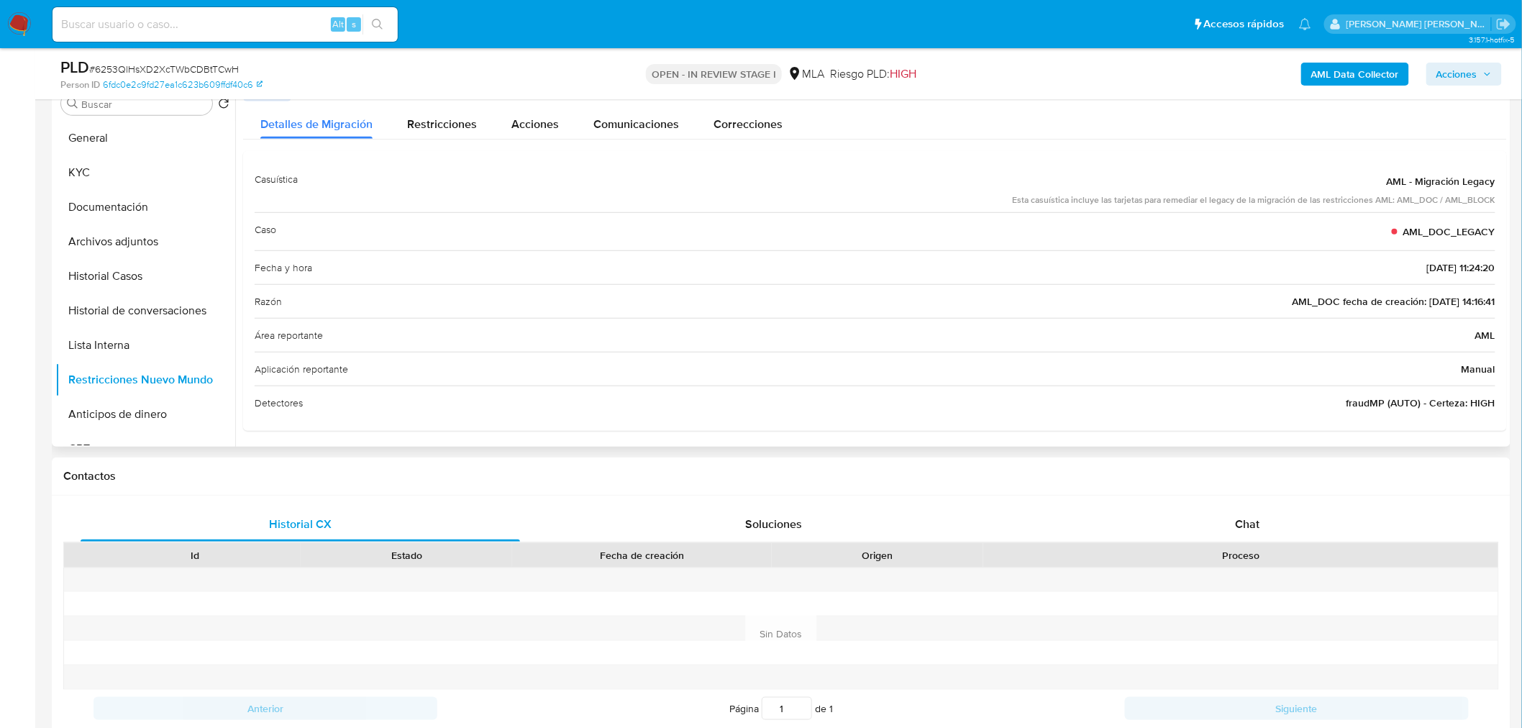
click at [1475, 313] on div "Razón AML_DOC fecha de creación: 05/05/2022 14:16:41" at bounding box center [875, 301] width 1240 height 34
click at [1333, 353] on div "Aplicación reportante Manual" at bounding box center [875, 369] width 1240 height 34
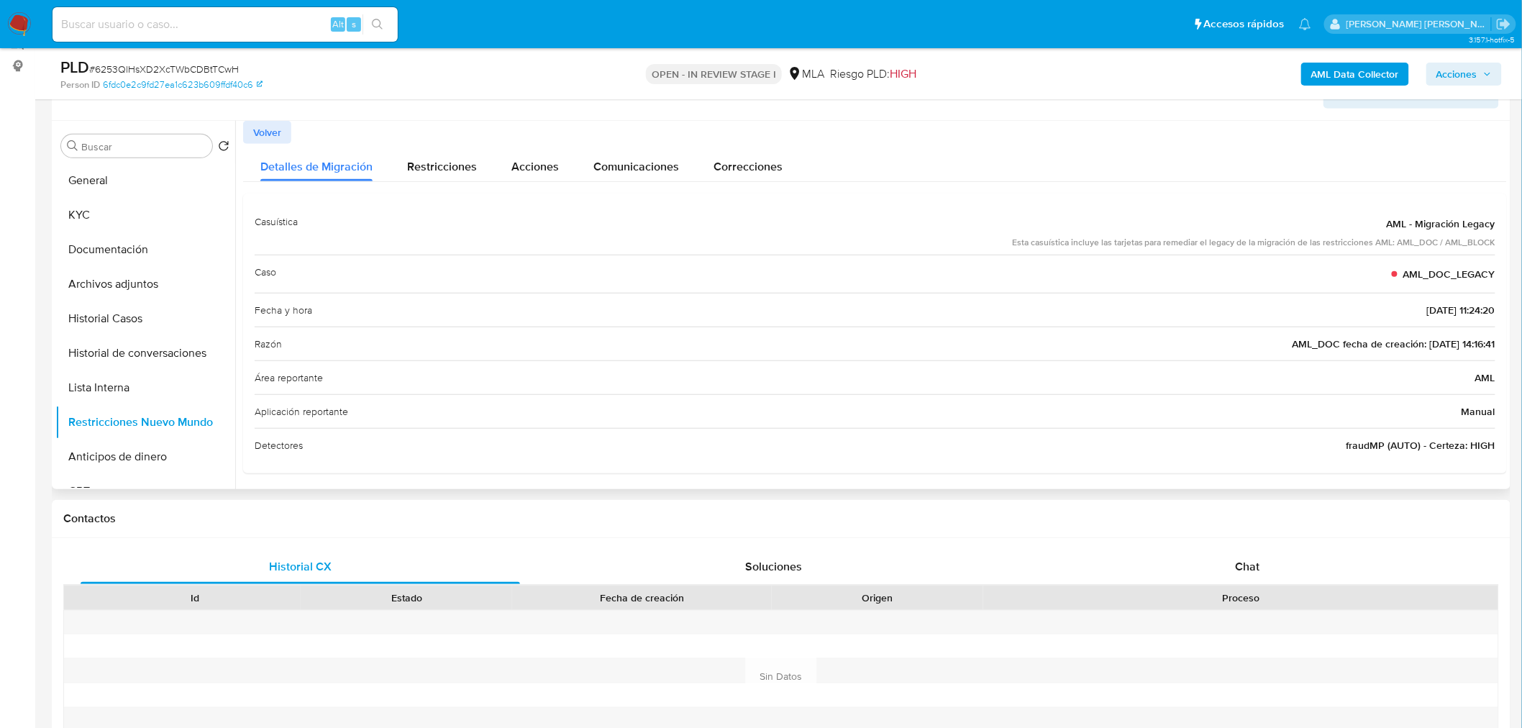
scroll to position [231, 0]
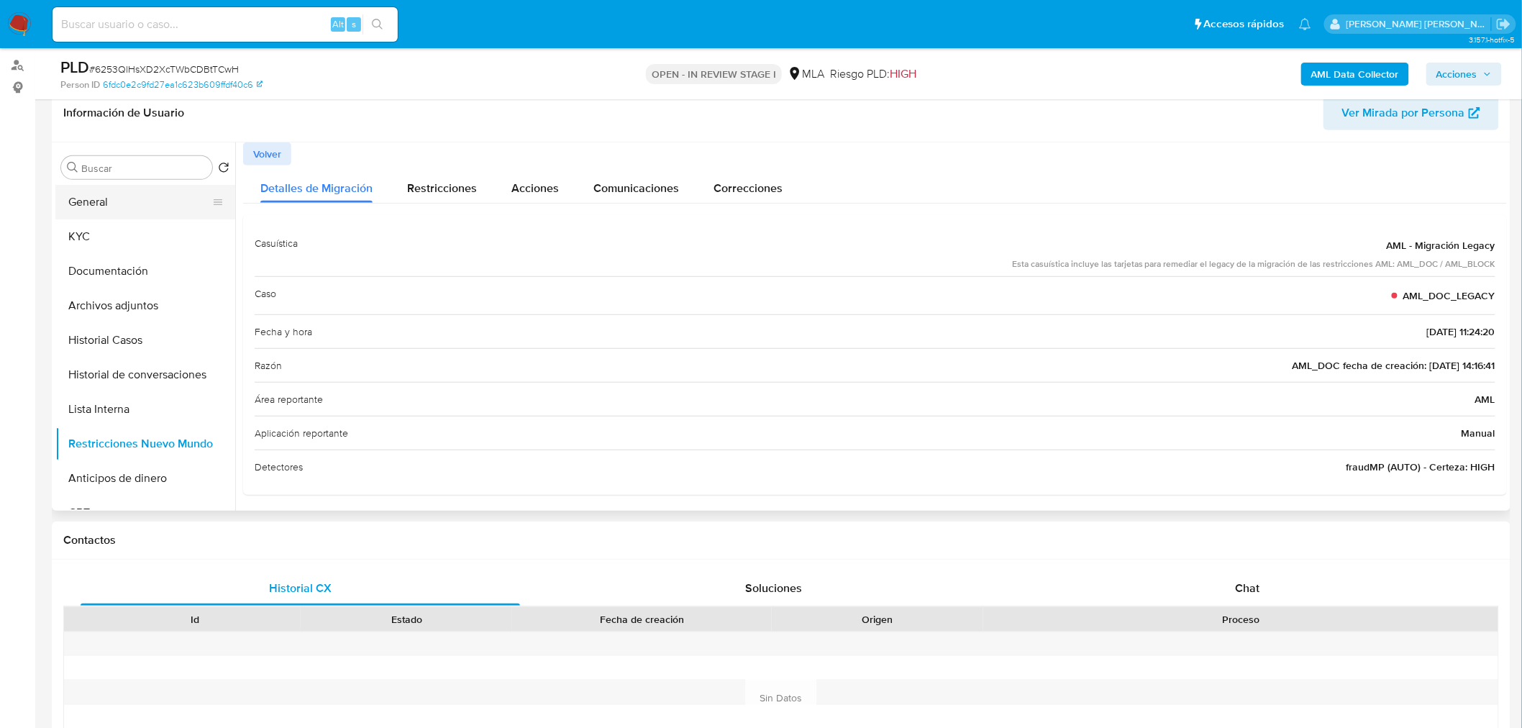
click at [170, 196] on button "General" at bounding box center [139, 202] width 168 height 35
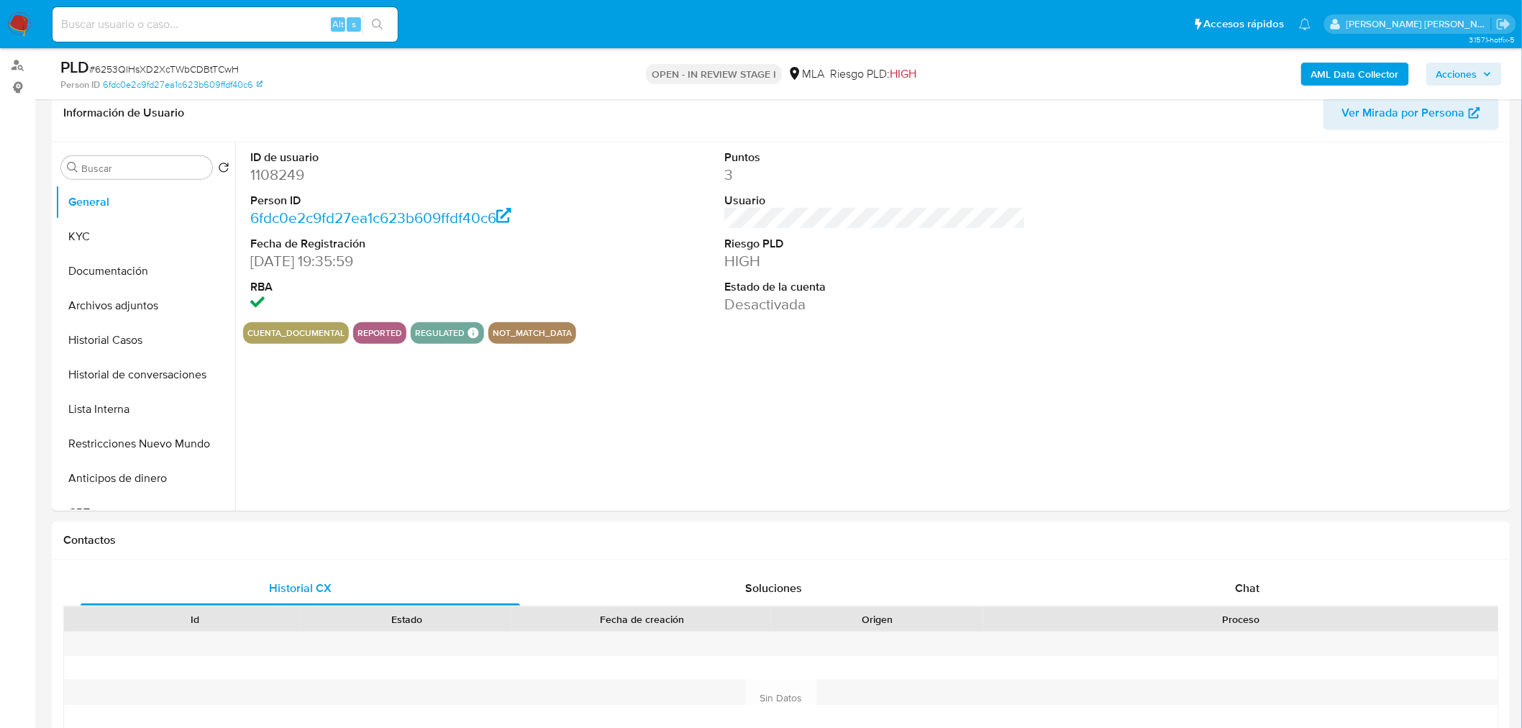
click at [285, 173] on dd "1108249" at bounding box center [400, 175] width 301 height 20
copy dd "1108249"
click at [116, 437] on button "Restricciones Nuevo Mundo" at bounding box center [139, 443] width 168 height 35
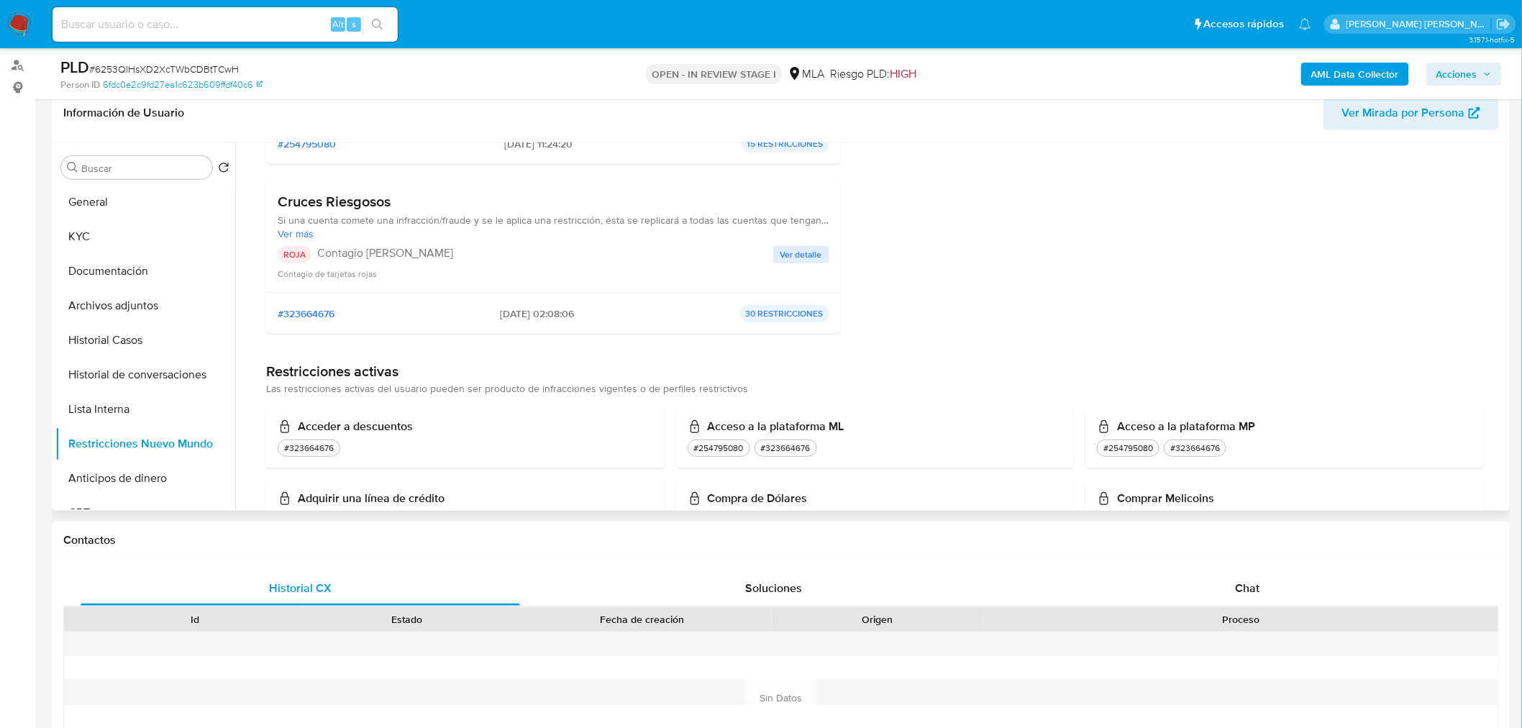
scroll to position [254, 0]
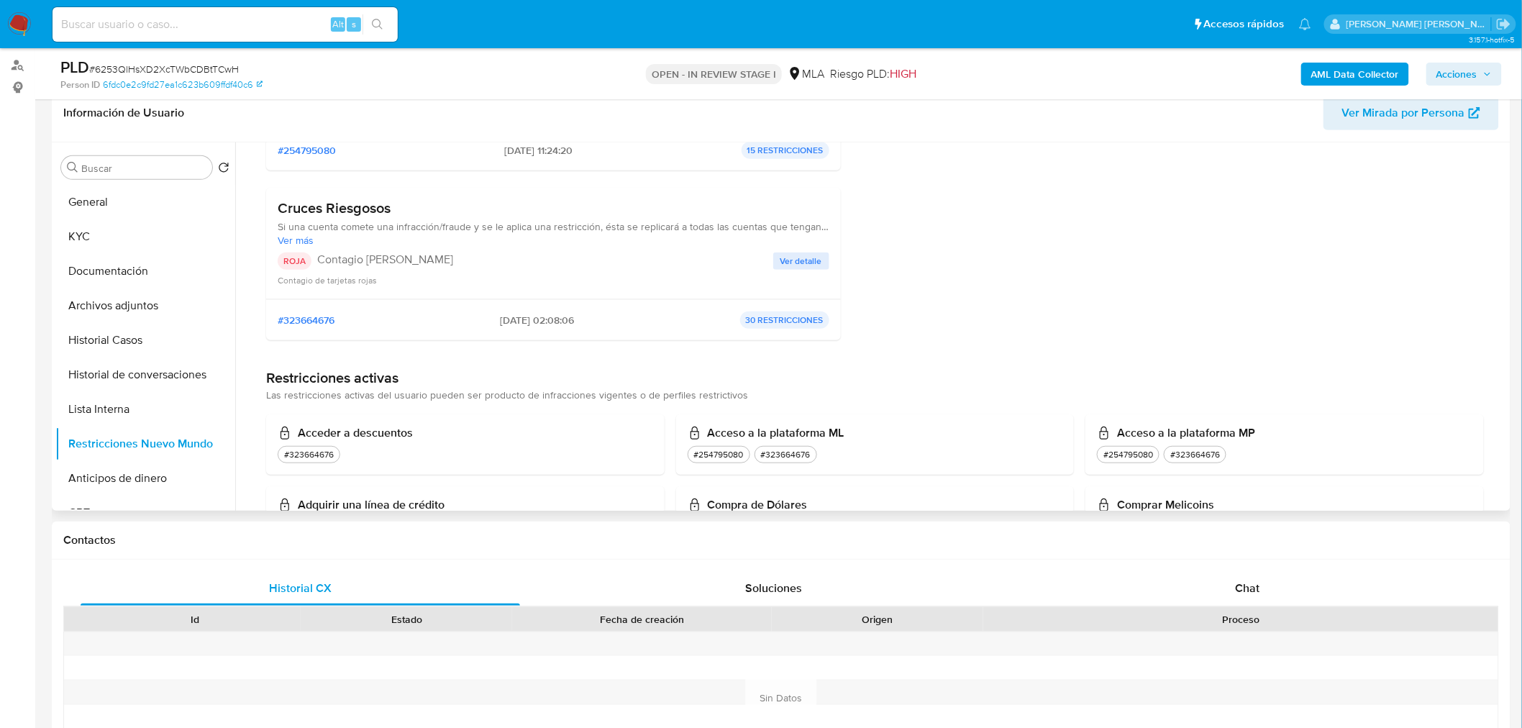
click at [793, 268] on span "Ver detalle" at bounding box center [801, 261] width 42 height 14
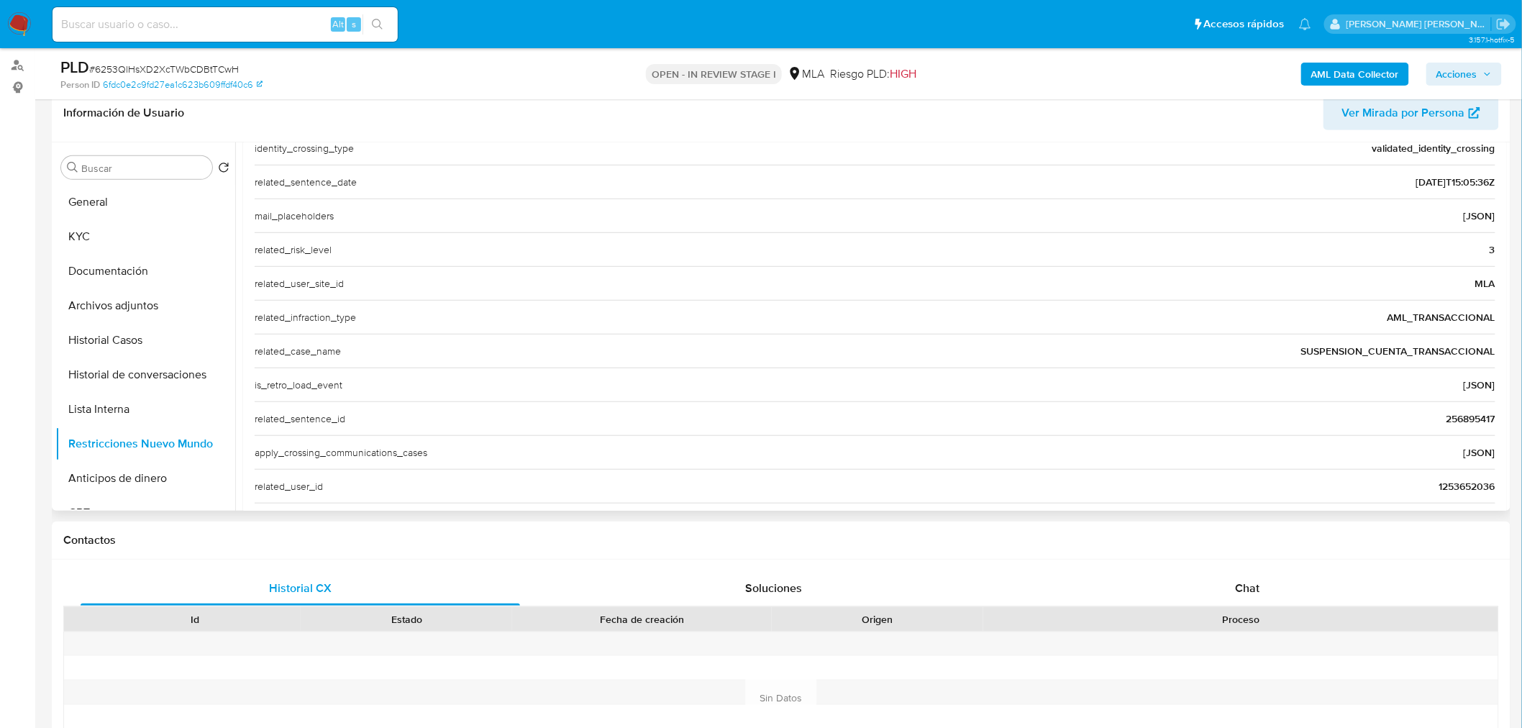
scroll to position [428, 0]
click at [1469, 418] on span "256895417" at bounding box center [1470, 423] width 49 height 14
drag, startPoint x: 1296, startPoint y: 354, endPoint x: 1488, endPoint y: 355, distance: 192.0
click at [1488, 355] on span "SUSPENSION_CUENTA_TRANSACCIONAL" at bounding box center [1398, 355] width 194 height 14
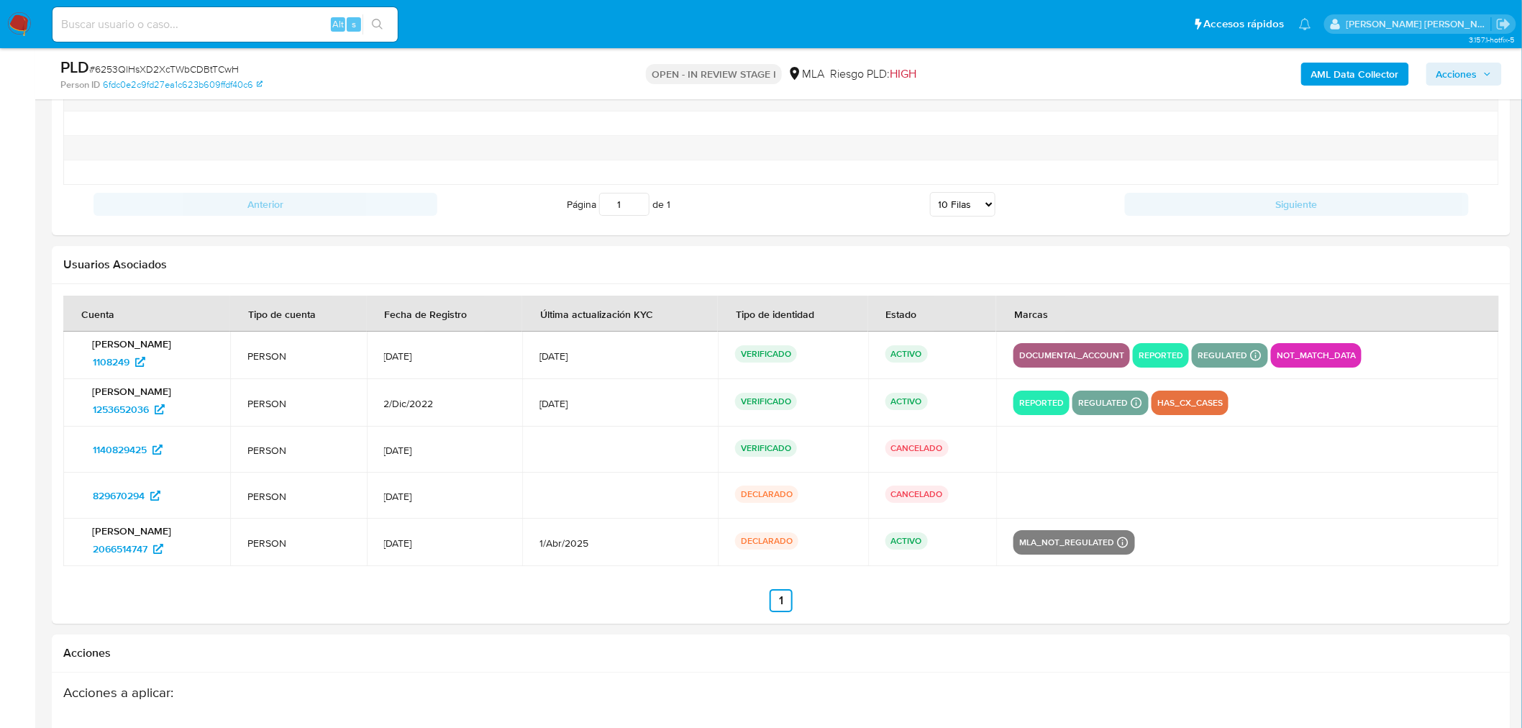
scroll to position [1903, 0]
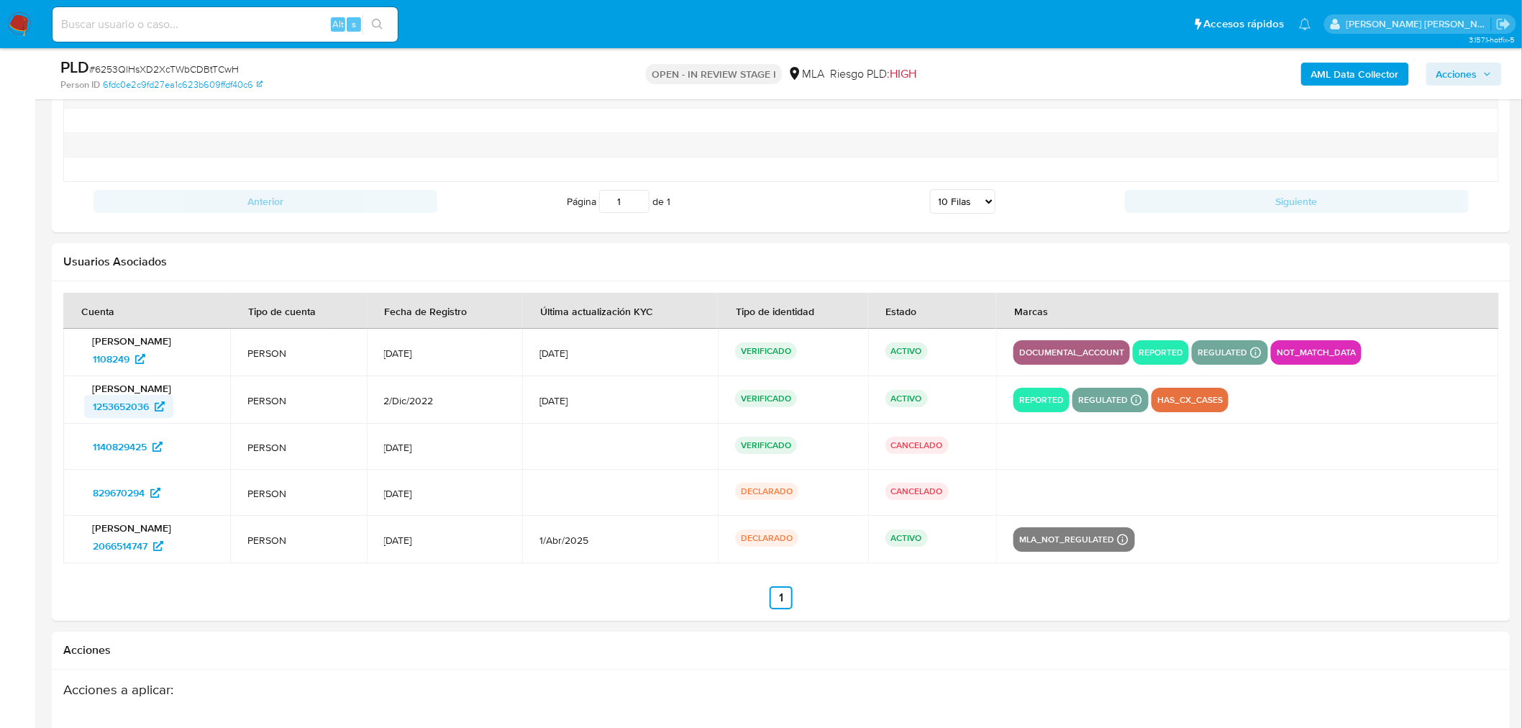
click at [126, 406] on span "1253652036" at bounding box center [121, 406] width 56 height 23
click at [282, 19] on input at bounding box center [224, 24] width 345 height 19
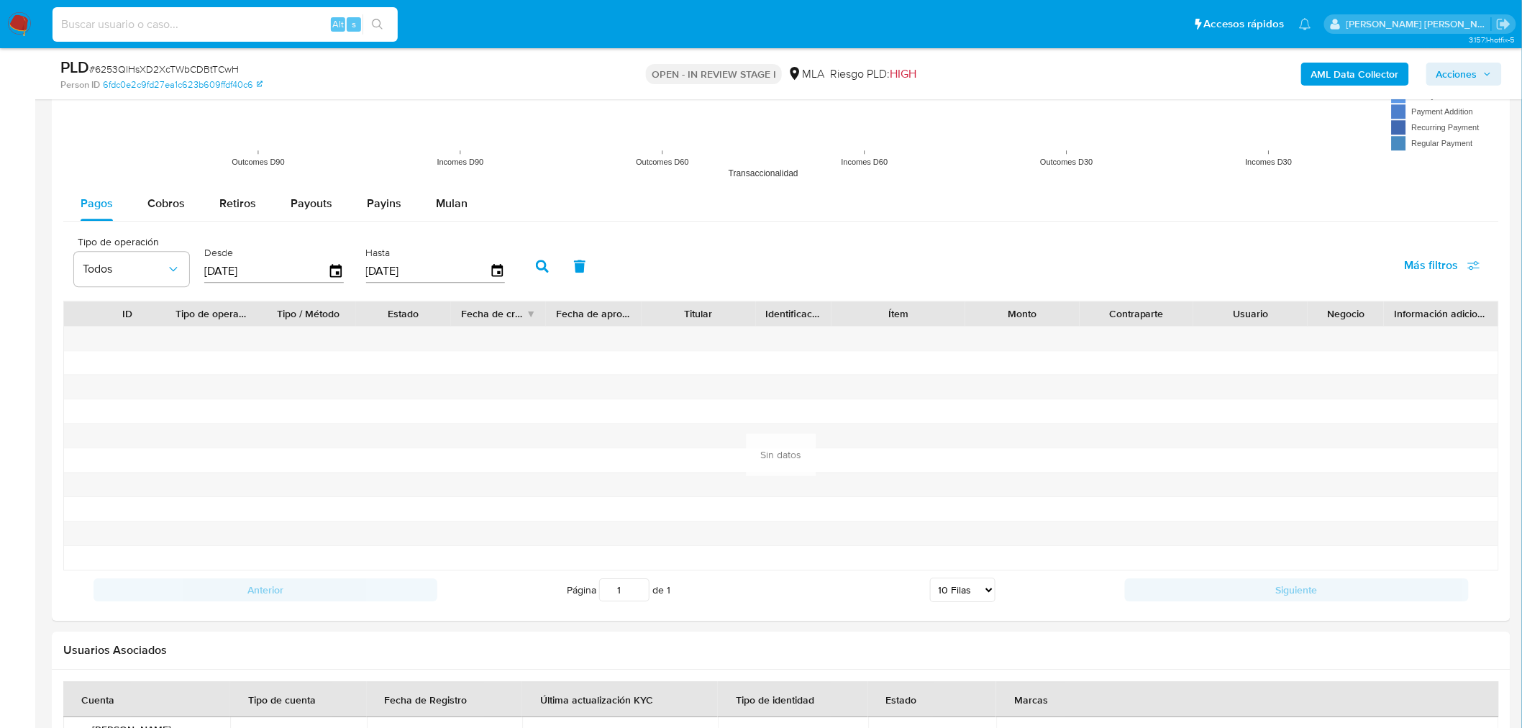
scroll to position [1504, 0]
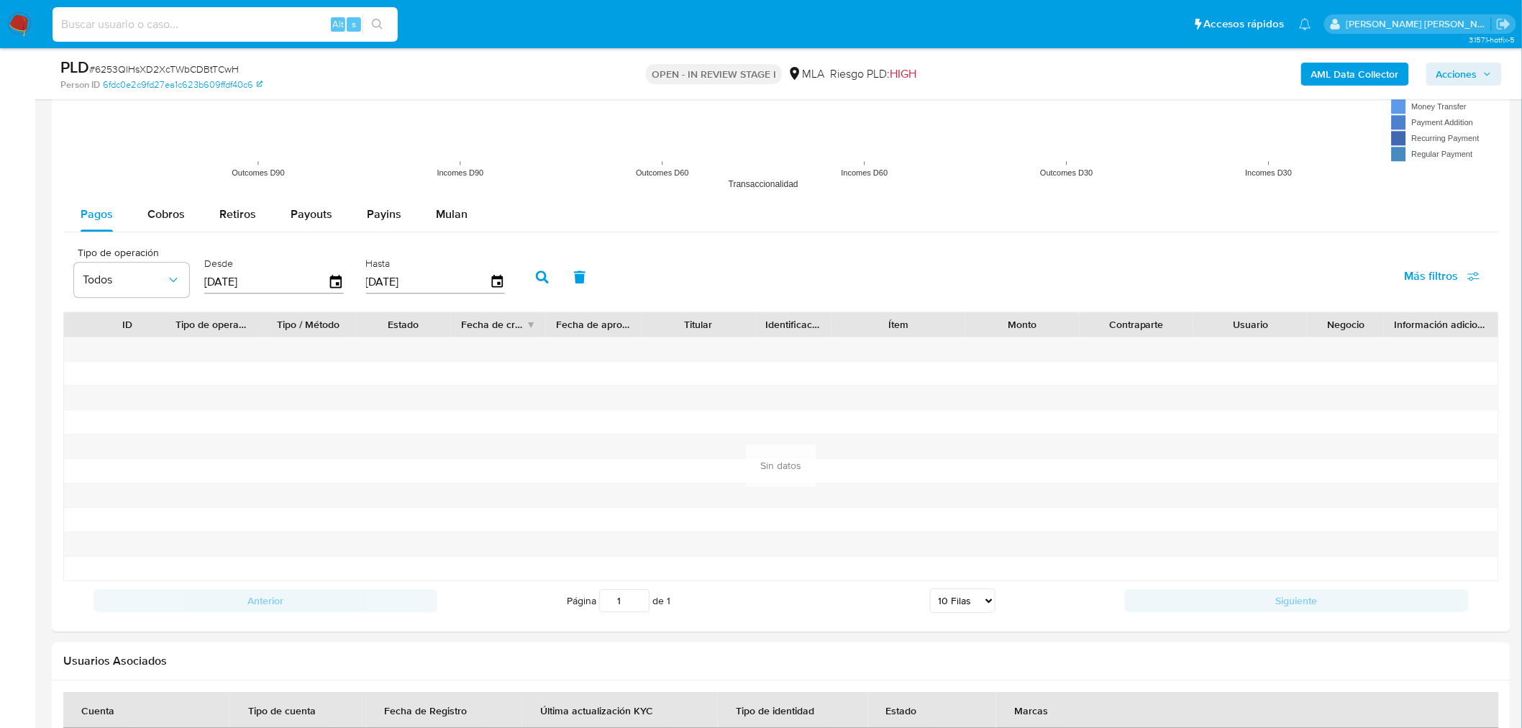
click at [19, 22] on img at bounding box center [19, 24] width 24 height 24
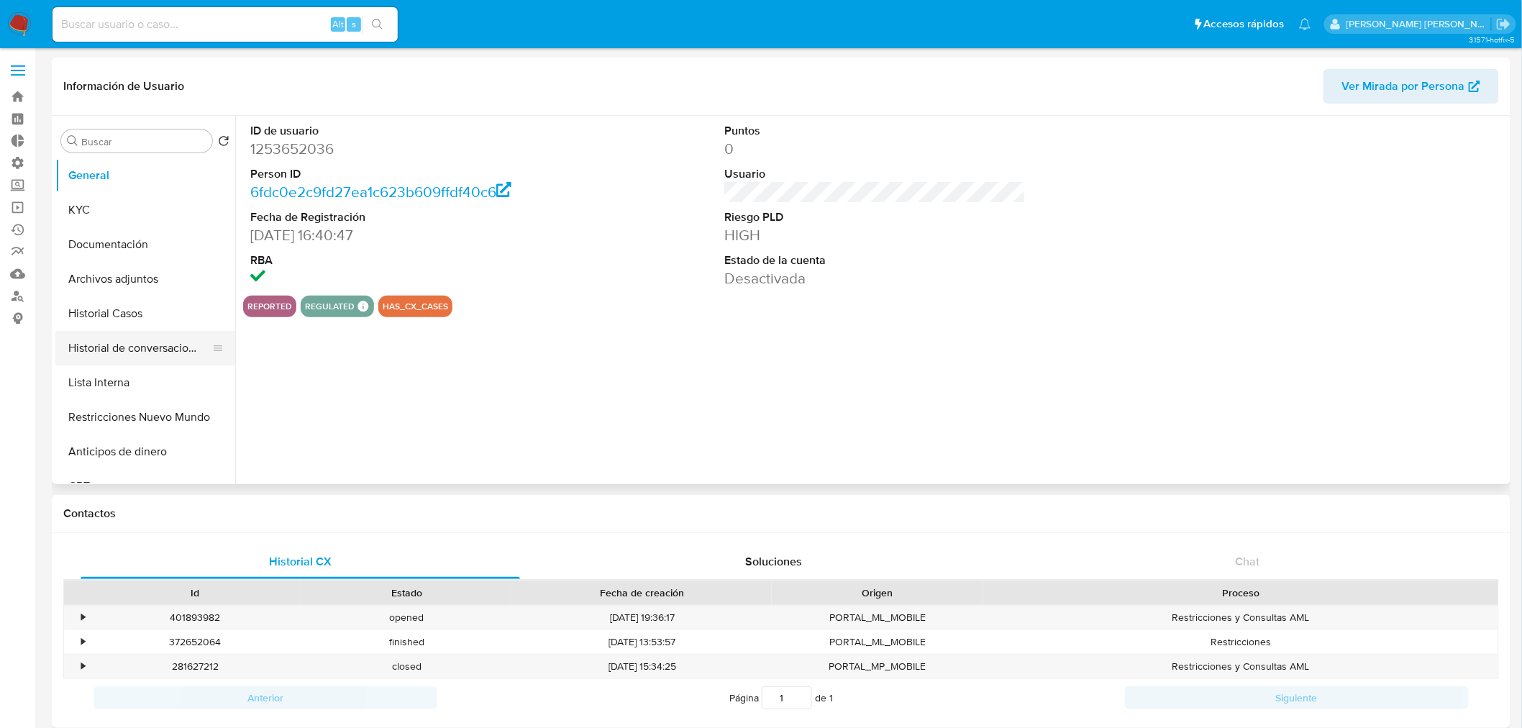
select select "10"
click at [130, 413] on button "Restricciones Nuevo Mundo" at bounding box center [139, 417] width 168 height 35
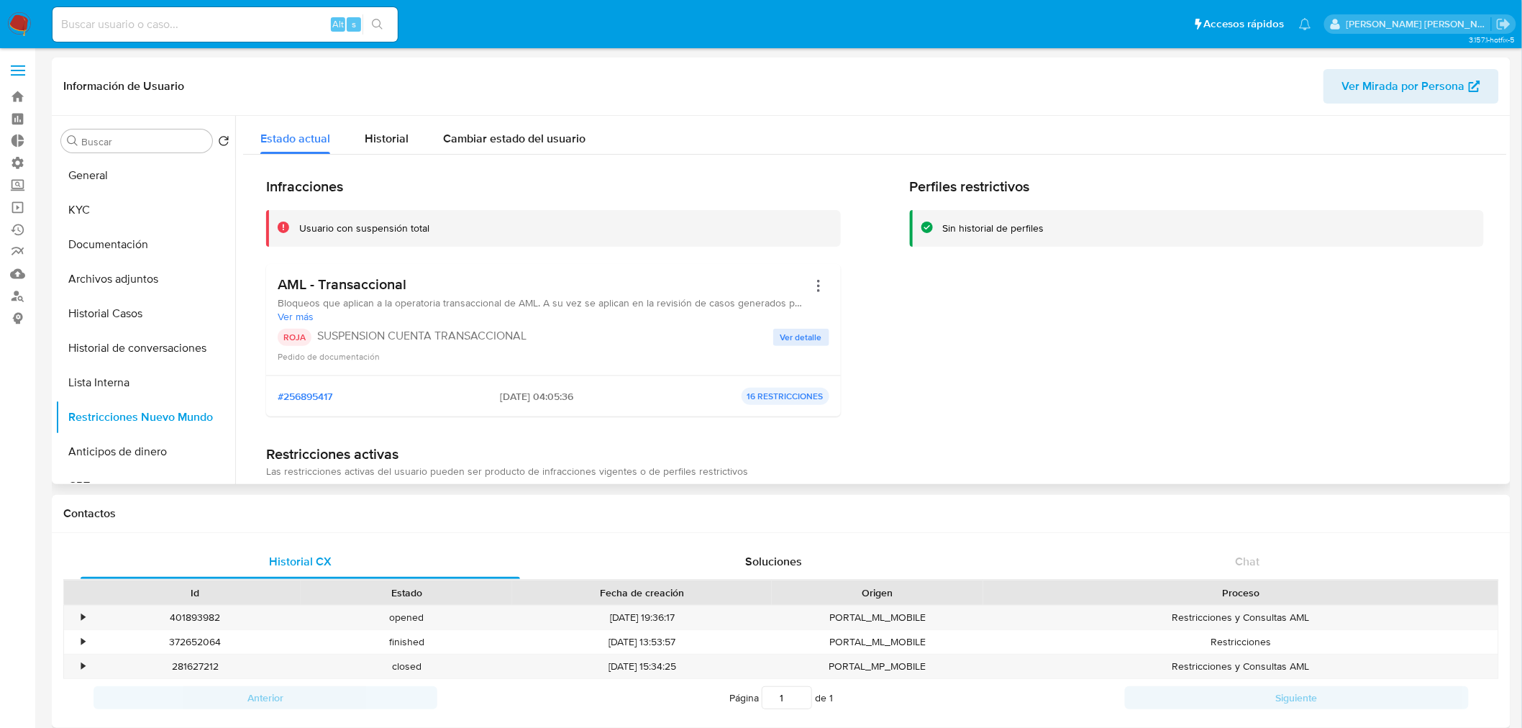
drag, startPoint x: 319, startPoint y: 331, endPoint x: 507, endPoint y: 345, distance: 188.9
click at [507, 345] on div "ROJA SUSPENSION CUENTA TRANSACCIONAL" at bounding box center [525, 337] width 495 height 17
click at [141, 164] on button "General" at bounding box center [139, 175] width 168 height 35
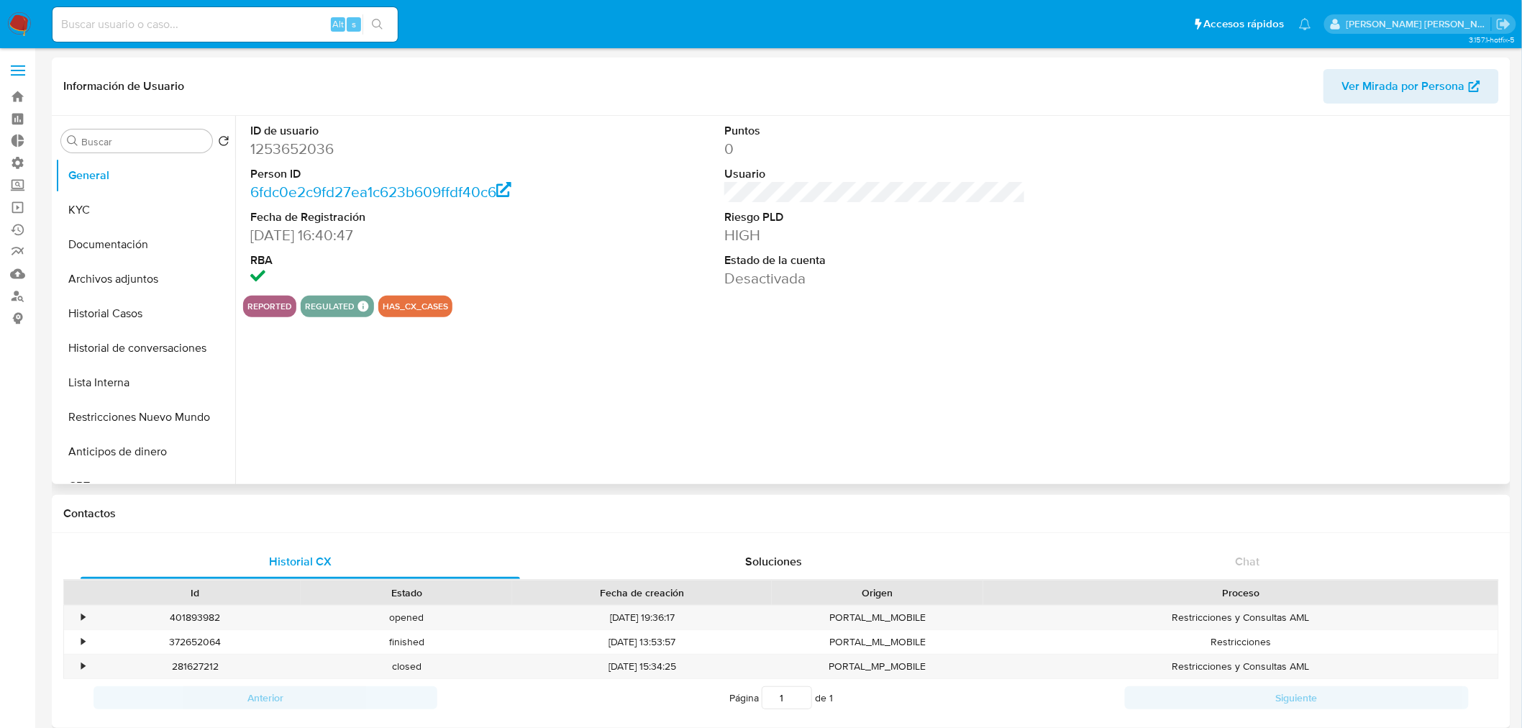
click at [288, 150] on dd "1253652036" at bounding box center [400, 149] width 301 height 20
copy dd "1253652036"
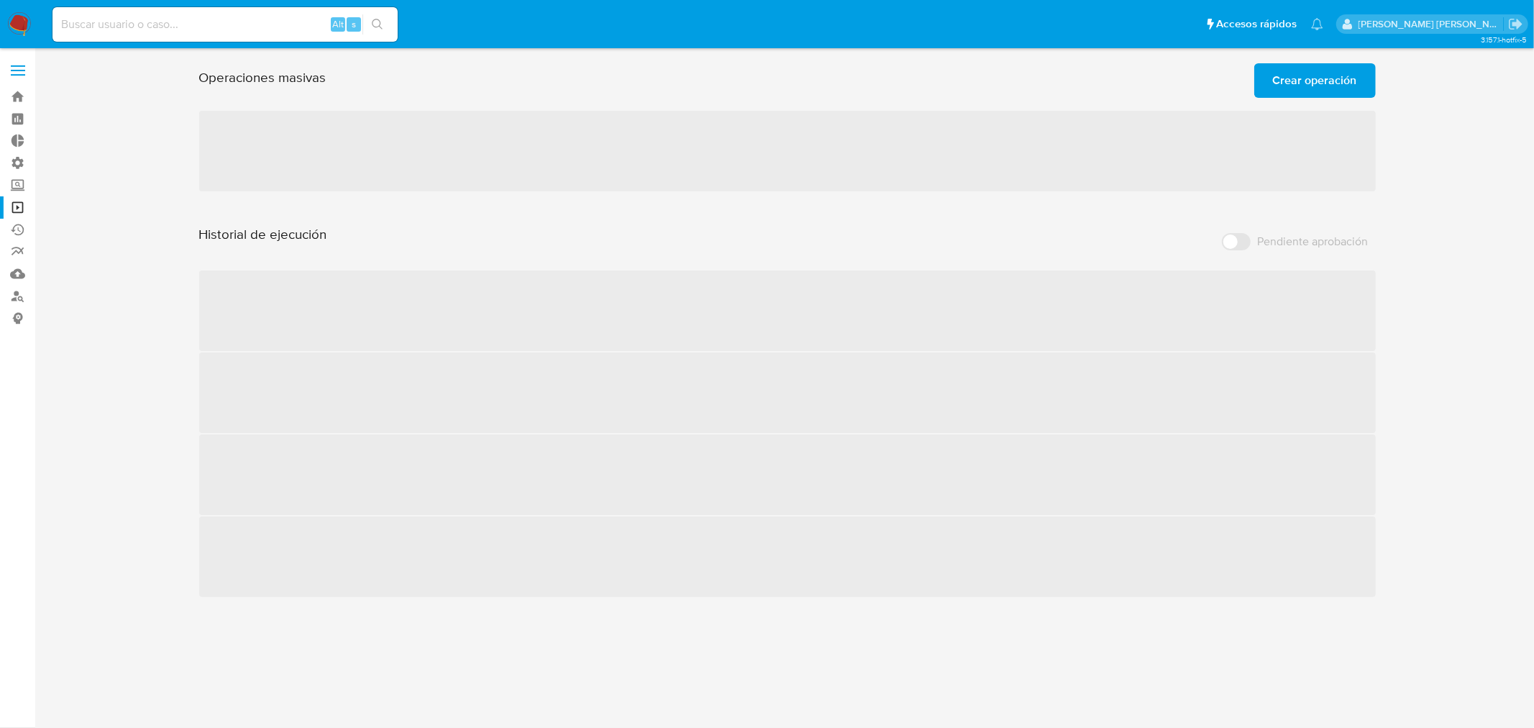
click at [1336, 80] on span "Crear operación" at bounding box center [1315, 81] width 84 height 32
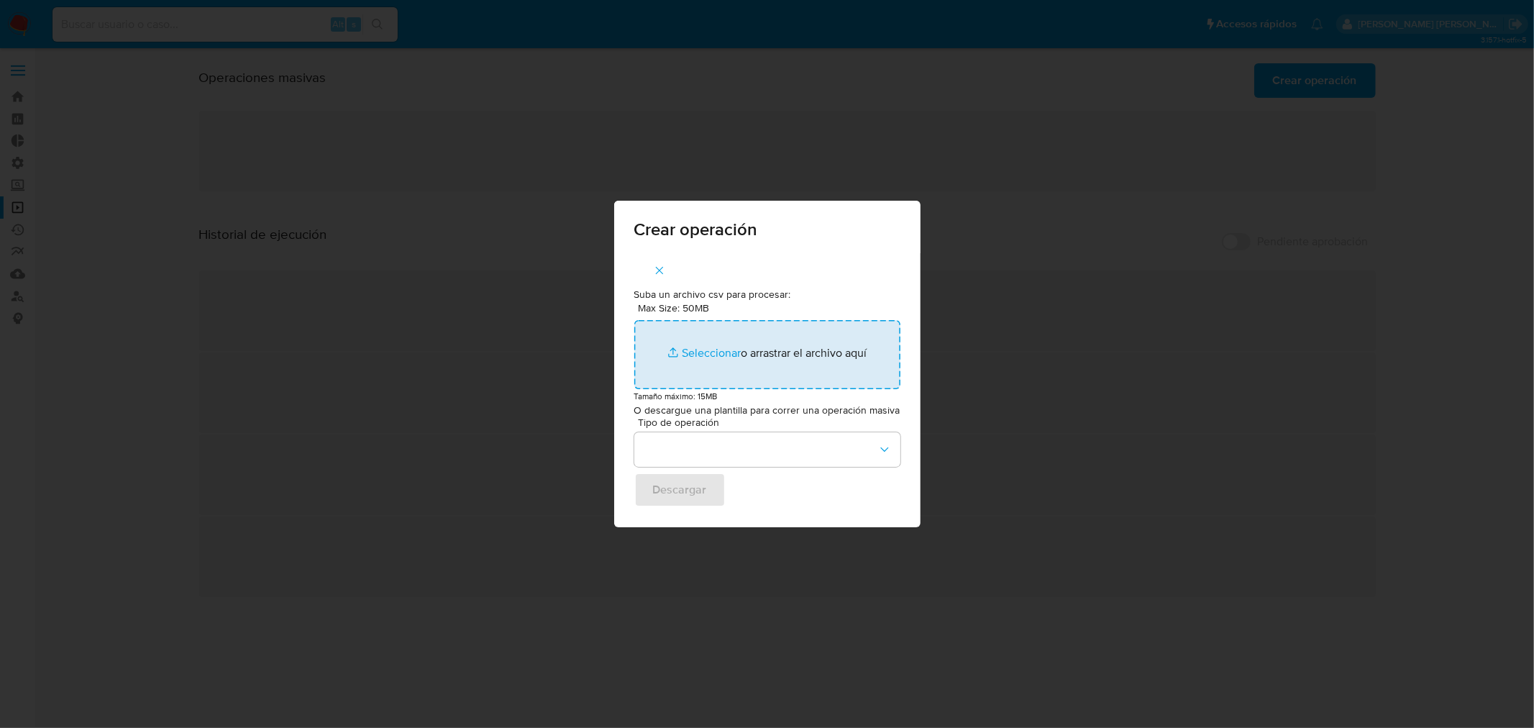
click at [726, 354] on input "Max Size: 50MB Seleccionar archivos" at bounding box center [767, 354] width 266 height 69
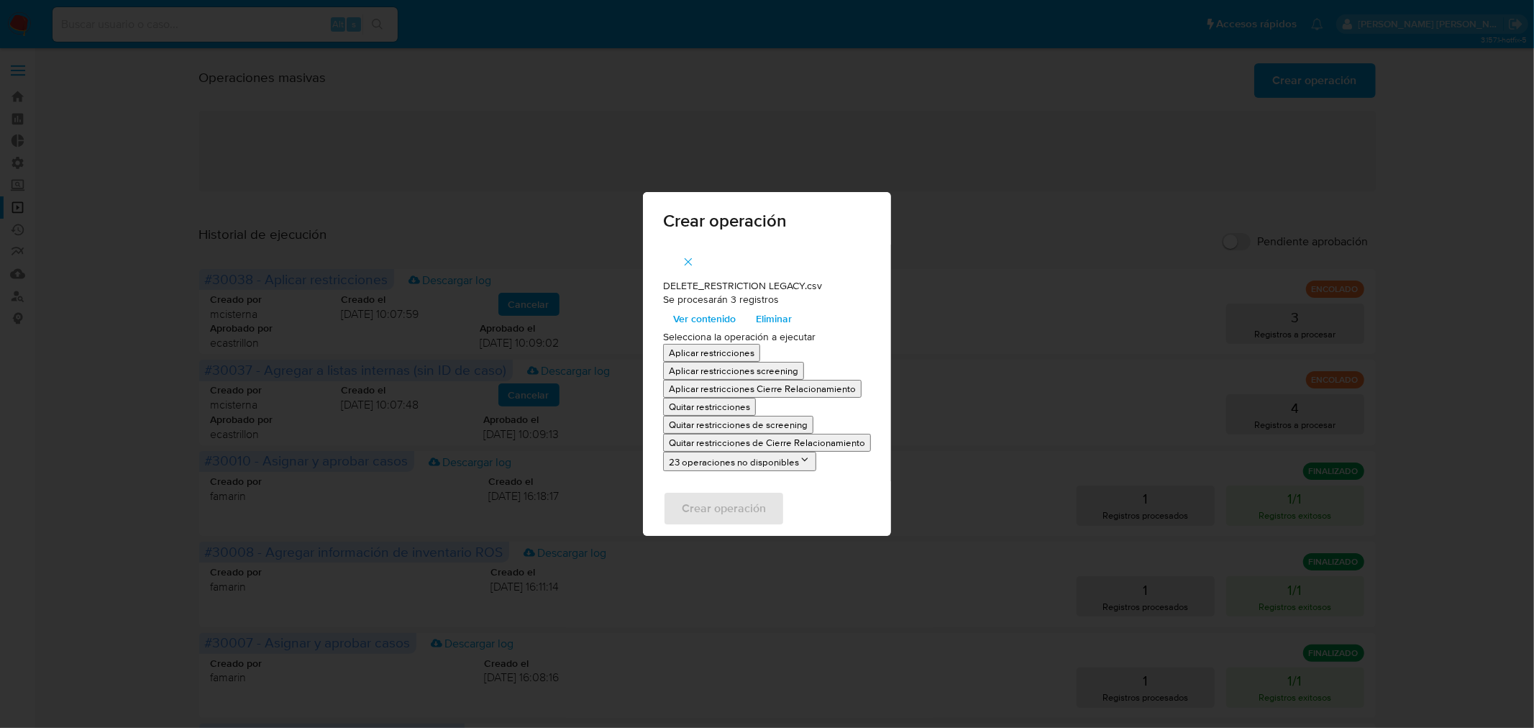
click at [708, 406] on p "Quitar restricciones" at bounding box center [709, 407] width 81 height 14
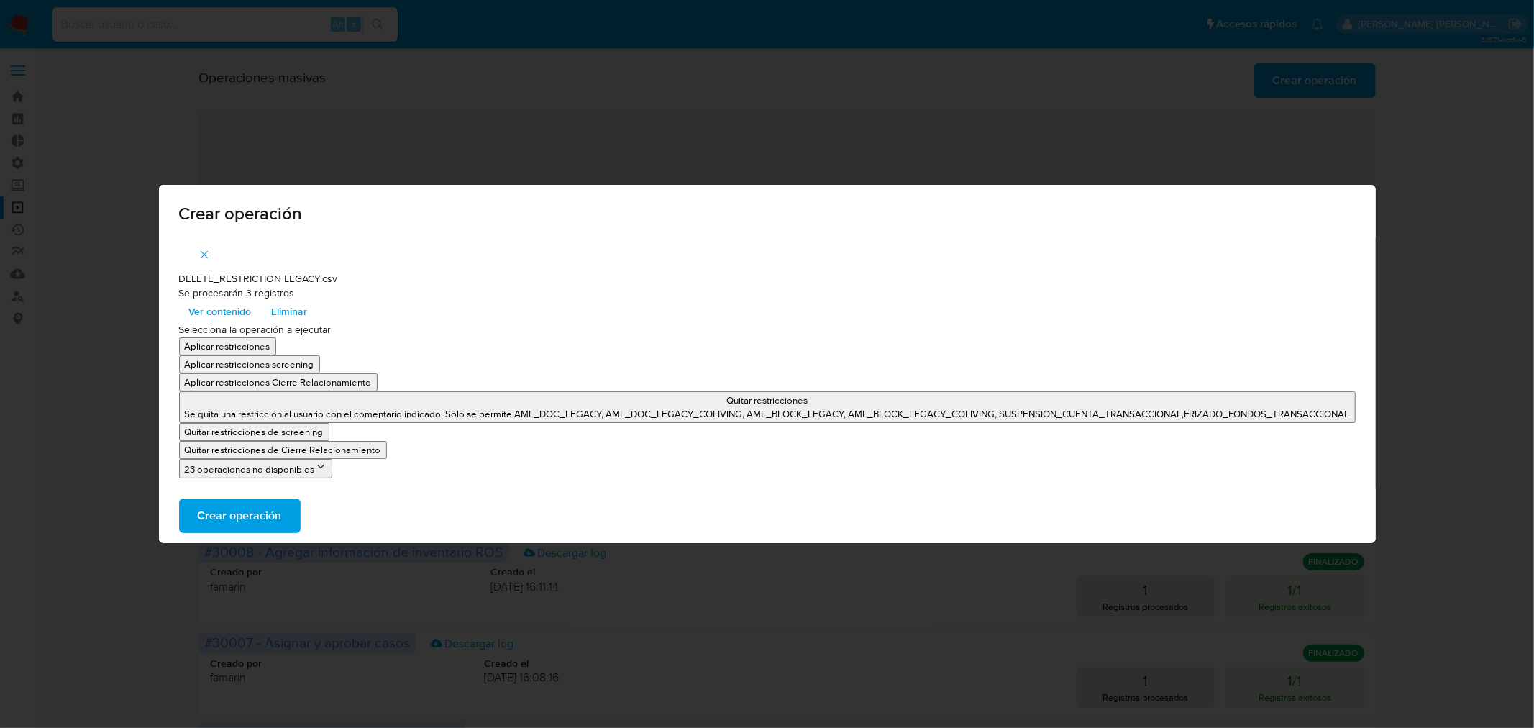
click at [285, 509] on button "Crear operación" at bounding box center [240, 515] width 122 height 35
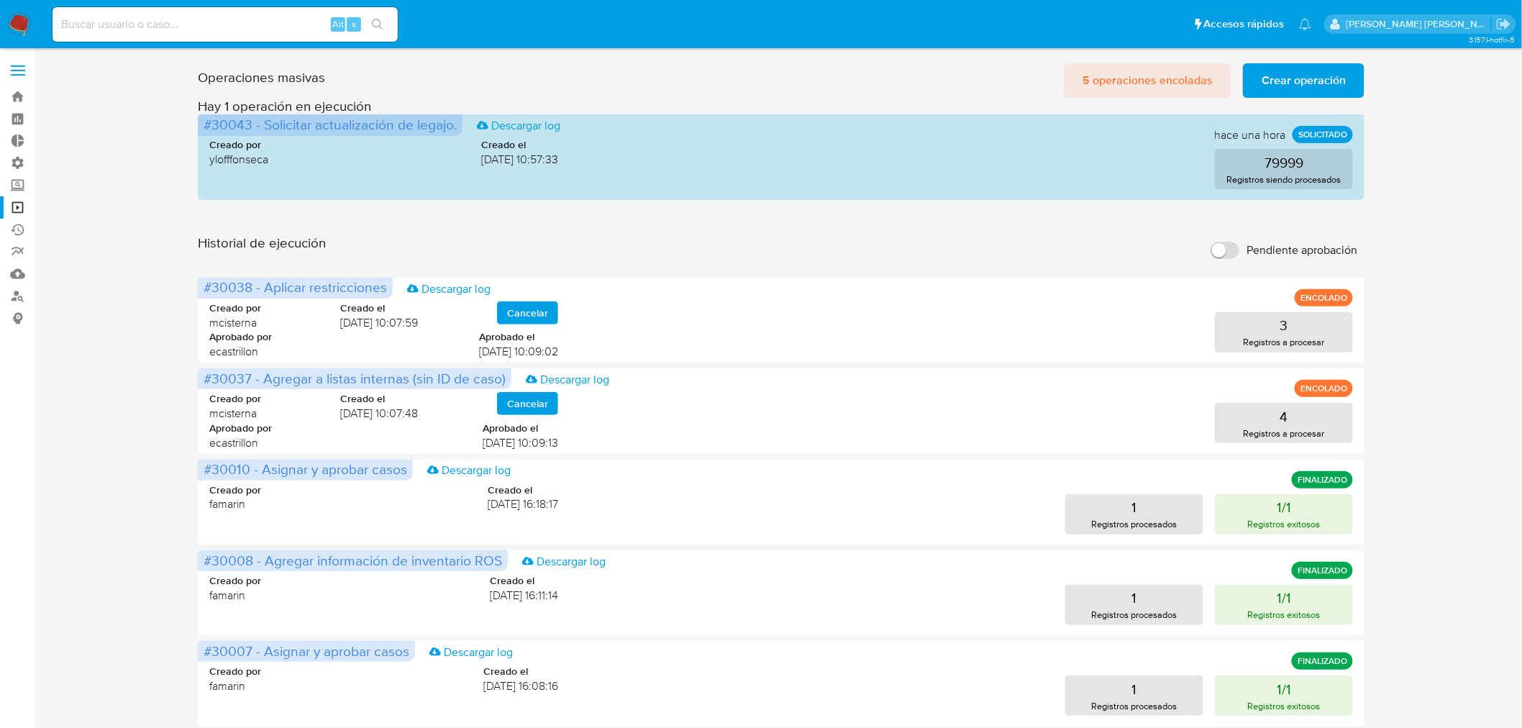
click at [1146, 82] on span "5 operaciones encoladas" at bounding box center [1147, 81] width 130 height 32
click at [224, 22] on input at bounding box center [224, 24] width 345 height 19
paste input "1452891183"
type input "1452891183"
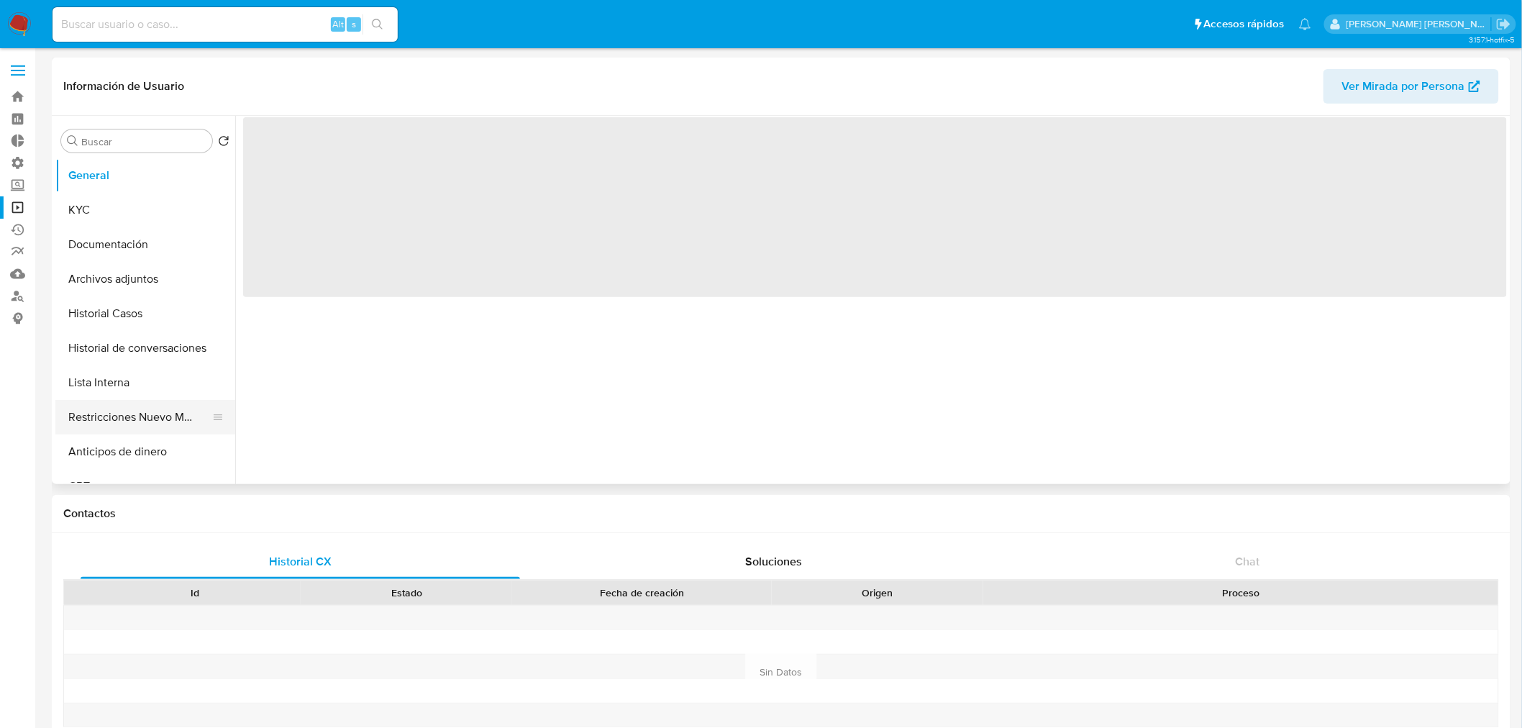
click at [141, 408] on button "Restricciones Nuevo Mundo" at bounding box center [139, 417] width 168 height 35
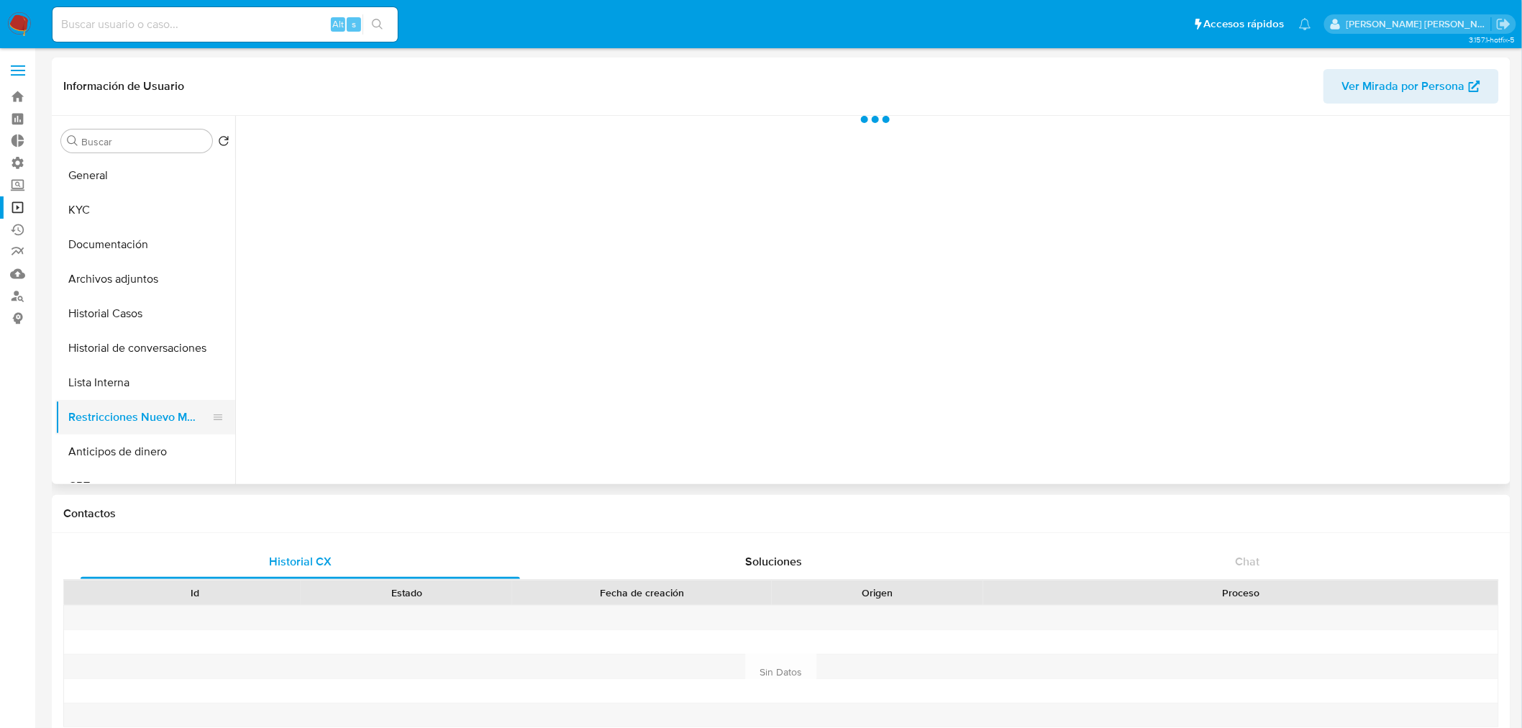
select select "10"
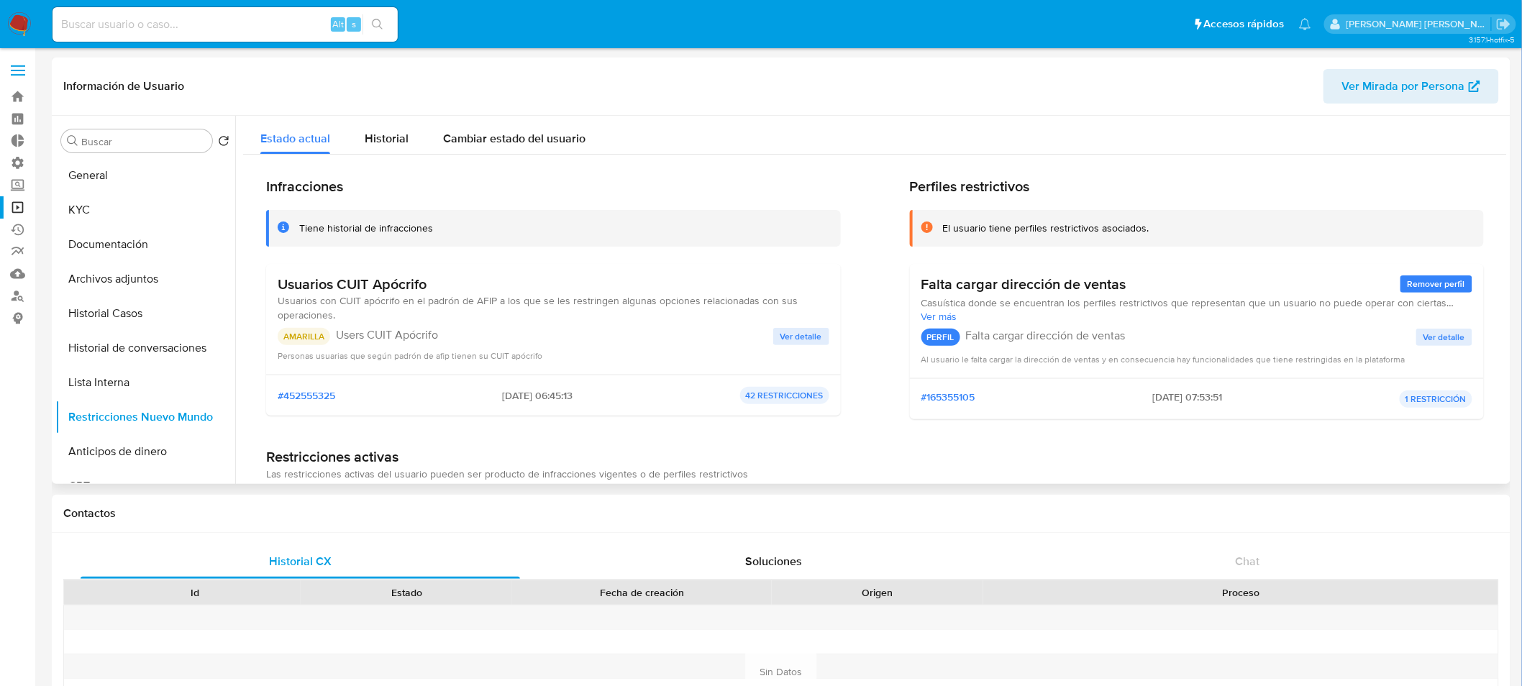
drag, startPoint x: 1506, startPoint y: 193, endPoint x: 1503, endPoint y: 117, distance: 75.6
click at [1503, 117] on div at bounding box center [870, 300] width 1271 height 368
click at [613, 341] on p "Users CUIT Apócrifo" at bounding box center [554, 335] width 437 height 14
drag, startPoint x: 278, startPoint y: 281, endPoint x: 516, endPoint y: 282, distance: 238.0
click at [516, 282] on h3 "Usuarios CUIT Apócrifo" at bounding box center [554, 284] width 552 height 18
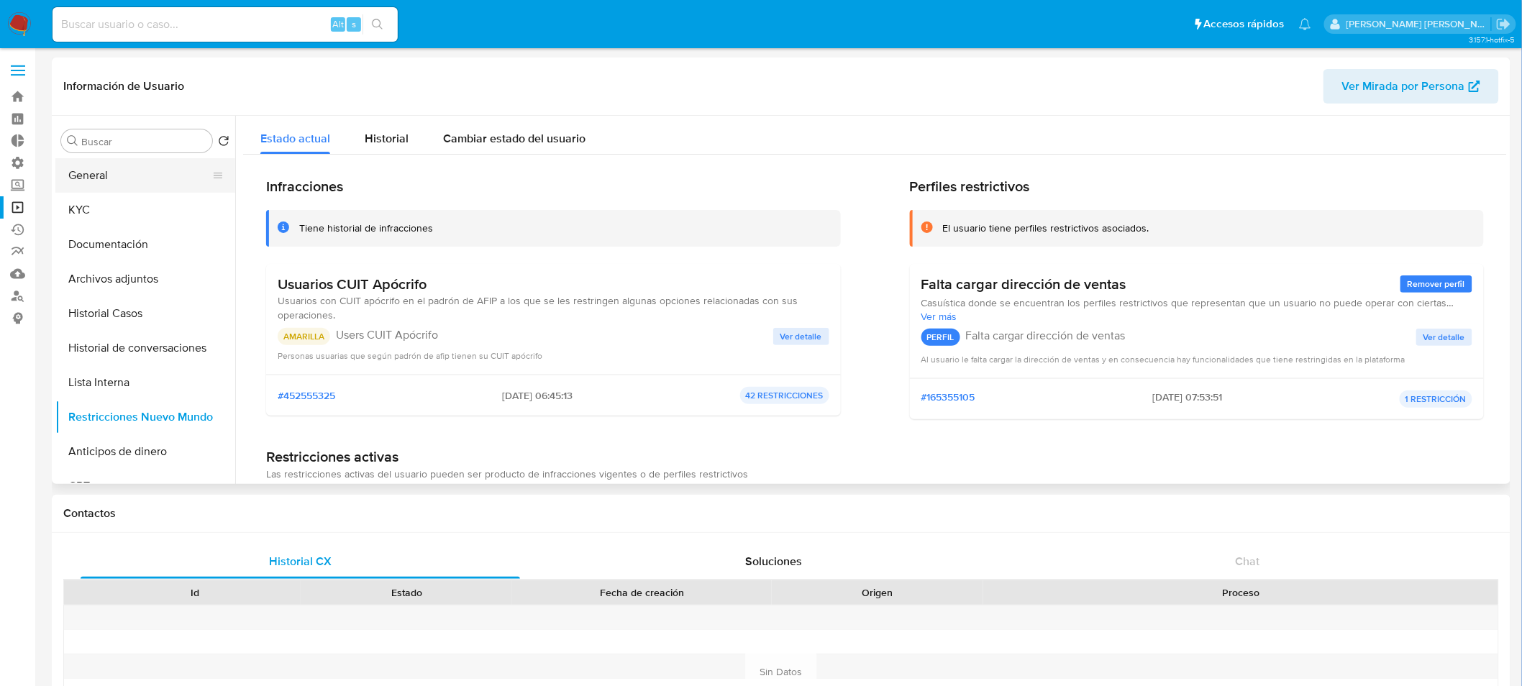
click at [110, 175] on button "General" at bounding box center [139, 175] width 168 height 35
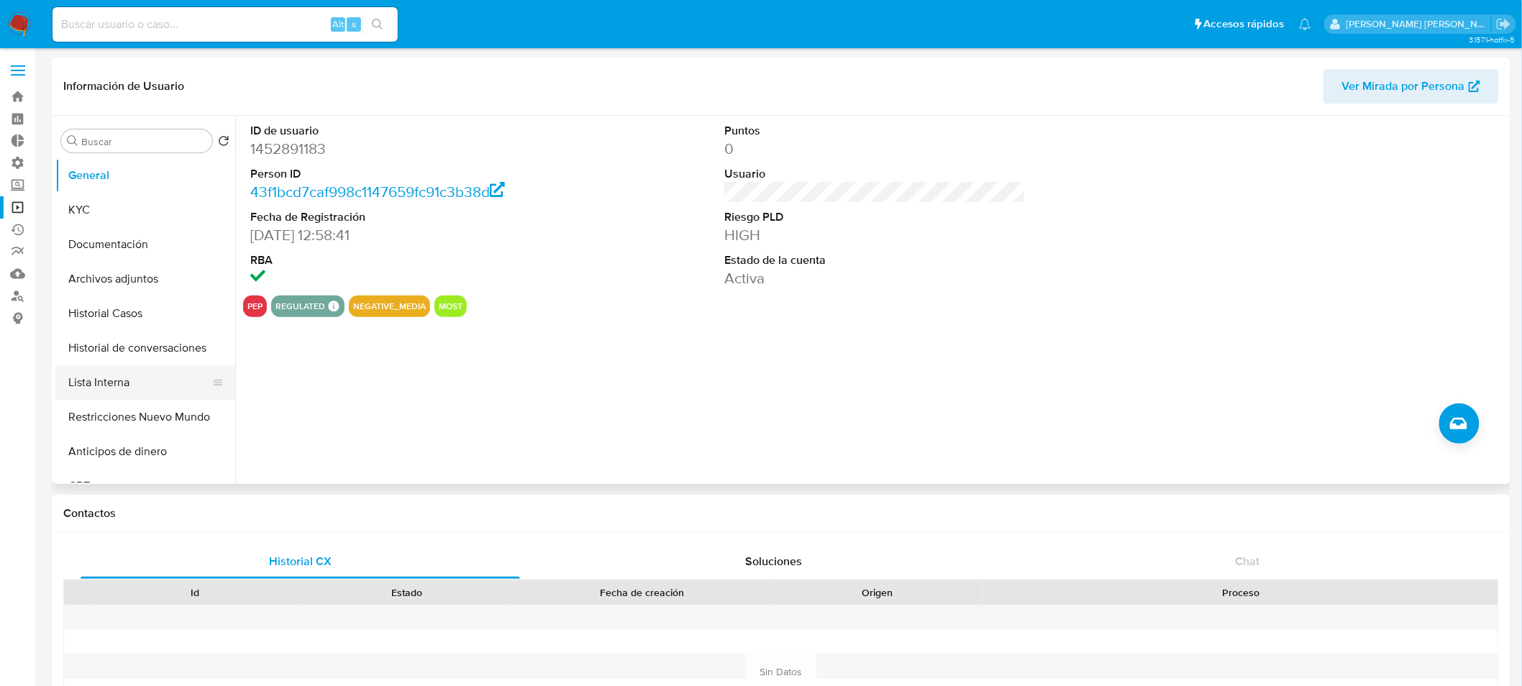
click at [140, 376] on button "Lista Interna" at bounding box center [139, 382] width 168 height 35
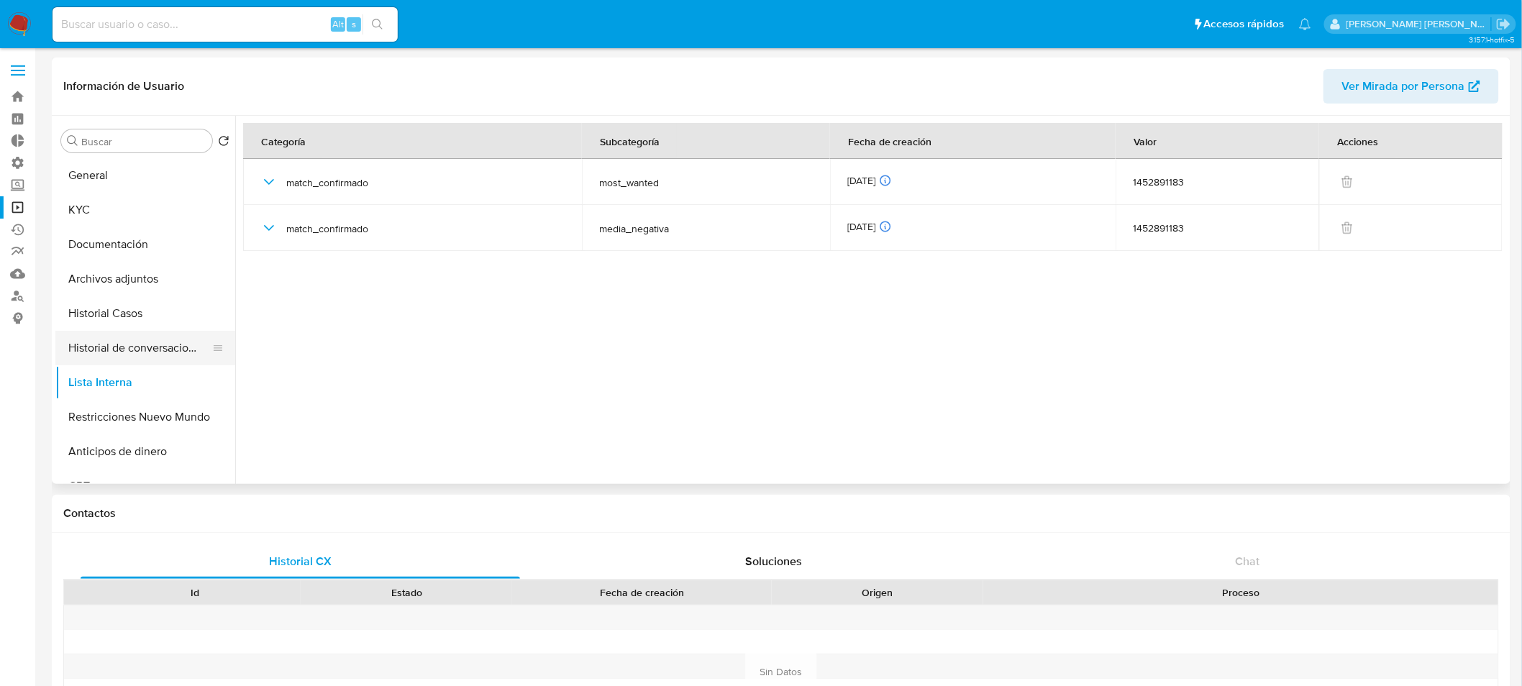
click at [134, 358] on button "Historial de conversaciones" at bounding box center [139, 348] width 168 height 35
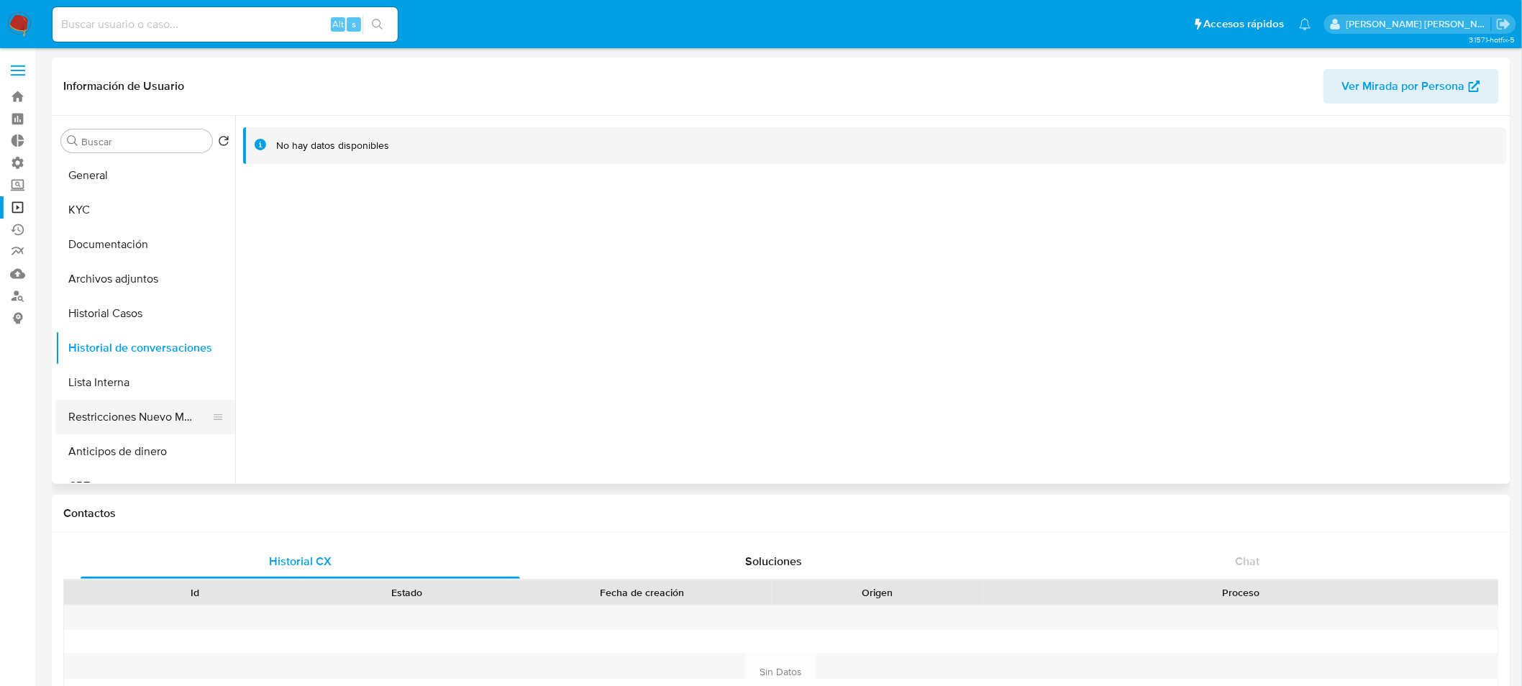
click at [137, 411] on button "Restricciones Nuevo Mundo" at bounding box center [139, 417] width 168 height 35
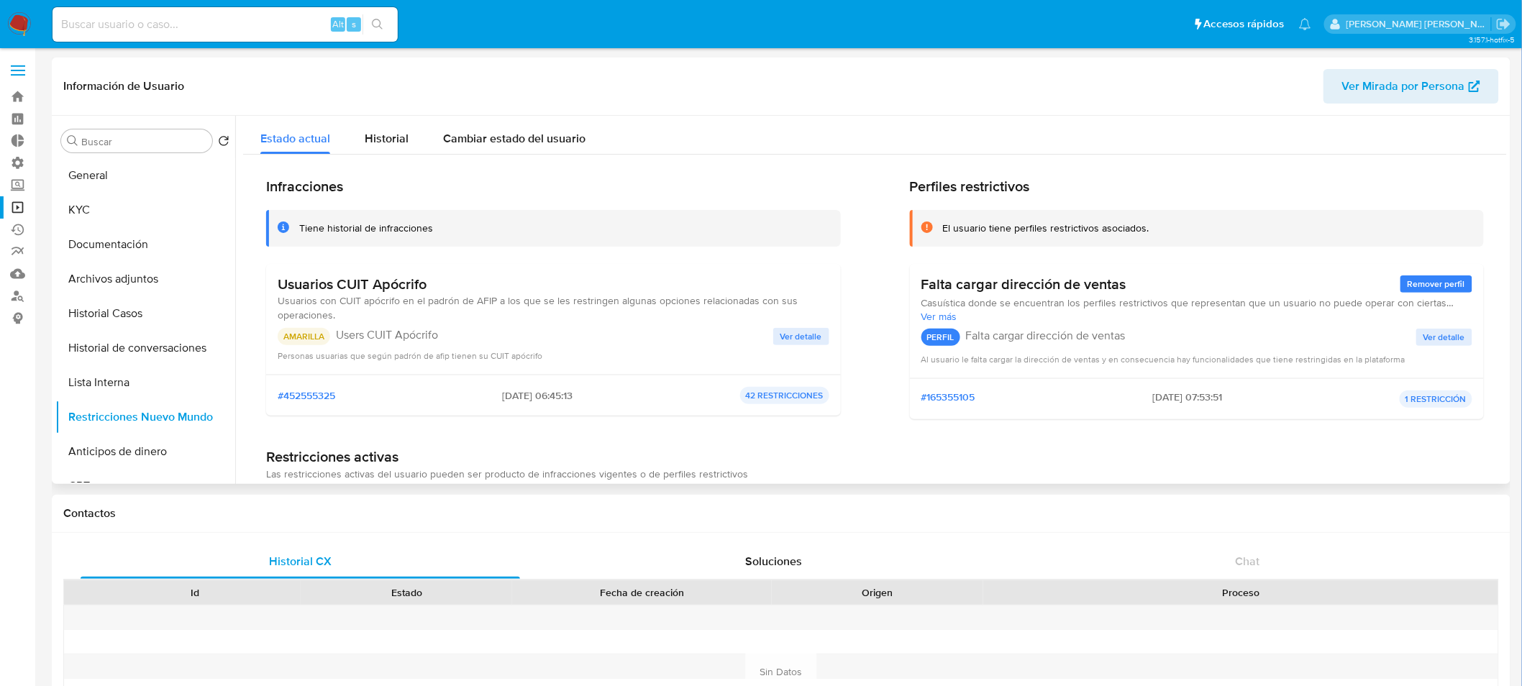
click at [796, 329] on span "Ver detalle" at bounding box center [801, 336] width 42 height 14
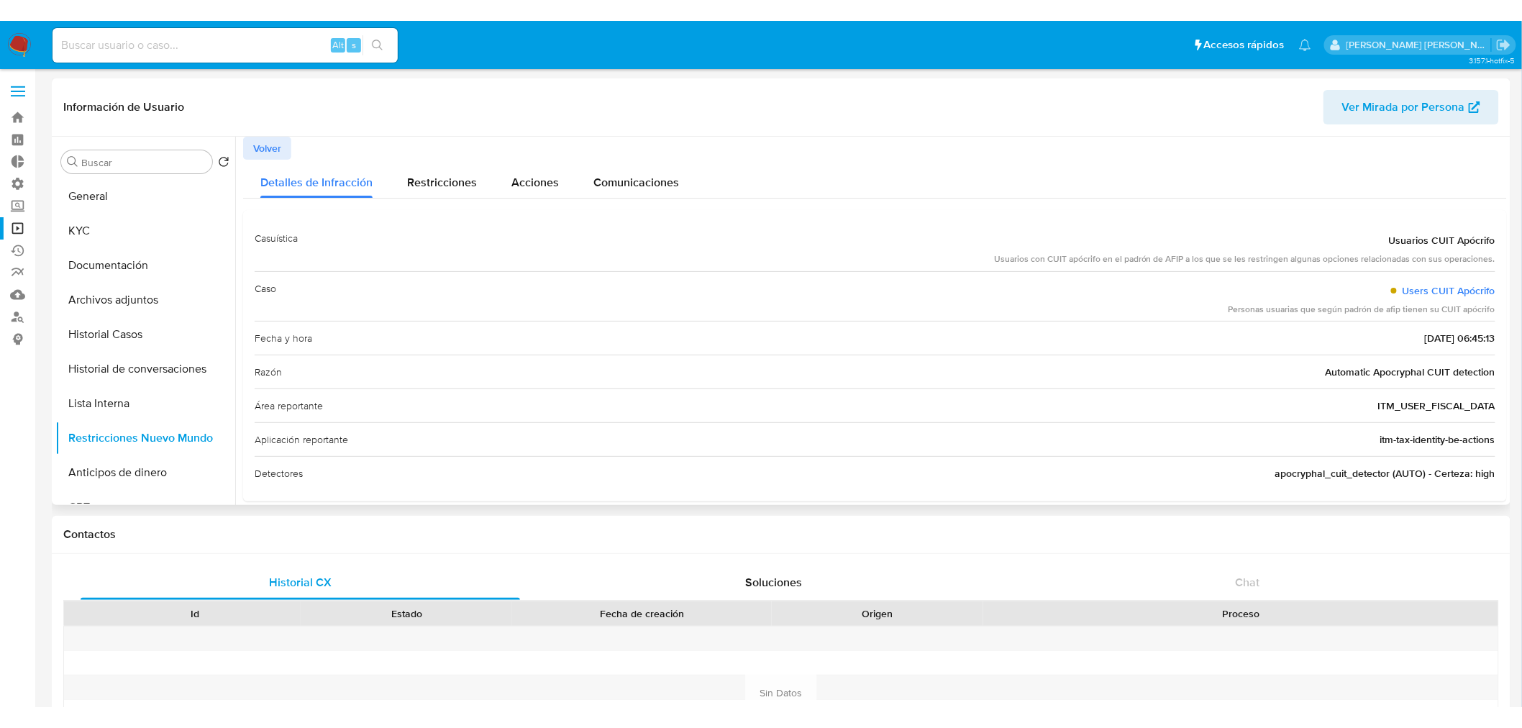
scroll to position [15, 0]
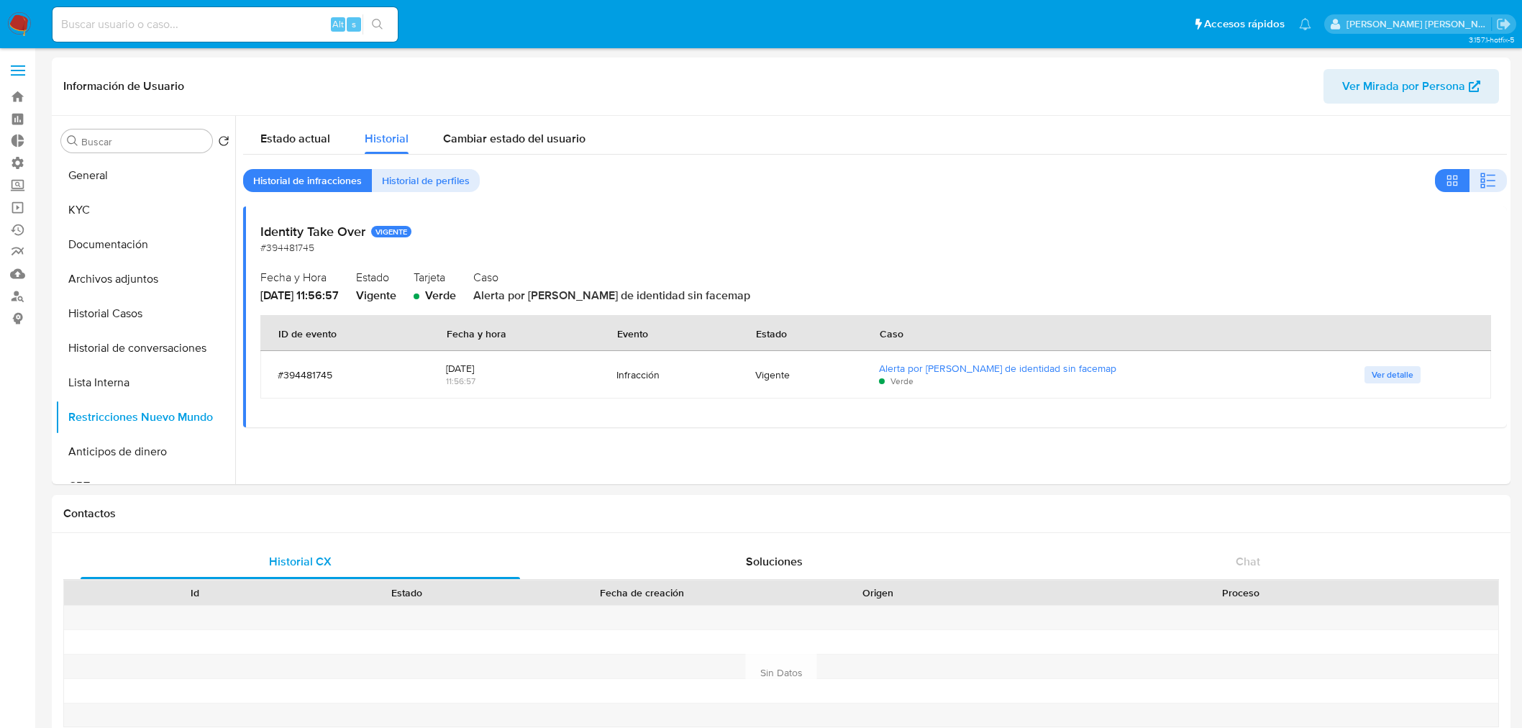
select select "10"
click at [10, 205] on link "Operaciones masivas" at bounding box center [85, 207] width 171 height 22
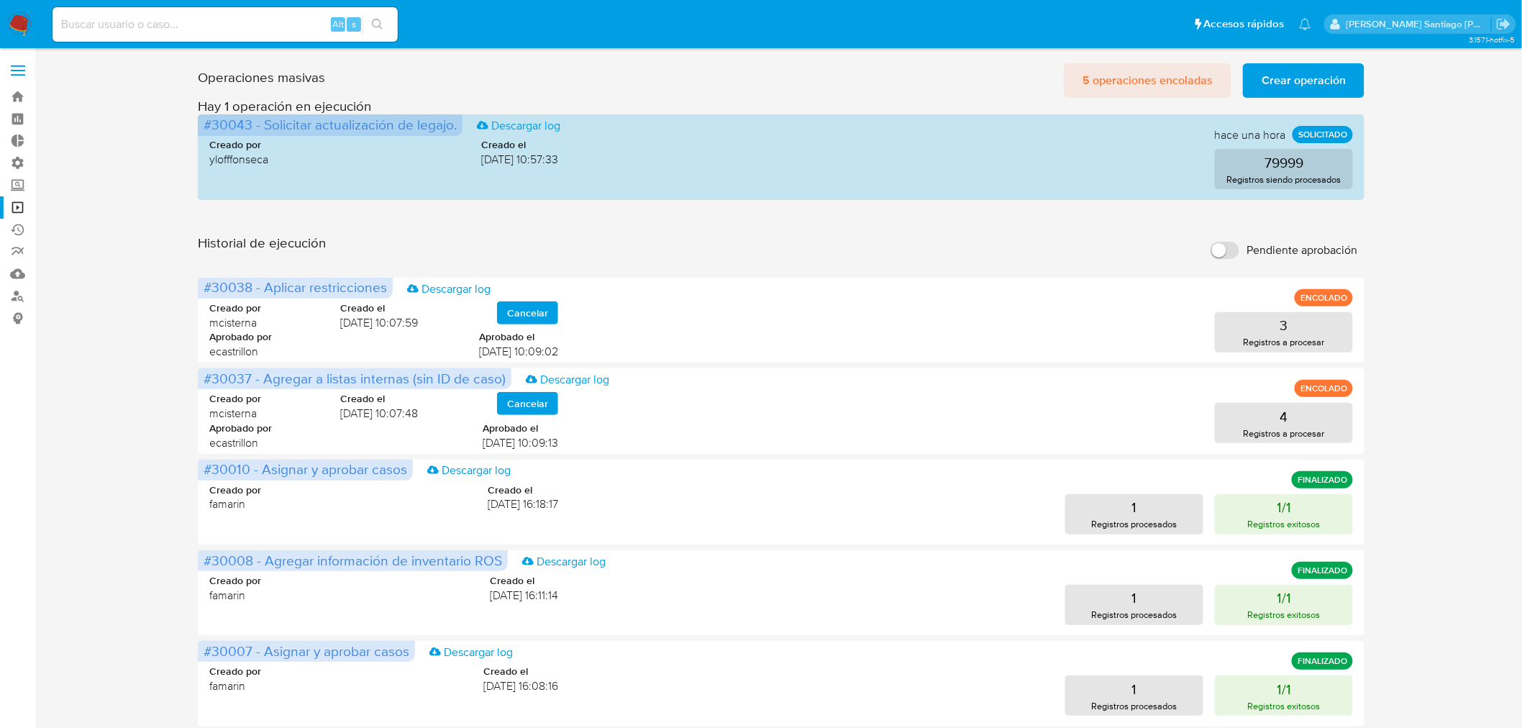
click at [1165, 82] on span "5 operaciones encoladas" at bounding box center [1147, 81] width 130 height 32
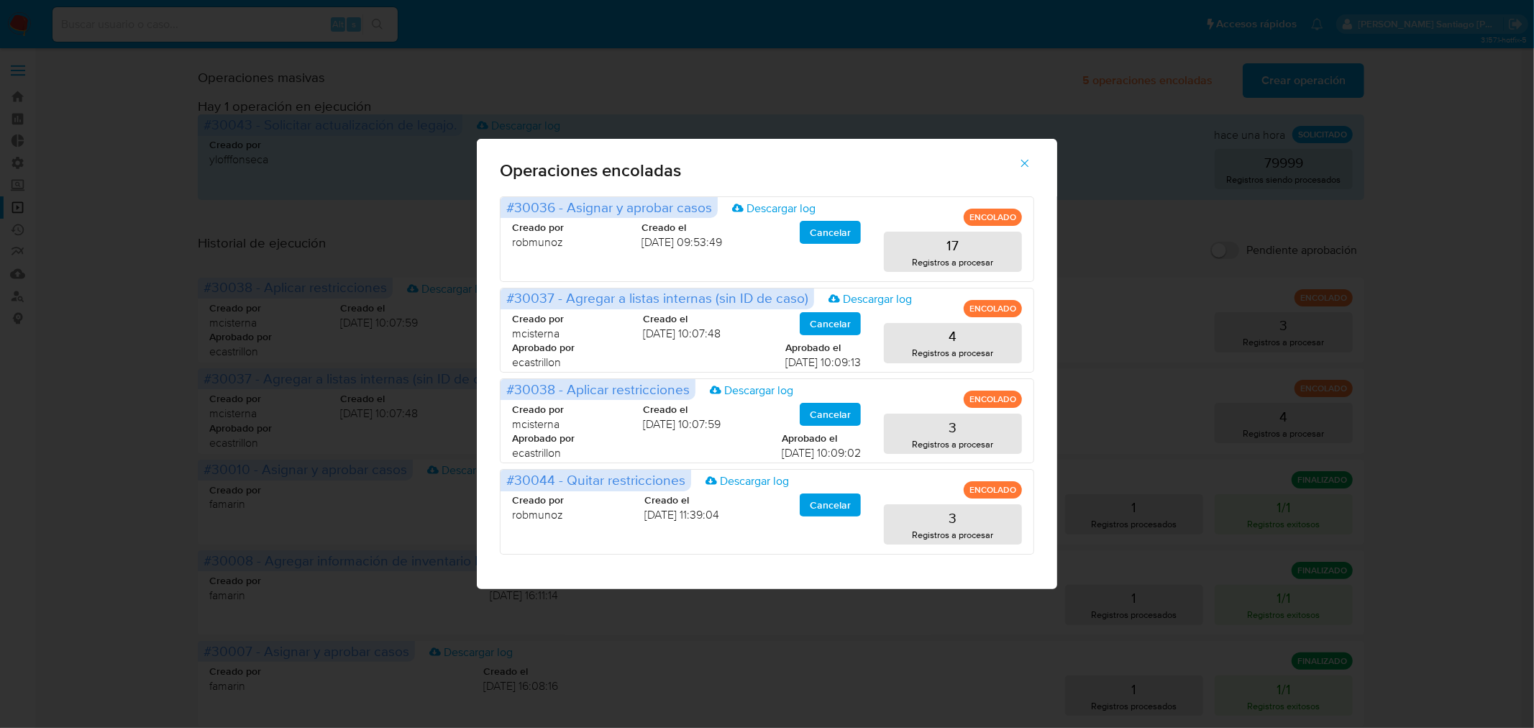
click at [1514, 414] on div "Operaciones encoladas #30036 - Asignar y aprobar casos Descargar log ENCOLADO C…" at bounding box center [767, 364] width 1534 height 728
drag, startPoint x: 1016, startPoint y: 161, endPoint x: 1015, endPoint y: 170, distance: 8.7
click at [1017, 163] on button "button" at bounding box center [1024, 163] width 50 height 35
